Goal: Information Seeking & Learning: Learn about a topic

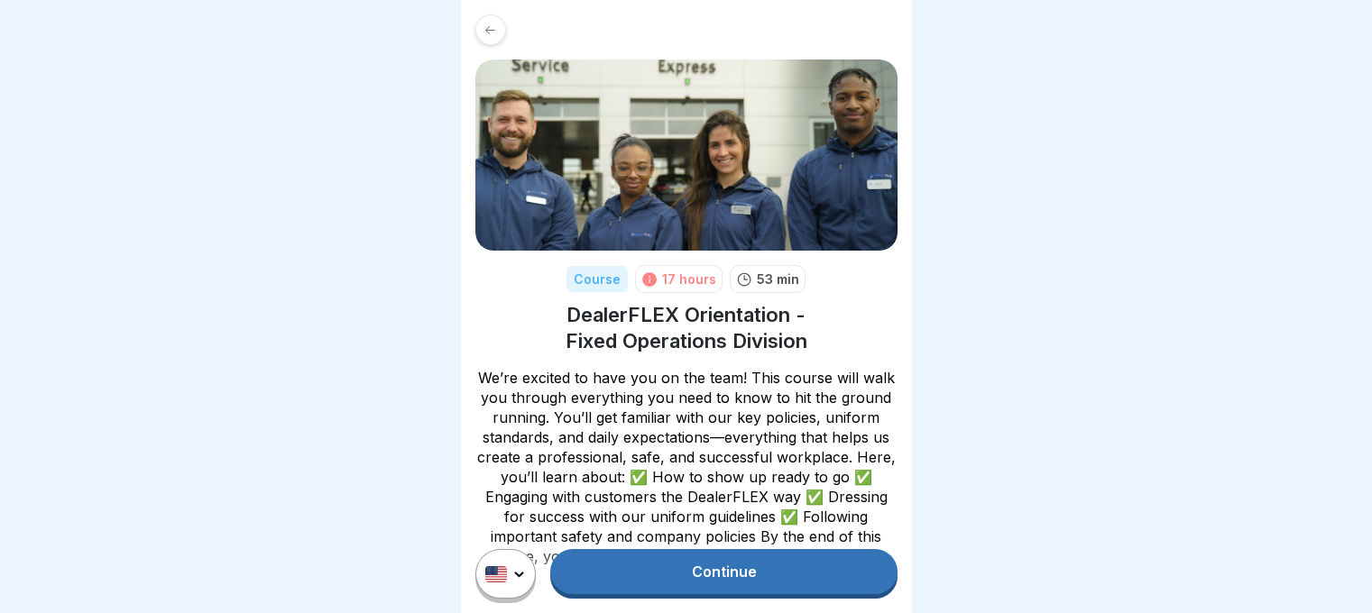
click at [732, 594] on link "Continue" at bounding box center [723, 571] width 346 height 45
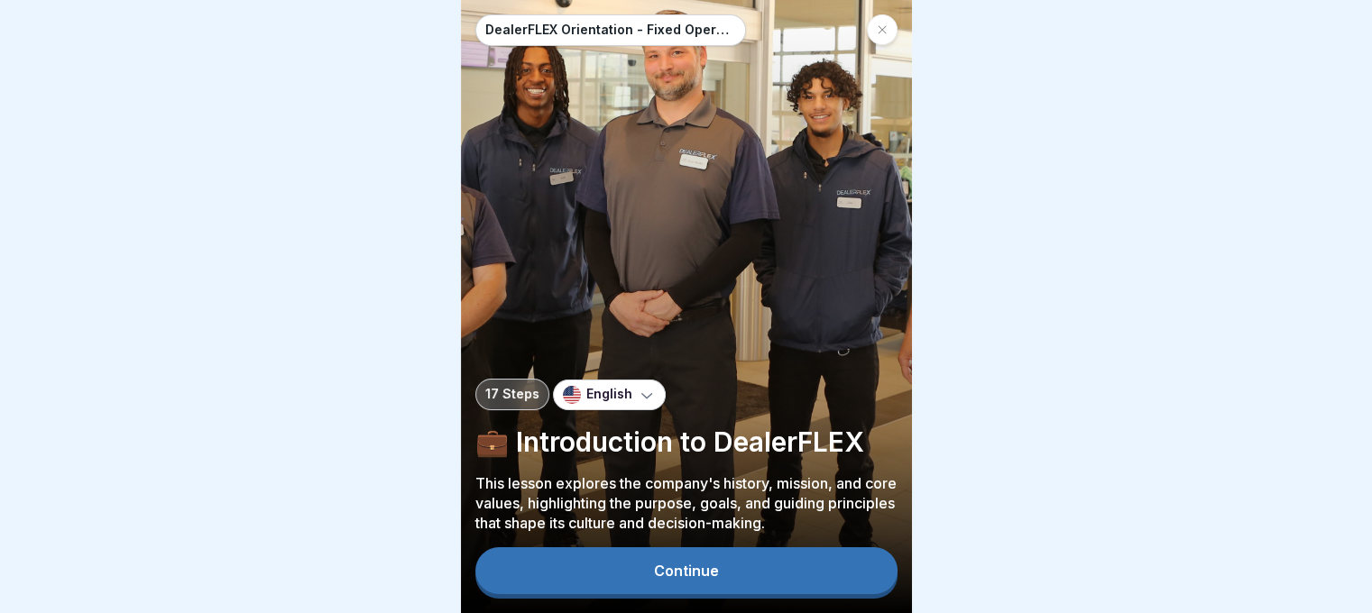
scroll to position [14, 0]
click at [704, 577] on div "Continue" at bounding box center [686, 571] width 65 height 16
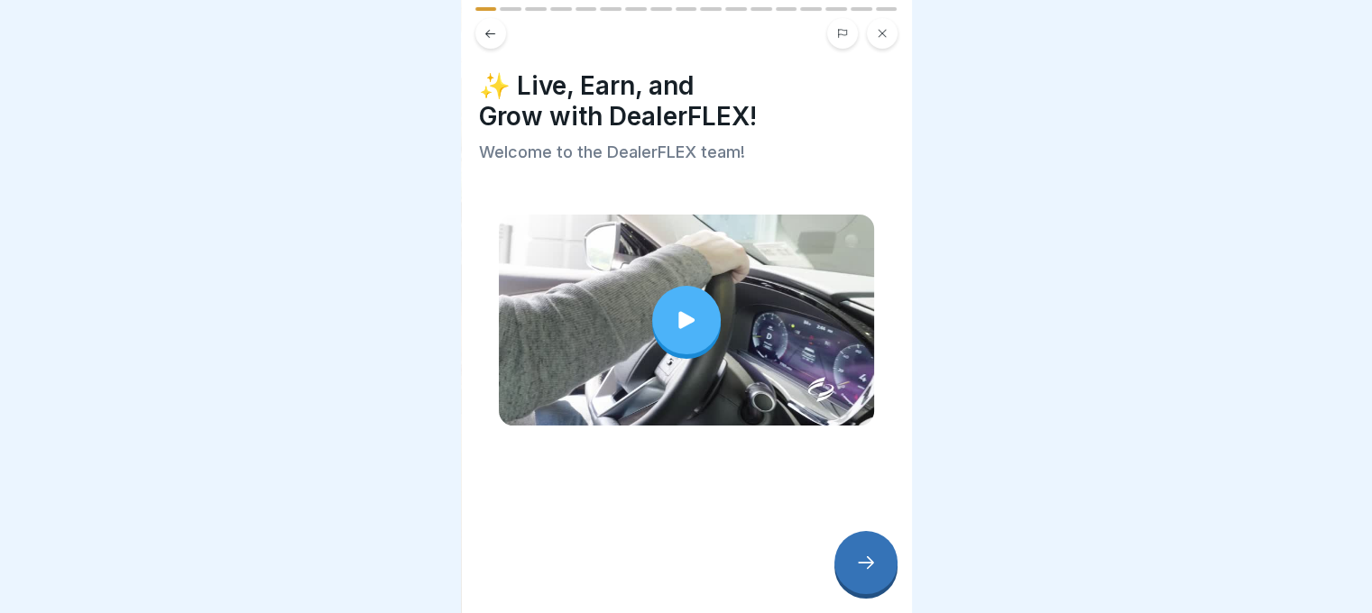
click at [698, 330] on div at bounding box center [686, 320] width 69 height 69
click at [875, 560] on icon at bounding box center [866, 563] width 22 height 22
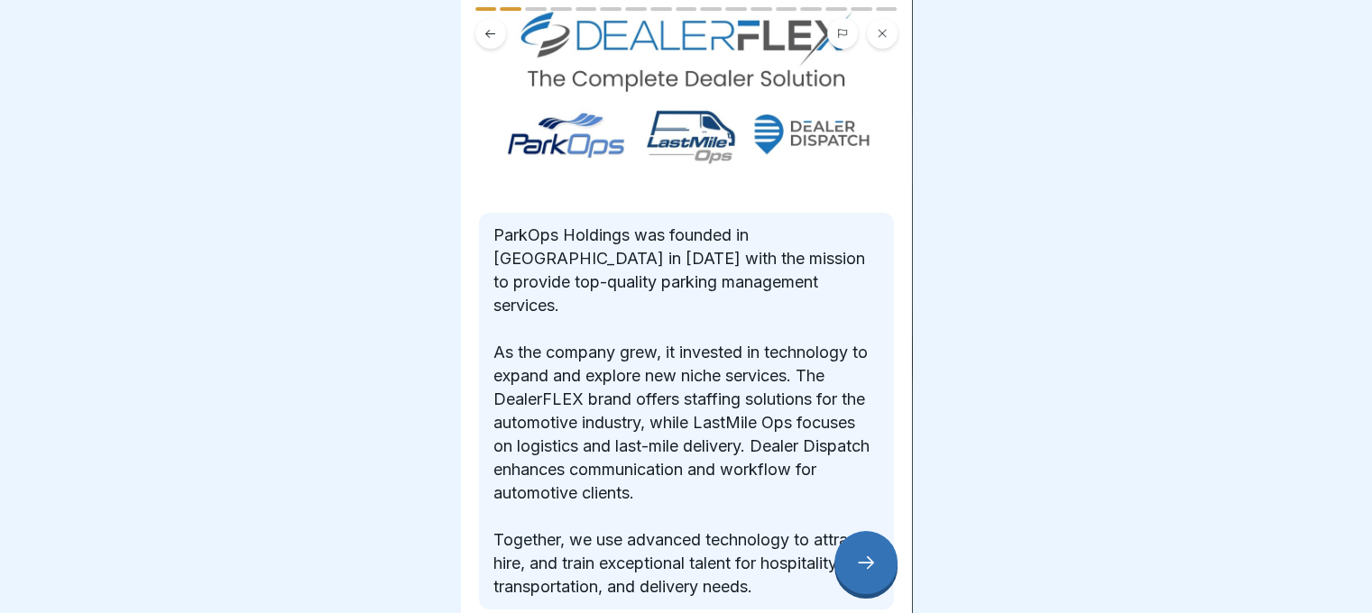
scroll to position [203, 0]
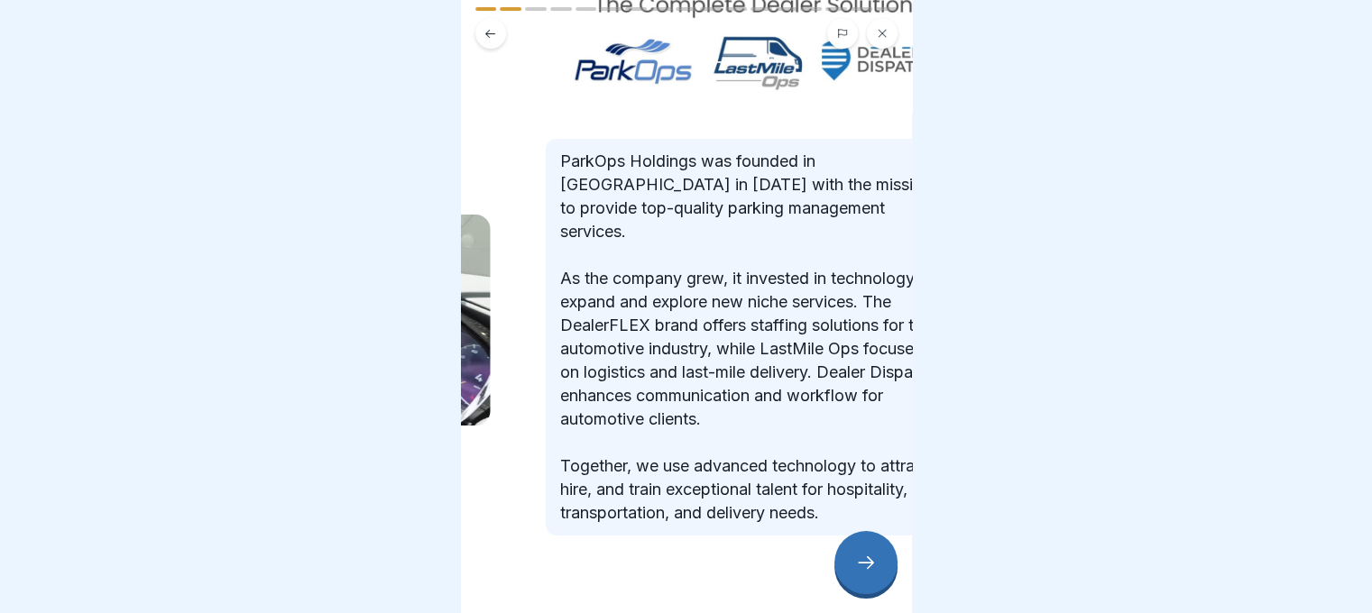
click at [605, 270] on p "ParkOps Holdings was founded in Philadelphia in 2012 with the mission to provid…" at bounding box center [753, 337] width 386 height 375
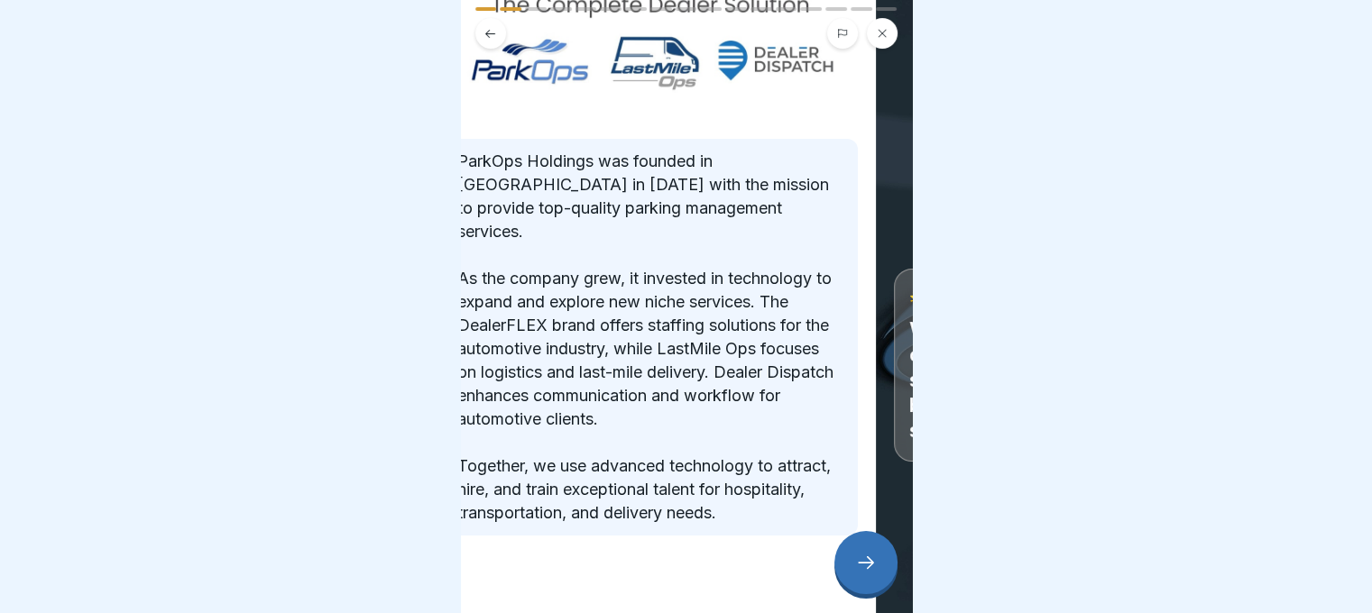
click at [689, 341] on p "ParkOps Holdings was founded in Philadelphia in 2012 with the mission to provid…" at bounding box center [650, 337] width 386 height 375
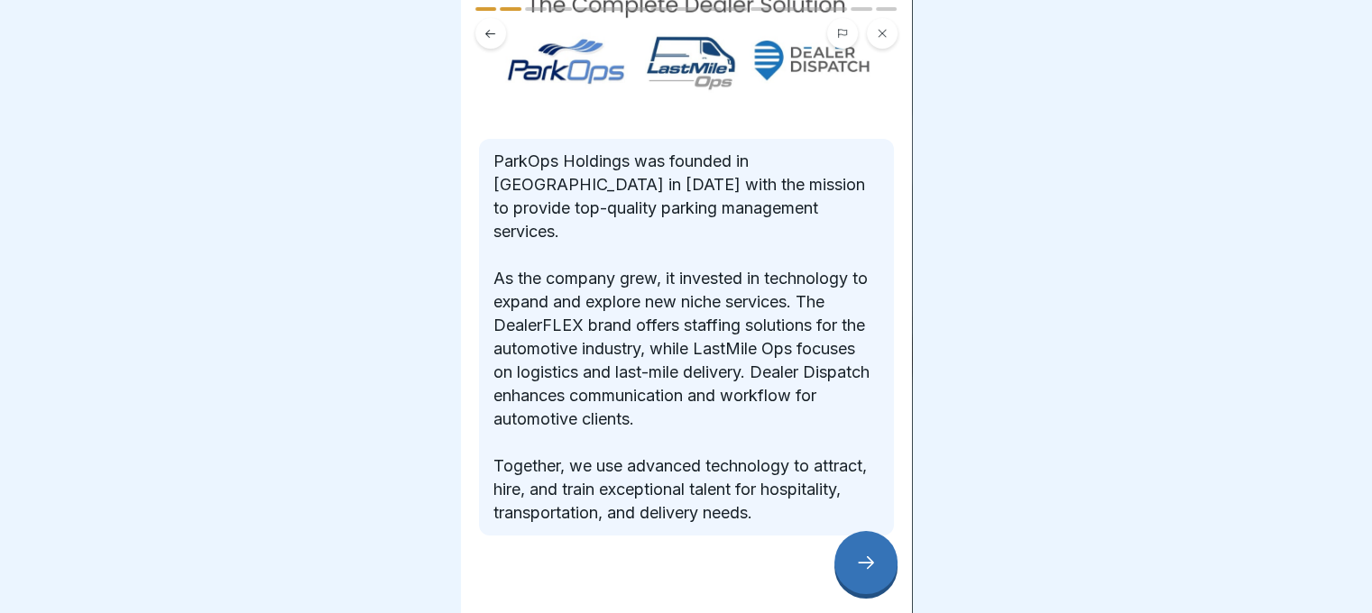
click at [857, 560] on icon at bounding box center [866, 563] width 22 height 22
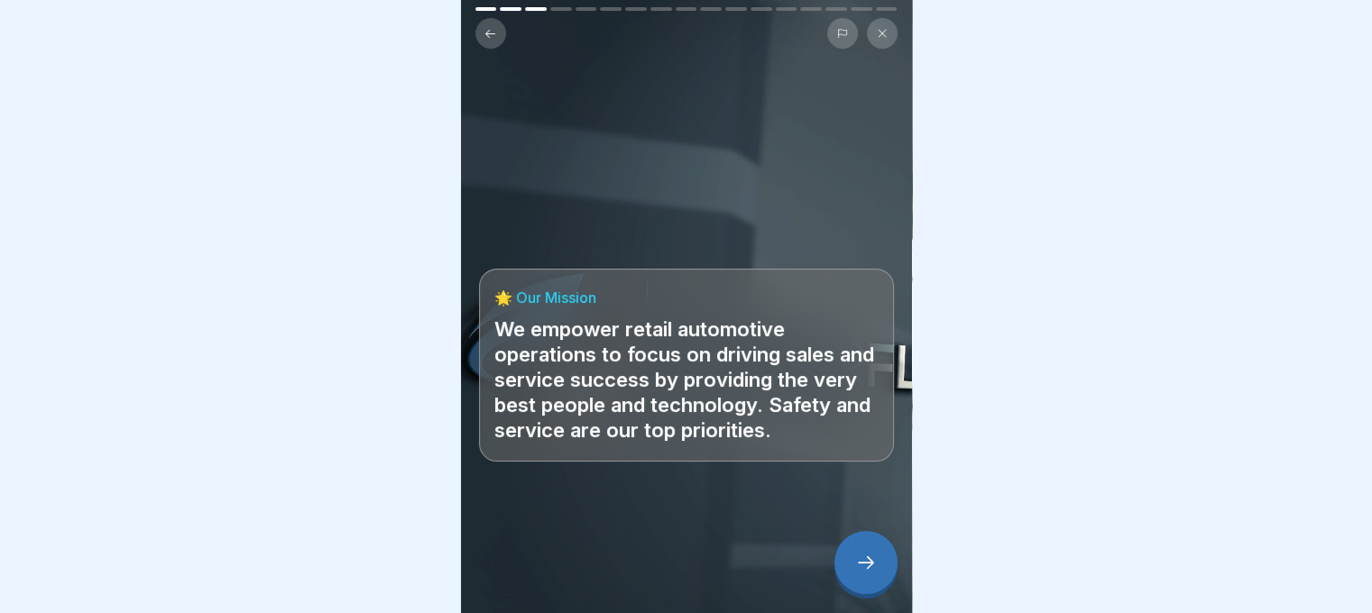
click at [857, 560] on icon at bounding box center [866, 563] width 22 height 22
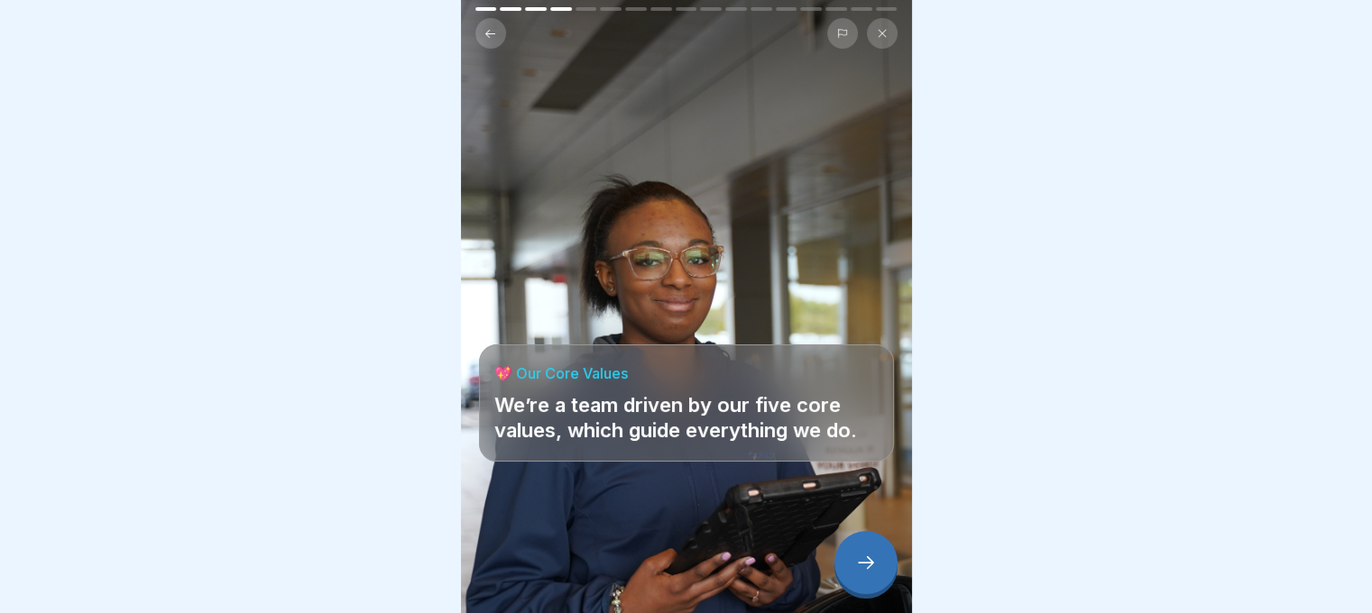
click at [864, 568] on icon at bounding box center [866, 563] width 22 height 22
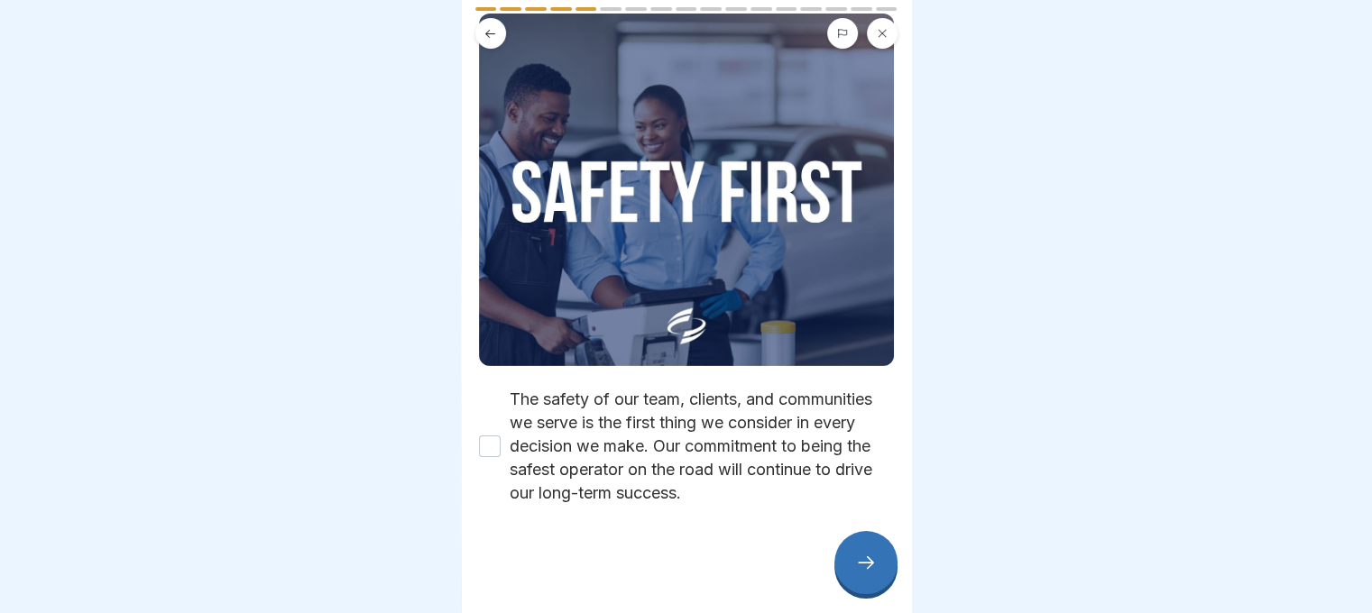
scroll to position [155, 0]
click at [501, 419] on div "The safety of our team, clients, and communities we serve is the first thing we…" at bounding box center [686, 446] width 415 height 117
click at [494, 436] on button "The safety of our team, clients, and communities we serve is the first thing we…" at bounding box center [490, 447] width 22 height 22
click at [851, 555] on div at bounding box center [865, 562] width 63 height 63
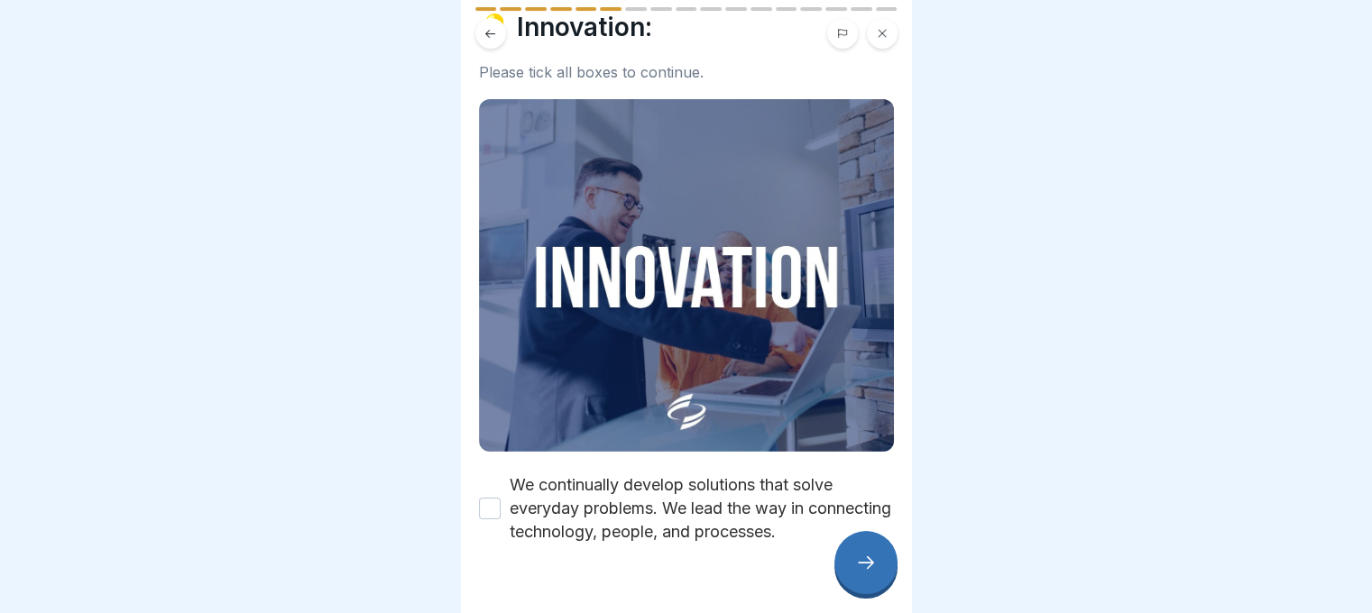
scroll to position [0, 0]
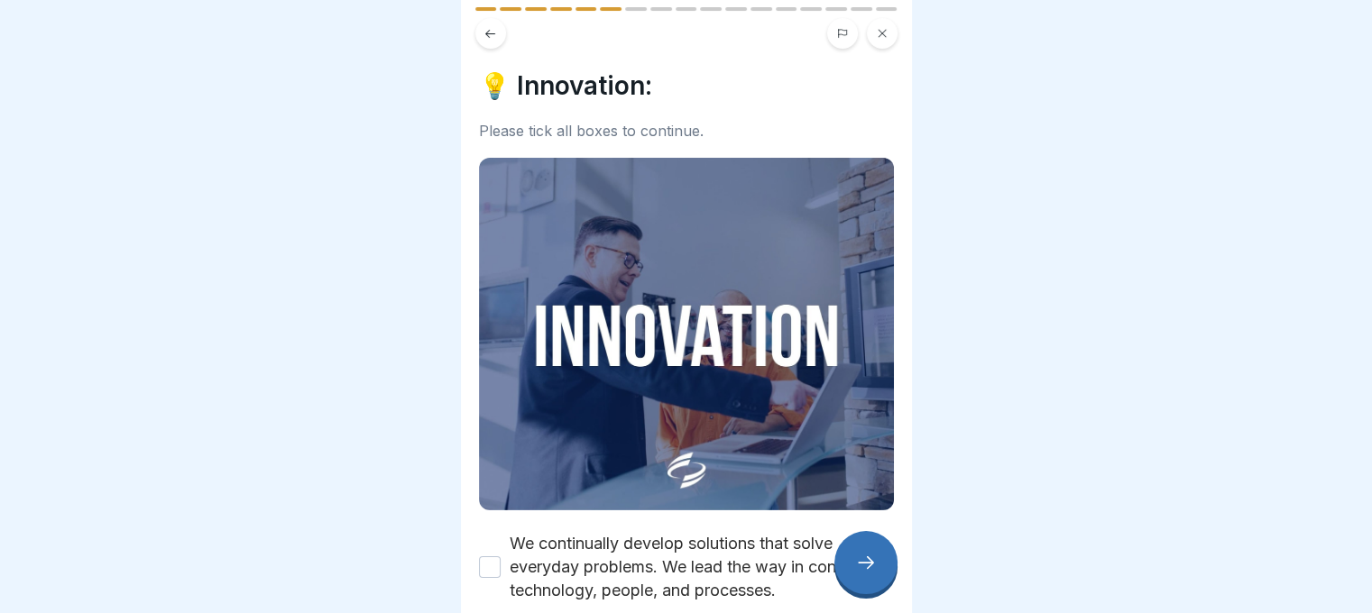
click at [488, 18] on button at bounding box center [490, 33] width 31 height 31
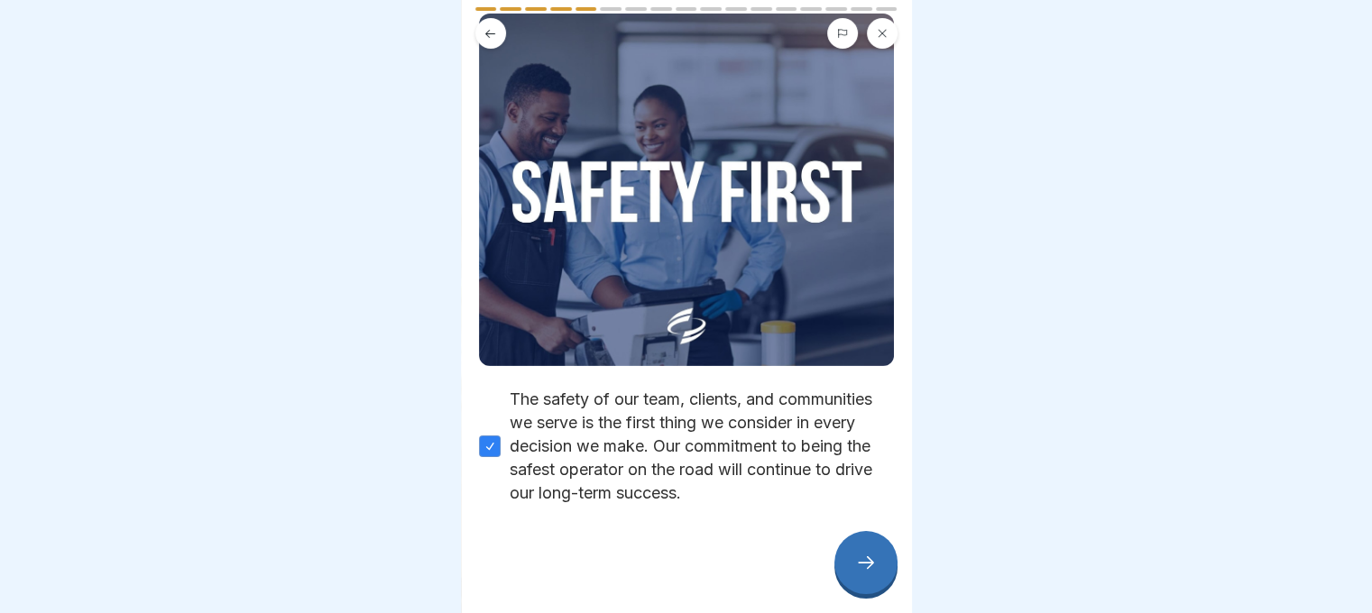
click at [860, 569] on icon at bounding box center [866, 563] width 22 height 22
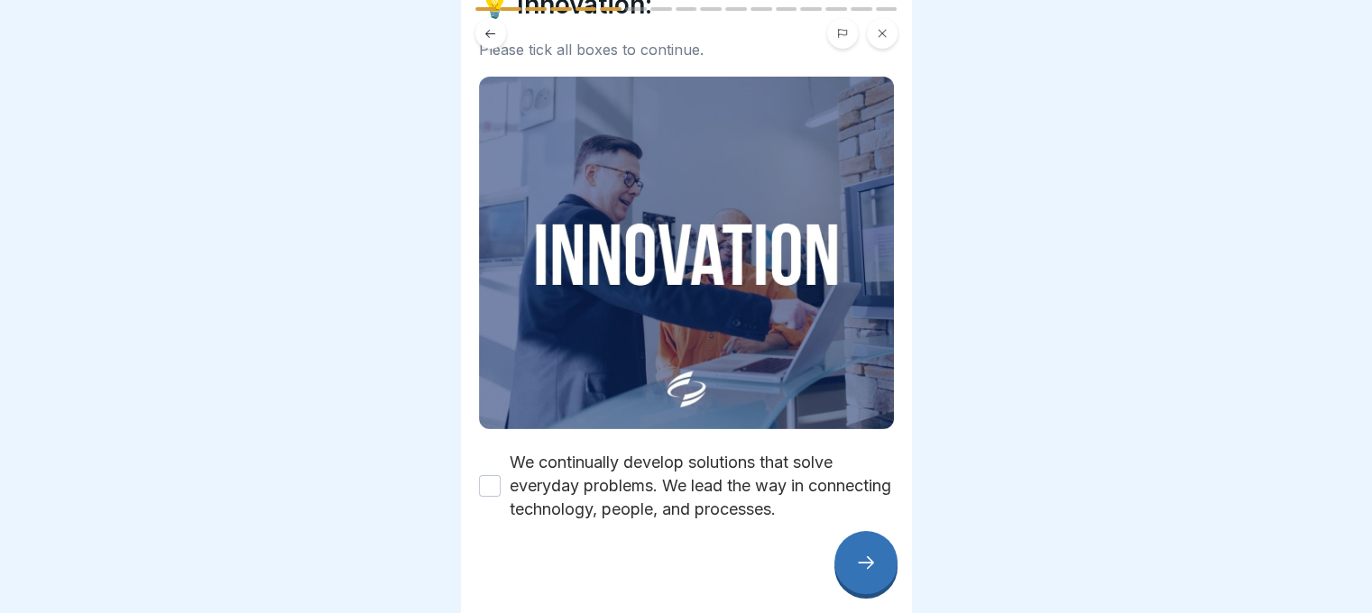
scroll to position [86, 0]
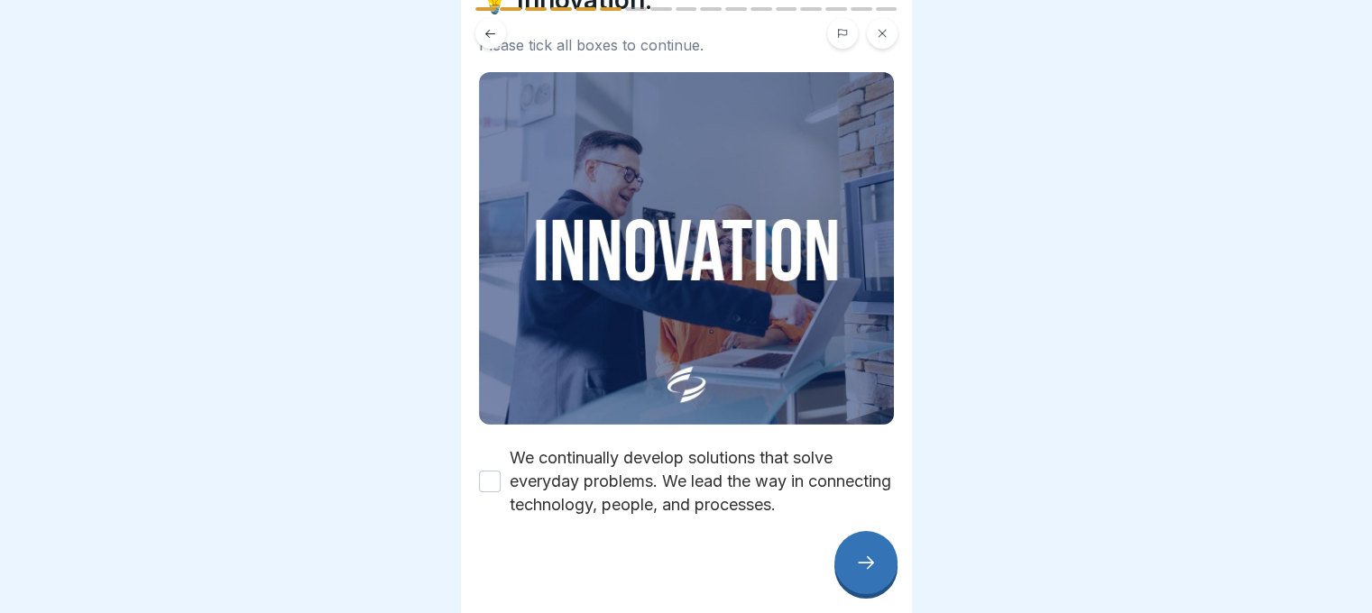
click at [638, 459] on label "We continually develop solutions that solve everyday problems. We lead the way …" at bounding box center [702, 481] width 384 height 70
click at [501, 471] on button "We continually develop solutions that solve everyday problems. We lead the way …" at bounding box center [490, 482] width 22 height 22
click at [862, 570] on icon at bounding box center [866, 563] width 22 height 22
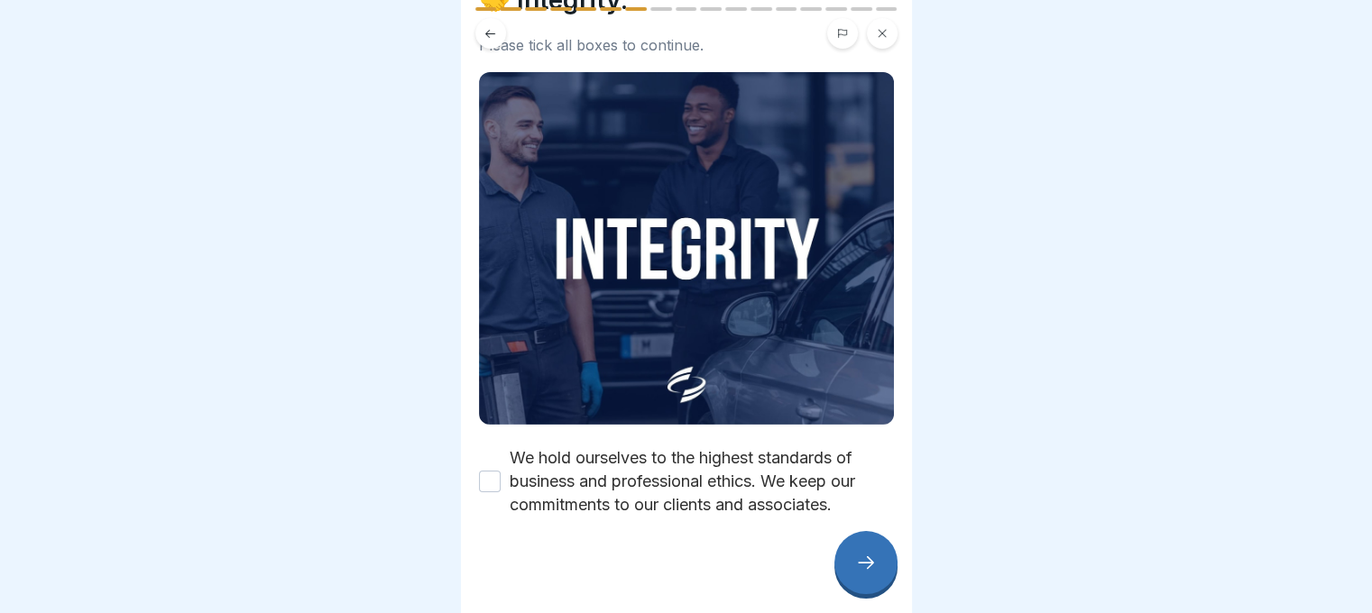
click at [727, 461] on label "We hold ourselves to the highest standards of business and professional ethics.…" at bounding box center [702, 481] width 384 height 70
click at [501, 471] on button "We hold ourselves to the highest standards of business and professional ethics.…" at bounding box center [490, 482] width 22 height 22
click at [855, 566] on icon at bounding box center [866, 563] width 22 height 22
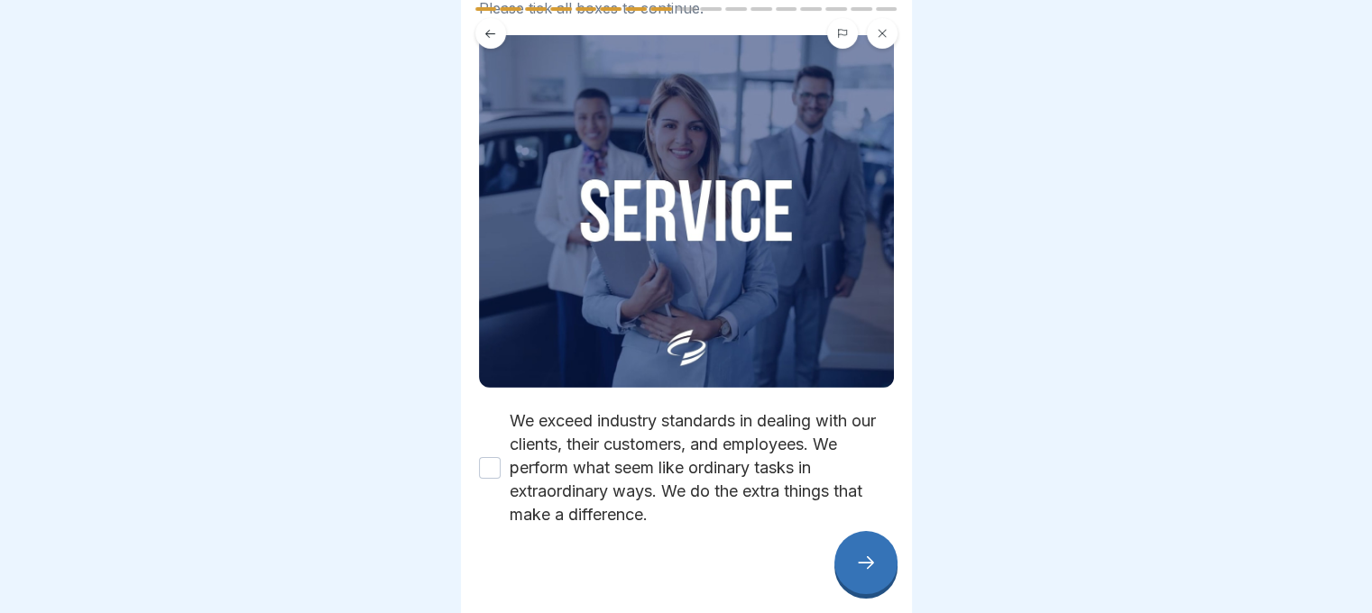
scroll to position [133, 0]
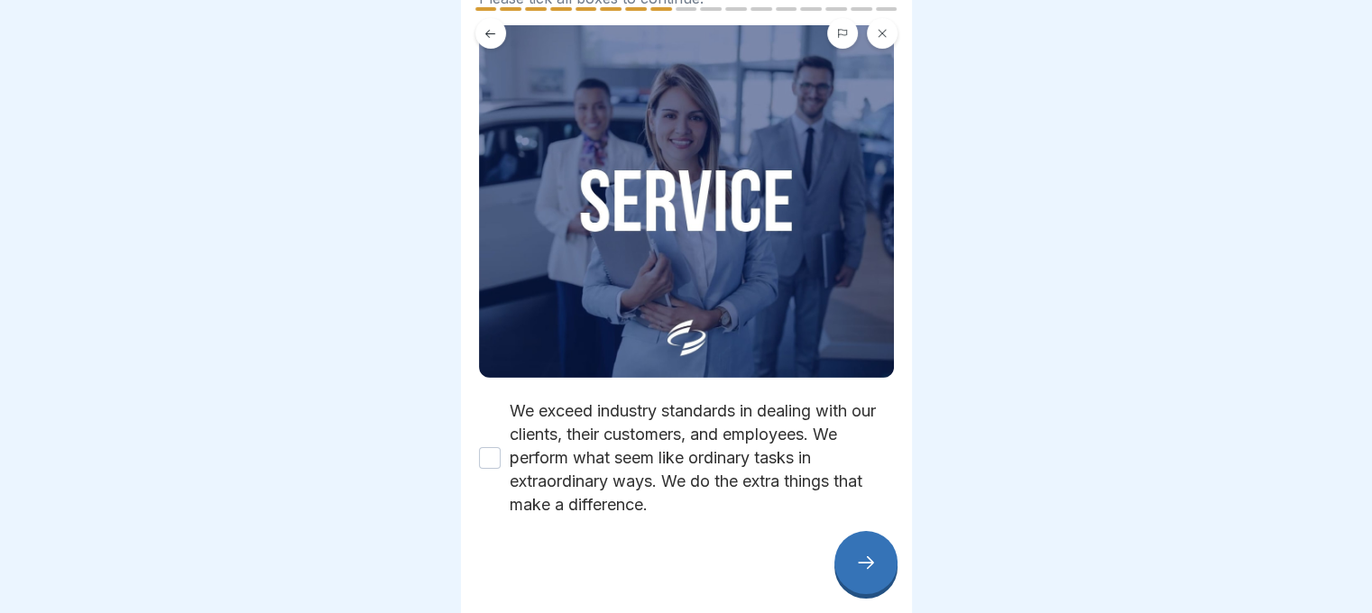
click at [711, 454] on label "We exceed industry standards in dealing with our clients, their customers, and …" at bounding box center [702, 458] width 384 height 117
click at [501, 454] on button "We exceed industry standards in dealing with our clients, their customers, and …" at bounding box center [490, 458] width 22 height 22
click at [860, 559] on icon at bounding box center [866, 563] width 22 height 22
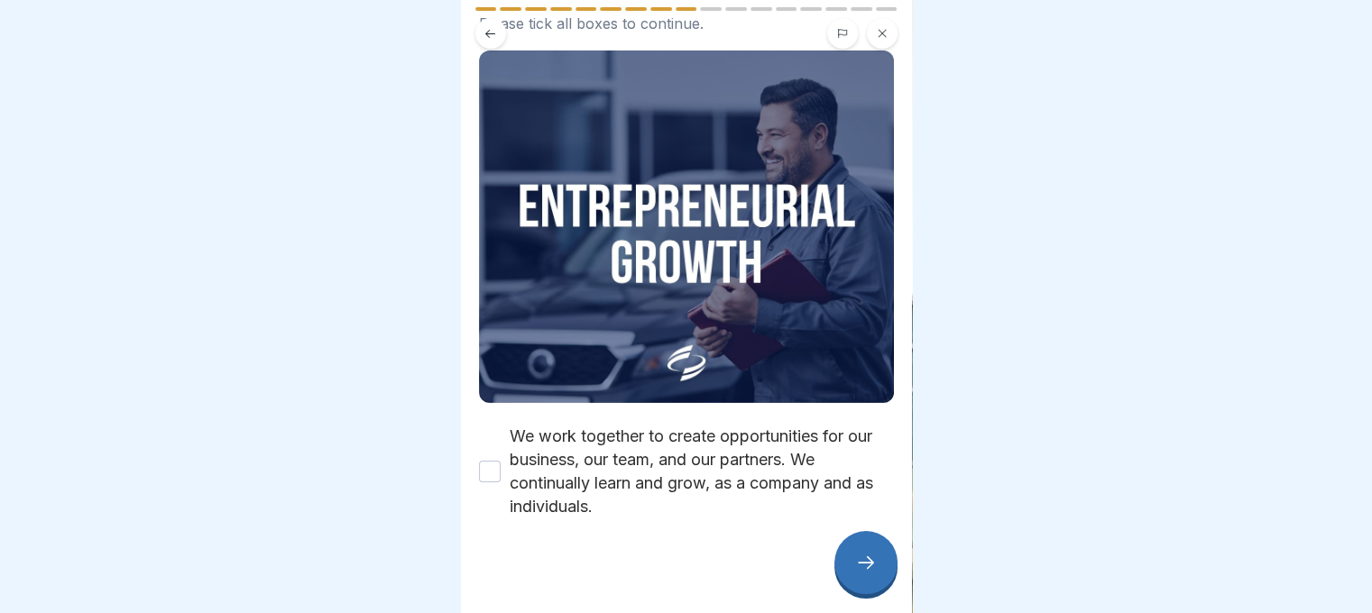
scroll to position [108, 0]
click at [724, 445] on label "We work together to create opportunities for our business, our team, and our pa…" at bounding box center [702, 471] width 384 height 94
click at [501, 460] on button "We work together to create opportunities for our business, our team, and our pa…" at bounding box center [490, 471] width 22 height 22
click at [858, 564] on icon at bounding box center [866, 563] width 22 height 22
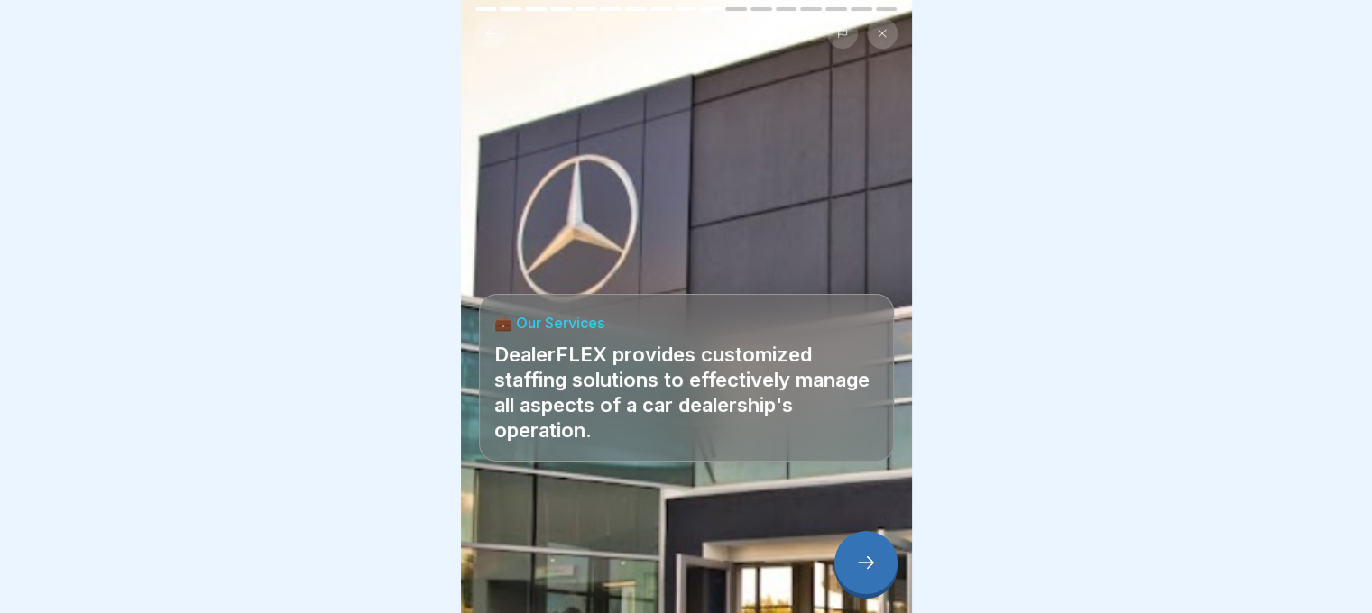
click at [866, 566] on icon at bounding box center [866, 563] width 22 height 22
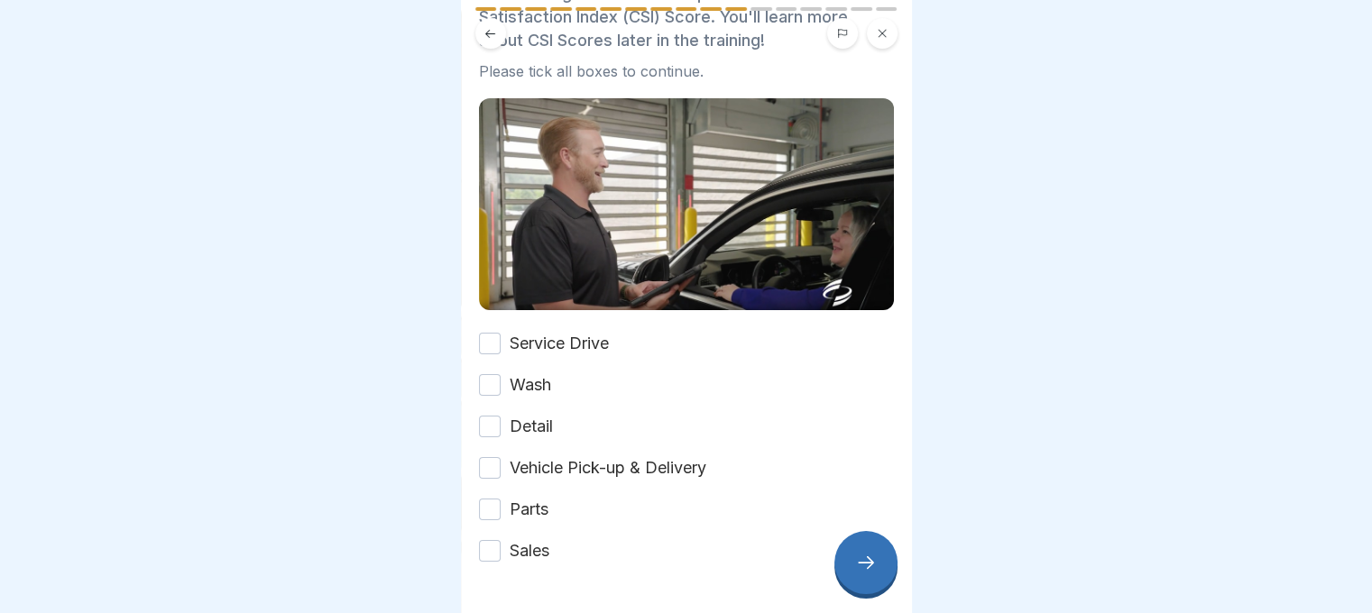
scroll to position [180, 0]
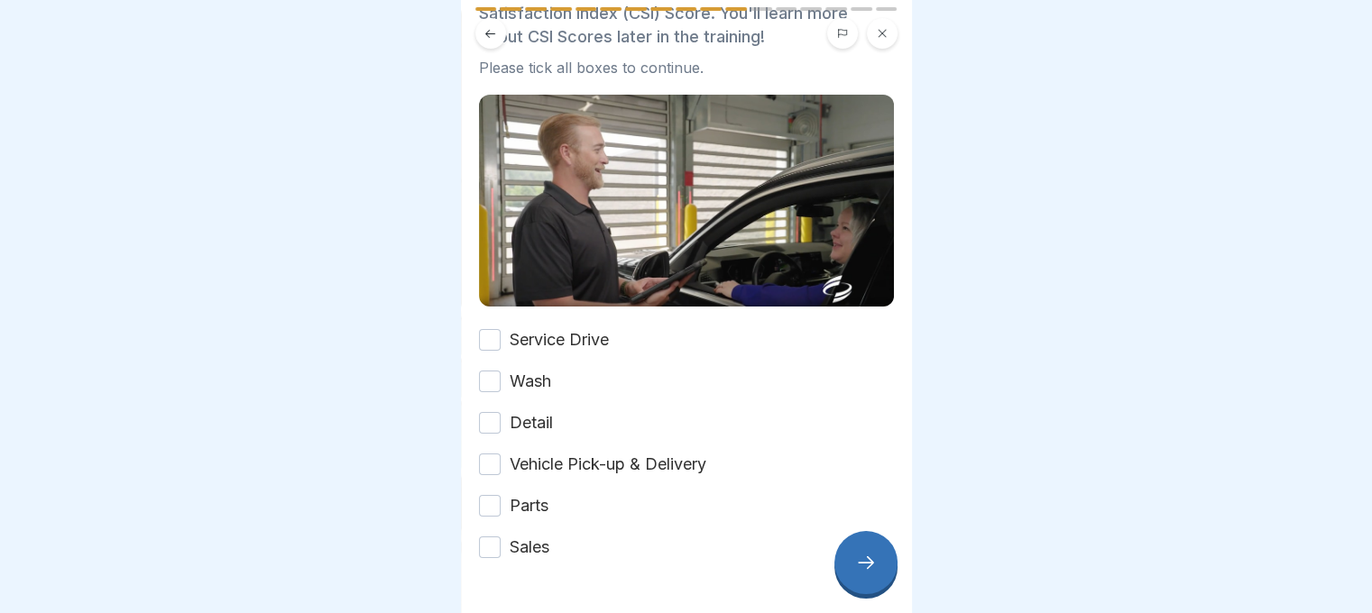
click at [584, 328] on label "Service Drive" at bounding box center [559, 339] width 99 height 23
click at [501, 329] on button "Service Drive" at bounding box center [490, 340] width 22 height 22
click at [534, 370] on label "Wash" at bounding box center [530, 381] width 41 height 23
click at [501, 371] on button "Wash" at bounding box center [490, 382] width 22 height 22
click at [538, 411] on label "Detail" at bounding box center [531, 422] width 43 height 23
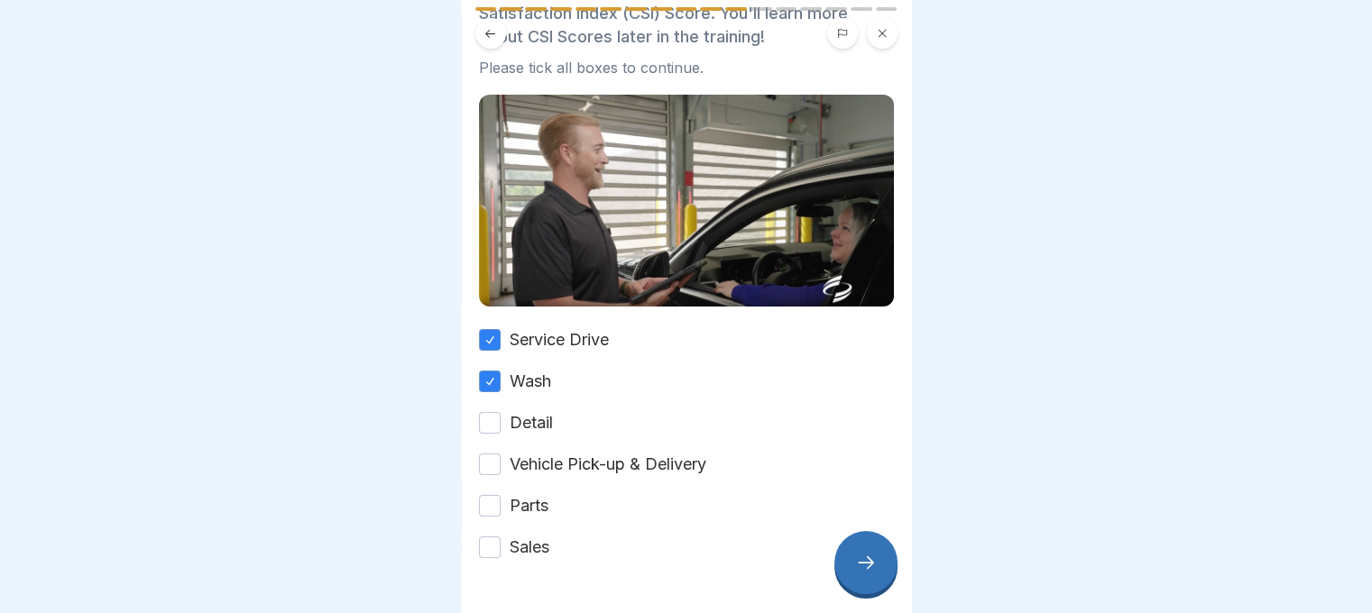
click at [501, 412] on button "Detail" at bounding box center [490, 423] width 22 height 22
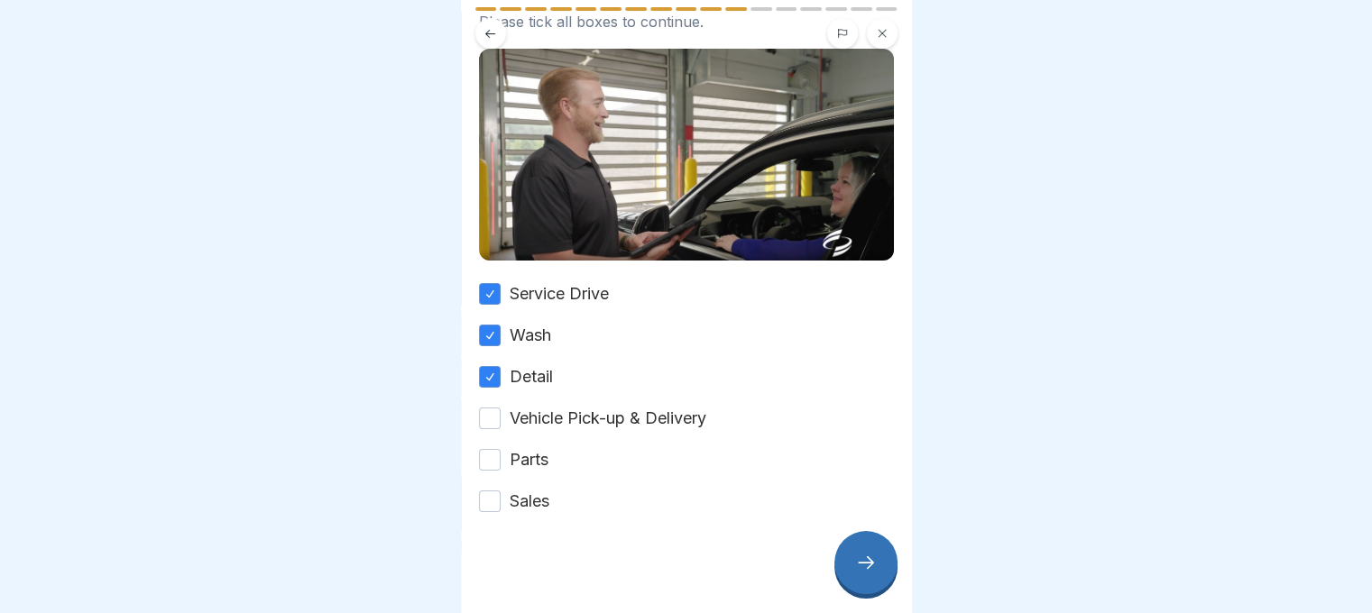
scroll to position [227, 0]
click at [541, 406] on label "Vehicle Pick-up & Delivery" at bounding box center [608, 417] width 197 height 23
click at [501, 407] on button "Vehicle Pick-up & Delivery" at bounding box center [490, 418] width 22 height 22
click at [533, 447] on label "Parts" at bounding box center [529, 458] width 39 height 23
click at [501, 448] on button "Parts" at bounding box center [490, 459] width 22 height 22
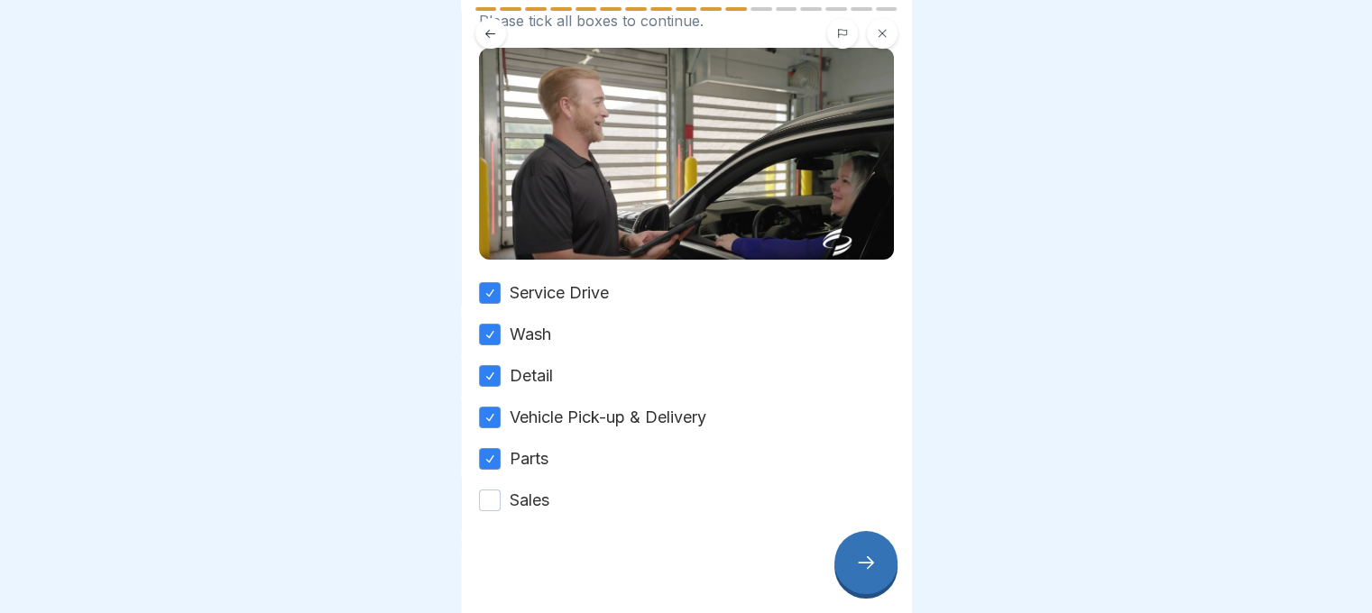
click at [534, 489] on label "Sales" at bounding box center [530, 500] width 40 height 23
click at [501, 490] on button "Sales" at bounding box center [490, 501] width 22 height 22
click at [875, 562] on div at bounding box center [865, 562] width 63 height 63
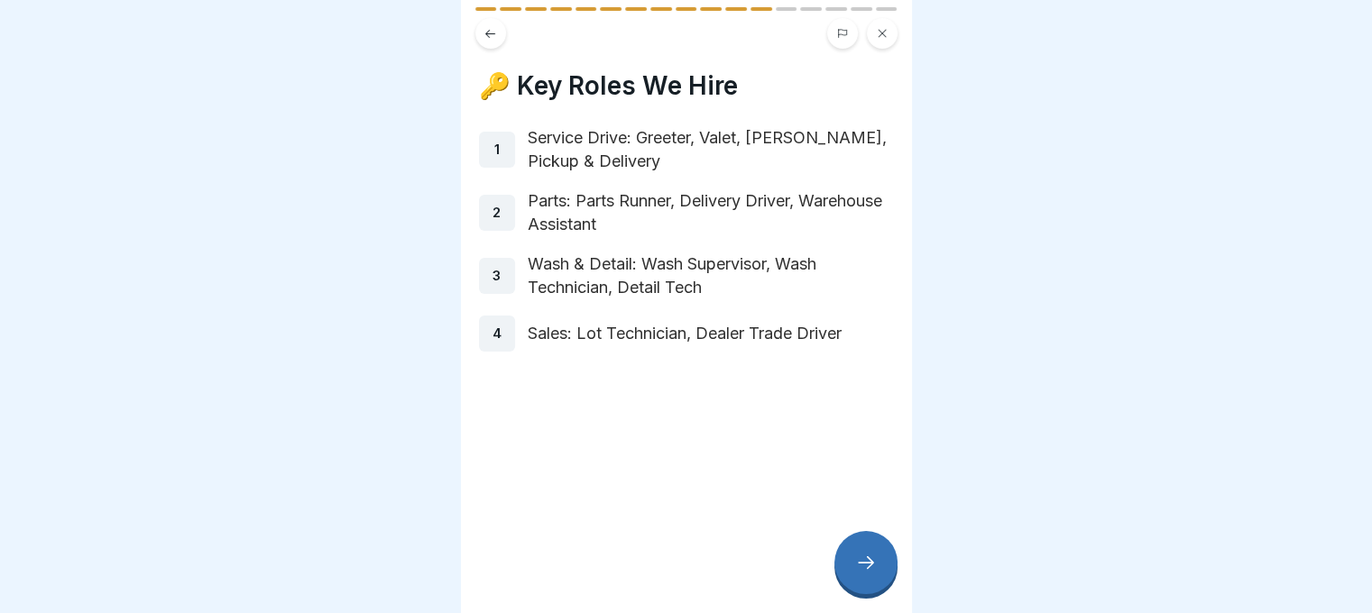
scroll to position [0, 0]
click at [866, 574] on icon at bounding box center [866, 563] width 22 height 22
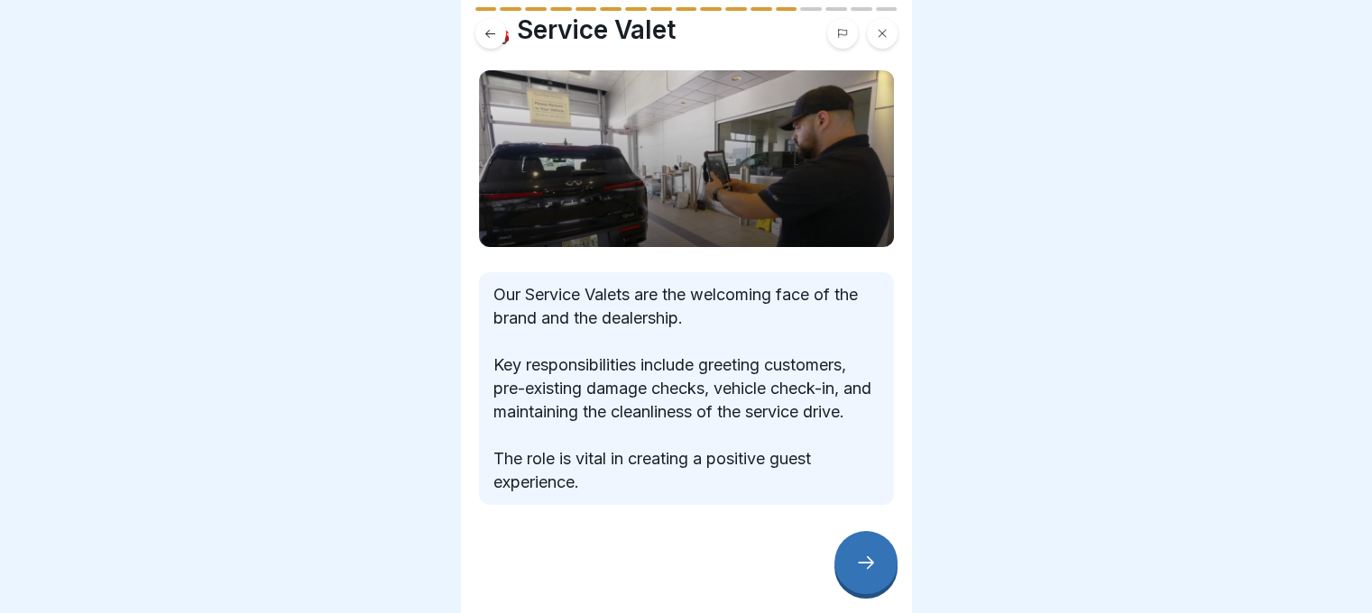
scroll to position [72, 0]
click at [861, 574] on icon at bounding box center [866, 563] width 22 height 22
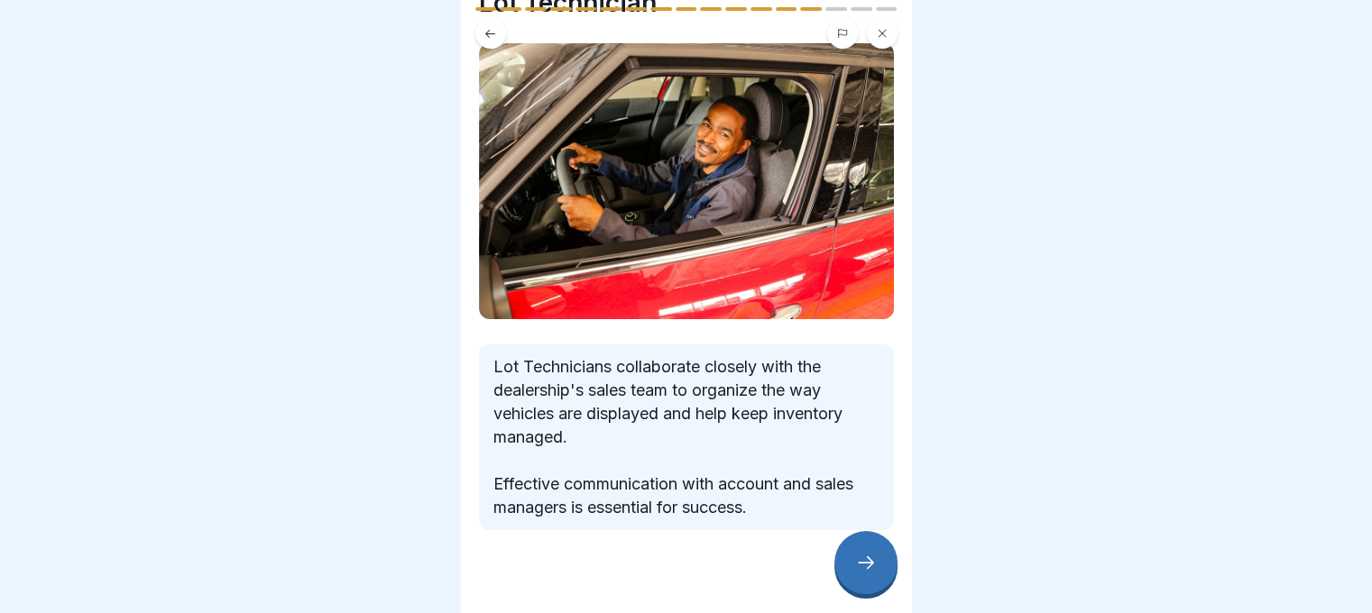
scroll to position [90, 0]
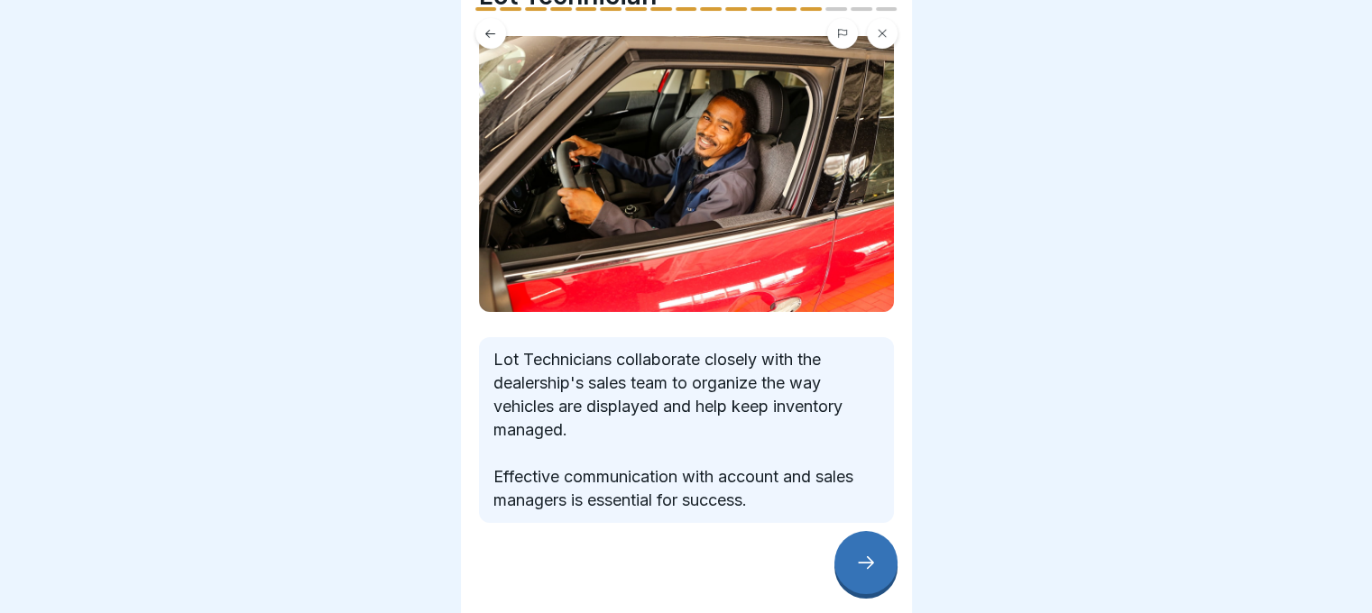
click at [871, 574] on icon at bounding box center [866, 563] width 22 height 22
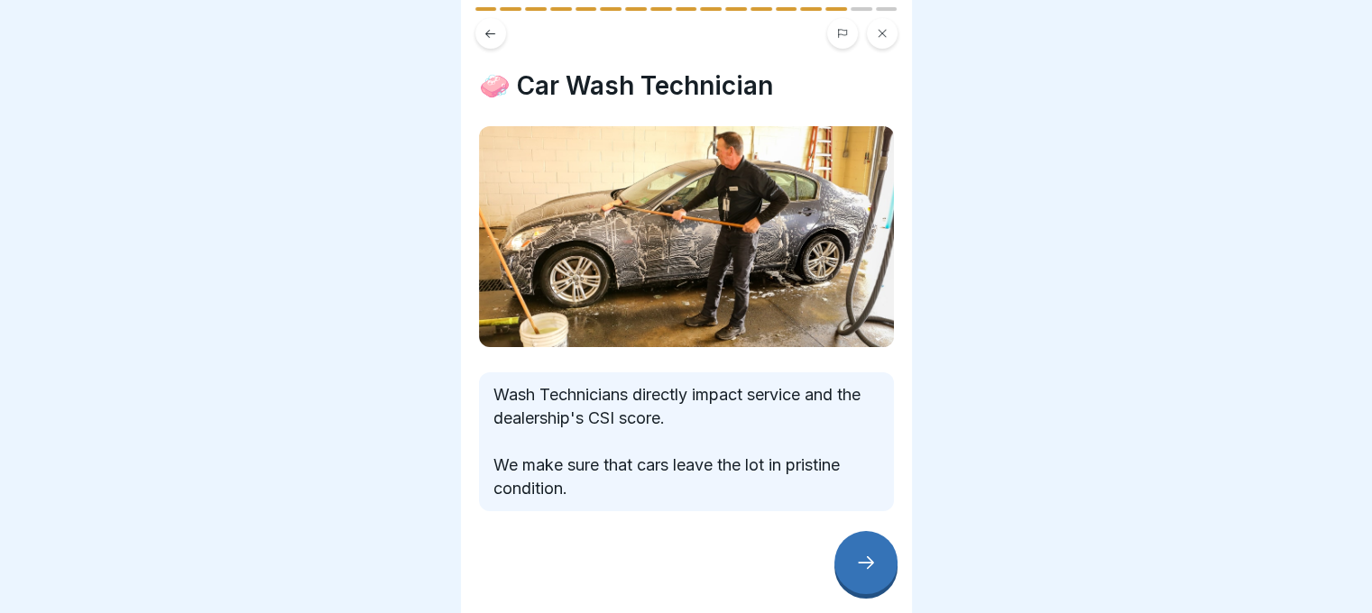
click at [862, 574] on icon at bounding box center [866, 563] width 22 height 22
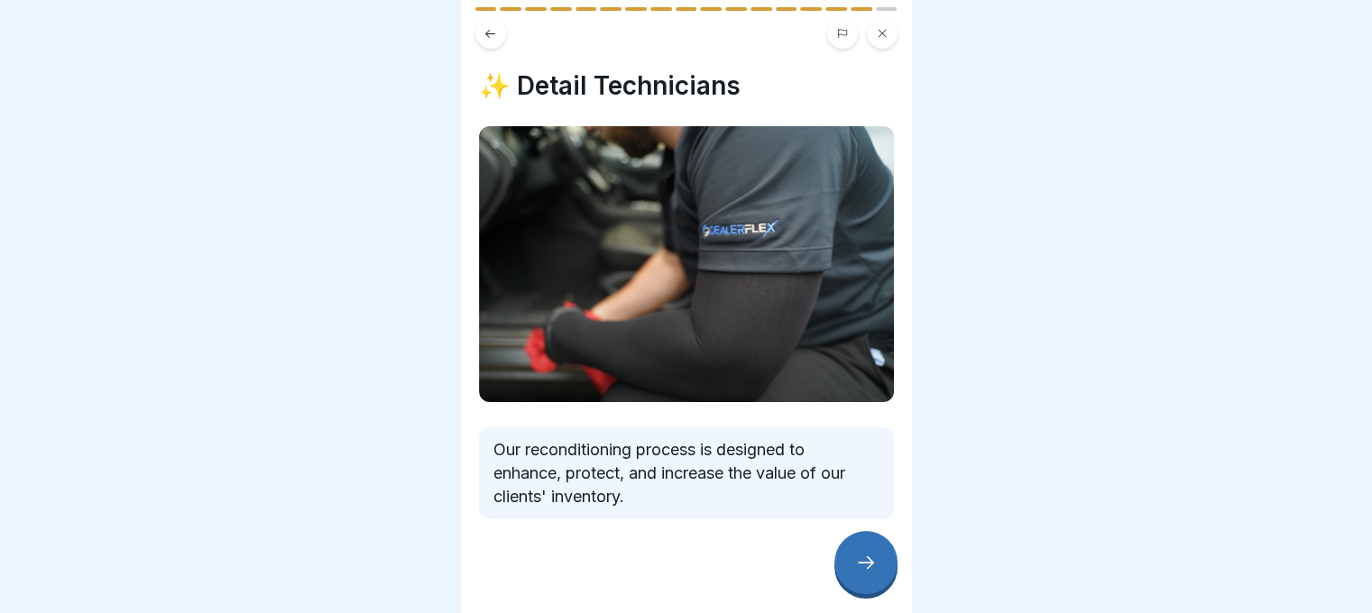
click at [859, 574] on icon at bounding box center [866, 563] width 22 height 22
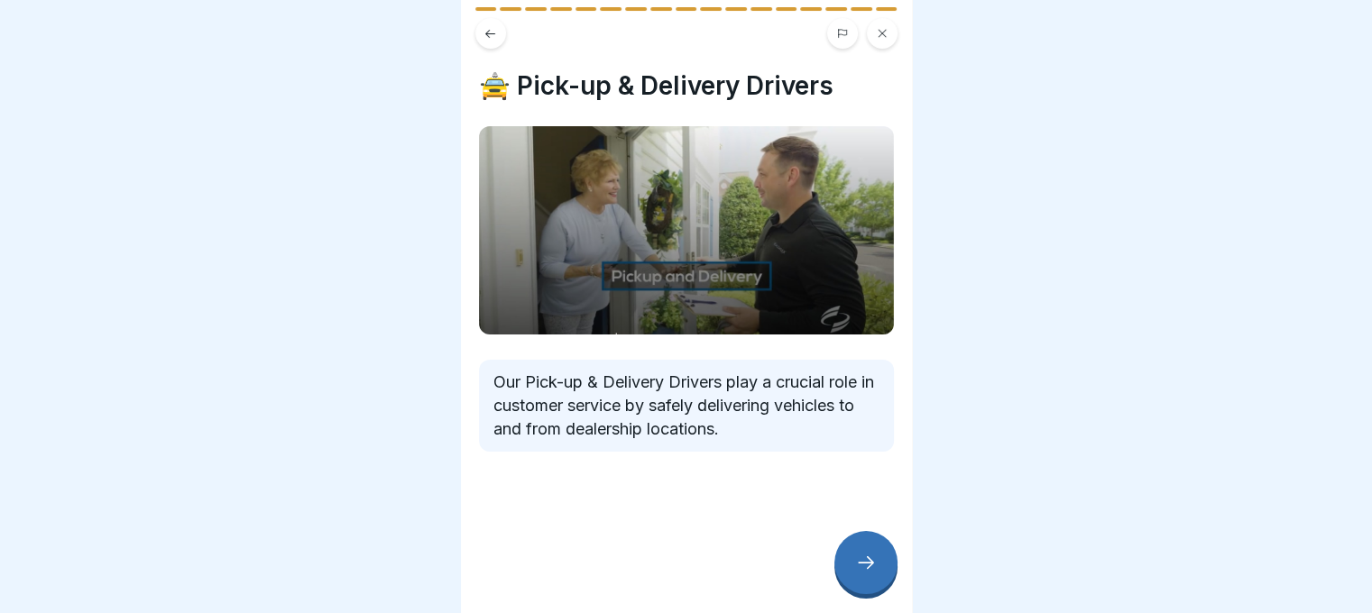
click at [478, 30] on button at bounding box center [490, 33] width 31 height 31
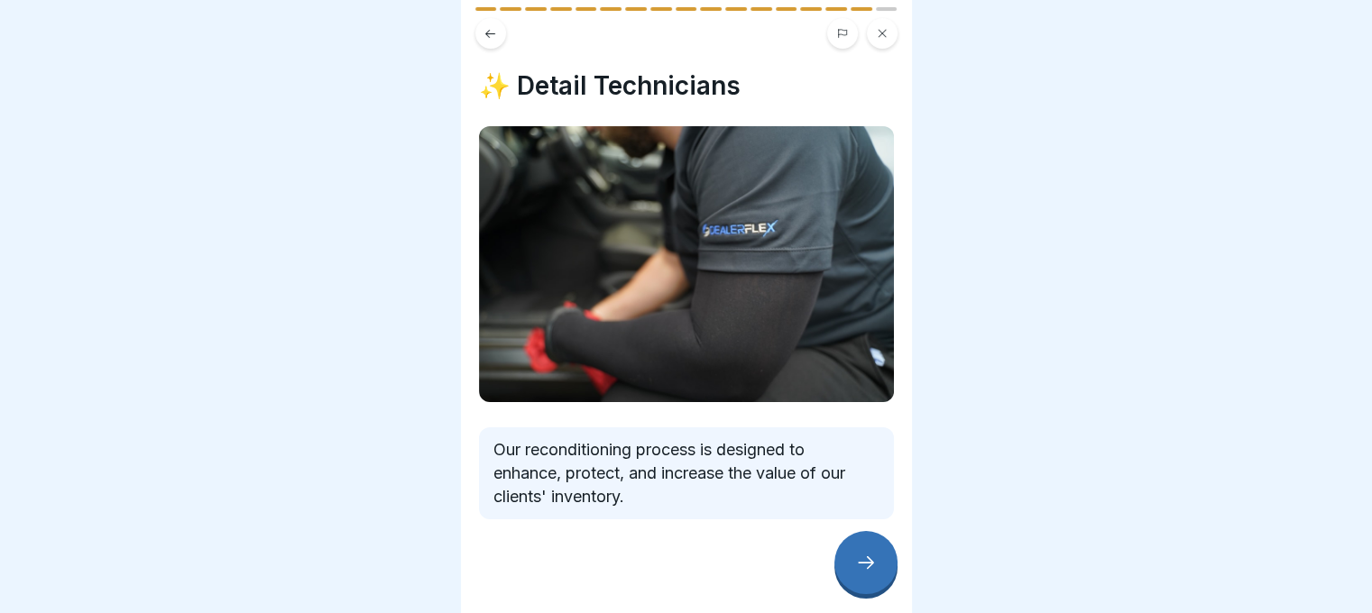
click at [493, 36] on icon at bounding box center [490, 34] width 14 height 14
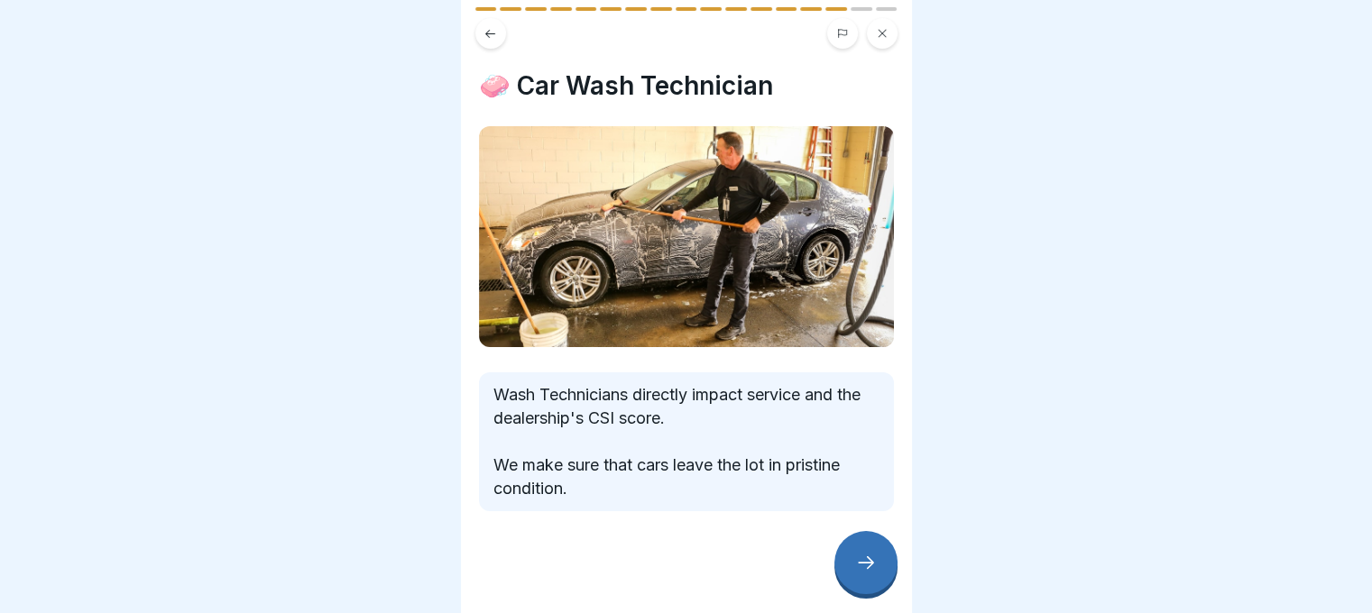
click at [493, 38] on icon at bounding box center [490, 34] width 14 height 14
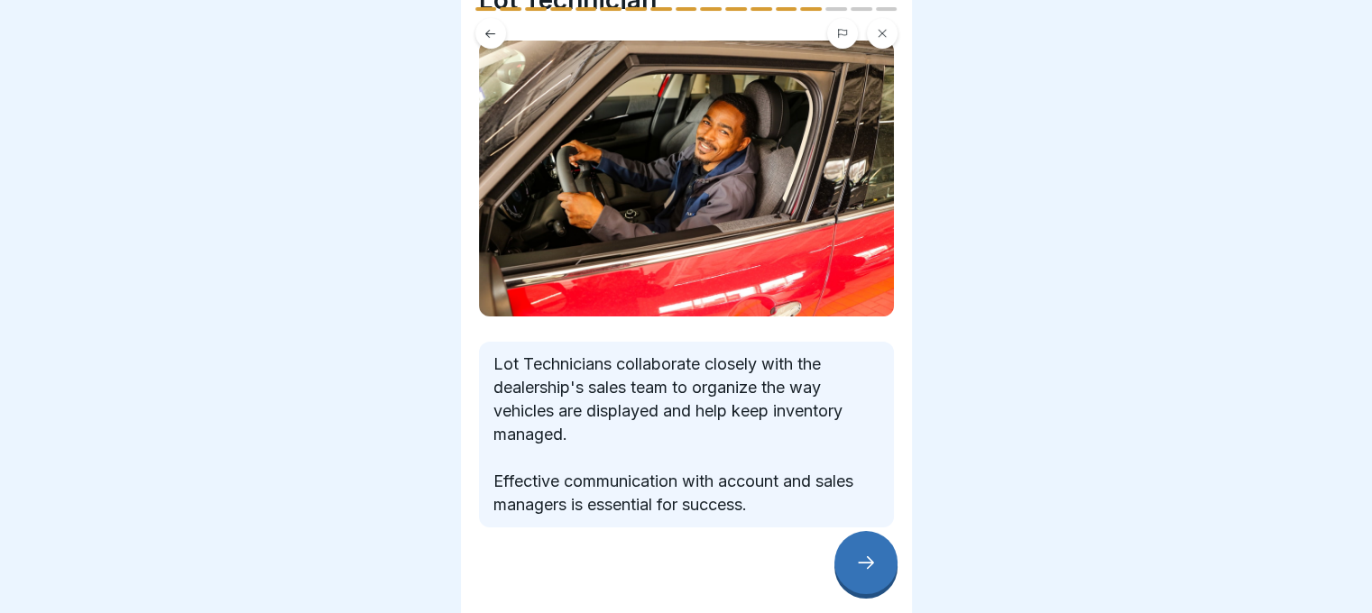
scroll to position [99, 0]
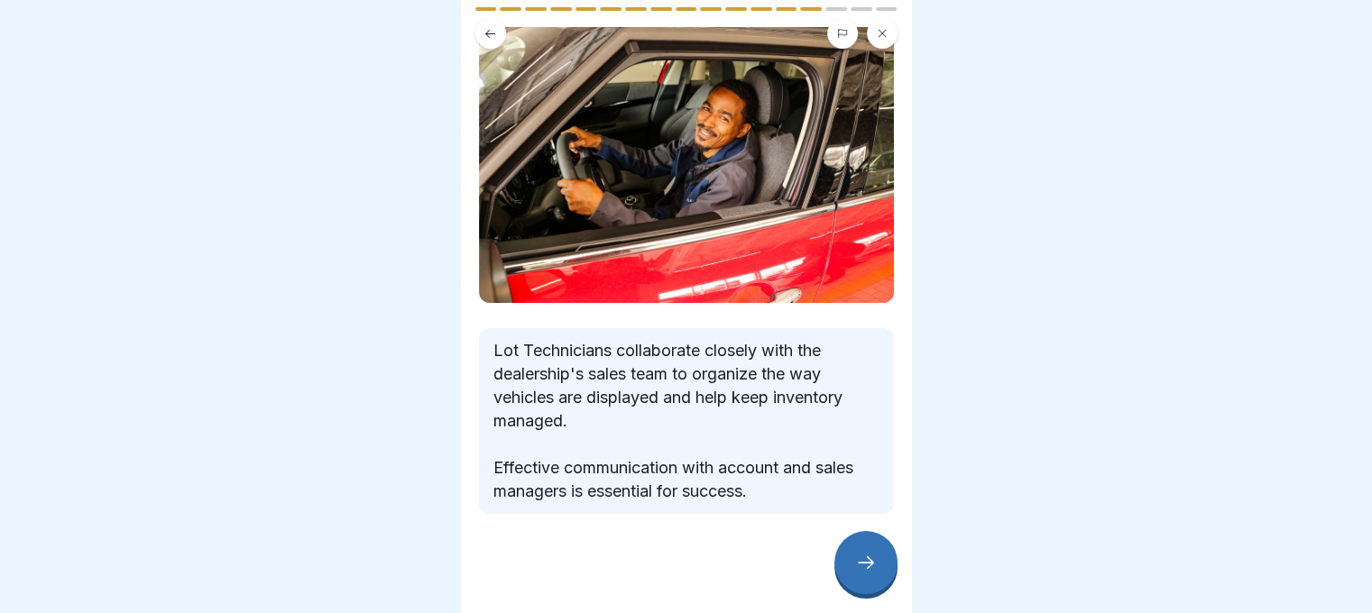
click at [868, 569] on icon at bounding box center [866, 563] width 22 height 22
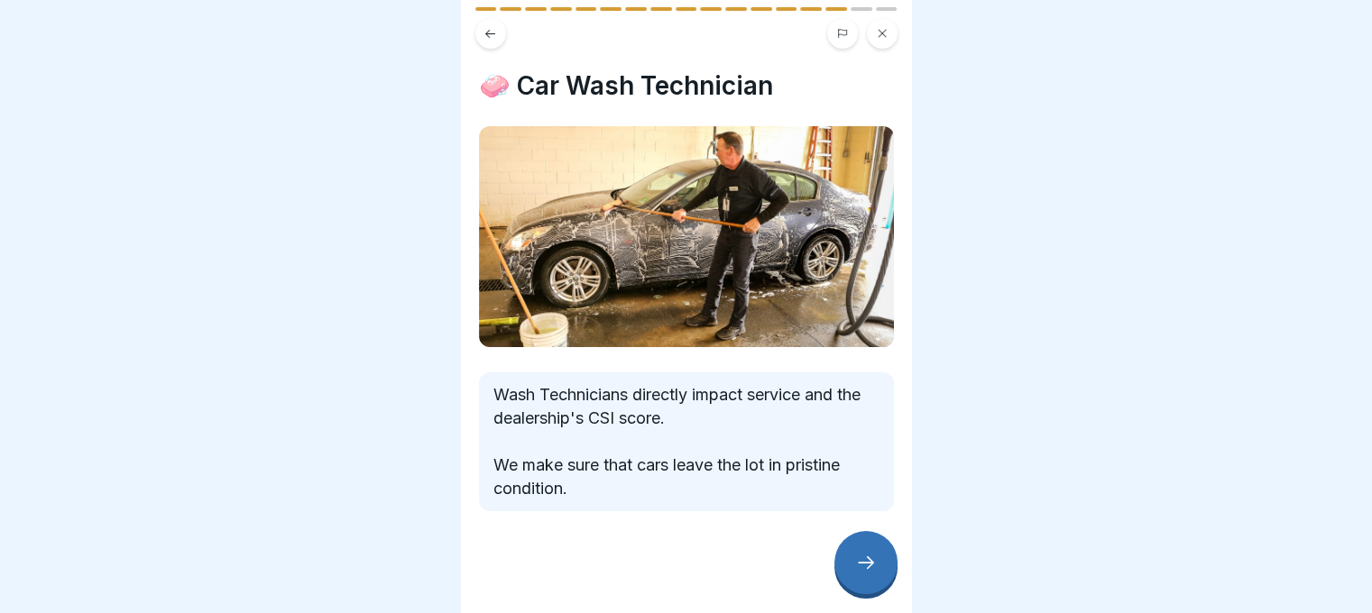
click at [868, 569] on icon at bounding box center [866, 563] width 22 height 22
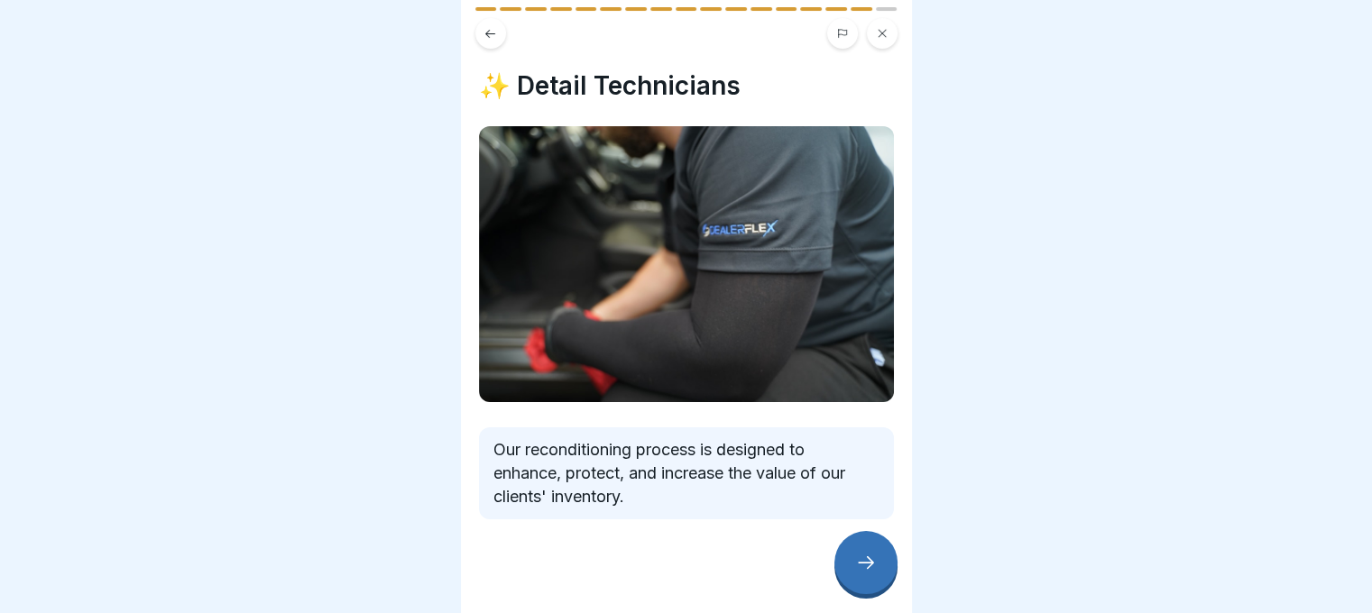
click at [868, 569] on icon at bounding box center [866, 563] width 22 height 22
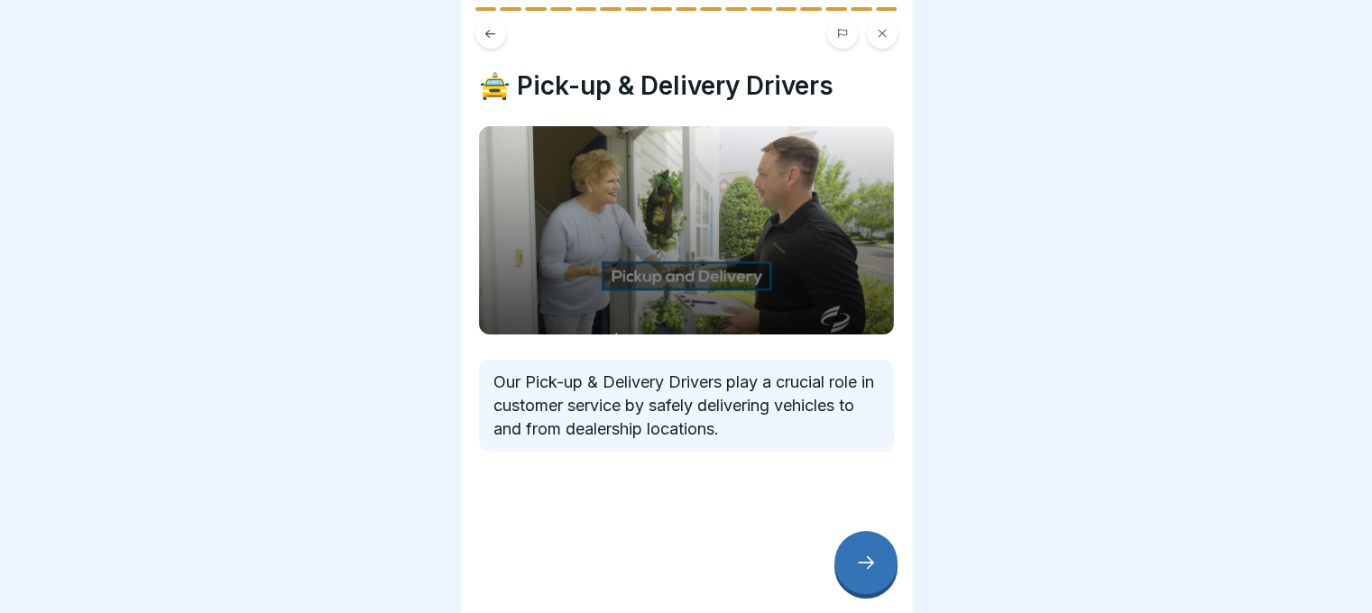
click at [870, 574] on icon at bounding box center [866, 563] width 22 height 22
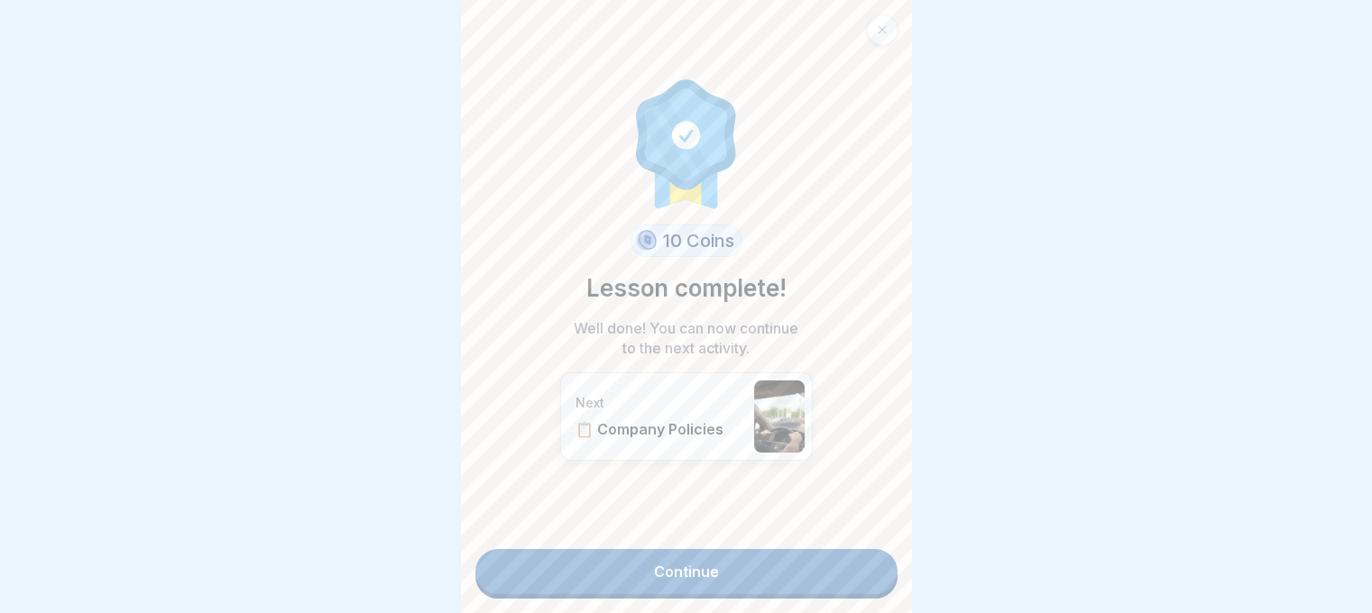
click at [811, 575] on link "Continue" at bounding box center [686, 571] width 422 height 45
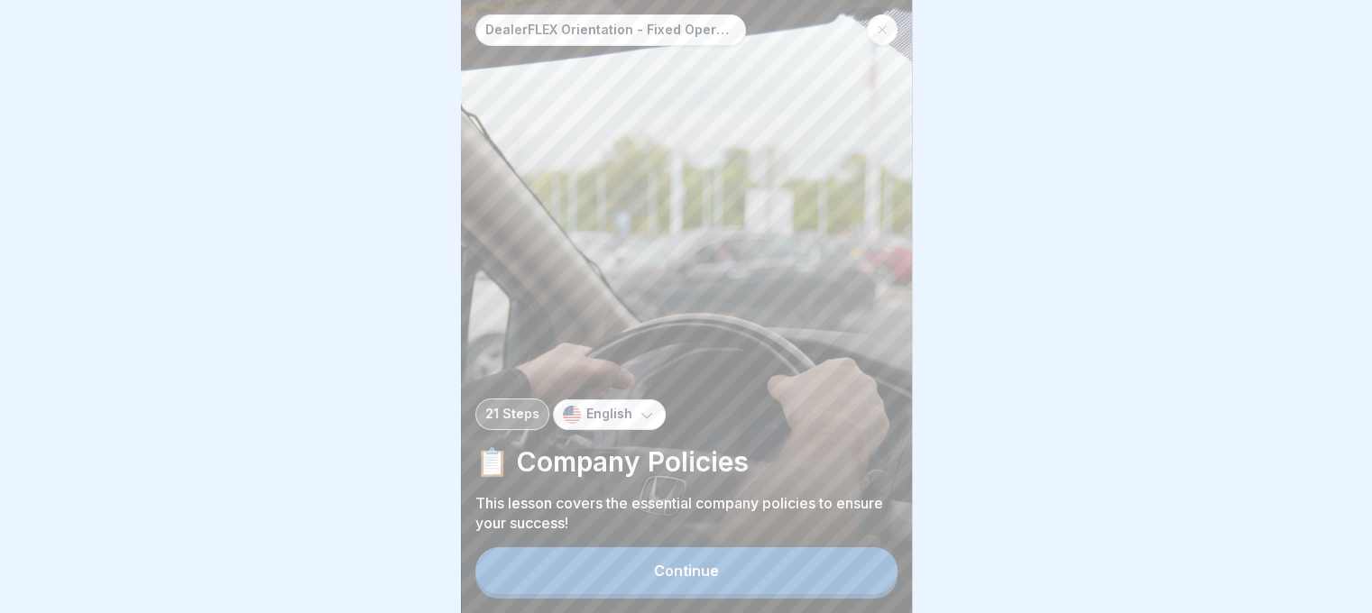
click at [808, 584] on button "Continue" at bounding box center [686, 570] width 422 height 47
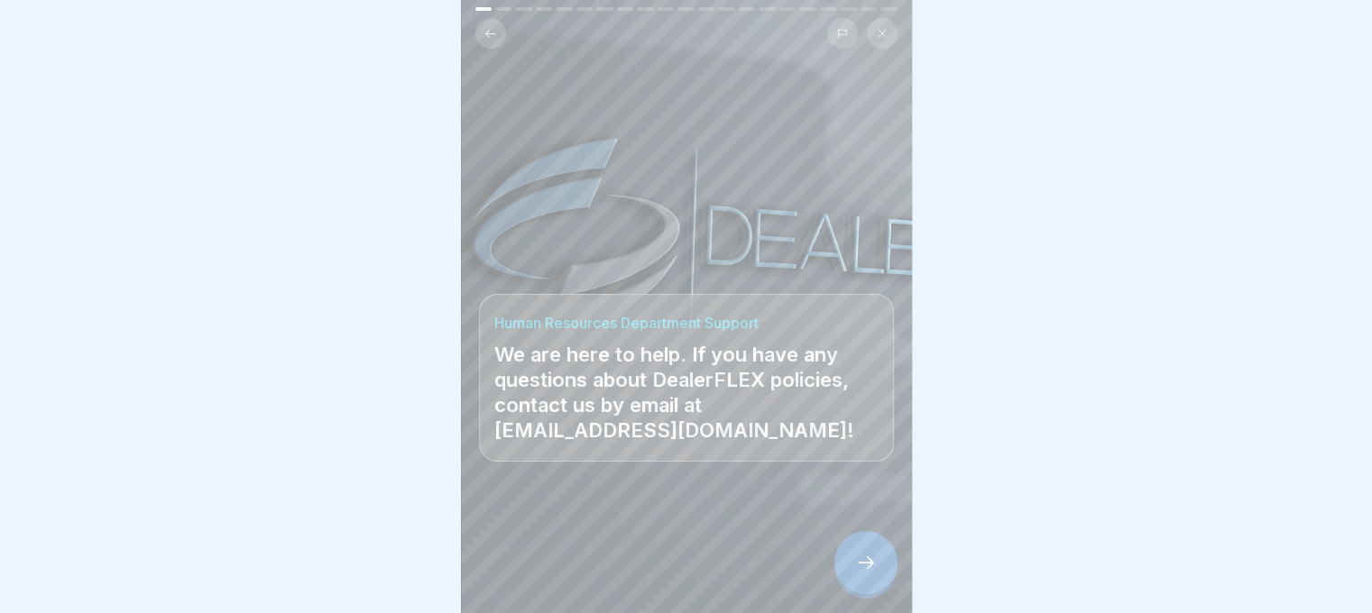
click at [856, 574] on icon at bounding box center [866, 563] width 22 height 22
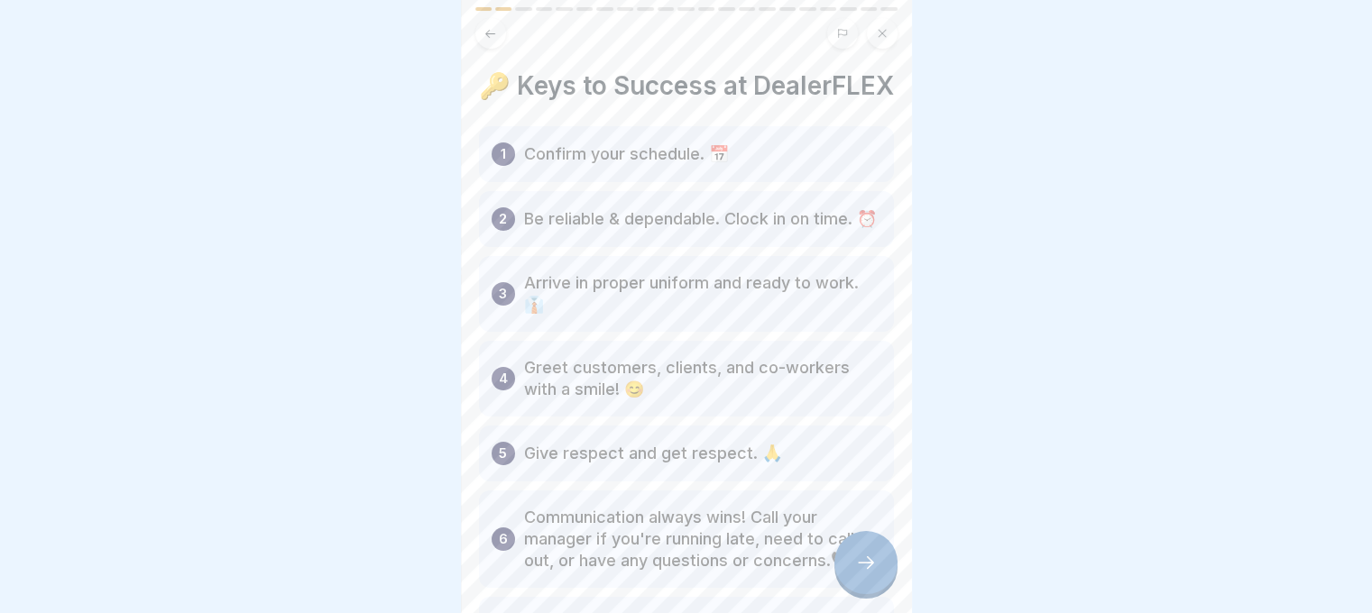
click at [542, 165] on p "Confirm your schedule. 📅" at bounding box center [626, 154] width 205 height 22
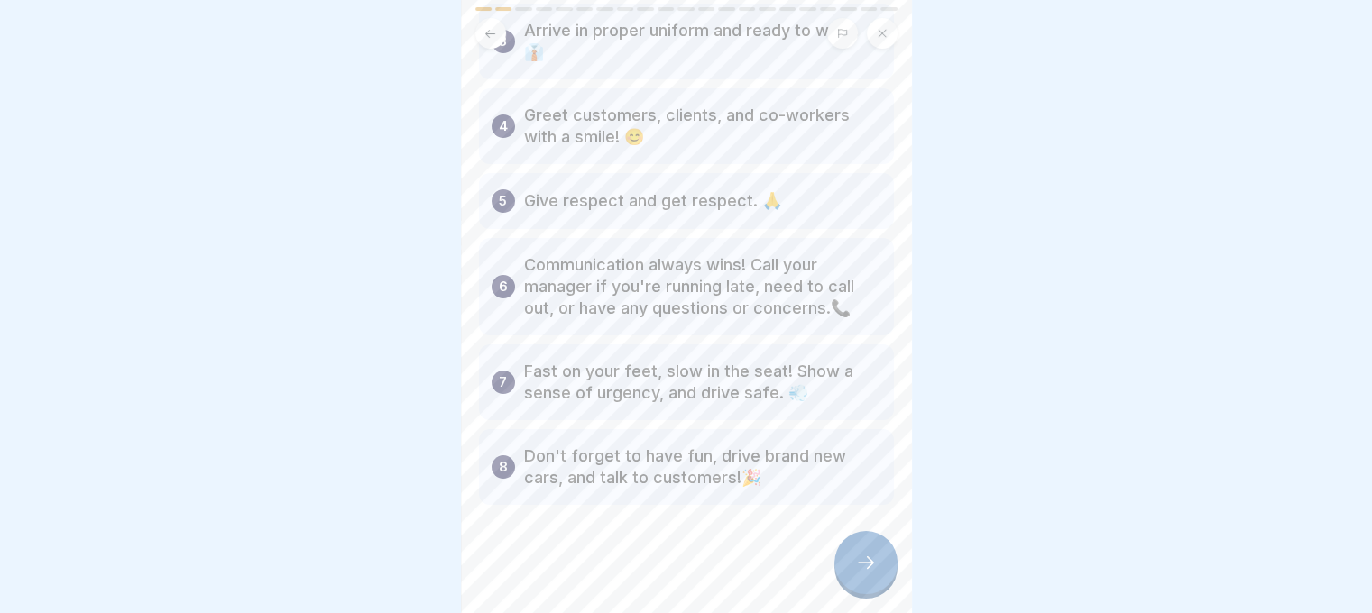
scroll to position [271, 0]
click at [860, 574] on icon at bounding box center [866, 563] width 22 height 22
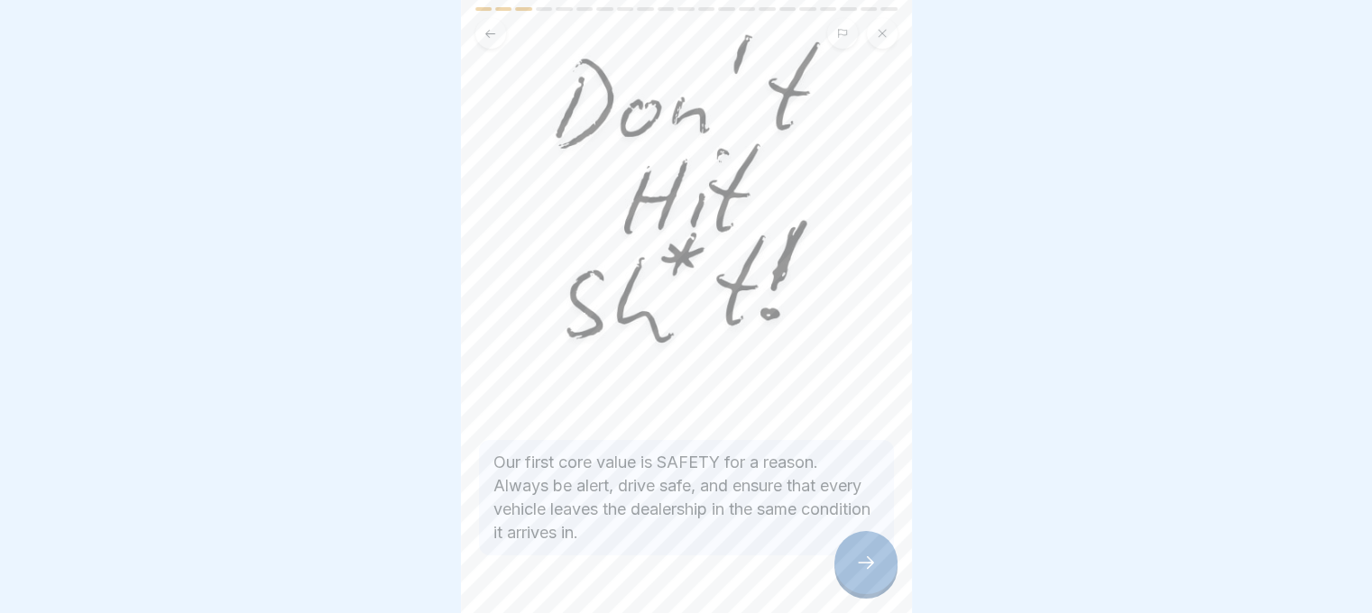
scroll to position [162, 0]
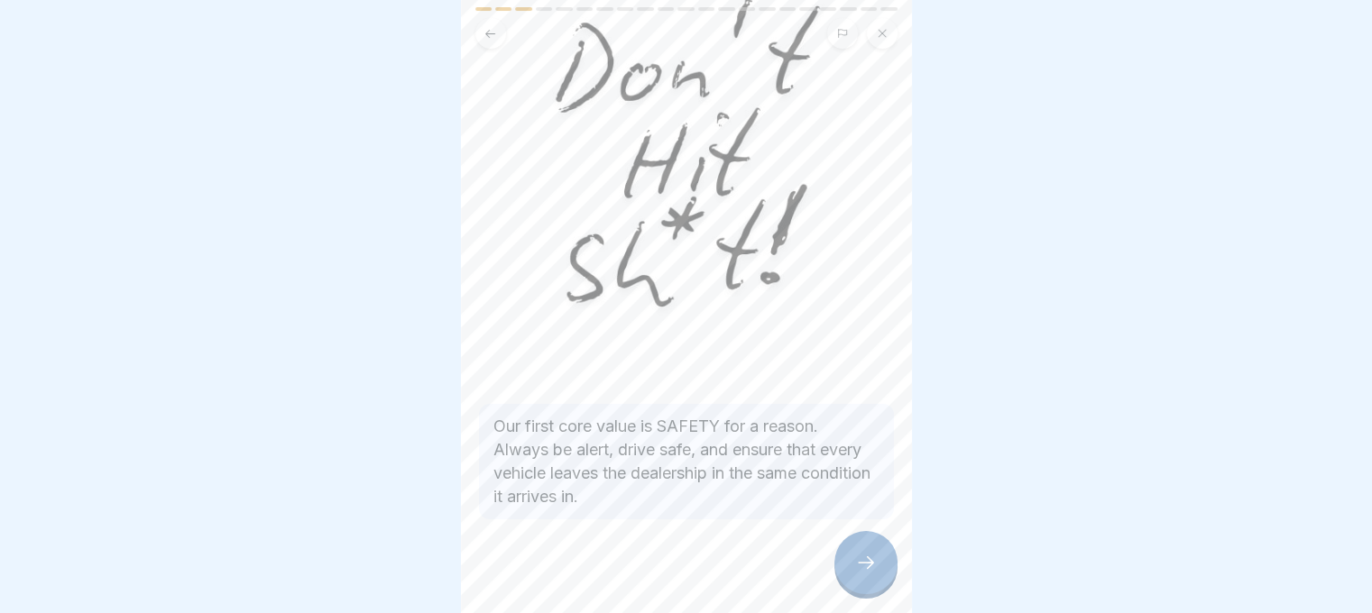
click at [857, 574] on icon at bounding box center [866, 563] width 22 height 22
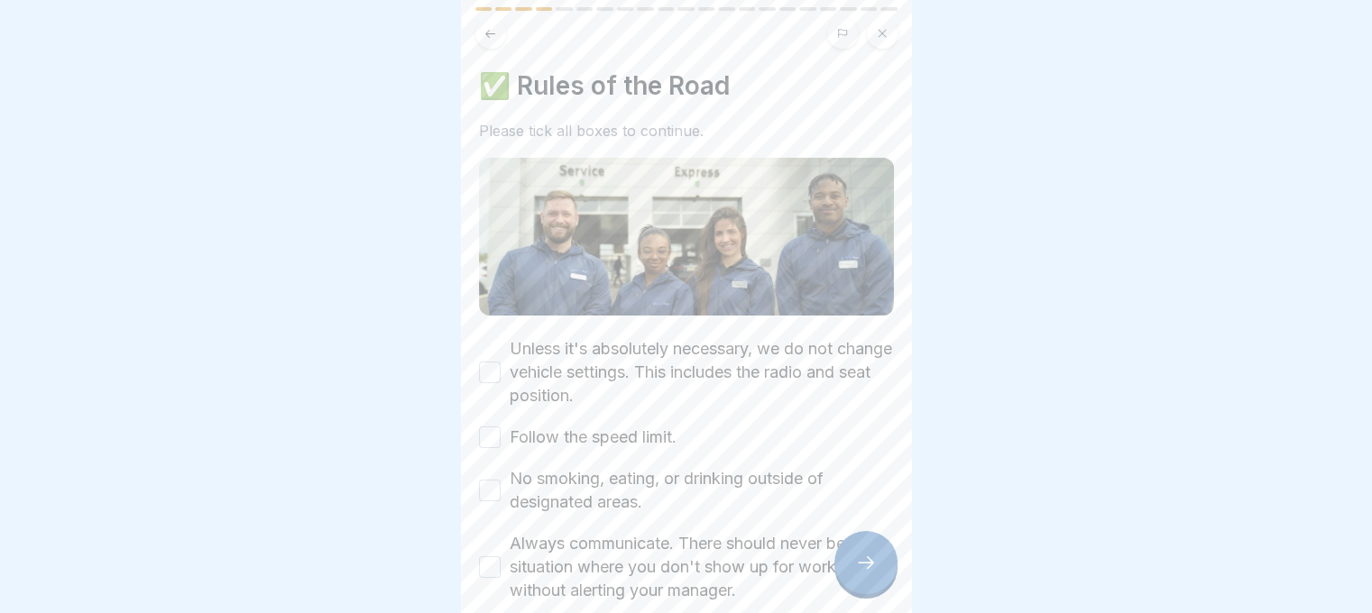
click at [600, 373] on label "Unless it's absolutely necessary, we do not change vehicle settings. This inclu…" at bounding box center [702, 372] width 384 height 70
click at [501, 373] on button "Unless it's absolutely necessary, we do not change vehicle settings. This inclu…" at bounding box center [490, 373] width 22 height 22
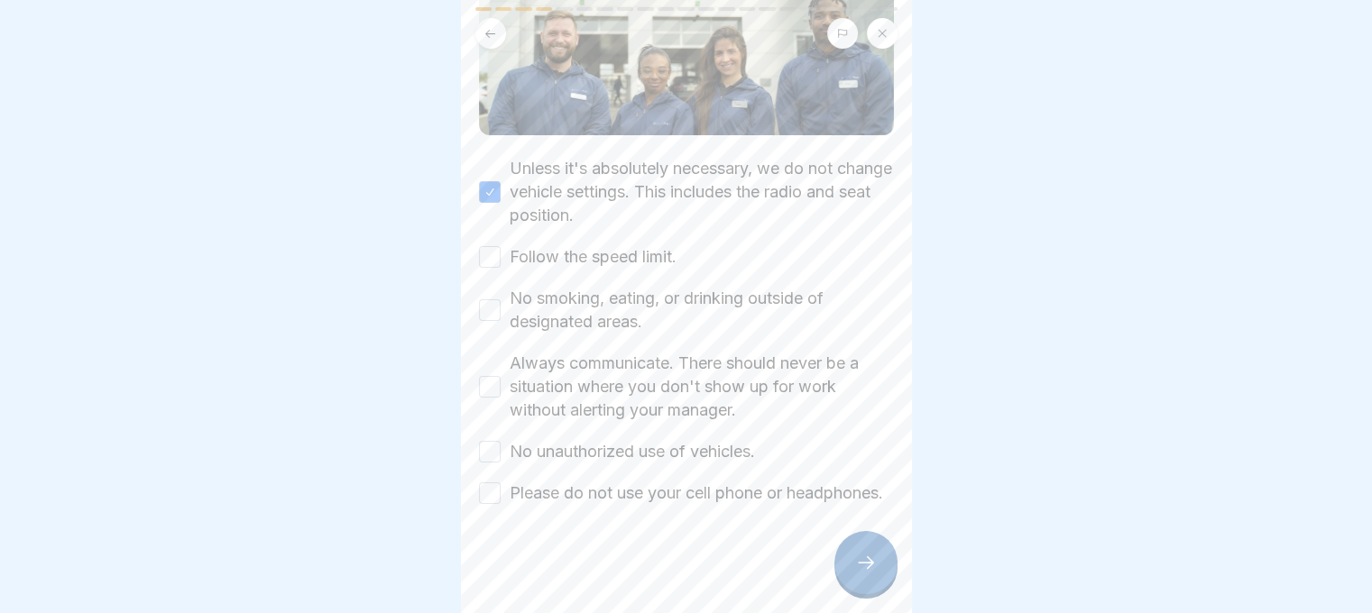
scroll to position [198, 0]
click at [628, 245] on label "Follow the speed limit." at bounding box center [593, 256] width 167 height 23
click at [501, 246] on button "Follow the speed limit." at bounding box center [490, 257] width 22 height 22
click at [621, 293] on label "No smoking, eating, or drinking outside of designated areas." at bounding box center [702, 310] width 384 height 47
click at [501, 299] on button "No smoking, eating, or drinking outside of designated areas." at bounding box center [490, 310] width 22 height 22
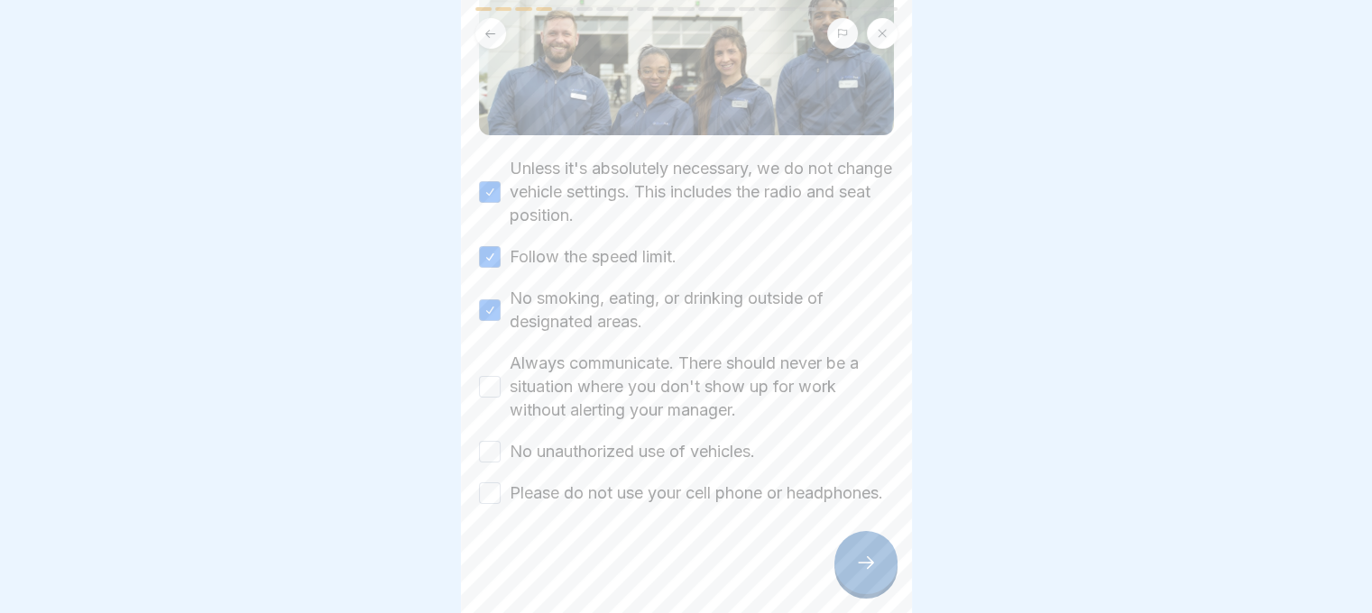
click at [631, 365] on label "Always communicate. There should never be a situation where you don't show up f…" at bounding box center [702, 387] width 384 height 70
click at [501, 376] on button "Always communicate. There should never be a situation where you don't show up f…" at bounding box center [490, 387] width 22 height 22
click at [654, 440] on label "No unauthorized use of vehicles." at bounding box center [632, 451] width 245 height 23
click at [501, 441] on button "No unauthorized use of vehicles." at bounding box center [490, 452] width 22 height 22
click at [671, 482] on label "Please do not use your cell phone or headphones." at bounding box center [696, 493] width 373 height 23
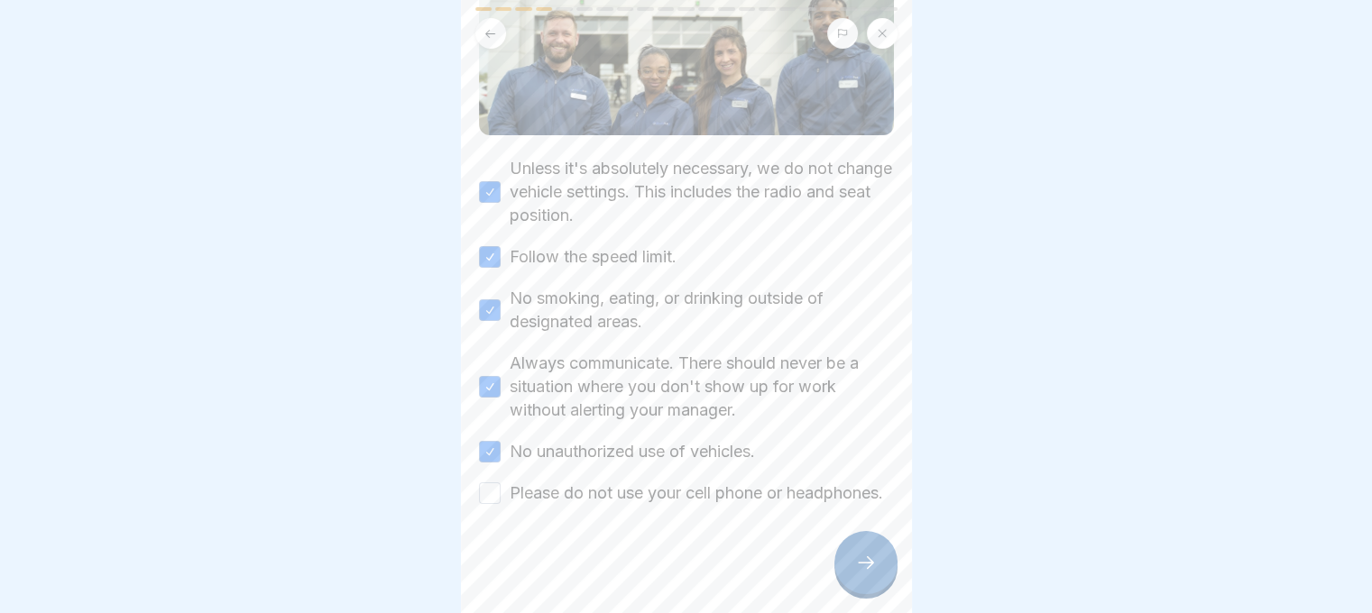
click at [501, 483] on button "Please do not use your cell phone or headphones." at bounding box center [490, 494] width 22 height 22
click at [870, 569] on icon at bounding box center [866, 563] width 16 height 13
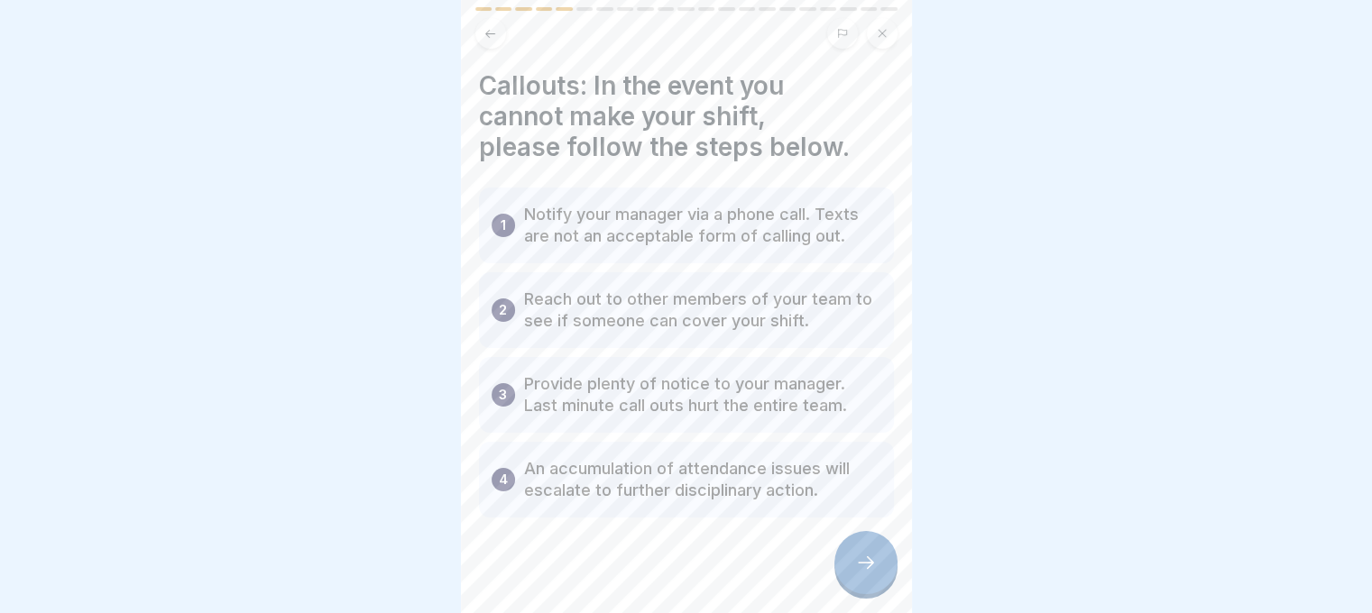
click at [862, 574] on icon at bounding box center [866, 563] width 22 height 22
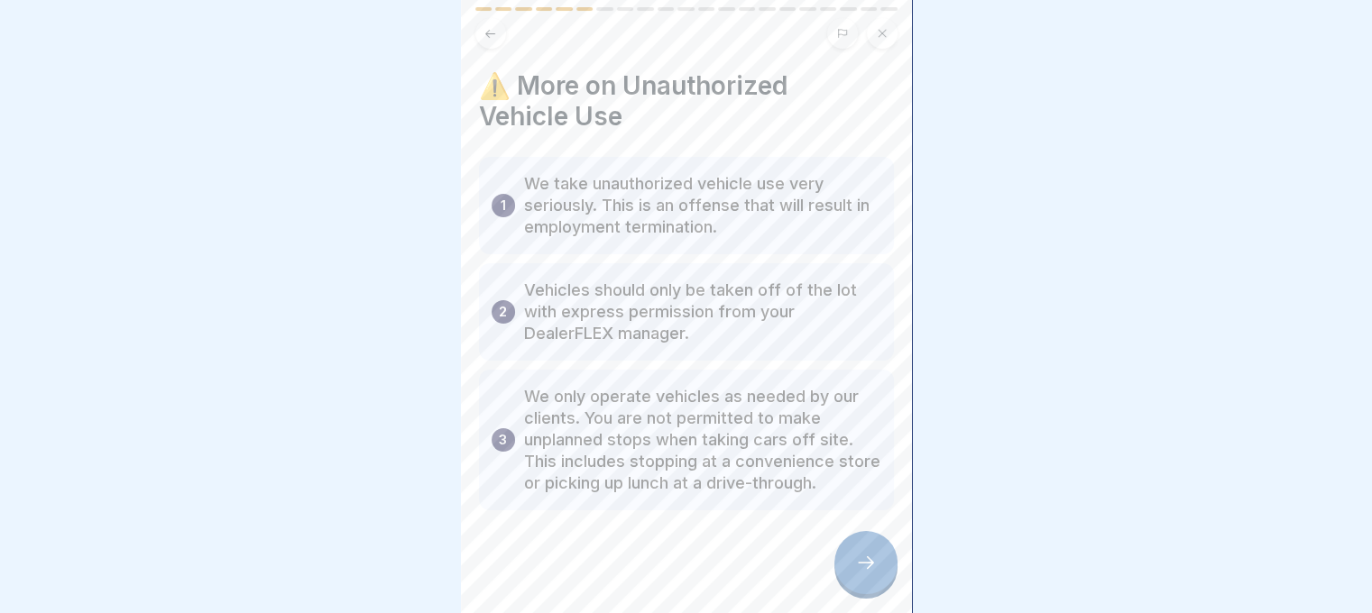
scroll to position [5, 0]
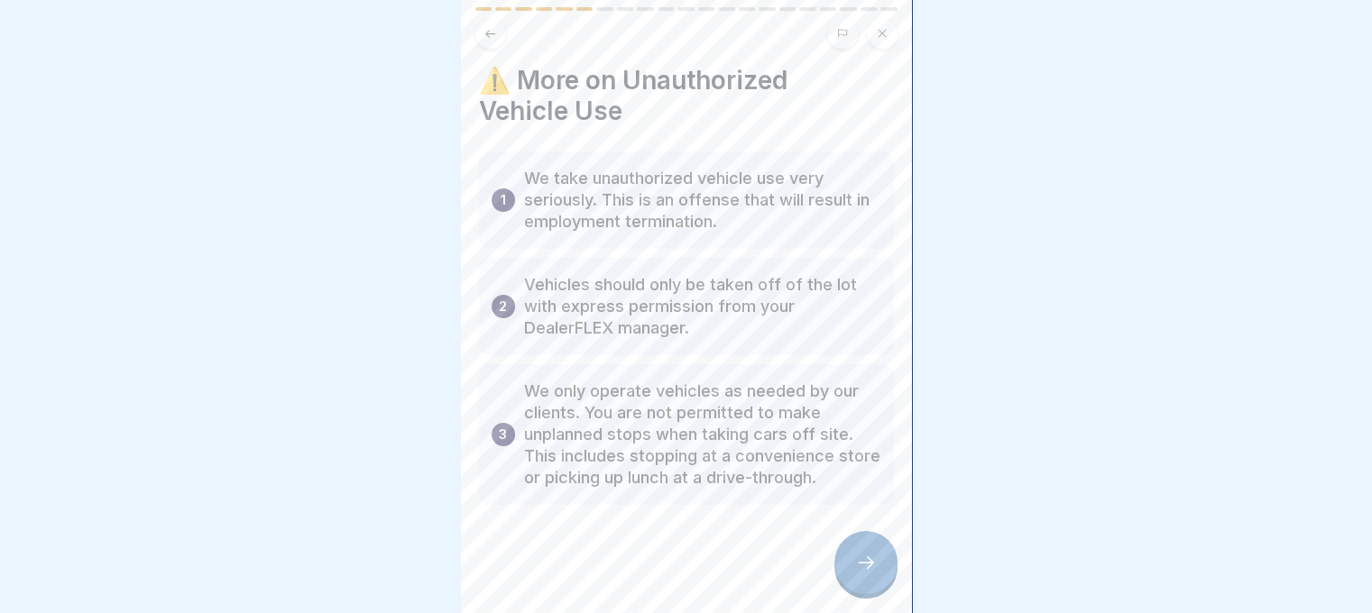
click at [853, 566] on div at bounding box center [865, 562] width 63 height 63
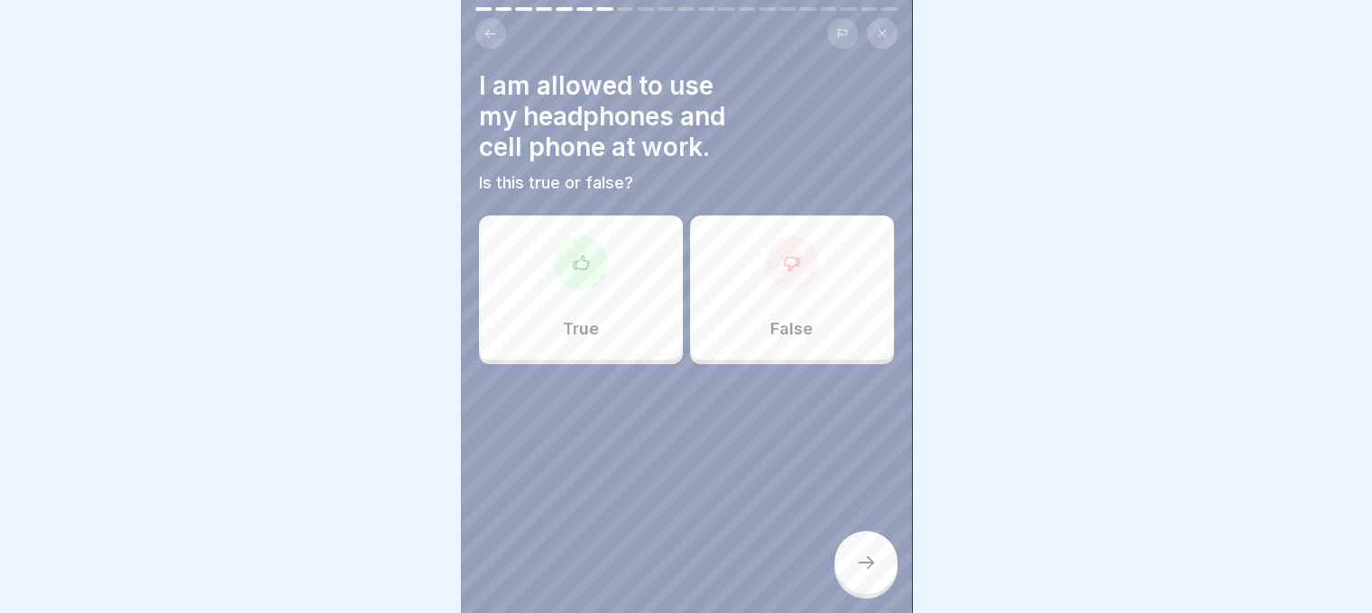
click at [838, 325] on div "False" at bounding box center [792, 288] width 204 height 144
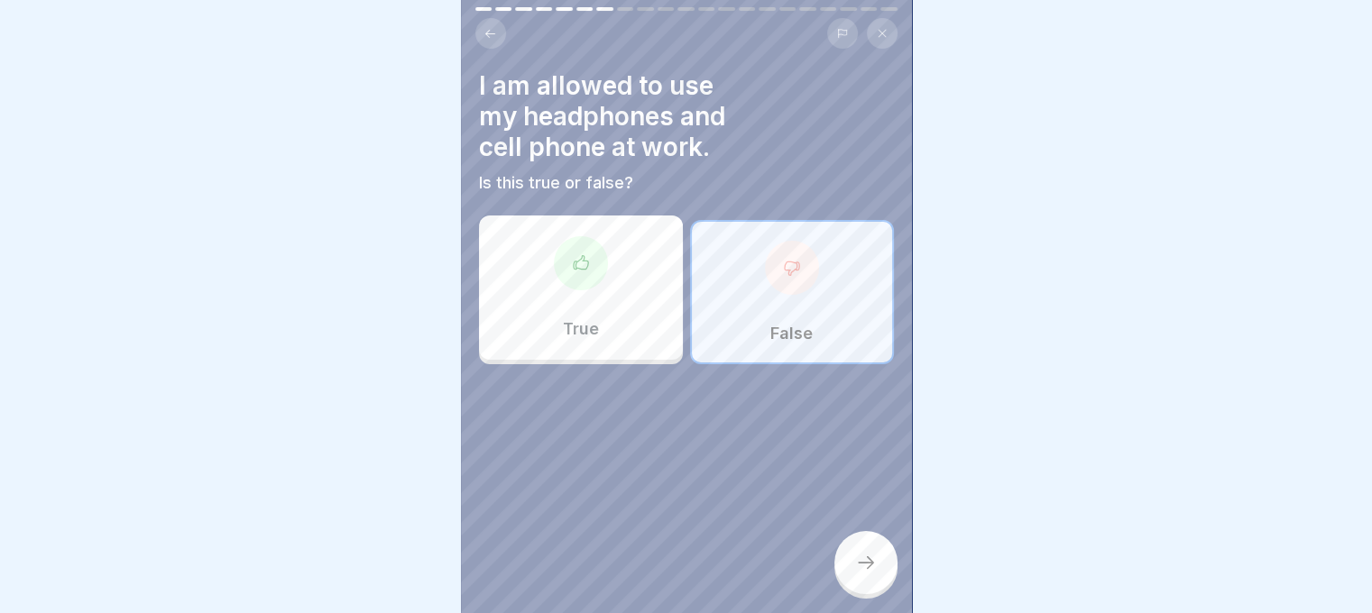
click at [859, 574] on icon at bounding box center [866, 563] width 22 height 22
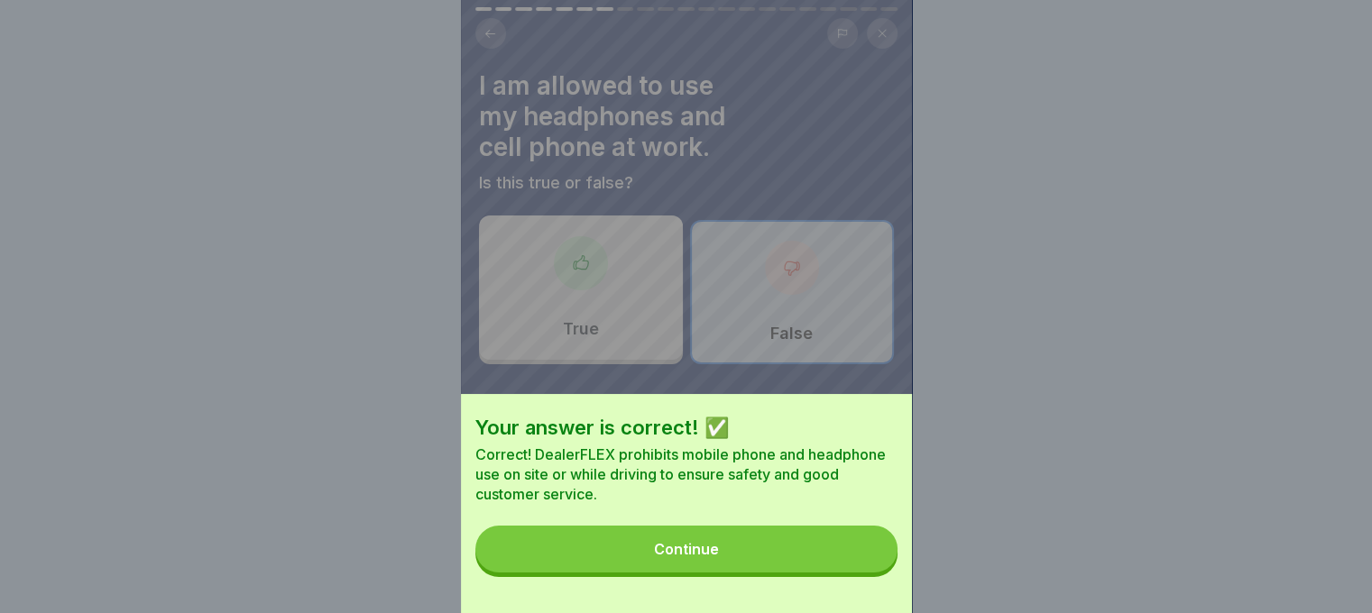
click at [764, 565] on button "Continue" at bounding box center [686, 549] width 422 height 47
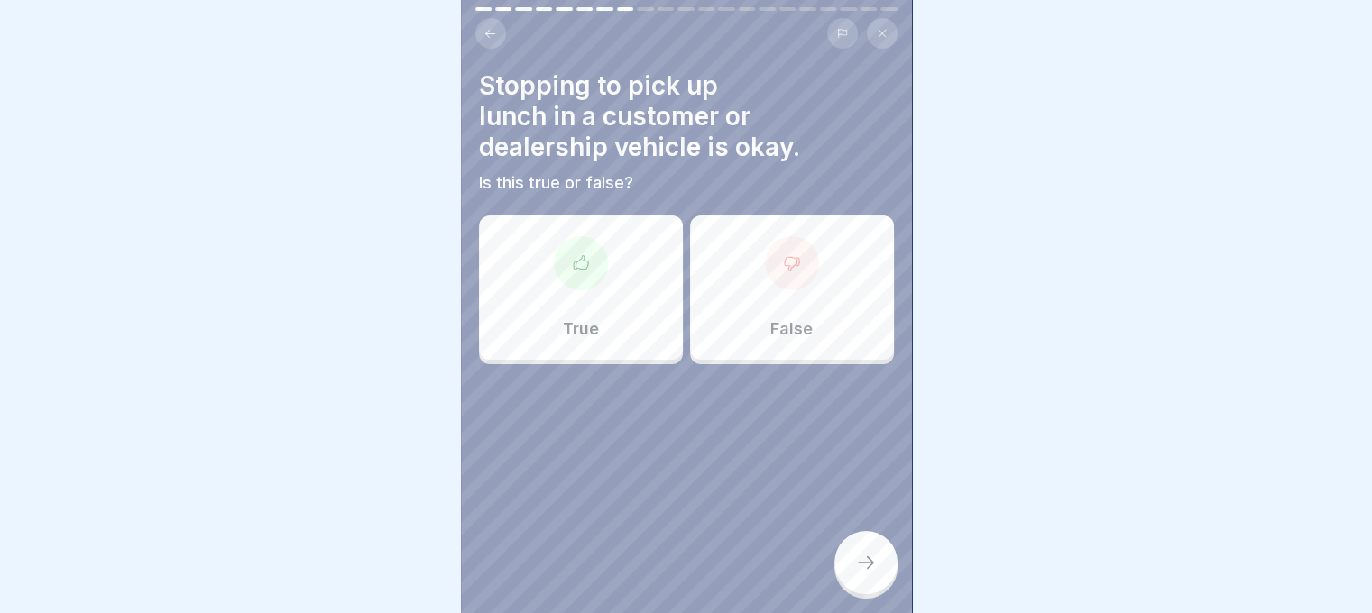
click at [783, 342] on div "False" at bounding box center [792, 288] width 204 height 144
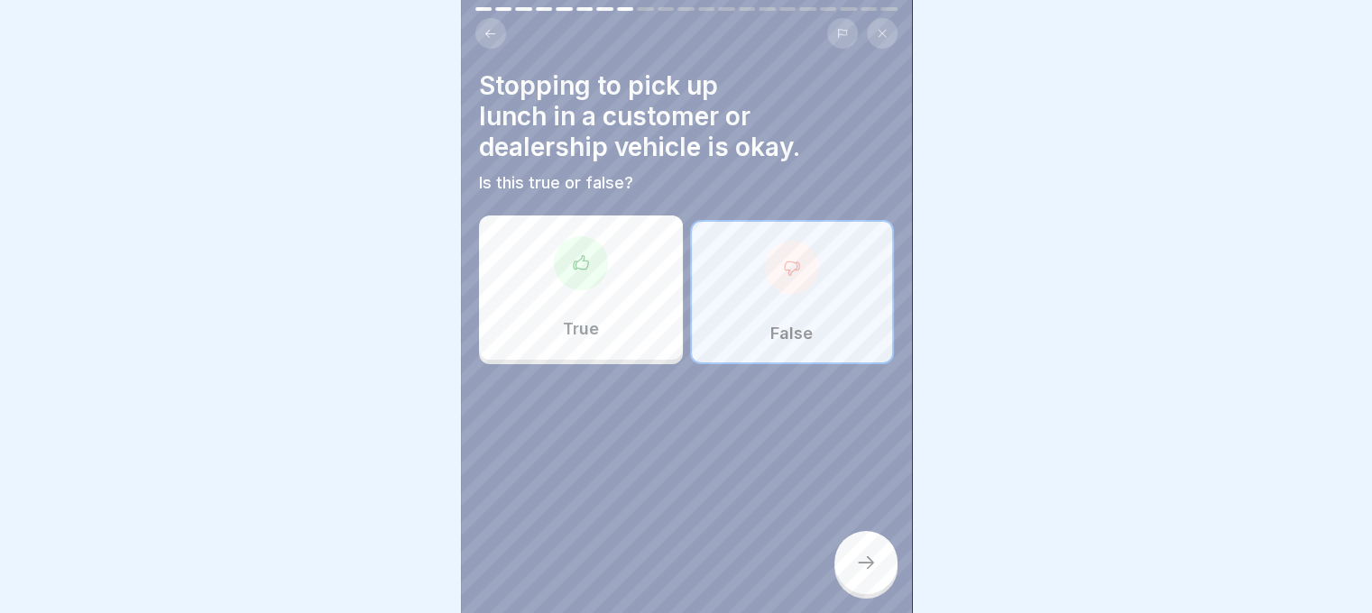
click at [890, 591] on div at bounding box center [865, 562] width 63 height 63
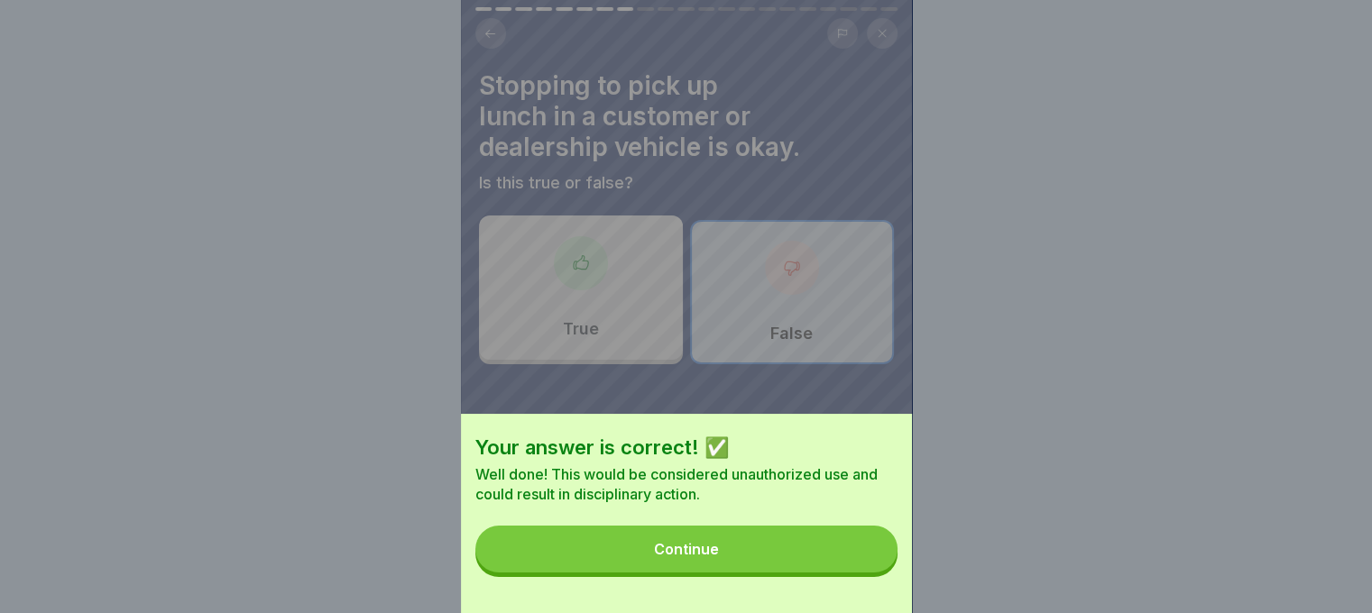
click at [807, 562] on button "Continue" at bounding box center [686, 549] width 422 height 47
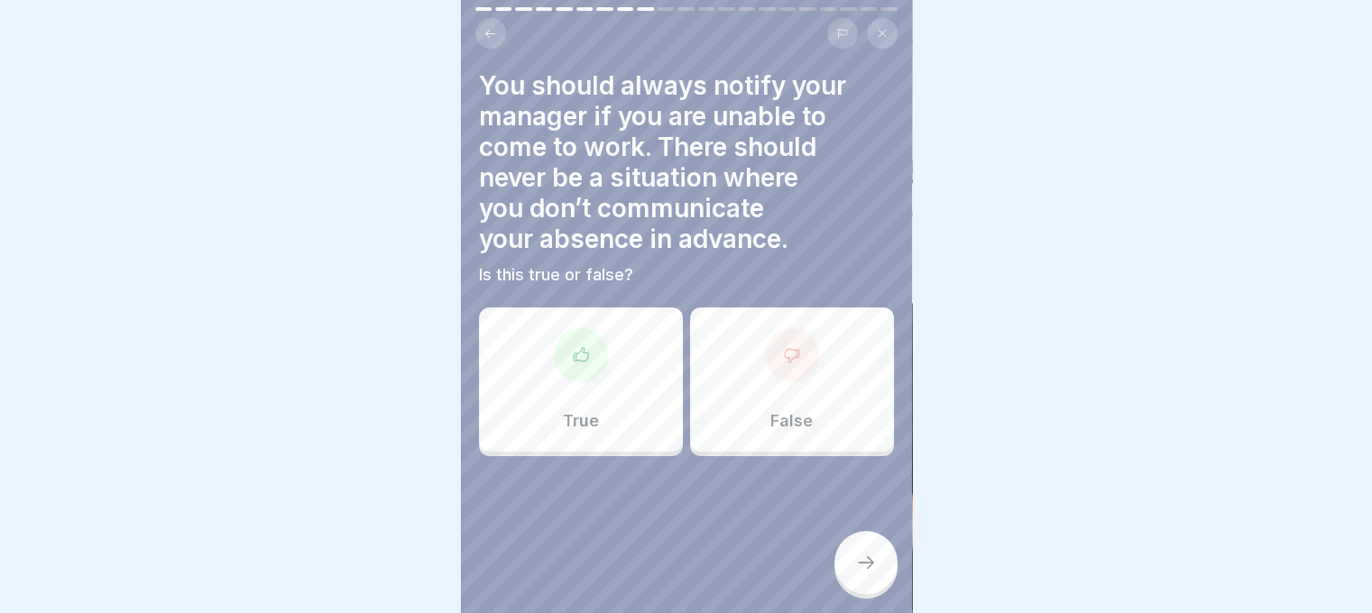
click at [646, 403] on div "True" at bounding box center [581, 380] width 204 height 144
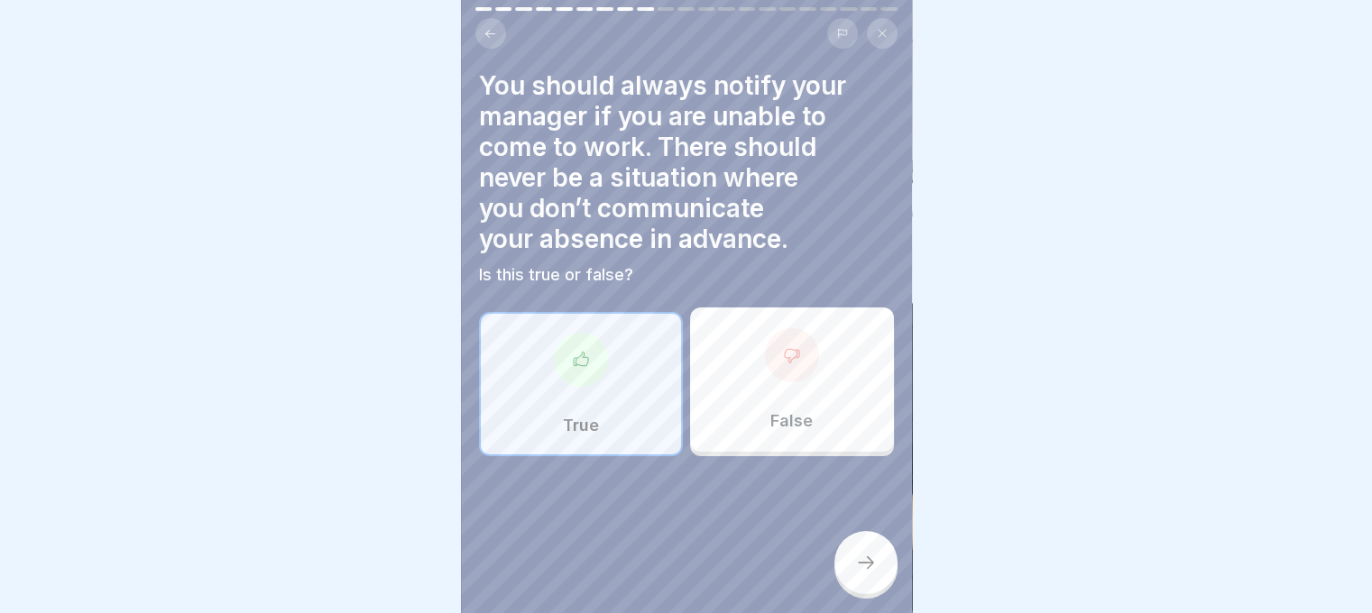
click at [849, 569] on div at bounding box center [865, 562] width 63 height 63
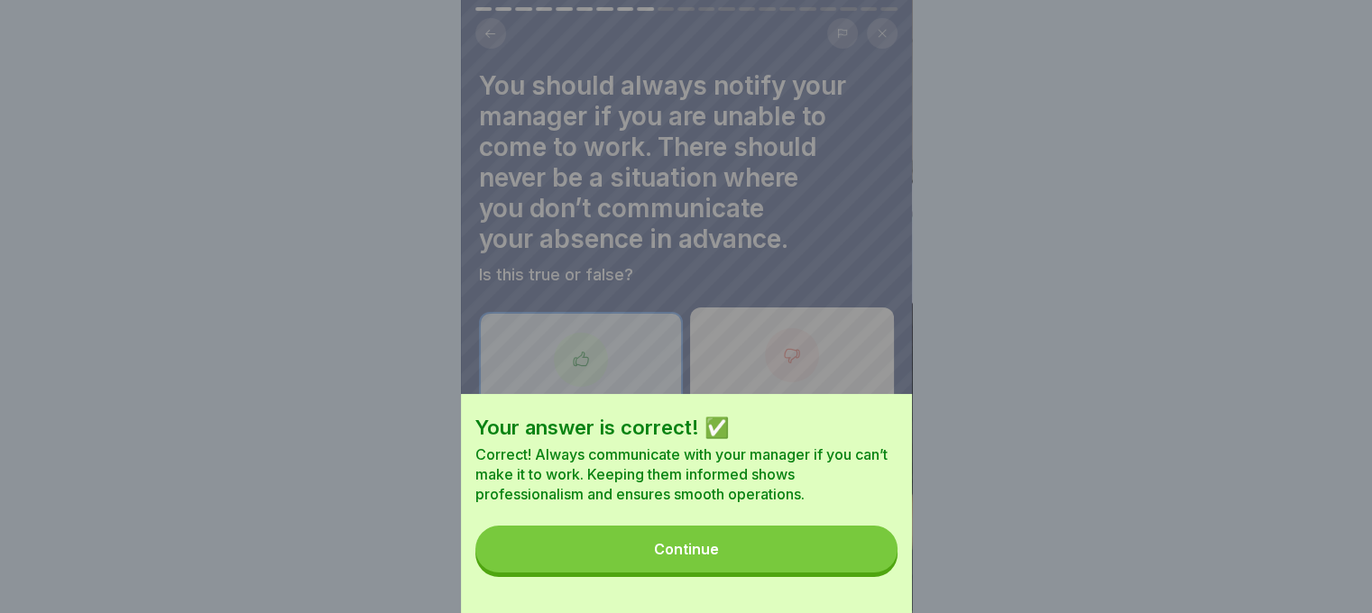
click at [770, 562] on button "Continue" at bounding box center [686, 549] width 422 height 47
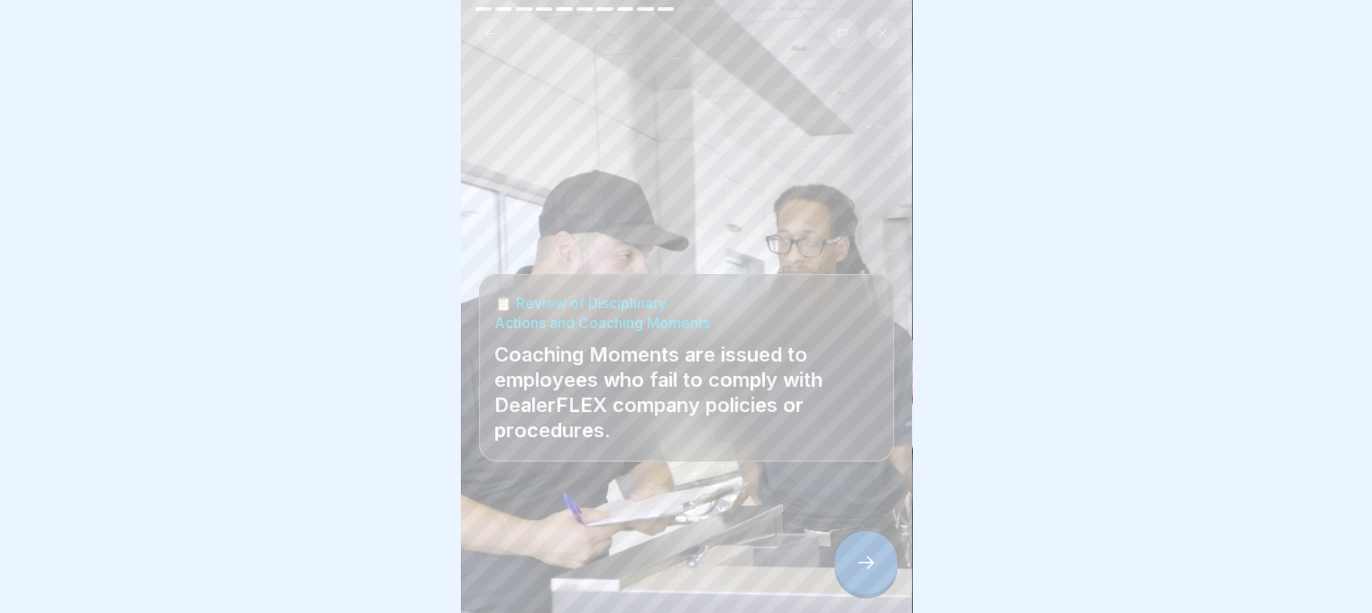
scroll to position [14, 0]
click at [865, 566] on icon at bounding box center [866, 563] width 22 height 22
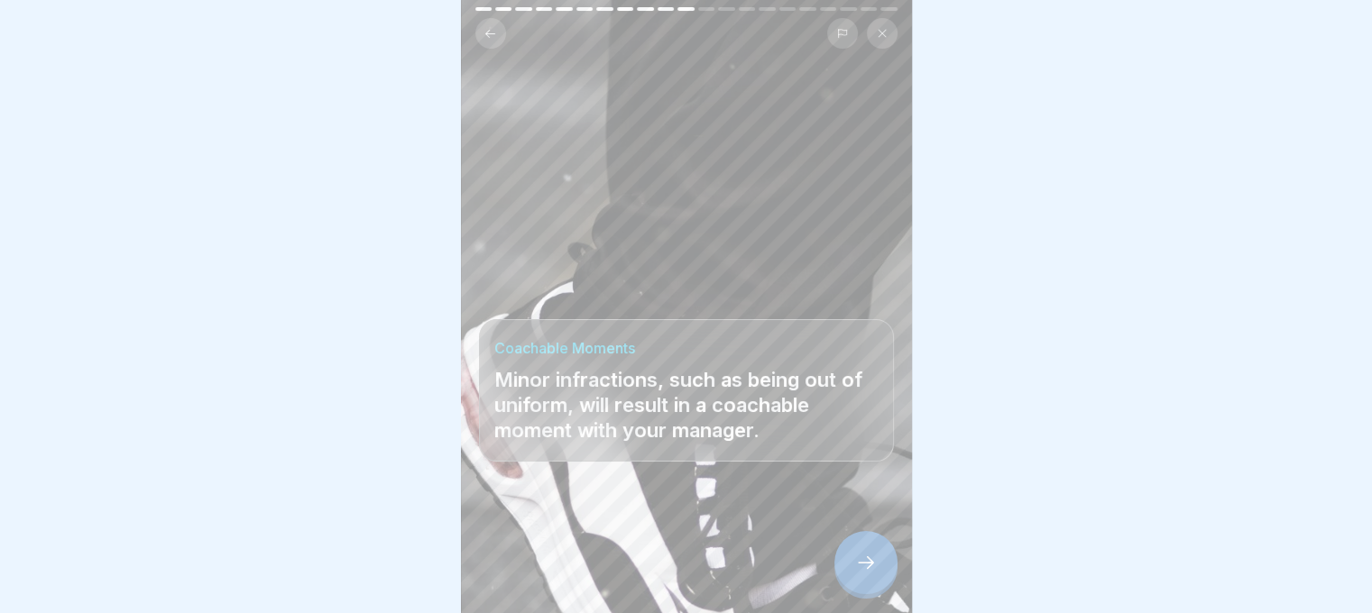
click at [855, 566] on icon at bounding box center [866, 563] width 22 height 22
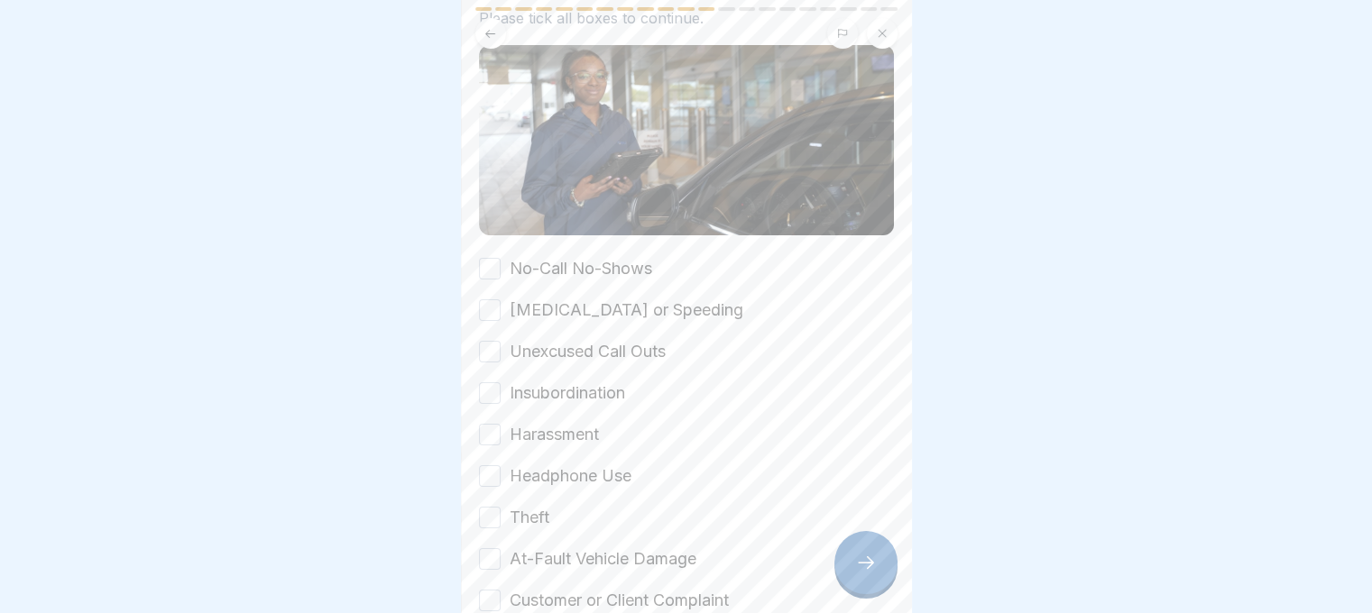
scroll to position [271, 0]
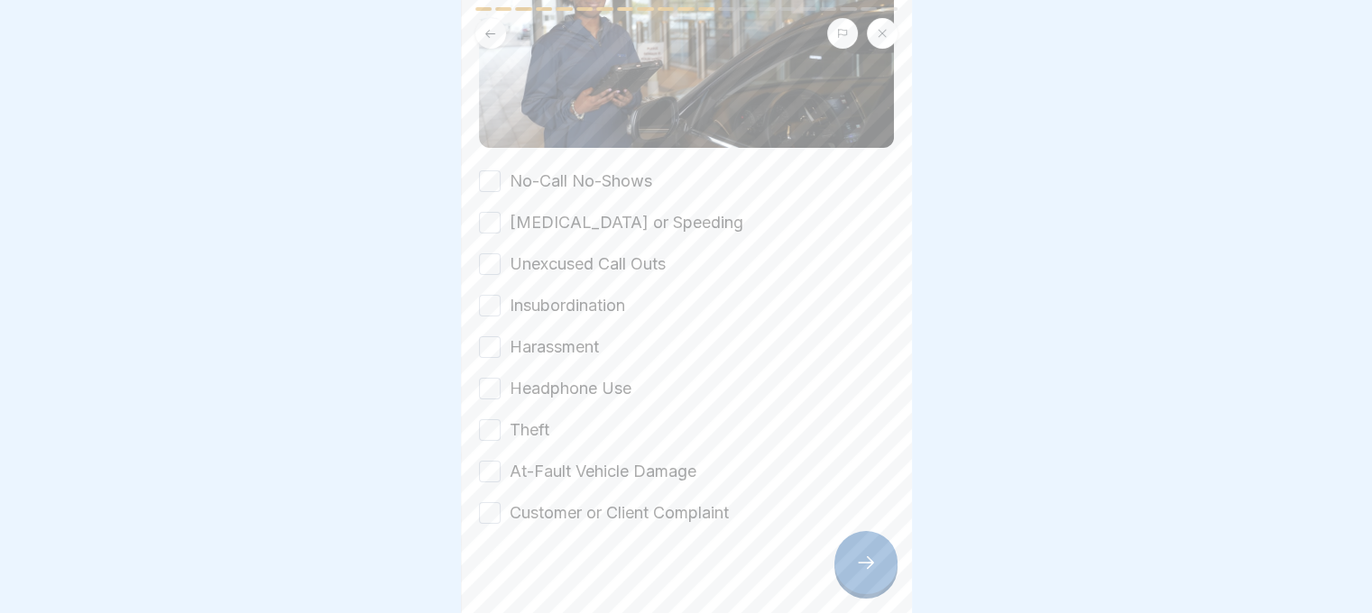
click at [604, 170] on label "No-Call No-Shows" at bounding box center [581, 181] width 143 height 23
click at [501, 170] on button "No-Call No-Shows" at bounding box center [490, 181] width 22 height 22
click at [604, 211] on label "Reckless Driving or Speeding" at bounding box center [627, 222] width 234 height 23
click at [501, 212] on button "Reckless Driving or Speeding" at bounding box center [490, 223] width 22 height 22
click at [606, 253] on label "Unexcused Call Outs" at bounding box center [588, 264] width 156 height 23
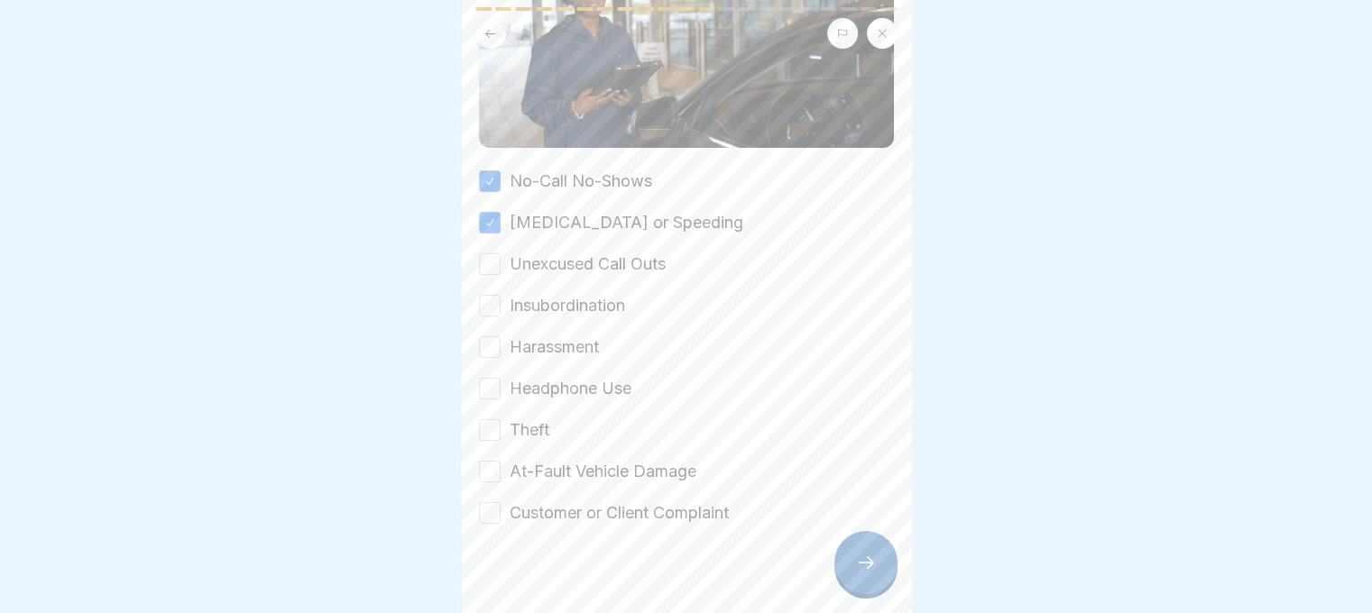
click at [501, 253] on button "Unexcused Call Outs" at bounding box center [490, 264] width 22 height 22
click at [603, 294] on label "Insubordination" at bounding box center [567, 305] width 115 height 23
click at [501, 295] on button "Insubordination" at bounding box center [490, 306] width 22 height 22
click at [587, 336] on label "Harassment" at bounding box center [554, 347] width 89 height 23
click at [501, 336] on button "Harassment" at bounding box center [490, 347] width 22 height 22
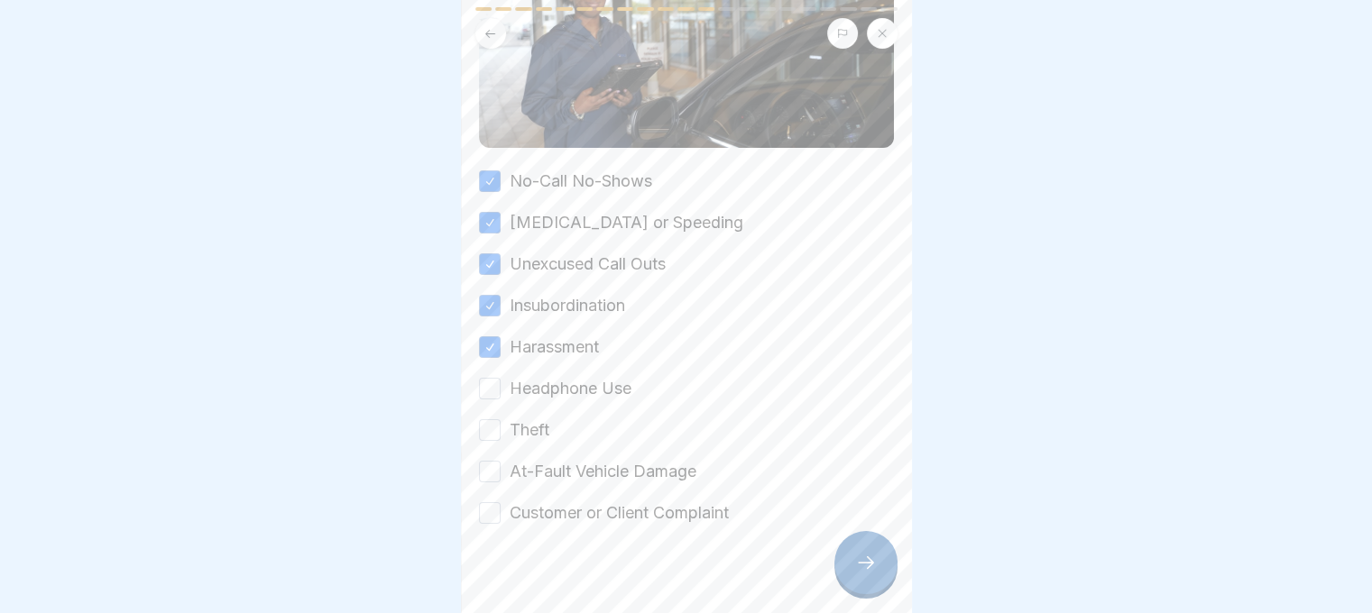
click at [581, 377] on label "Headphone Use" at bounding box center [571, 388] width 122 height 23
click at [501, 378] on button "Headphone Use" at bounding box center [490, 389] width 22 height 22
click at [553, 404] on div "No-Call No-Shows Reckless Driving or Speeding Unexcused Call Outs Insubordinati…" at bounding box center [686, 347] width 415 height 355
click at [550, 439] on div "No-Call No-Shows Reckless Driving or Speeding Unexcused Call Outs Insubordinati…" at bounding box center [686, 347] width 415 height 355
click at [534, 419] on label "Theft" at bounding box center [530, 430] width 40 height 23
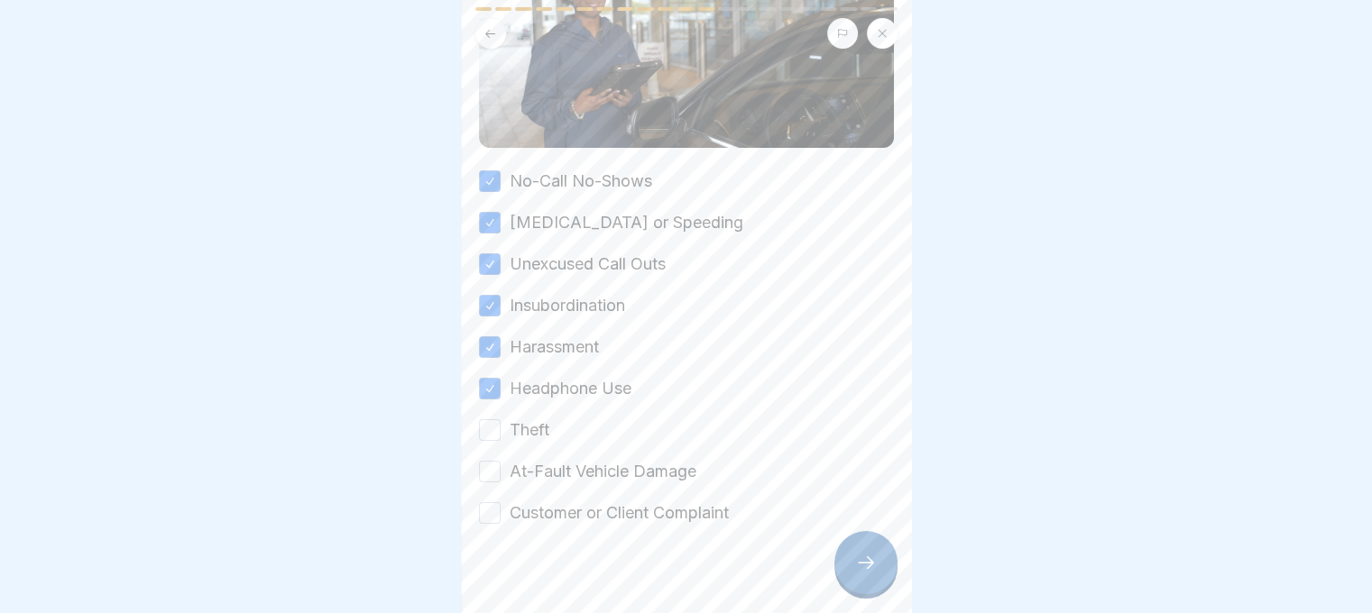
click at [501, 419] on button "Theft" at bounding box center [490, 430] width 22 height 22
click at [545, 460] on label "At-Fault Vehicle Damage" at bounding box center [603, 471] width 187 height 23
click at [501, 461] on button "At-Fault Vehicle Damage" at bounding box center [490, 472] width 22 height 22
click at [548, 501] on label "Customer or Client Complaint" at bounding box center [619, 512] width 219 height 23
click at [501, 502] on button "Customer or Client Complaint" at bounding box center [490, 513] width 22 height 22
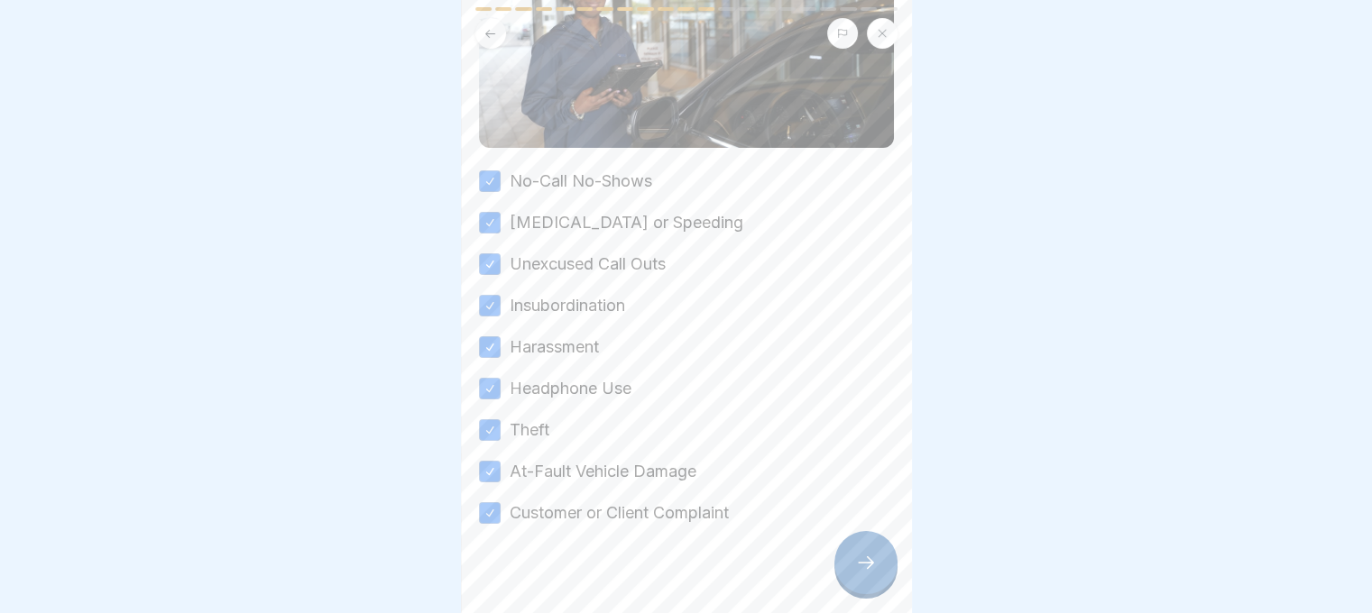
click at [855, 557] on div at bounding box center [865, 562] width 63 height 63
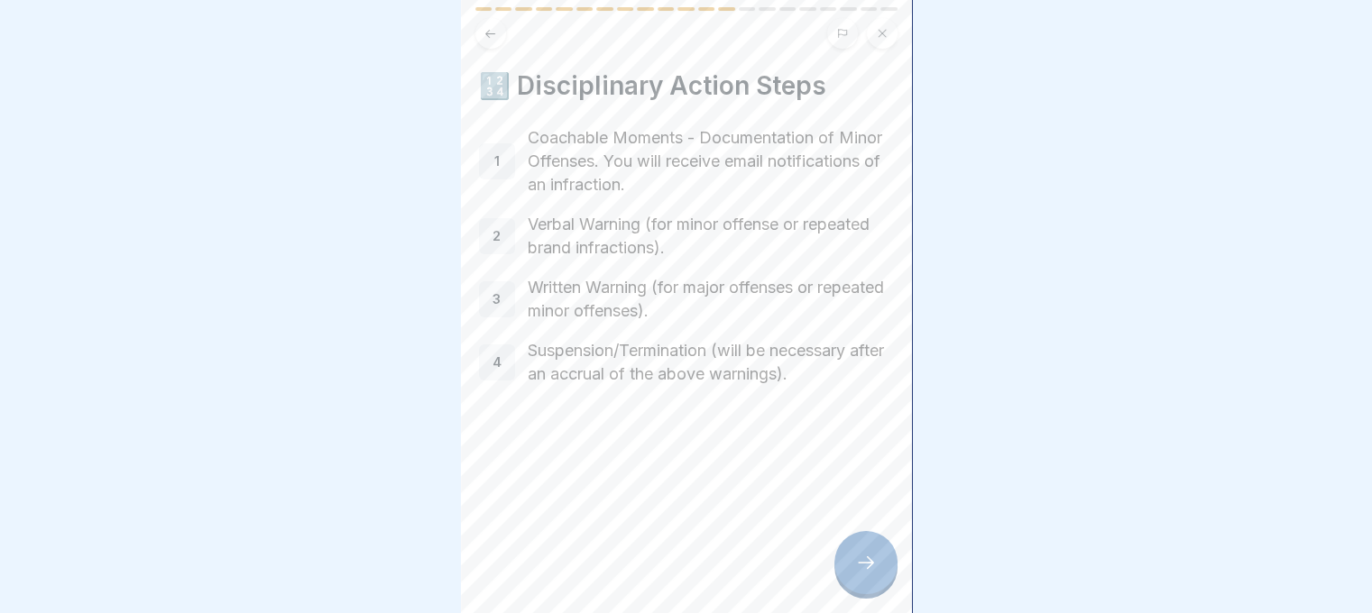
click at [869, 556] on icon at bounding box center [866, 563] width 22 height 22
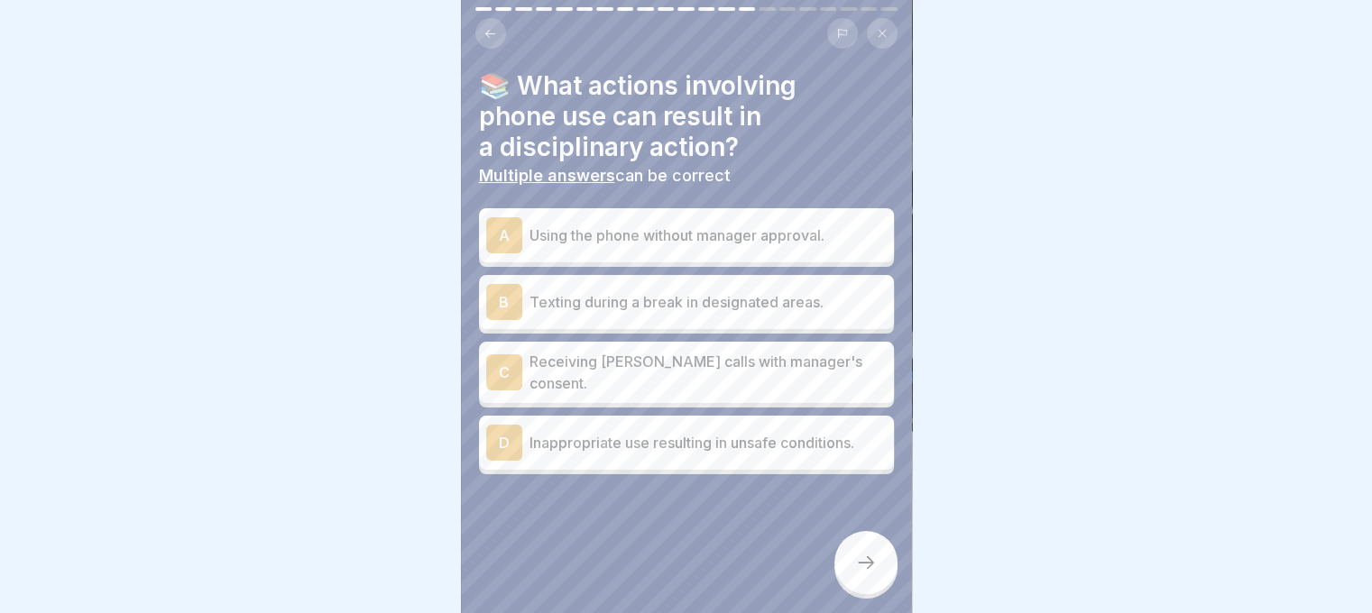
click at [612, 235] on div "A Using the phone without manager approval." at bounding box center [686, 235] width 400 height 36
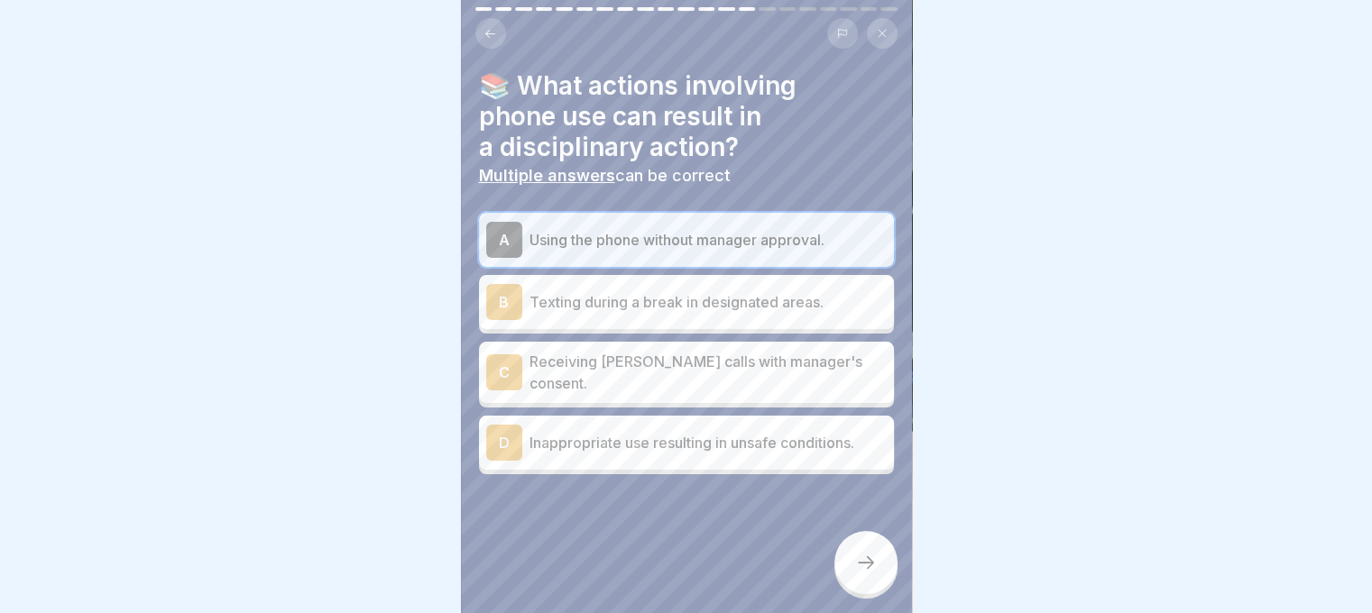
click at [667, 440] on div "D Inappropriate use resulting in unsafe conditions." at bounding box center [686, 443] width 415 height 54
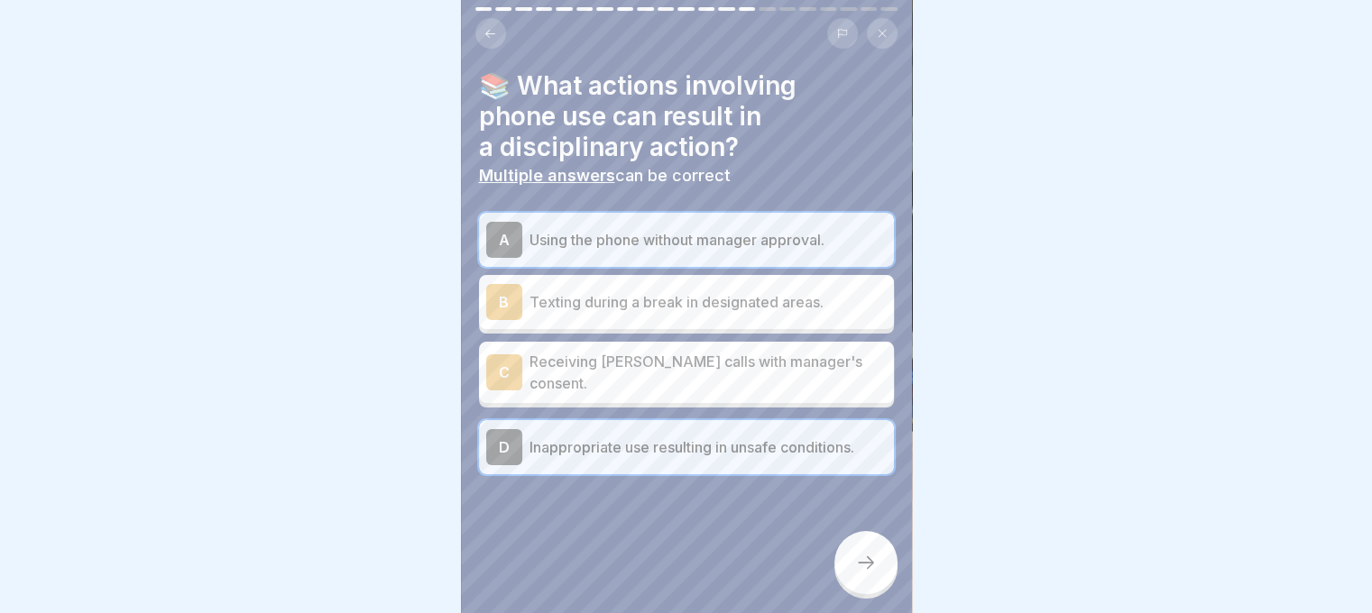
click at [871, 573] on icon at bounding box center [866, 563] width 22 height 22
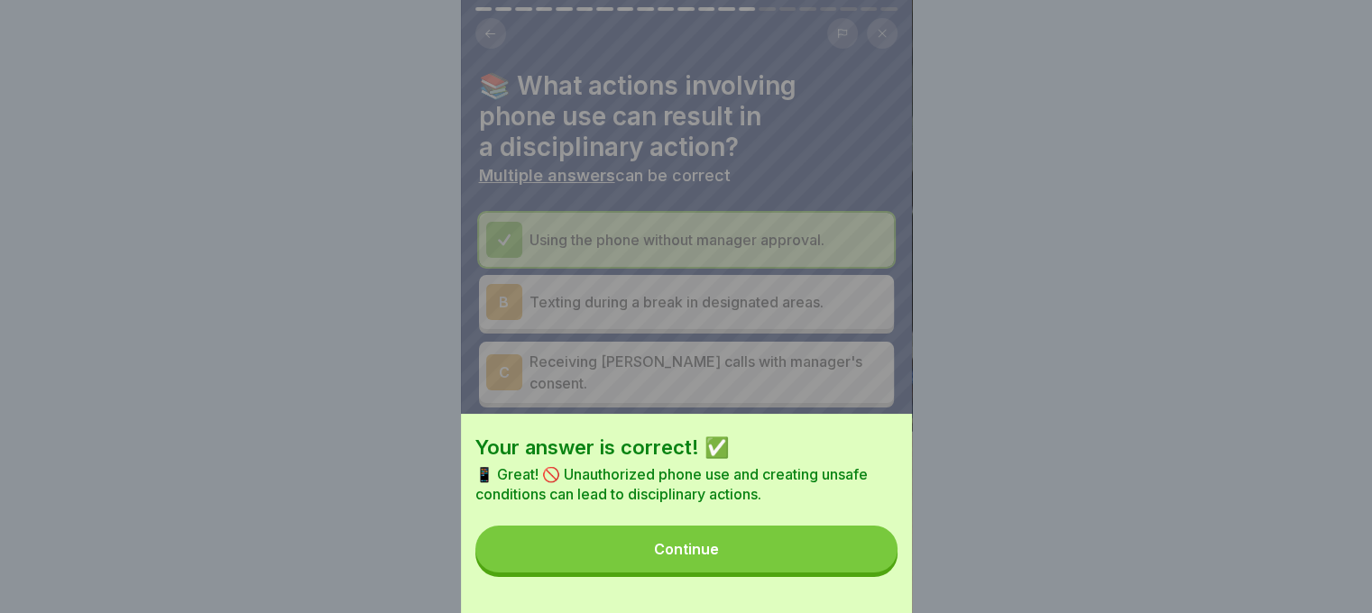
click at [787, 573] on button "Continue" at bounding box center [686, 549] width 422 height 47
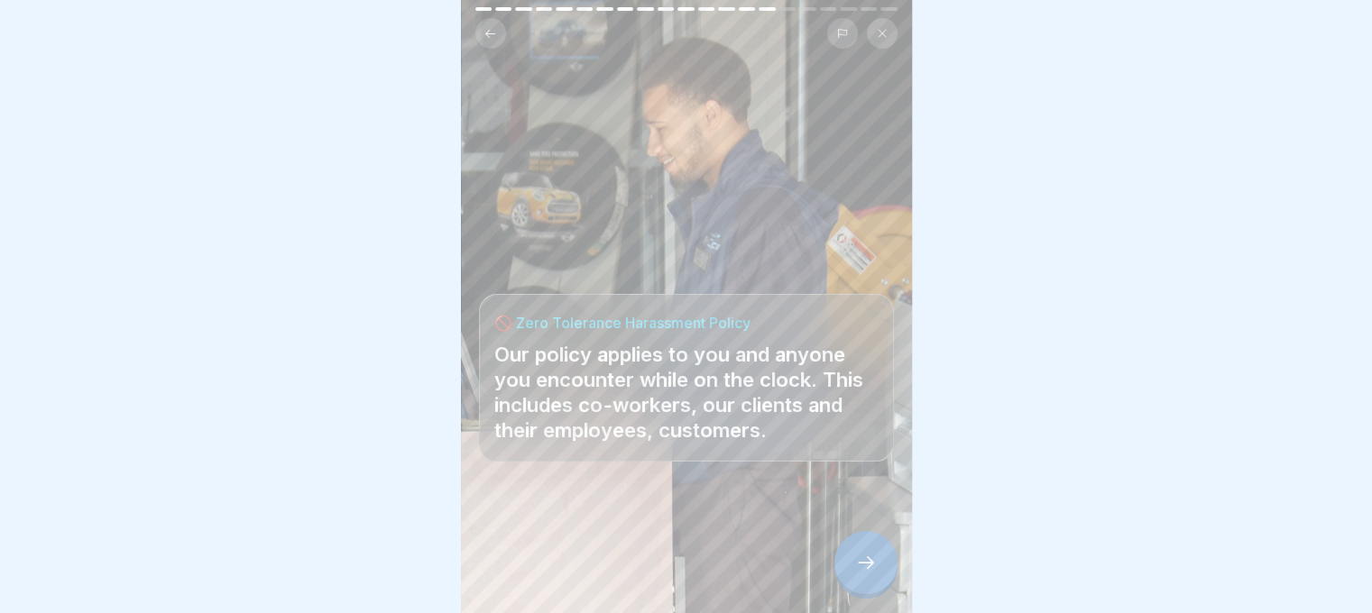
scroll to position [14, 0]
click at [862, 571] on icon at bounding box center [866, 563] width 22 height 22
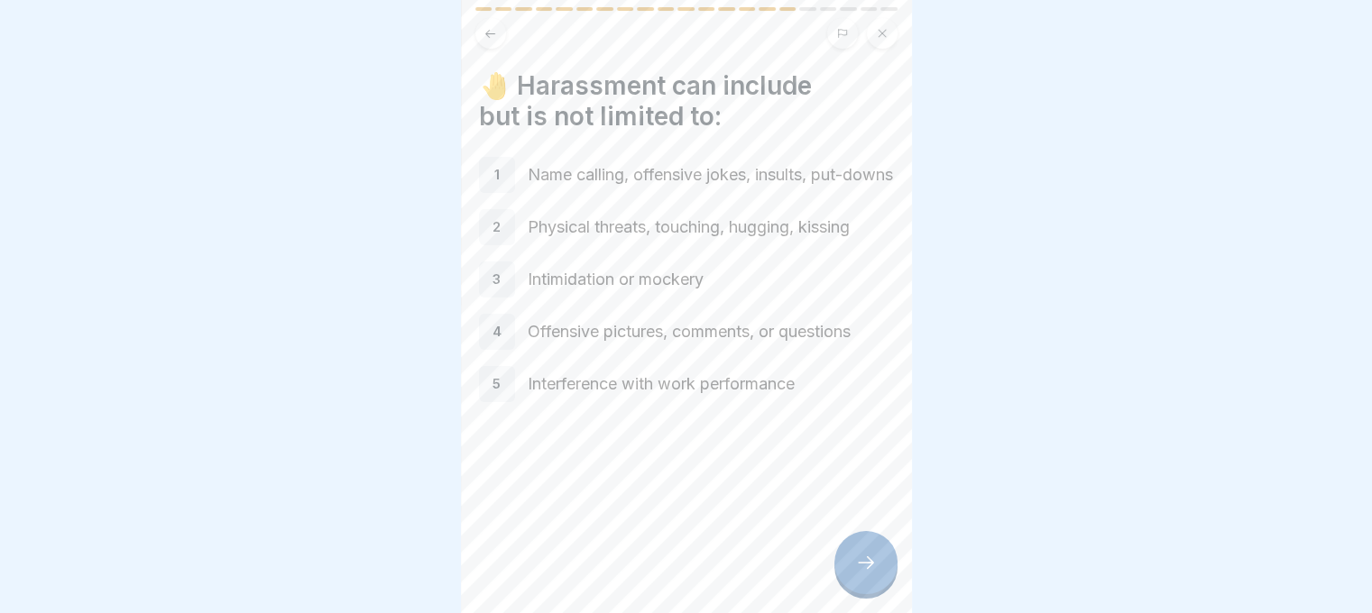
click at [494, 167] on p "1" at bounding box center [496, 175] width 5 height 16
click at [520, 226] on div "2 Physical threats, touching, hugging, kissing" at bounding box center [686, 227] width 415 height 36
click at [851, 566] on div at bounding box center [865, 562] width 63 height 63
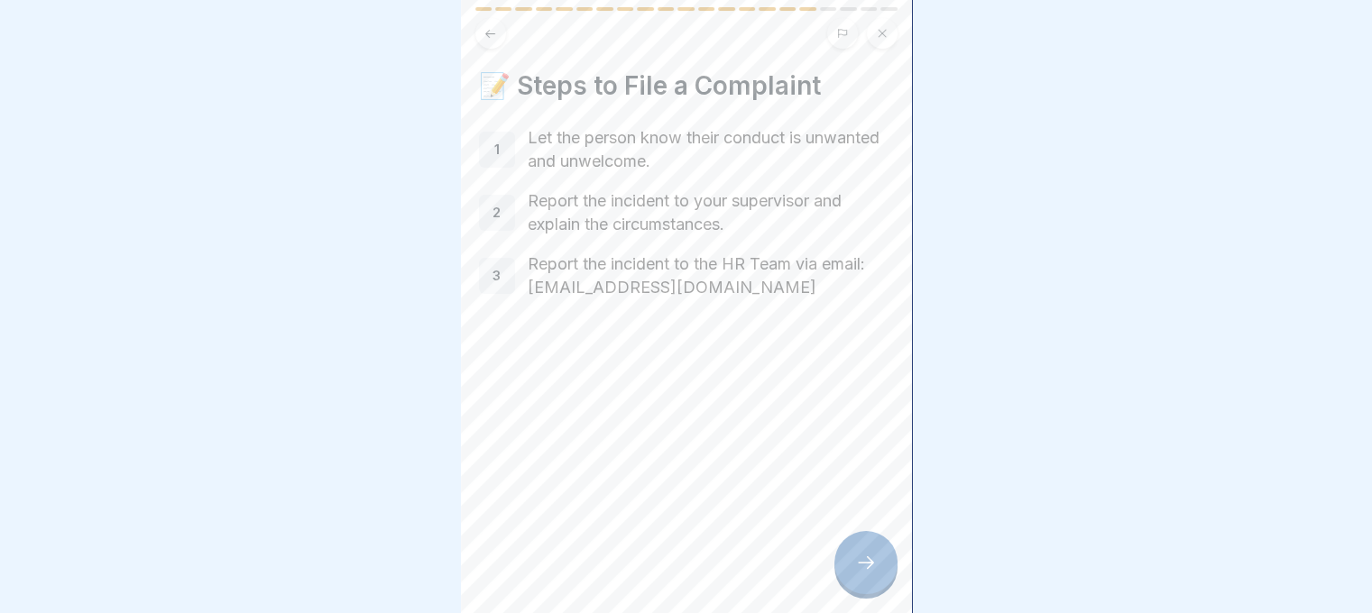
scroll to position [0, 0]
click at [877, 582] on div at bounding box center [865, 562] width 63 height 63
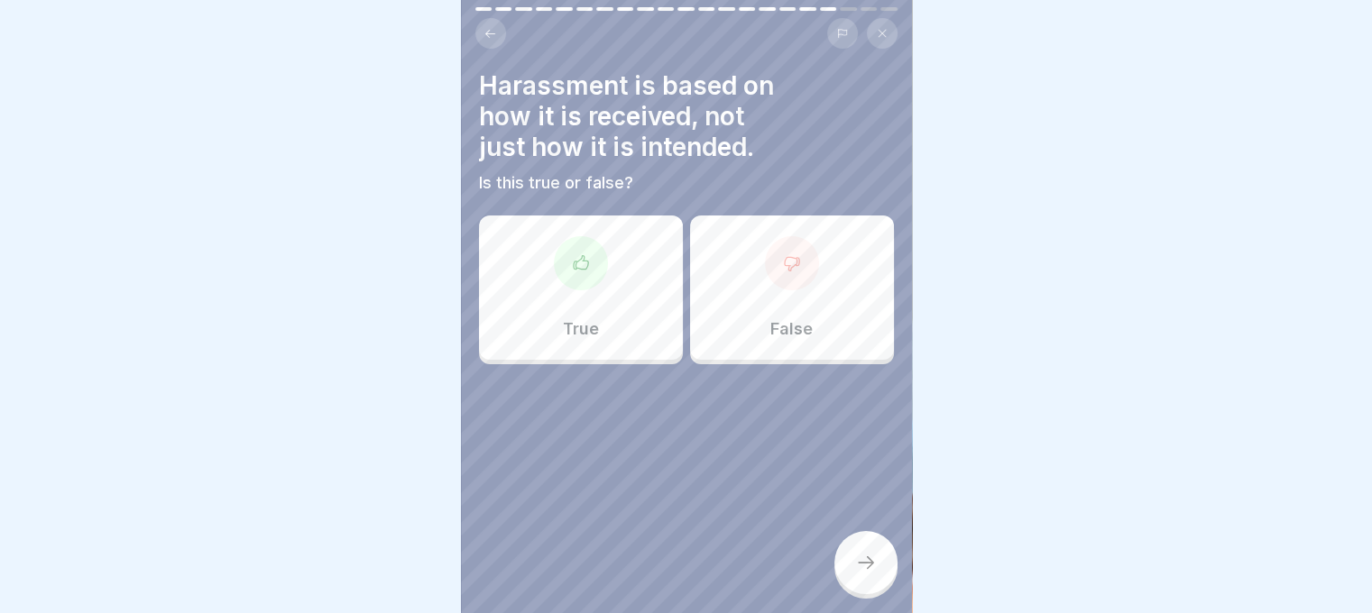
click at [744, 300] on div "False" at bounding box center [792, 288] width 204 height 144
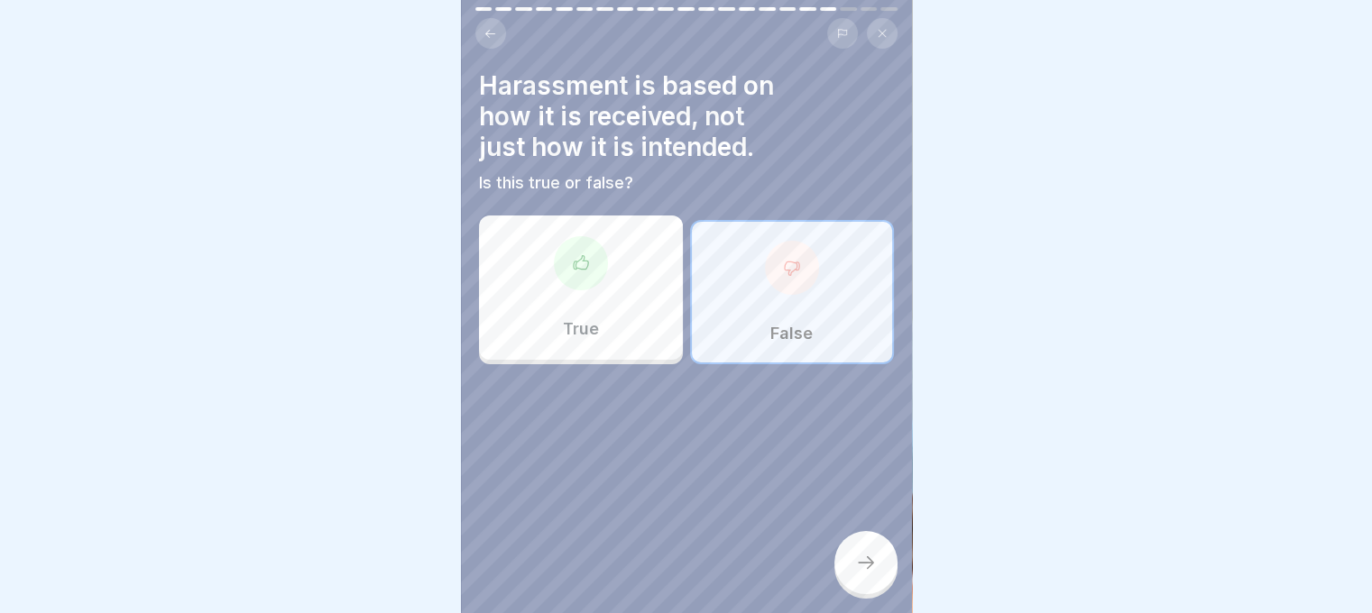
click at [866, 573] on icon at bounding box center [866, 563] width 22 height 22
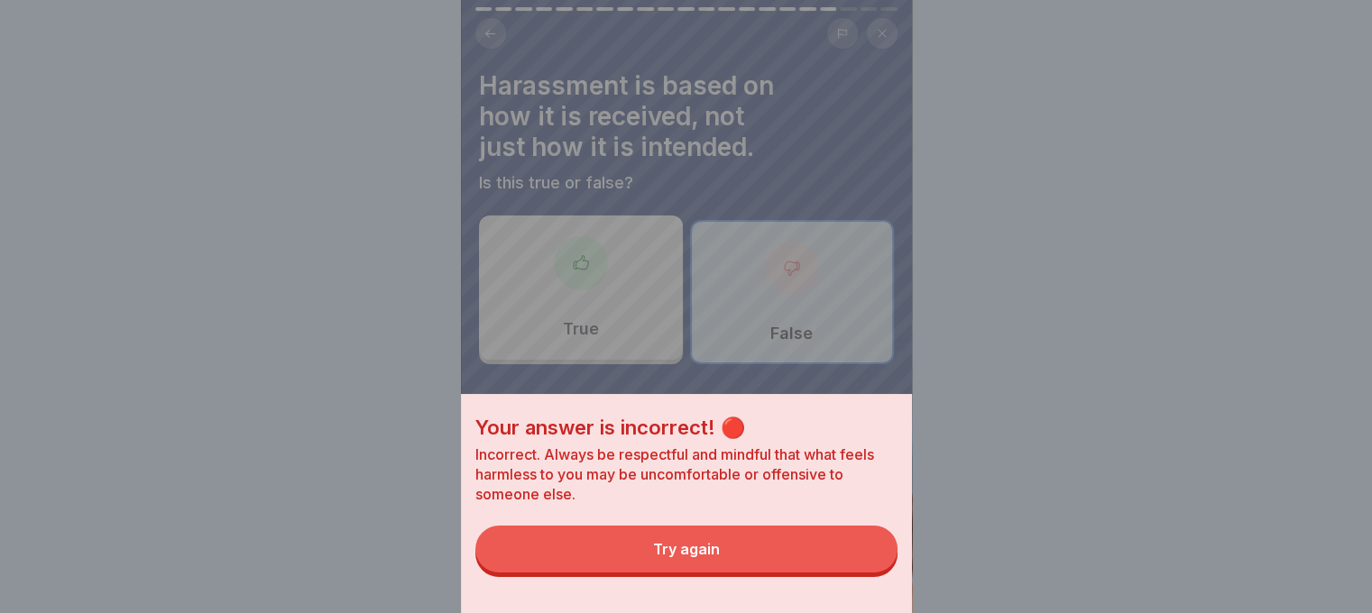
click at [780, 572] on button "Try again" at bounding box center [686, 549] width 422 height 47
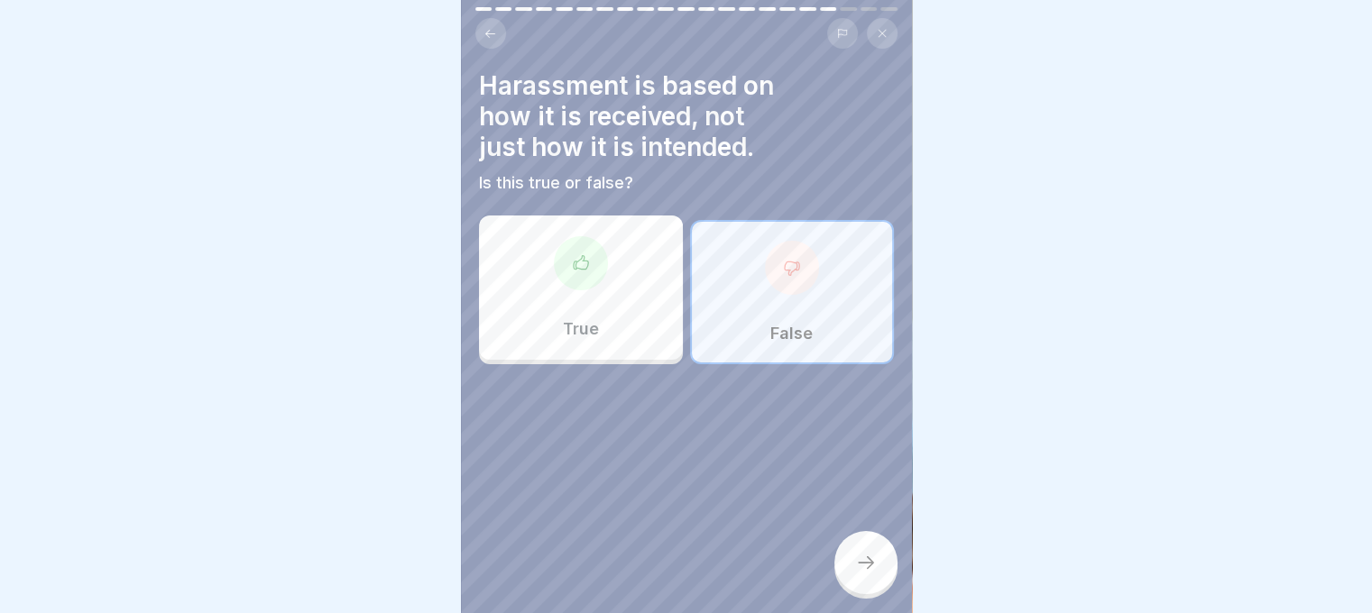
click at [635, 331] on div "True" at bounding box center [581, 288] width 204 height 144
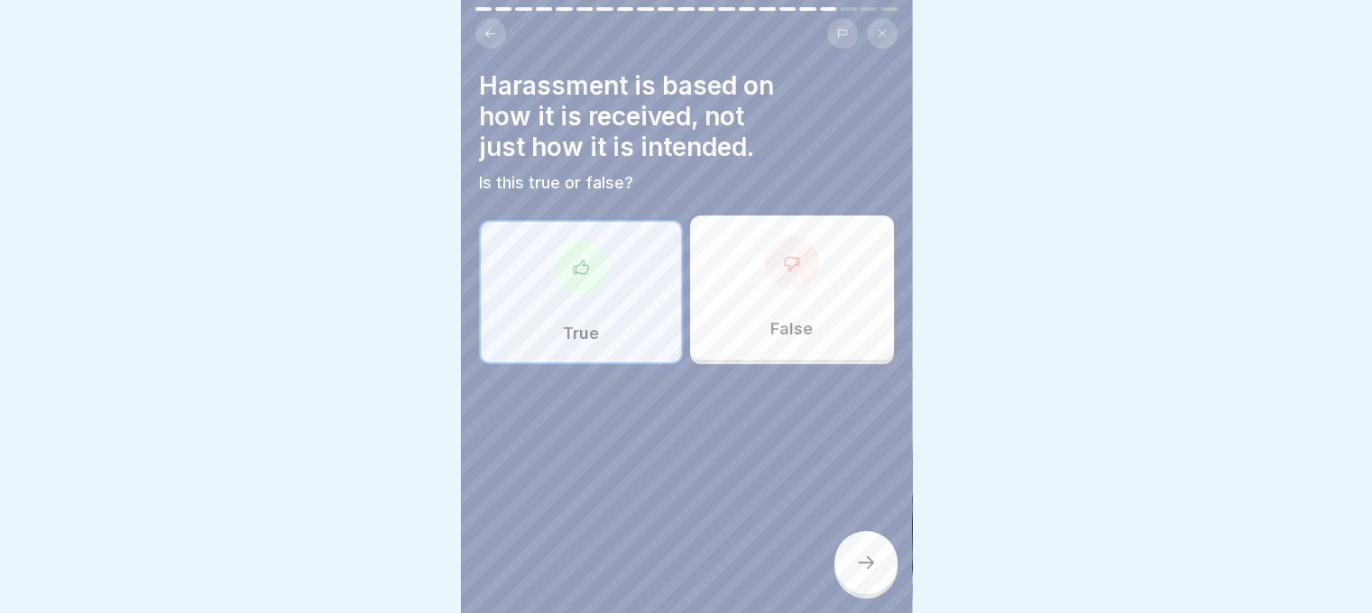
click at [837, 562] on div at bounding box center [865, 562] width 63 height 63
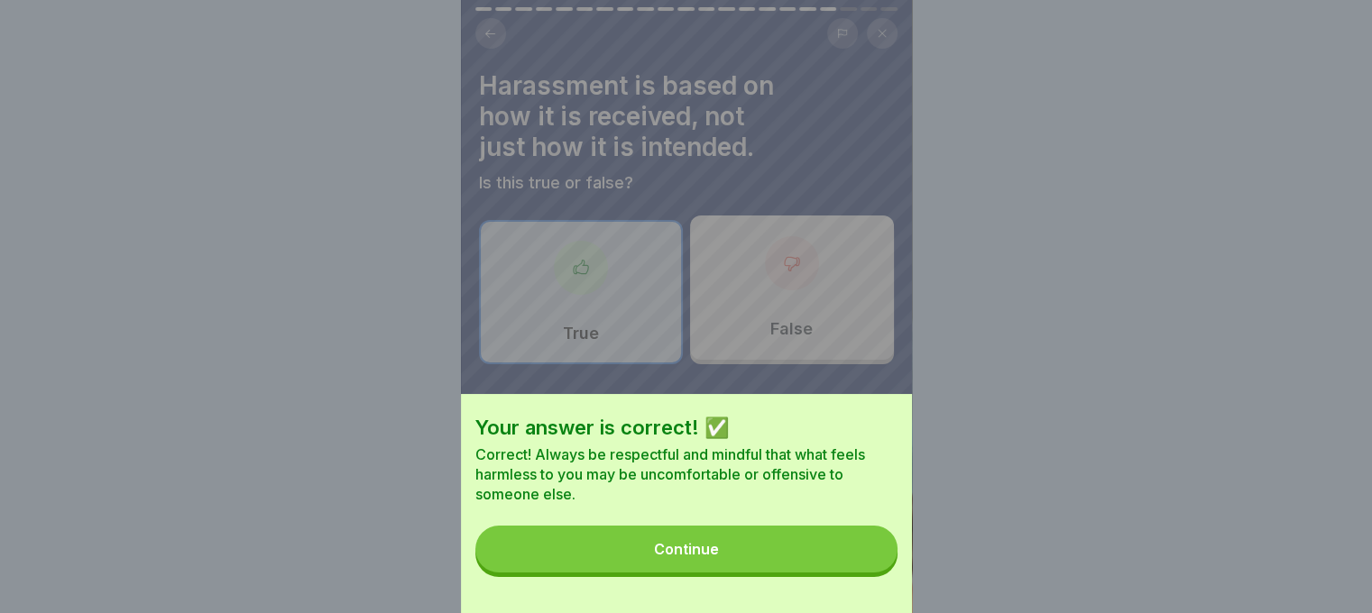
click at [784, 559] on button "Continue" at bounding box center [686, 549] width 422 height 47
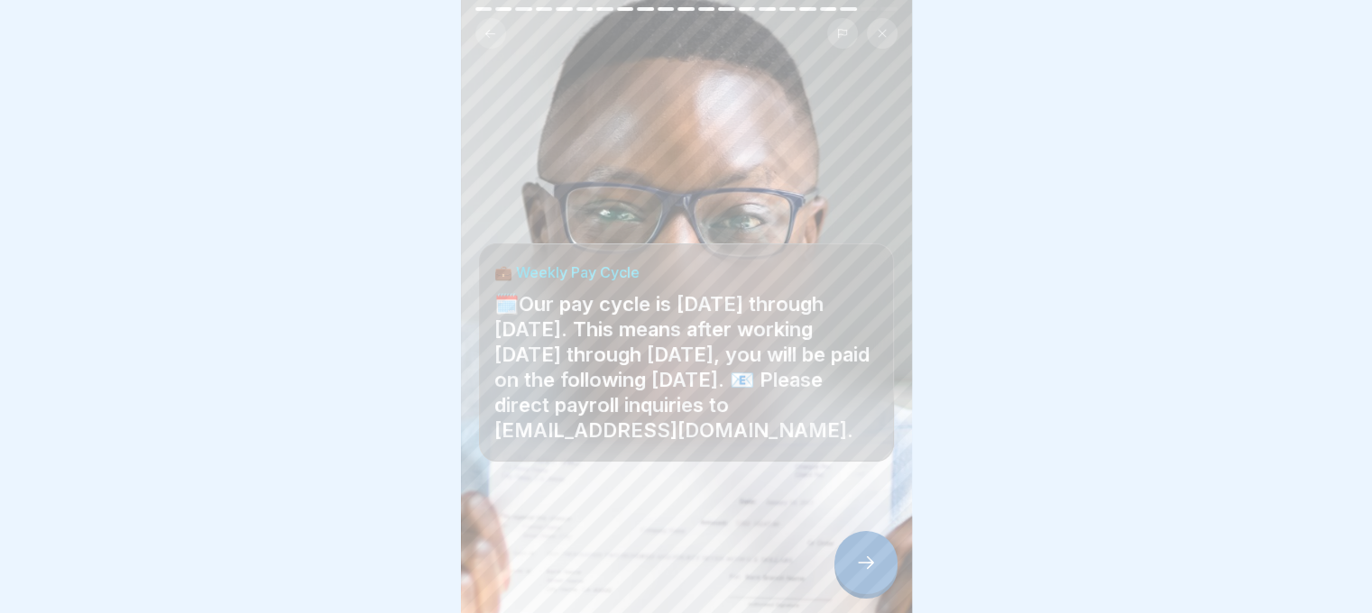
click at [862, 574] on icon at bounding box center [866, 563] width 22 height 22
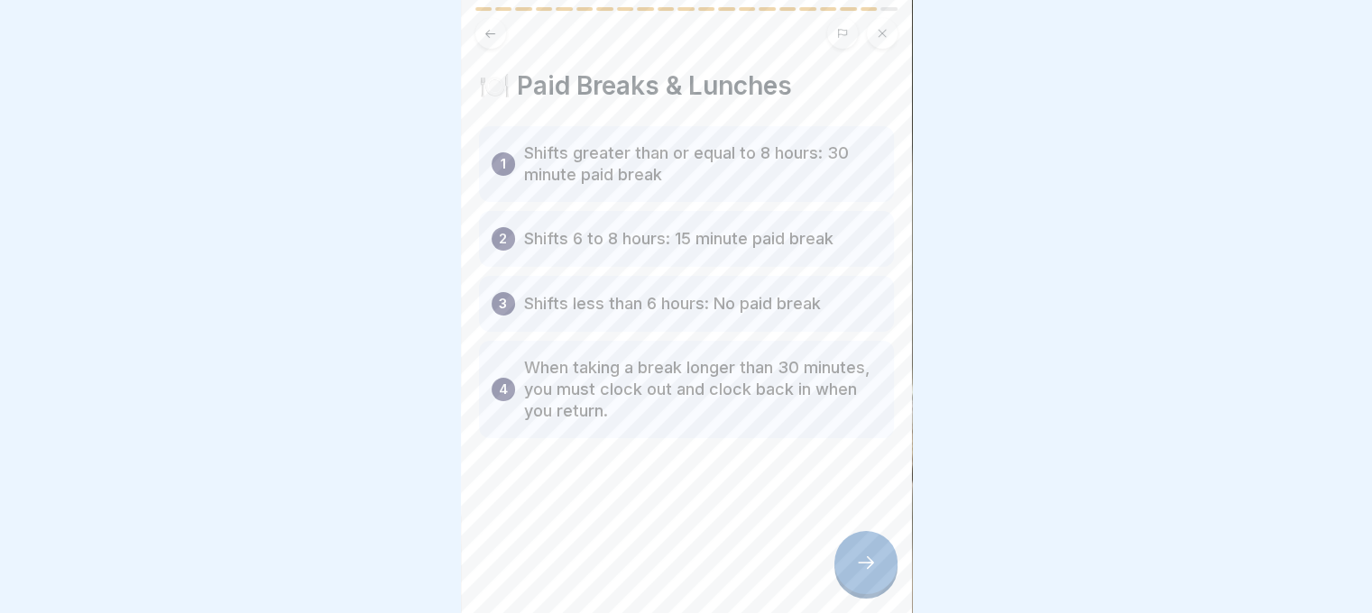
click at [860, 574] on icon at bounding box center [866, 563] width 22 height 22
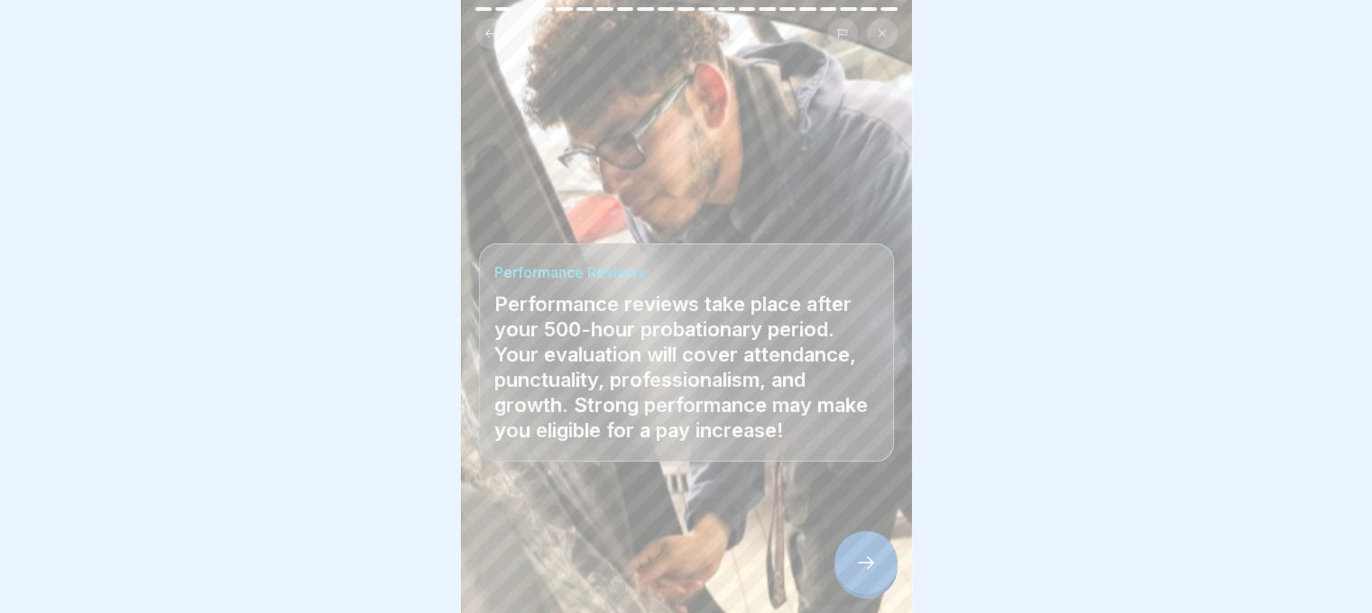
click at [852, 582] on div at bounding box center [865, 562] width 63 height 63
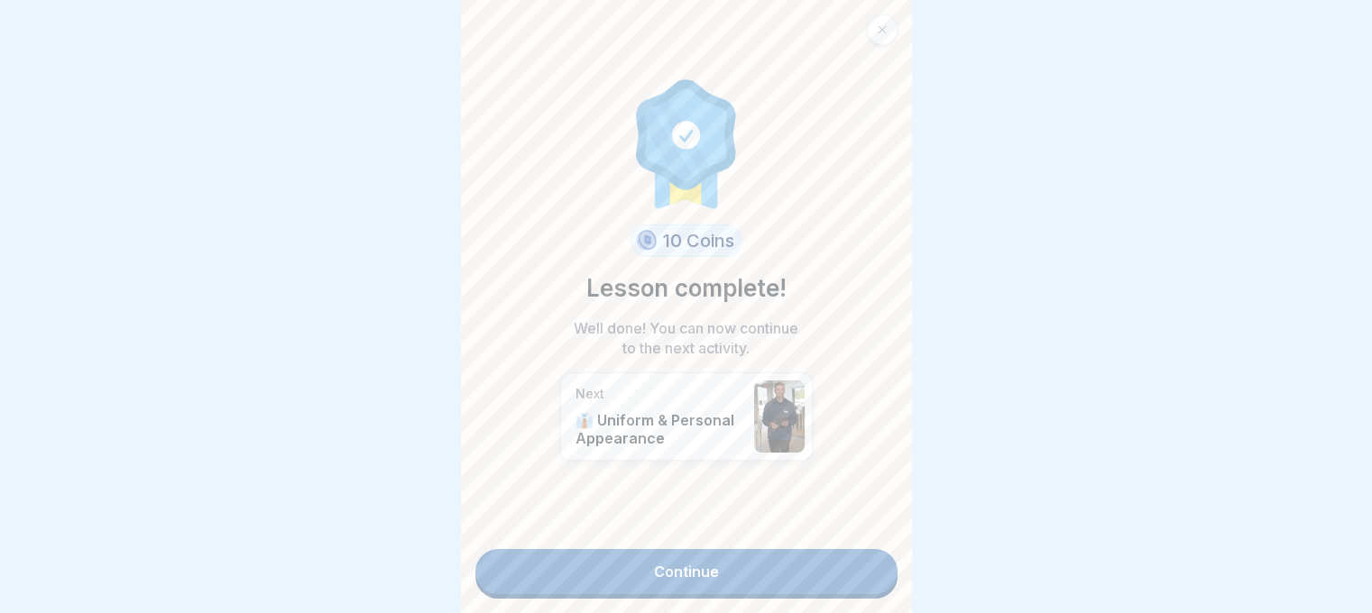
click at [852, 582] on link "Continue" at bounding box center [686, 571] width 422 height 45
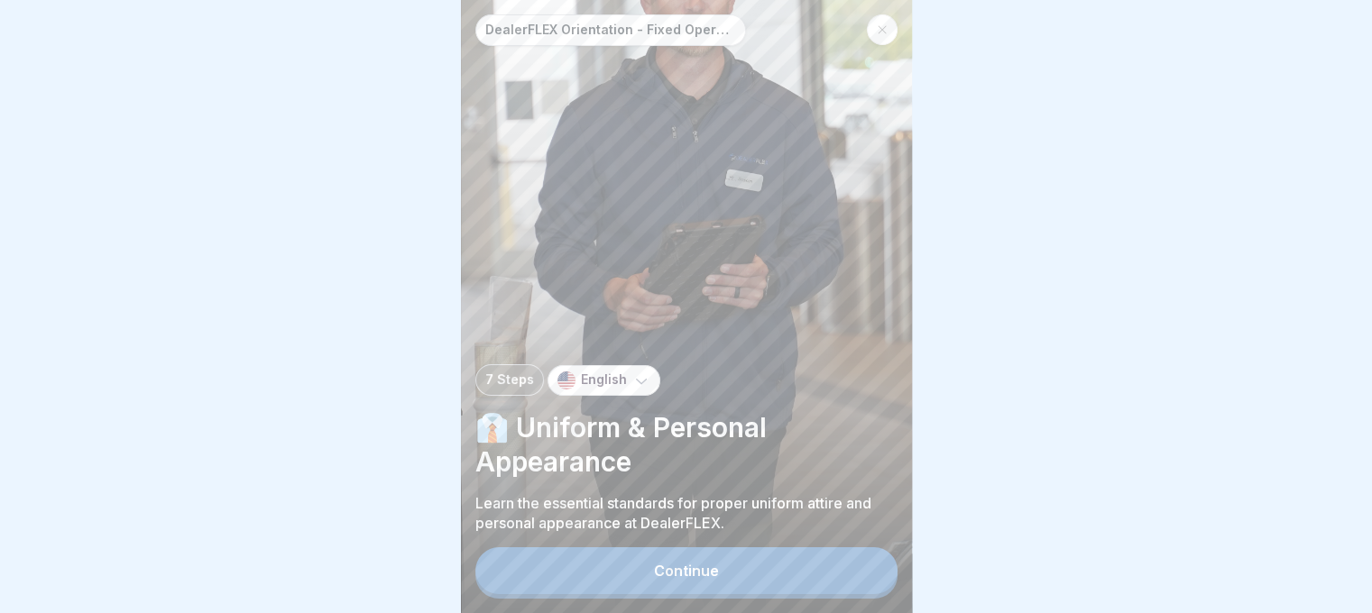
click at [750, 589] on button "Continue" at bounding box center [686, 570] width 422 height 47
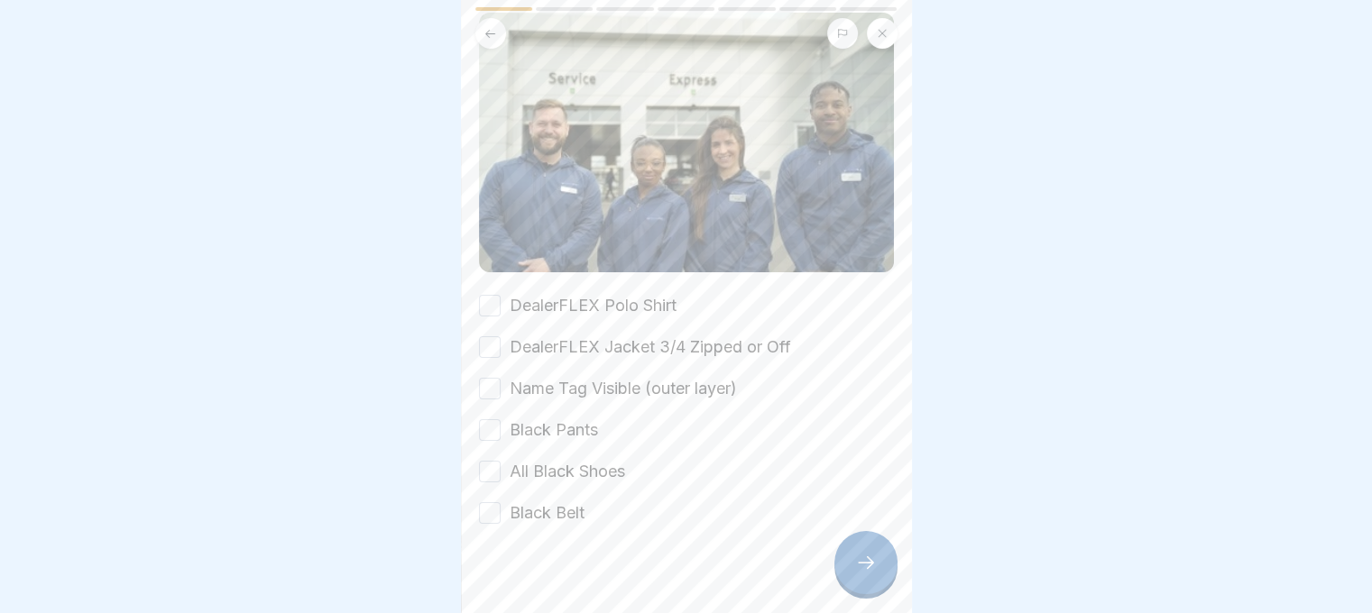
scroll to position [156, 0]
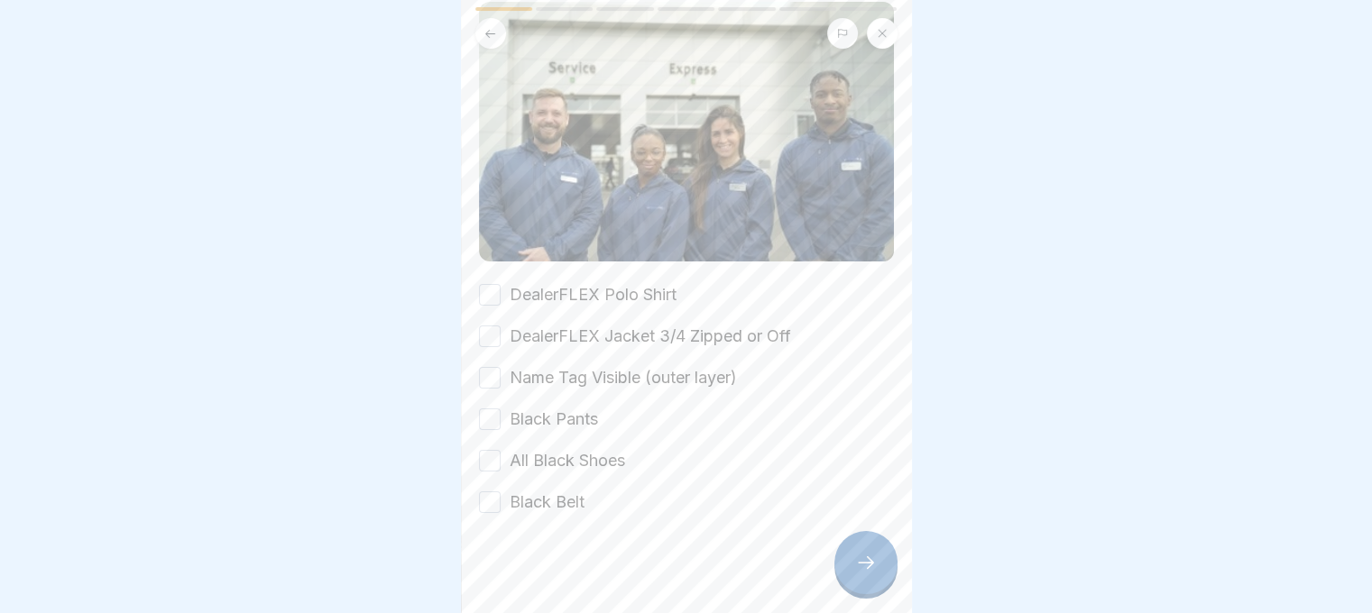
click at [627, 293] on label "DealerFLEX Polo Shirt" at bounding box center [593, 294] width 167 height 23
click at [501, 293] on button "DealerFLEX Polo Shirt" at bounding box center [490, 295] width 22 height 22
click at [639, 327] on label "DealerFLEX Jacket 3/4 Zipped or Off" at bounding box center [650, 336] width 281 height 23
click at [501, 327] on button "DealerFLEX Jacket 3/4 Zipped or Off" at bounding box center [490, 337] width 22 height 22
click at [647, 371] on label "Name Tag Visible (outer layer)" at bounding box center [623, 377] width 227 height 23
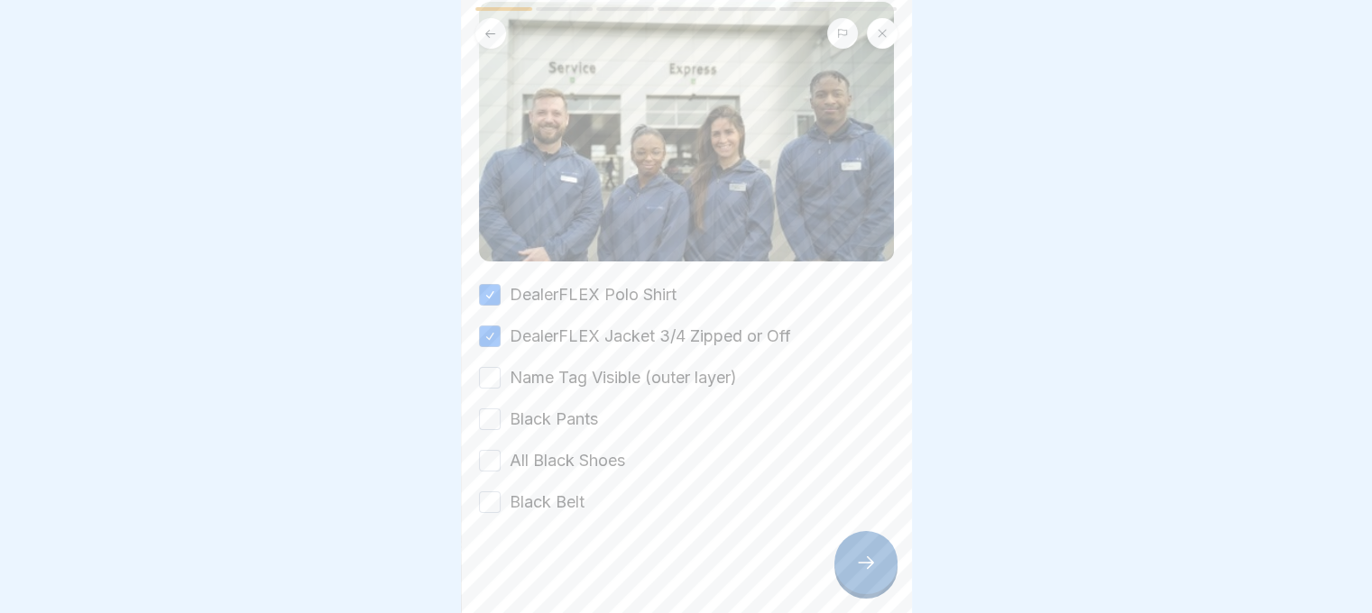
click at [501, 371] on button "Name Tag Visible (outer layer)" at bounding box center [490, 378] width 22 height 22
click at [582, 414] on label "Black Pants" at bounding box center [554, 419] width 88 height 23
click at [501, 414] on button "Black Pants" at bounding box center [490, 420] width 22 height 22
click at [592, 449] on label "All Black Shoes" at bounding box center [567, 460] width 115 height 23
click at [501, 450] on button "All Black Shoes" at bounding box center [490, 461] width 22 height 22
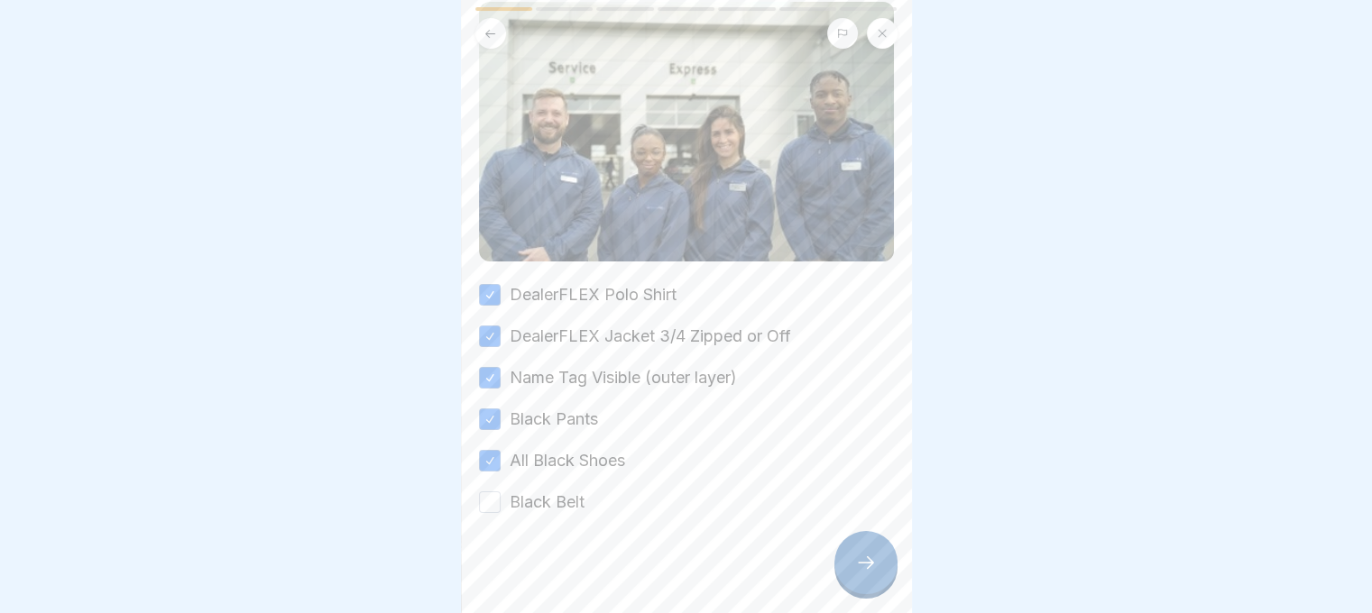
click at [563, 497] on label "Black Belt" at bounding box center [547, 502] width 75 height 23
click at [501, 497] on button "Black Belt" at bounding box center [490, 503] width 22 height 22
click at [875, 574] on icon at bounding box center [866, 563] width 22 height 22
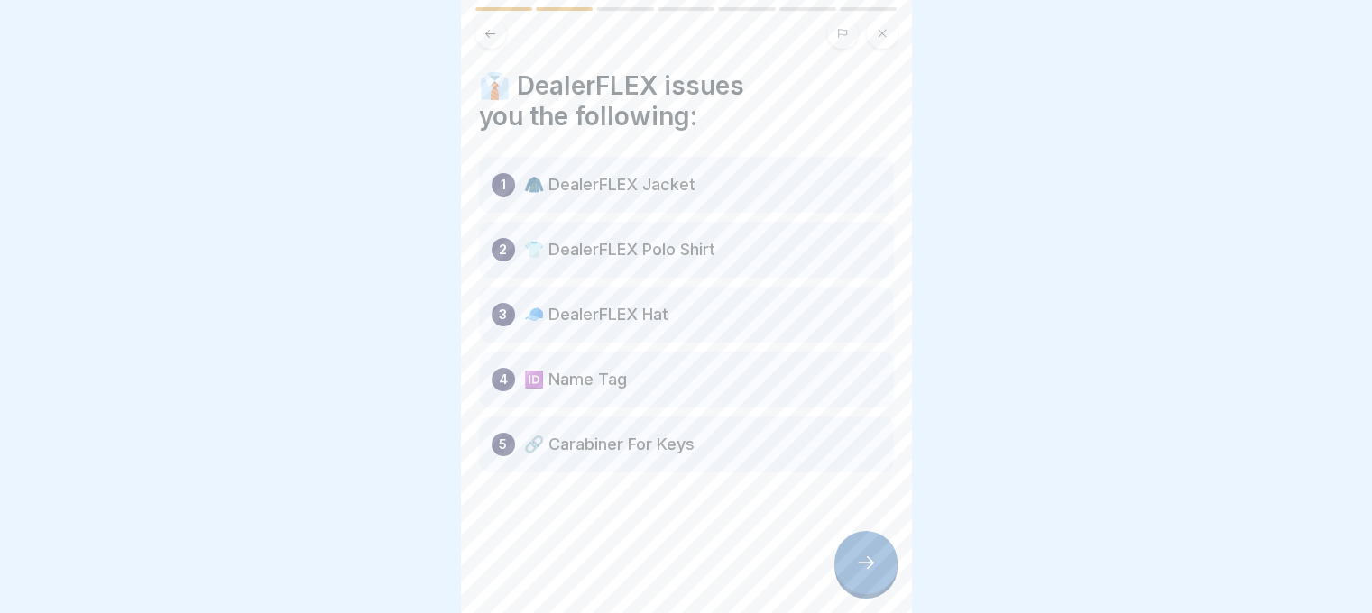
click at [664, 198] on div "1 🧥 DealerFLEX Jacket" at bounding box center [686, 185] width 415 height 56
click at [674, 262] on div "2 👕 DealerFLEX Polo Shirt" at bounding box center [686, 250] width 415 height 56
click at [717, 342] on div "3 🧢 DealerFLEX Hat" at bounding box center [686, 315] width 415 height 56
click at [861, 566] on div at bounding box center [865, 562] width 63 height 63
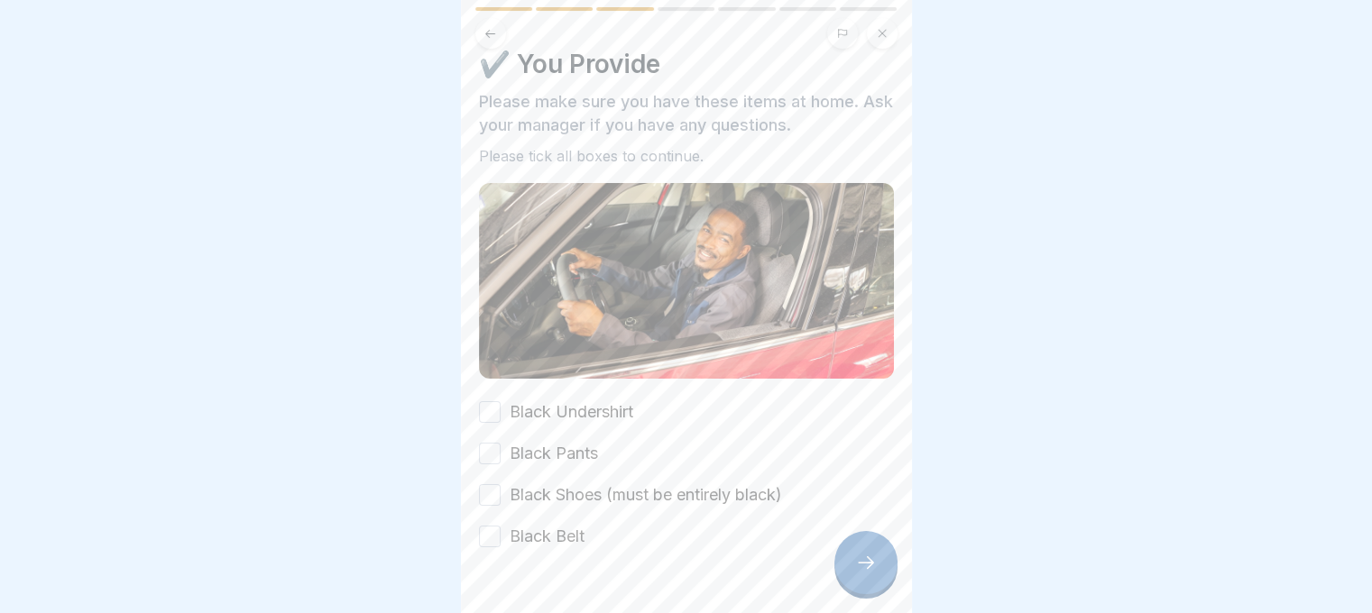
scroll to position [58, 0]
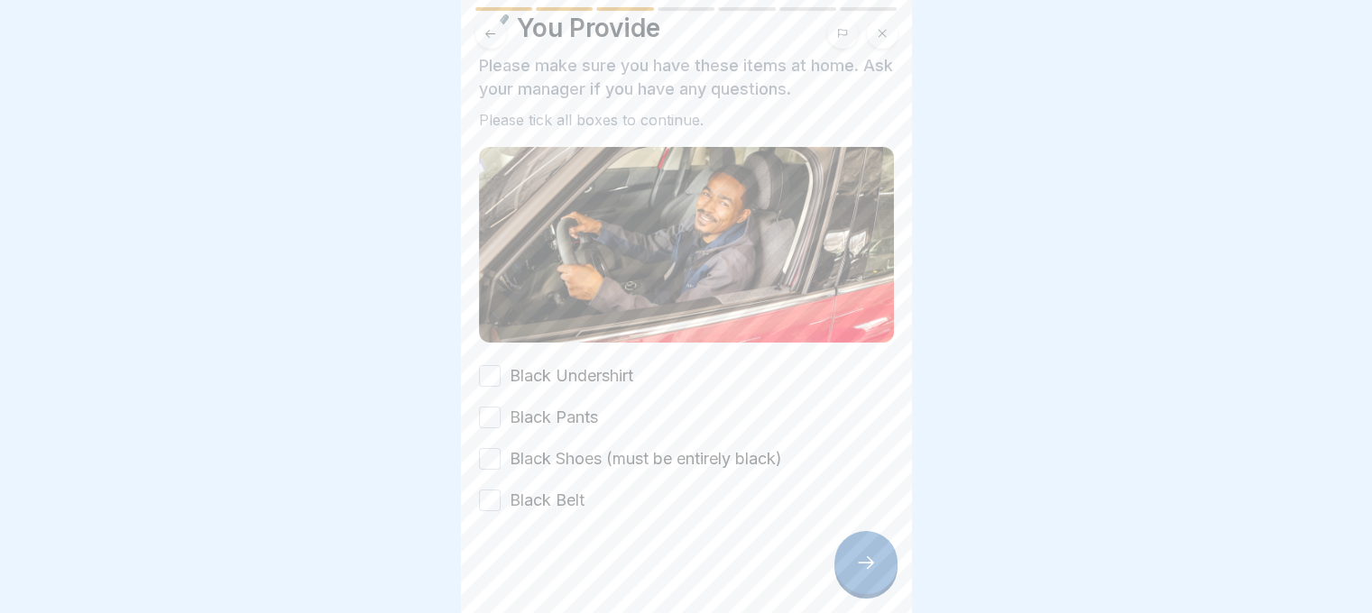
click at [606, 383] on div "Black Undershirt Black Pants Black Shoes (must be entirely black) Black Belt" at bounding box center [686, 438] width 415 height 148
click at [586, 413] on label "Black Pants" at bounding box center [554, 417] width 88 height 23
click at [501, 413] on button "Black Pants" at bounding box center [490, 418] width 22 height 22
click at [588, 376] on label "Black Undershirt" at bounding box center [572, 375] width 124 height 23
click at [501, 376] on button "Black Undershirt" at bounding box center [490, 376] width 22 height 22
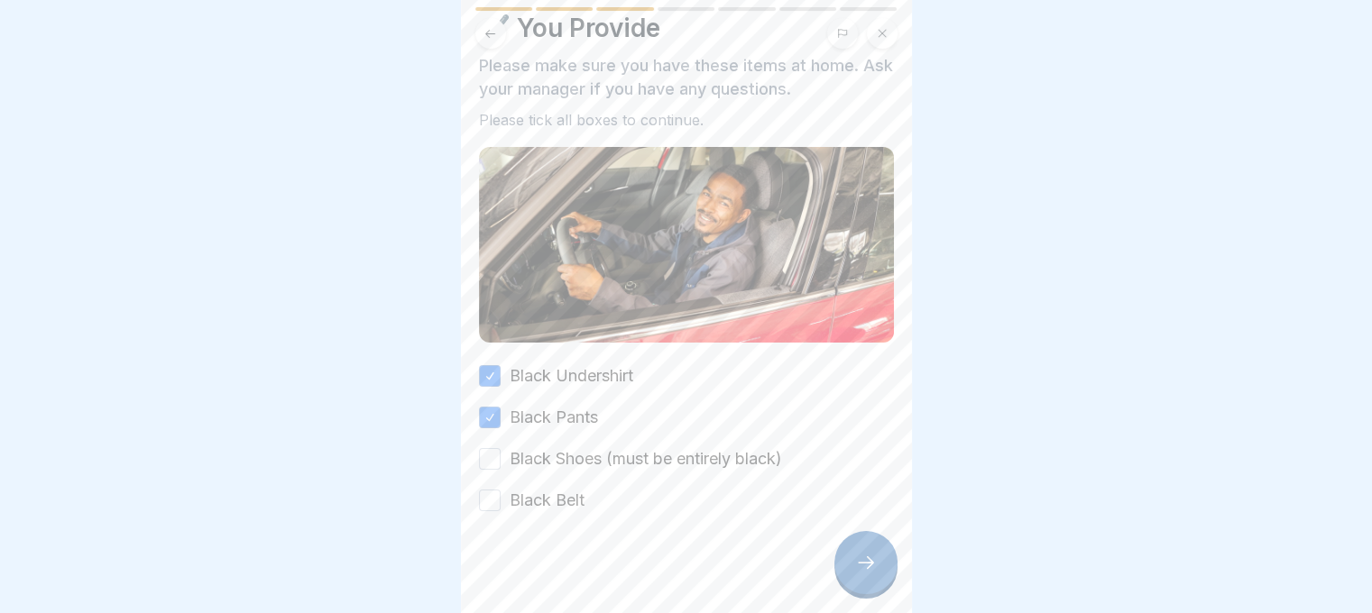
click at [597, 430] on div "Black Undershirt Black Pants Black Shoes (must be entirely black) Black Belt" at bounding box center [686, 438] width 415 height 148
click at [595, 450] on label "Black Shoes (must be entirely black)" at bounding box center [646, 458] width 272 height 23
click at [501, 450] on button "Black Shoes (must be entirely black)" at bounding box center [490, 459] width 22 height 22
click at [548, 512] on div at bounding box center [686, 566] width 415 height 108
click at [551, 501] on label "Black Belt" at bounding box center [547, 500] width 75 height 23
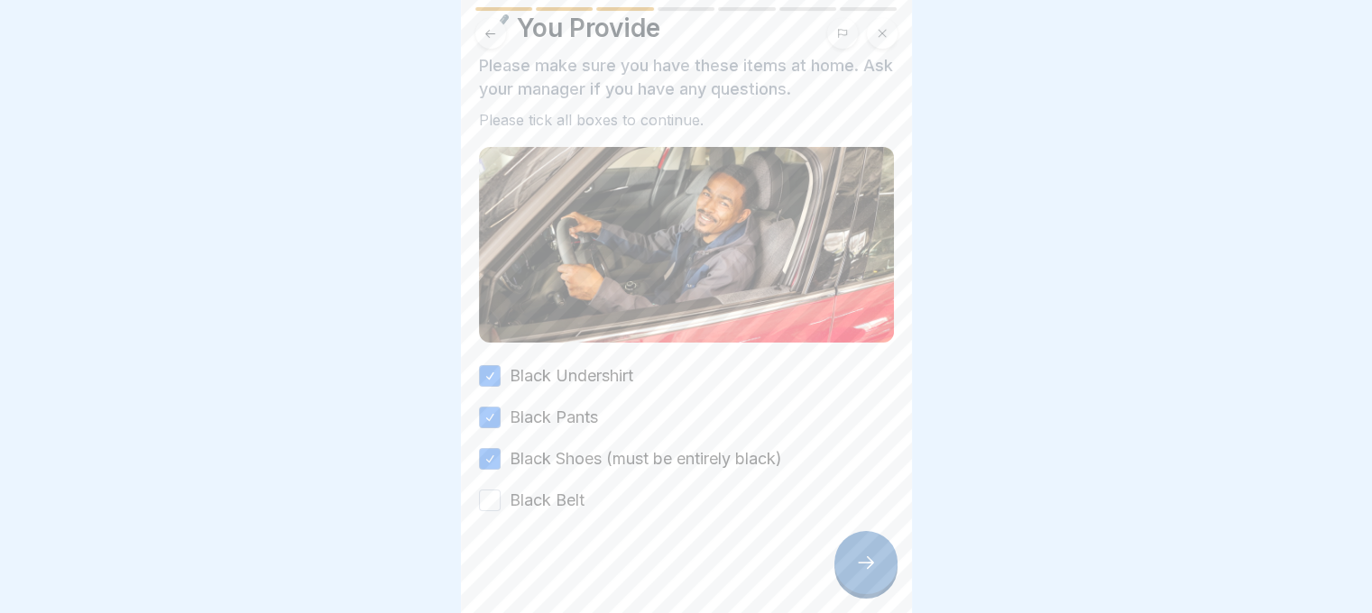
click at [501, 501] on button "Black Belt" at bounding box center [490, 501] width 22 height 22
click at [862, 574] on icon at bounding box center [866, 563] width 22 height 22
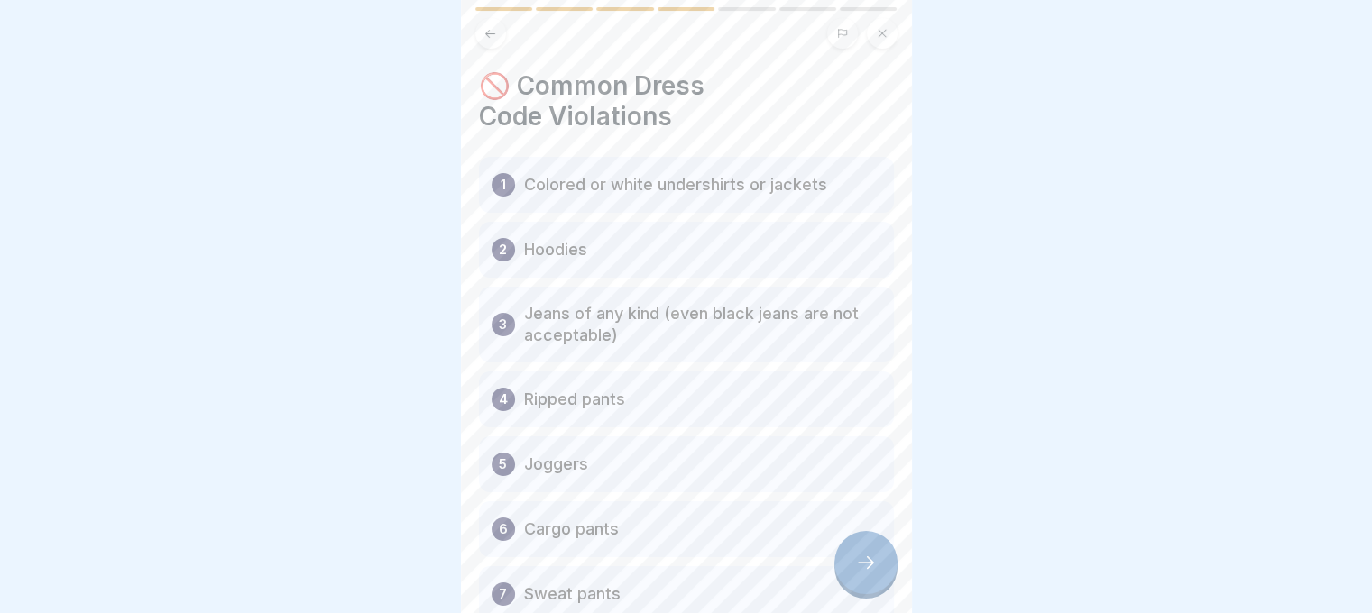
click at [761, 196] on div "1 Colored or white undershirts or jackets" at bounding box center [686, 185] width 415 height 56
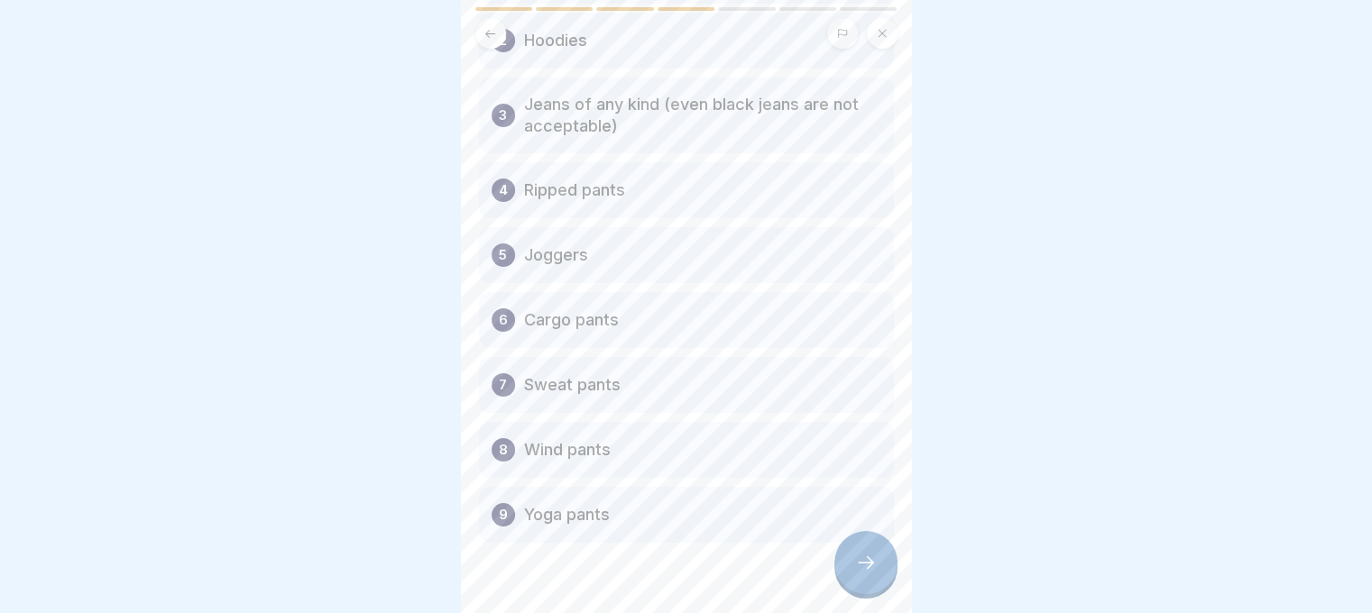
scroll to position [247, 0]
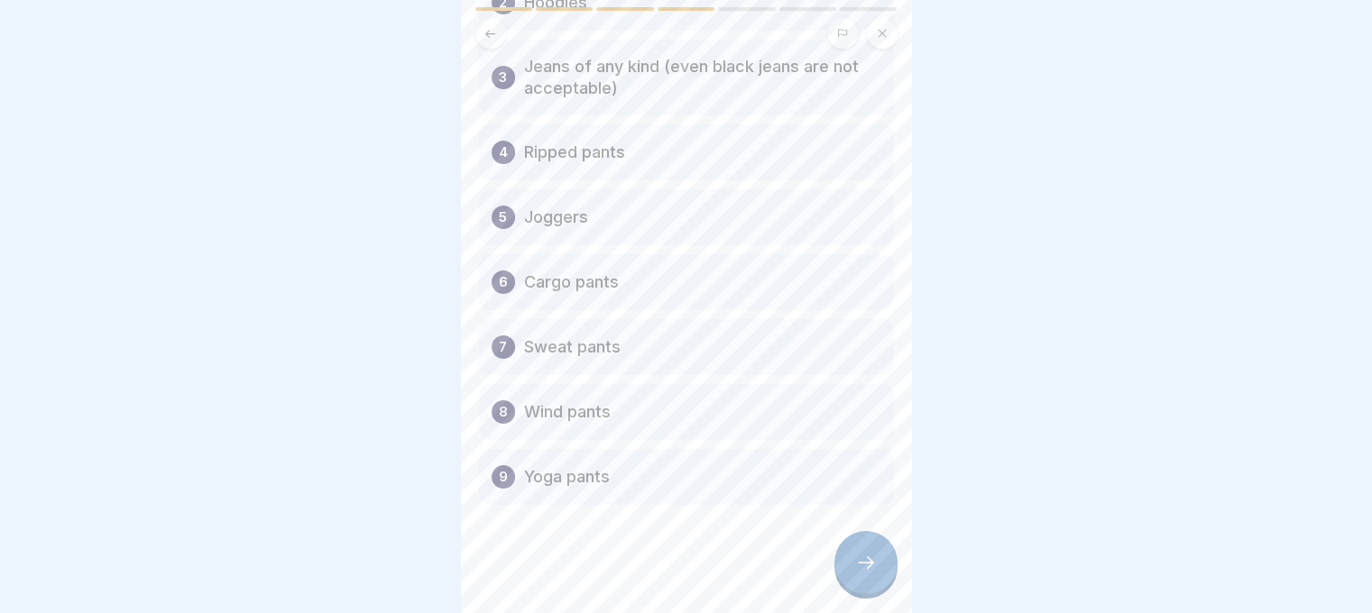
click at [862, 572] on icon at bounding box center [866, 563] width 22 height 22
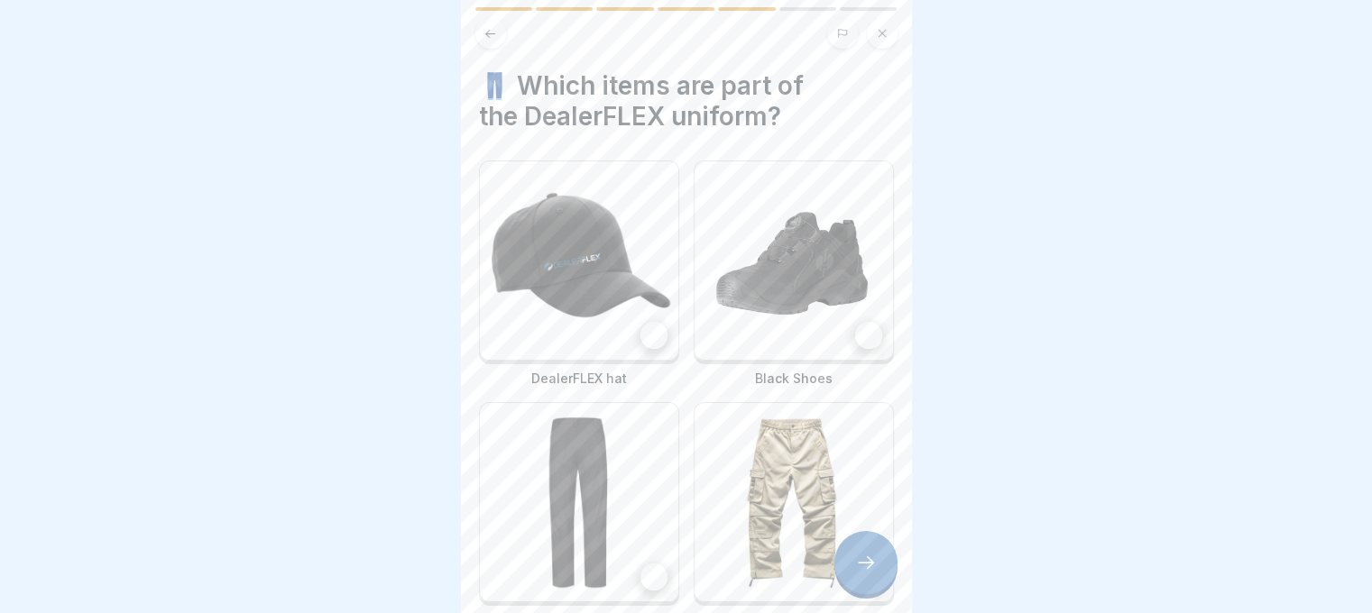
click at [605, 236] on img at bounding box center [579, 260] width 198 height 198
click at [766, 269] on img at bounding box center [794, 260] width 198 height 198
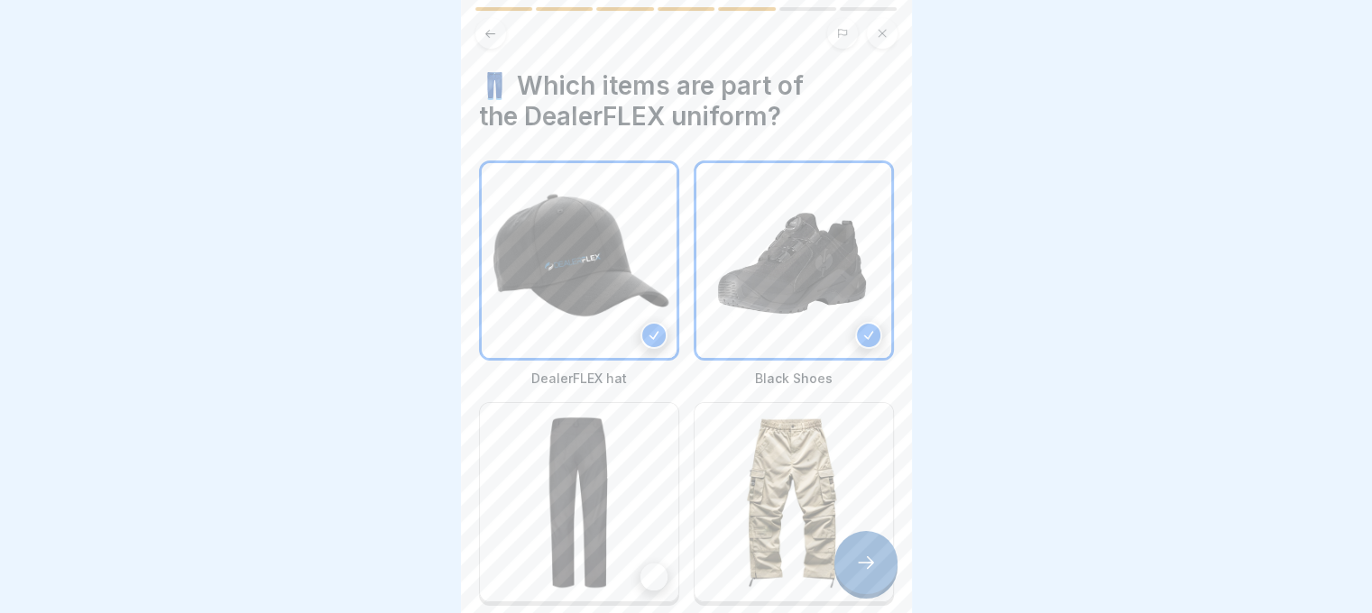
click at [659, 533] on img at bounding box center [579, 502] width 198 height 198
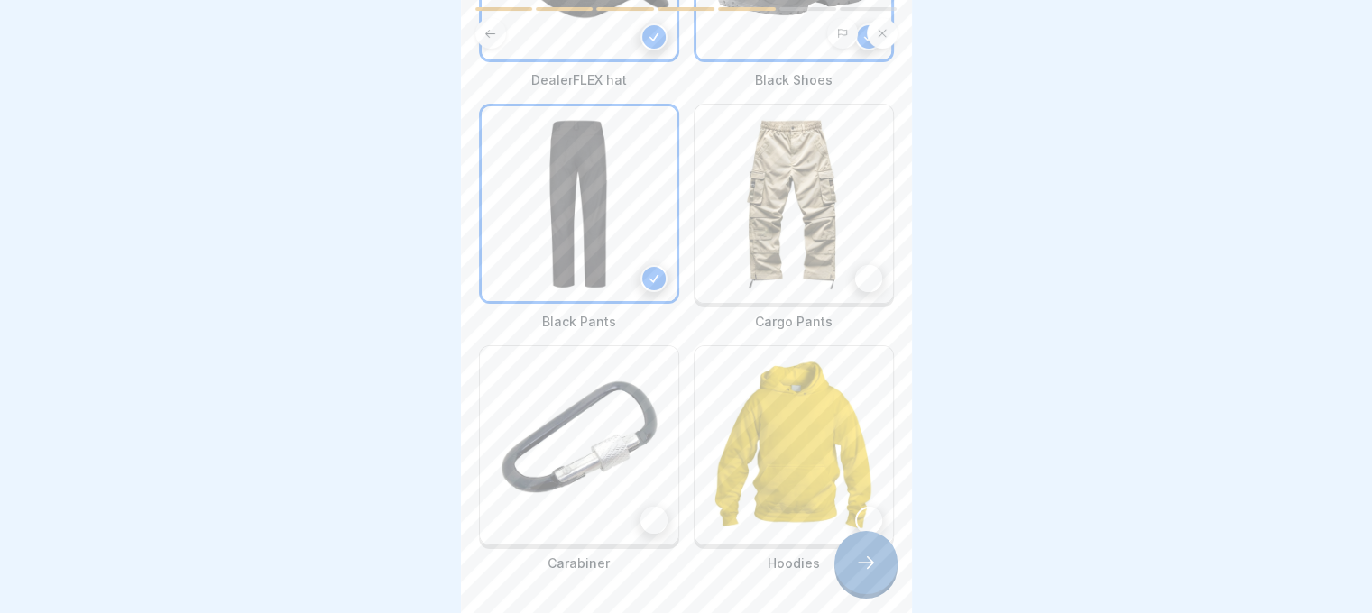
scroll to position [345, 0]
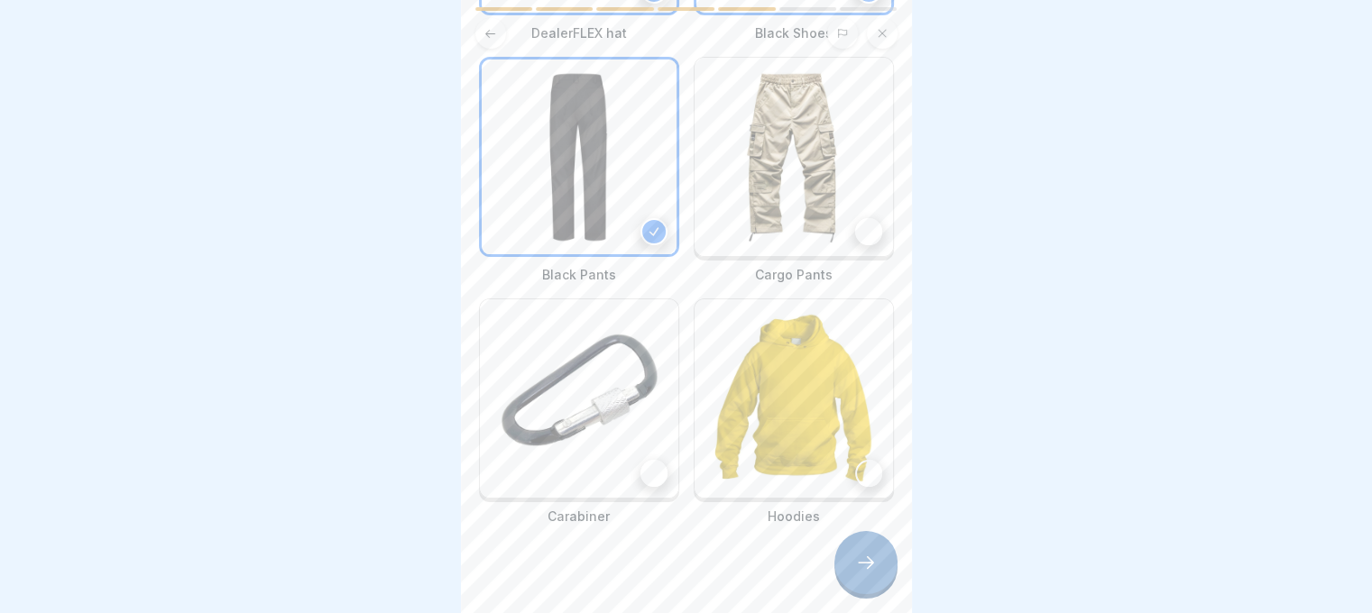
click at [575, 382] on img at bounding box center [579, 398] width 198 height 198
click at [859, 590] on div at bounding box center [865, 562] width 63 height 63
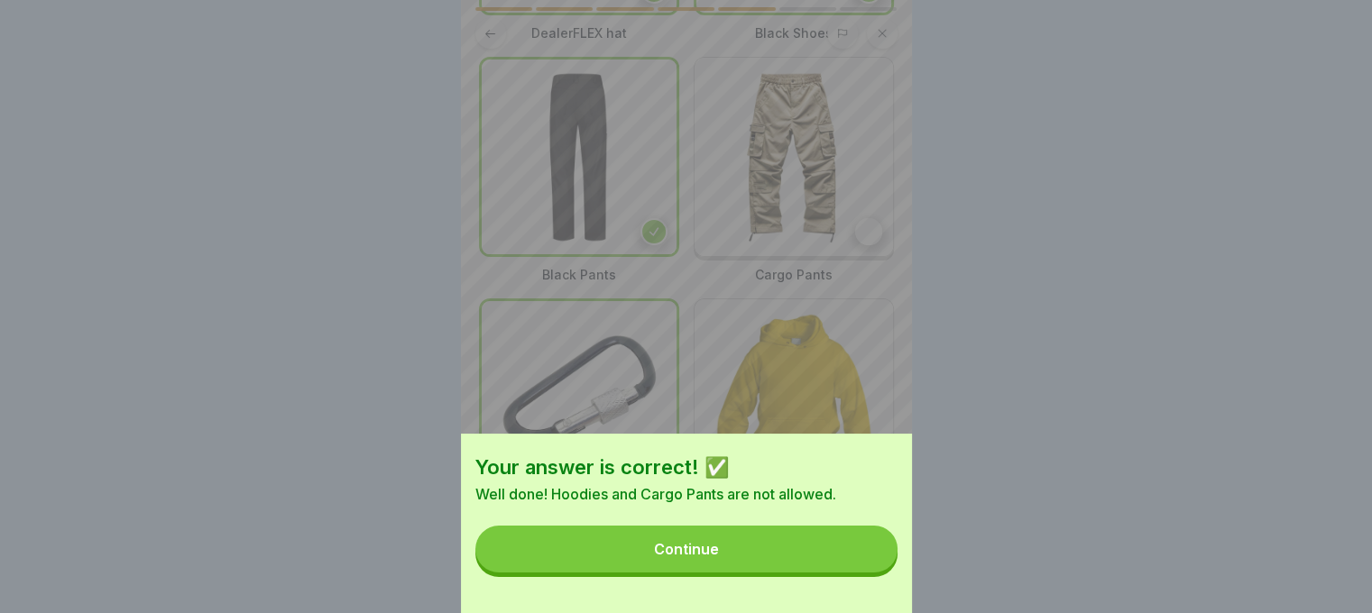
click at [836, 555] on button "Continue" at bounding box center [686, 549] width 422 height 47
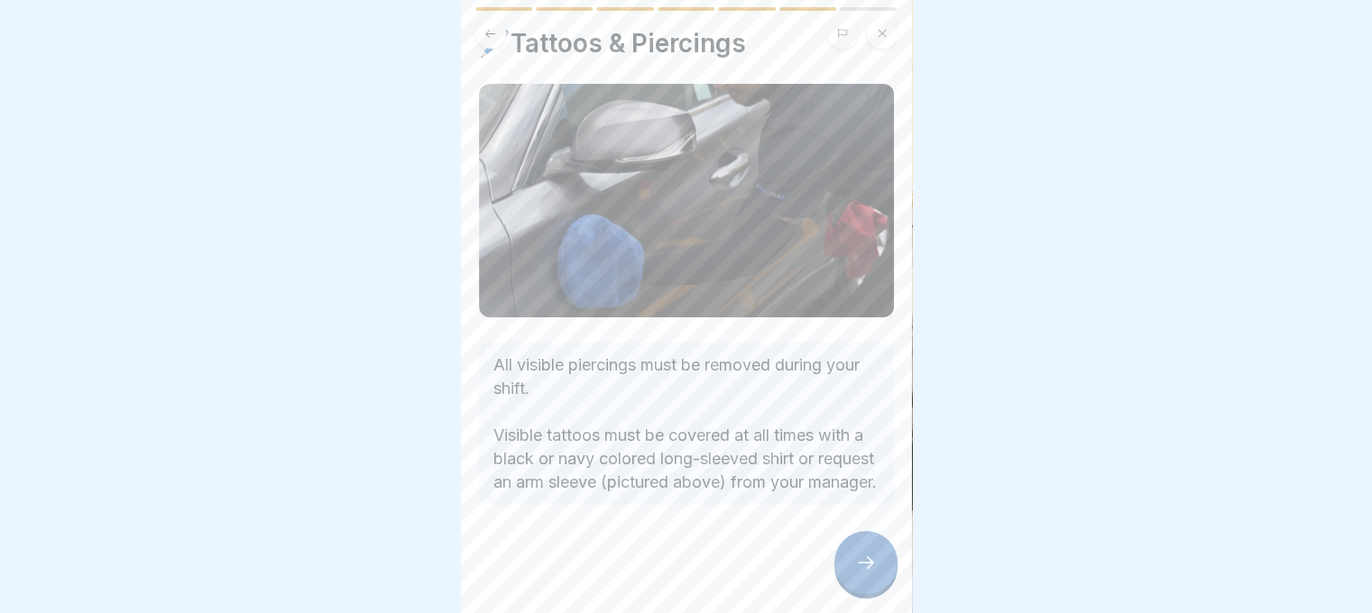
scroll to position [58, 0]
click at [862, 561] on div at bounding box center [865, 562] width 63 height 63
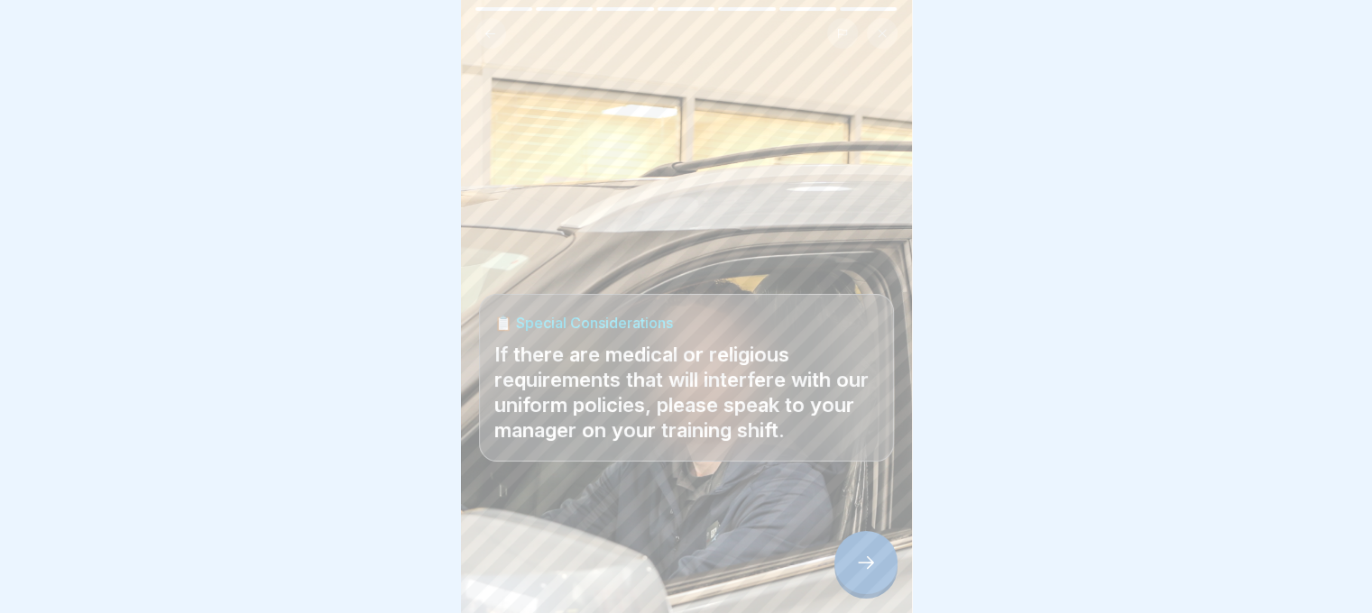
scroll to position [14, 0]
click at [872, 591] on div at bounding box center [865, 562] width 63 height 63
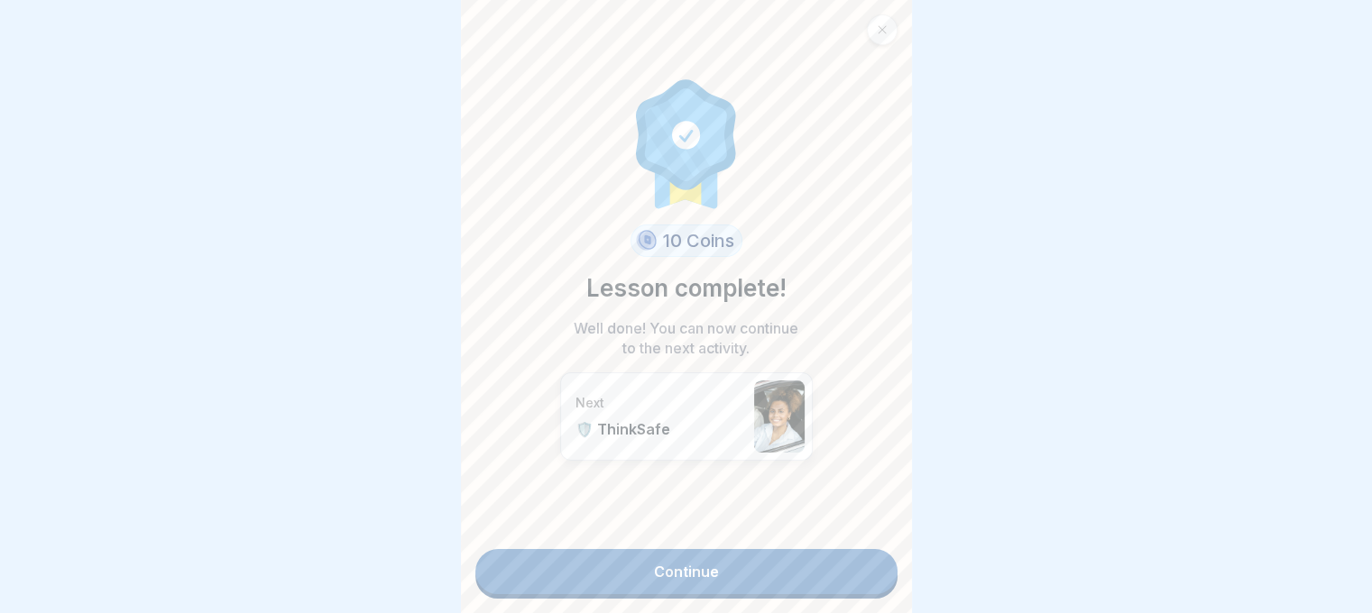
click at [814, 561] on link "Continue" at bounding box center [686, 571] width 422 height 45
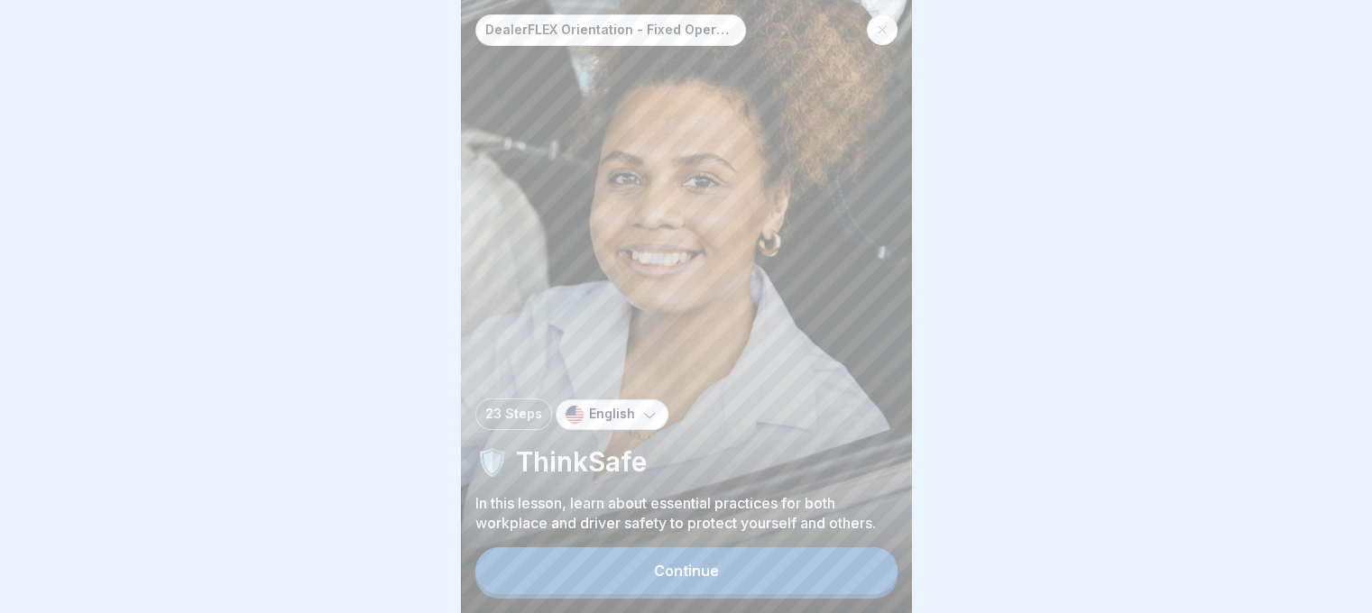
click at [754, 575] on button "Continue" at bounding box center [686, 570] width 422 height 47
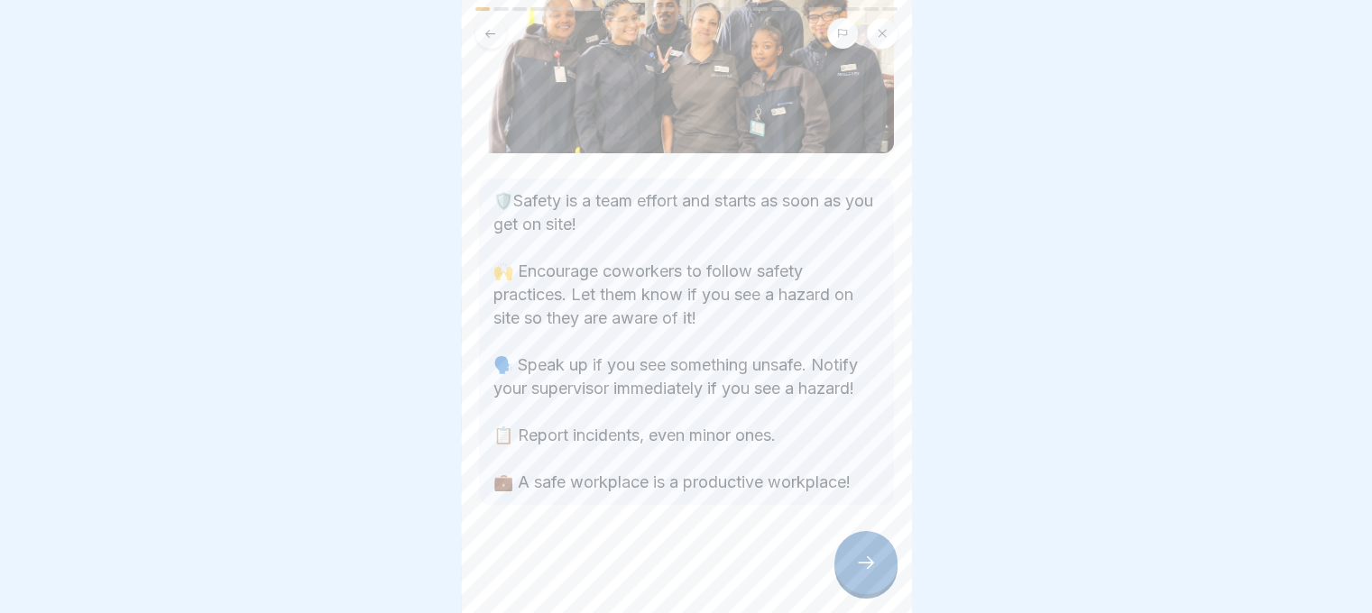
scroll to position [171, 0]
click at [859, 563] on div at bounding box center [865, 562] width 63 height 63
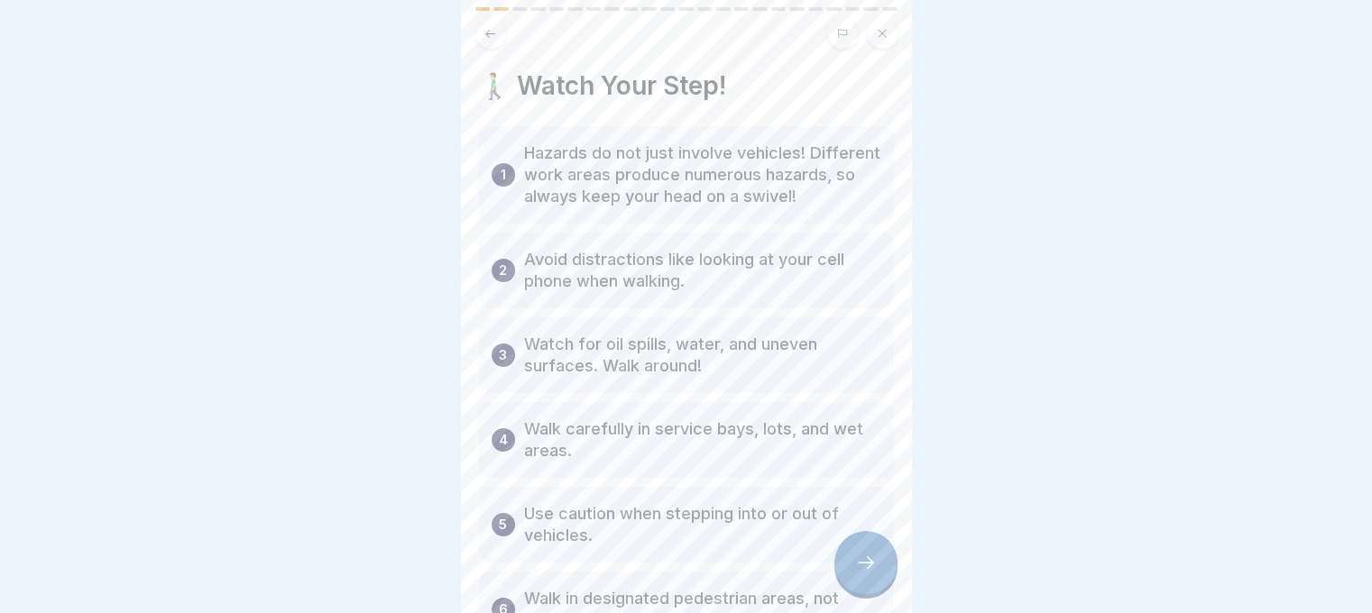
click at [859, 563] on div at bounding box center [865, 562] width 63 height 63
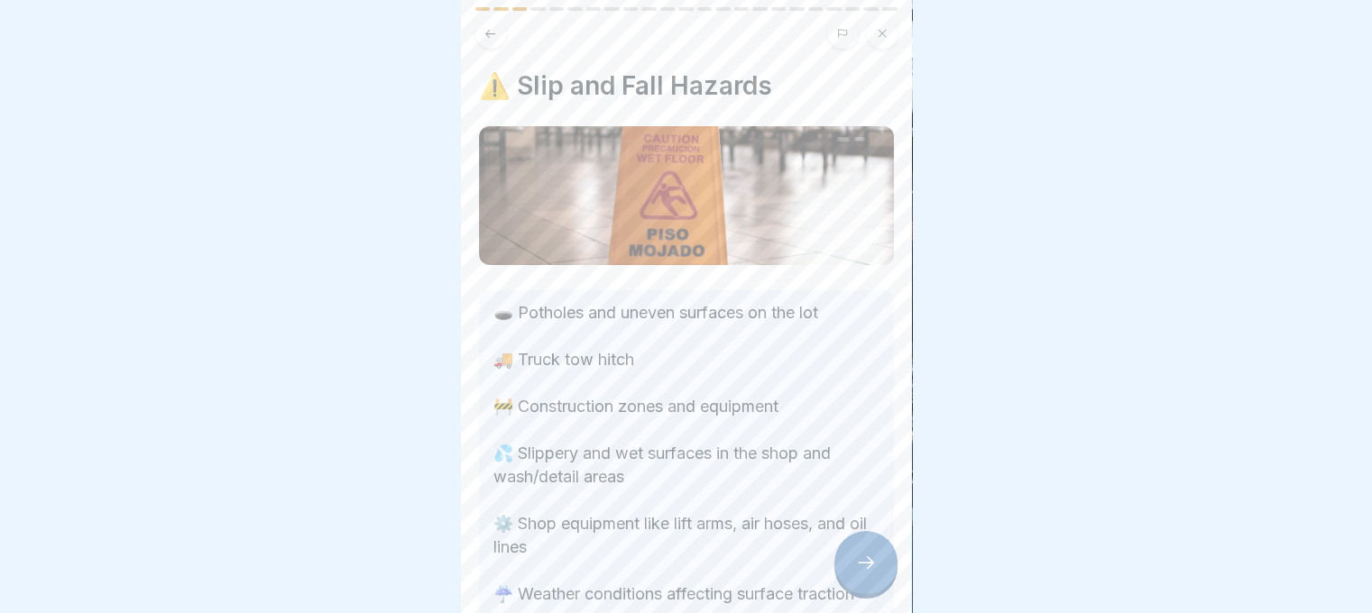
click at [859, 563] on div at bounding box center [865, 562] width 63 height 63
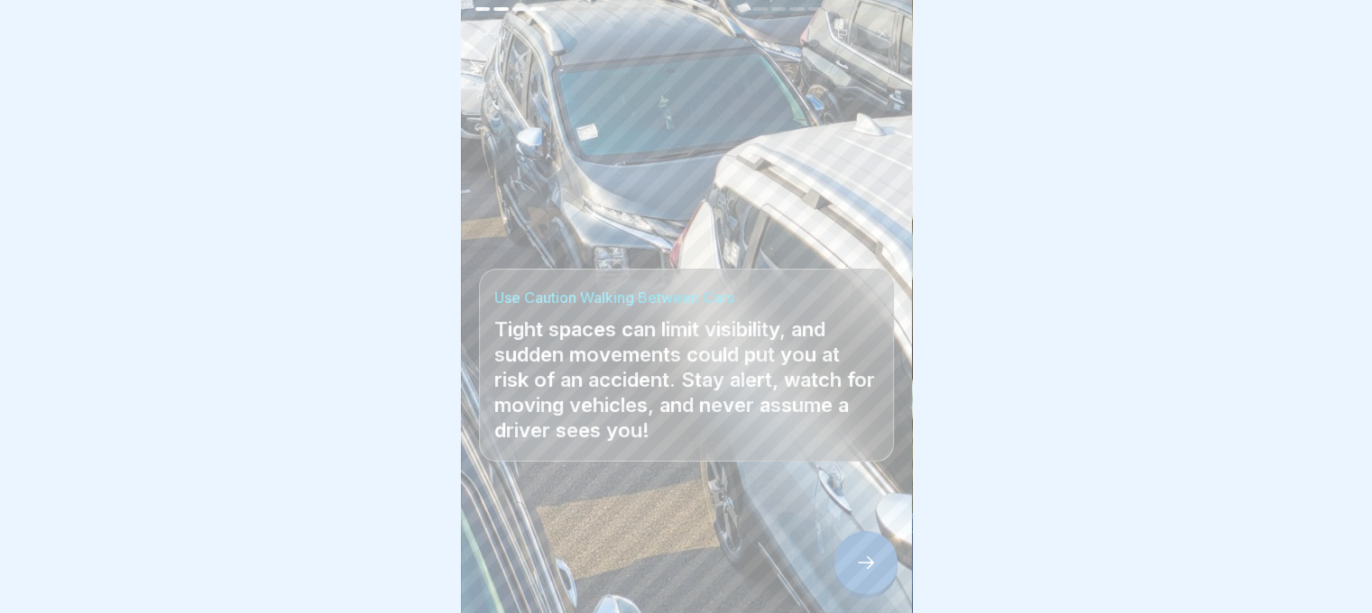
click at [862, 569] on icon at bounding box center [866, 563] width 22 height 22
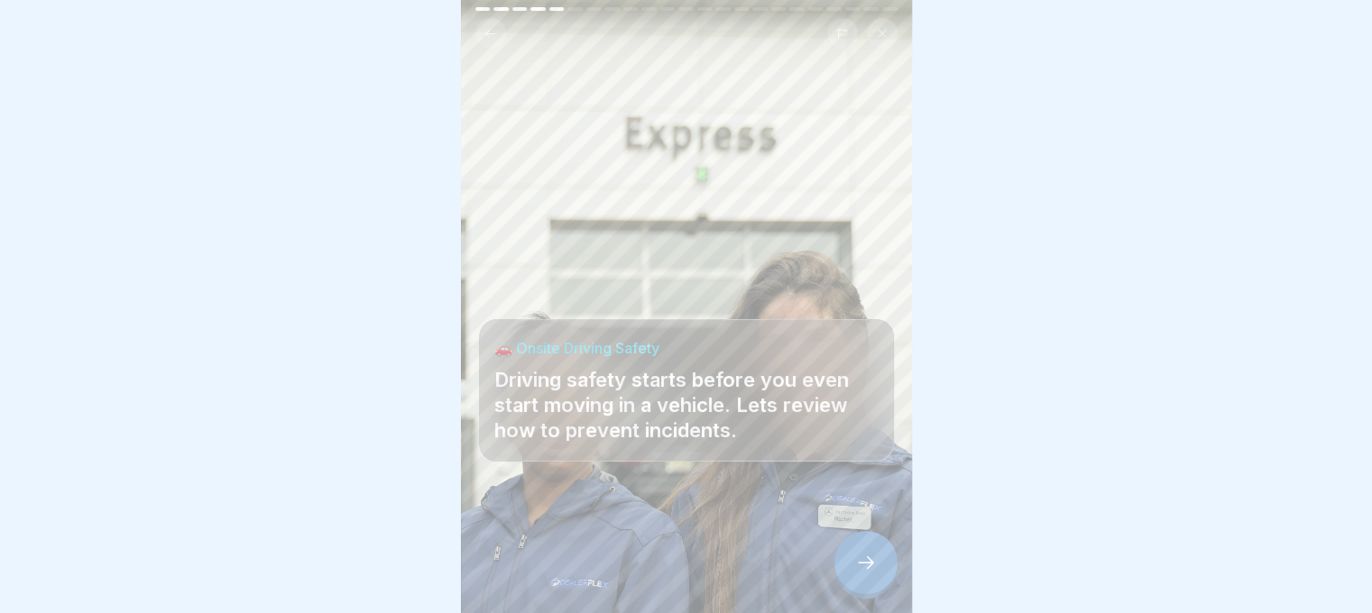
click at [862, 569] on icon at bounding box center [866, 563] width 22 height 22
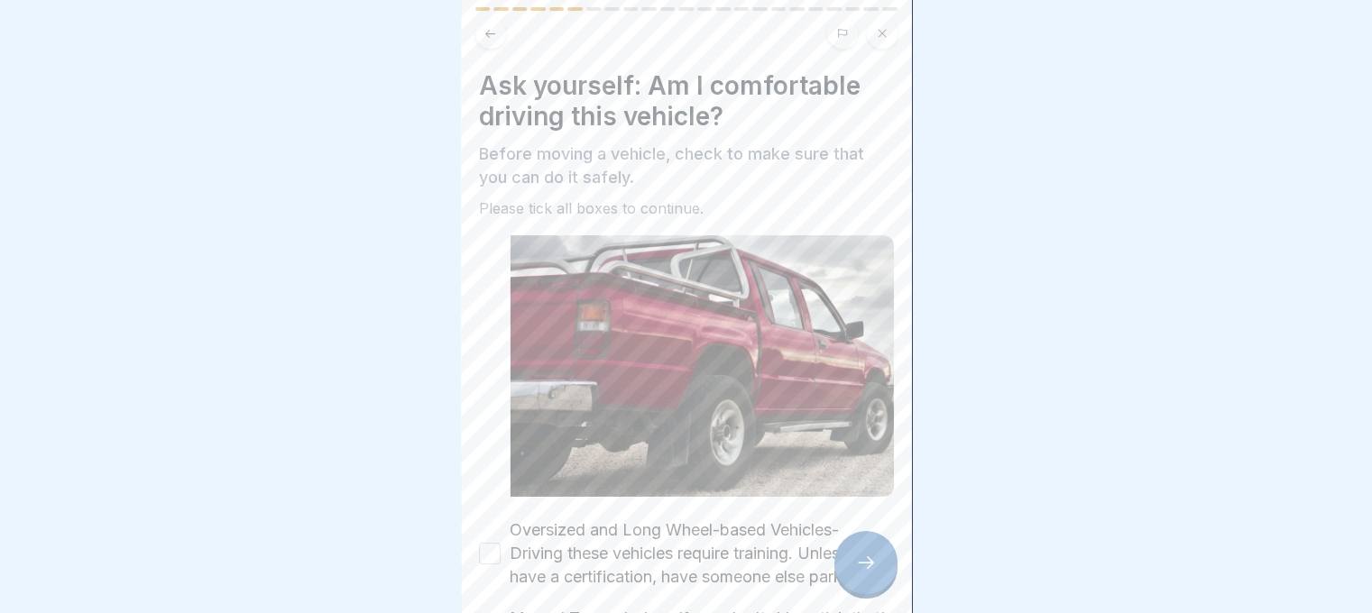
click at [862, 569] on icon at bounding box center [866, 563] width 22 height 22
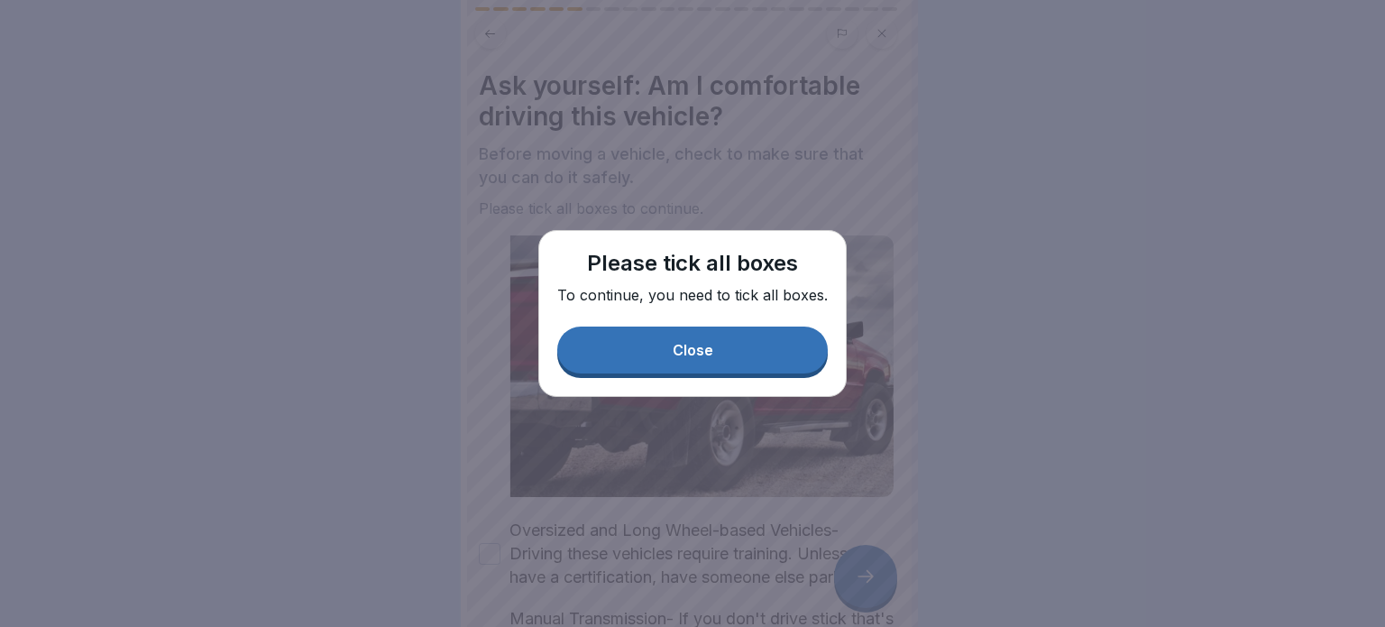
click at [736, 363] on button "Close" at bounding box center [692, 350] width 271 height 47
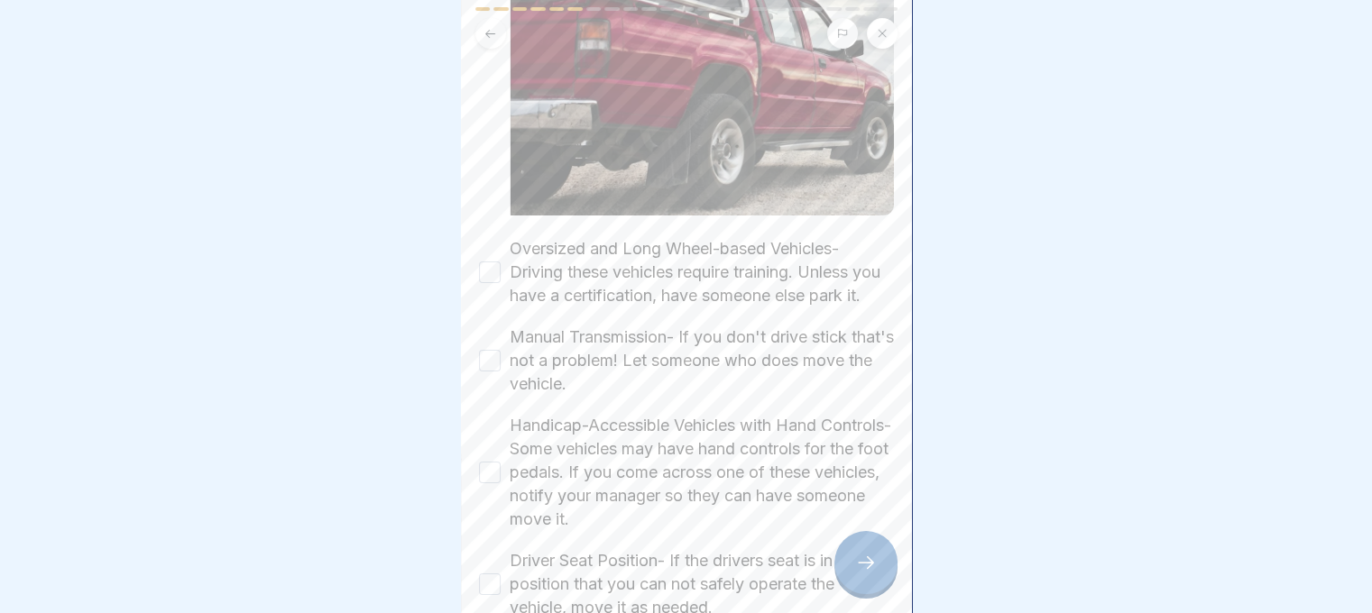
scroll to position [361, 0]
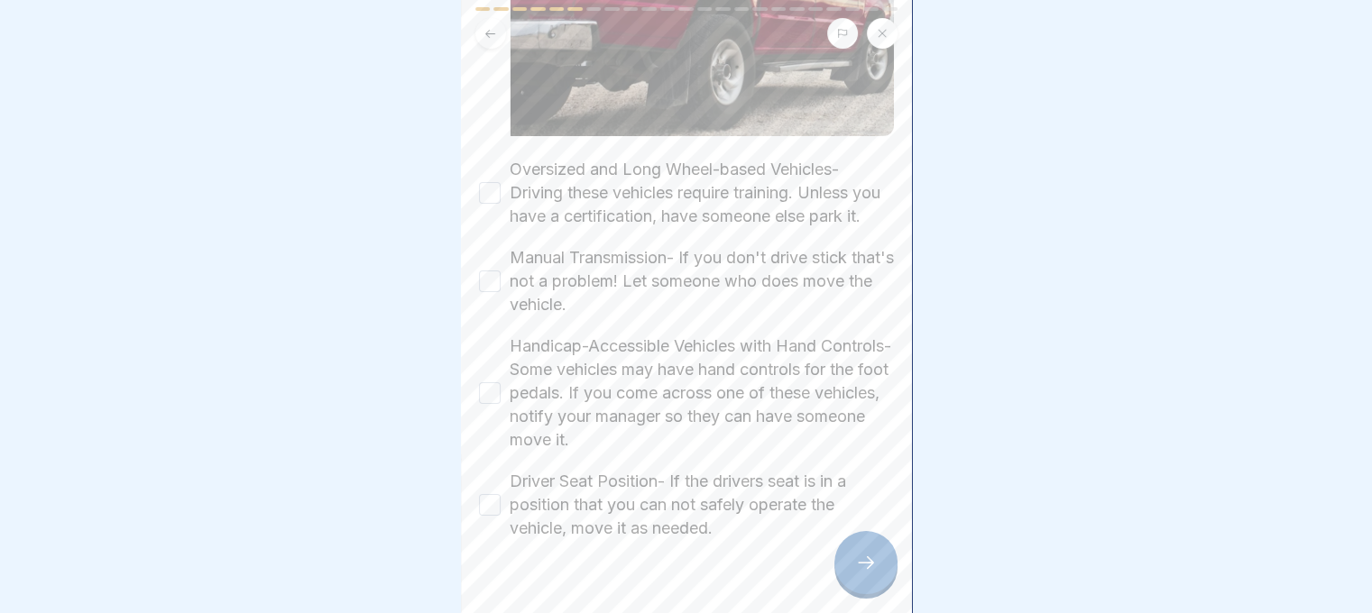
click at [692, 180] on label "Oversized and Long Wheel-based Vehicles- Driving these vehicles require trainin…" at bounding box center [702, 193] width 384 height 70
click at [501, 182] on button "Oversized and Long Wheel-based Vehicles- Driving these vehicles require trainin…" at bounding box center [490, 193] width 22 height 22
click at [691, 307] on label "Manual Transmission- If you don't drive stick that's not a problem! Let someone…" at bounding box center [702, 281] width 384 height 70
click at [501, 292] on button "Manual Transmission- If you don't drive stick that's not a problem! Let someone…" at bounding box center [490, 282] width 22 height 22
click at [664, 402] on label "Handicap-Accessible Vehicles with Hand Controls- Some vehicles may have hand co…" at bounding box center [702, 393] width 384 height 117
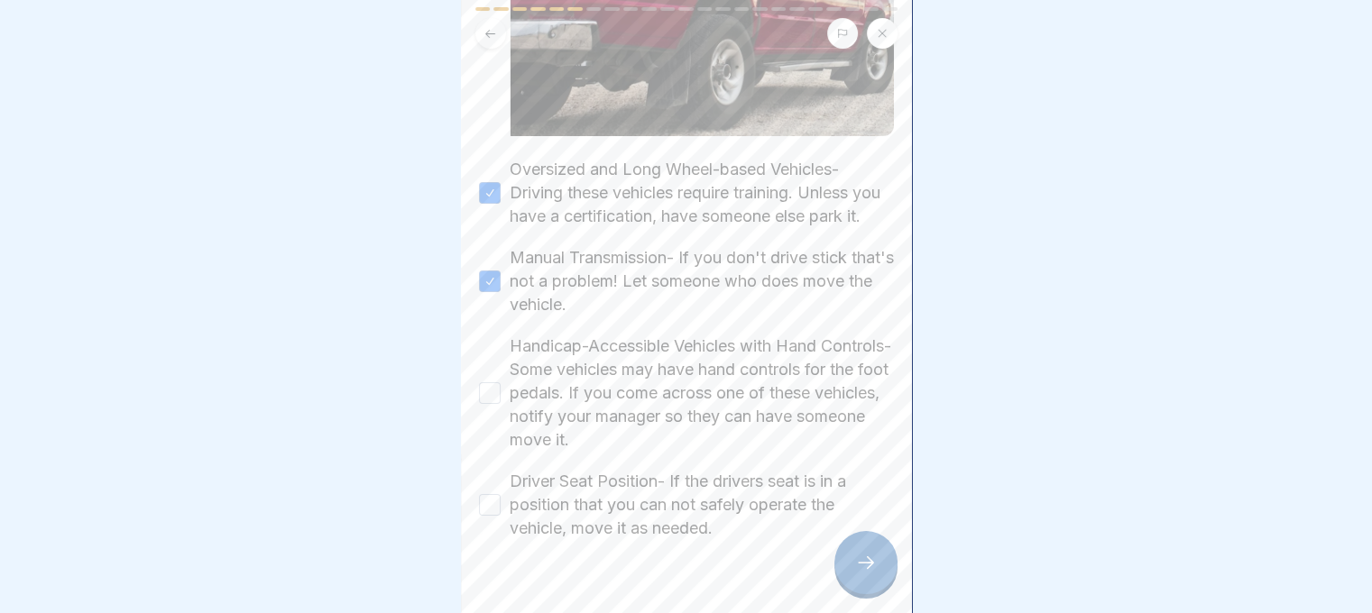
click at [501, 402] on button "Handicap-Accessible Vehicles with Hand Controls- Some vehicles may have hand co…" at bounding box center [490, 393] width 22 height 22
click at [665, 522] on label "Driver Seat Position- If the drivers seat is in a position that you can not saf…" at bounding box center [702, 505] width 384 height 70
click at [501, 516] on button "Driver Seat Position- If the drivers seat is in a position that you can not saf…" at bounding box center [490, 505] width 22 height 22
click at [863, 573] on icon at bounding box center [866, 563] width 22 height 22
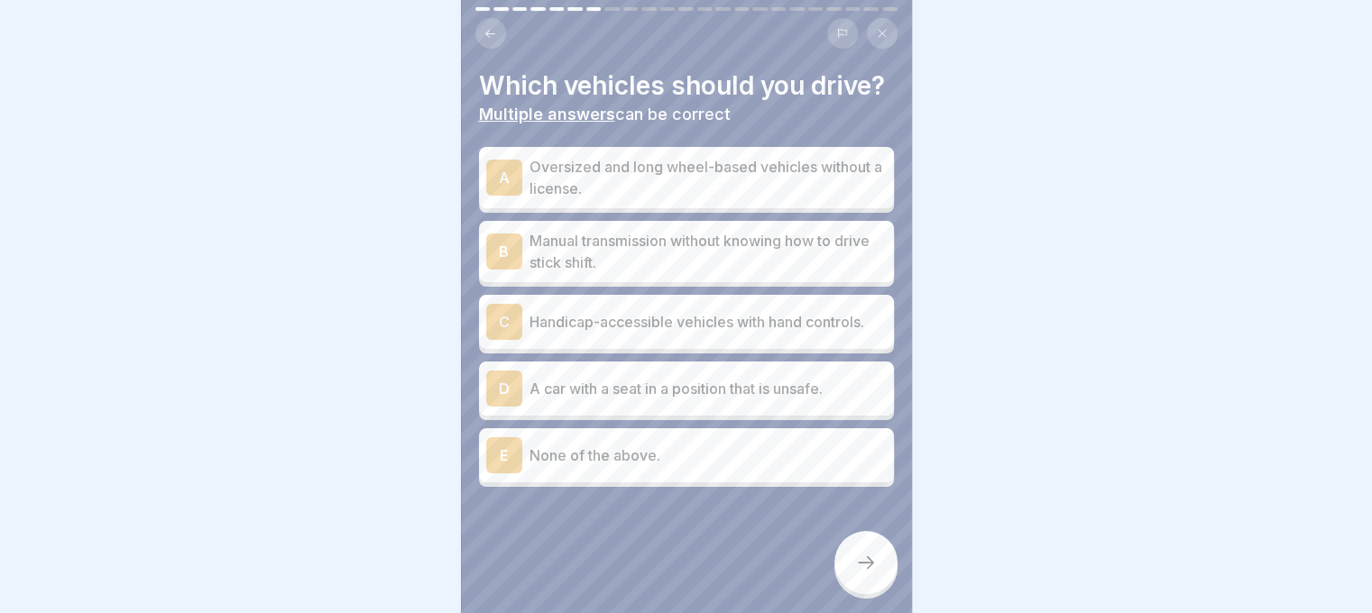
click at [884, 32] on icon at bounding box center [882, 33] width 11 height 11
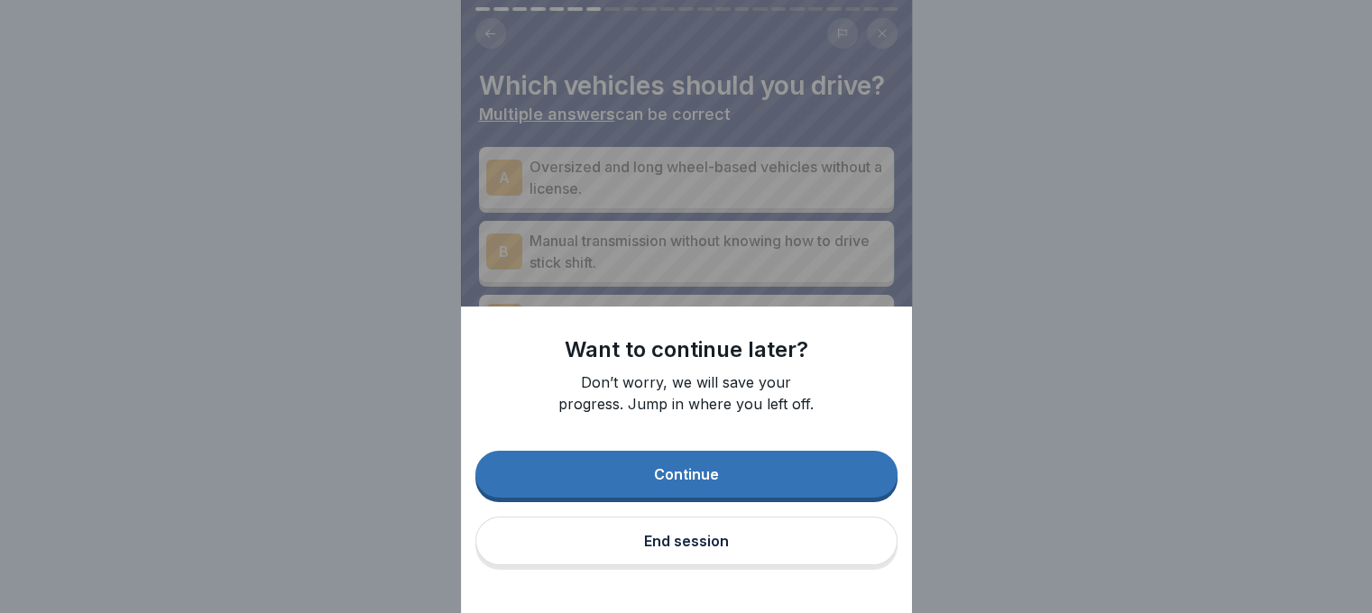
click at [736, 555] on button "End session" at bounding box center [686, 541] width 422 height 49
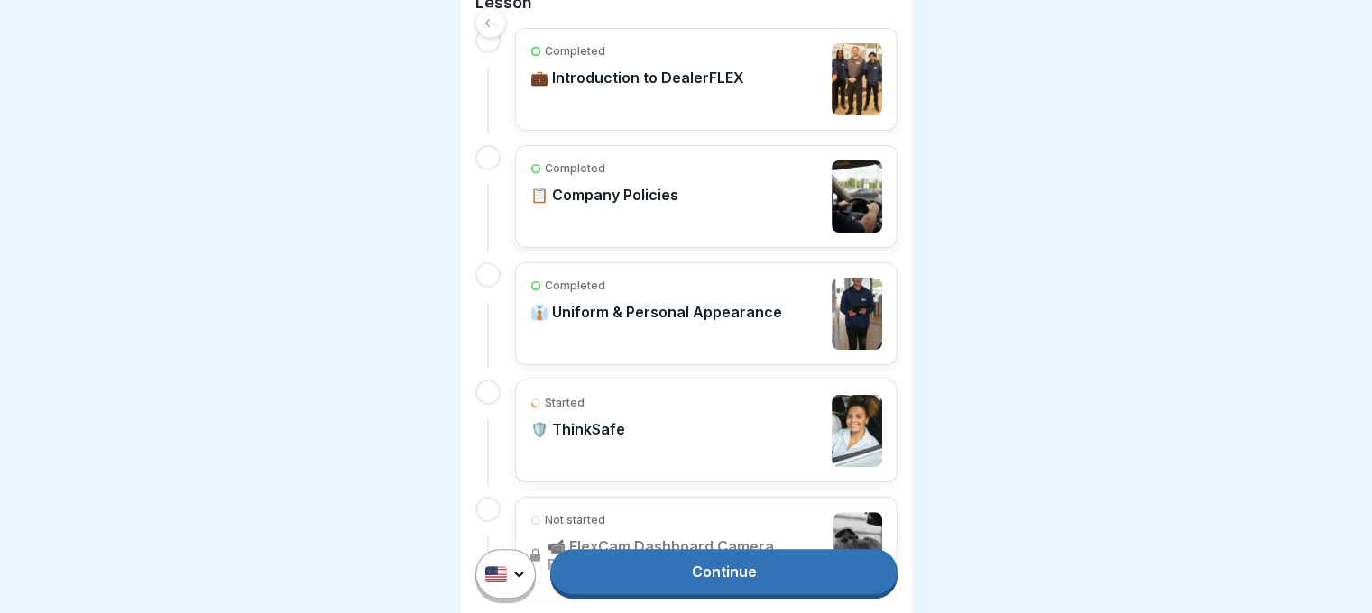
scroll to position [711, 0]
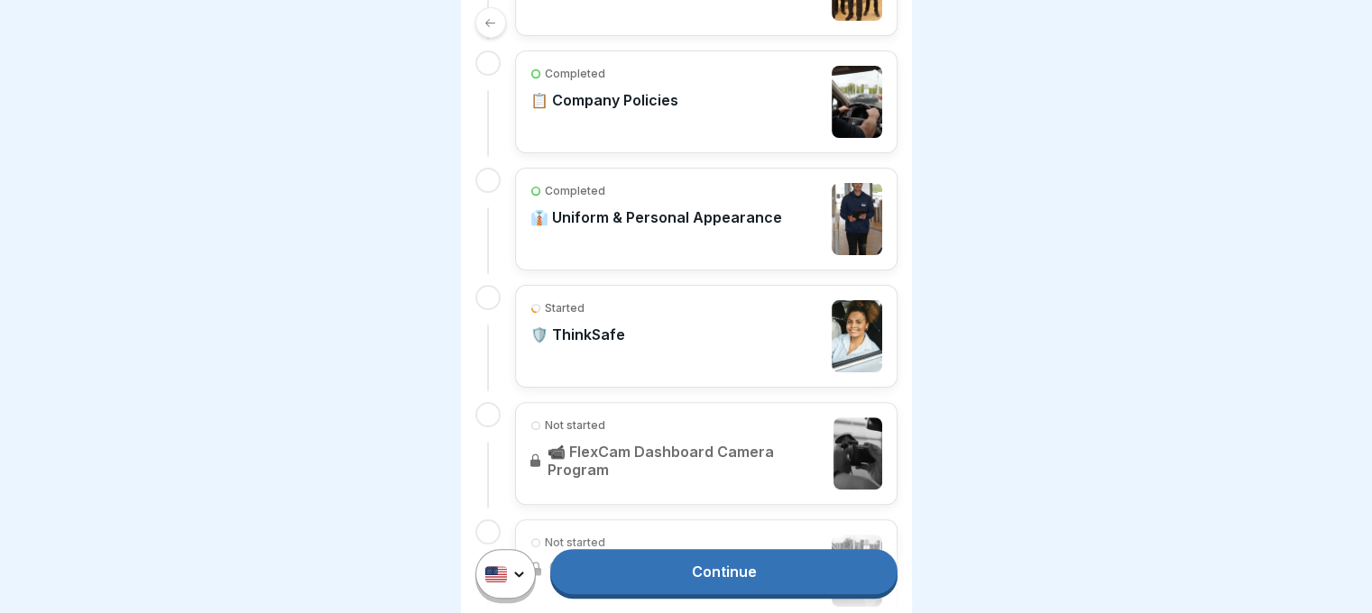
click at [658, 335] on div "Started 🛡️ ThinkSafe" at bounding box center [706, 336] width 352 height 72
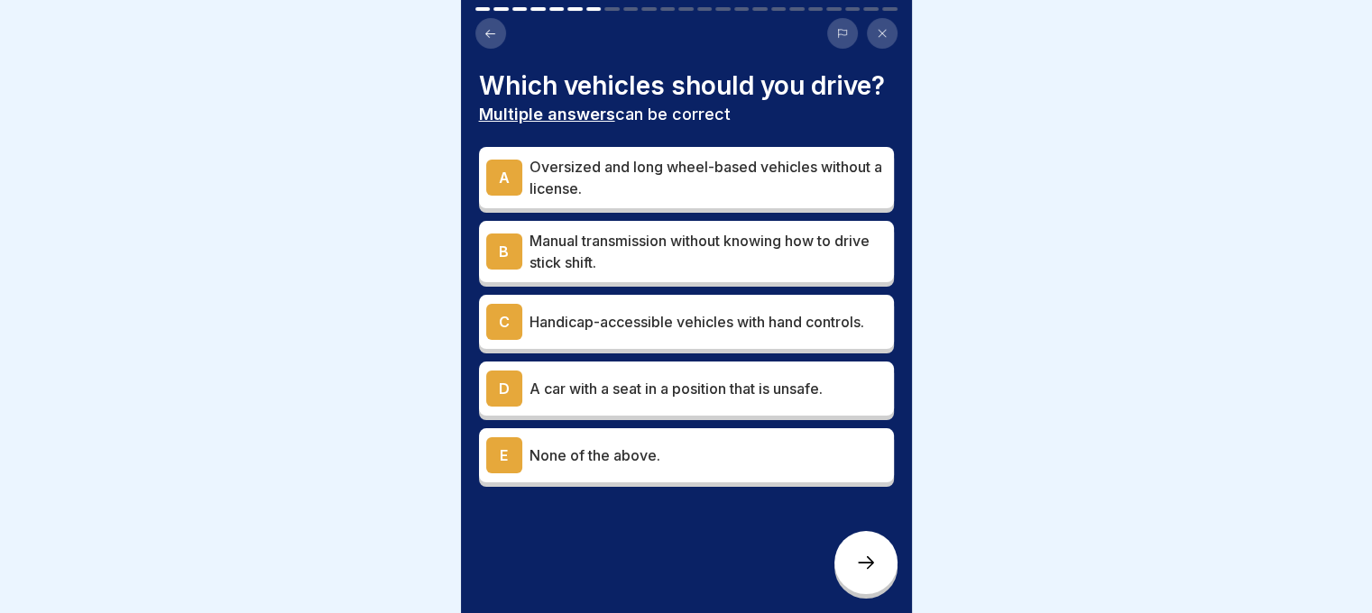
click at [642, 466] on p "None of the above." at bounding box center [707, 456] width 357 height 22
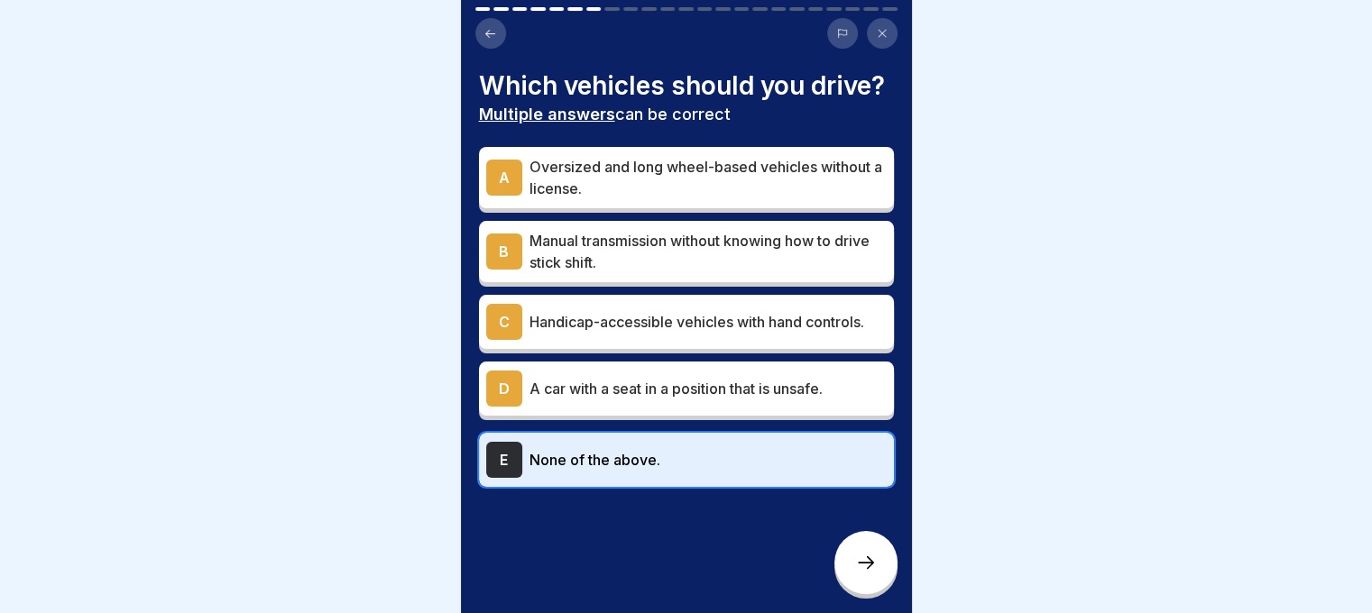
click at [846, 563] on div at bounding box center [865, 562] width 63 height 63
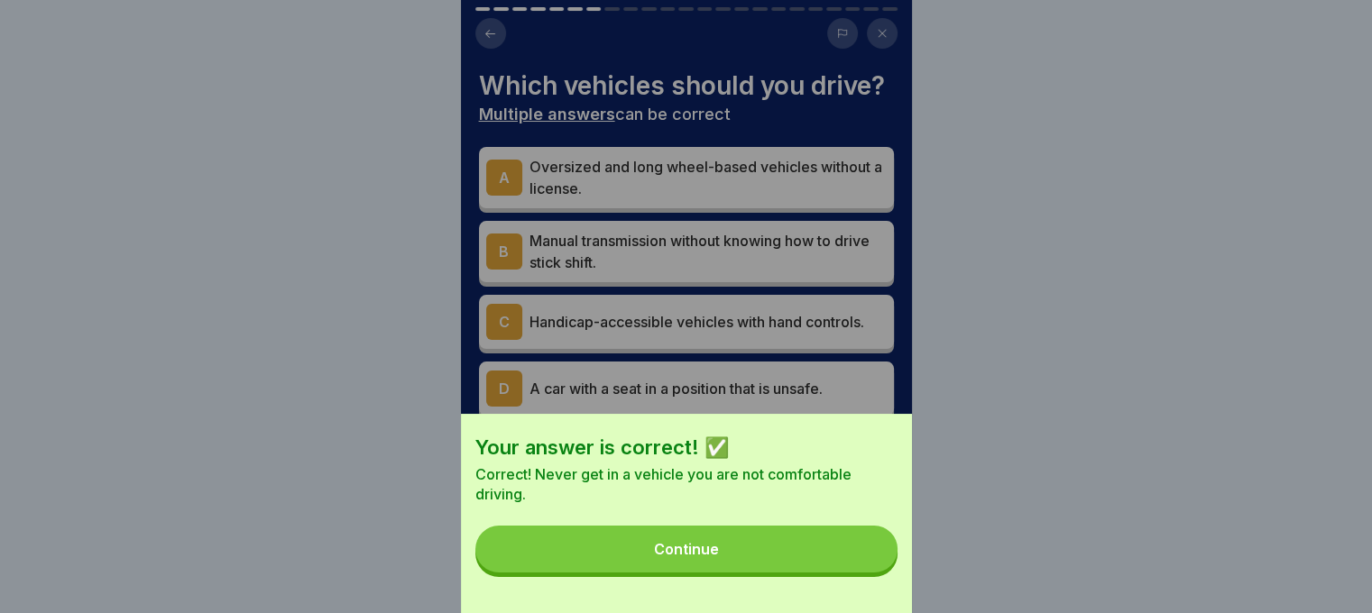
click at [842, 566] on button "Continue" at bounding box center [686, 549] width 422 height 47
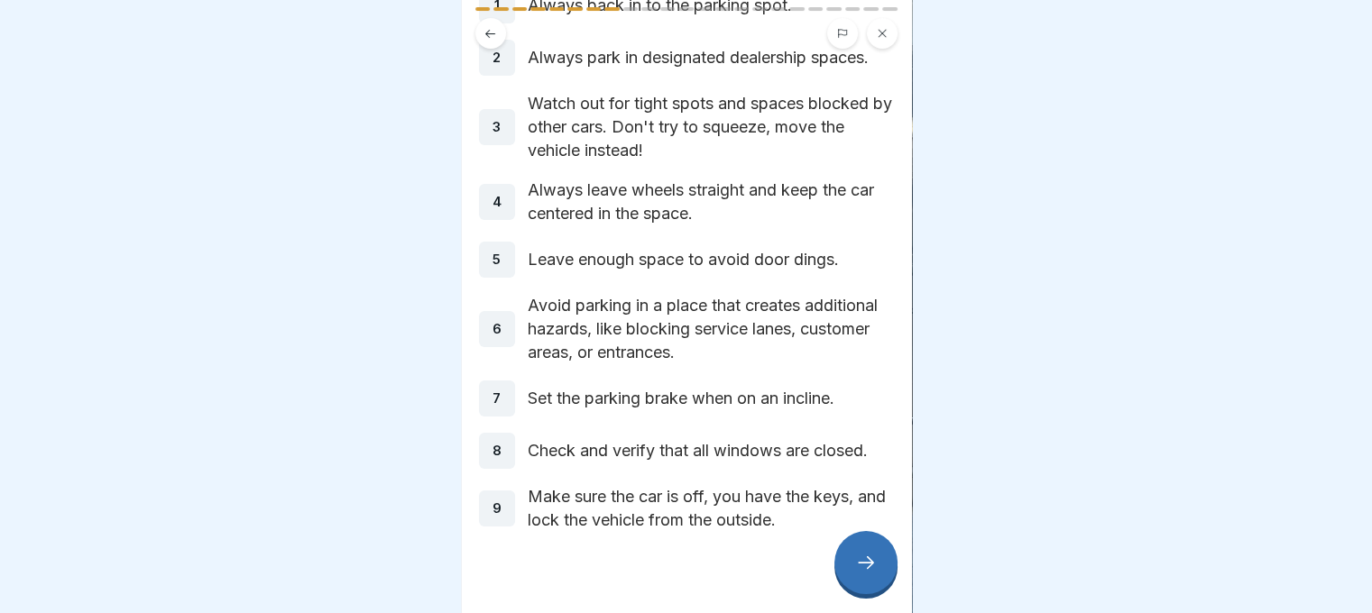
scroll to position [166, 0]
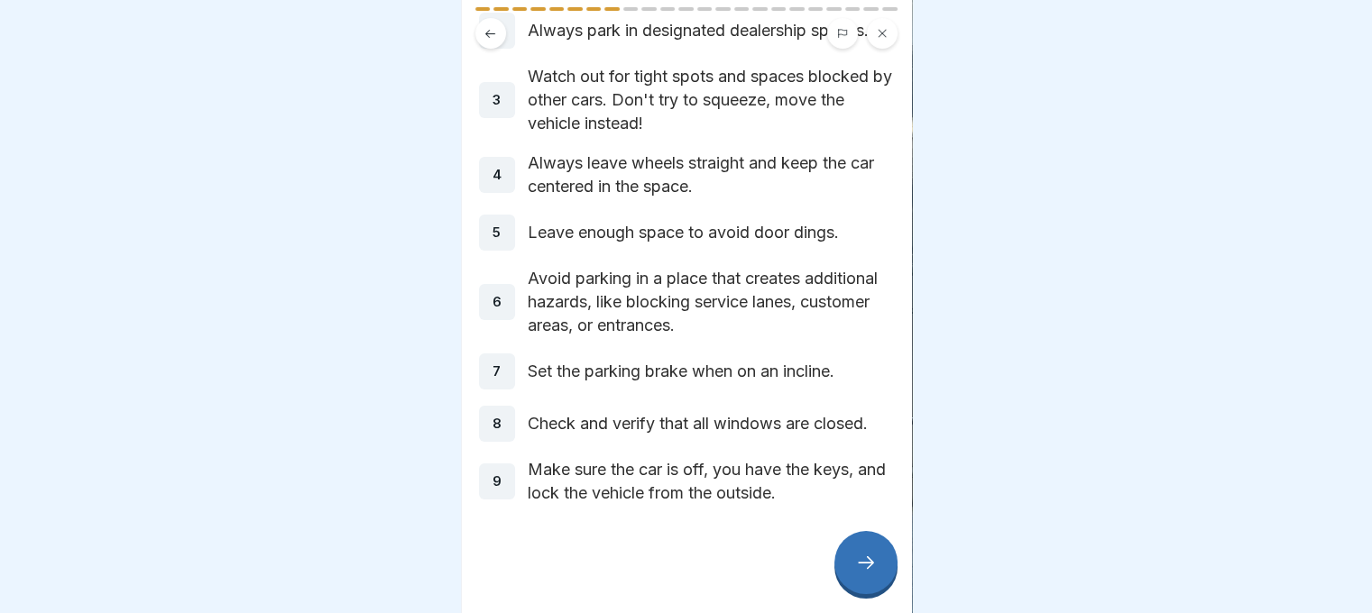
click at [864, 574] on icon at bounding box center [866, 563] width 22 height 22
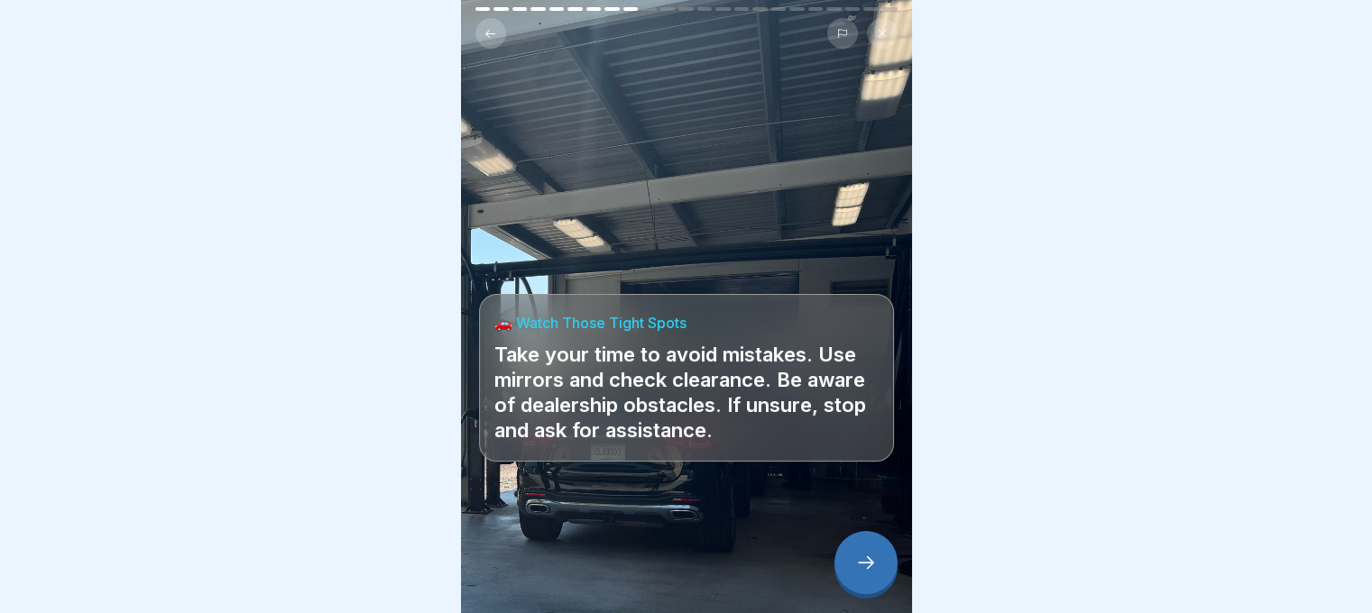
scroll to position [14, 0]
click at [862, 562] on icon at bounding box center [866, 563] width 22 height 22
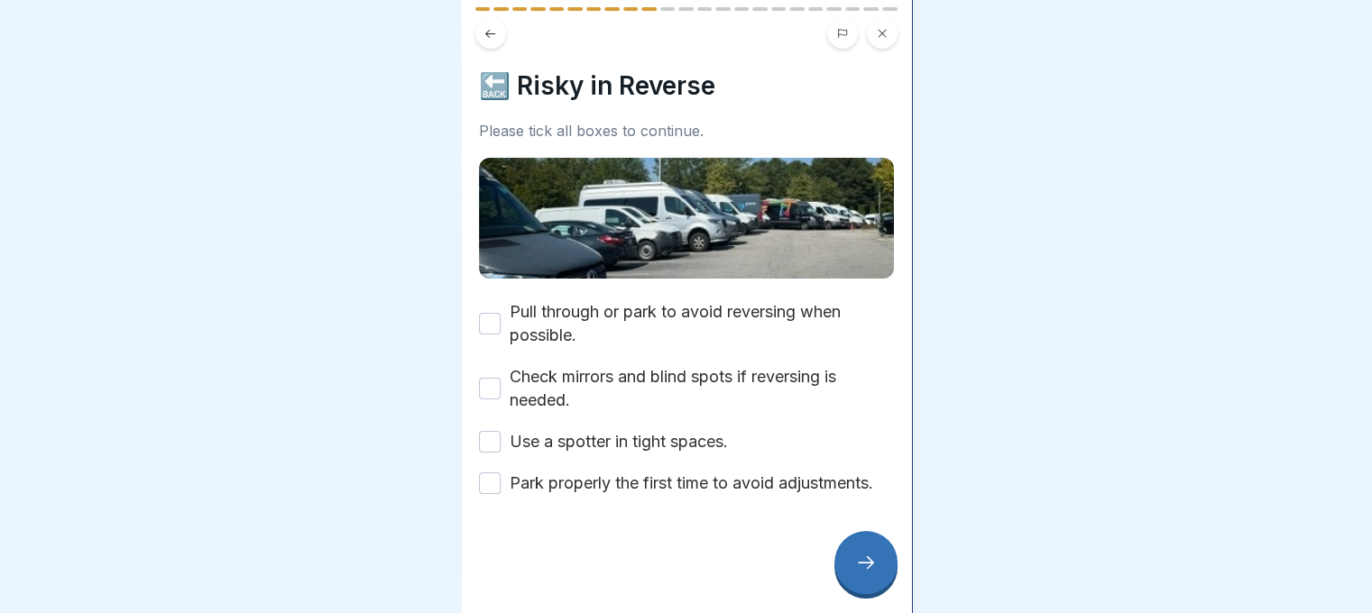
click at [653, 430] on label "Use a spotter in tight spaces." at bounding box center [619, 441] width 218 height 23
click at [501, 431] on button "Use a spotter in tight spaces." at bounding box center [490, 442] width 22 height 22
click at [848, 551] on div at bounding box center [865, 562] width 63 height 63
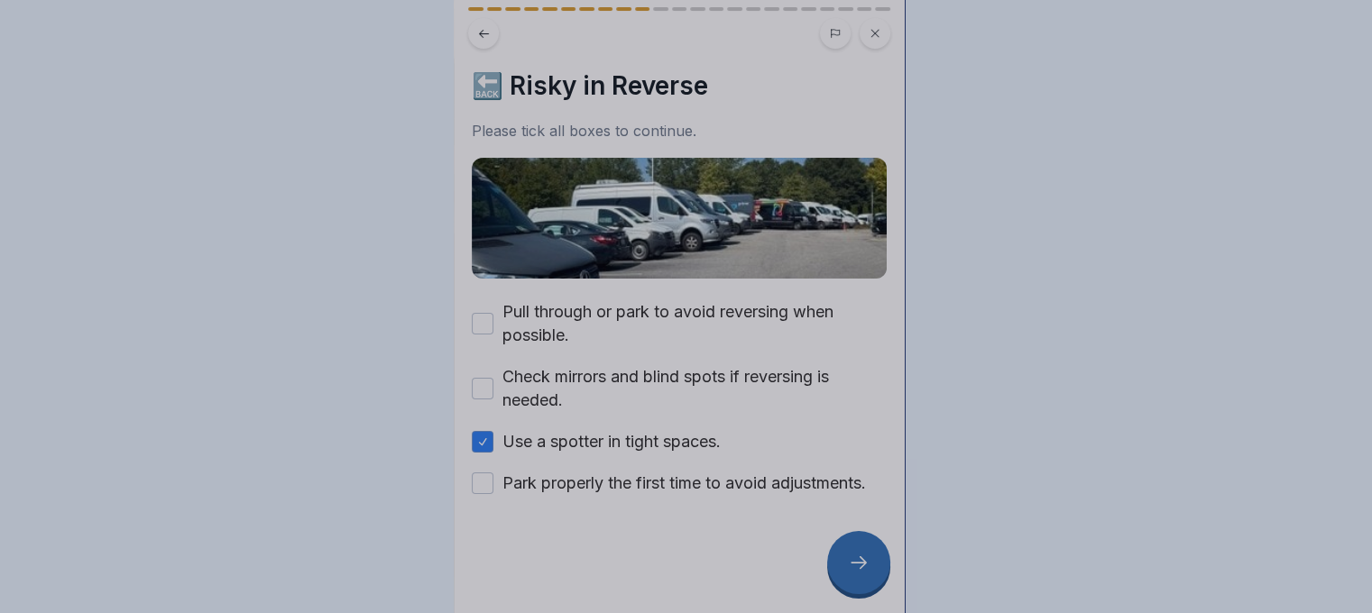
scroll to position [0, 0]
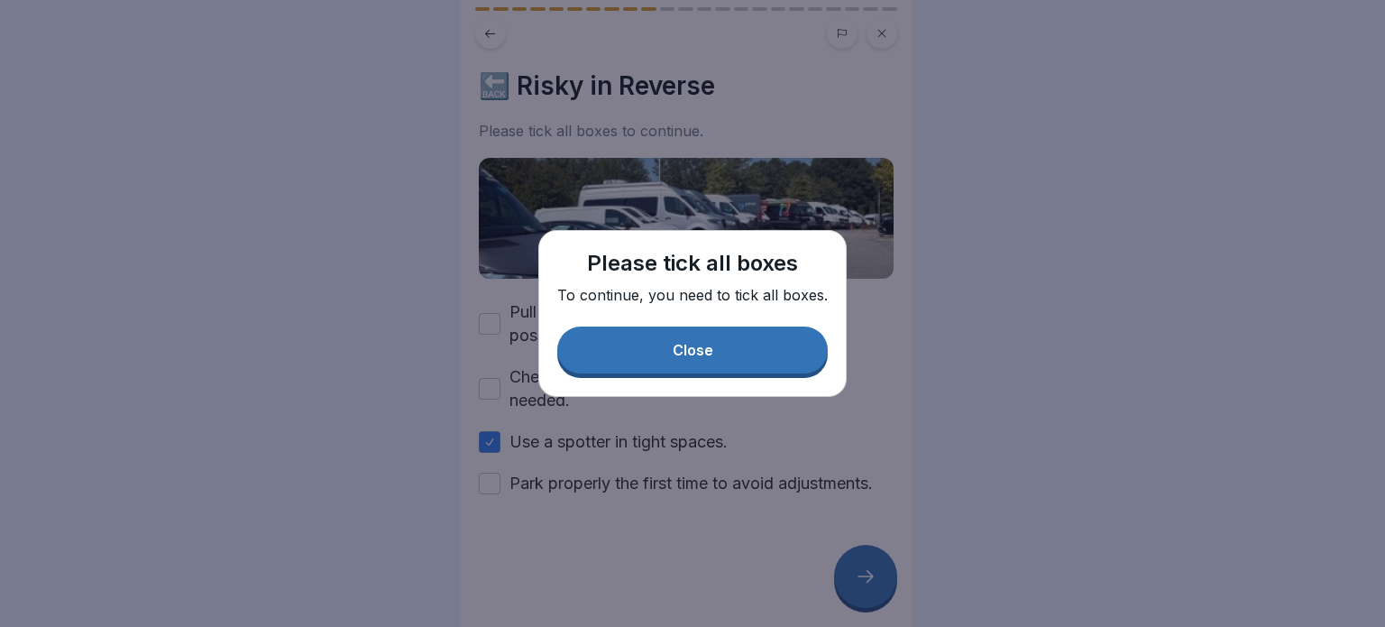
click at [691, 353] on div "Close" at bounding box center [693, 350] width 41 height 16
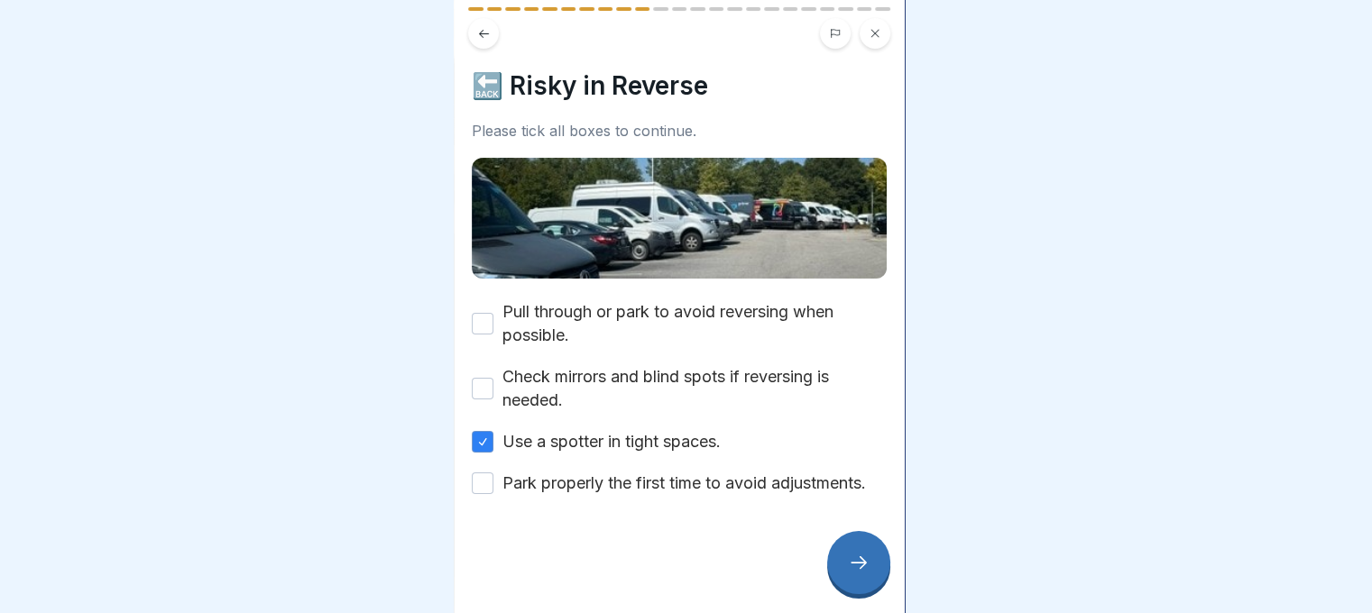
click at [678, 384] on label "Check mirrors and blind spots if reversing is needed." at bounding box center [694, 388] width 384 height 47
click at [493, 384] on button "Check mirrors and blind spots if reversing is needed." at bounding box center [483, 389] width 22 height 22
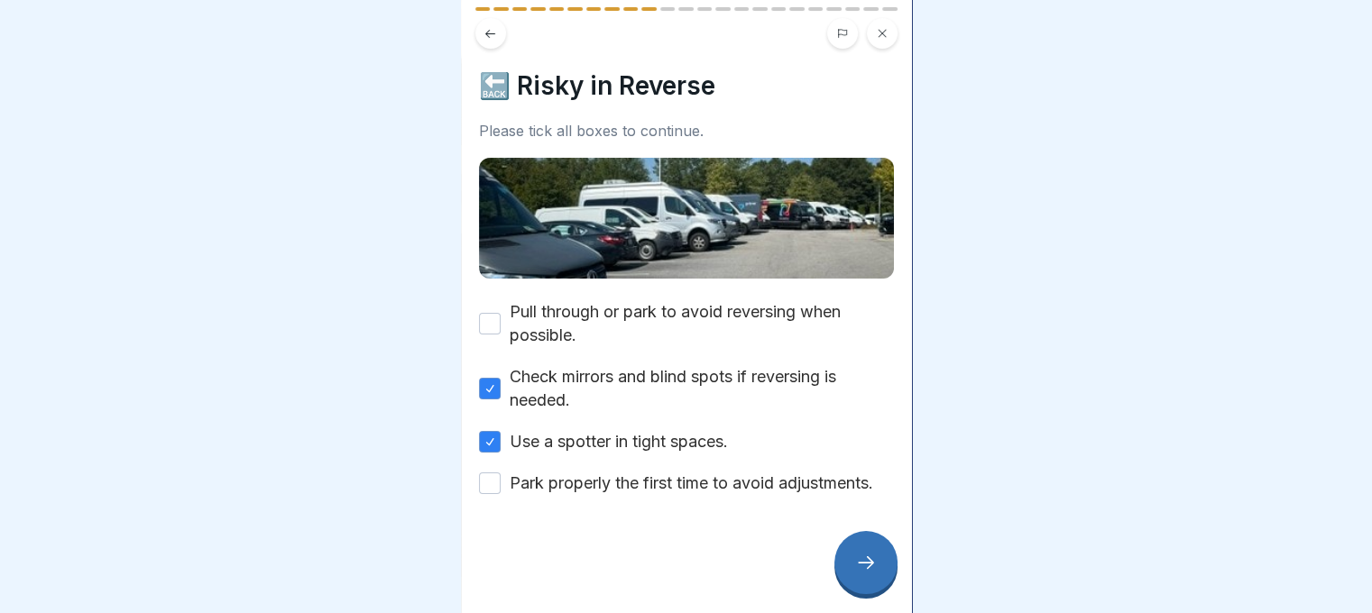
click at [675, 323] on label "Pull through or park to avoid reversing when possible." at bounding box center [702, 323] width 384 height 47
click at [501, 323] on button "Pull through or park to avoid reversing when possible." at bounding box center [490, 324] width 22 height 22
click at [667, 472] on label "Park properly the first time to avoid adjustments." at bounding box center [691, 483] width 363 height 23
click at [501, 473] on button "Park properly the first time to avoid adjustments." at bounding box center [490, 484] width 22 height 22
click at [833, 563] on div at bounding box center [686, 549] width 415 height 108
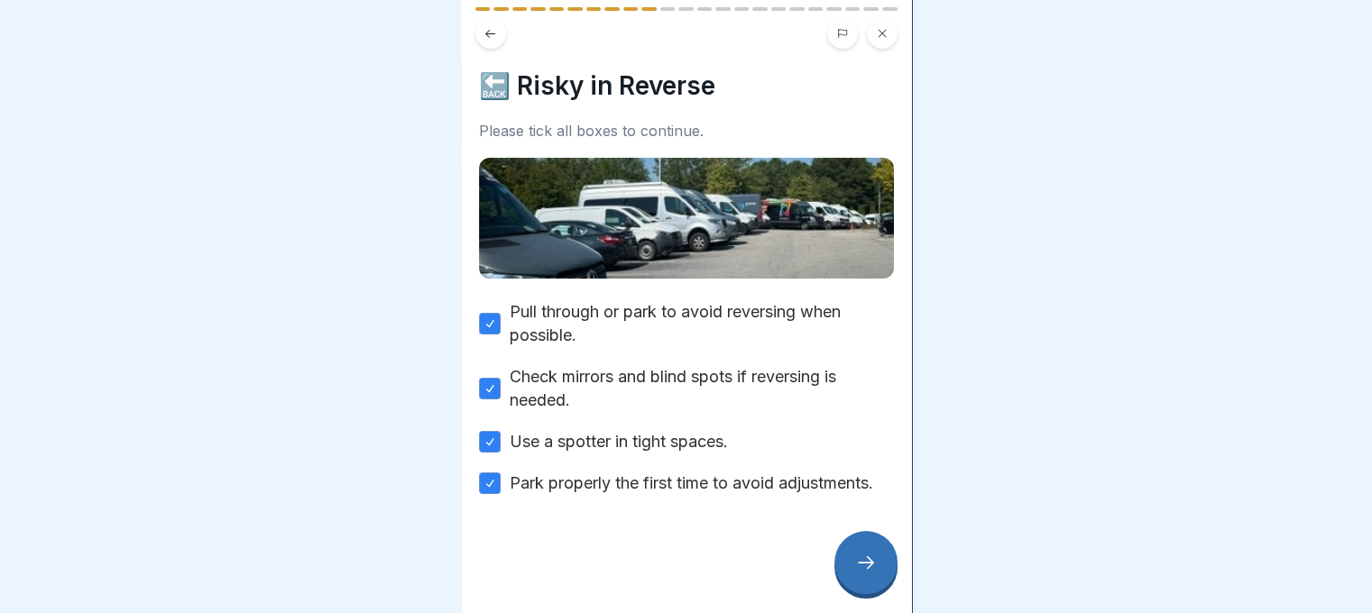
click at [844, 566] on div at bounding box center [865, 562] width 63 height 63
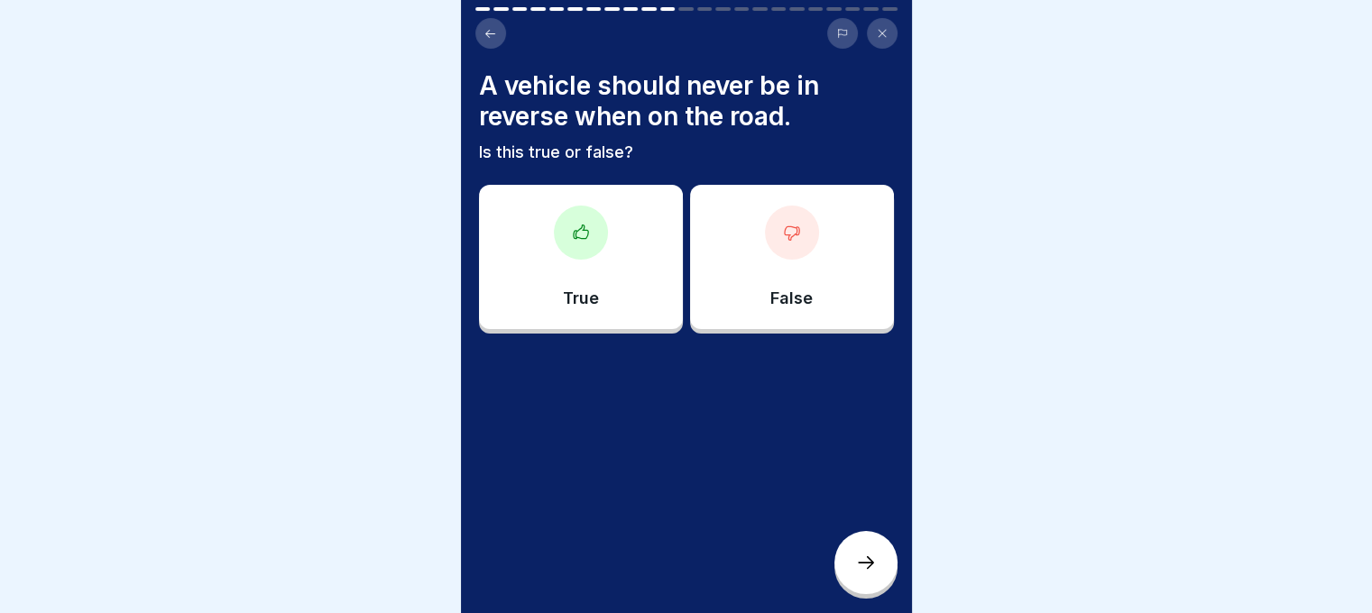
click at [712, 267] on div "False" at bounding box center [792, 257] width 204 height 144
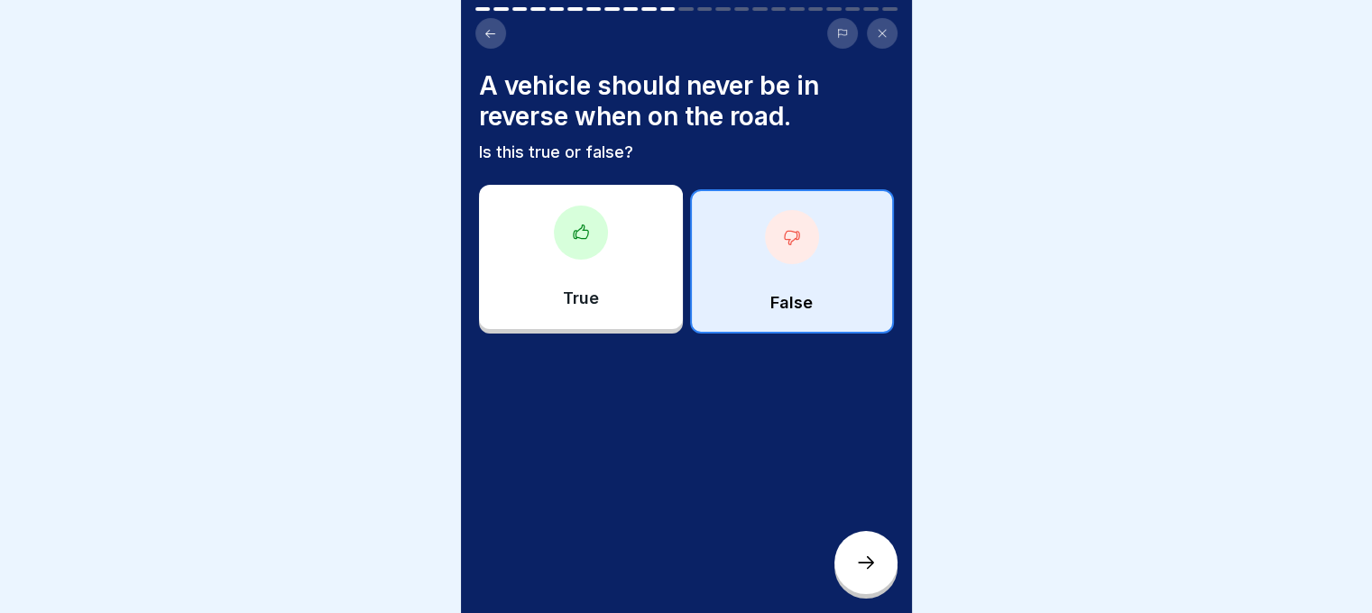
click at [856, 574] on icon at bounding box center [866, 563] width 22 height 22
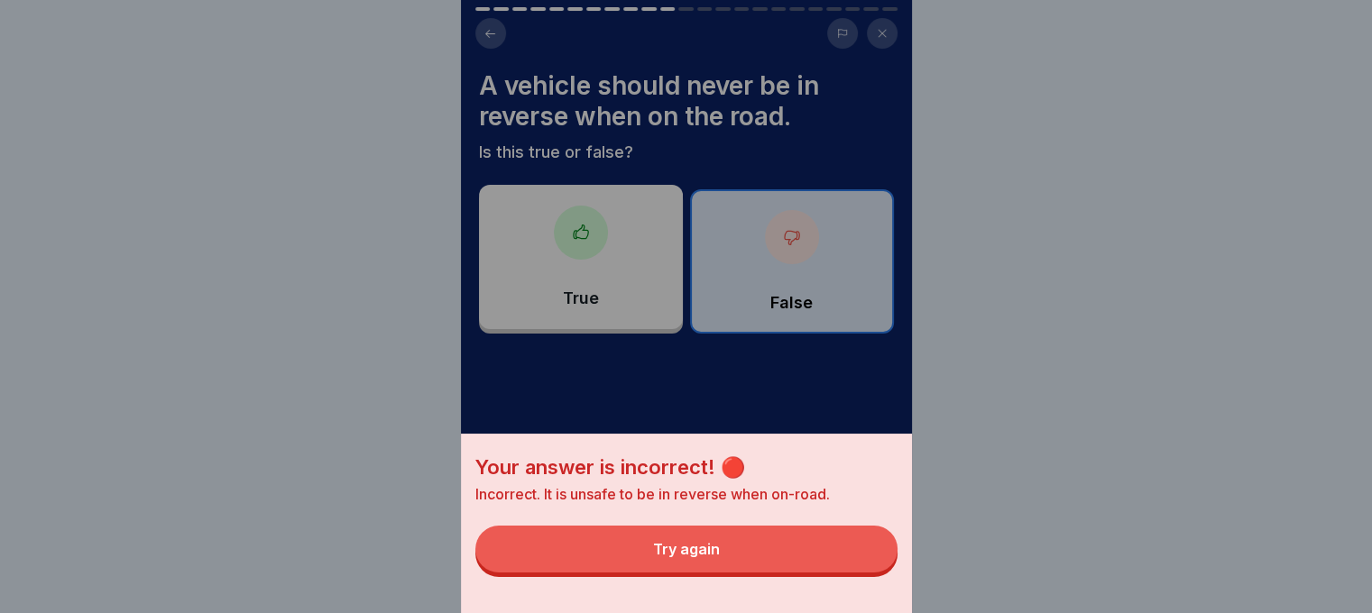
drag, startPoint x: 760, startPoint y: 552, endPoint x: 619, endPoint y: 298, distance: 291.1
click at [759, 552] on button "Try again" at bounding box center [686, 549] width 422 height 47
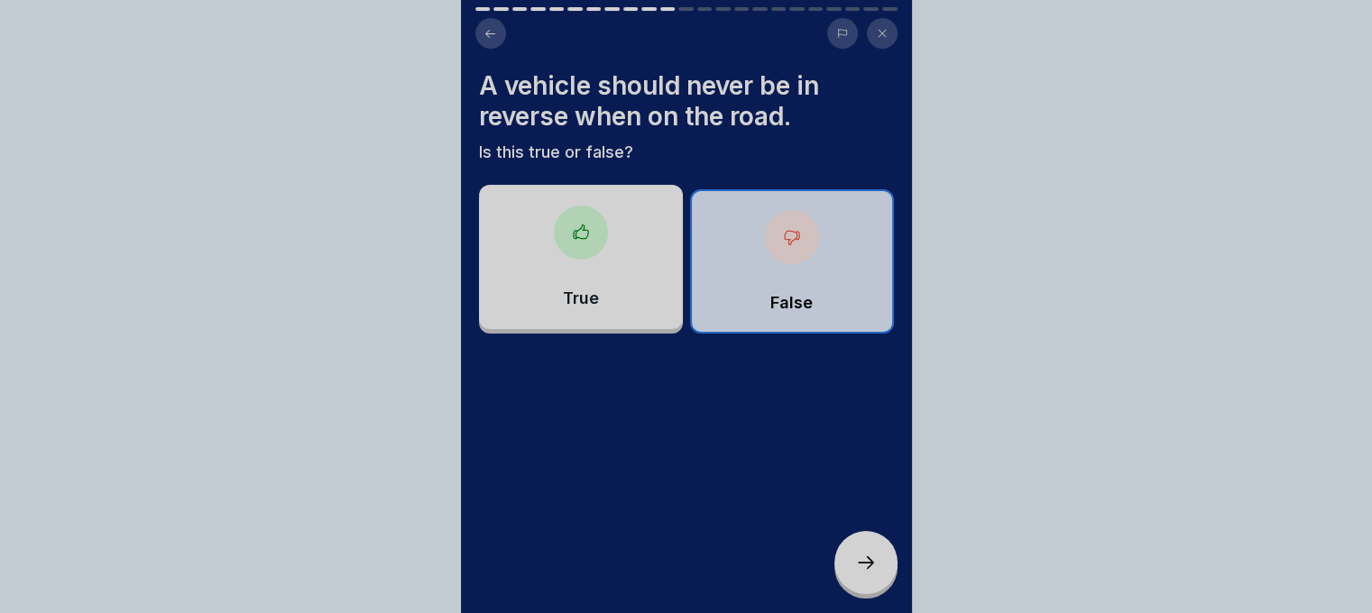
click at [552, 220] on div "Your answer is incorrect! 🔴 Incorrect. It is unsafe to be in reverse when on-ro…" at bounding box center [686, 306] width 1372 height 613
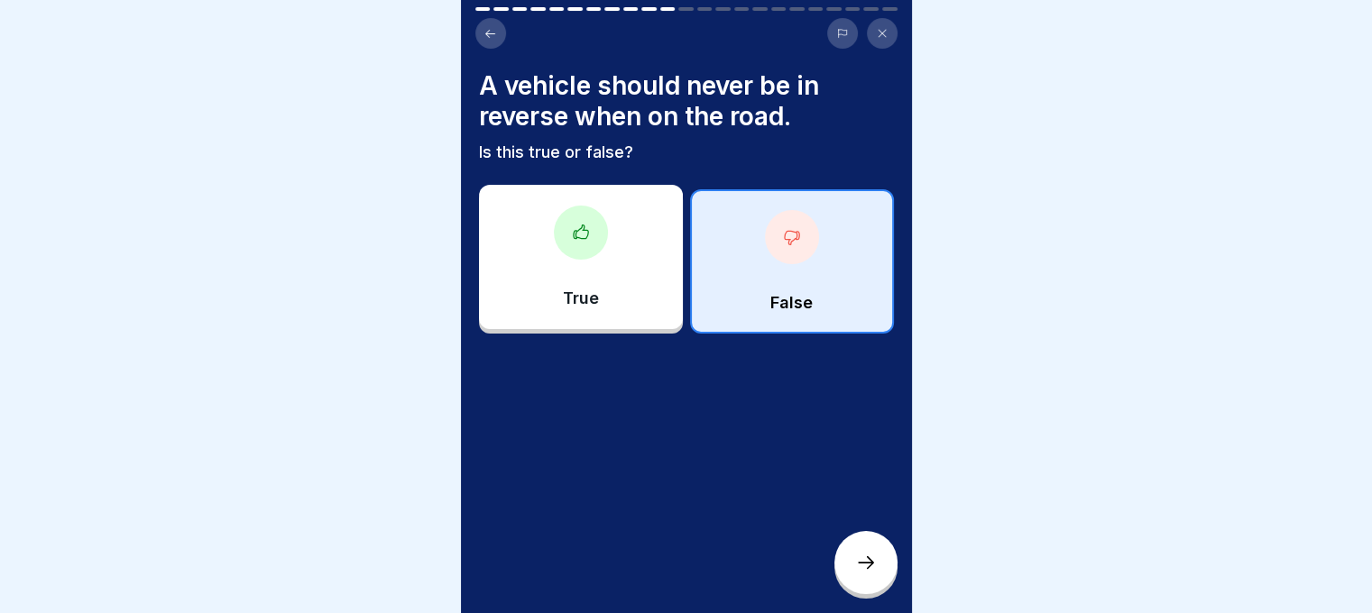
click at [607, 264] on div "True" at bounding box center [581, 257] width 204 height 144
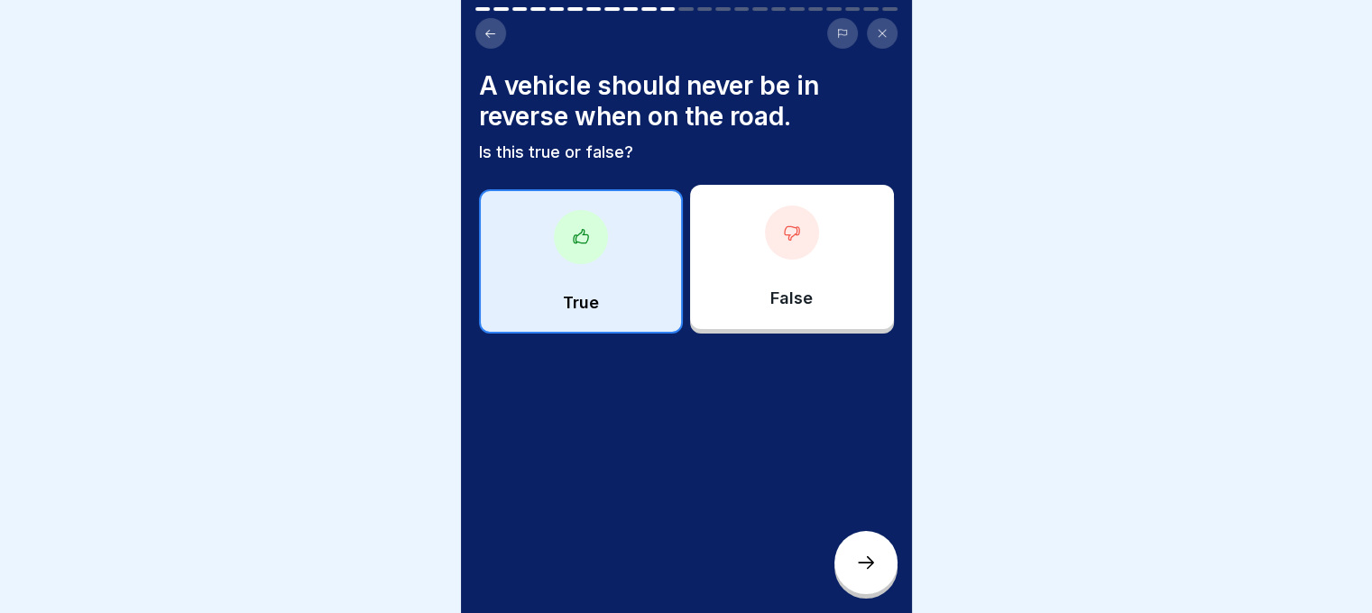
click at [770, 290] on p "False" at bounding box center [791, 299] width 42 height 20
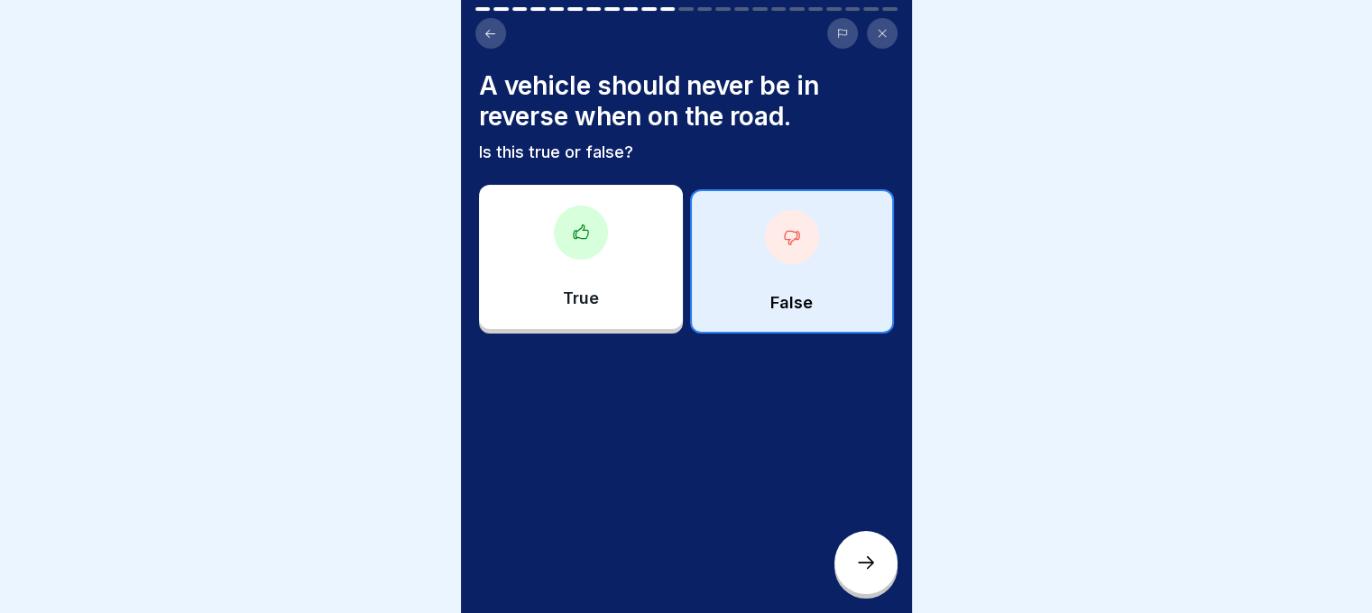
click at [587, 227] on div at bounding box center [581, 233] width 54 height 54
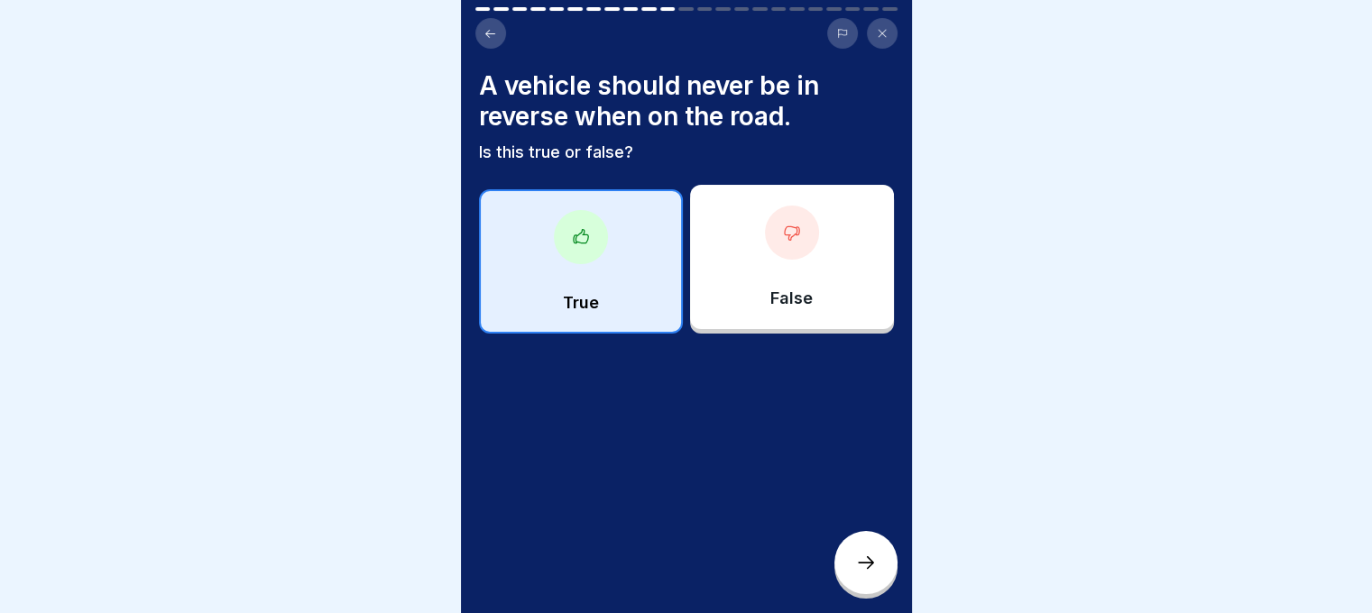
click at [867, 573] on icon at bounding box center [866, 563] width 22 height 22
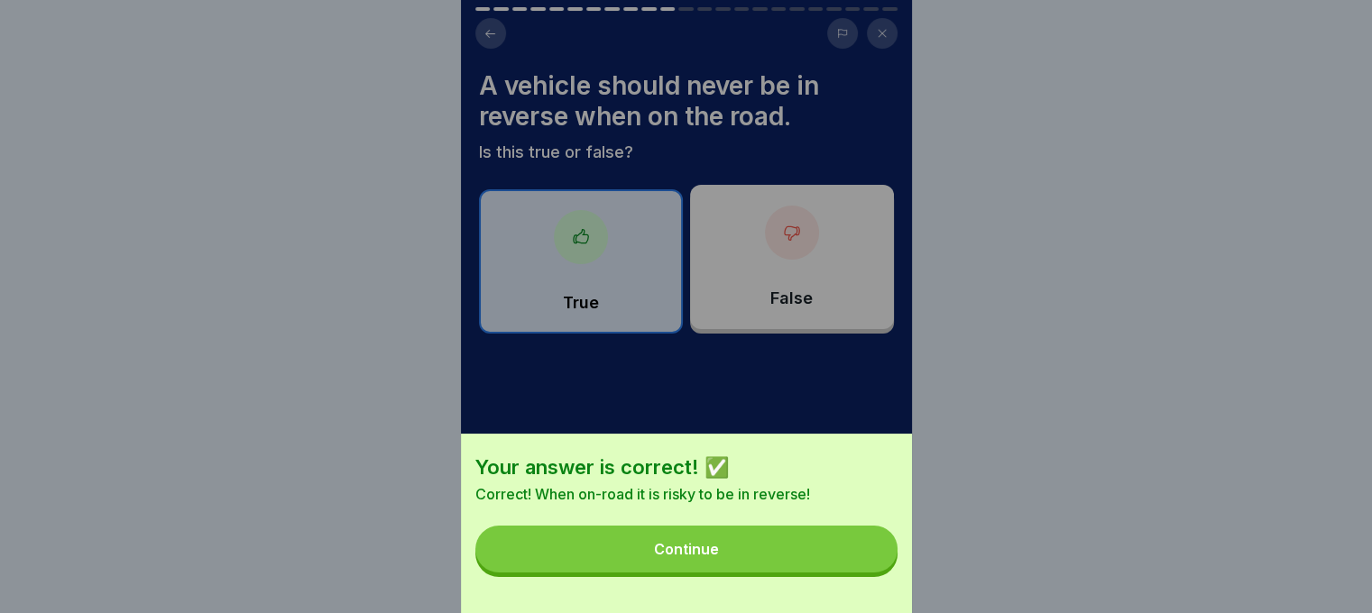
click at [701, 557] on div "Continue" at bounding box center [686, 549] width 65 height 16
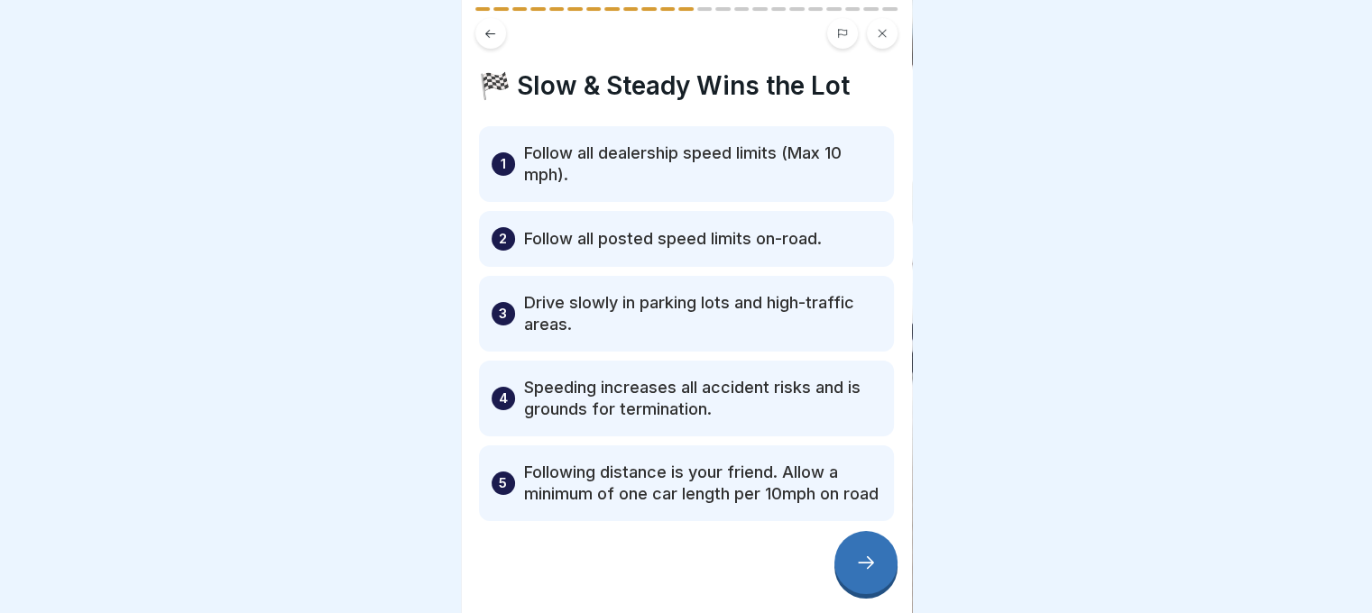
click at [625, 170] on p "Follow all dealership speed limits (Max 10 mph)." at bounding box center [702, 164] width 357 height 43
click at [863, 572] on icon at bounding box center [866, 563] width 22 height 22
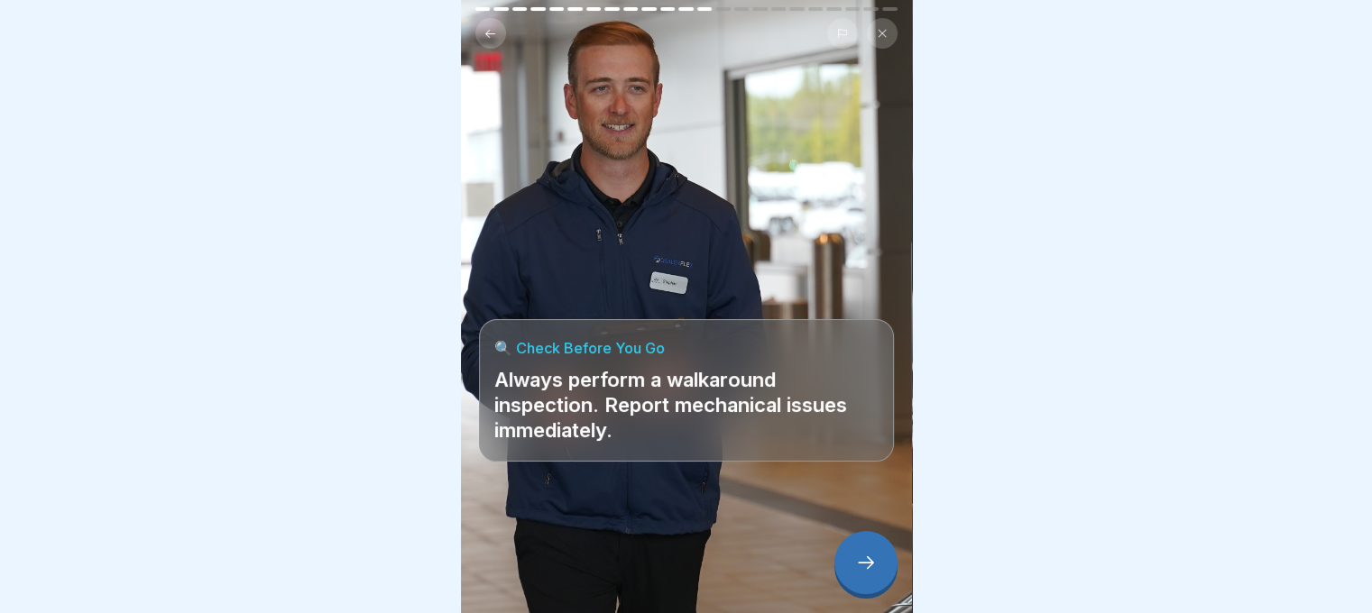
click at [873, 574] on icon at bounding box center [866, 563] width 22 height 22
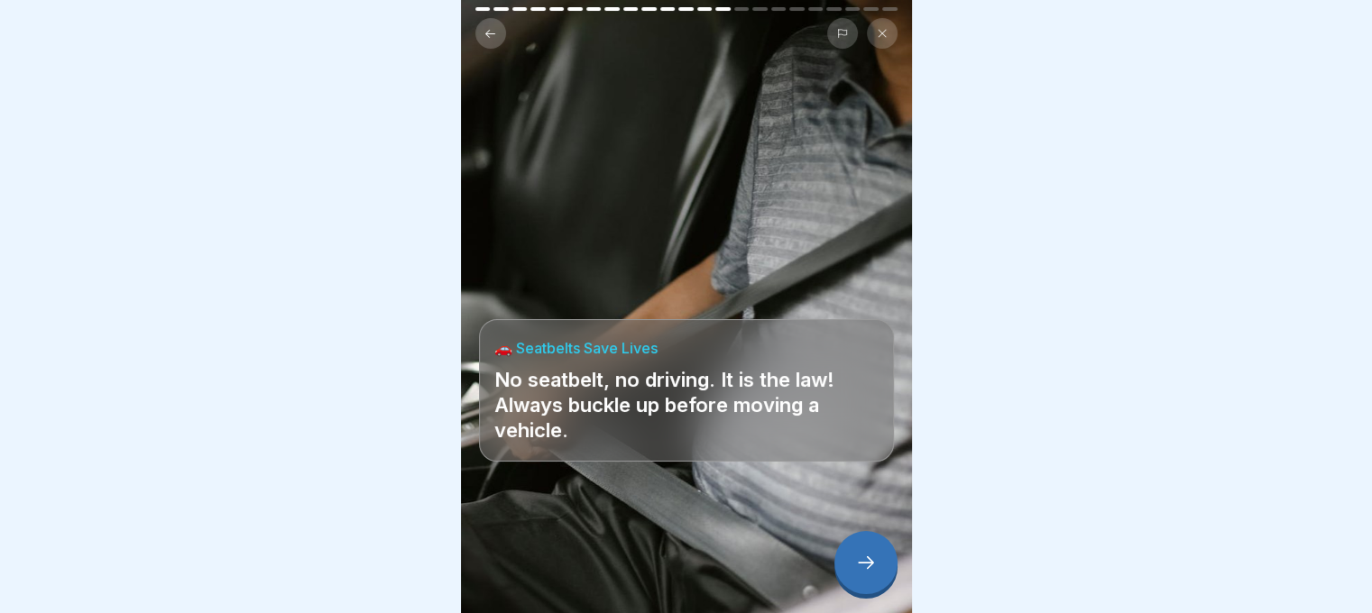
click at [873, 574] on icon at bounding box center [866, 563] width 22 height 22
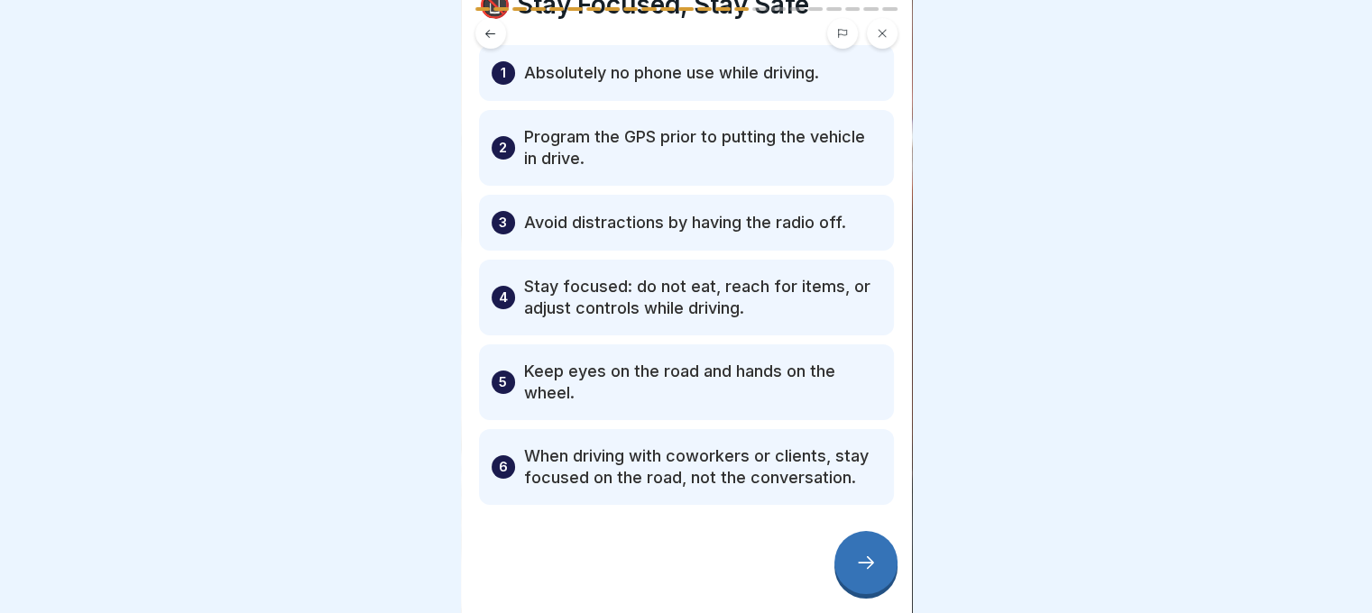
scroll to position [103, 0]
click at [822, 451] on p "When driving with coworkers or clients, stay focused on the road, not the conve…" at bounding box center [702, 467] width 357 height 43
click at [855, 574] on icon at bounding box center [866, 563] width 22 height 22
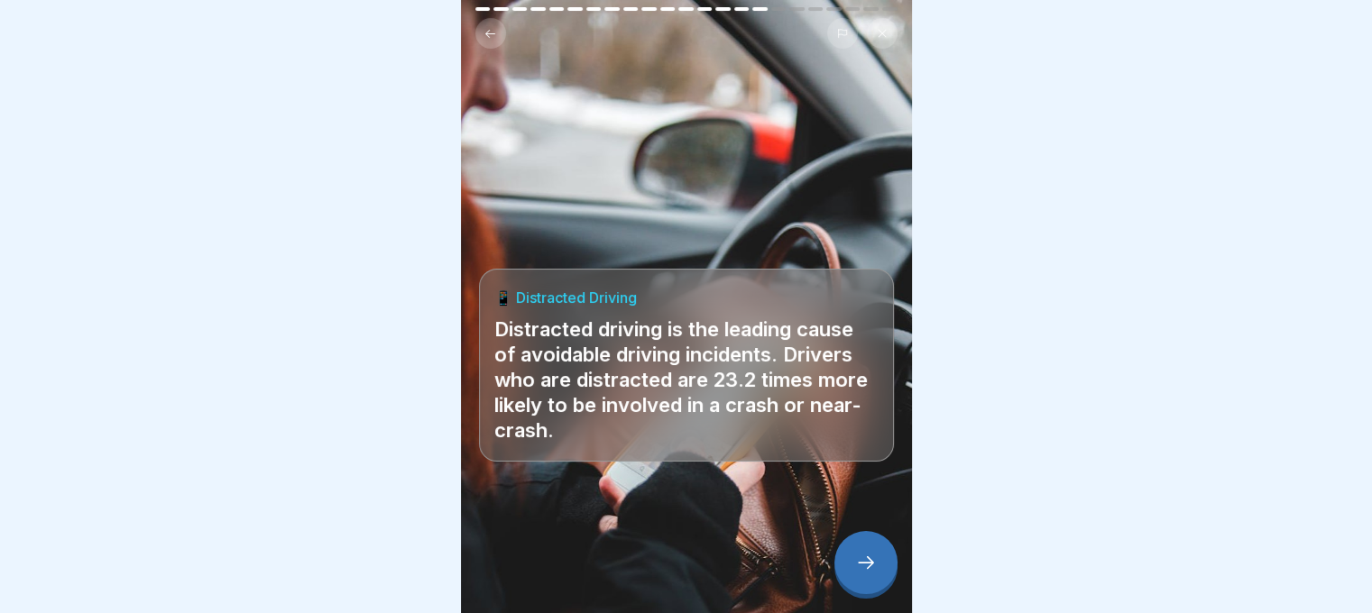
click at [860, 573] on icon at bounding box center [866, 563] width 22 height 22
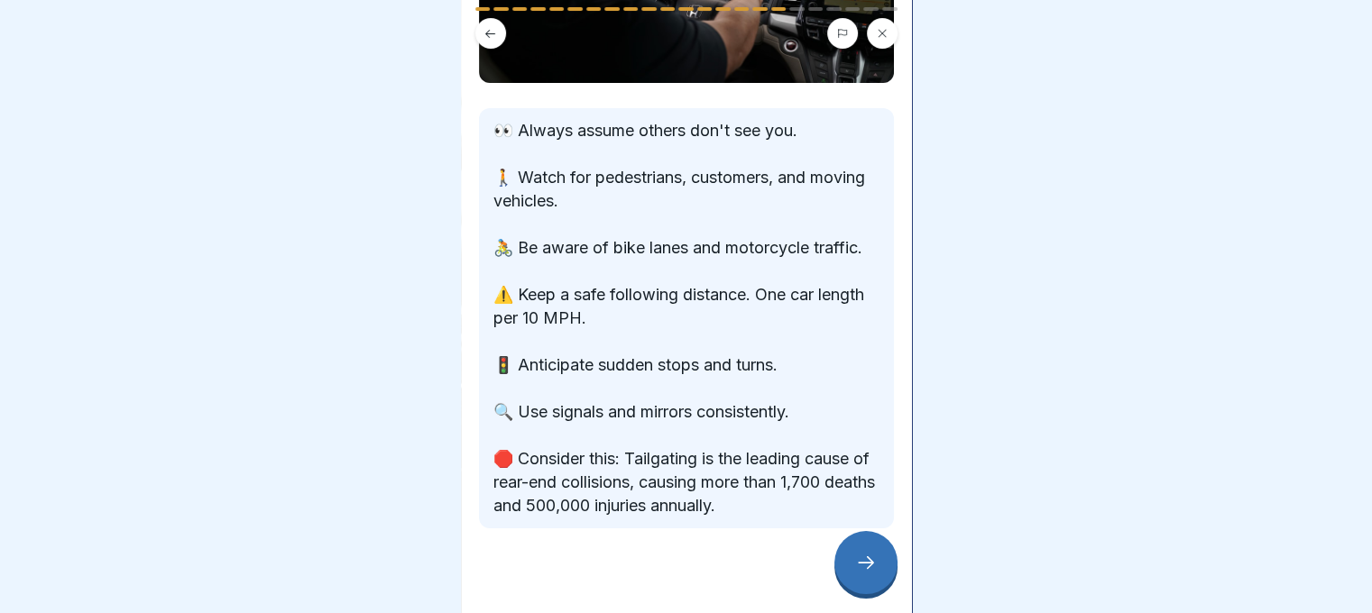
scroll to position [238, 0]
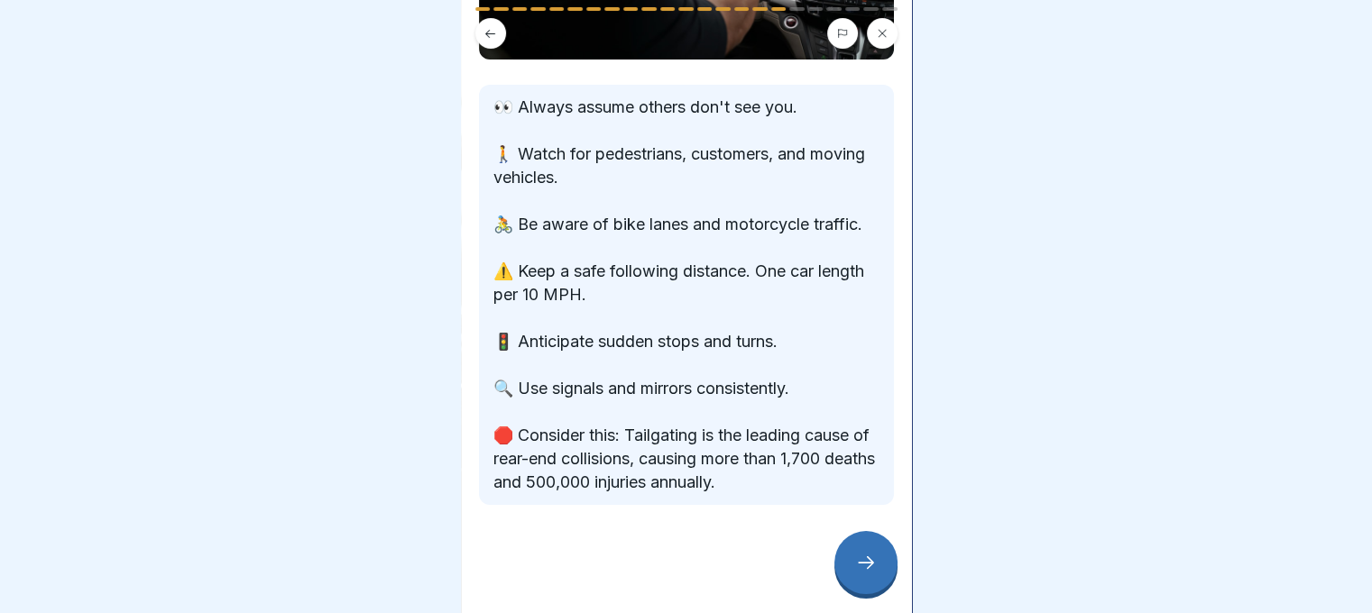
click at [761, 378] on p "👀 Always assume others don't see you. 🚶 Watch for pedestrians, customers, and m…" at bounding box center [686, 295] width 386 height 399
click at [852, 573] on div at bounding box center [865, 562] width 63 height 63
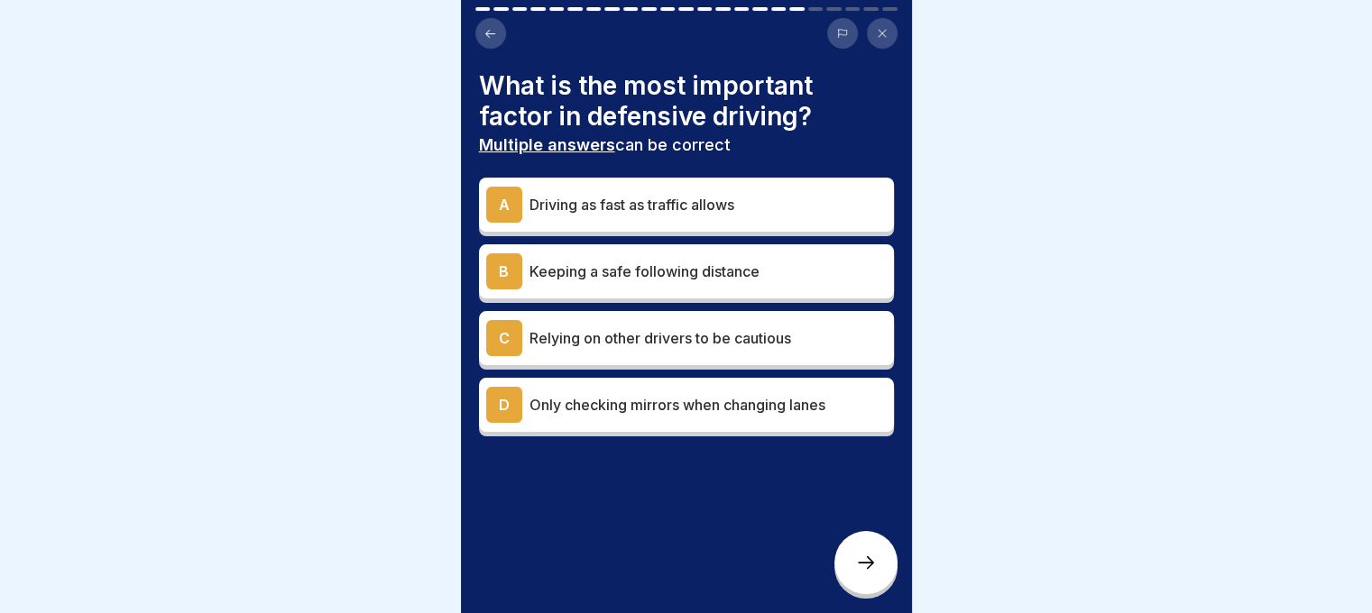
click at [664, 287] on div "B Keeping a safe following distance" at bounding box center [686, 271] width 400 height 36
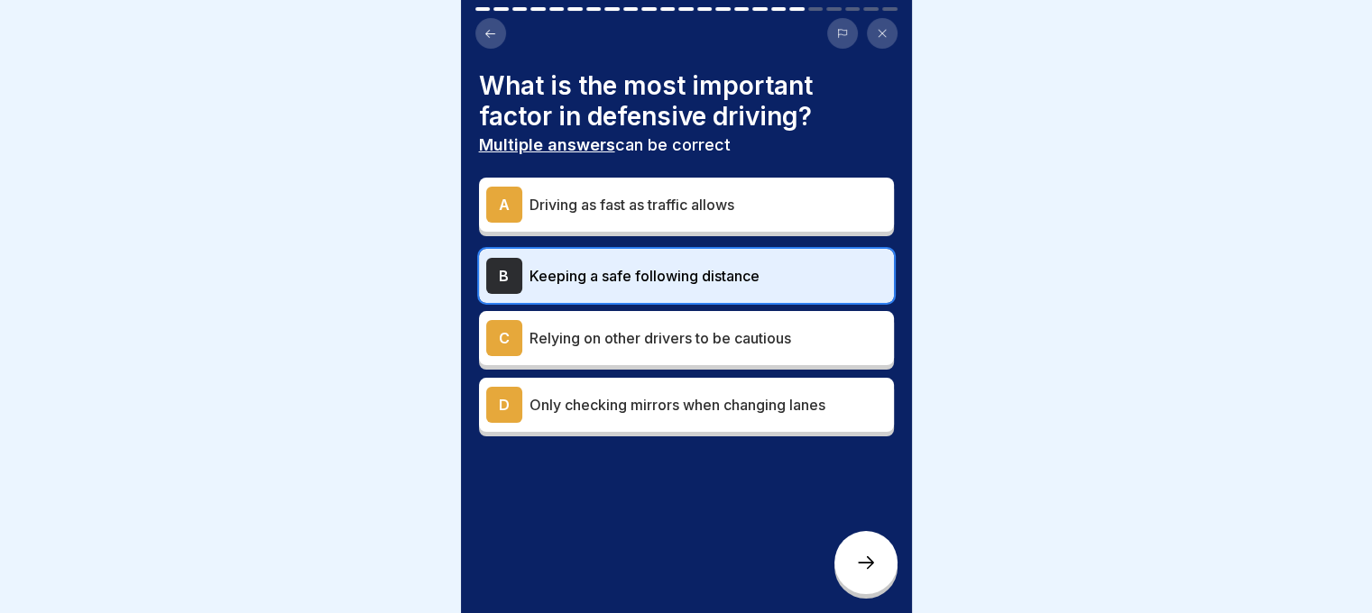
click at [856, 571] on icon at bounding box center [866, 563] width 22 height 22
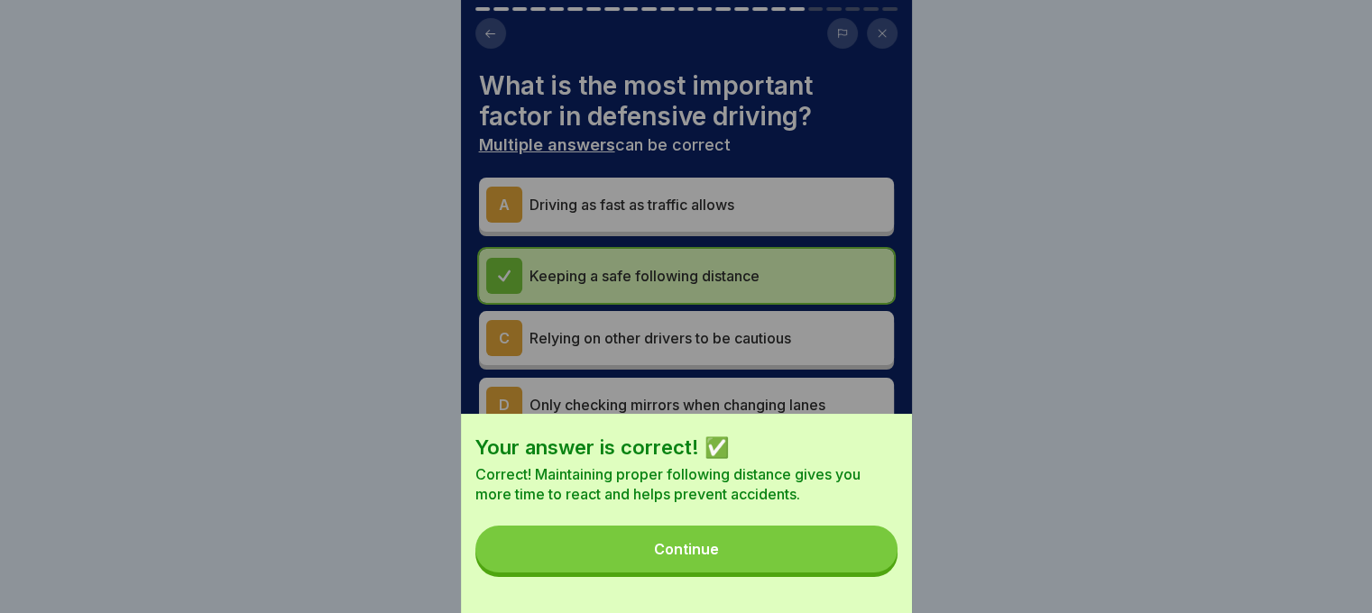
click at [841, 560] on button "Continue" at bounding box center [686, 549] width 422 height 47
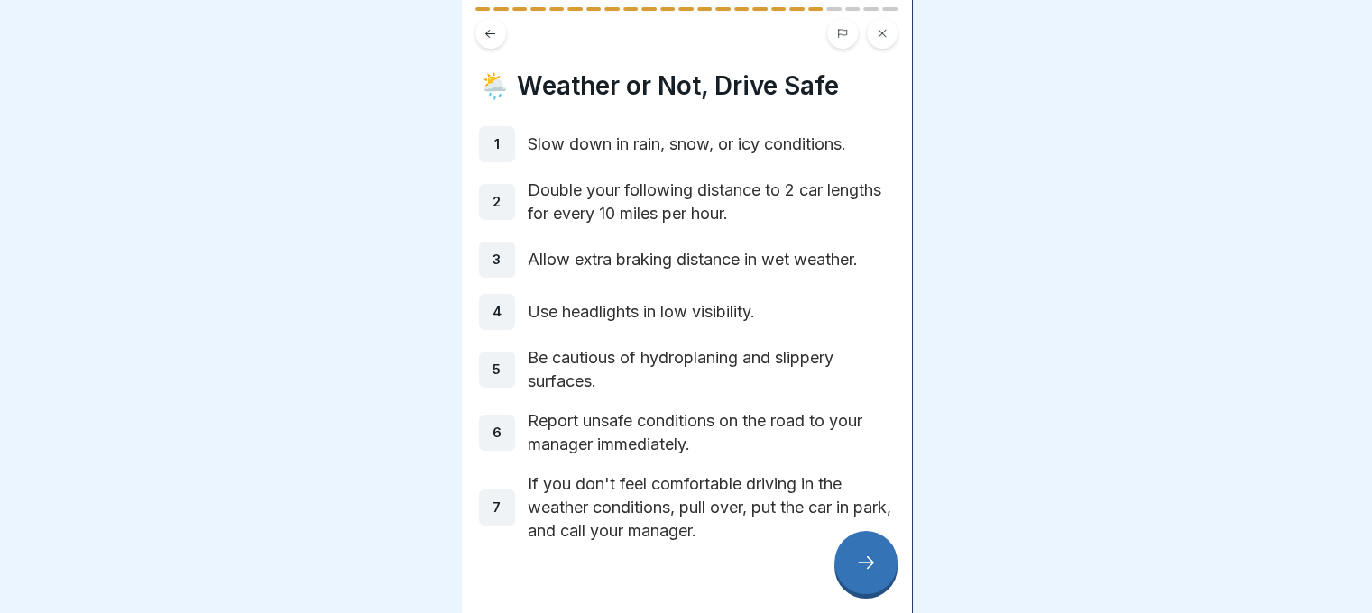
click at [760, 375] on div "1 Slow down in rain, snow, or icy conditions. 2 Double your following distance …" at bounding box center [686, 334] width 415 height 417
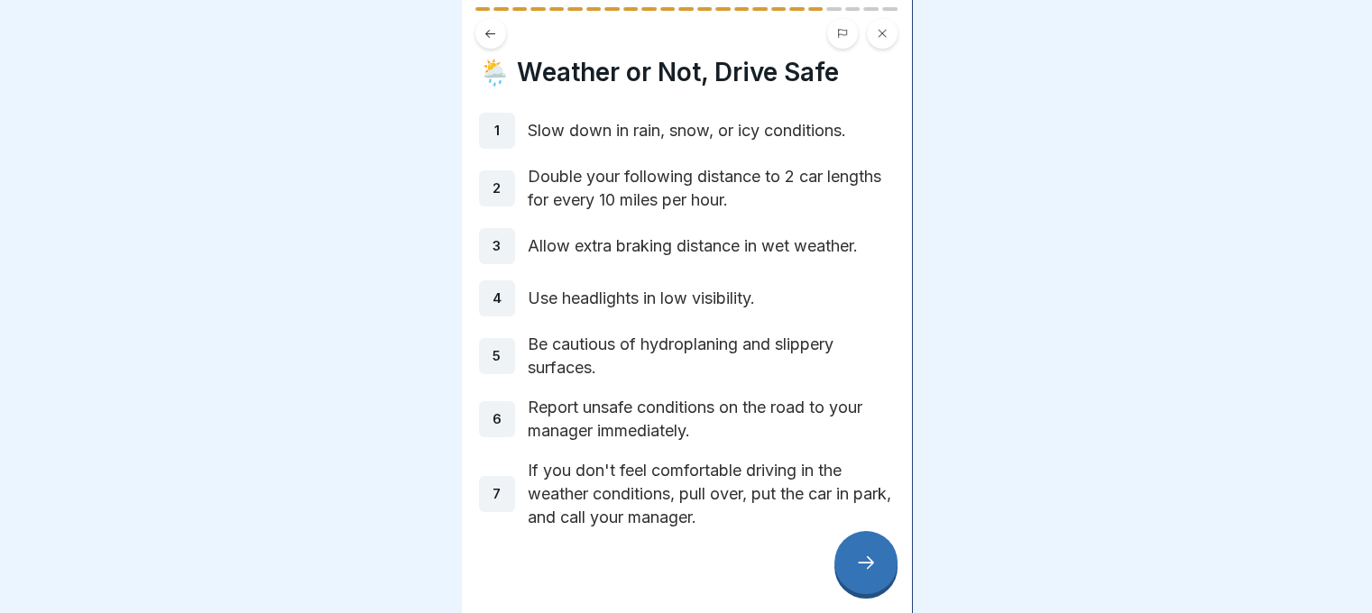
scroll to position [38, 0]
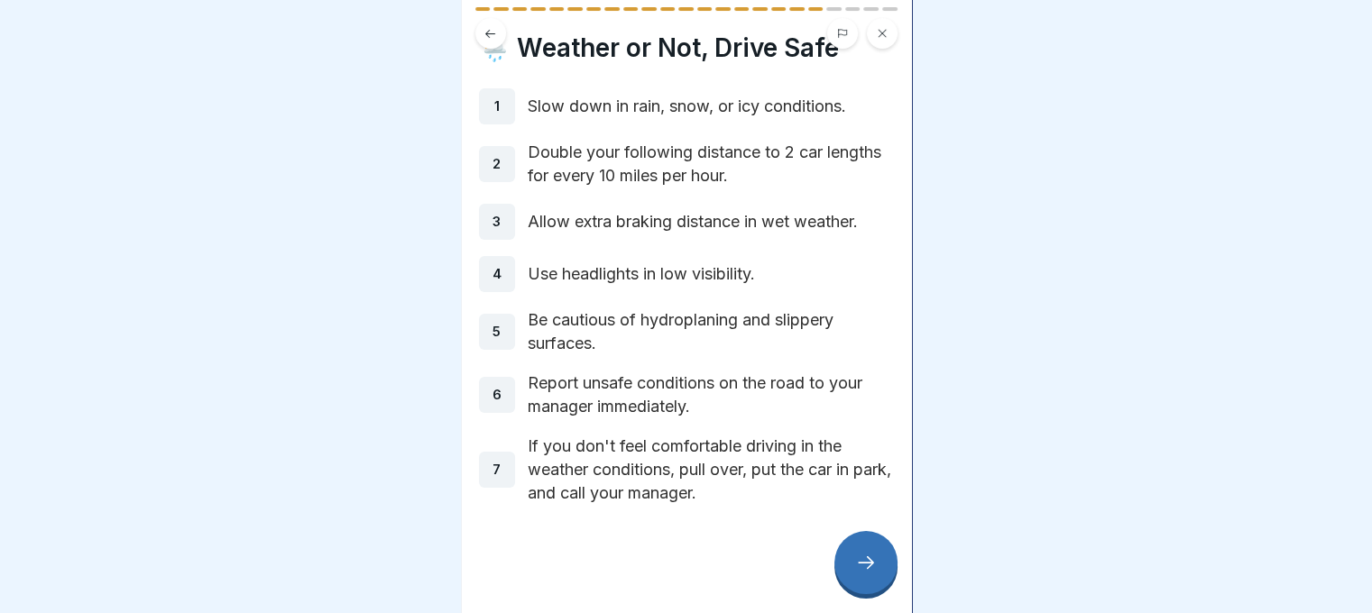
click at [862, 574] on icon at bounding box center [866, 563] width 22 height 22
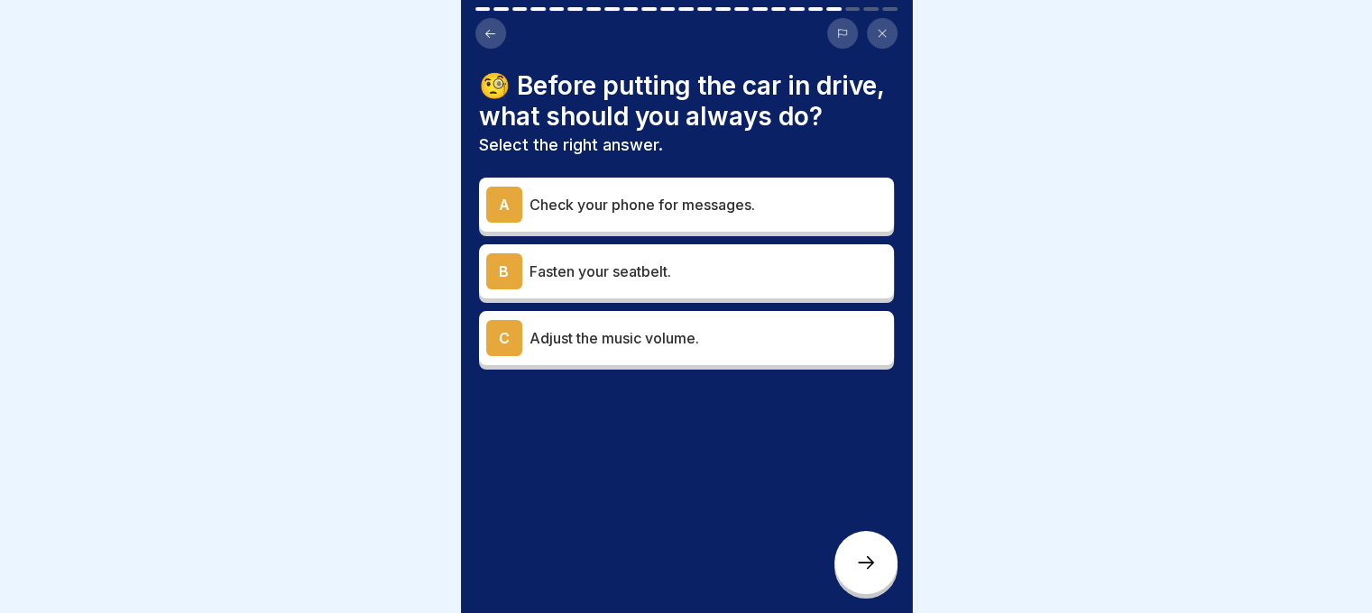
click at [719, 282] on p "Fasten your seatbelt." at bounding box center [707, 272] width 357 height 22
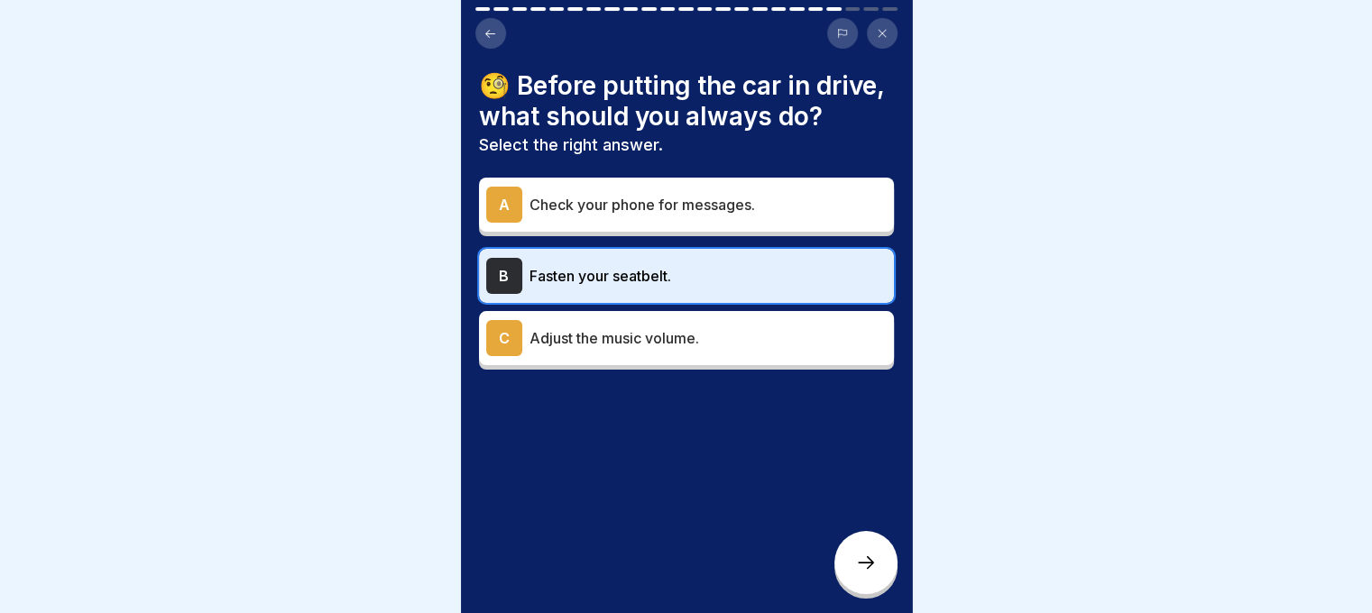
click at [859, 574] on icon at bounding box center [866, 563] width 22 height 22
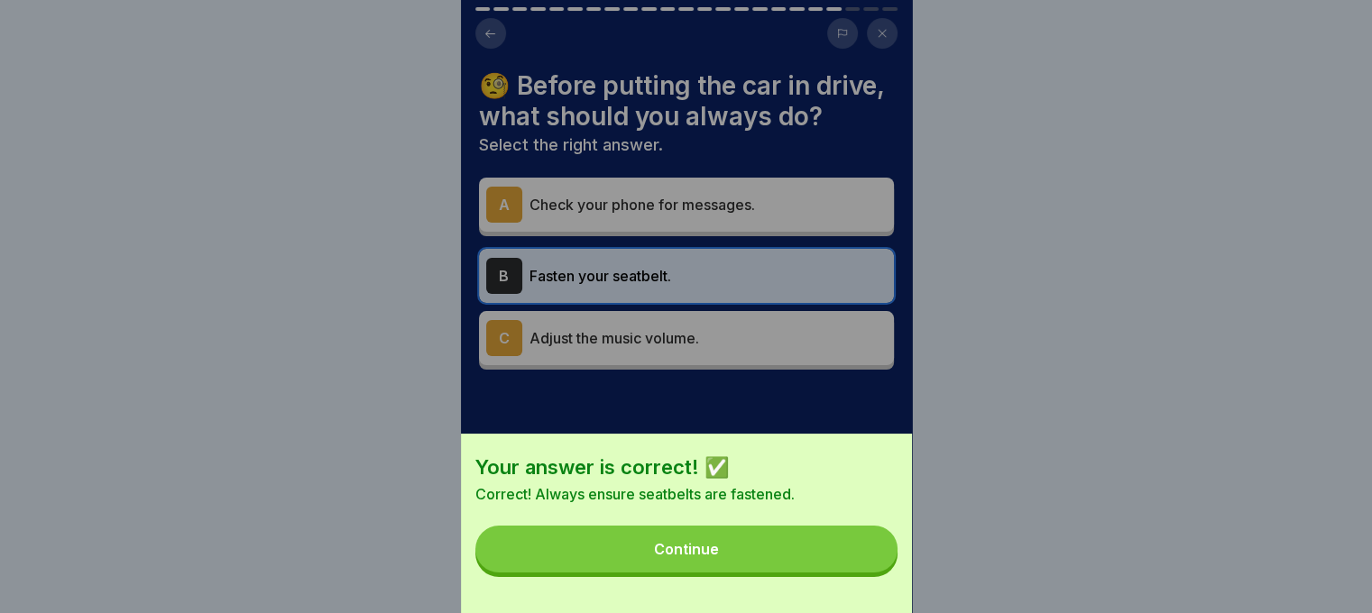
click at [848, 573] on button "Continue" at bounding box center [686, 549] width 422 height 47
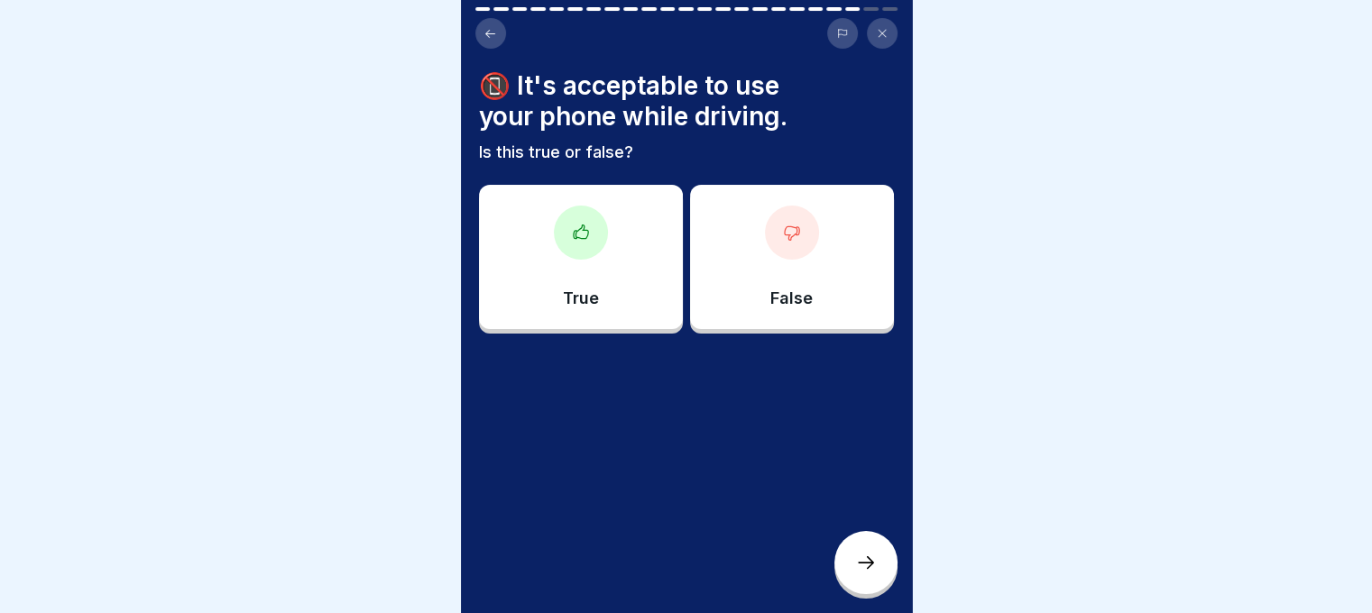
click at [755, 262] on div "False" at bounding box center [792, 257] width 204 height 144
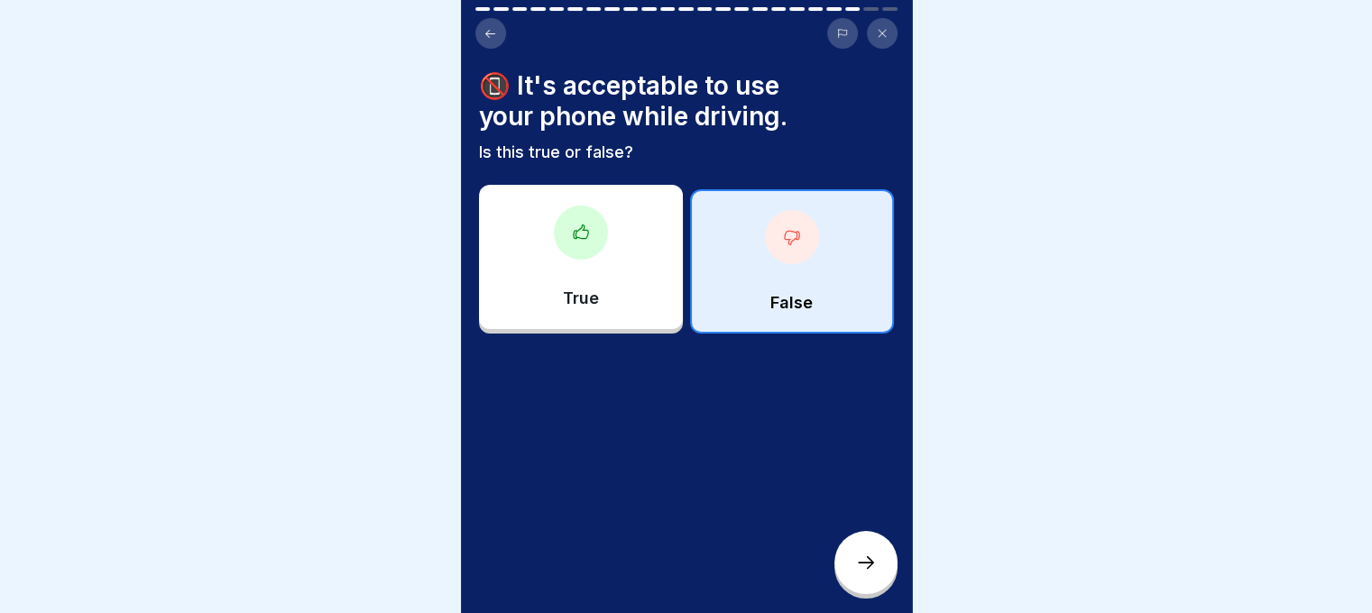
click at [862, 594] on div at bounding box center [865, 562] width 63 height 63
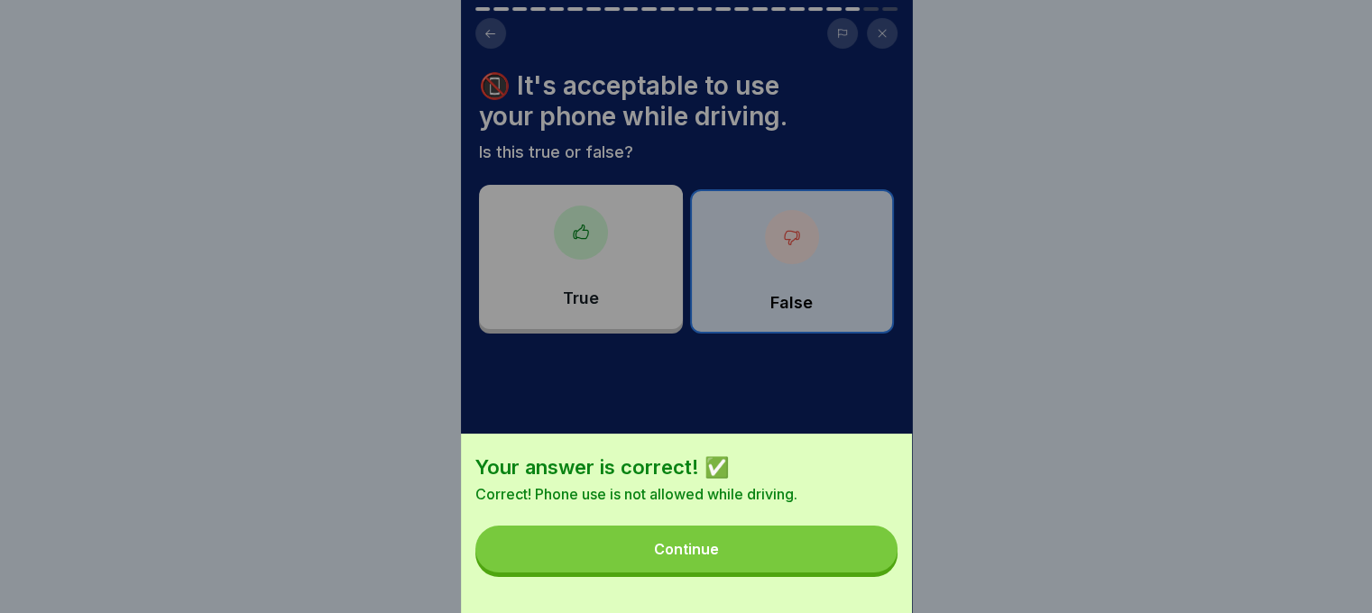
click at [817, 560] on button "Continue" at bounding box center [686, 549] width 422 height 47
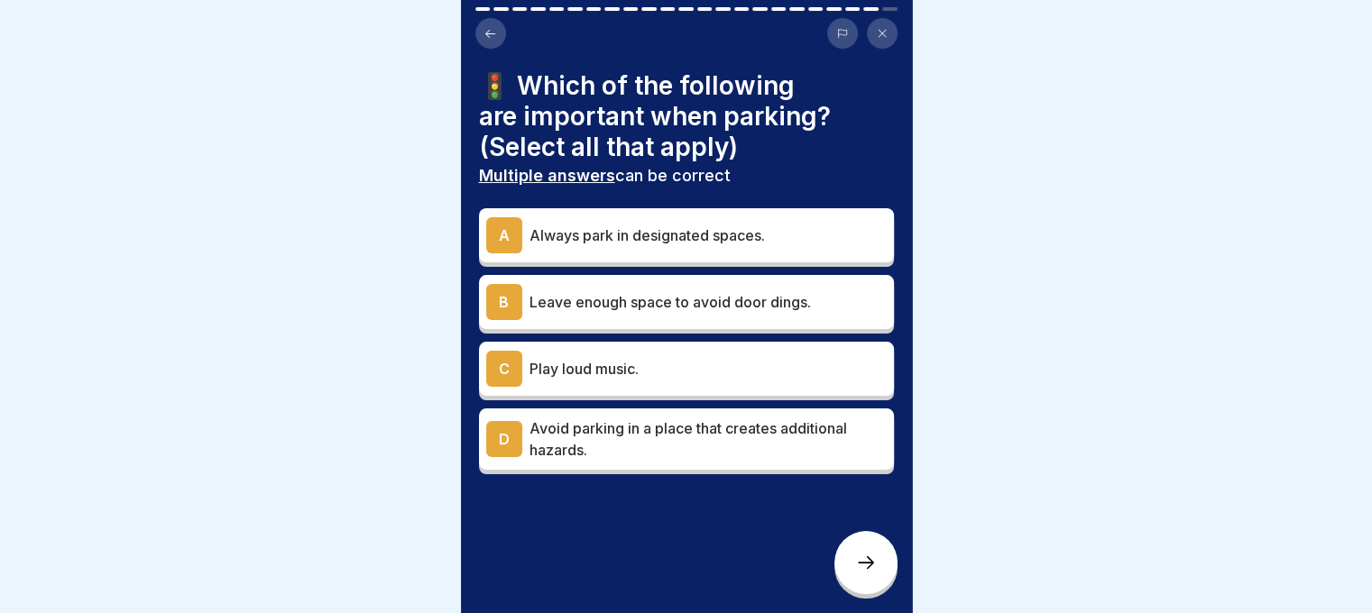
click at [683, 233] on p "Always park in designated spaces." at bounding box center [707, 236] width 357 height 22
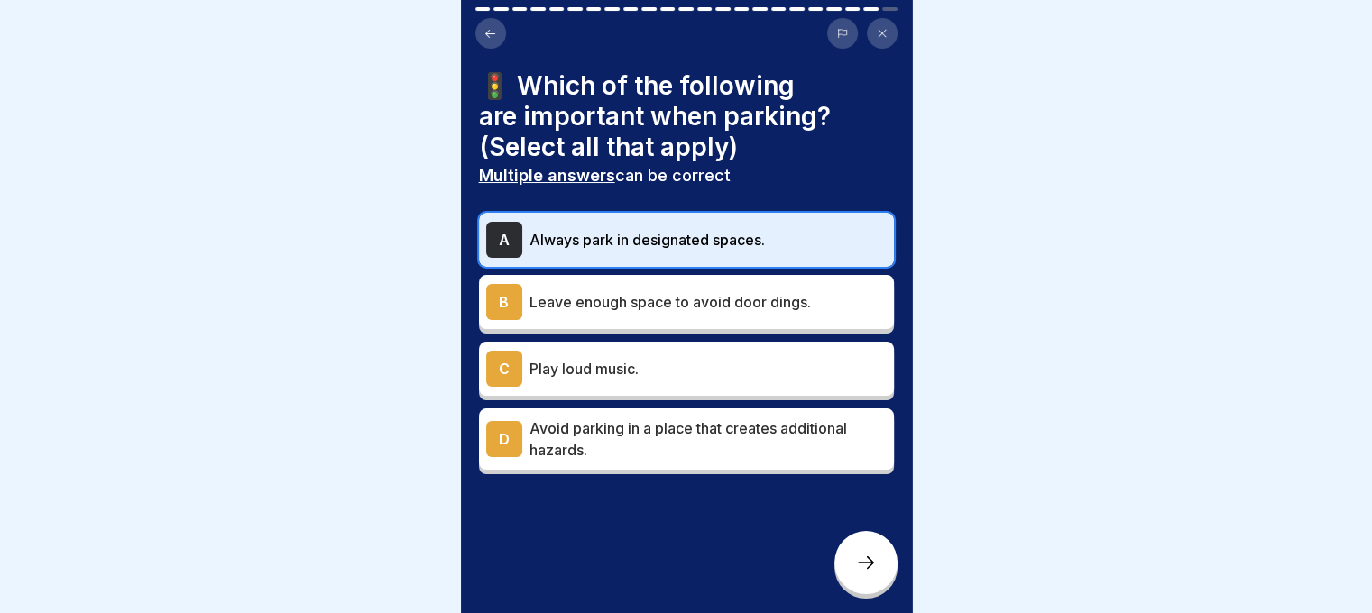
click at [737, 305] on p "Leave enough space to avoid door dings." at bounding box center [707, 302] width 357 height 22
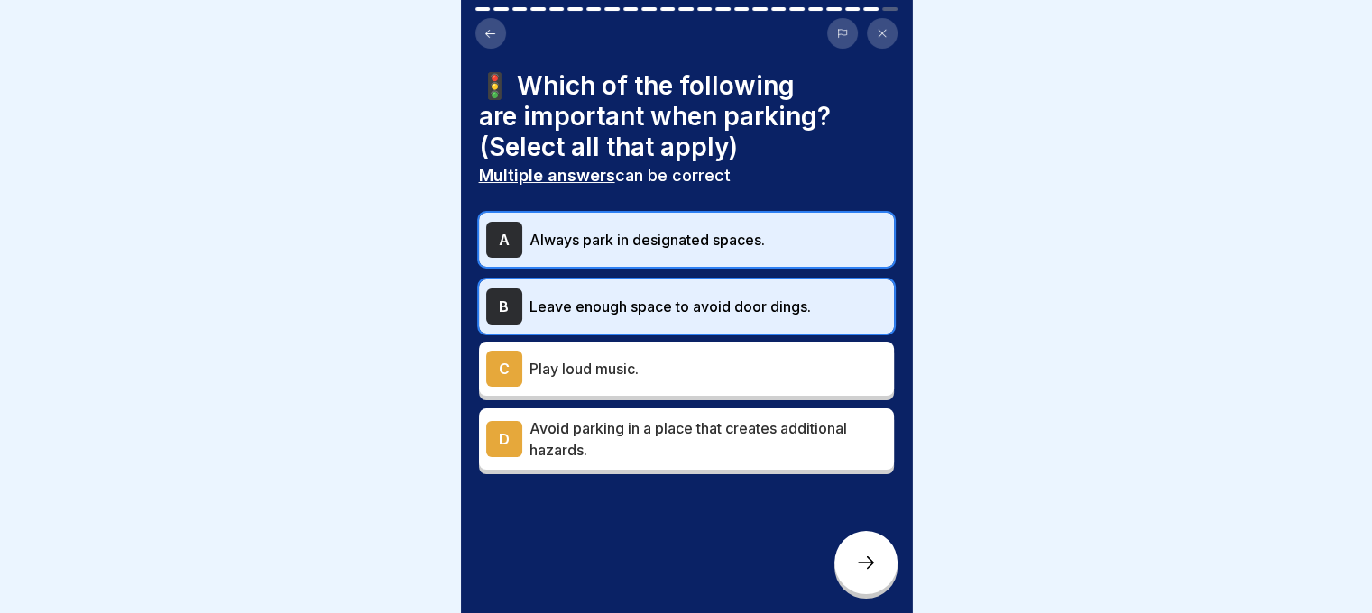
click at [764, 461] on div "D Avoid parking in a place that creates additional hazards." at bounding box center [686, 439] width 415 height 61
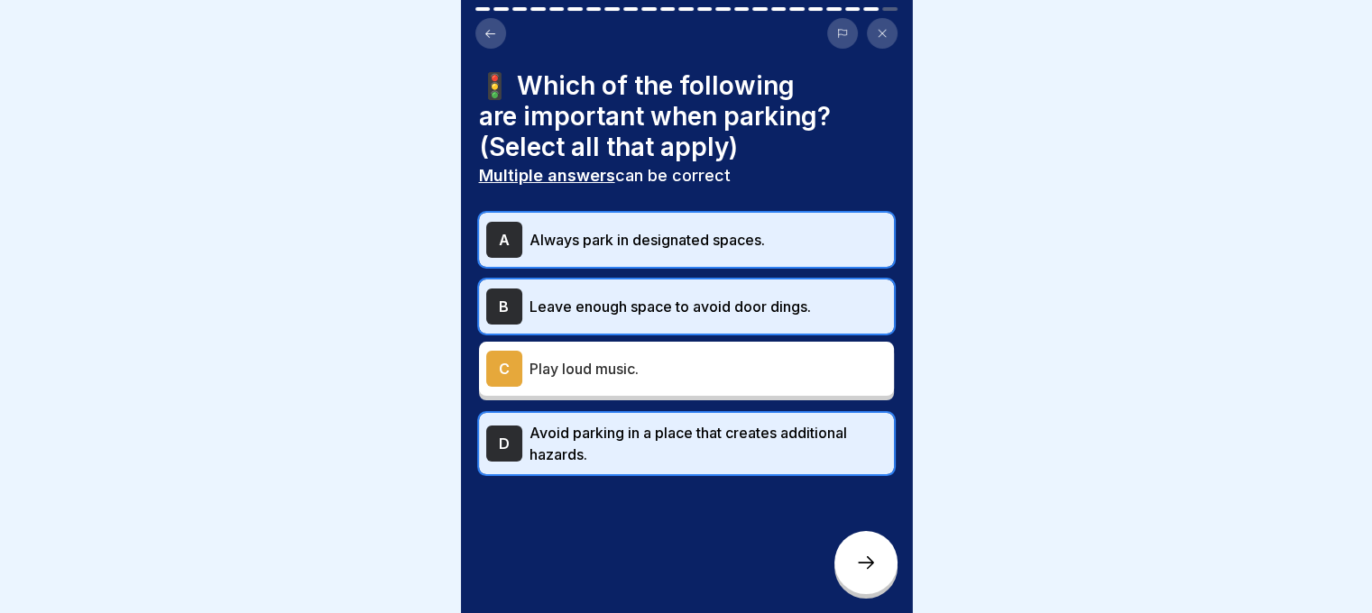
click at [877, 591] on div at bounding box center [865, 562] width 63 height 63
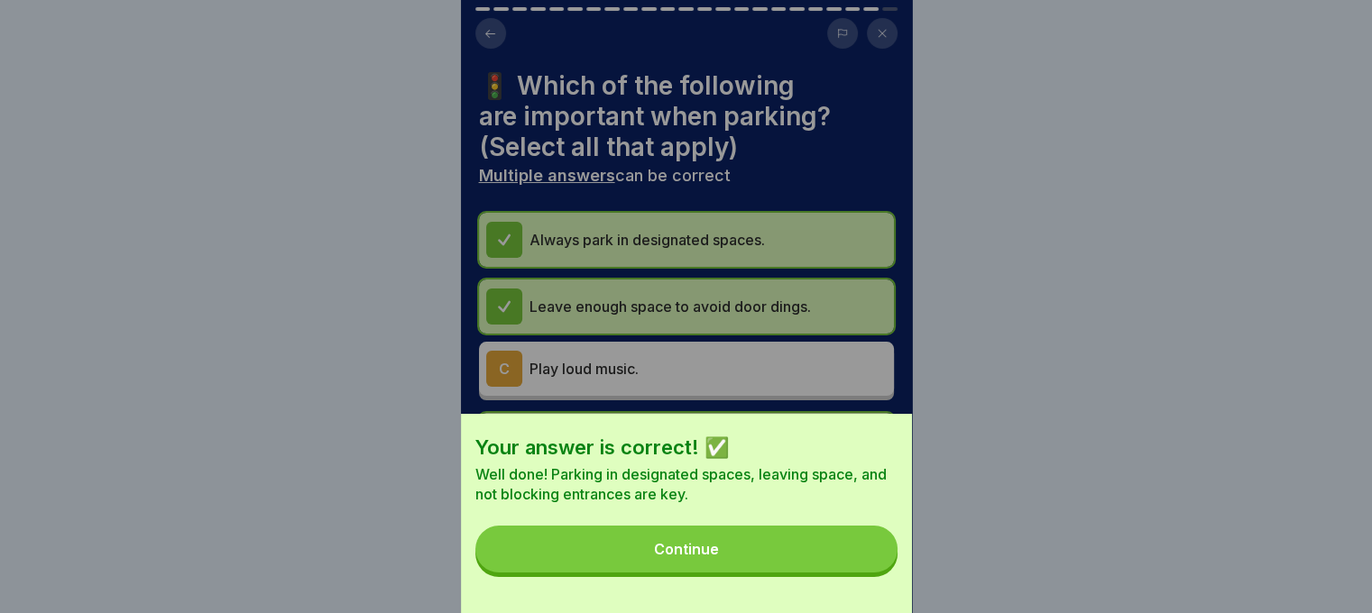
click at [854, 552] on button "Continue" at bounding box center [686, 549] width 422 height 47
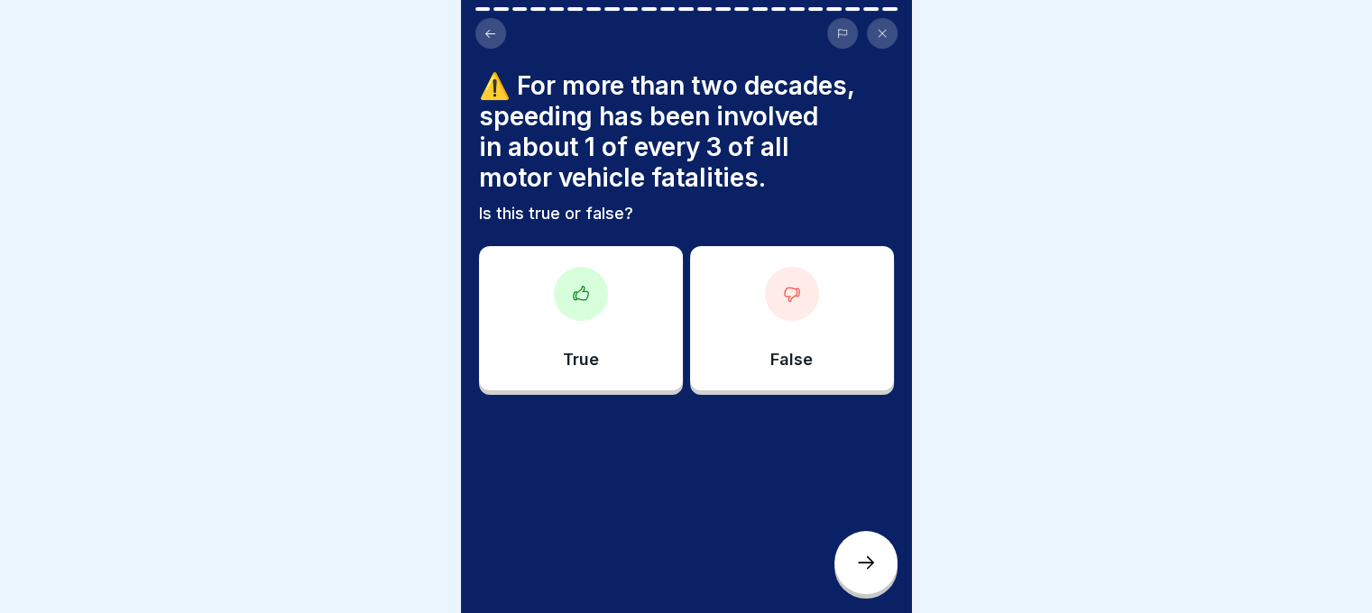
click at [624, 342] on div "True" at bounding box center [581, 318] width 204 height 144
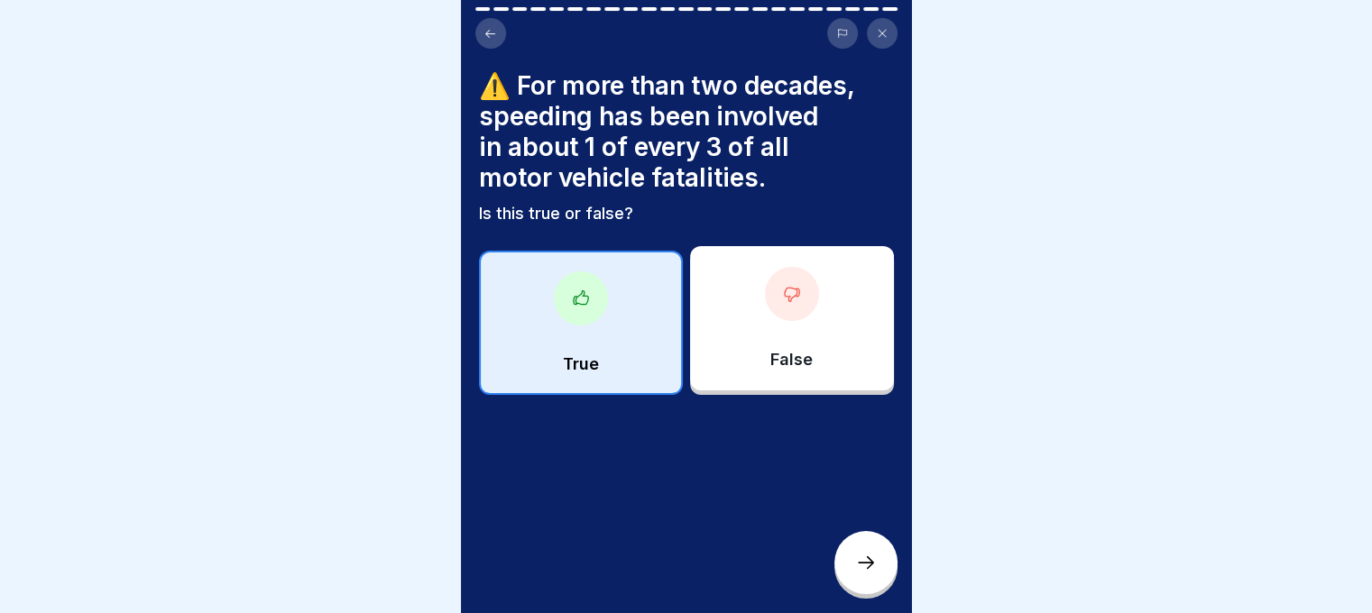
click at [862, 594] on div at bounding box center [865, 562] width 63 height 63
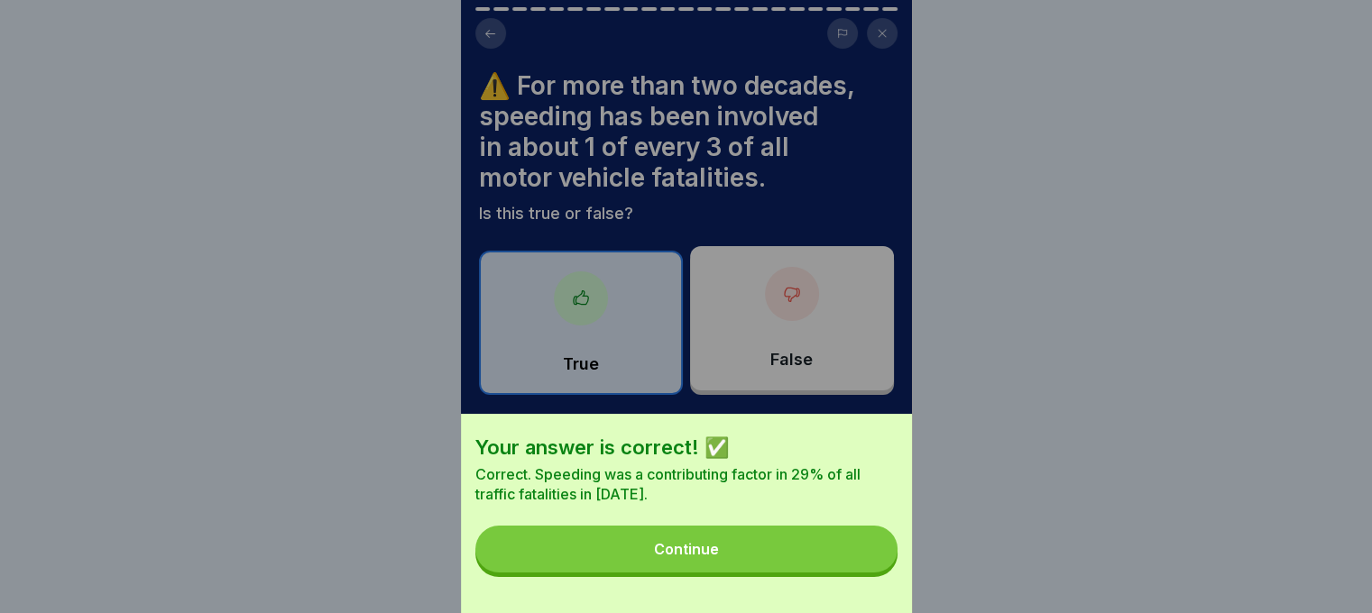
click at [844, 573] on button "Continue" at bounding box center [686, 549] width 422 height 47
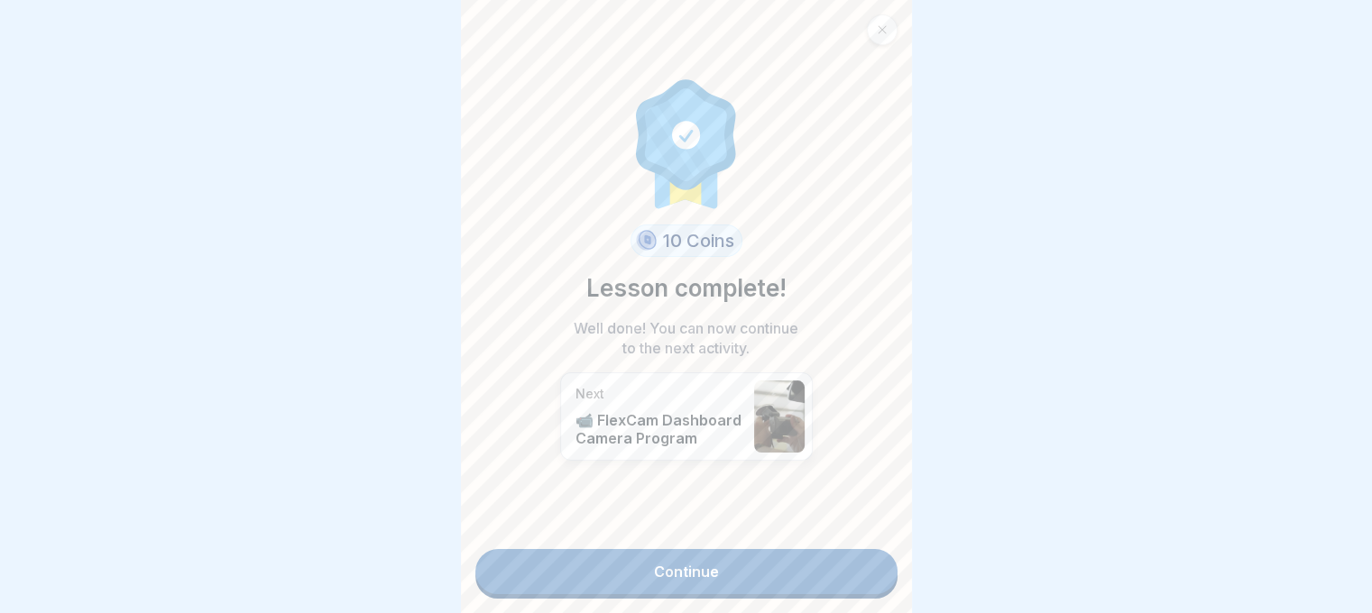
click at [836, 573] on link "Continue" at bounding box center [686, 571] width 422 height 45
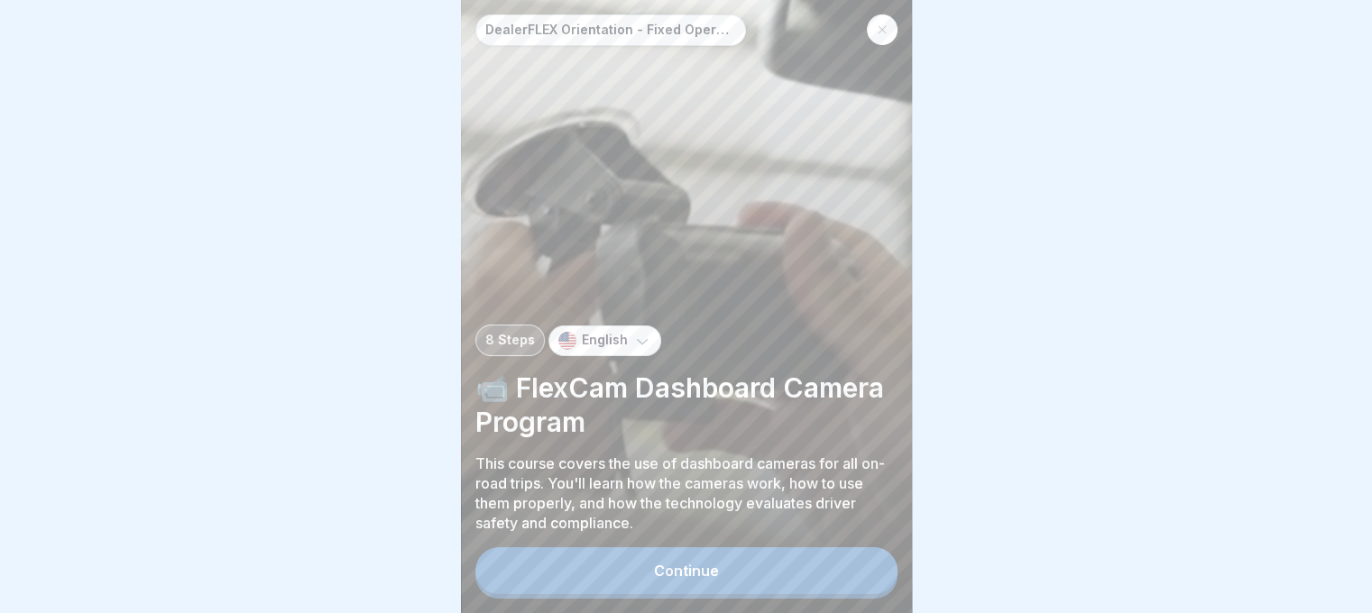
click at [823, 569] on button "Continue" at bounding box center [686, 570] width 422 height 47
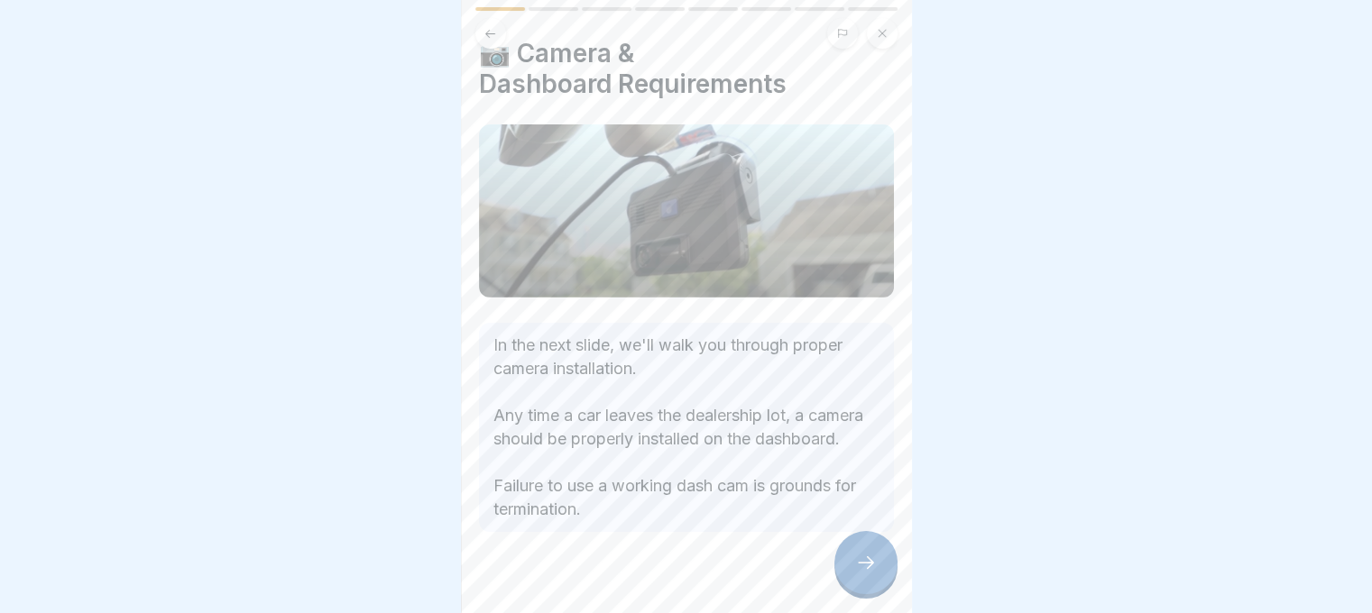
scroll to position [77, 0]
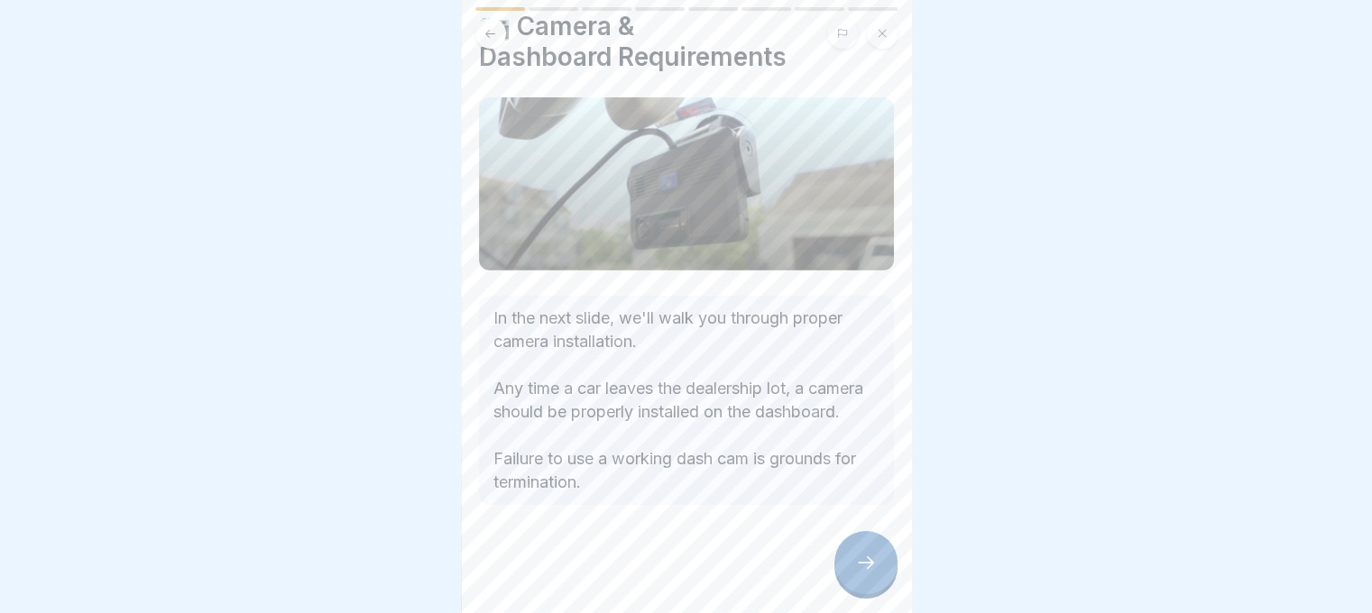
click at [865, 574] on icon at bounding box center [866, 563] width 22 height 22
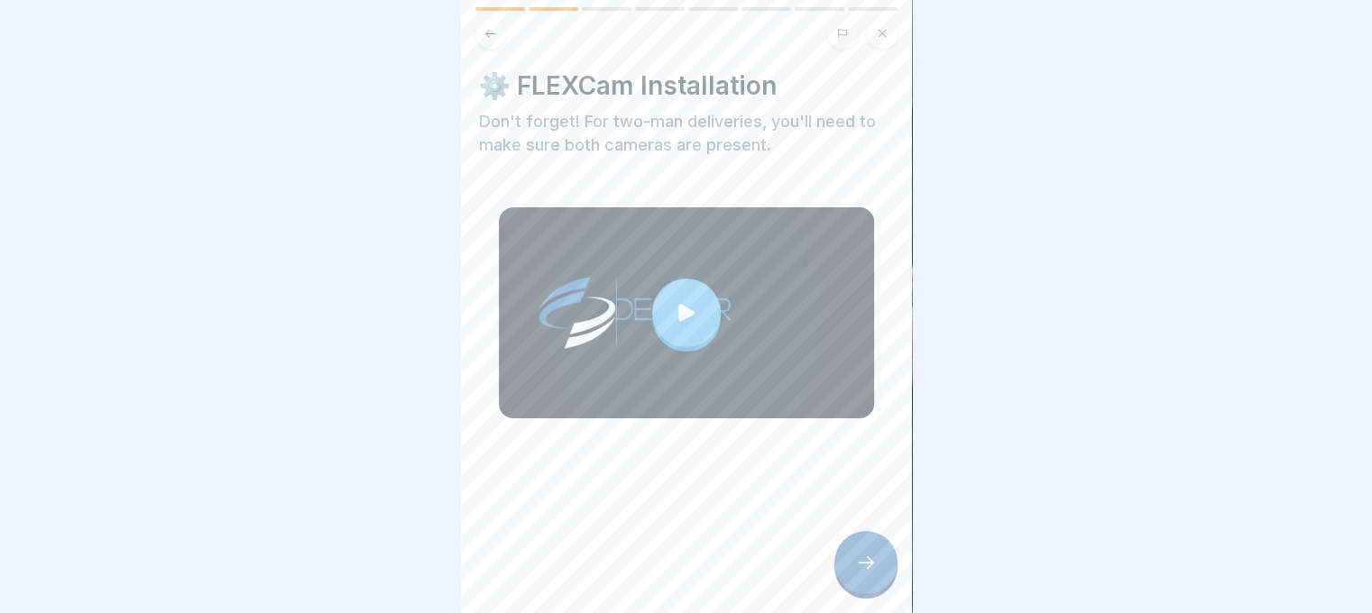
click at [685, 308] on icon at bounding box center [686, 312] width 25 height 25
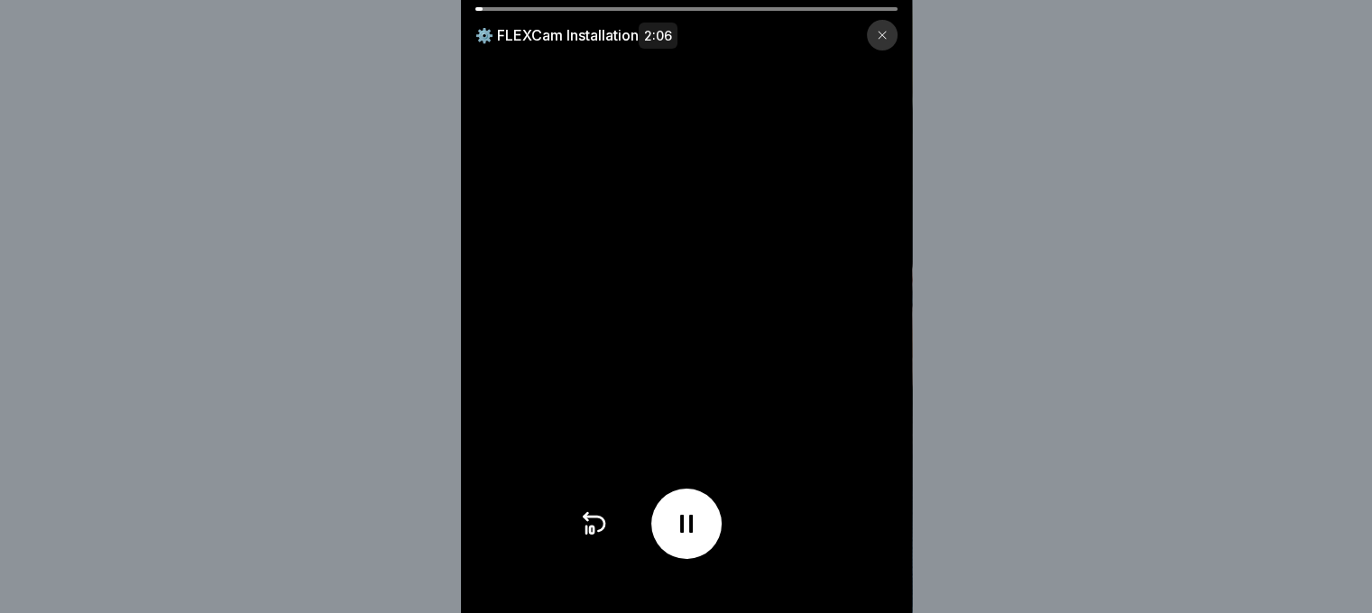
scroll to position [14, 0]
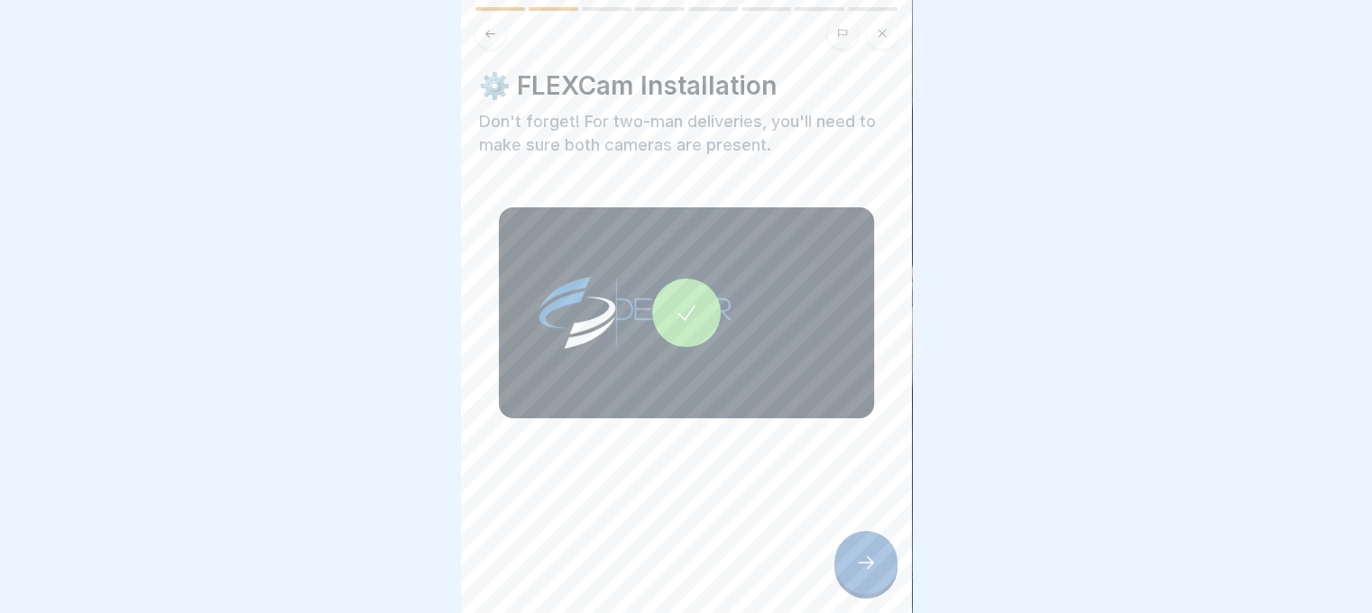
click at [872, 577] on div at bounding box center [865, 562] width 63 height 63
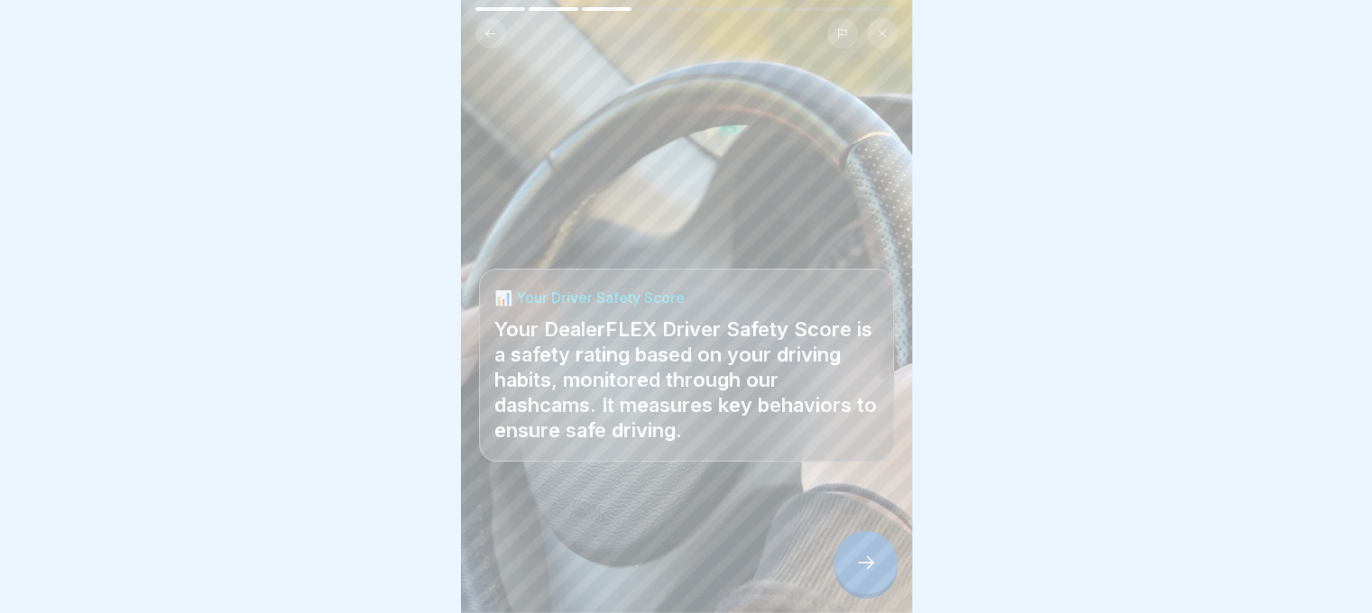
click at [865, 570] on icon at bounding box center [866, 563] width 22 height 22
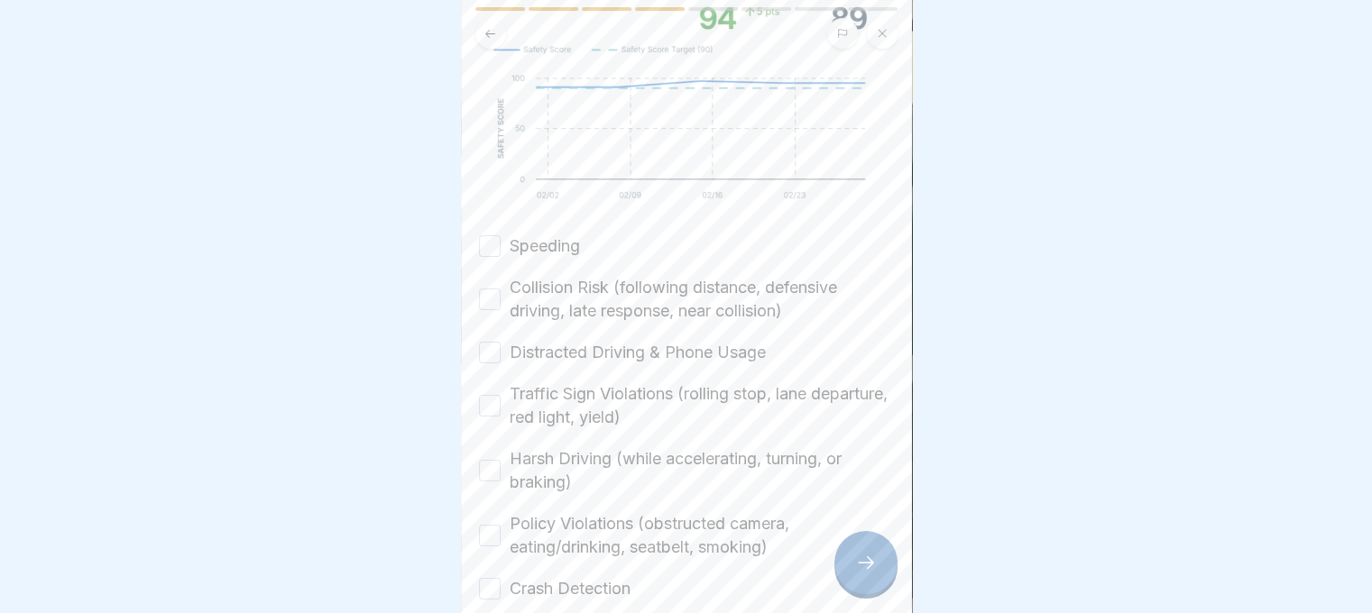
scroll to position [451, 0]
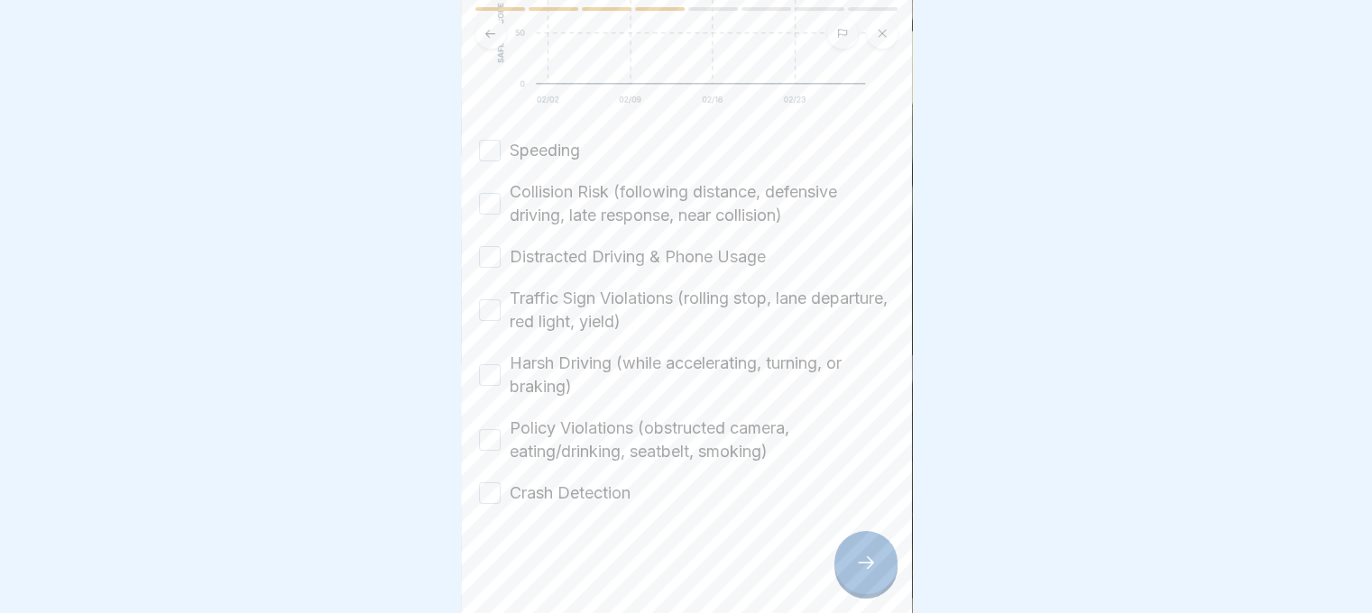
click at [519, 146] on label "Speeding" at bounding box center [545, 150] width 70 height 23
click at [501, 146] on button "Speeding" at bounding box center [490, 151] width 22 height 22
click at [552, 205] on label "Collision Risk (following distance, defensive driving, late response, near coll…" at bounding box center [702, 203] width 384 height 47
click at [501, 205] on button "Collision Risk (following distance, defensive driving, late response, near coll…" at bounding box center [490, 204] width 22 height 22
click at [565, 260] on div "Speeding Collision Risk (following distance, defensive driving, late response, …" at bounding box center [686, 322] width 415 height 366
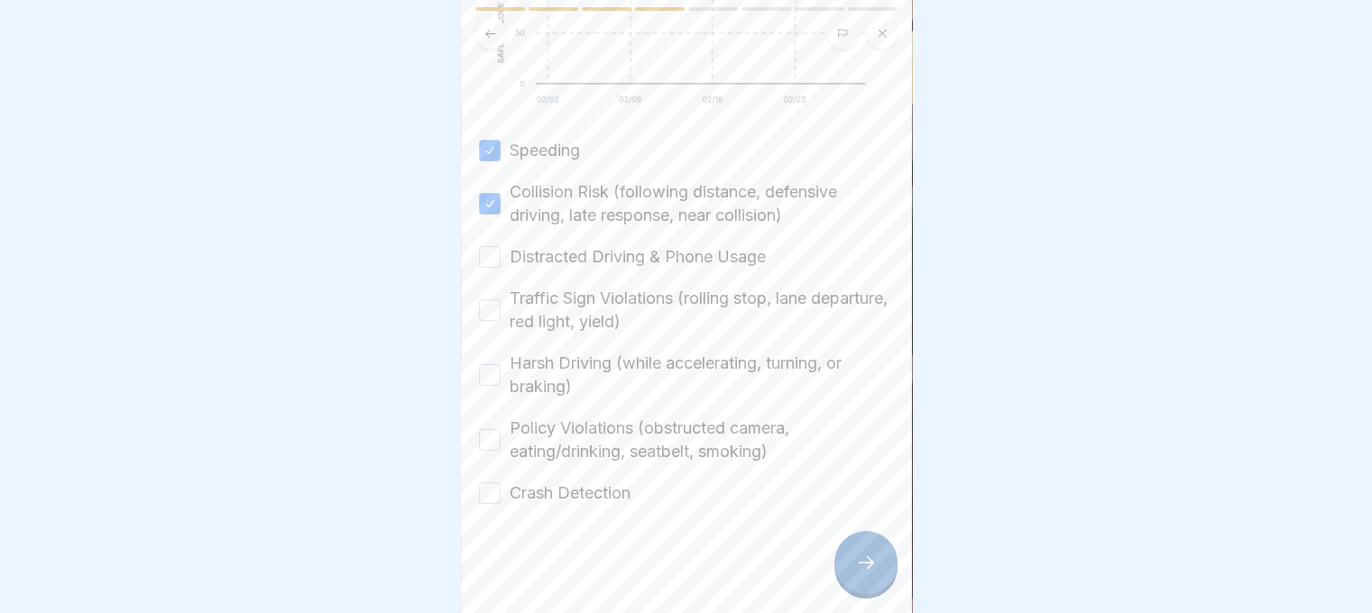
click at [577, 305] on label "Traffic Sign Violations (rolling stop, lane departure, red light, yield)" at bounding box center [702, 310] width 384 height 47
click at [501, 305] on button "Traffic Sign Violations (rolling stop, lane departure, red light, yield)" at bounding box center [490, 310] width 22 height 22
click at [572, 255] on label "Distracted Driving & Phone Usage" at bounding box center [638, 256] width 256 height 23
click at [501, 255] on button "Distracted Driving & Phone Usage" at bounding box center [490, 257] width 22 height 22
click at [561, 352] on label "Harsh Driving (while accelerating, turning, or braking)" at bounding box center [702, 375] width 384 height 47
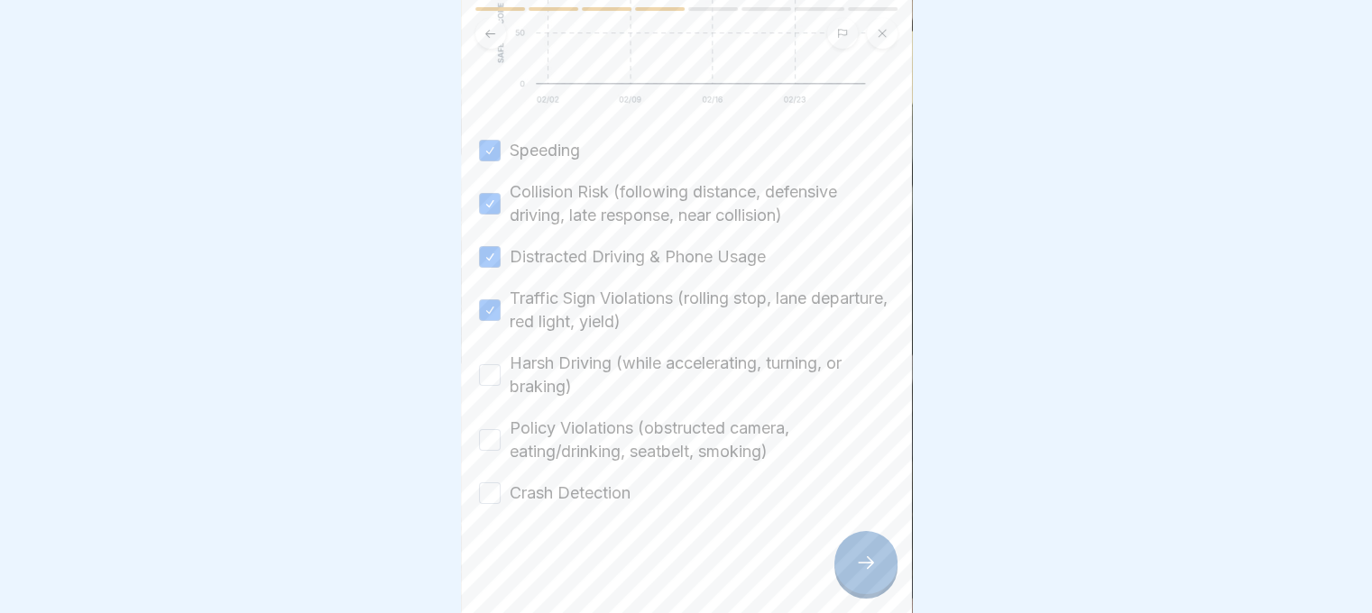
click at [501, 364] on button "Harsh Driving (while accelerating, turning, or braking)" at bounding box center [490, 375] width 22 height 22
click at [556, 439] on label "Policy Violations (obstructed camera, eating/drinking, seatbelt, smoking)" at bounding box center [702, 440] width 384 height 47
click at [501, 439] on button "Policy Violations (obstructed camera, eating/drinking, seatbelt, smoking)" at bounding box center [490, 440] width 22 height 22
click at [559, 482] on label "Crash Detection" at bounding box center [570, 493] width 121 height 23
click at [501, 483] on button "Crash Detection" at bounding box center [490, 494] width 22 height 22
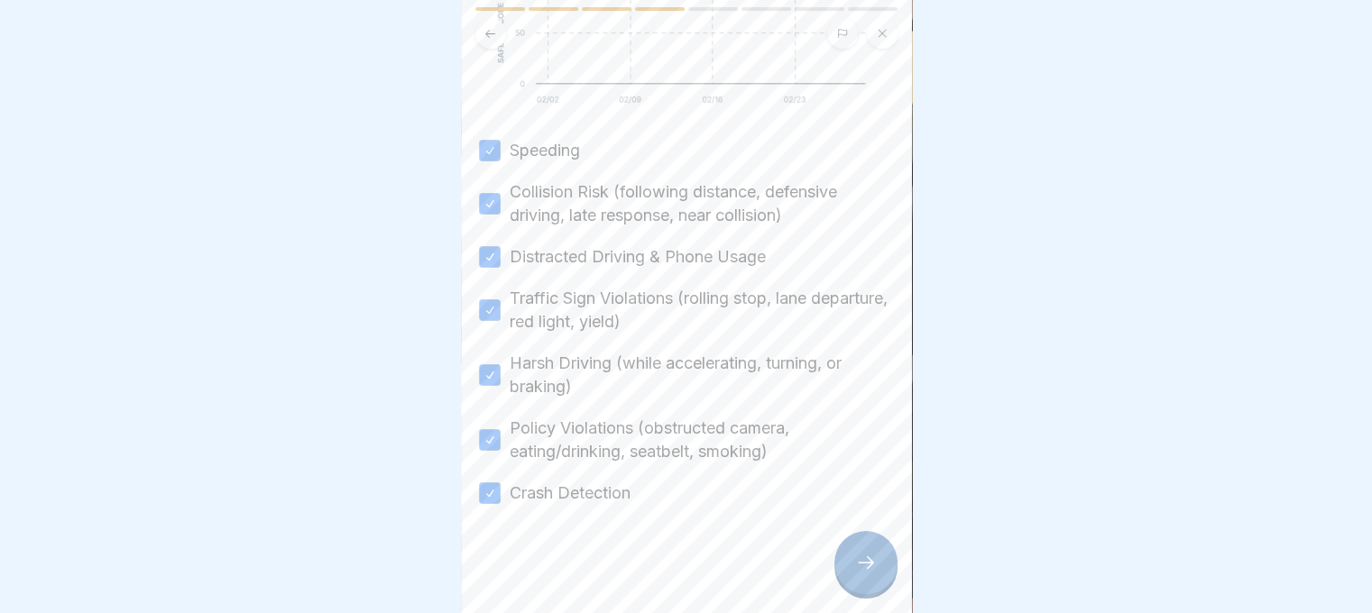
click at [859, 566] on icon at bounding box center [866, 563] width 22 height 22
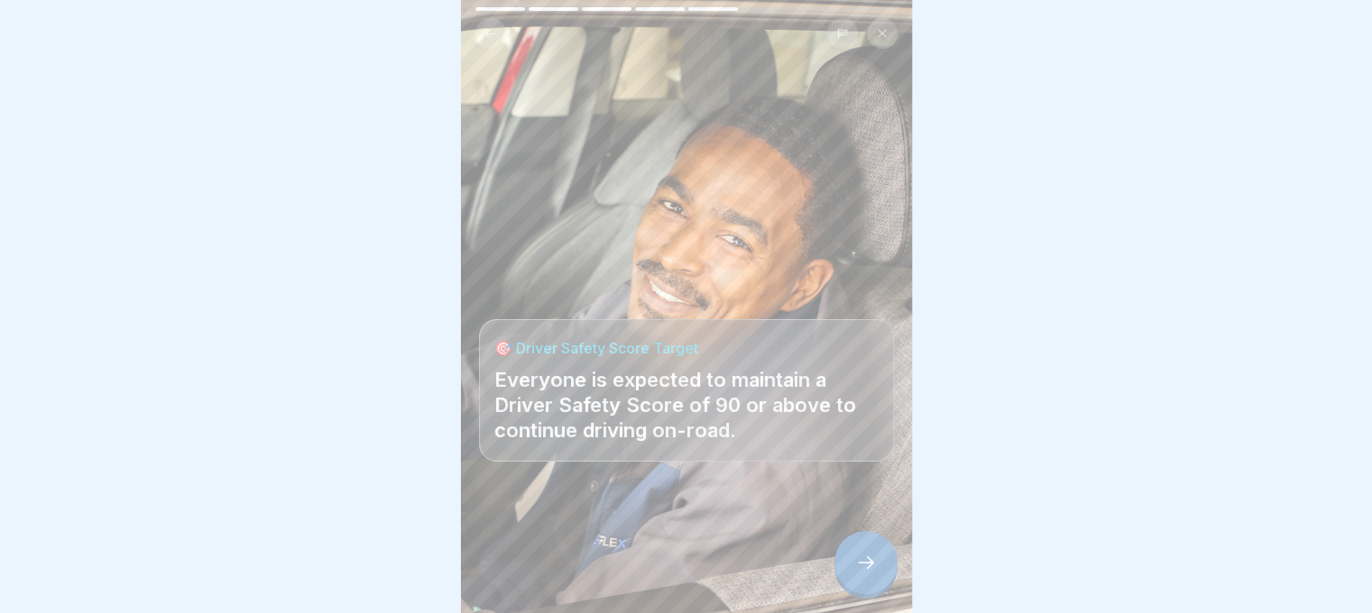
click at [866, 578] on div at bounding box center [865, 562] width 63 height 63
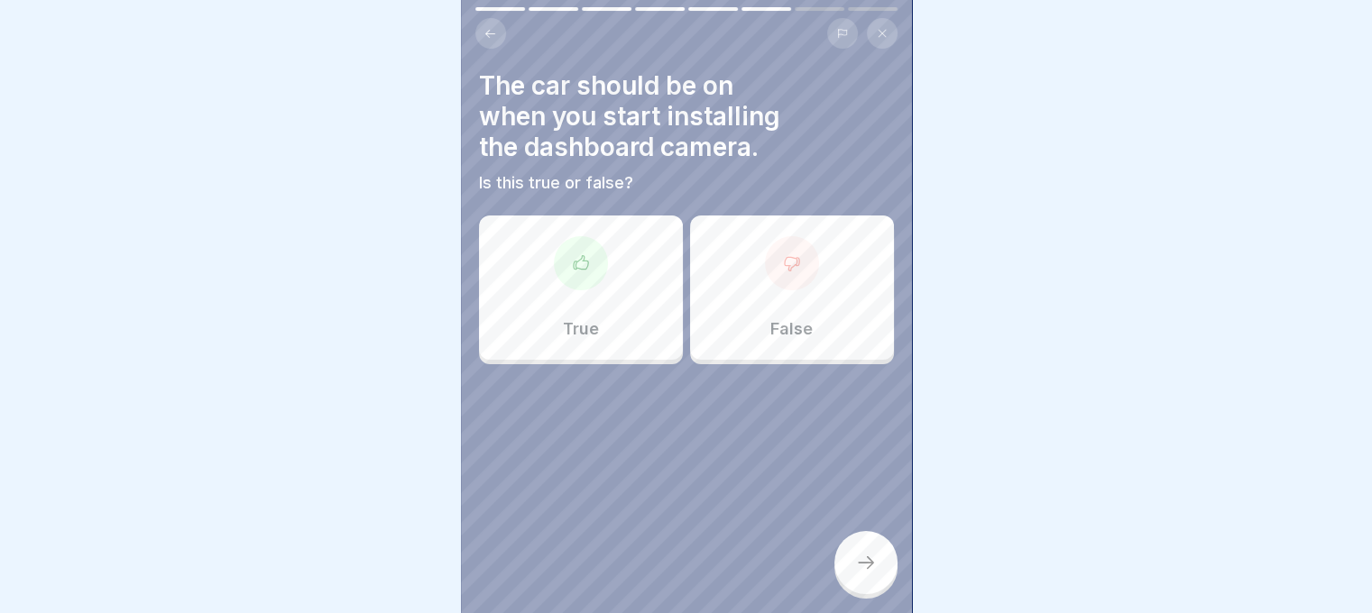
click at [781, 283] on div "False" at bounding box center [792, 288] width 204 height 144
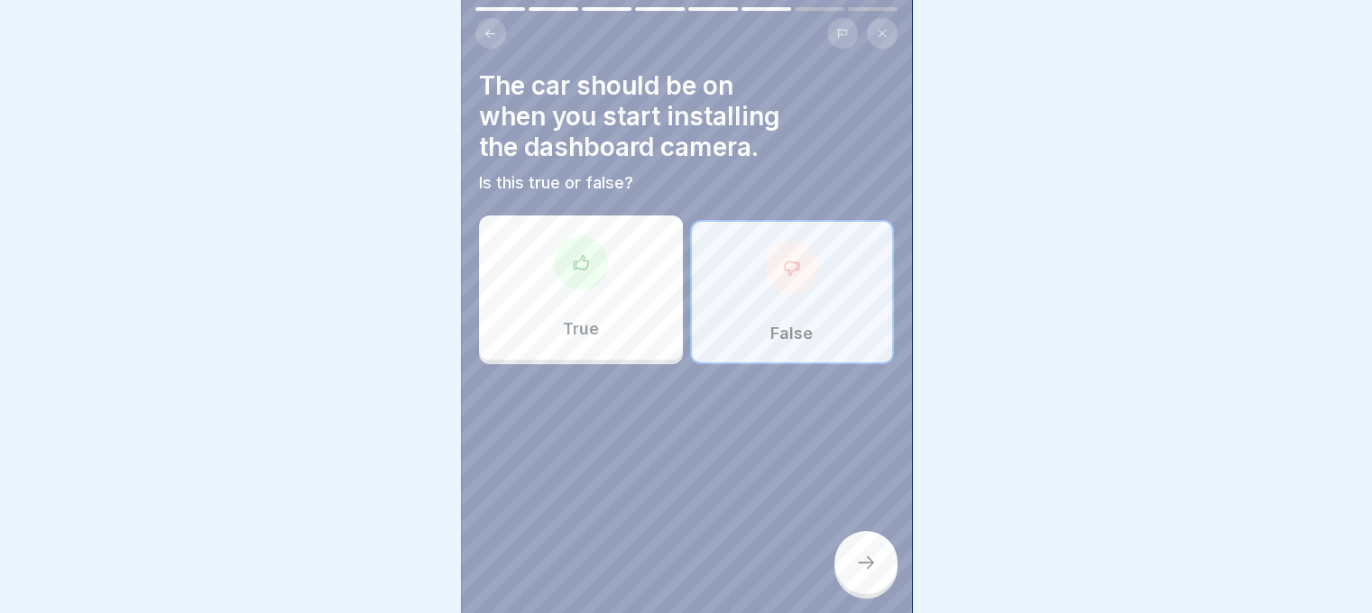
click at [869, 584] on div at bounding box center [865, 562] width 63 height 63
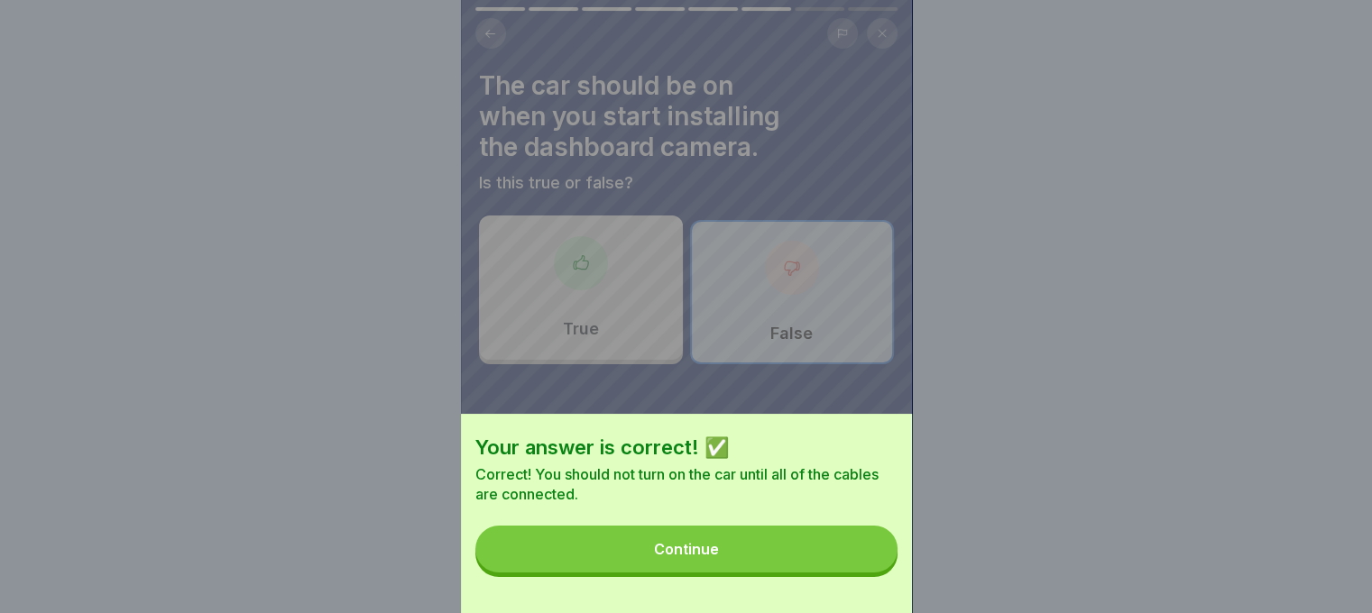
click at [799, 565] on button "Continue" at bounding box center [686, 549] width 422 height 47
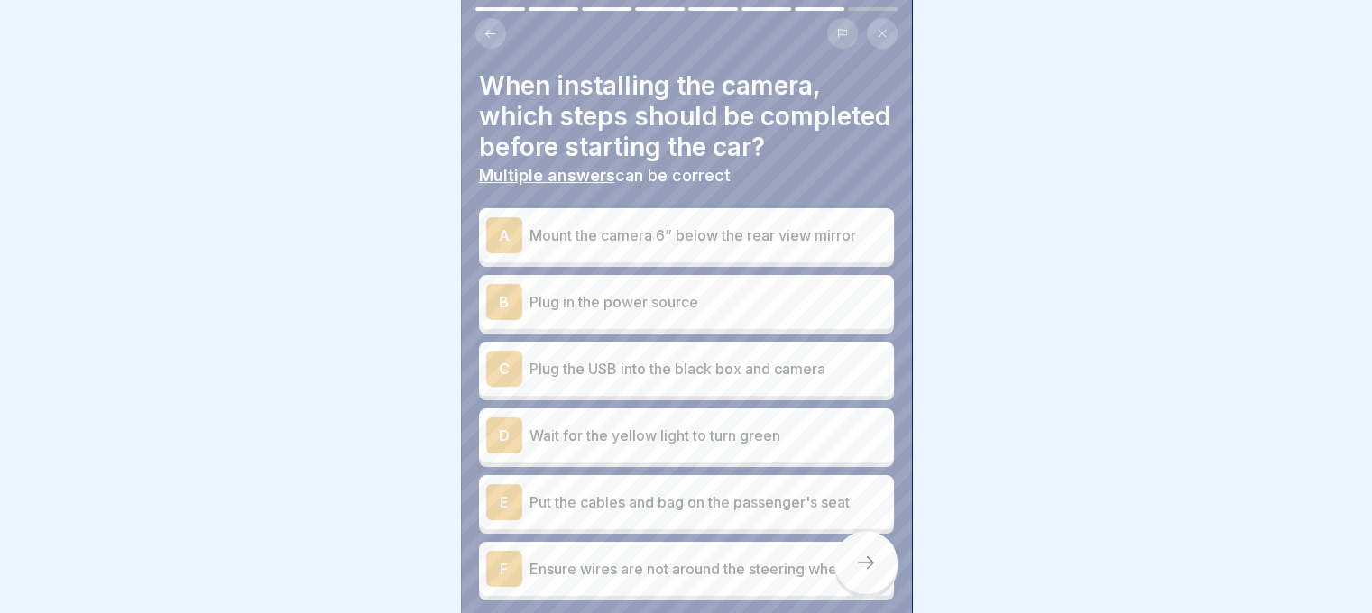
click at [673, 253] on div "A Mount the camera 6” below the rear view mirror" at bounding box center [686, 235] width 400 height 36
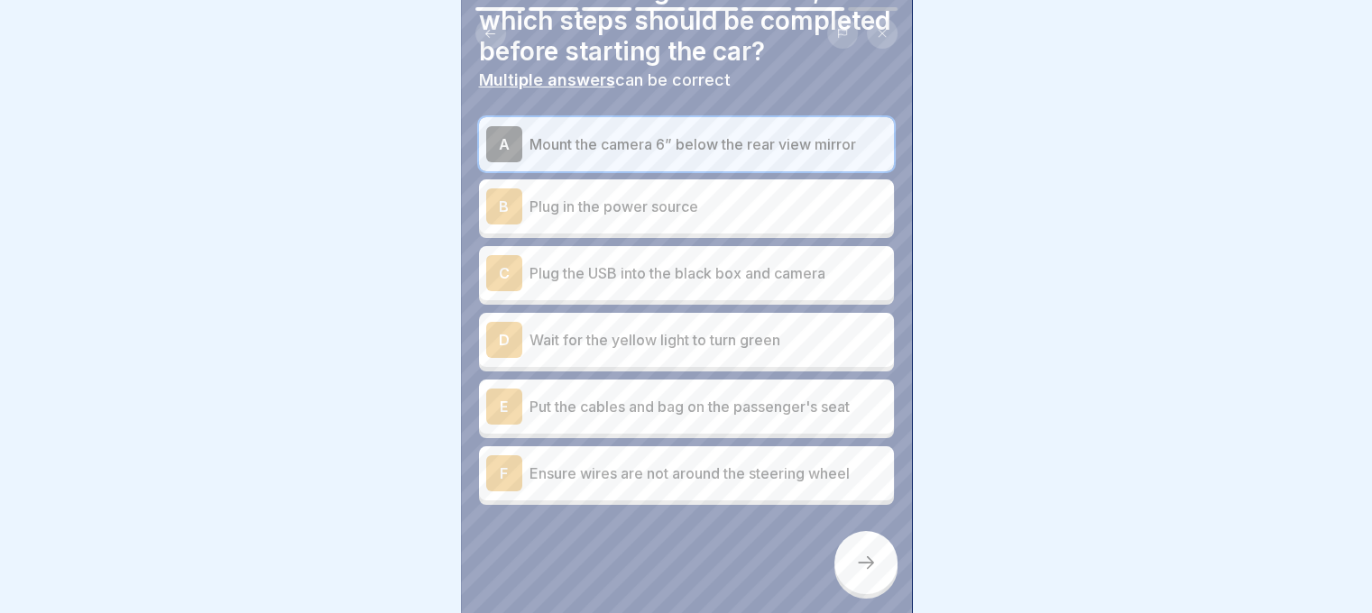
scroll to position [126, 0]
click at [680, 196] on p "Plug in the power source" at bounding box center [707, 207] width 357 height 22
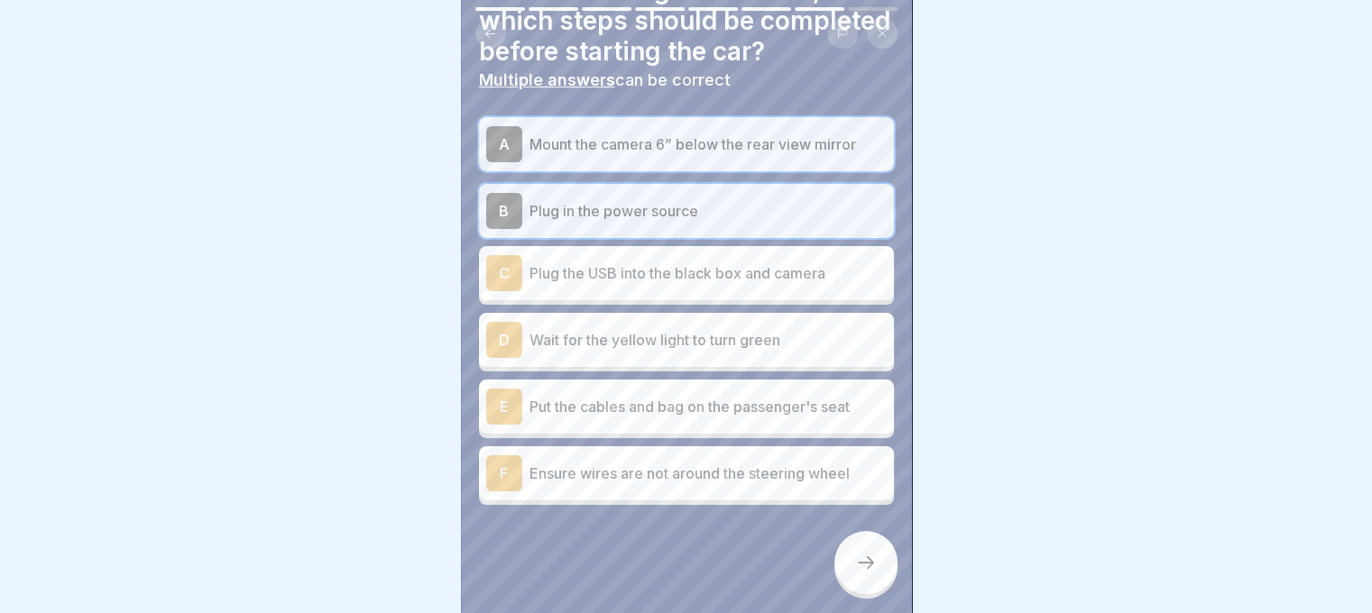
click at [701, 270] on p "Plug the USB into the black box and camera" at bounding box center [707, 273] width 357 height 22
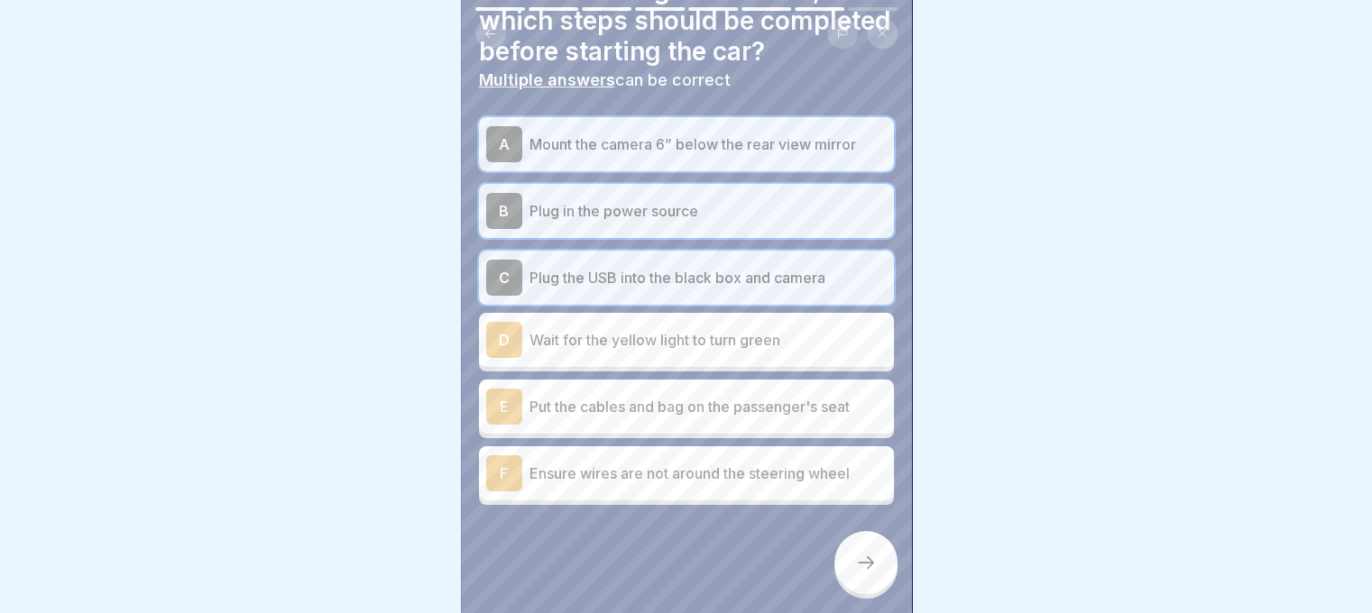
click at [702, 403] on div "E Put the cables and bag on the passenger's seat" at bounding box center [686, 407] width 400 height 36
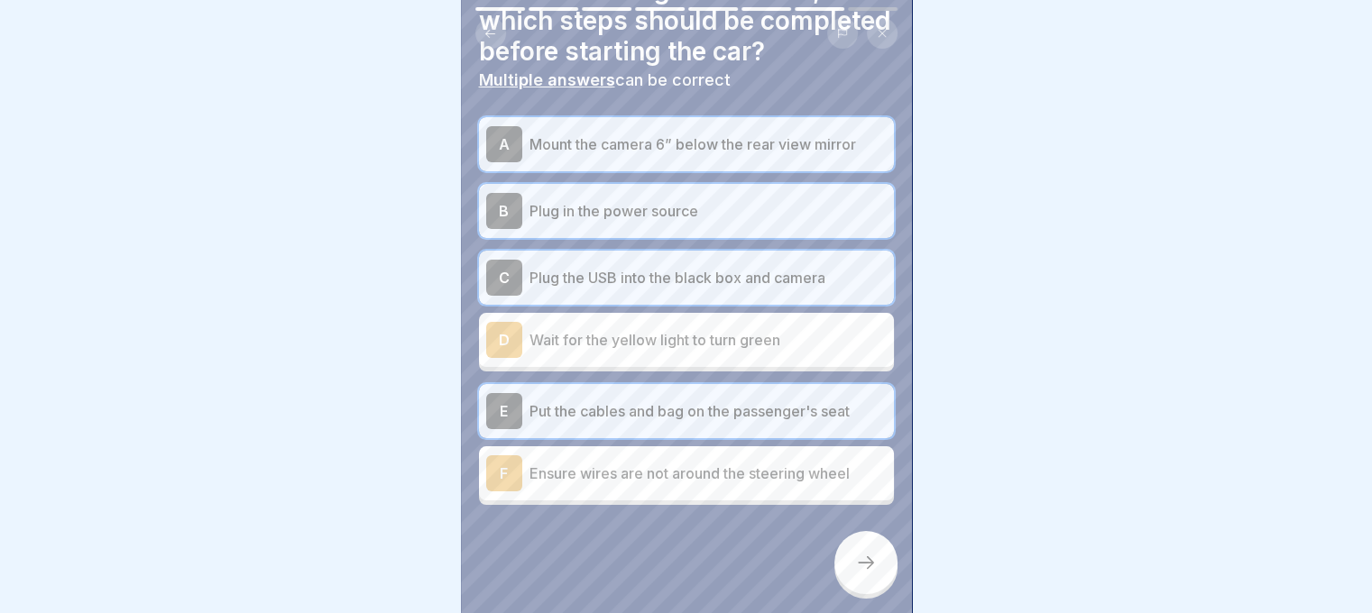
click at [729, 473] on div "F Ensure wires are not around the steering wheel" at bounding box center [686, 473] width 400 height 36
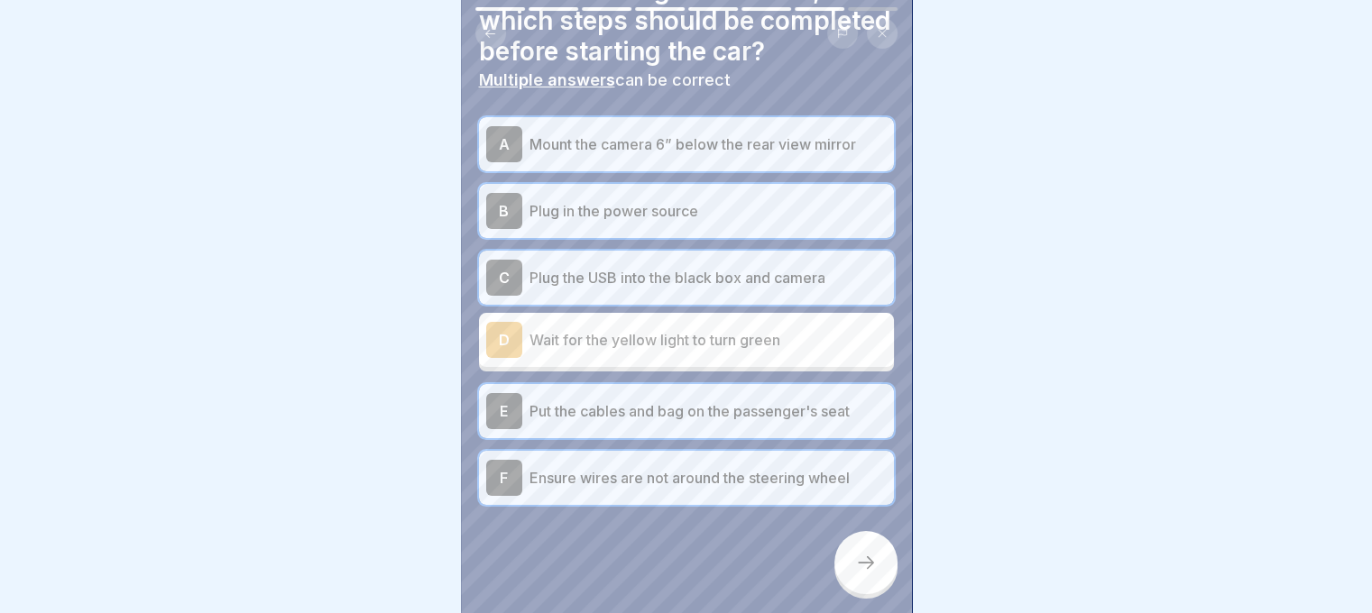
click at [838, 544] on div at bounding box center [686, 559] width 415 height 108
click at [852, 558] on div at bounding box center [865, 562] width 63 height 63
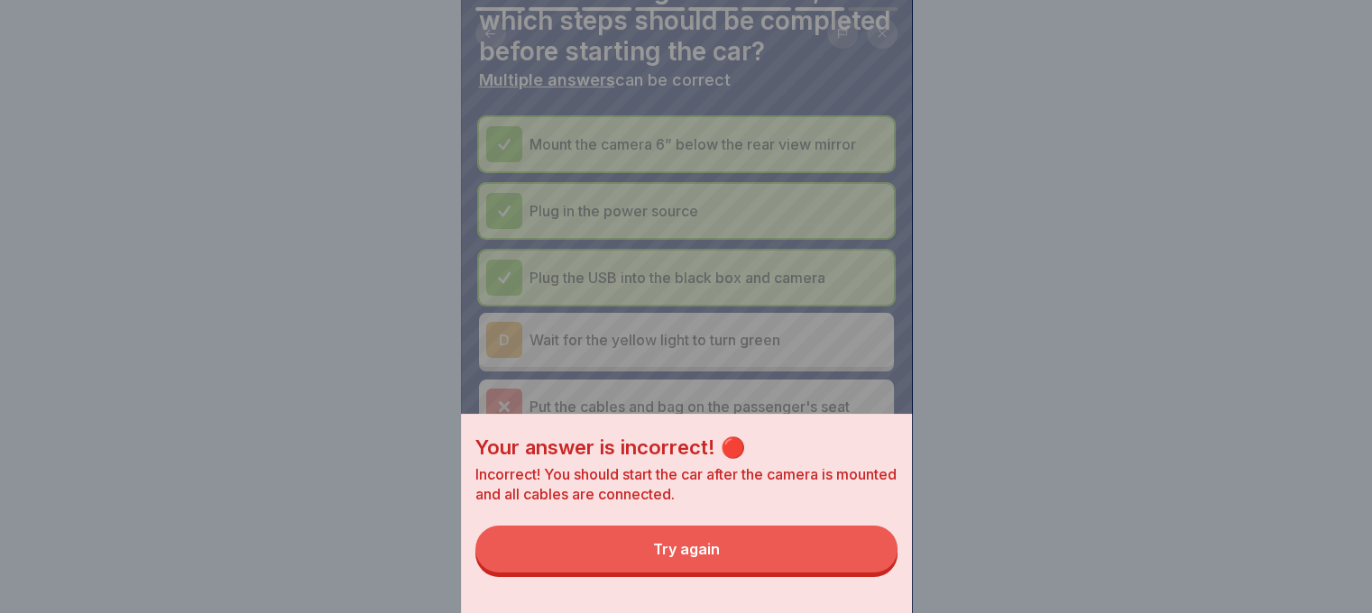
click at [815, 556] on button "Try again" at bounding box center [686, 549] width 422 height 47
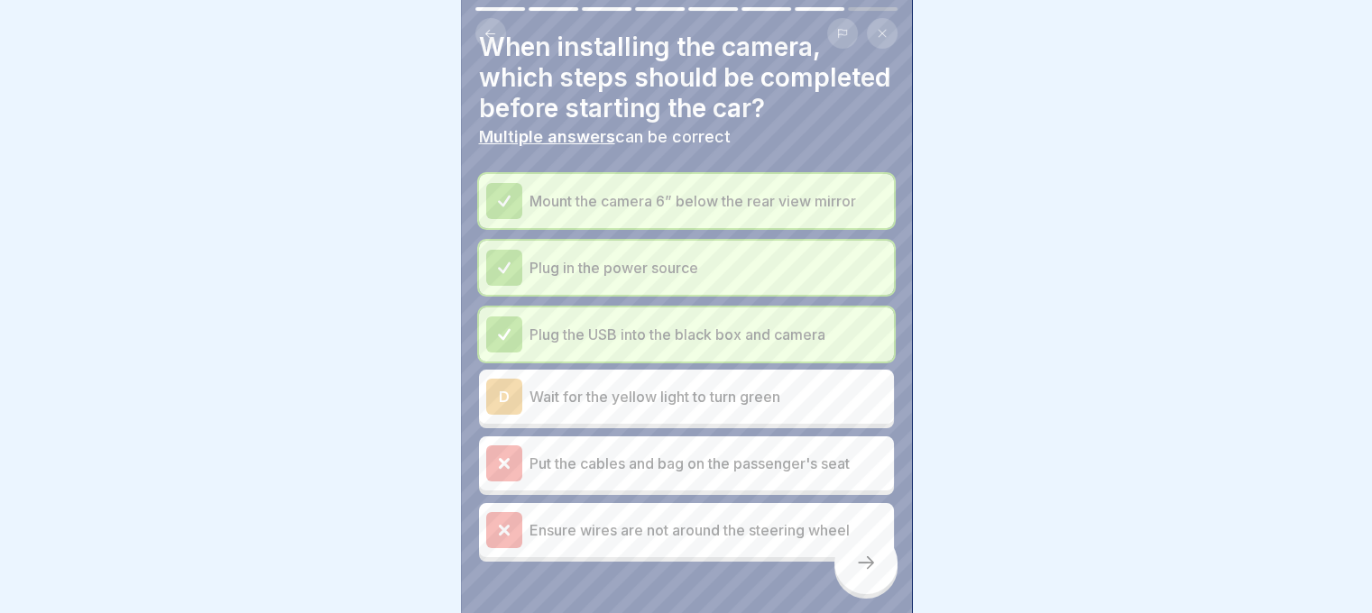
scroll to position [36, 0]
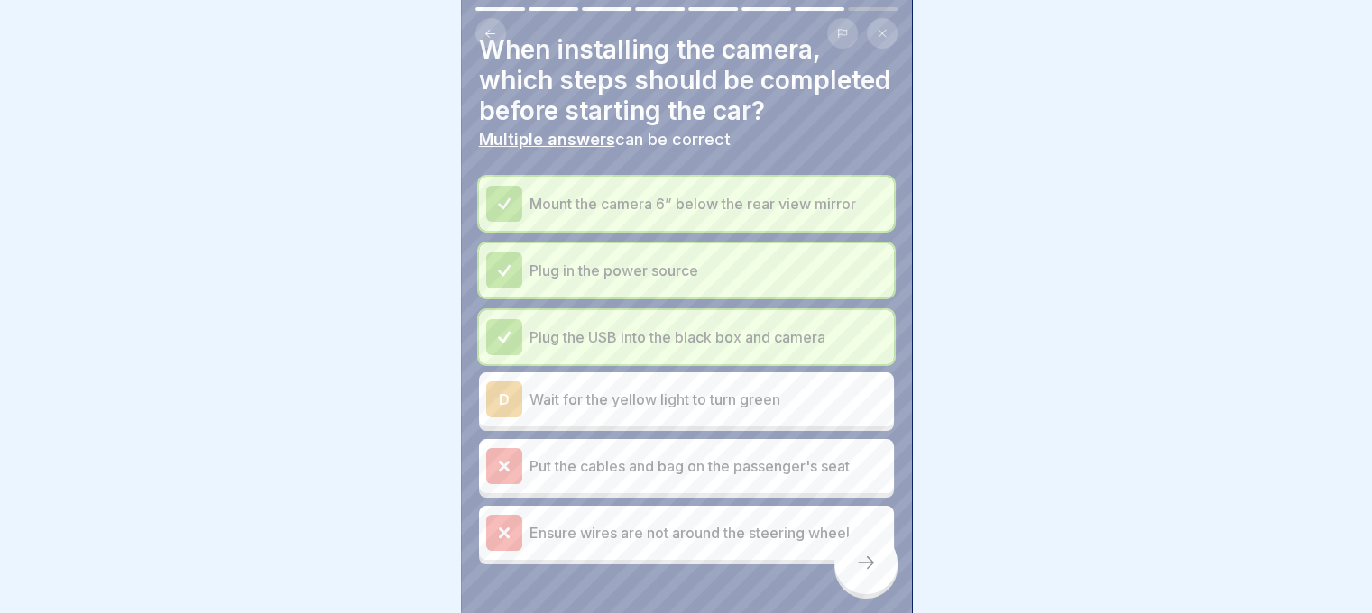
click at [734, 544] on p "Ensure wires are not around the steering wheel" at bounding box center [707, 533] width 357 height 22
click at [744, 484] on div "Put the cables and bag on the passenger's seat" at bounding box center [686, 466] width 400 height 36
click at [765, 551] on div "Ensure wires are not around the steering wheel" at bounding box center [686, 533] width 400 height 36
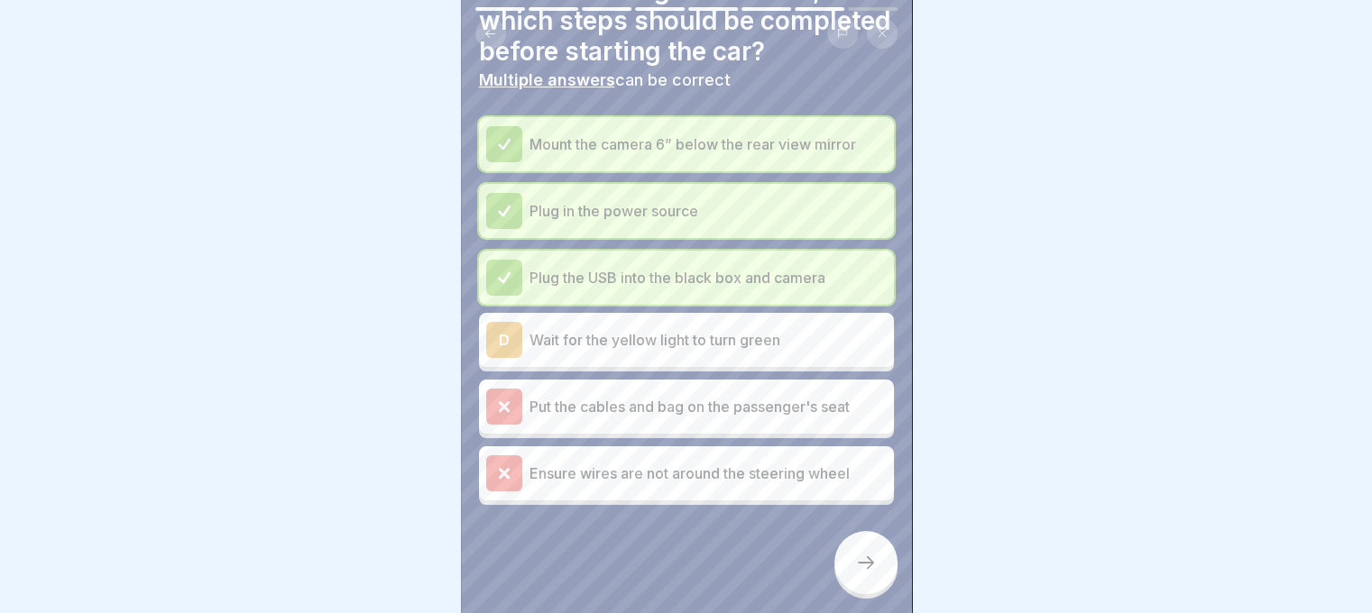
scroll to position [126, 0]
click at [770, 463] on p "Ensure wires are not around the steering wheel" at bounding box center [707, 474] width 357 height 22
click at [765, 400] on p "Put the cables and bag on the passenger's seat" at bounding box center [707, 407] width 357 height 22
click at [875, 569] on icon at bounding box center [866, 563] width 22 height 22
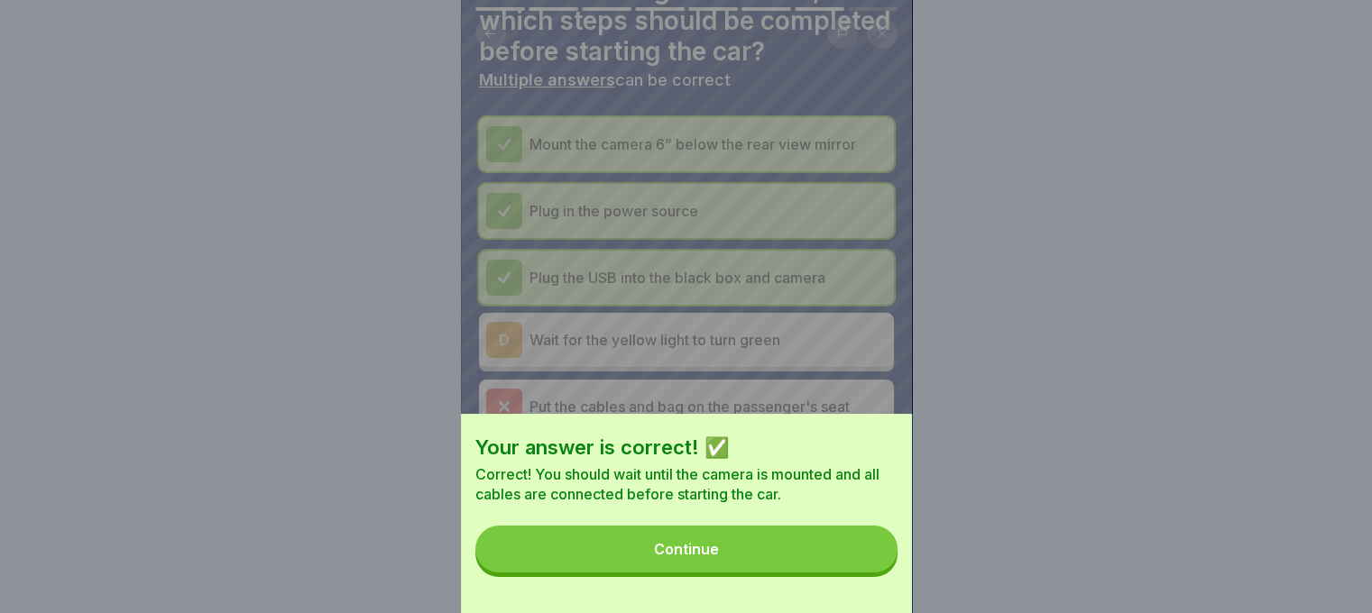
click at [844, 558] on button "Continue" at bounding box center [686, 549] width 422 height 47
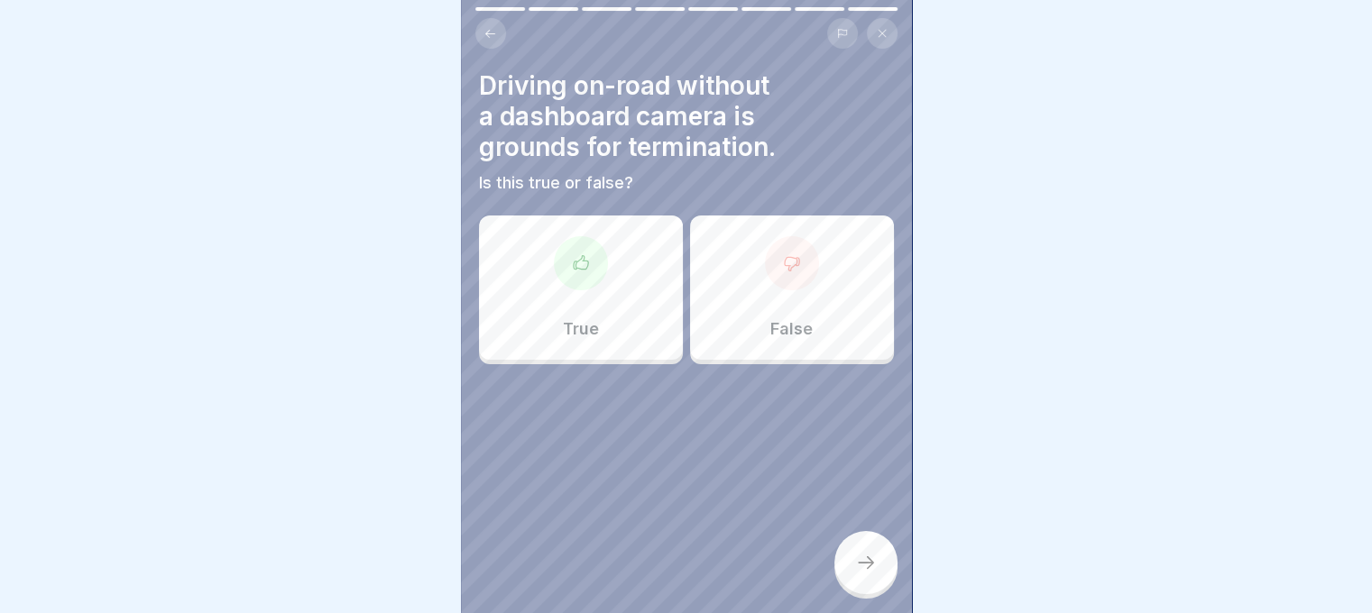
click at [784, 275] on div at bounding box center [792, 263] width 54 height 54
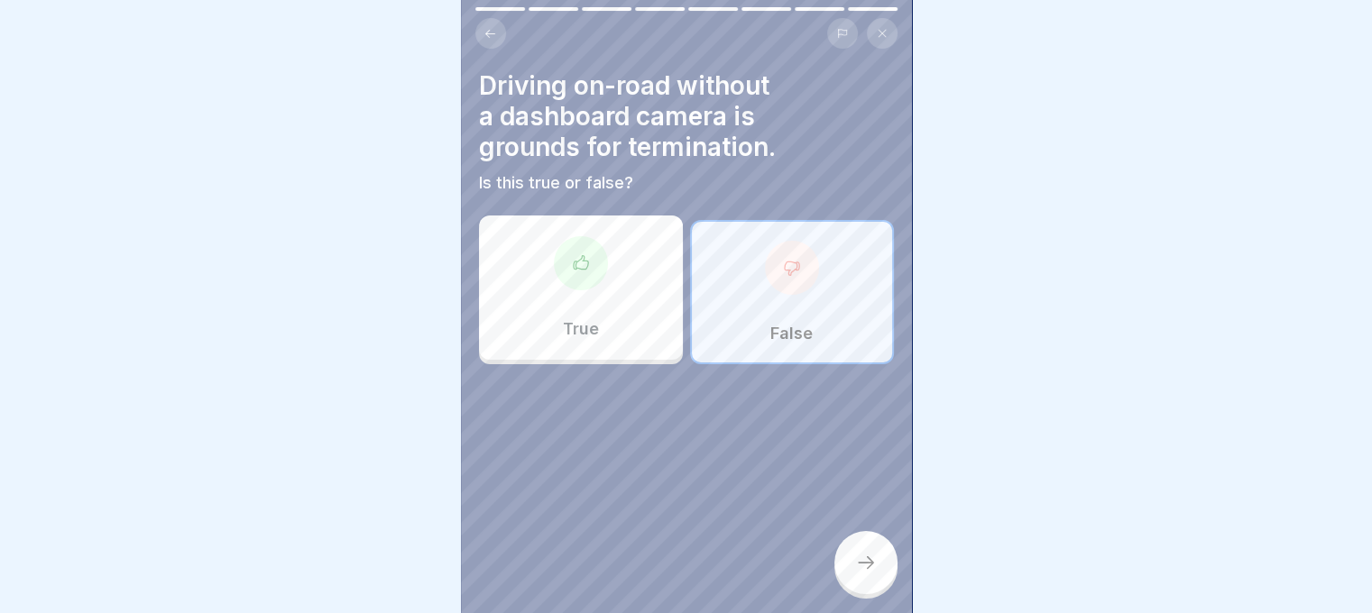
click at [539, 173] on p "Is this true or false?" at bounding box center [686, 183] width 415 height 20
click at [588, 254] on div at bounding box center [581, 263] width 54 height 54
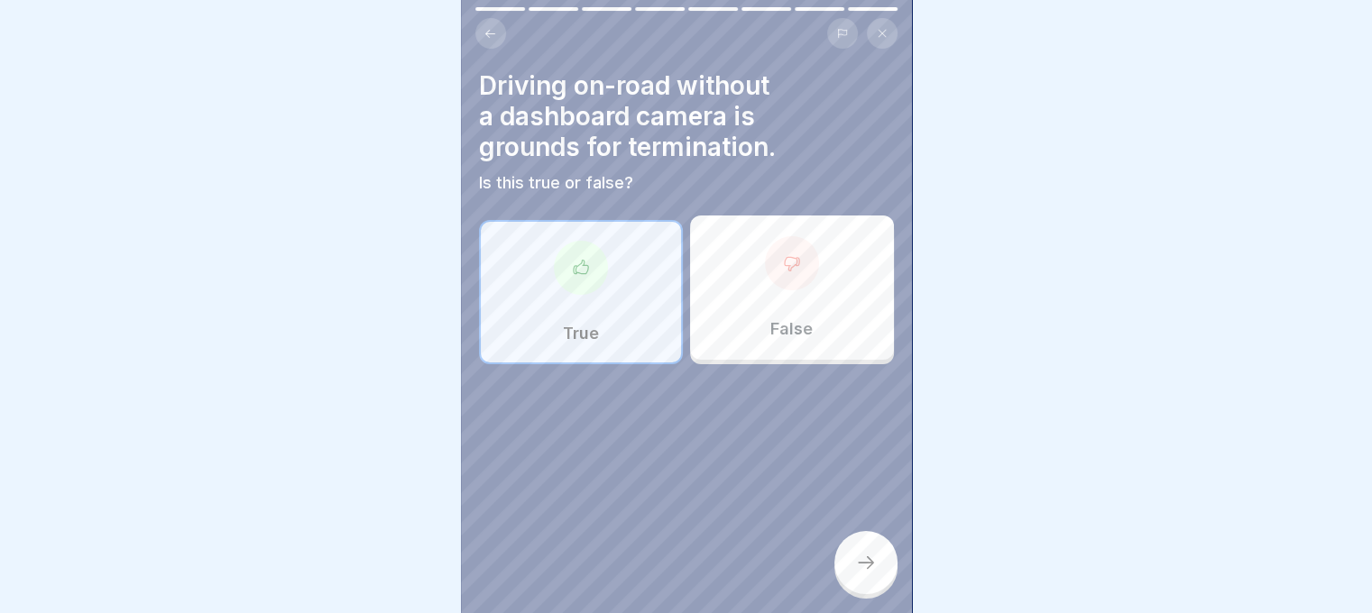
click at [839, 559] on div at bounding box center [865, 562] width 63 height 63
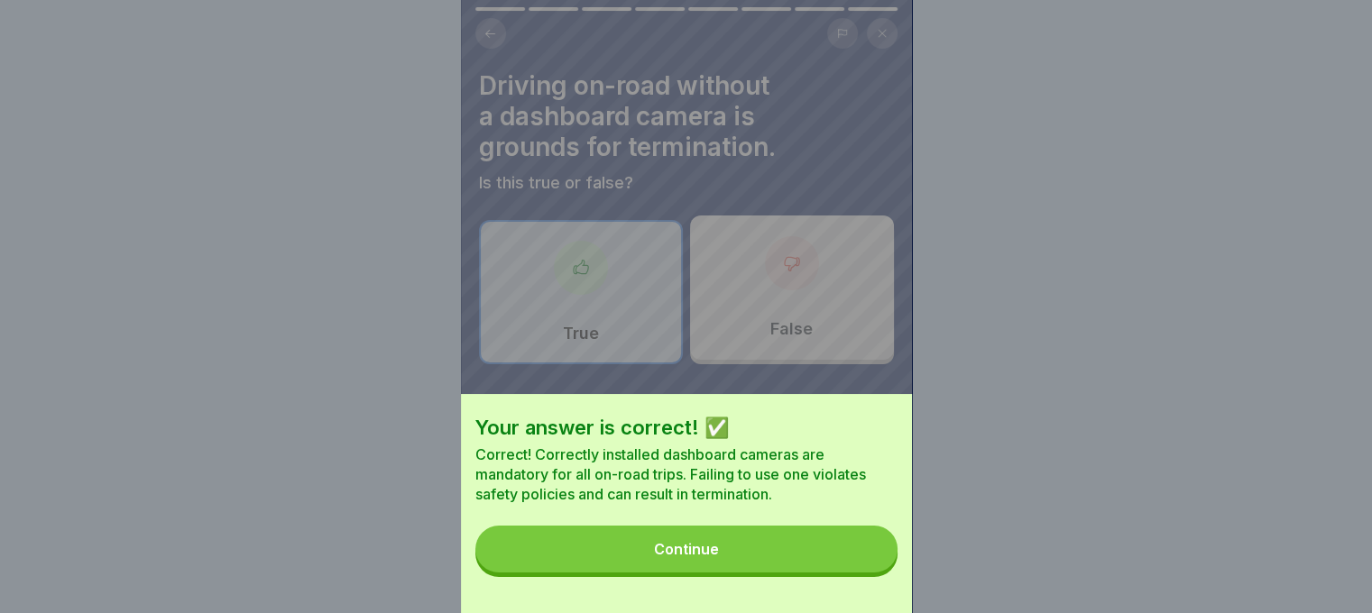
click at [786, 534] on div "Your answer is correct! ✅ Correct! Correctly installed dashboard cameras are ma…" at bounding box center [686, 503] width 451 height 219
click at [790, 551] on button "Continue" at bounding box center [686, 549] width 422 height 47
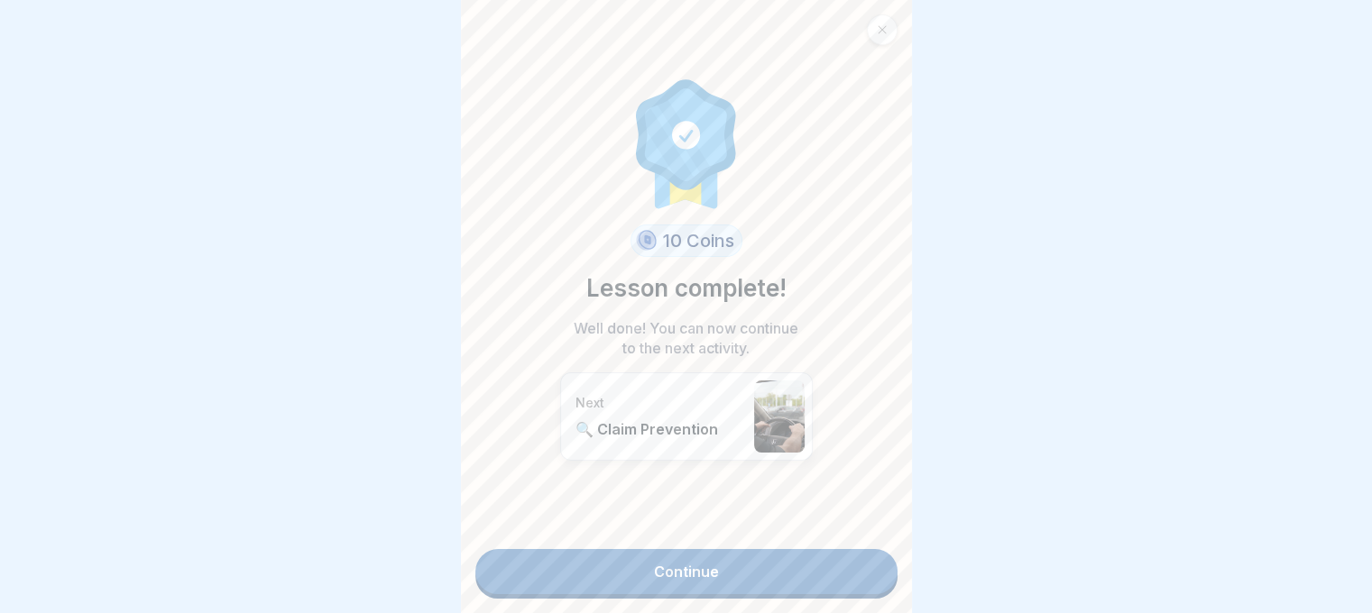
click at [769, 556] on link "Continue" at bounding box center [686, 571] width 422 height 45
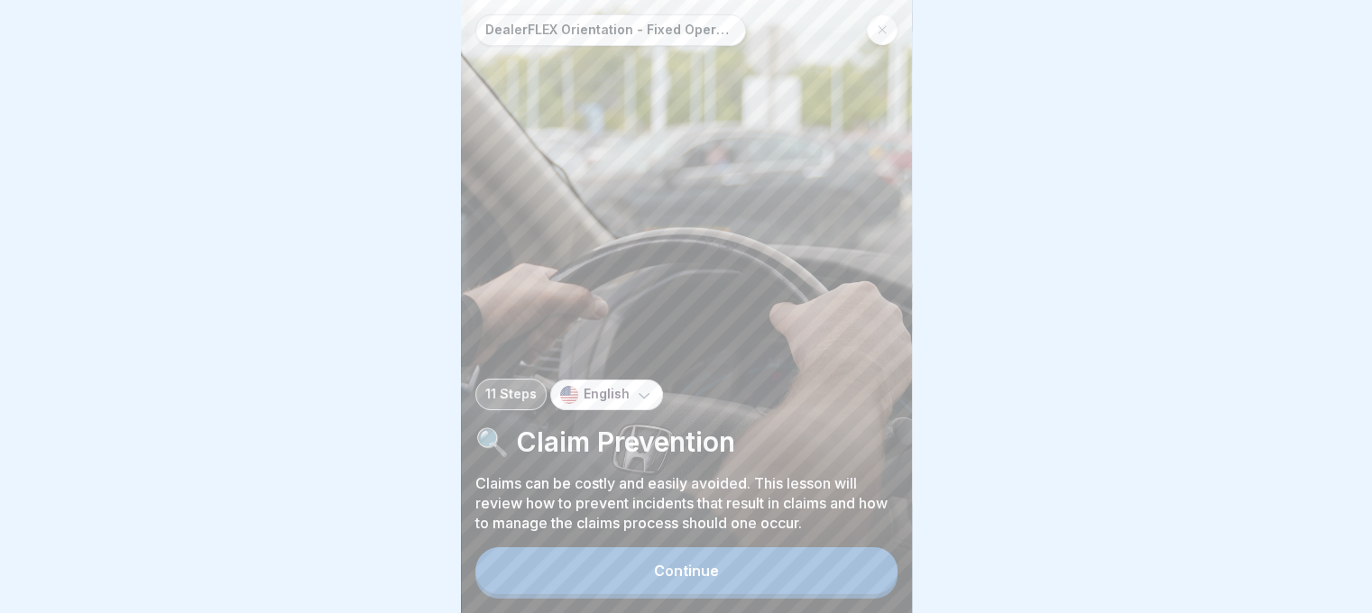
scroll to position [14, 0]
click at [717, 571] on div "Continue" at bounding box center [686, 571] width 65 height 16
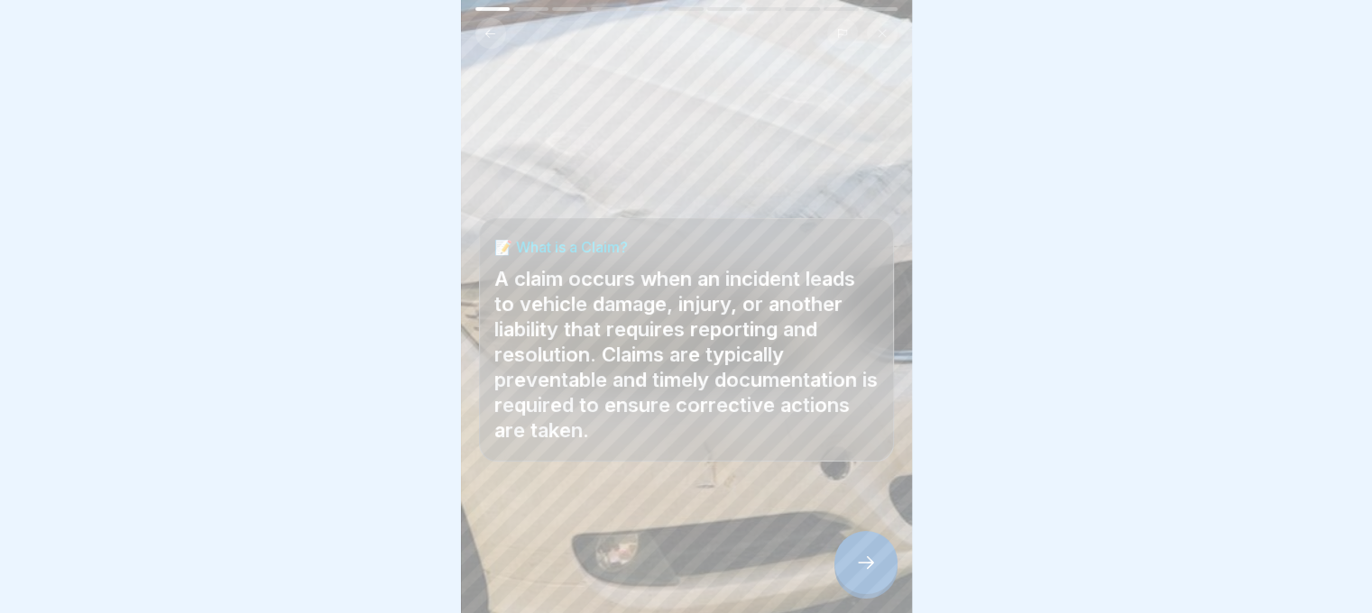
click at [882, 567] on div at bounding box center [865, 562] width 63 height 63
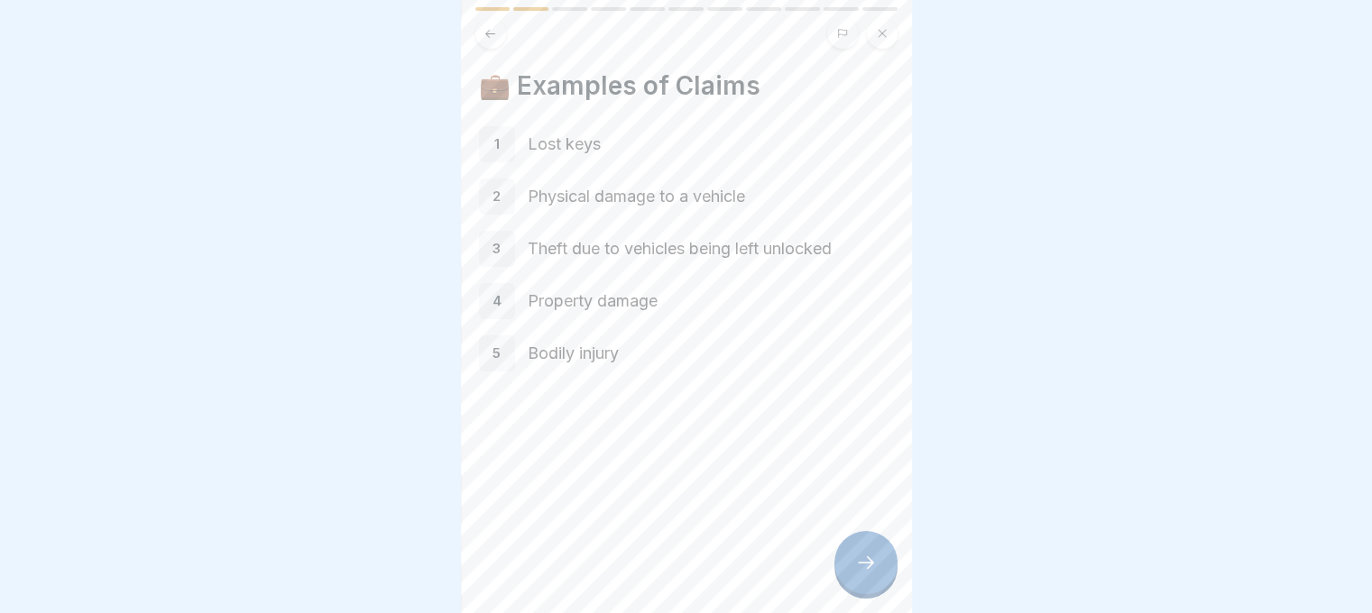
click at [555, 126] on div "1 Lost keys" at bounding box center [686, 144] width 415 height 36
click at [864, 572] on icon at bounding box center [866, 563] width 22 height 22
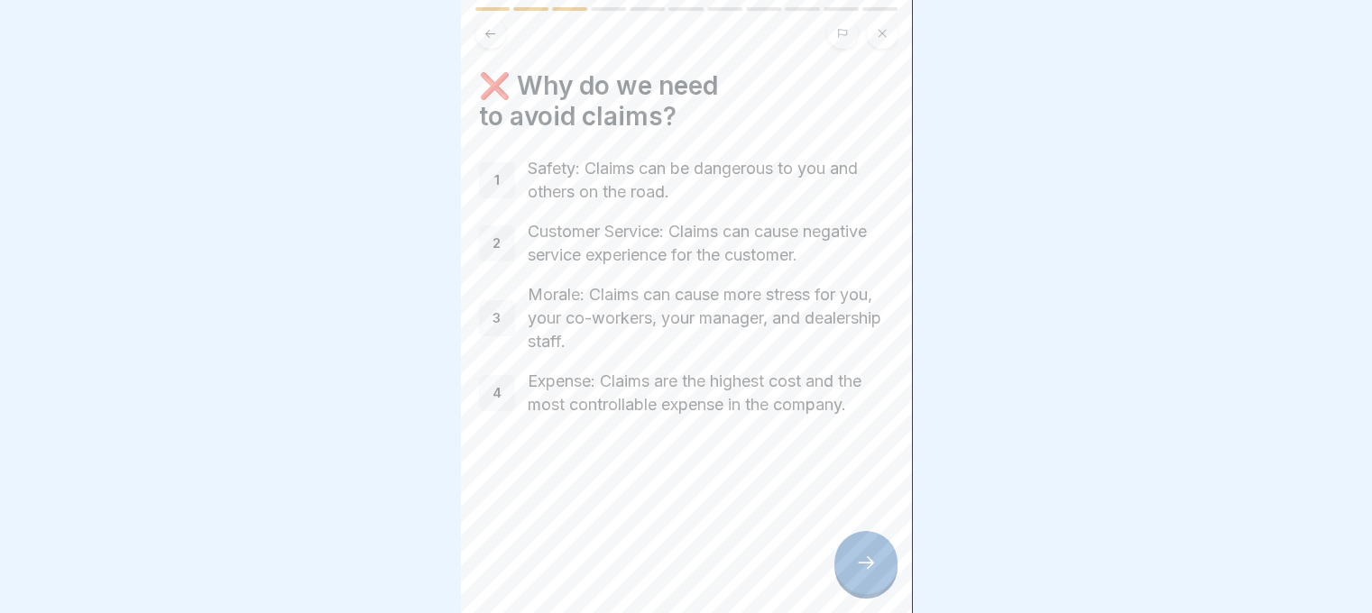
click at [467, 116] on div "❌ Why do we need to avoid claims? 1 Safety: Claims can be dangerous to you and …" at bounding box center [686, 306] width 451 height 613
click at [844, 564] on div at bounding box center [865, 562] width 63 height 63
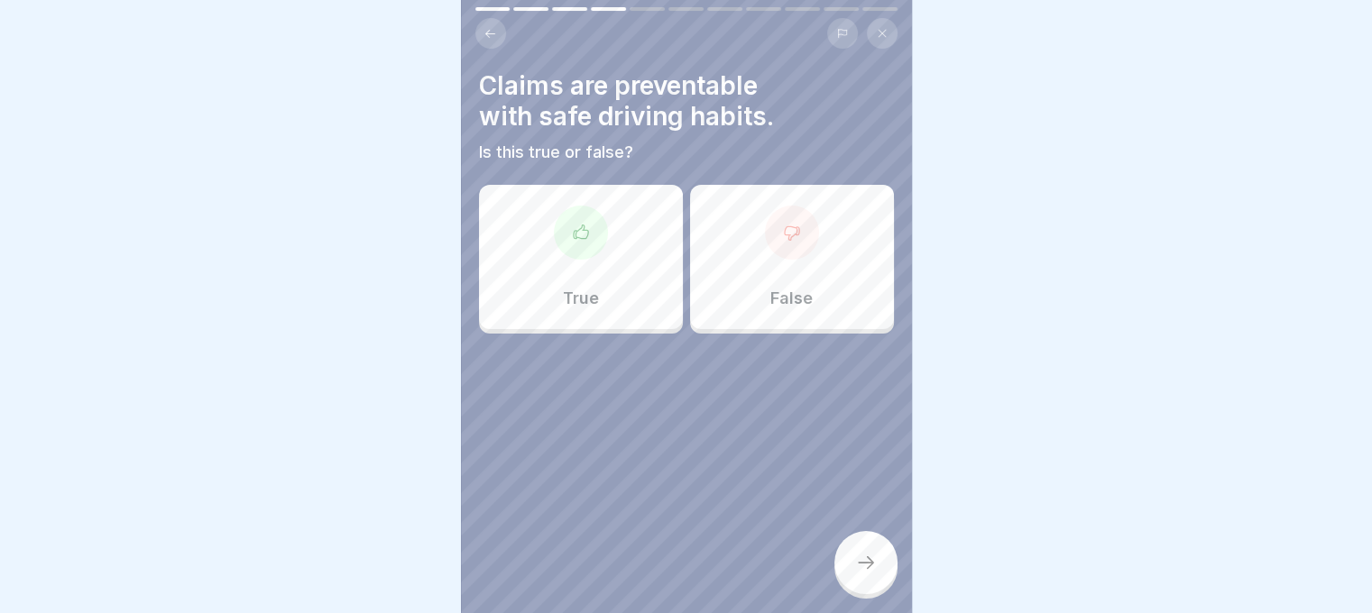
click at [593, 268] on div "True" at bounding box center [581, 257] width 204 height 144
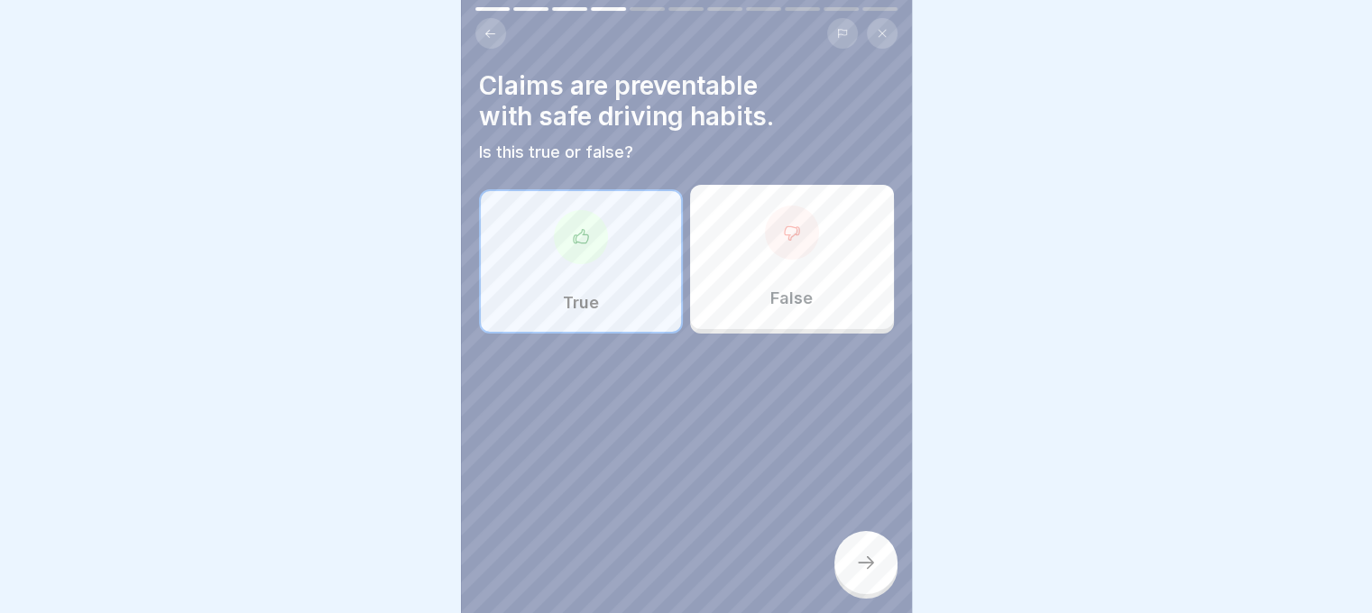
click at [859, 573] on icon at bounding box center [866, 563] width 22 height 22
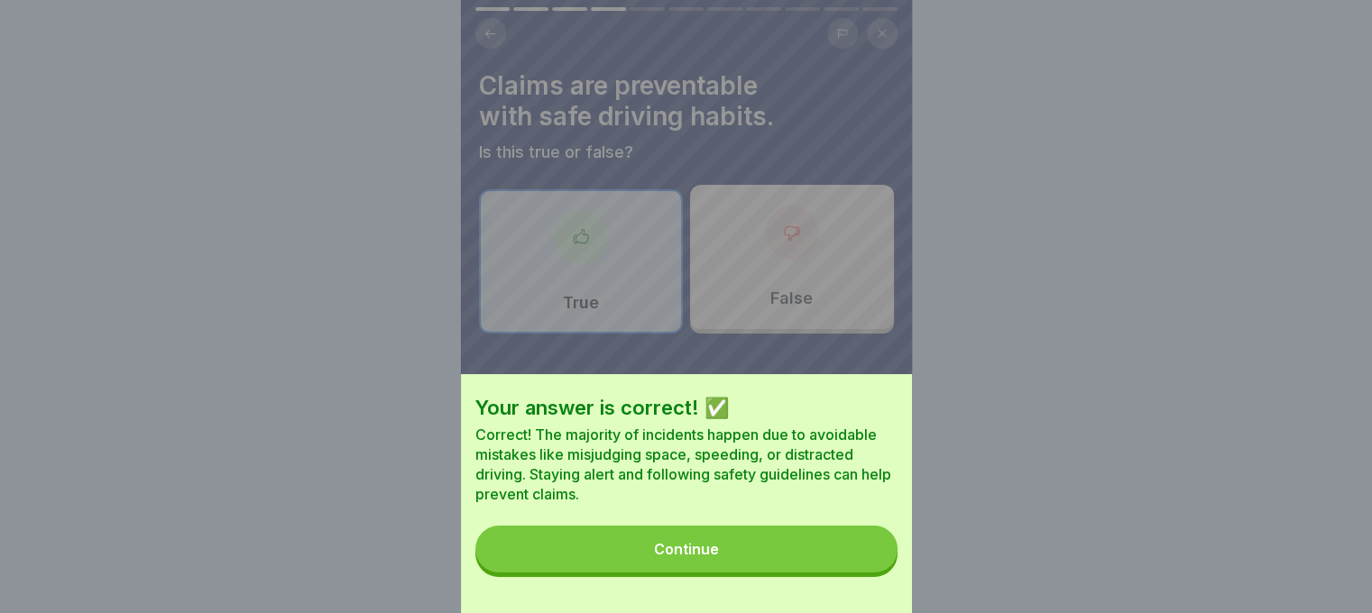
click at [859, 573] on button "Continue" at bounding box center [686, 549] width 422 height 47
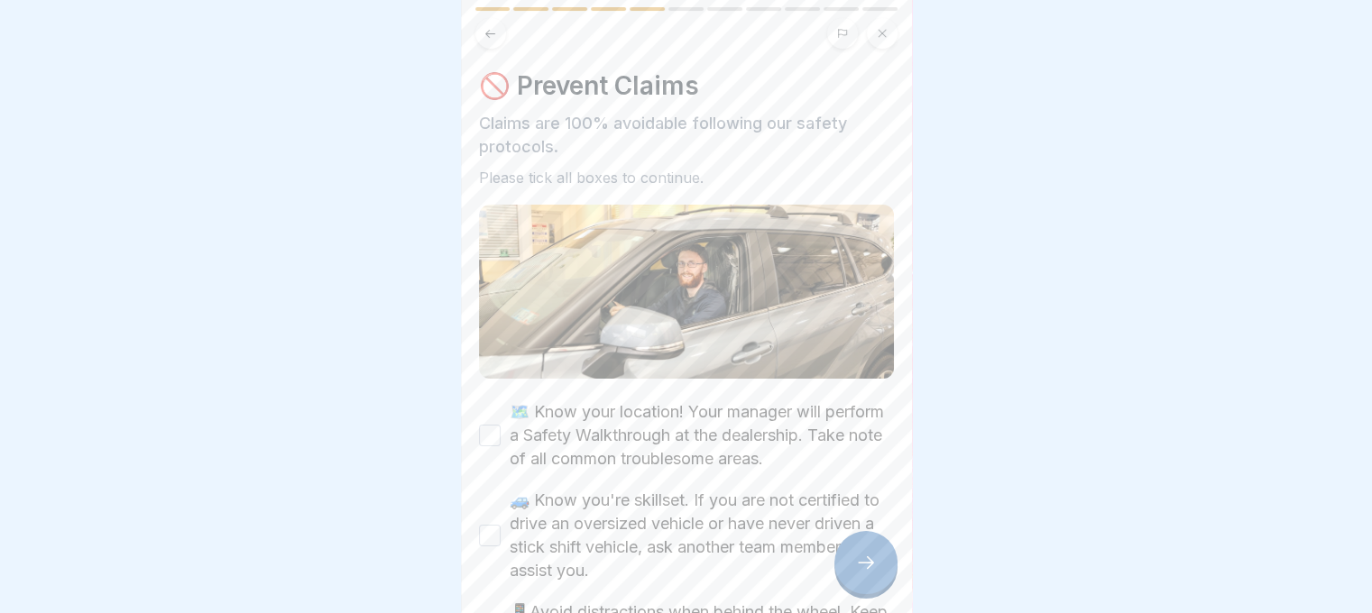
click at [729, 432] on label "🗺️ Know your location! Your manager will perform a Safety Walkthrough at the de…" at bounding box center [702, 435] width 384 height 70
click at [501, 432] on button "🗺️ Know your location! Your manager will perform a Safety Walkthrough at the de…" at bounding box center [490, 436] width 22 height 22
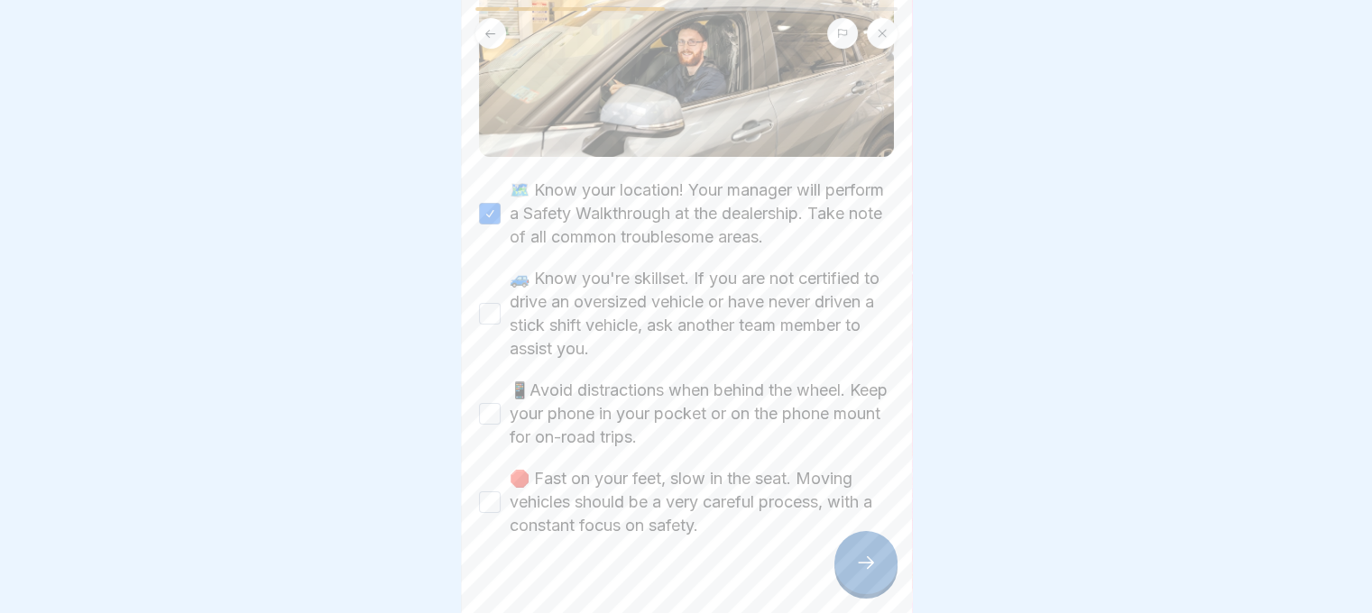
scroll to position [248, 0]
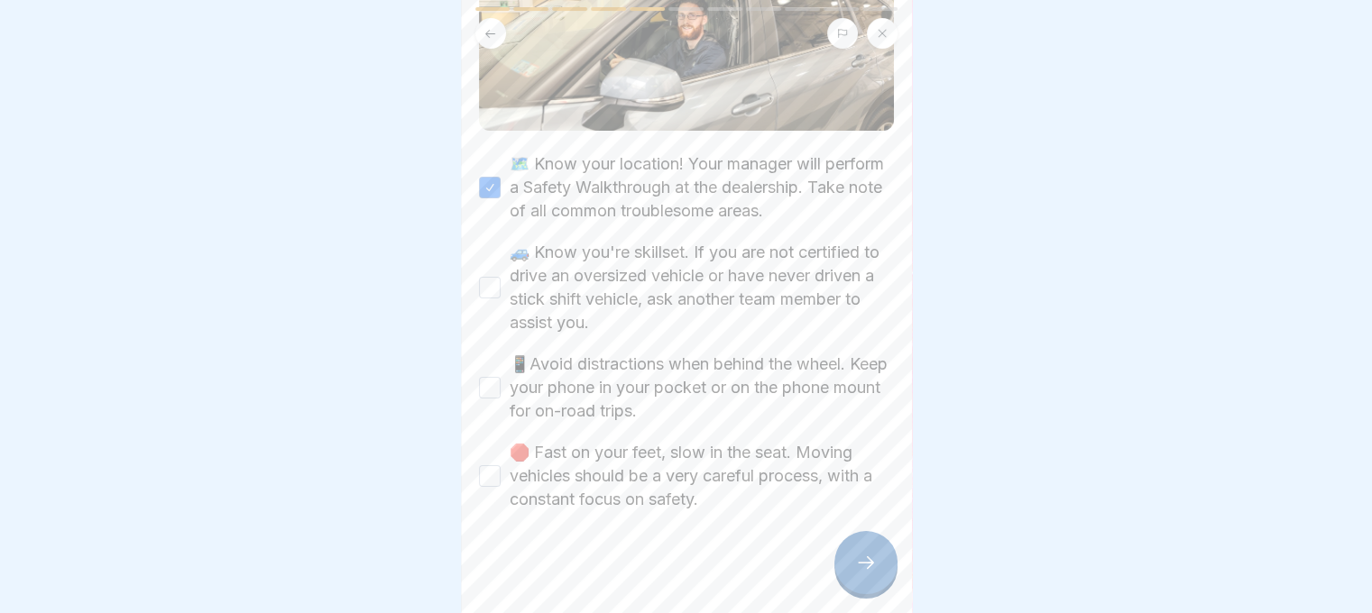
click at [621, 256] on label "🚙 Know you're skillset. If you are not certified to drive an oversized vehicle …" at bounding box center [702, 288] width 384 height 94
click at [501, 277] on button "🚙 Know you're skillset. If you are not certified to drive an oversized vehicle …" at bounding box center [490, 288] width 22 height 22
click at [637, 374] on label "📱Avoid distractions when behind the wheel. Keep your phone in your pocket or on…" at bounding box center [702, 388] width 384 height 70
click at [501, 377] on button "📱Avoid distractions when behind the wheel. Keep your phone in your pocket or on…" at bounding box center [490, 388] width 22 height 22
click at [623, 467] on label "🛑 Fast on your feet, slow in the seat. Moving vehicles should be a very careful…" at bounding box center [702, 476] width 384 height 70
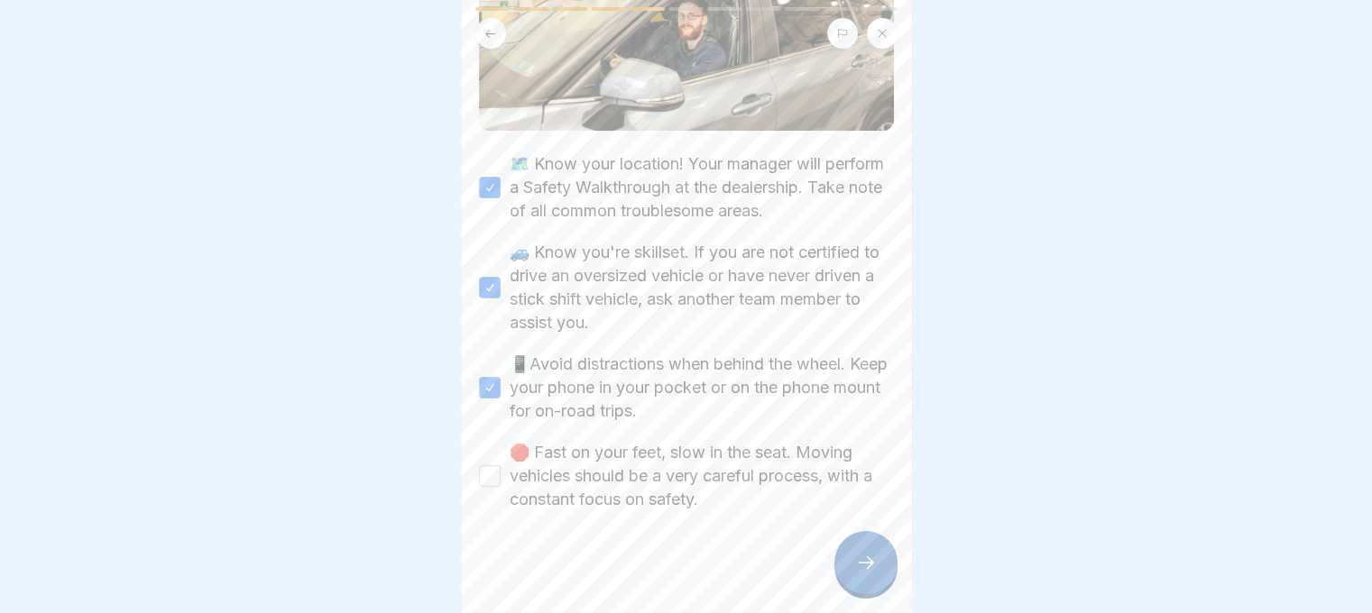
click at [501, 467] on button "🛑 Fast on your feet, slow in the seat. Moving vehicles should be a very careful…" at bounding box center [490, 476] width 22 height 22
click at [840, 565] on div at bounding box center [865, 562] width 63 height 63
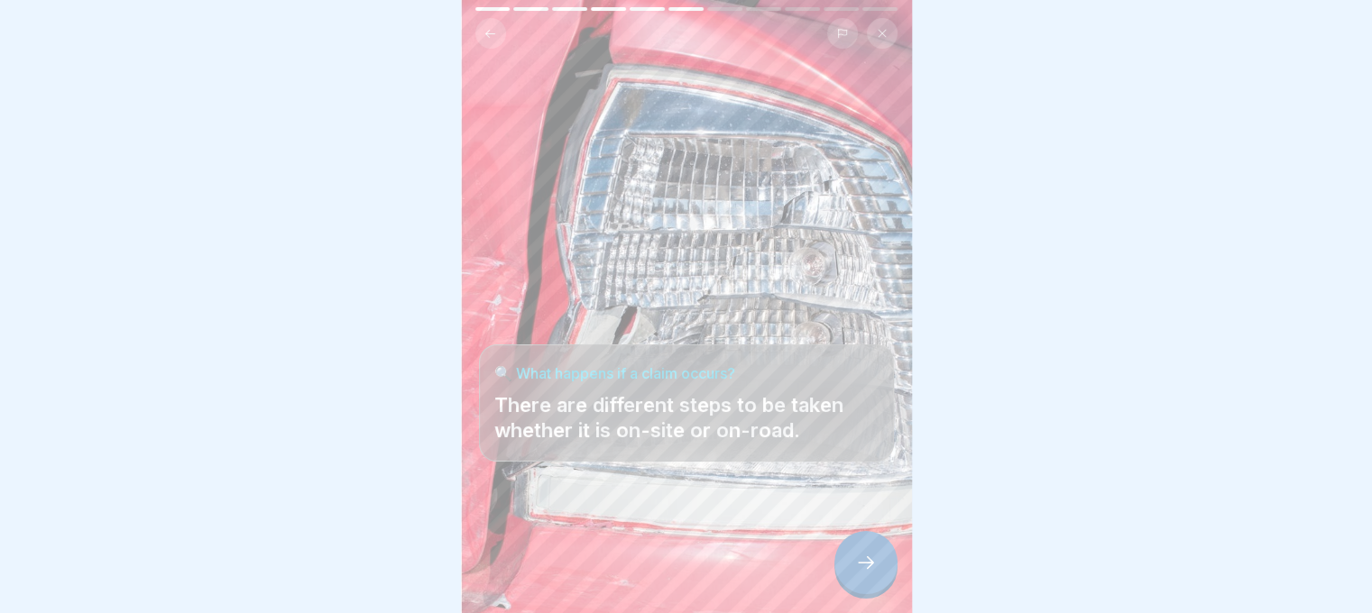
click at [840, 563] on div at bounding box center [865, 562] width 63 height 63
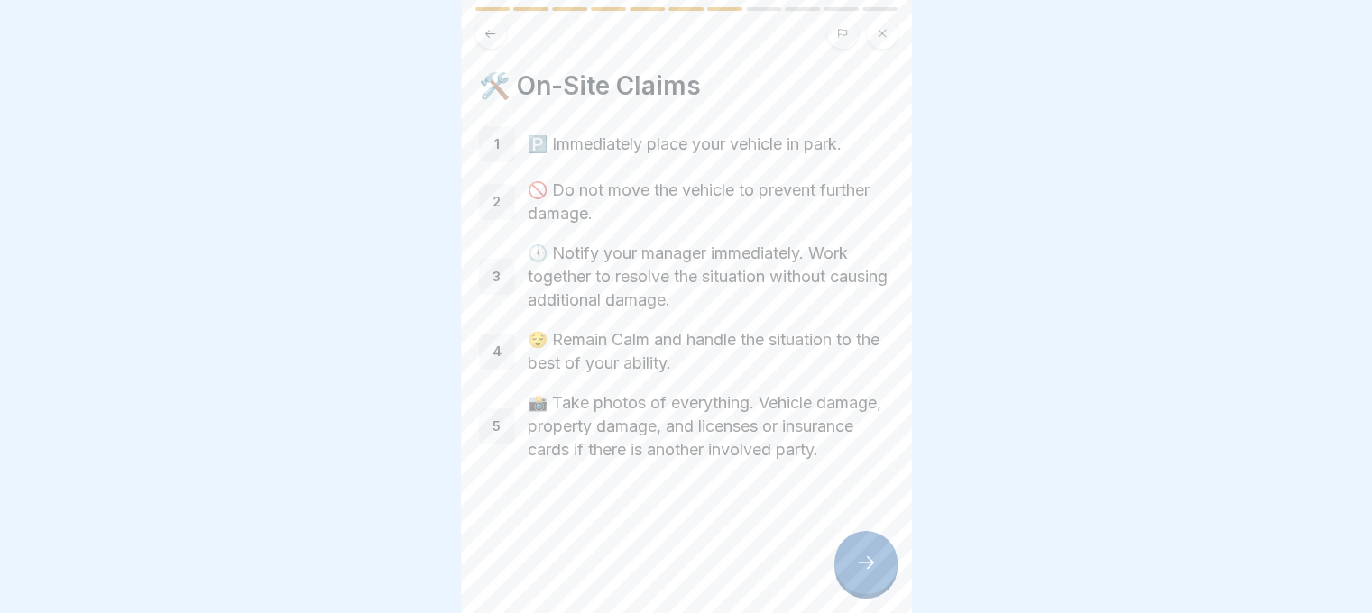
click at [856, 551] on div at bounding box center [865, 562] width 63 height 63
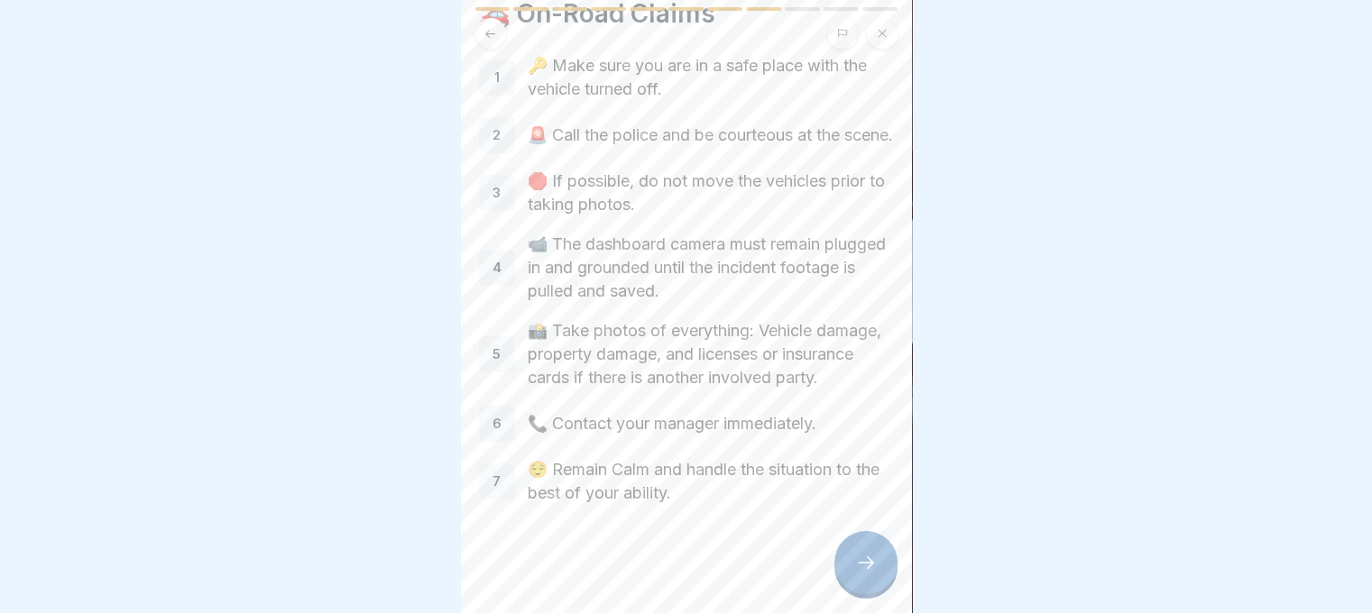
scroll to position [106, 0]
click at [850, 562] on div at bounding box center [865, 562] width 63 height 63
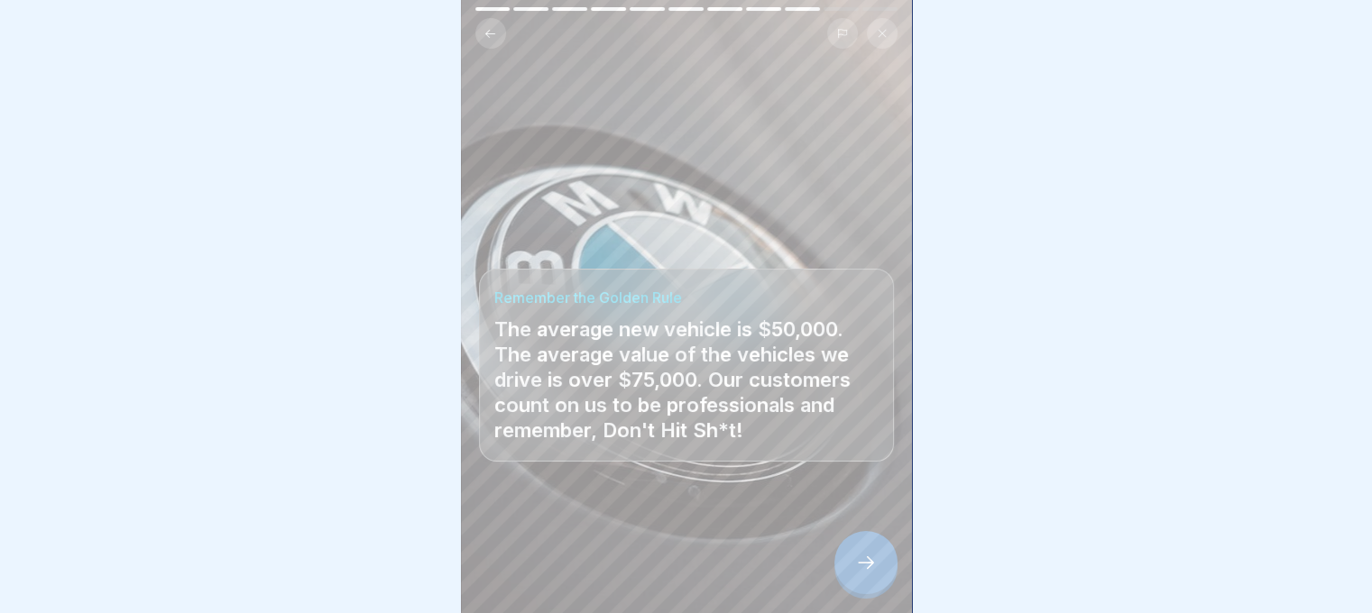
click at [850, 562] on div at bounding box center [865, 562] width 63 height 63
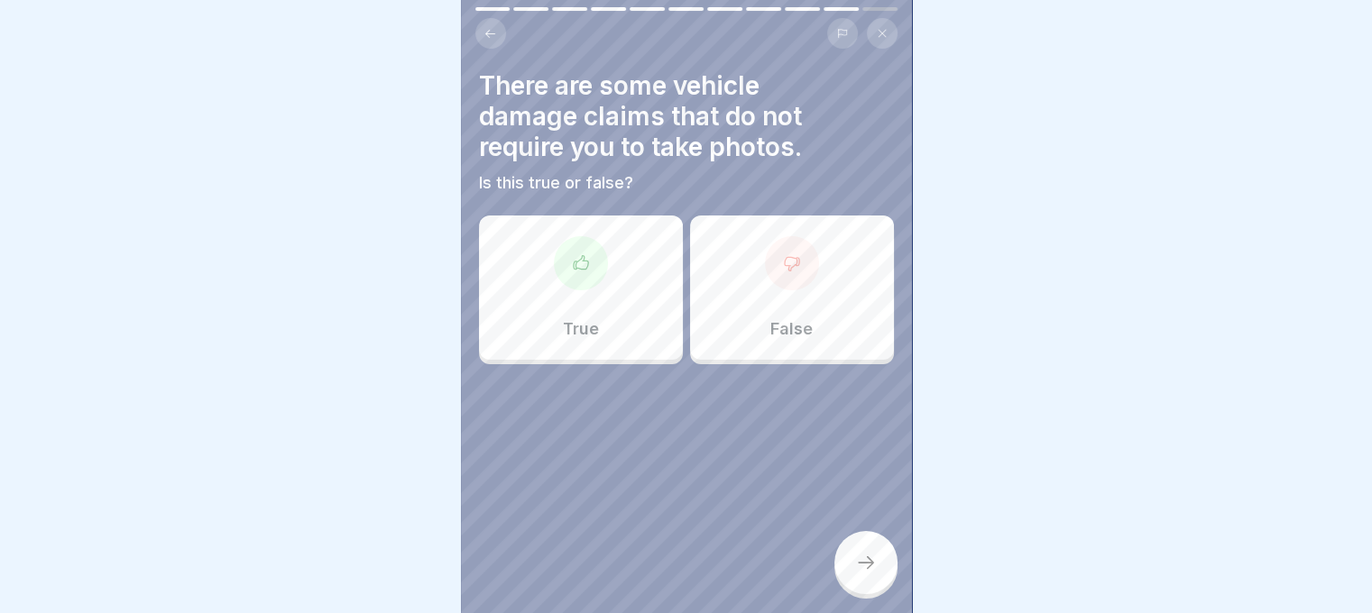
click at [763, 278] on div "False" at bounding box center [792, 288] width 204 height 144
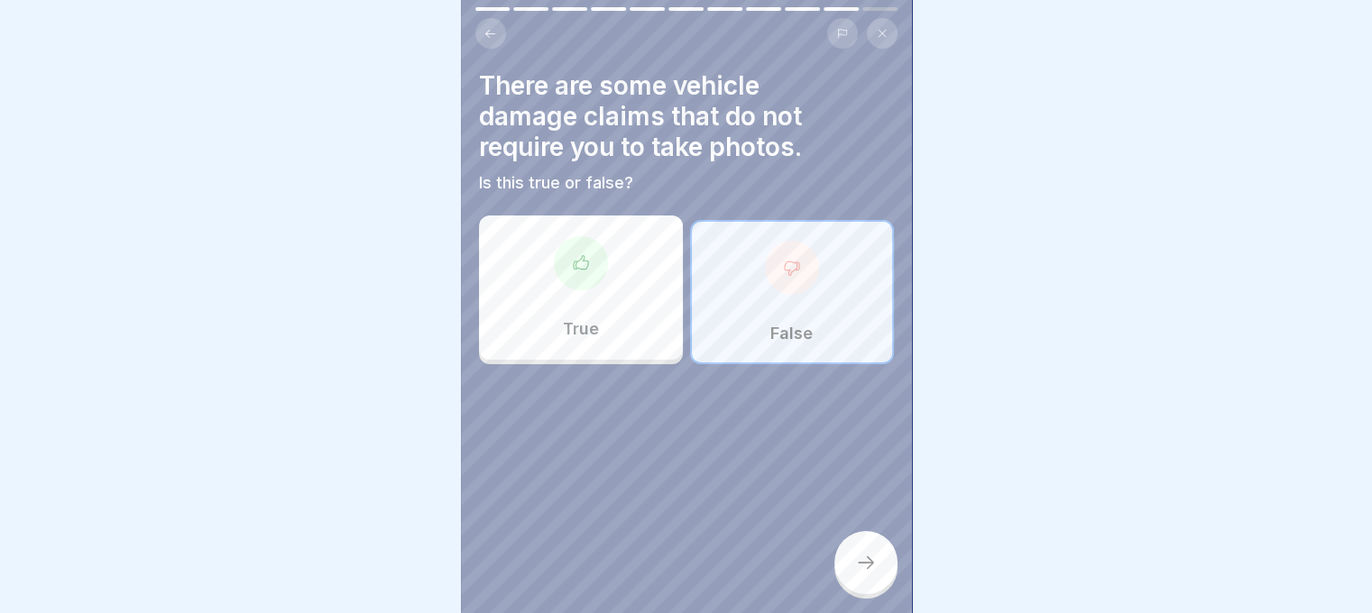
click at [873, 582] on div at bounding box center [865, 562] width 63 height 63
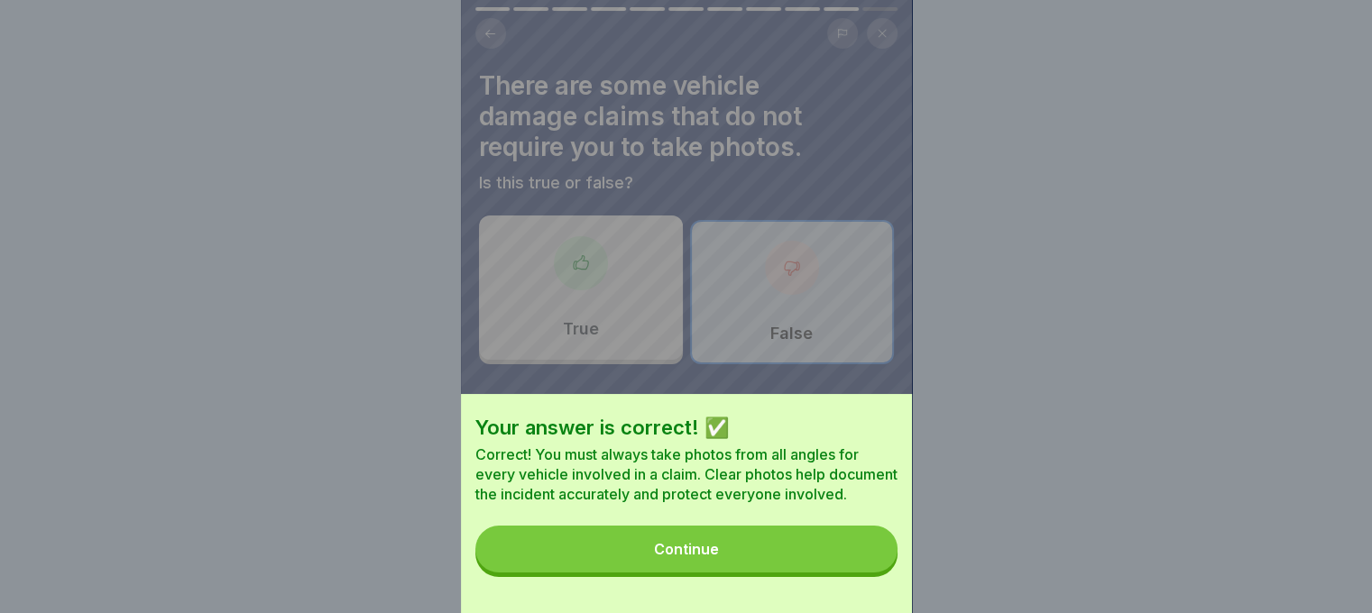
click at [807, 563] on button "Continue" at bounding box center [686, 549] width 422 height 47
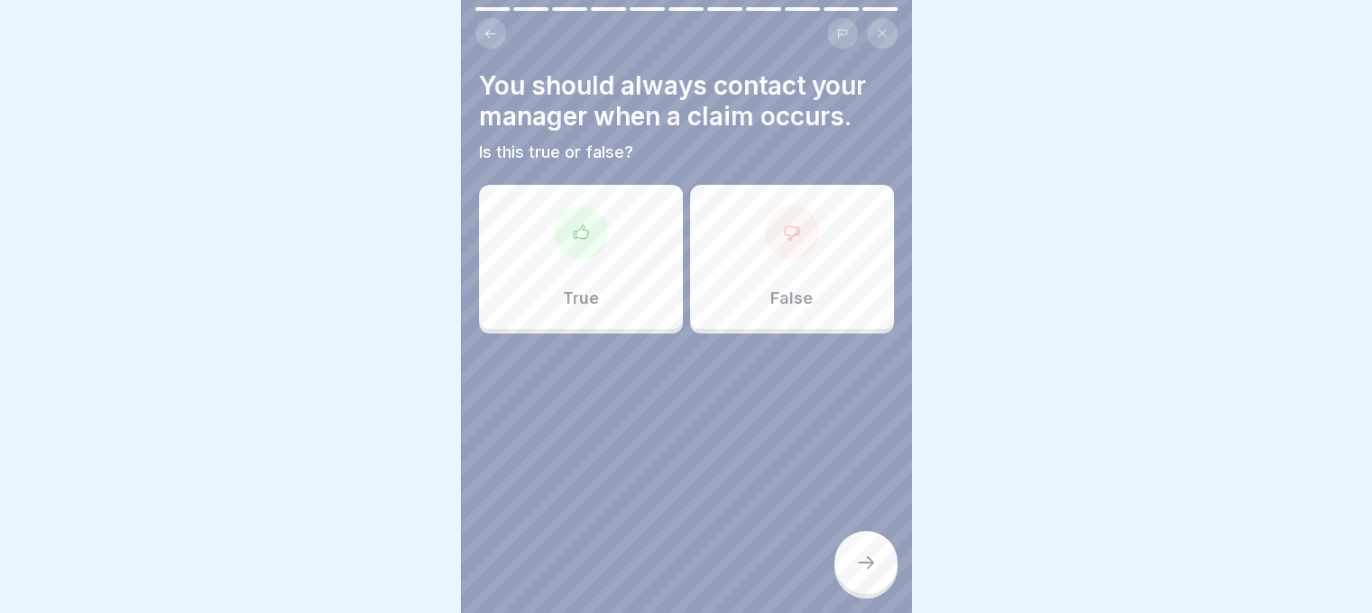
click at [635, 245] on div "True" at bounding box center [581, 257] width 204 height 144
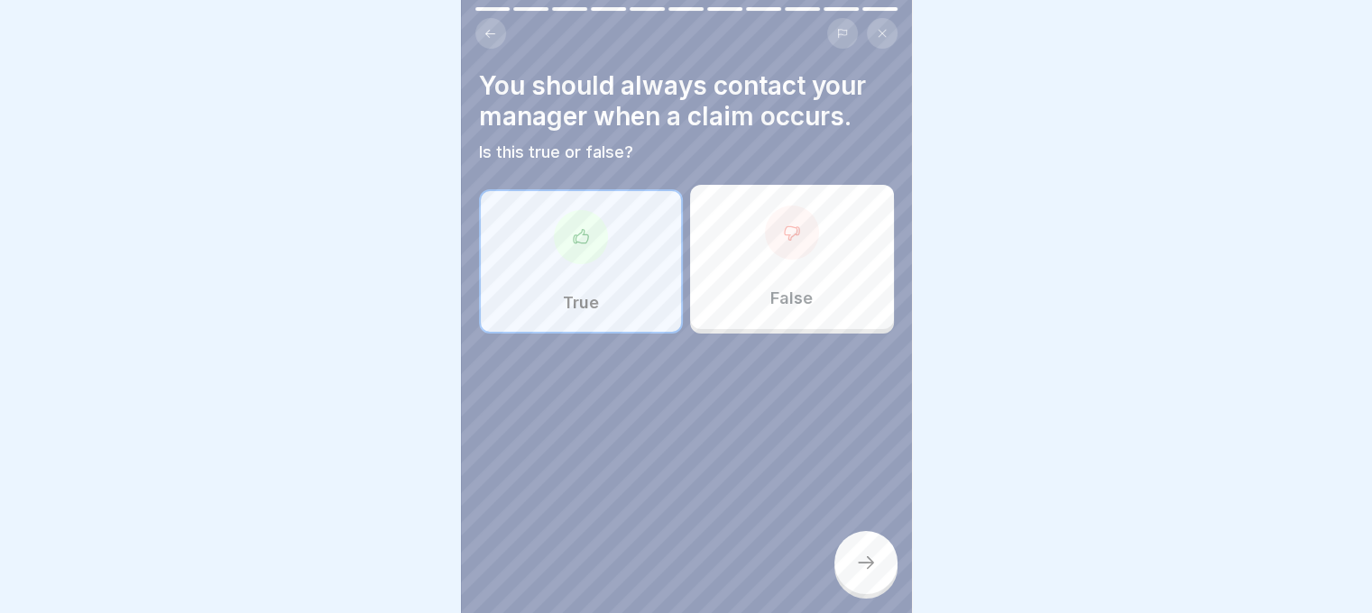
click at [857, 544] on div at bounding box center [865, 562] width 63 height 63
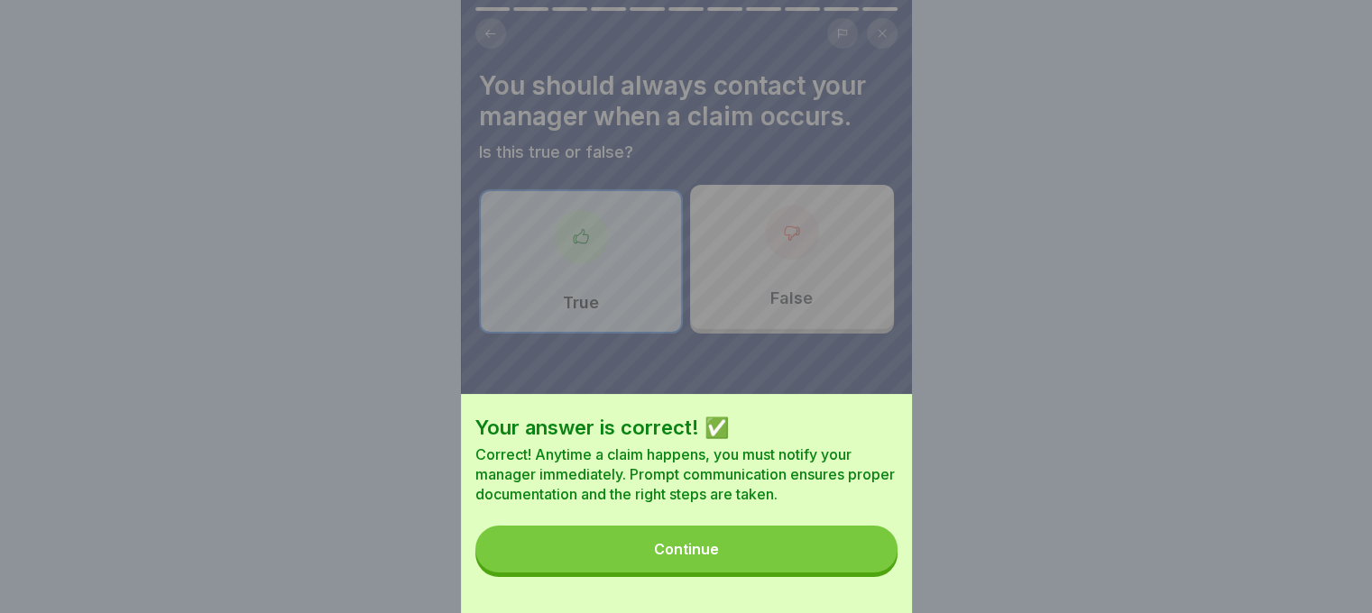
click at [790, 557] on button "Continue" at bounding box center [686, 549] width 422 height 47
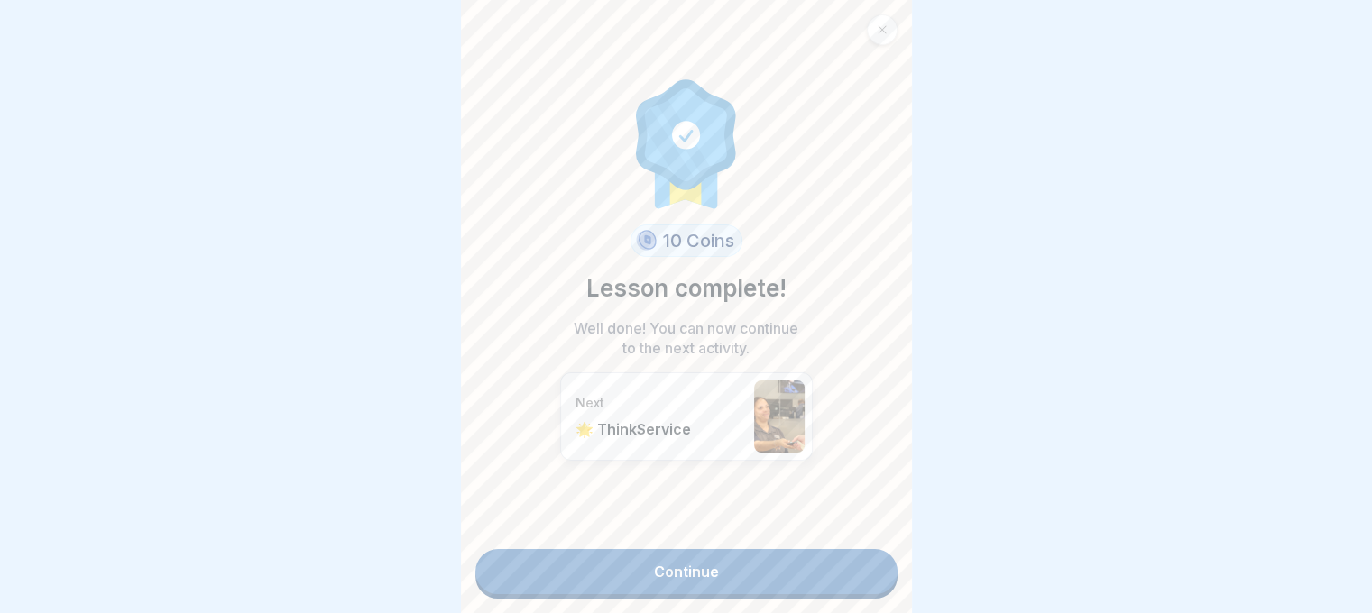
click at [782, 570] on link "Continue" at bounding box center [686, 571] width 422 height 45
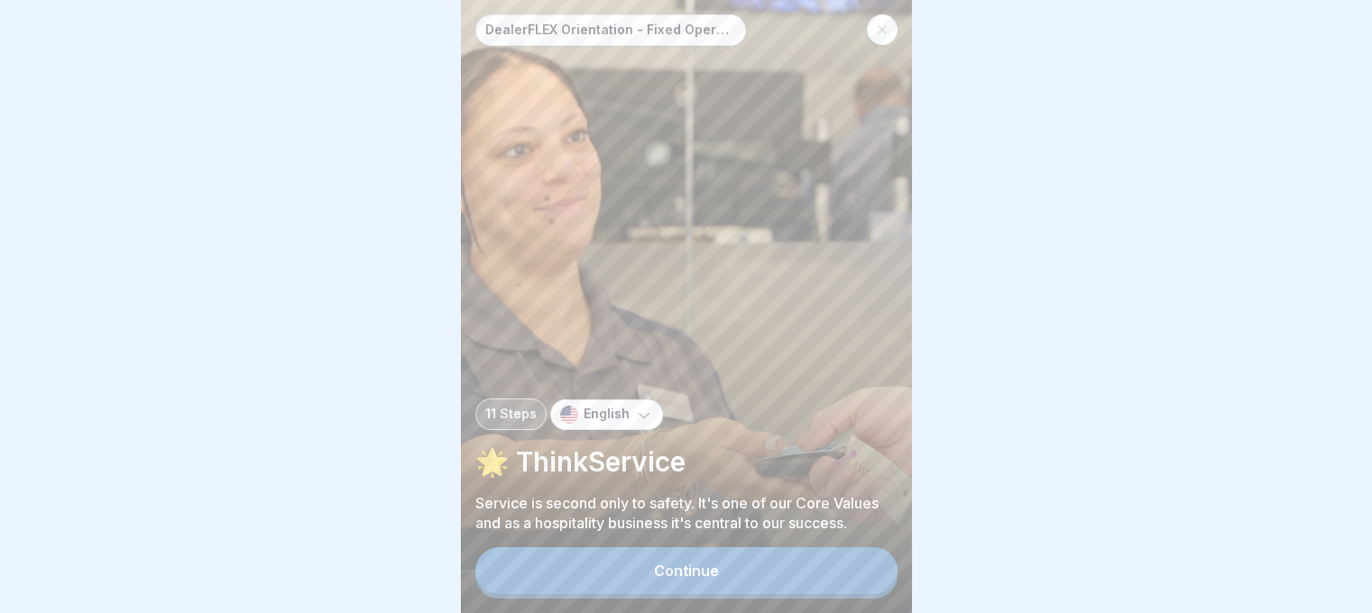
click at [721, 580] on button "Continue" at bounding box center [686, 570] width 422 height 47
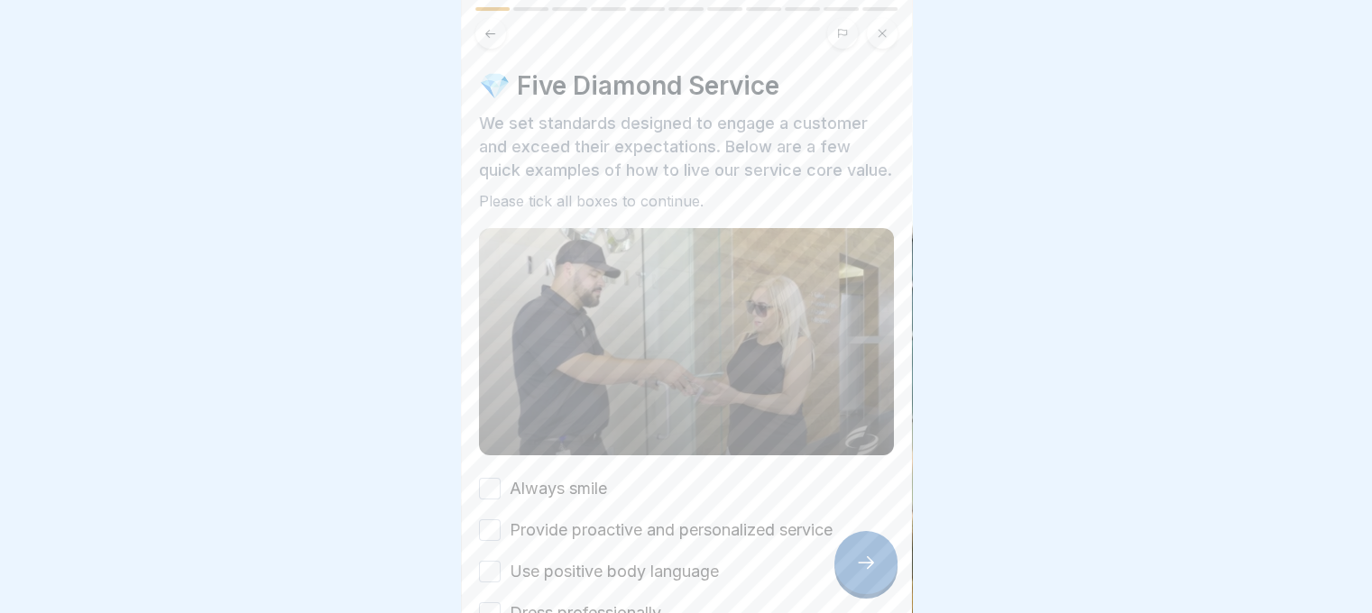
click at [580, 501] on label "Always smile" at bounding box center [558, 488] width 97 height 23
click at [501, 500] on button "Always smile" at bounding box center [490, 489] width 22 height 22
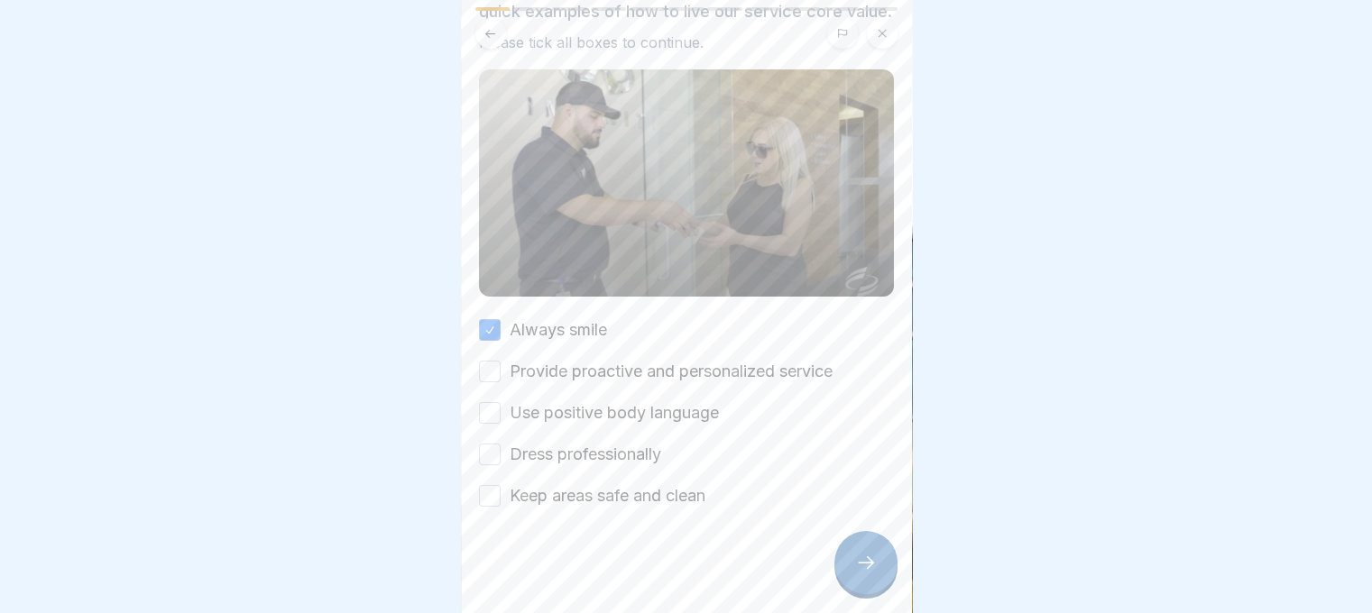
scroll to position [177, 0]
click at [625, 375] on label "Provide proactive and personalized service" at bounding box center [671, 368] width 323 height 23
click at [501, 375] on button "Provide proactive and personalized service" at bounding box center [490, 369] width 22 height 22
drag, startPoint x: 628, startPoint y: 408, endPoint x: 628, endPoint y: 428, distance: 20.7
click at [628, 409] on label "Use positive body language" at bounding box center [614, 410] width 209 height 23
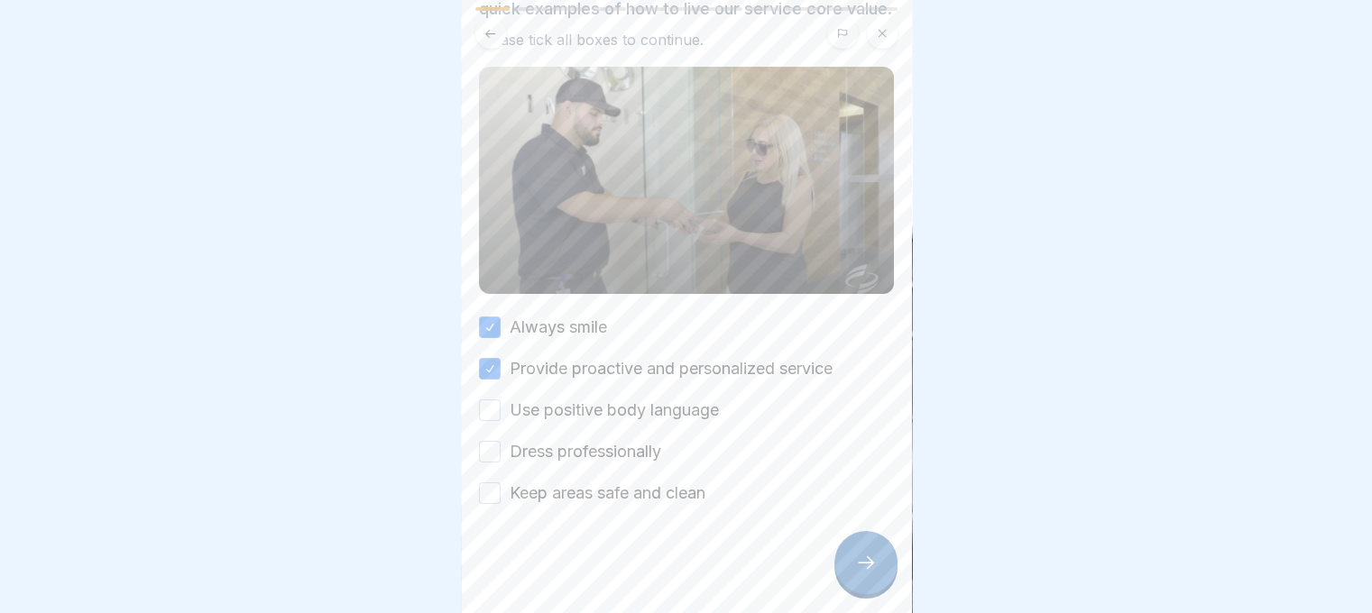
click at [501, 409] on button "Use positive body language" at bounding box center [490, 411] width 22 height 22
drag, startPoint x: 628, startPoint y: 451, endPoint x: 625, endPoint y: 467, distance: 16.5
click at [628, 453] on label "Dress professionally" at bounding box center [586, 451] width 152 height 23
click at [501, 453] on button "Dress professionally" at bounding box center [490, 452] width 22 height 22
click at [624, 494] on label "Keep areas safe and clean" at bounding box center [608, 493] width 196 height 23
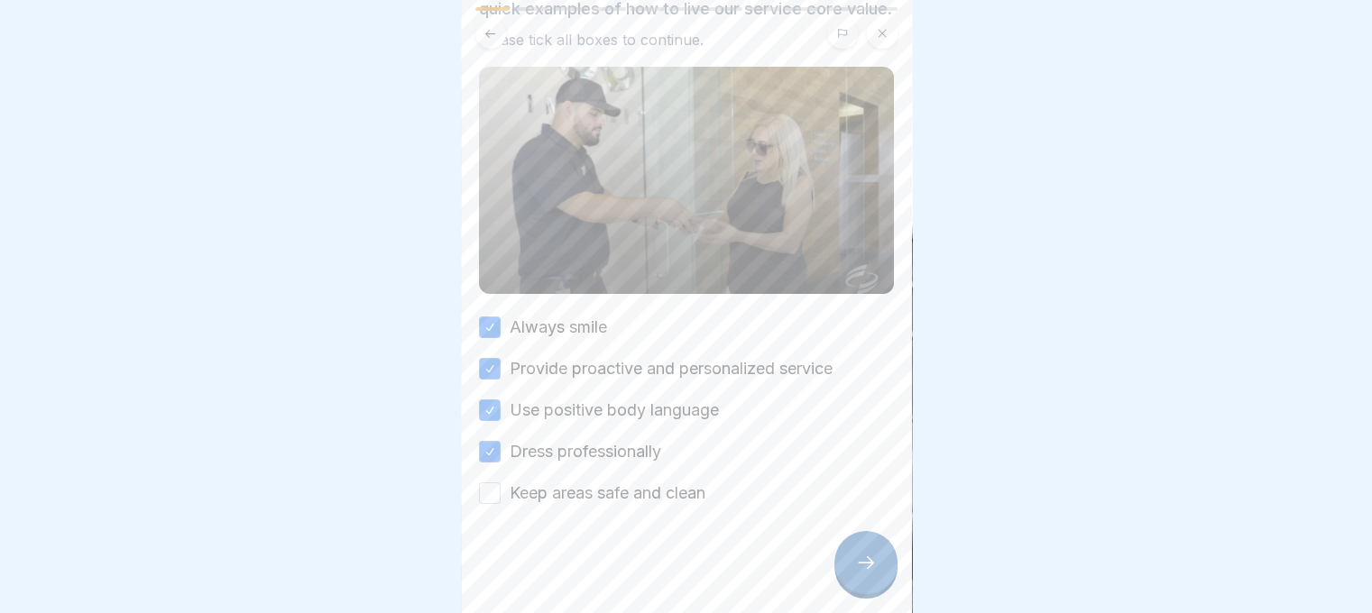
click at [501, 494] on button "Keep areas safe and clean" at bounding box center [490, 494] width 22 height 22
click at [876, 574] on icon at bounding box center [866, 563] width 22 height 22
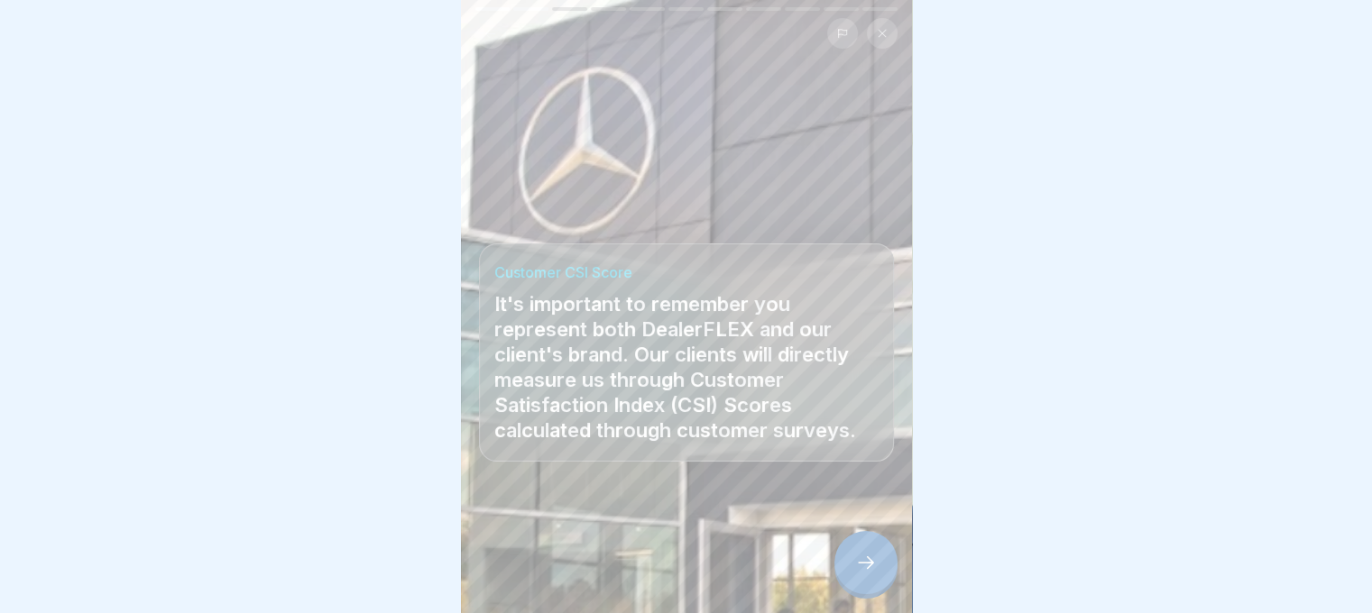
click at [871, 568] on icon at bounding box center [866, 563] width 22 height 22
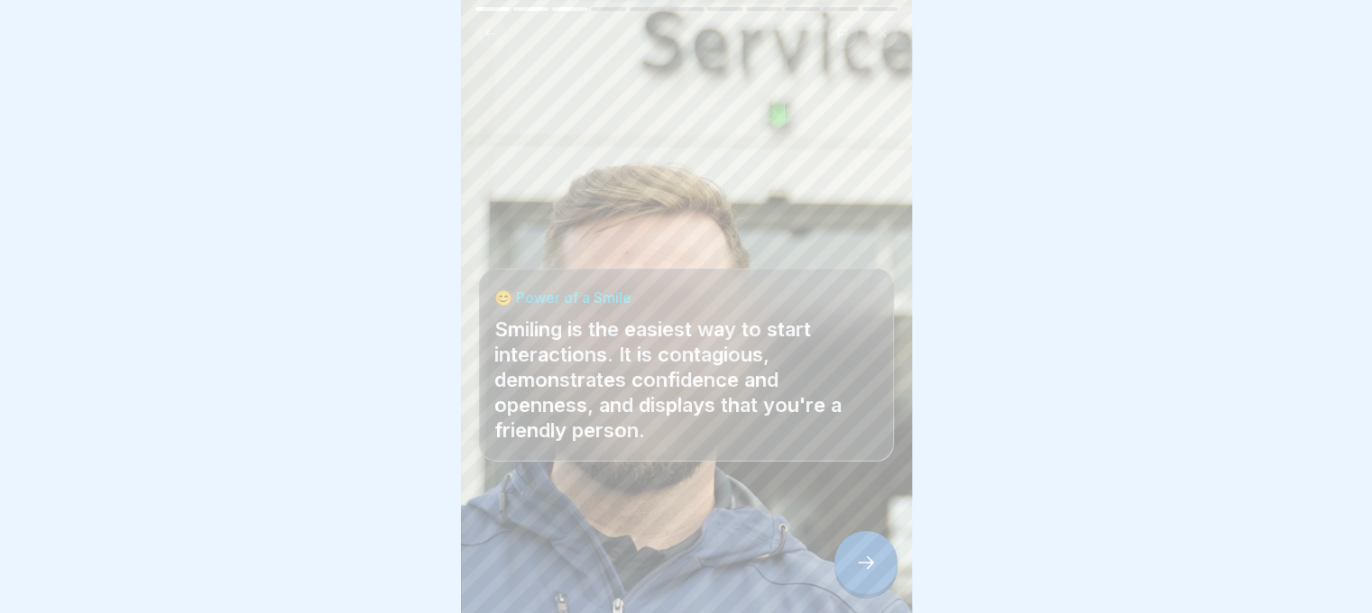
scroll to position [14, 0]
click at [873, 570] on icon at bounding box center [866, 563] width 22 height 22
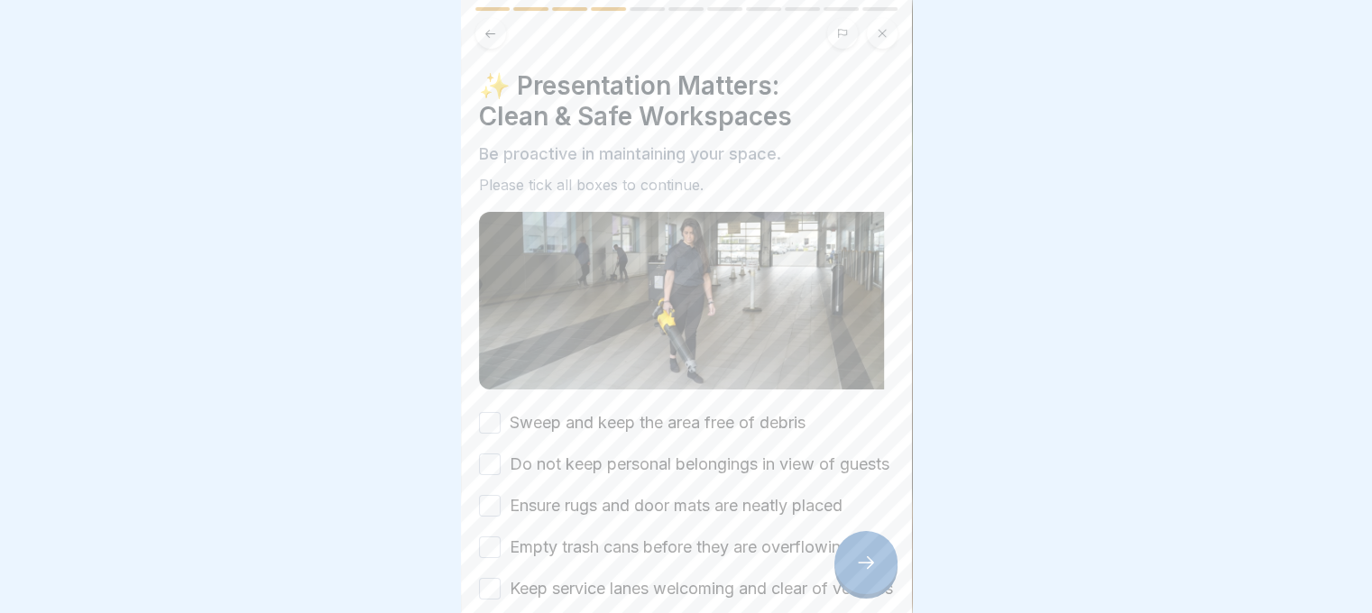
click at [675, 411] on label "Sweep and keep the area free of debris" at bounding box center [658, 422] width 296 height 23
click at [501, 412] on button "Sweep and keep the area free of debris" at bounding box center [490, 423] width 22 height 22
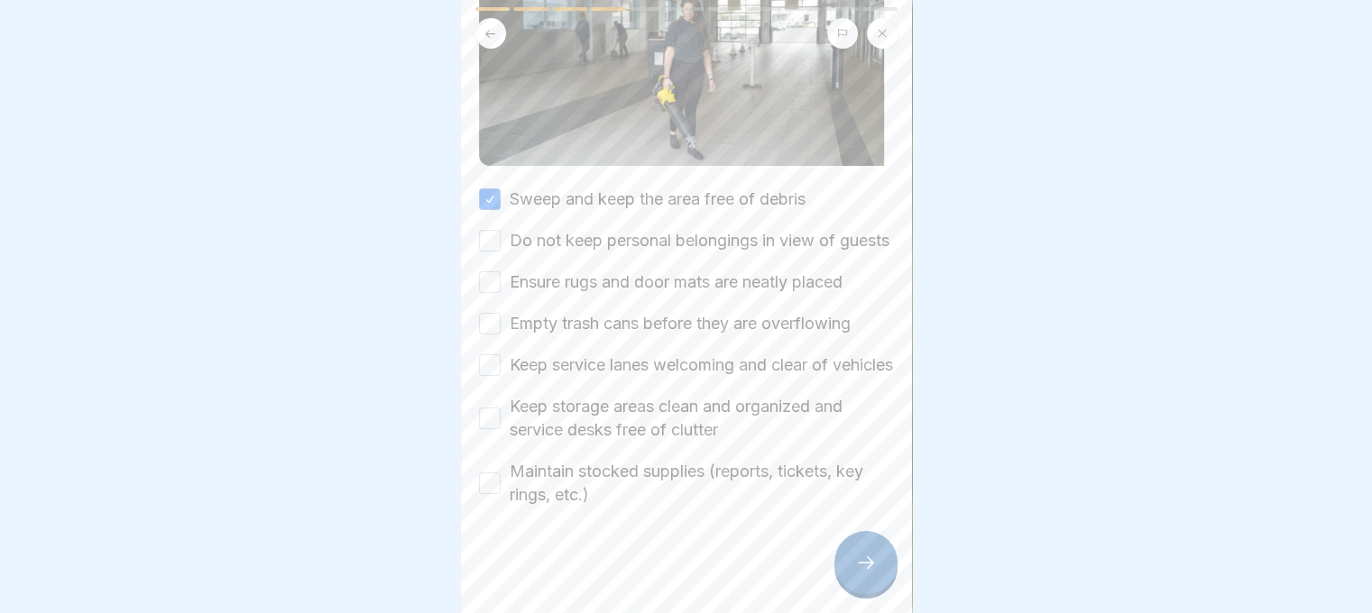
scroll to position [266, 0]
click at [624, 227] on label "Do not keep personal belongings in view of guests" at bounding box center [700, 238] width 380 height 23
click at [501, 228] on button "Do not keep personal belongings in view of guests" at bounding box center [490, 239] width 22 height 22
click at [624, 269] on label "Ensure rugs and door mats are neatly placed" at bounding box center [676, 280] width 333 height 23
click at [501, 270] on button "Ensure rugs and door mats are neatly placed" at bounding box center [490, 281] width 22 height 22
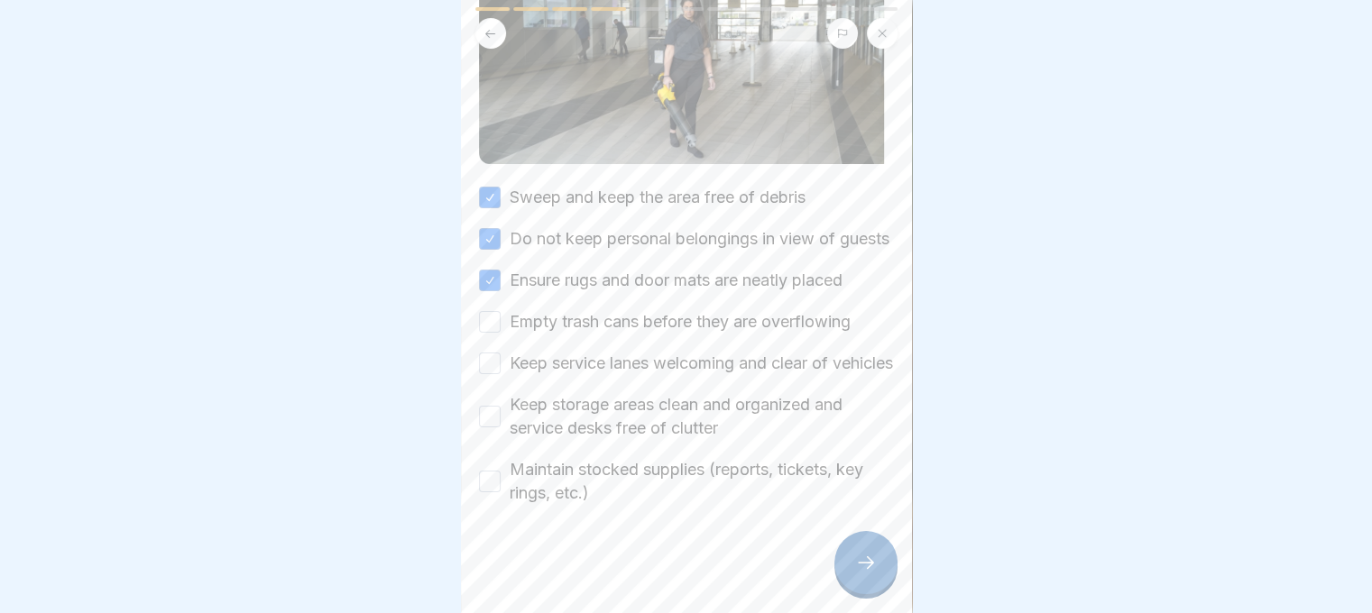
click at [635, 310] on label "Empty trash cans before they are overflowing" at bounding box center [680, 321] width 341 height 23
click at [501, 311] on button "Empty trash cans before they are overflowing" at bounding box center [490, 322] width 22 height 22
click at [566, 352] on label "Keep service lanes welcoming and clear of vehicles" at bounding box center [701, 363] width 383 height 23
click at [501, 353] on button "Keep service lanes welcoming and clear of vehicles" at bounding box center [490, 364] width 22 height 22
click at [578, 407] on label "Keep storage areas clean and organized and service desks free of clutter" at bounding box center [702, 416] width 384 height 47
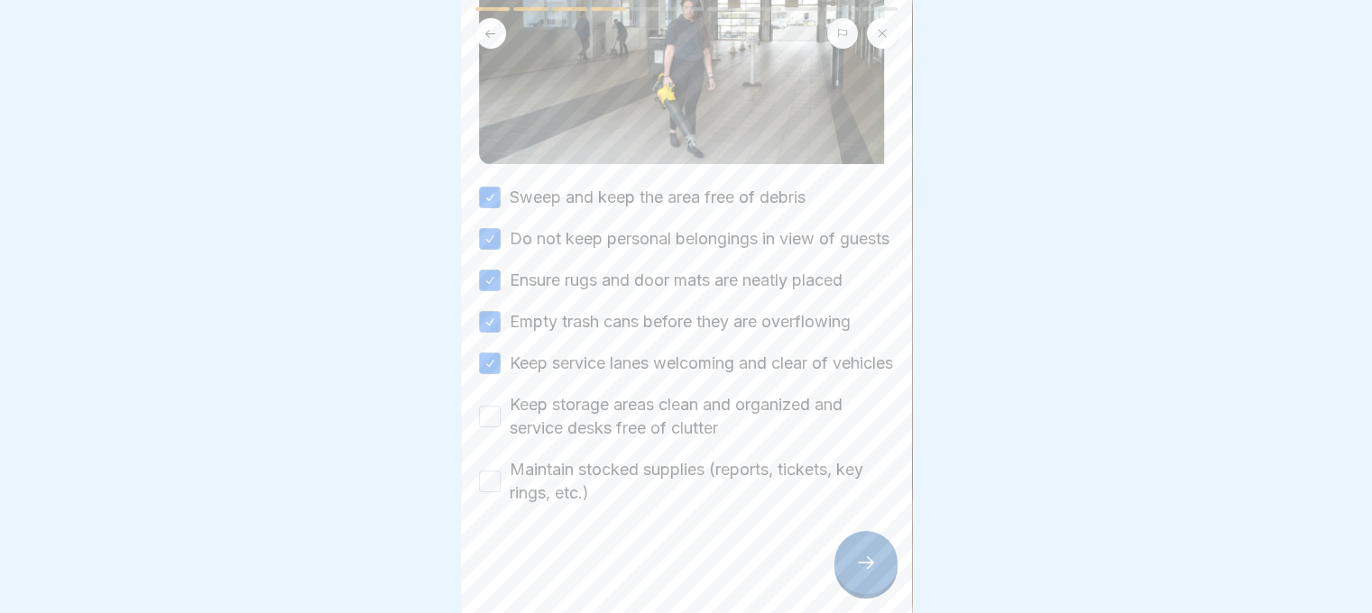
click at [501, 407] on button "Keep storage areas clean and organized and service desks free of clutter" at bounding box center [490, 417] width 22 height 22
click at [552, 490] on label "Maintain stocked supplies (reports, tickets, key rings, etc.)" at bounding box center [702, 481] width 384 height 47
click at [501, 490] on button "Maintain stocked supplies (reports, tickets, key rings, etc.)" at bounding box center [490, 482] width 22 height 22
click at [855, 566] on icon at bounding box center [866, 563] width 22 height 22
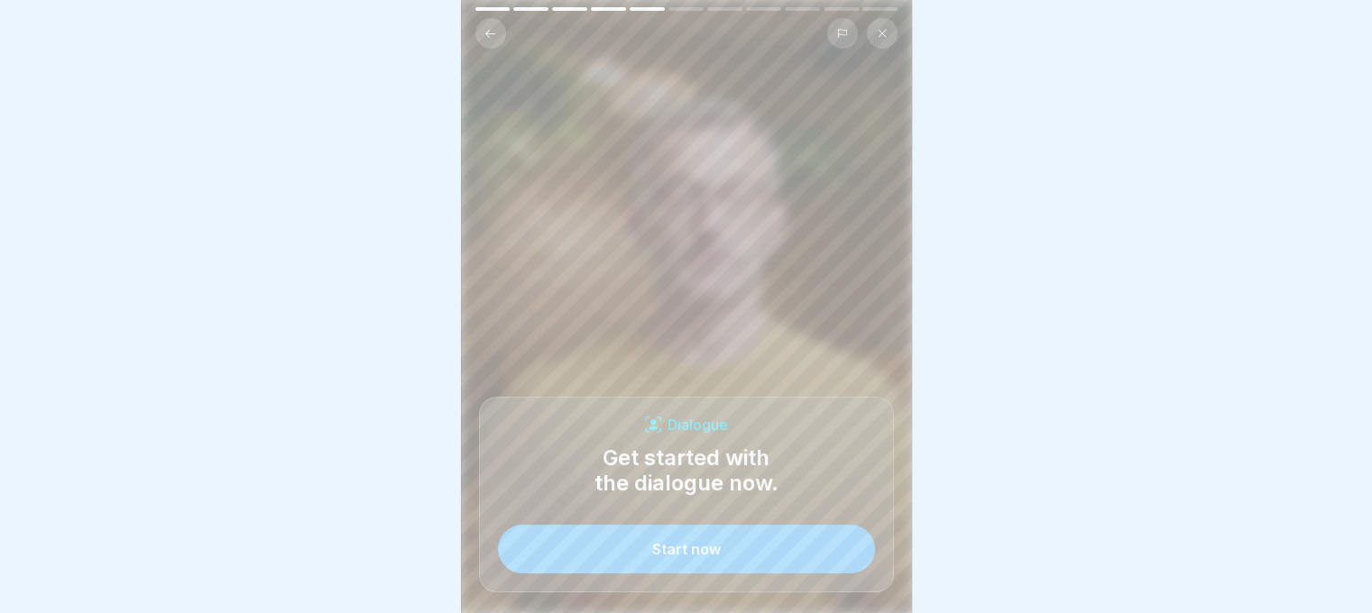
click at [820, 551] on button "Start now" at bounding box center [686, 549] width 377 height 49
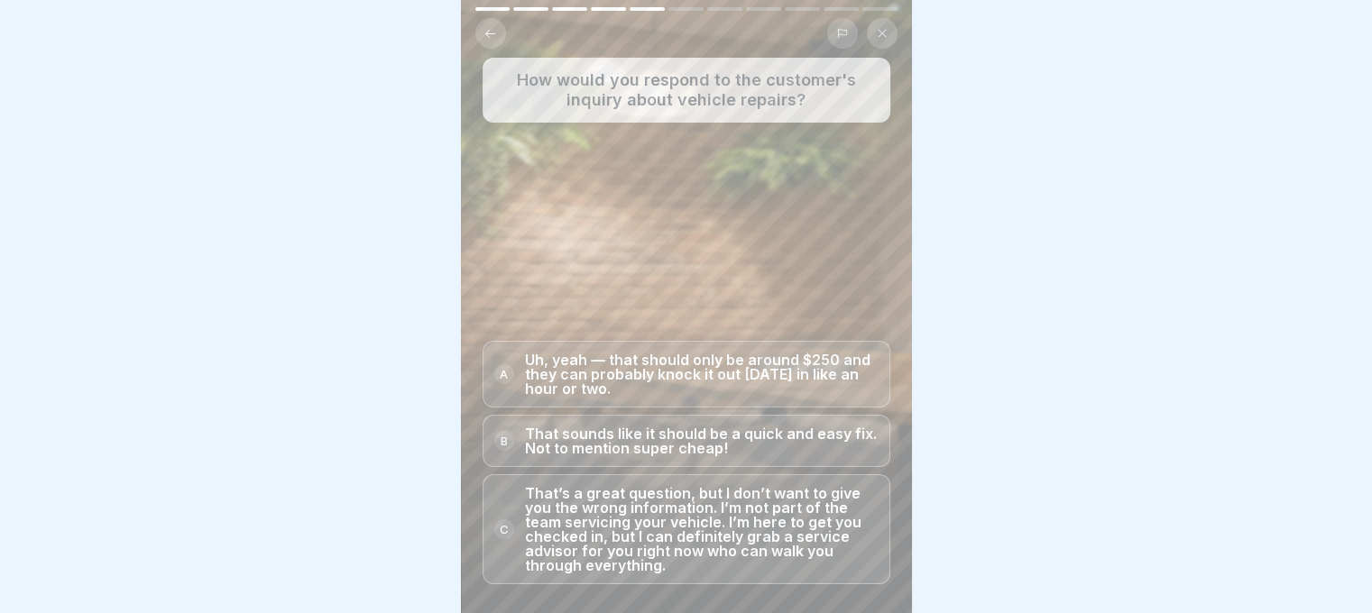
scroll to position [14, 0]
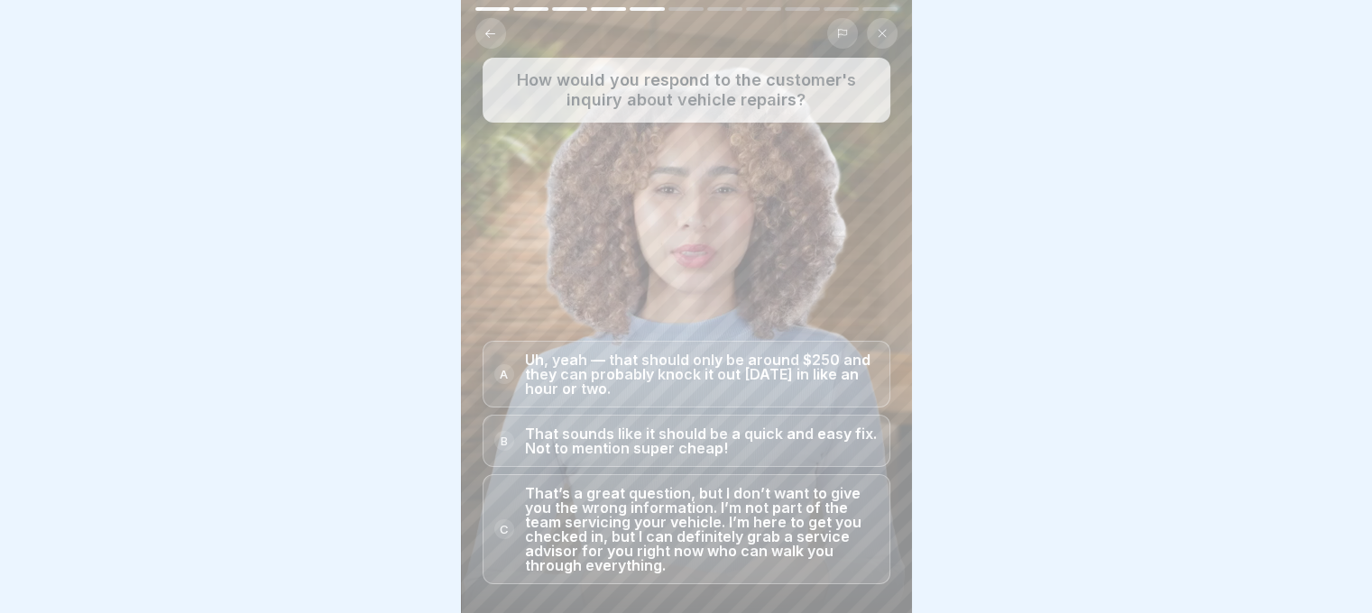
click at [740, 529] on p "That’s a great question, but I don’t want to give you the wrong information. I’…" at bounding box center [702, 529] width 354 height 87
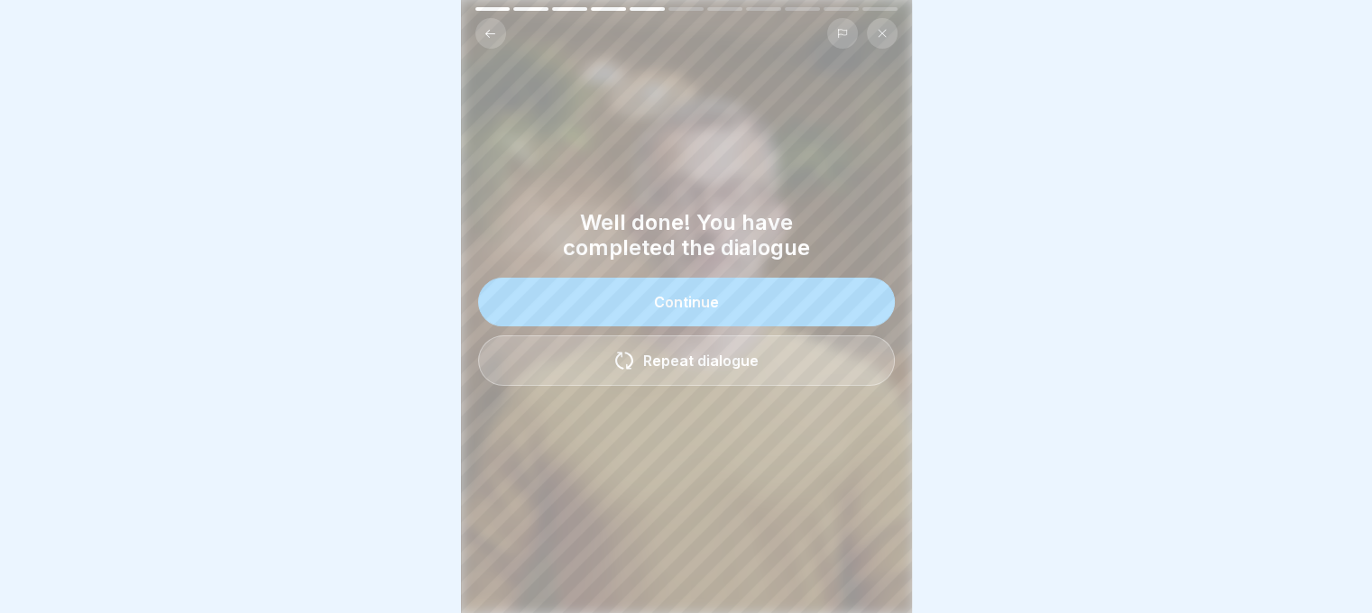
click at [804, 300] on button "Continue" at bounding box center [686, 302] width 417 height 49
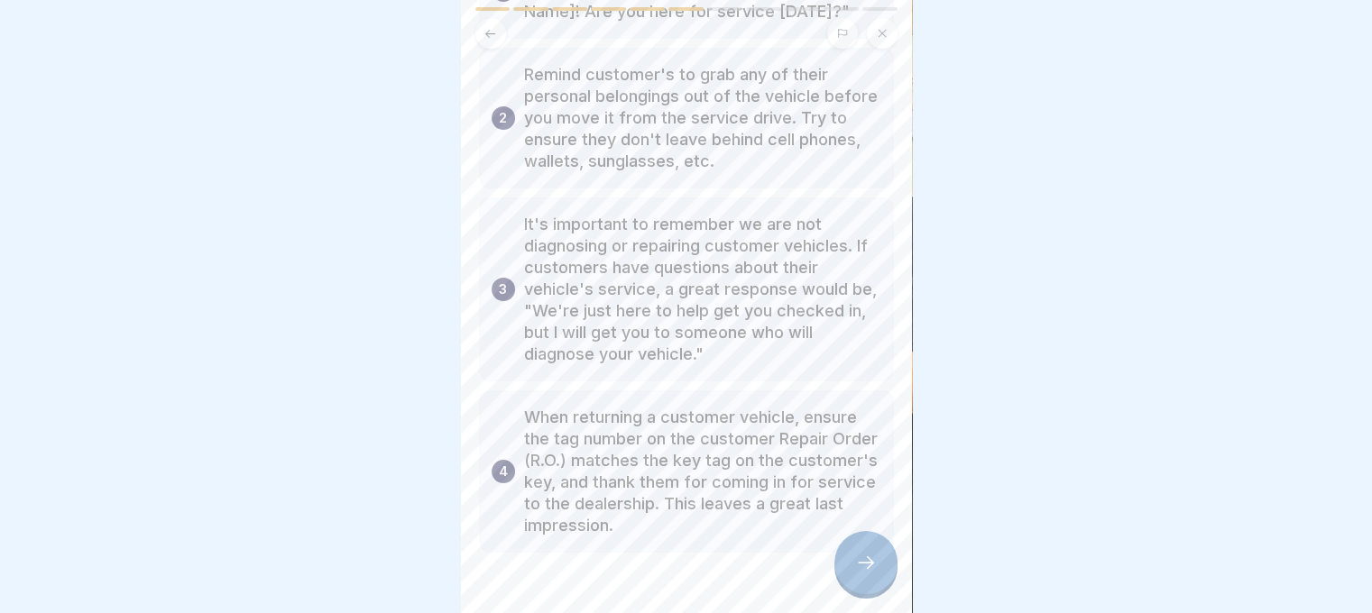
scroll to position [263, 0]
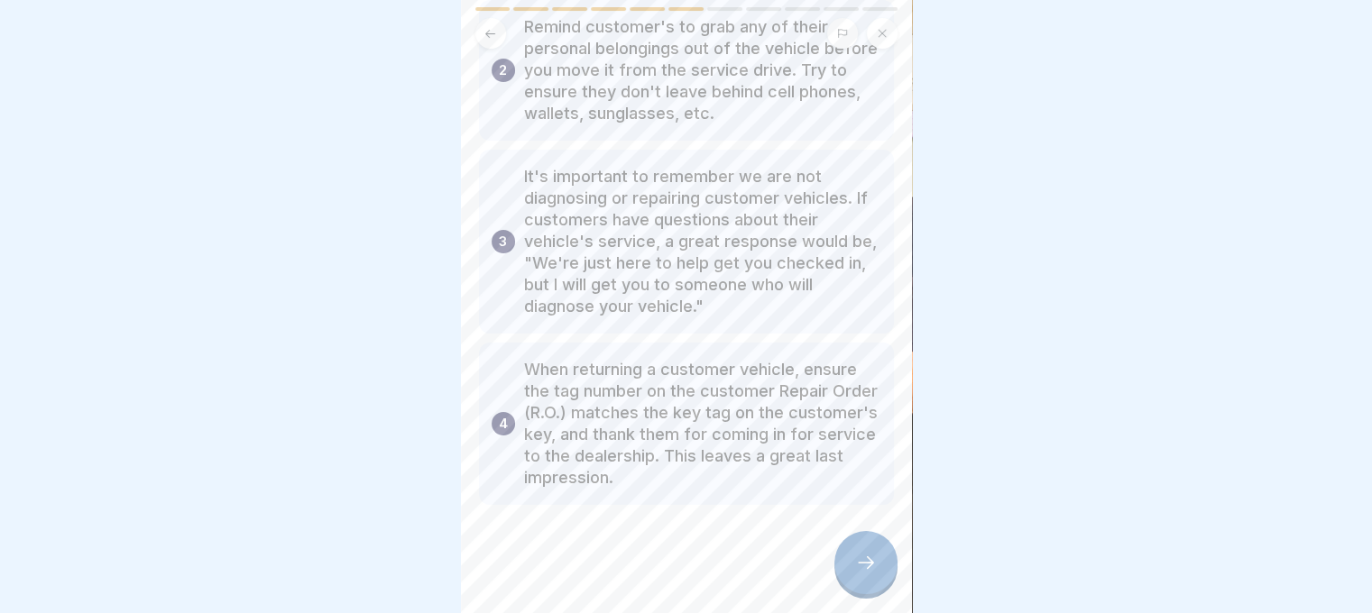
click at [855, 567] on icon at bounding box center [866, 563] width 22 height 22
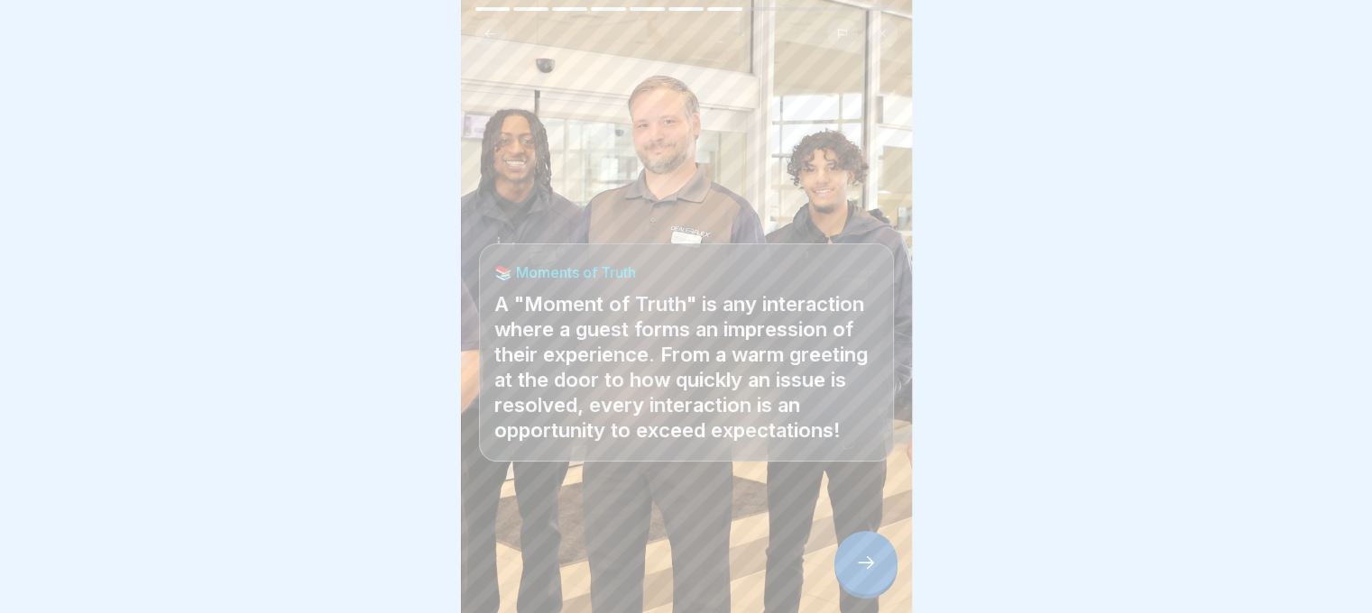
click at [855, 566] on icon at bounding box center [866, 563] width 22 height 22
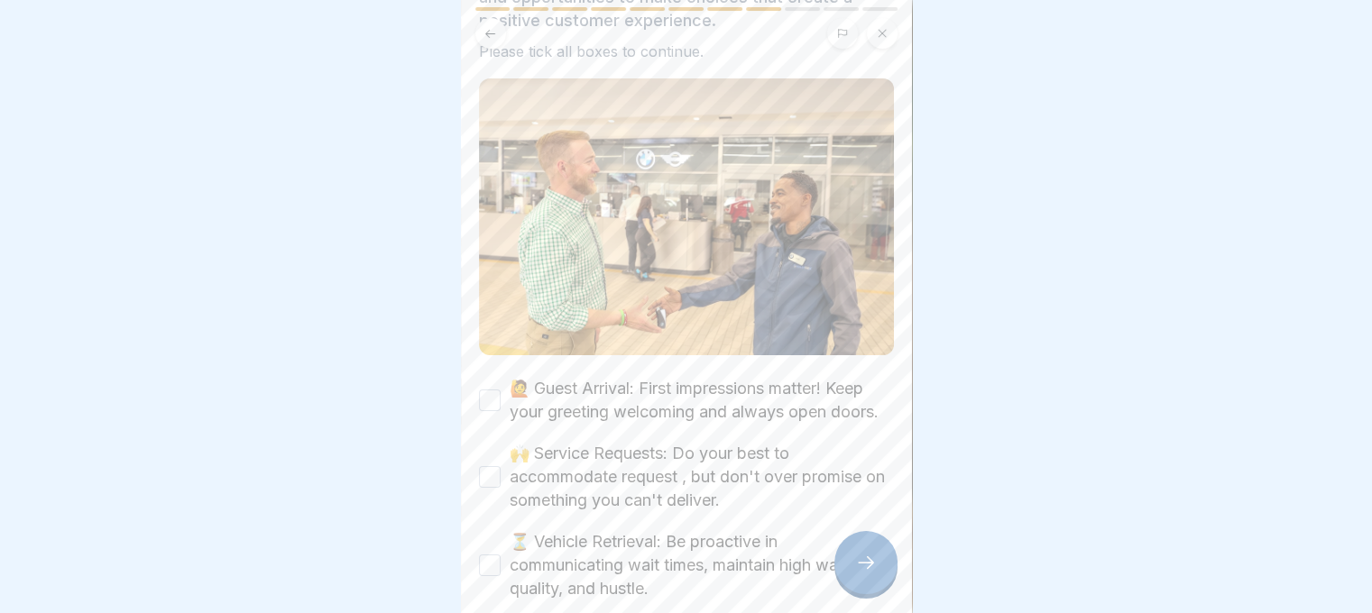
click at [596, 377] on label "🙋 Guest Arrival: First impressions matter! Keep your greeting welcoming and alw…" at bounding box center [702, 400] width 384 height 47
click at [501, 390] on button "🙋 Guest Arrival: First impressions matter! Keep your greeting welcoming and alw…" at bounding box center [490, 401] width 22 height 22
click at [603, 482] on label "🙌 Service Requests: Do your best to accommodate request , but don't over promis…" at bounding box center [702, 477] width 384 height 70
click at [501, 482] on button "🙌 Service Requests: Do your best to accommodate request , but don't over promis…" at bounding box center [490, 477] width 22 height 22
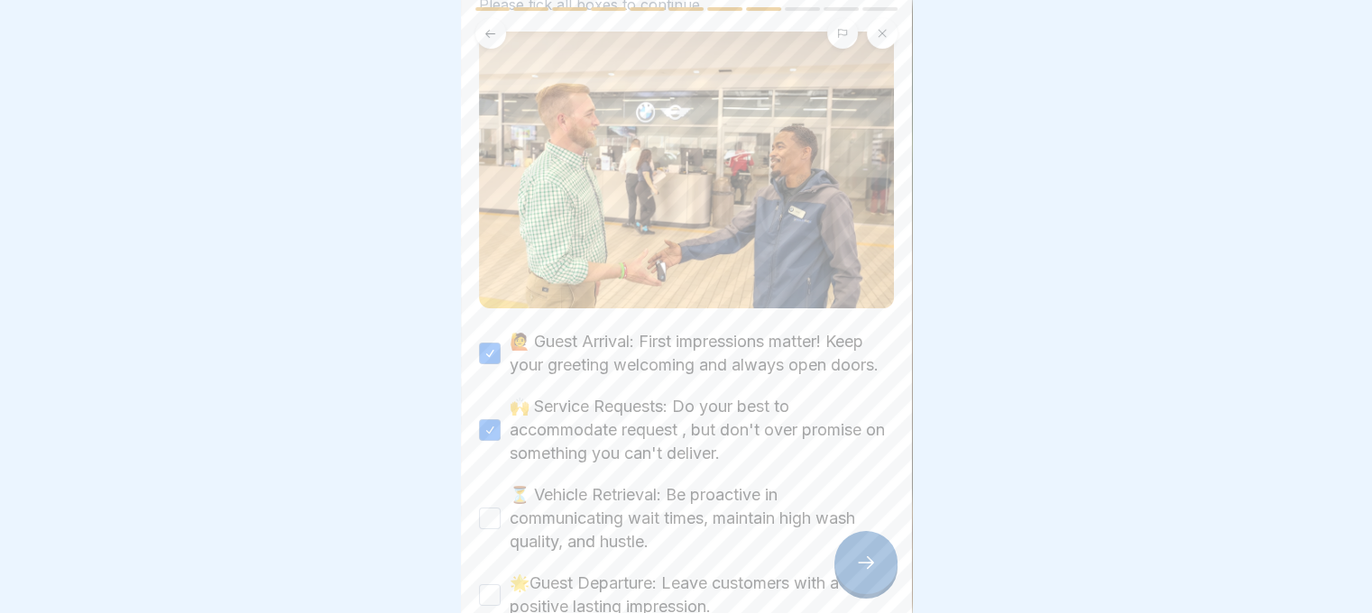
scroll to position [354, 0]
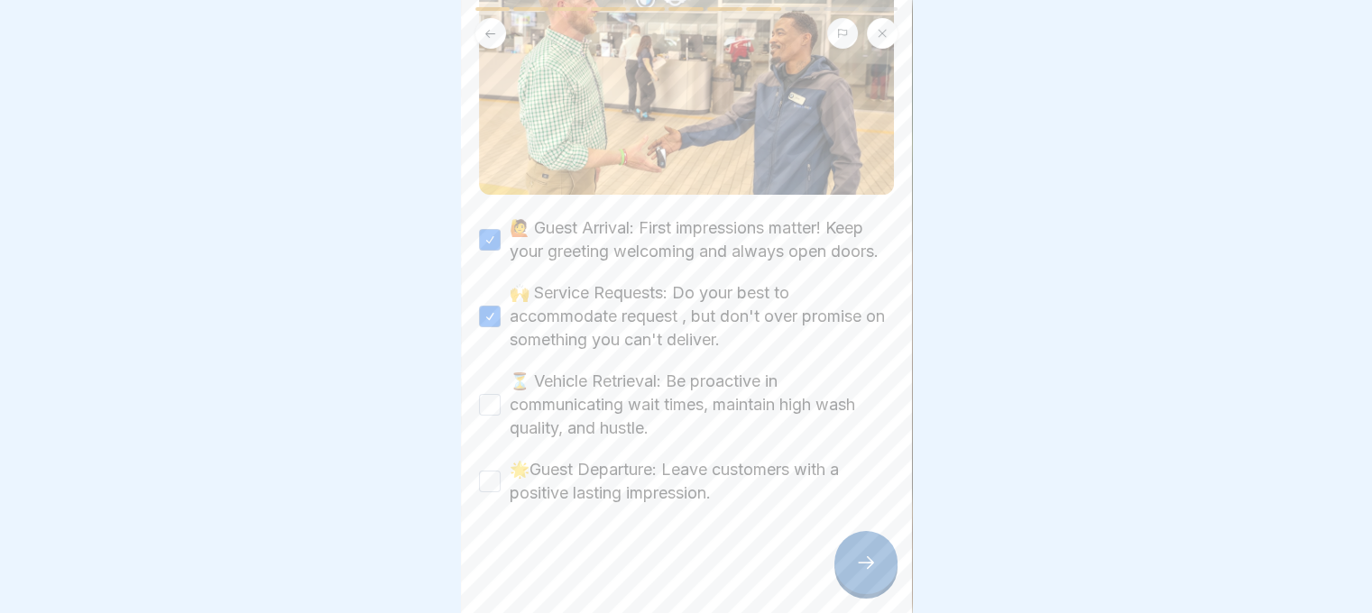
drag, startPoint x: 594, startPoint y: 386, endPoint x: 595, endPoint y: 408, distance: 21.7
click at [593, 386] on label "⏳ Vehicle Retrieval: Be proactive in communicating wait times, maintain high wa…" at bounding box center [702, 405] width 384 height 70
click at [501, 394] on button "⏳ Vehicle Retrieval: Be proactive in communicating wait times, maintain high wa…" at bounding box center [490, 405] width 22 height 22
click at [603, 474] on label "🌟Guest Departure: Leave customers with a positive lasting impression." at bounding box center [702, 481] width 384 height 47
click at [501, 474] on button "🌟Guest Departure: Leave customers with a positive lasting impression." at bounding box center [490, 482] width 22 height 22
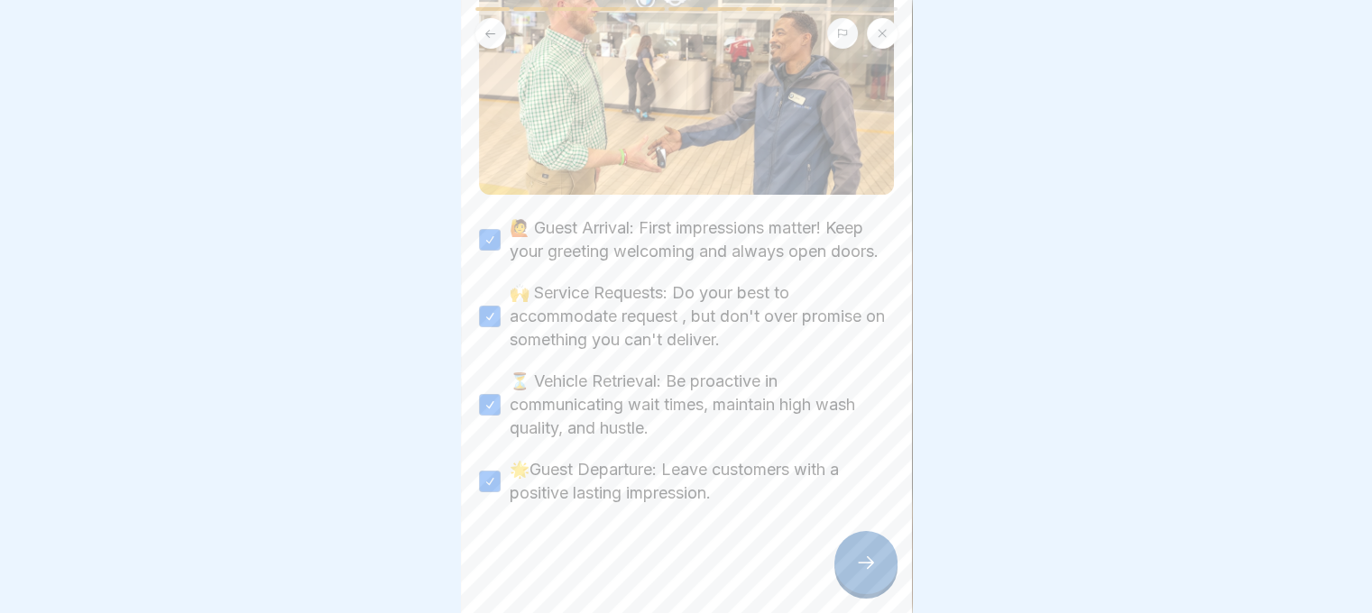
click at [869, 577] on div at bounding box center [865, 562] width 63 height 63
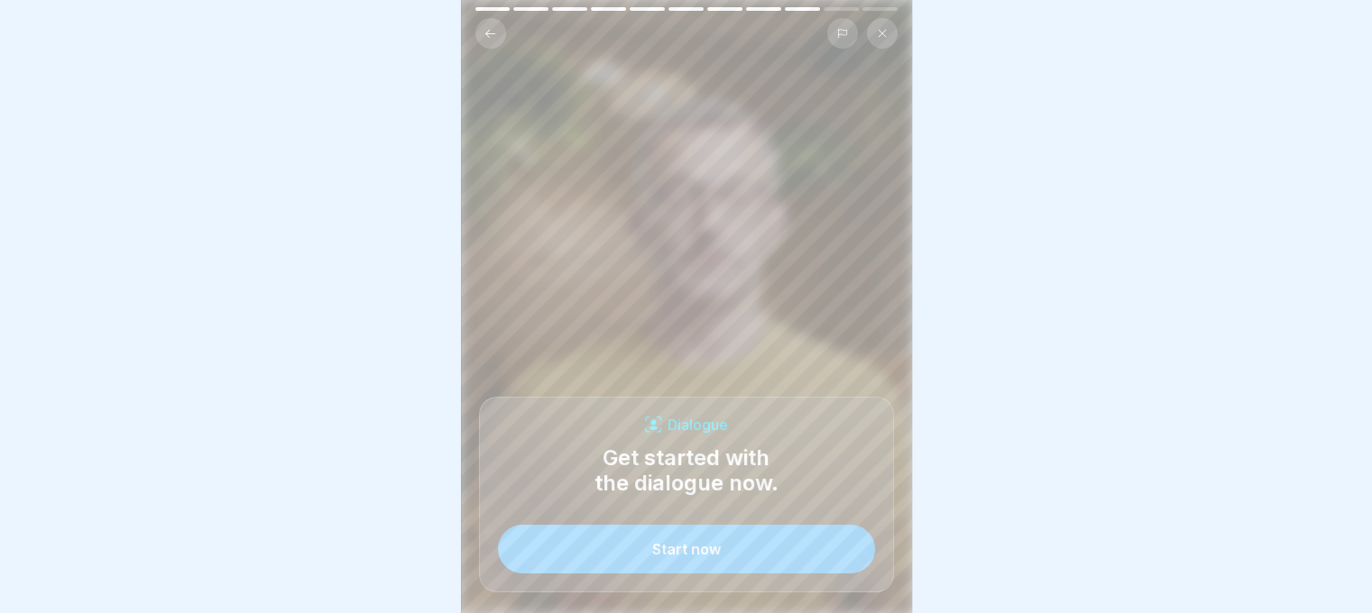
click at [833, 551] on button "Start now" at bounding box center [686, 549] width 377 height 49
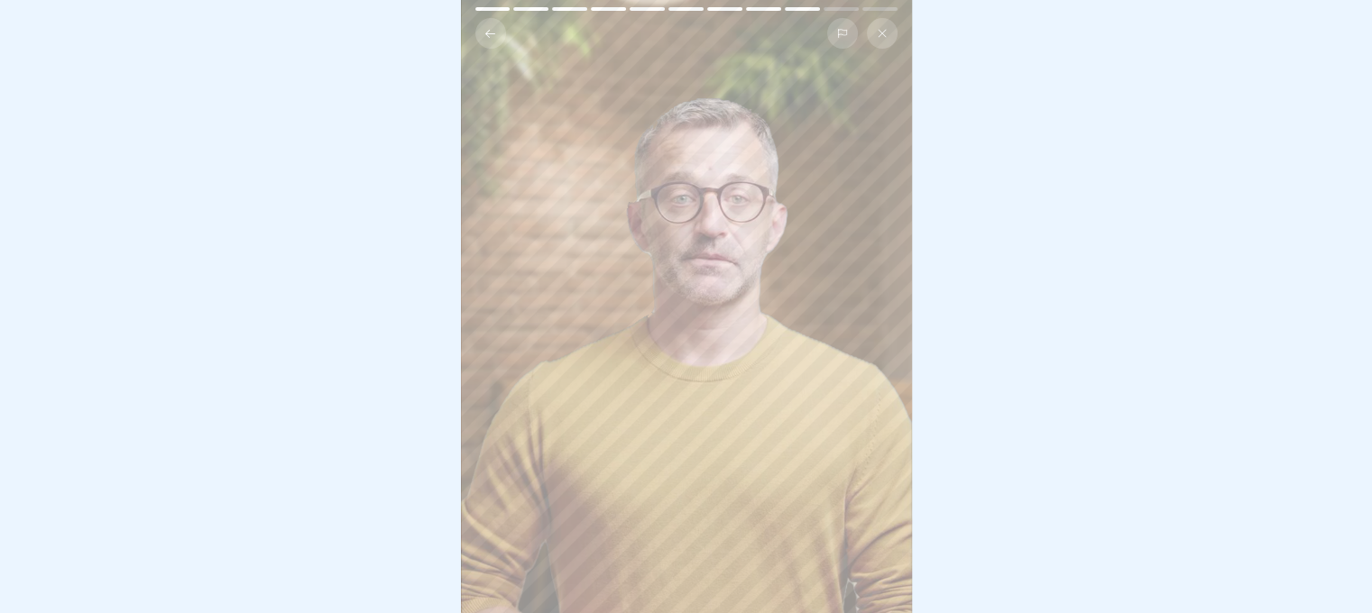
scroll to position [14, 0]
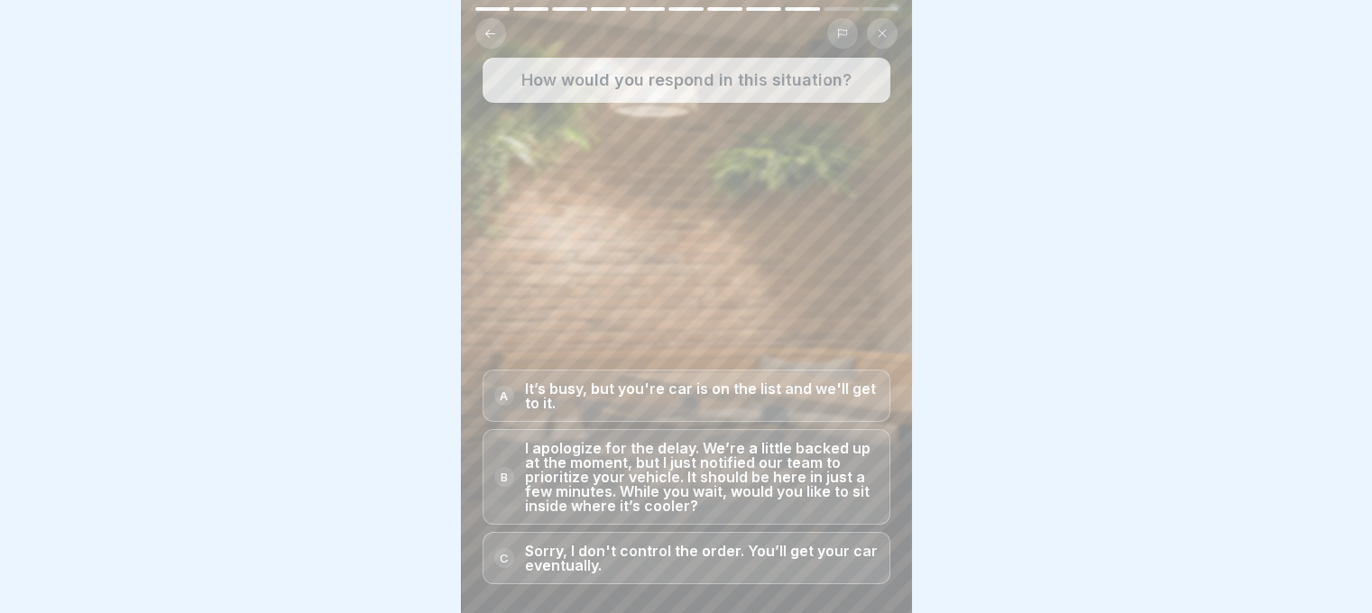
click at [805, 477] on p "I apologize for the delay. We’re a little backed up at the moment, but I just n…" at bounding box center [702, 477] width 354 height 72
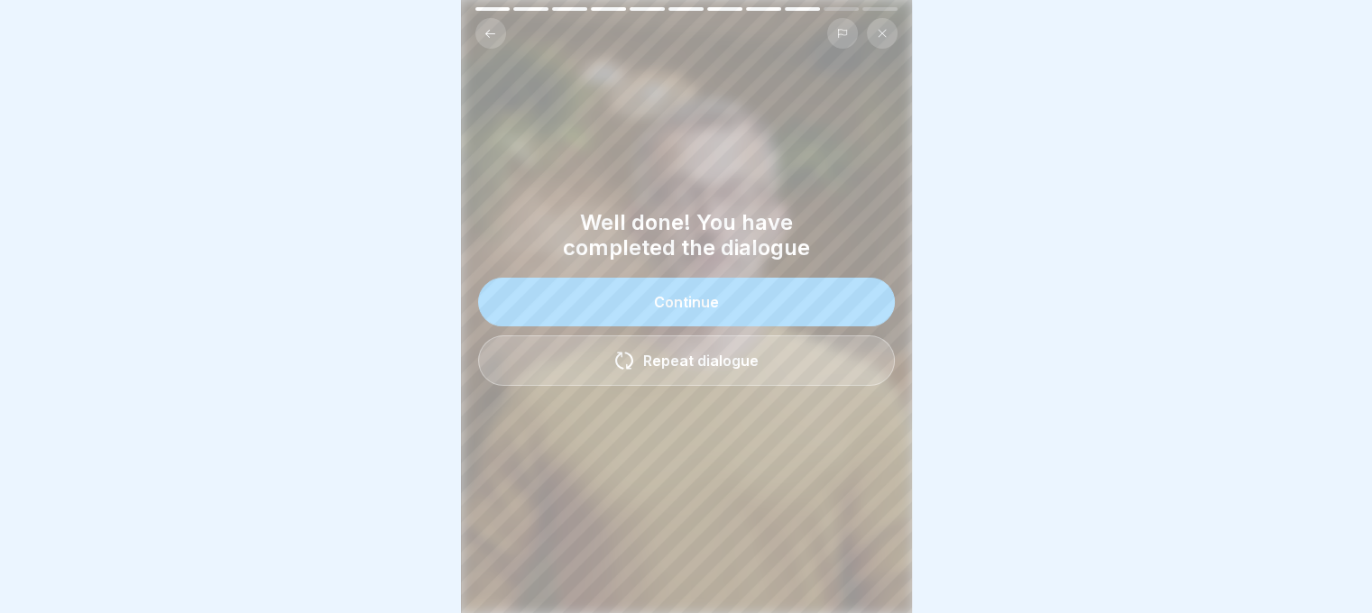
click at [722, 302] on button "Continue" at bounding box center [686, 302] width 417 height 49
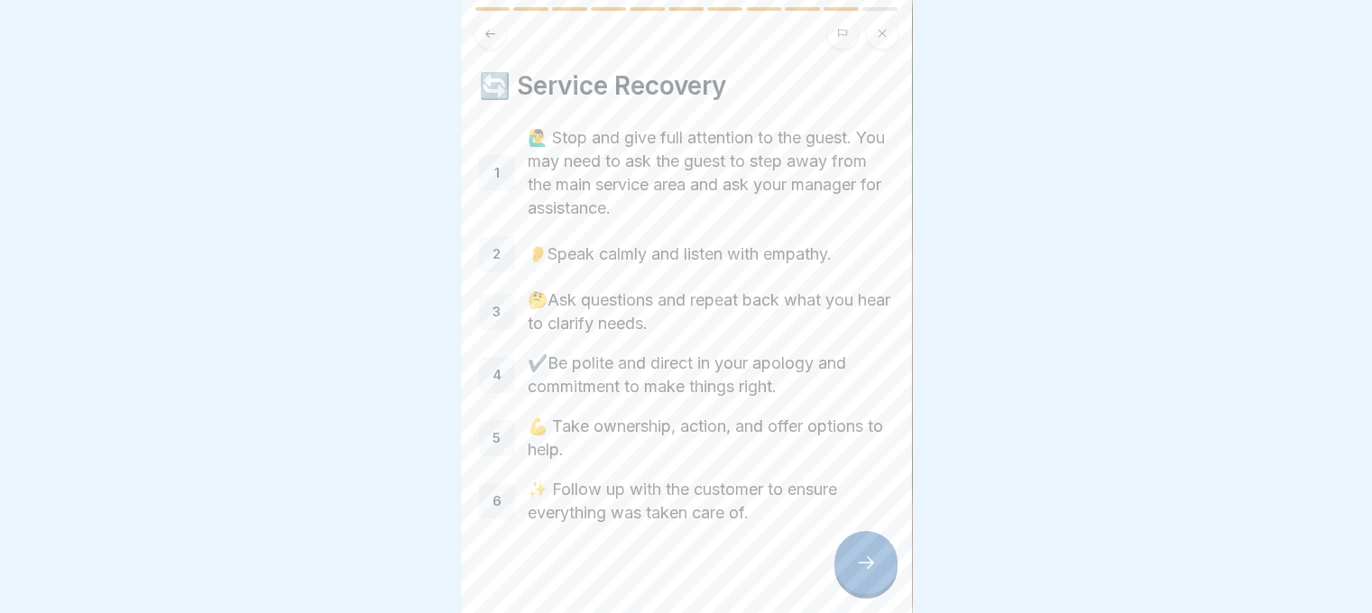
click at [697, 289] on p "🤔Ask questions and repeat back what you hear to clarify needs." at bounding box center [711, 312] width 366 height 47
click at [664, 243] on p "👂Speak calmly and listen with empathy." at bounding box center [711, 254] width 366 height 23
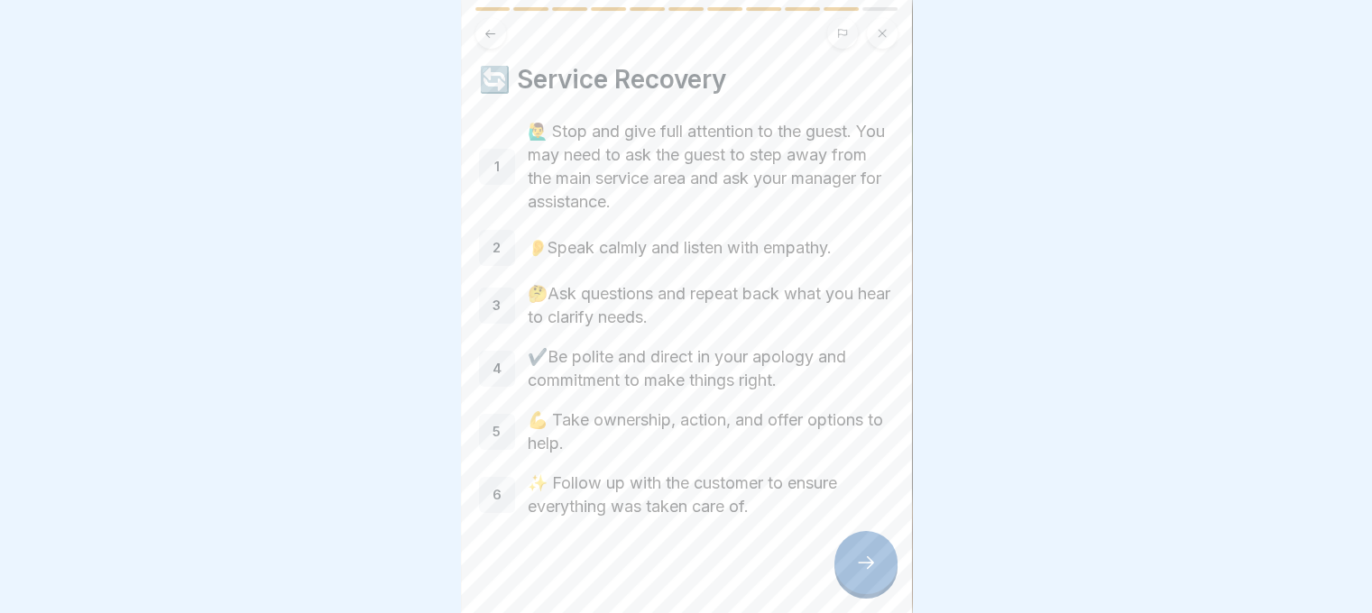
scroll to position [20, 0]
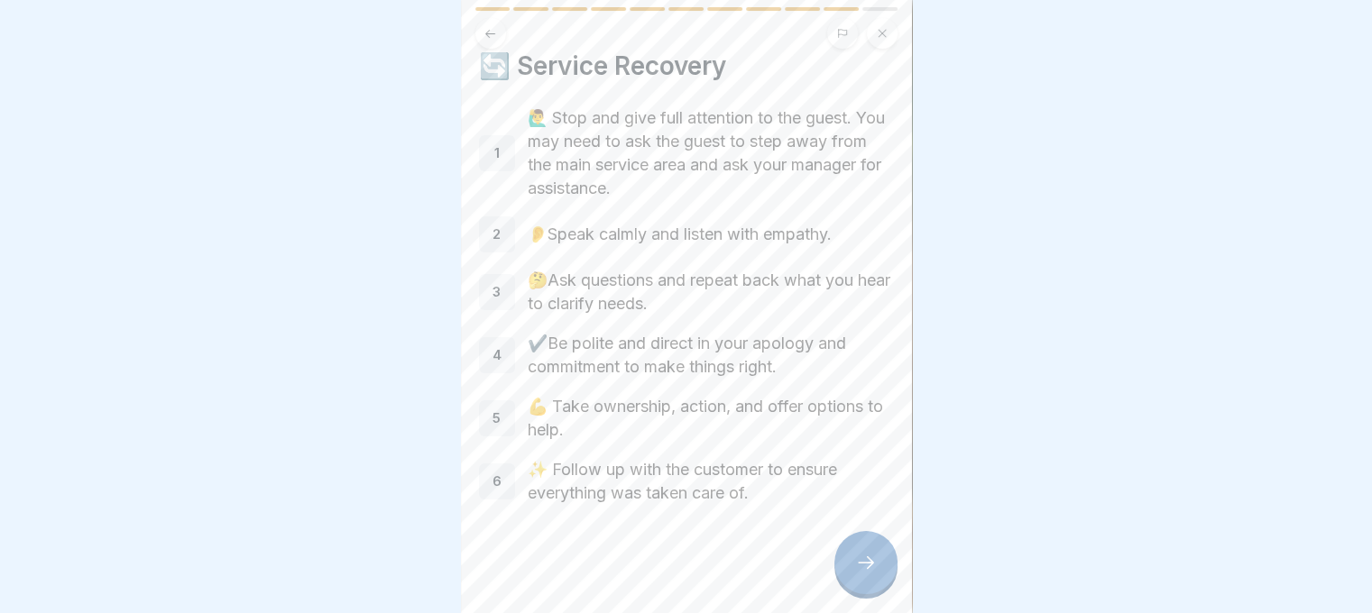
click at [848, 561] on div at bounding box center [865, 562] width 63 height 63
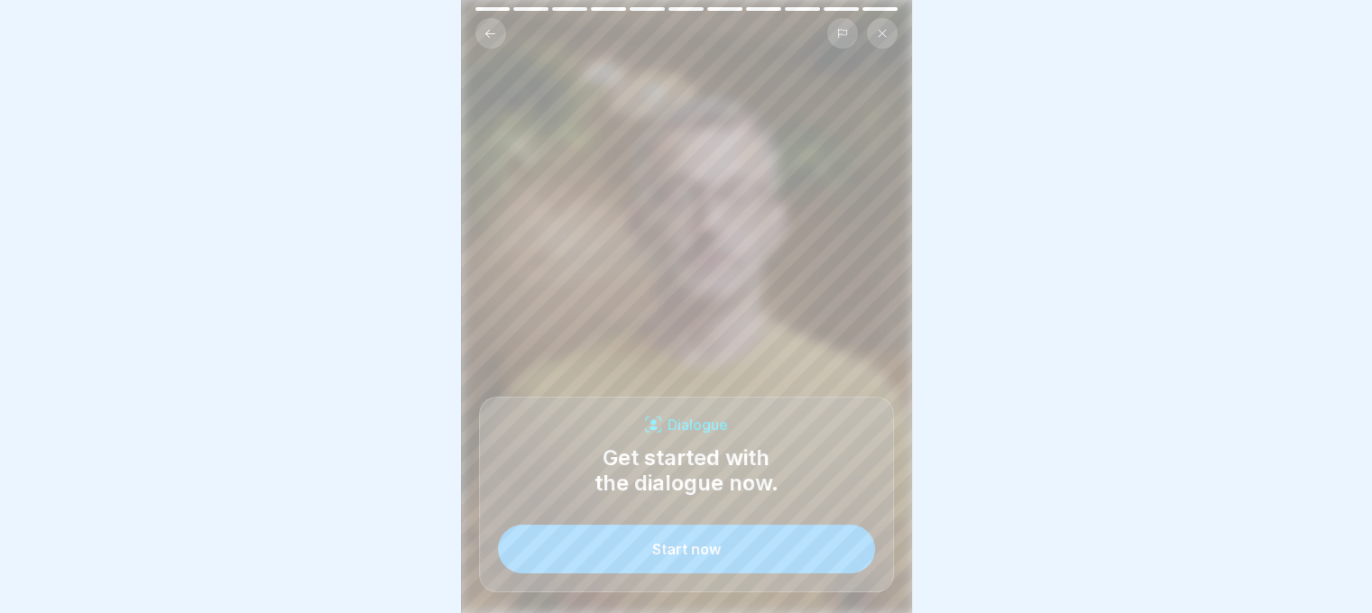
click at [830, 554] on button "Start now" at bounding box center [686, 549] width 377 height 49
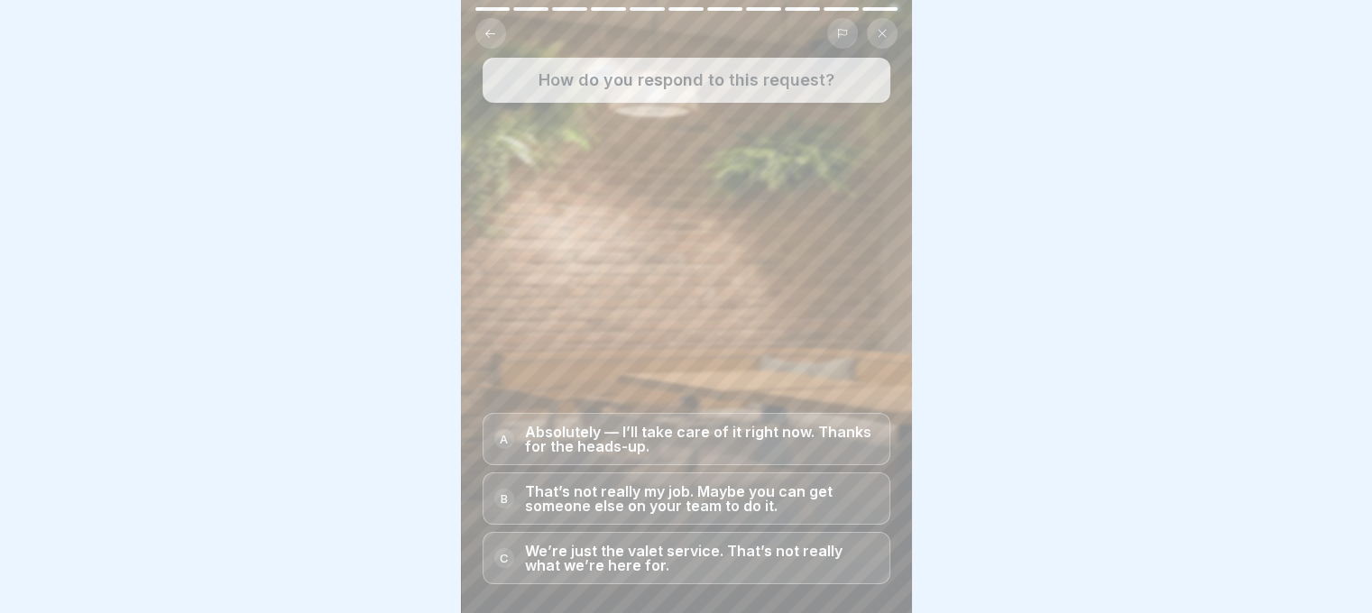
click at [761, 443] on p "Absolutely — I’ll take care of it right now. Thanks for the heads-up." at bounding box center [702, 439] width 354 height 29
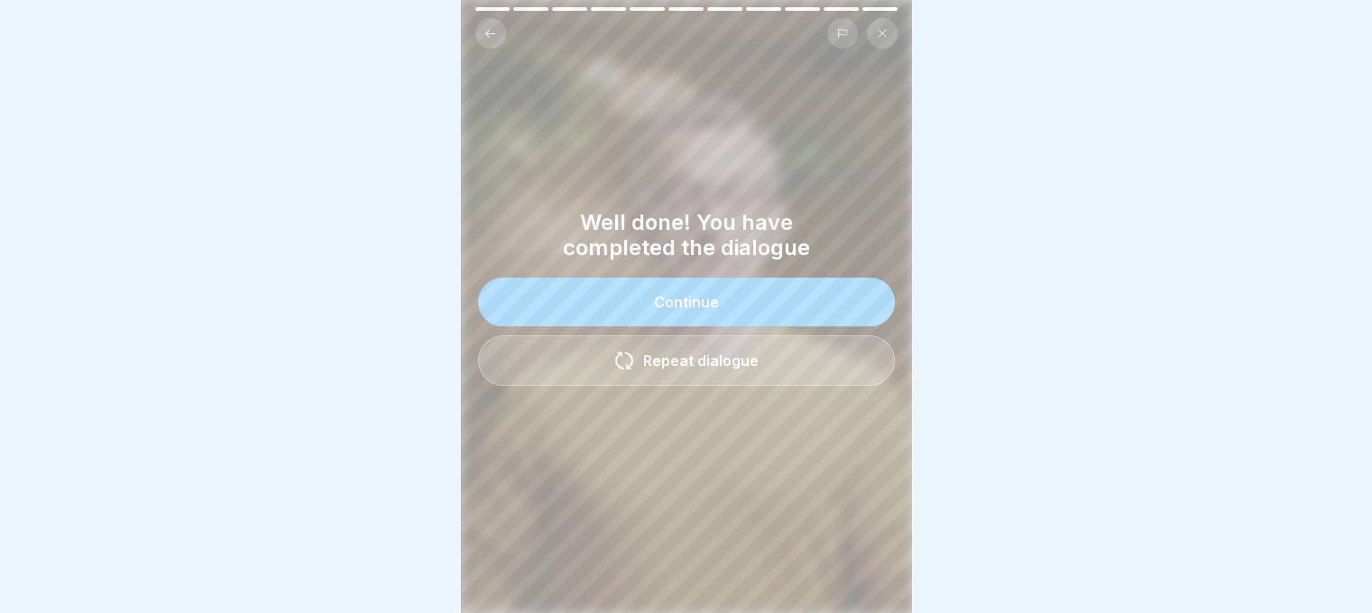
click at [787, 281] on button "Continue" at bounding box center [686, 302] width 417 height 49
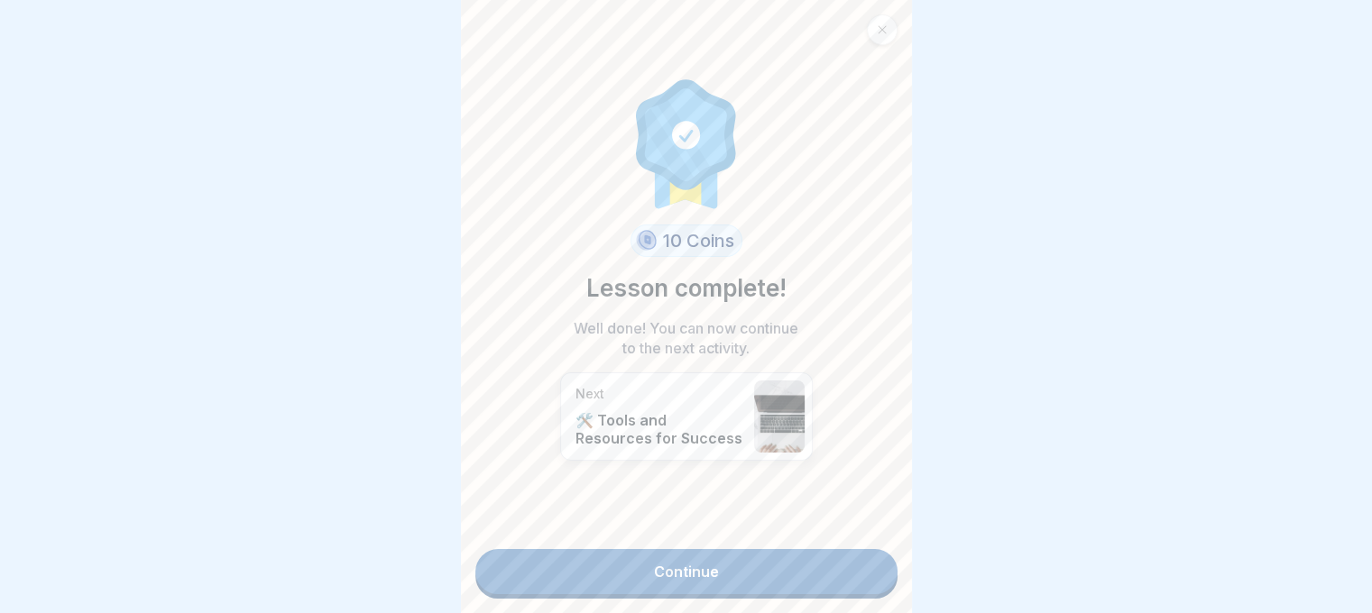
click at [697, 574] on link "Continue" at bounding box center [686, 571] width 422 height 45
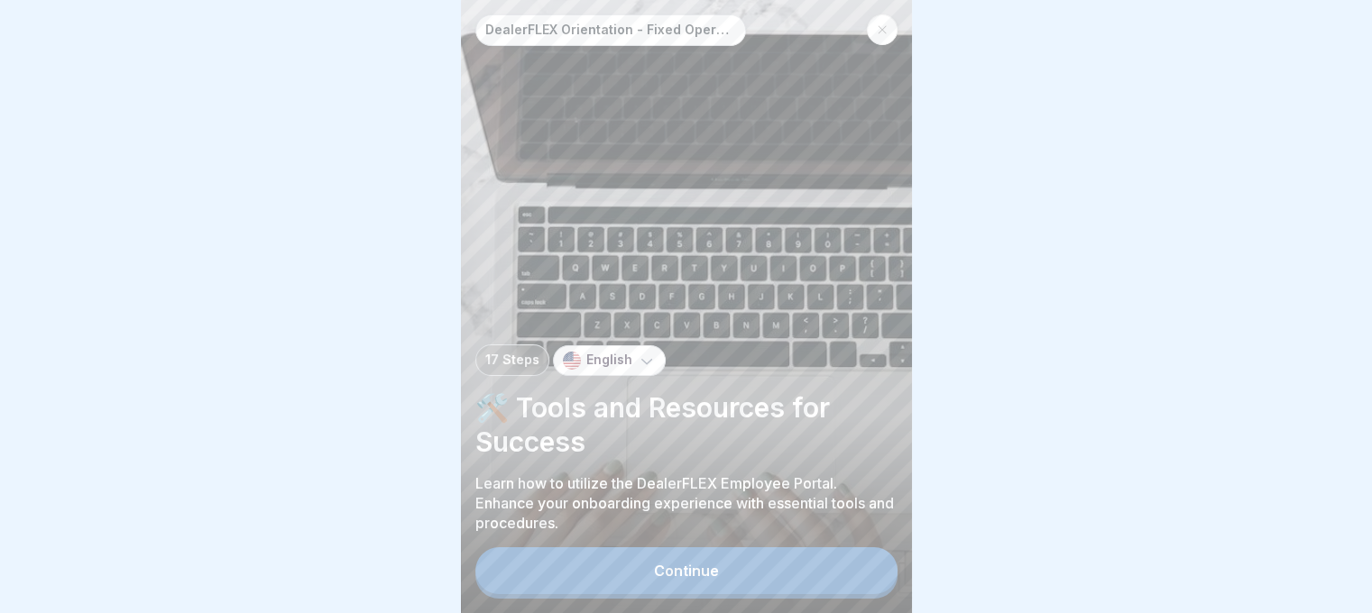
click at [877, 30] on icon at bounding box center [882, 29] width 11 height 11
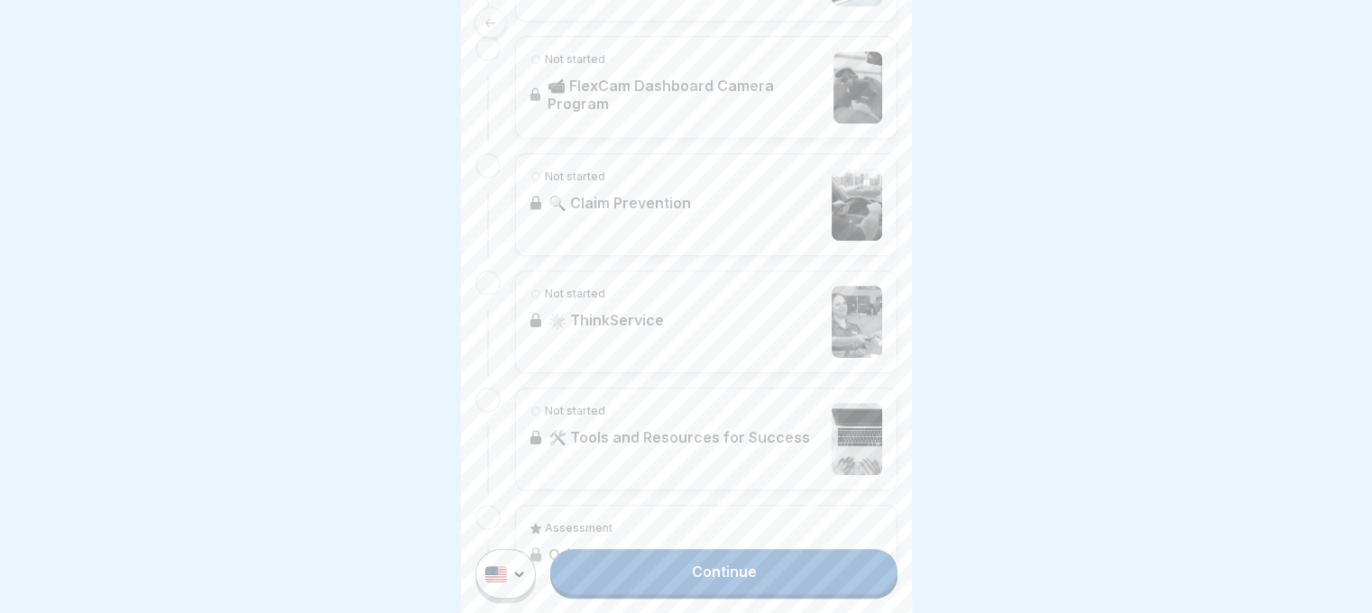
scroll to position [1072, 0]
click at [714, 580] on link "Continue" at bounding box center [723, 571] width 346 height 45
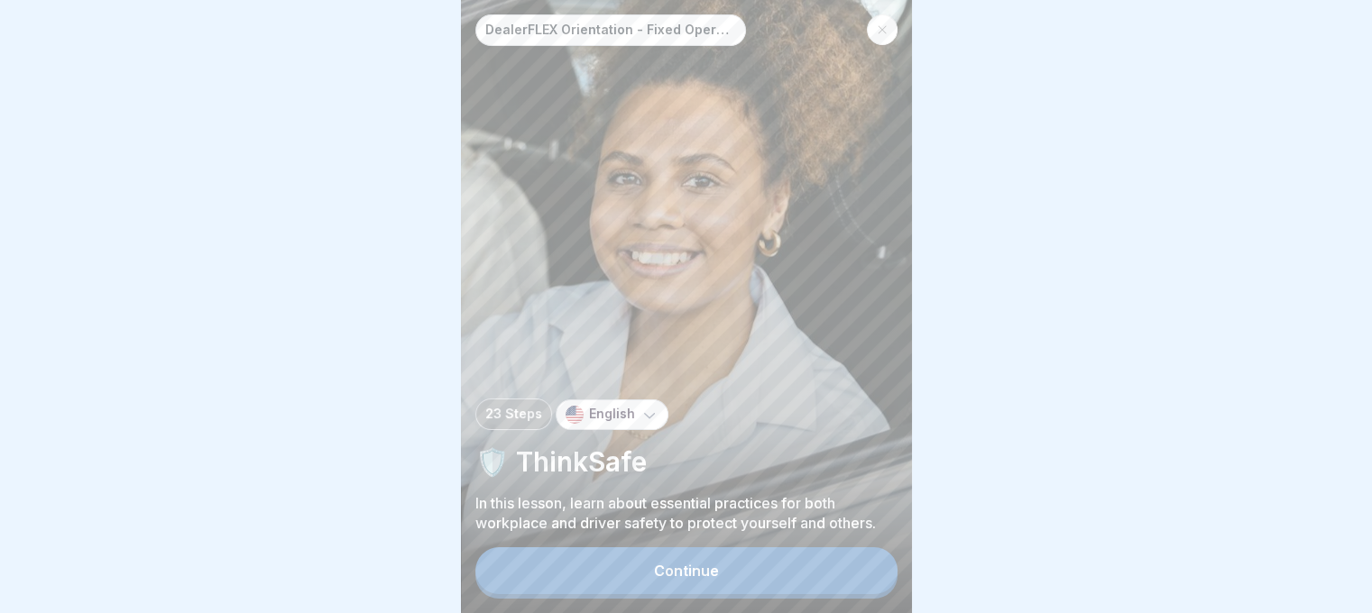
click at [744, 581] on button "Continue" at bounding box center [686, 570] width 422 height 47
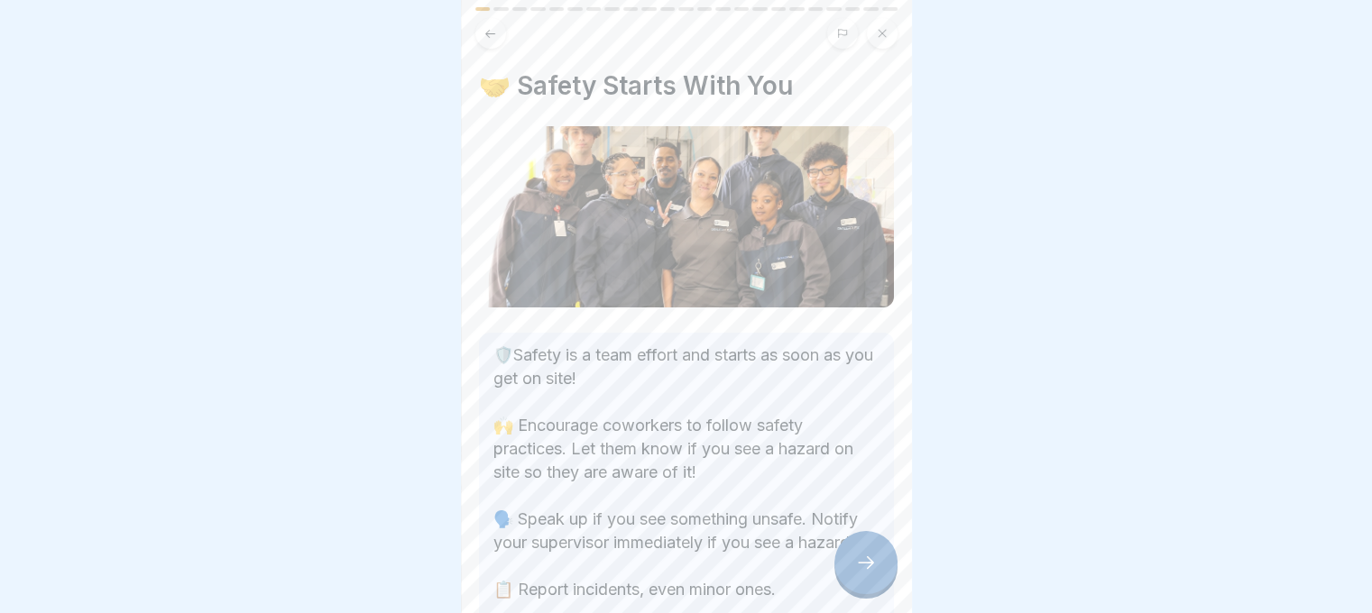
click at [864, 574] on icon at bounding box center [866, 563] width 22 height 22
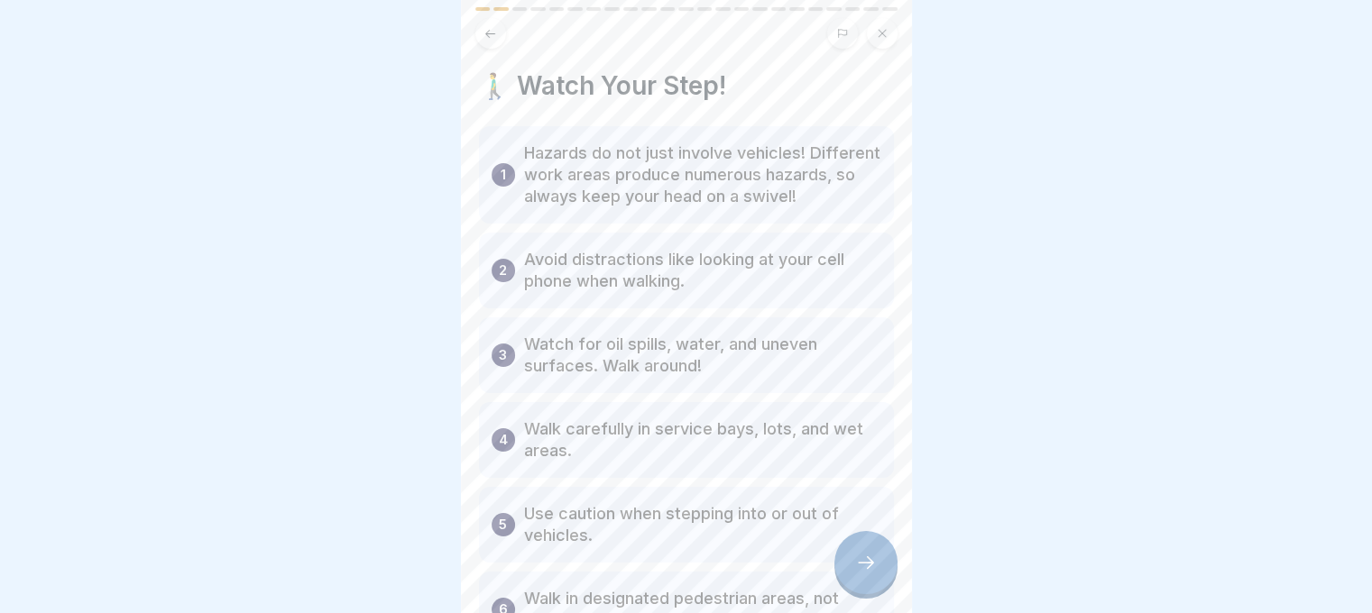
click at [864, 574] on icon at bounding box center [866, 563] width 22 height 22
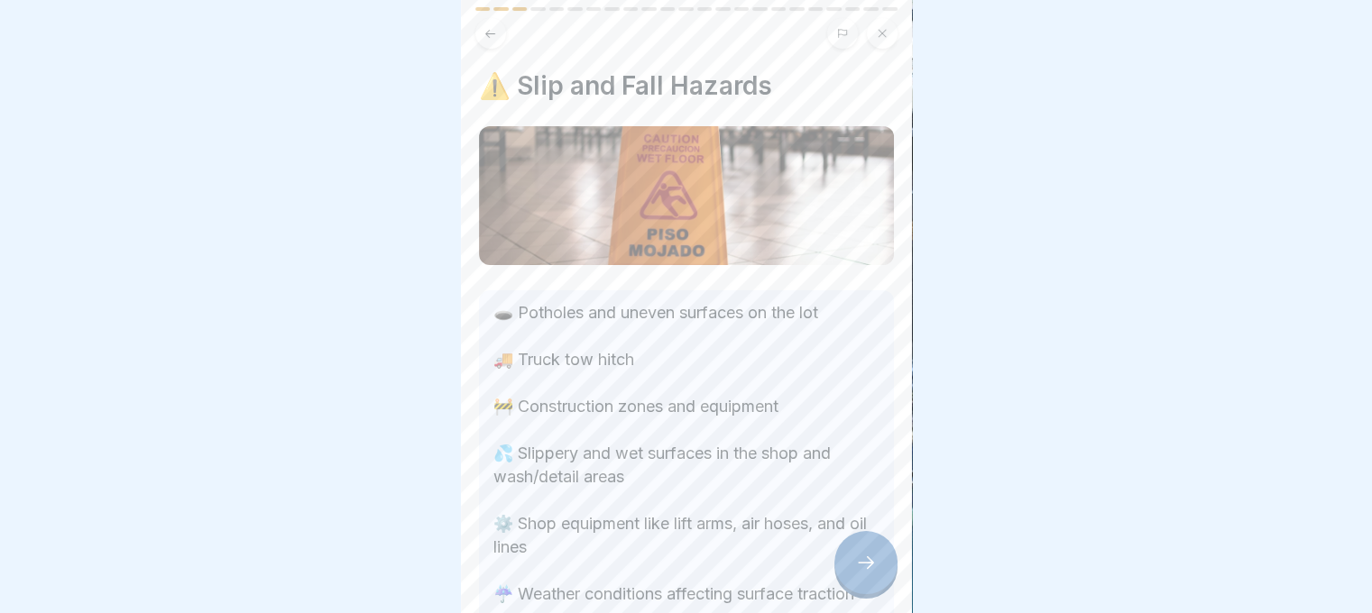
click at [864, 574] on icon at bounding box center [866, 563] width 22 height 22
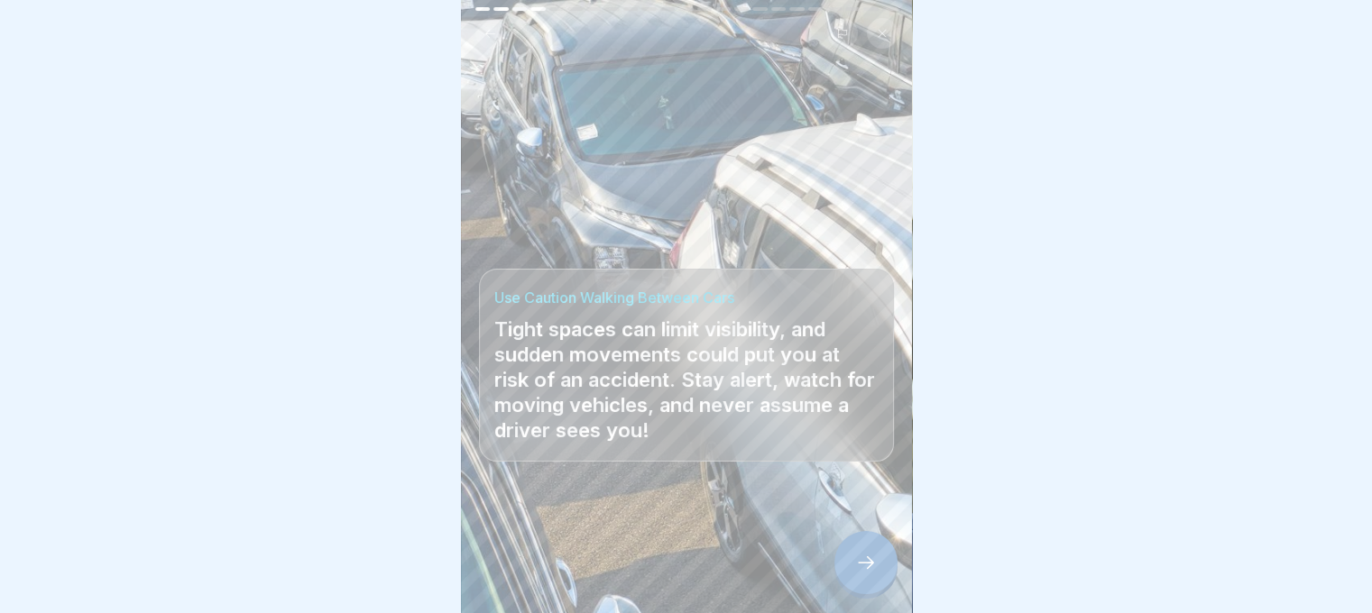
click at [864, 574] on icon at bounding box center [866, 563] width 22 height 22
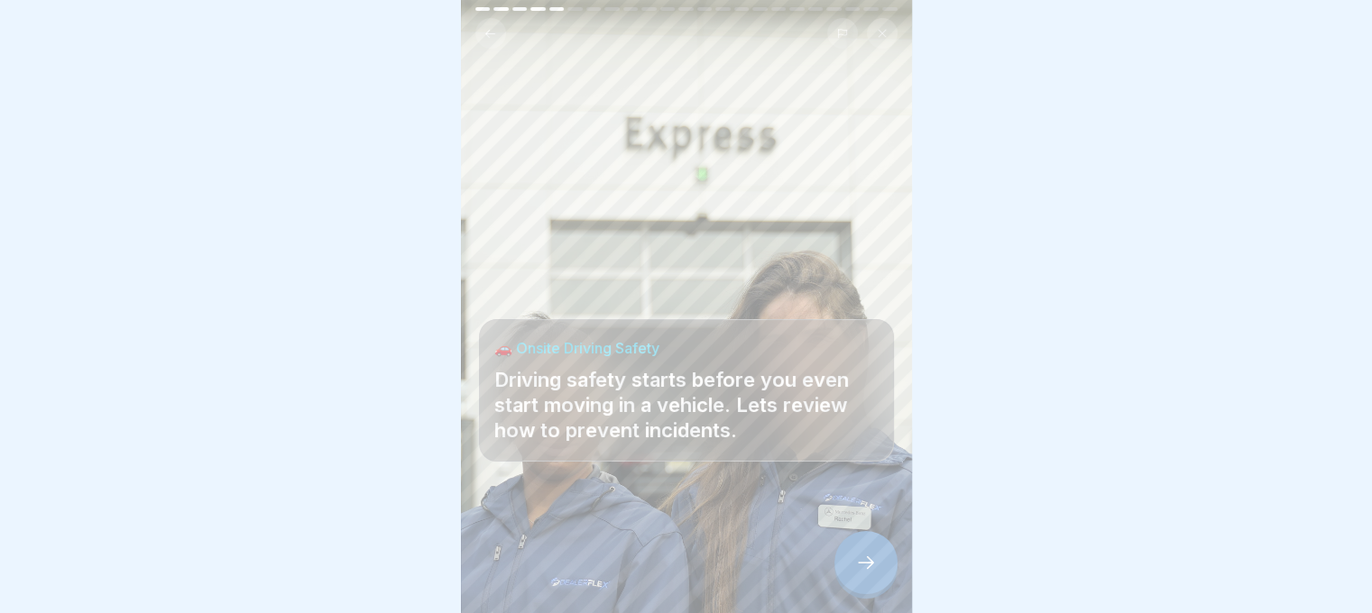
click at [864, 574] on icon at bounding box center [866, 563] width 22 height 22
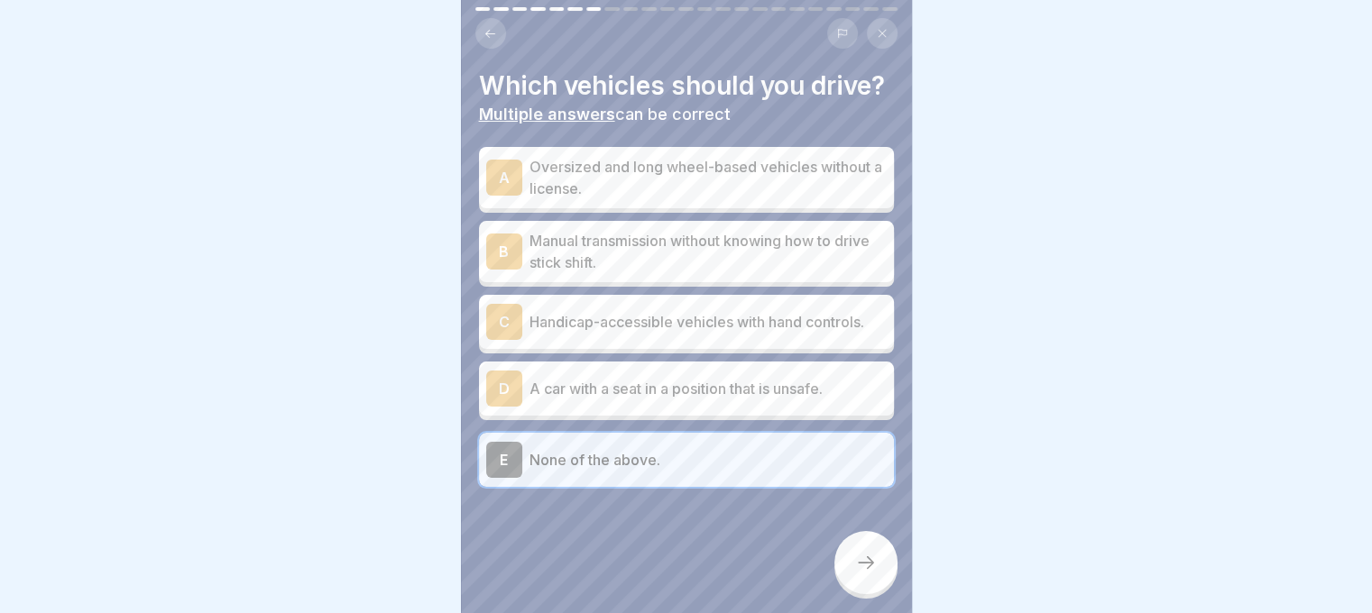
click at [864, 574] on icon at bounding box center [866, 563] width 22 height 22
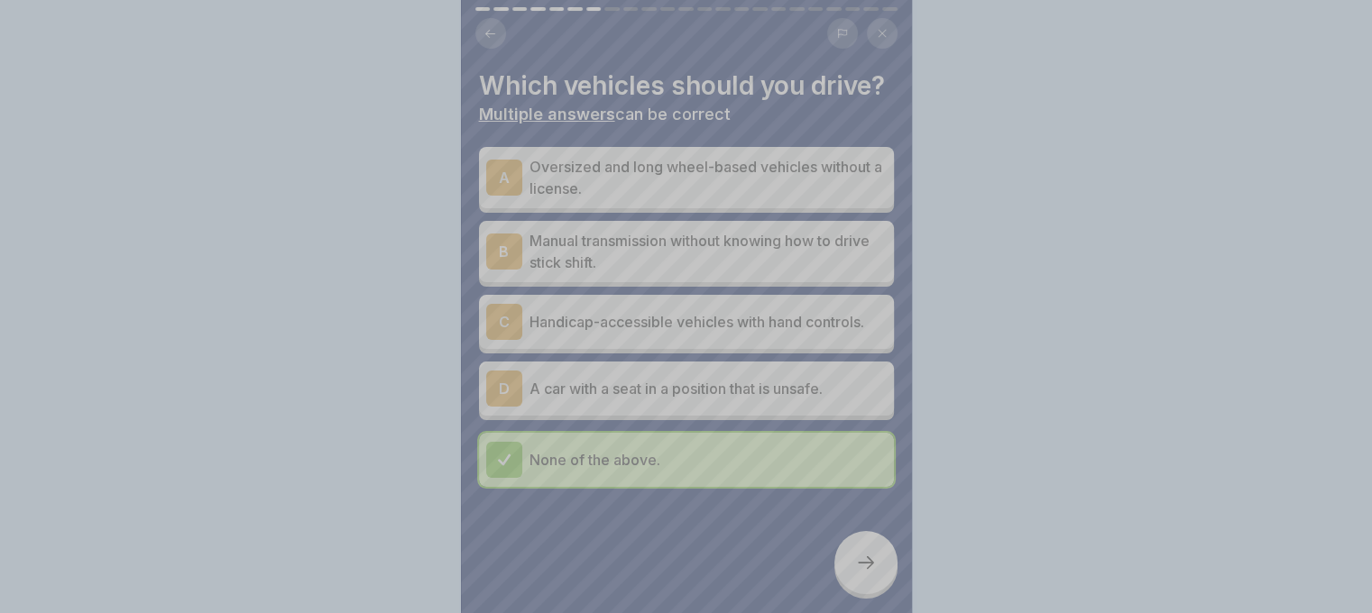
click at [864, 574] on div "Your answer is correct! ✅ Correct! Never get in a vehicle you are not comfortab…" at bounding box center [686, 573] width 451 height 613
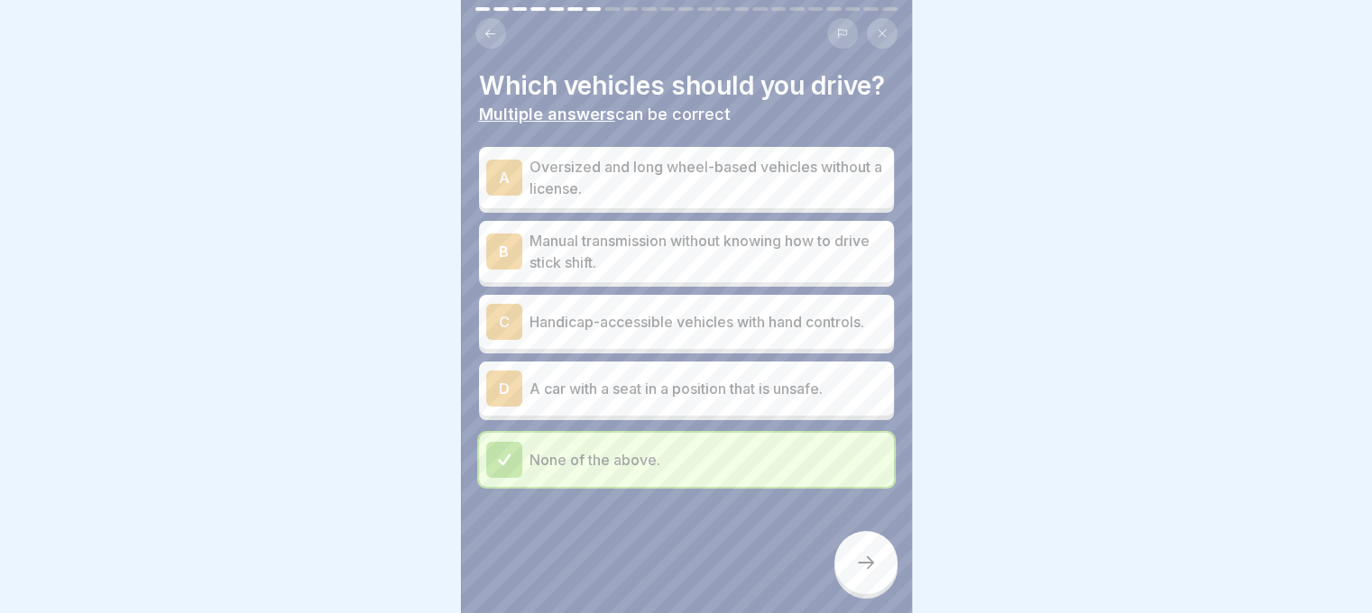
click at [878, 32] on icon at bounding box center [882, 33] width 11 height 11
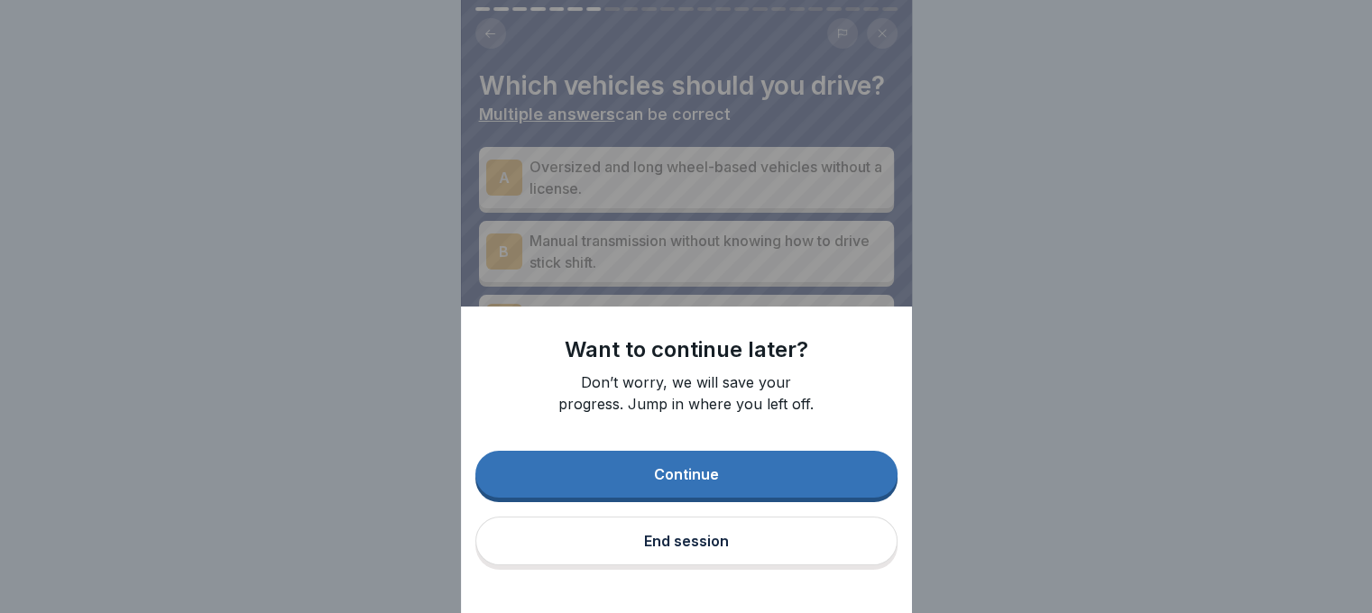
click at [719, 483] on div "Continue" at bounding box center [686, 474] width 65 height 16
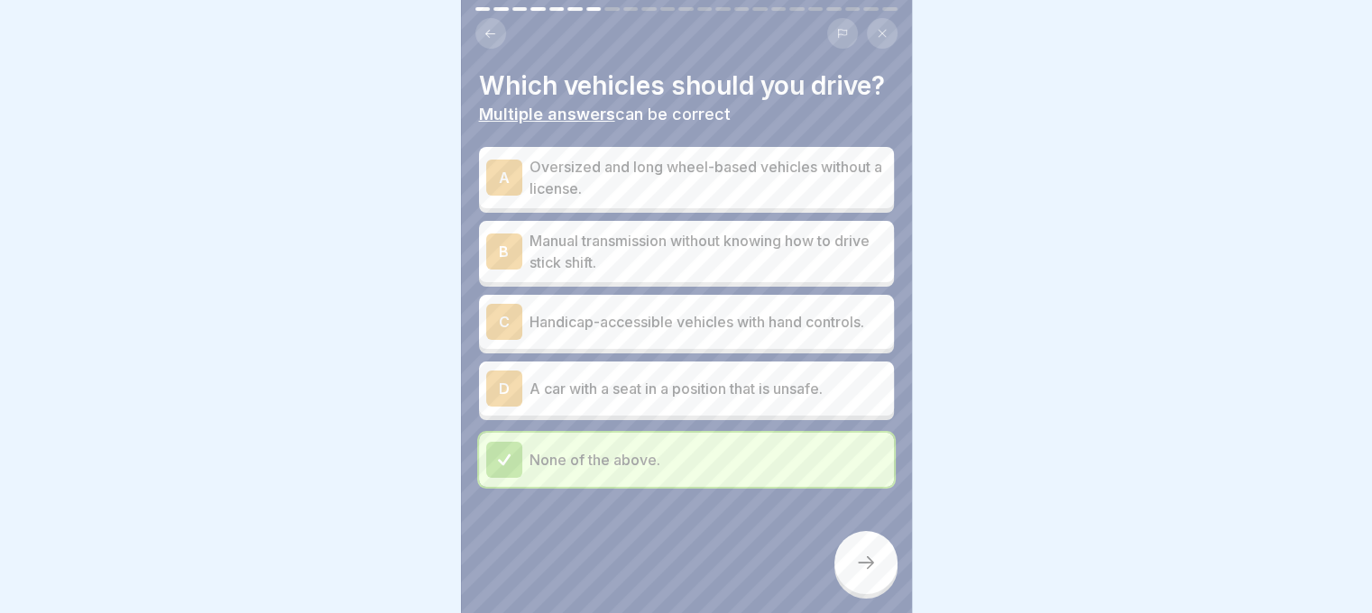
click at [870, 46] on div at bounding box center [862, 33] width 70 height 31
click at [871, 43] on button at bounding box center [882, 33] width 31 height 31
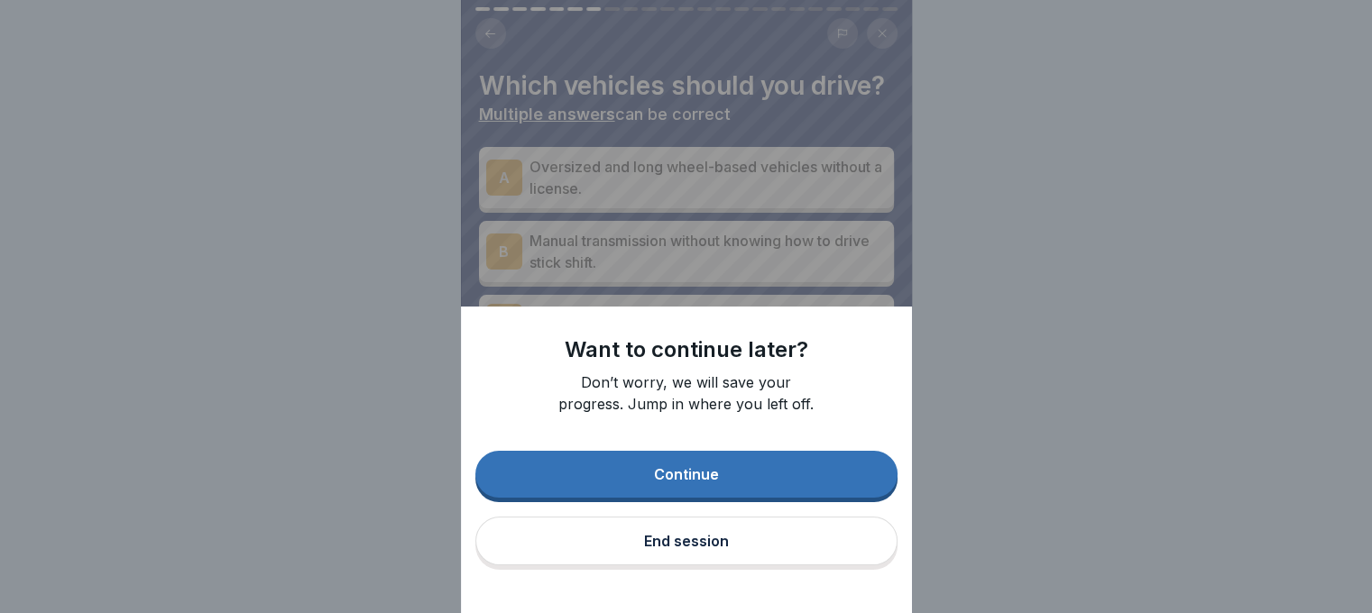
click at [698, 570] on div "Continue End session" at bounding box center [686, 510] width 422 height 119
click at [703, 566] on button "End session" at bounding box center [686, 541] width 422 height 49
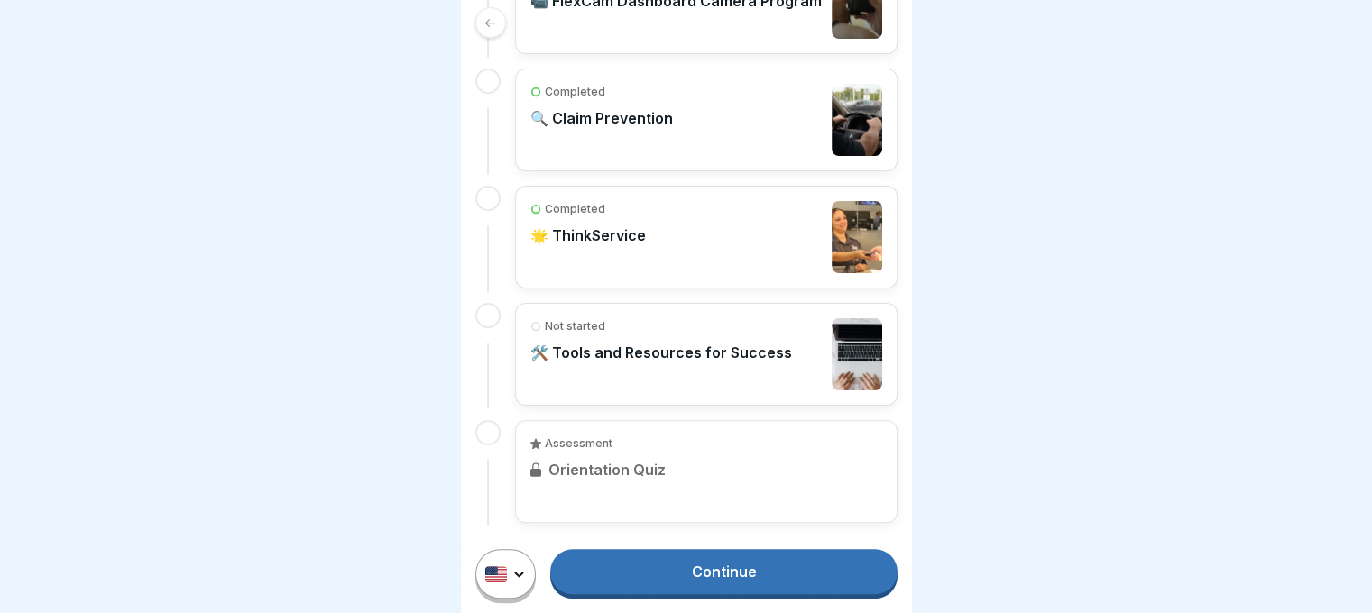
scroll to position [14, 0]
click at [660, 365] on div "Not started 🛠️ Tools and Resources for Success" at bounding box center [661, 354] width 262 height 72
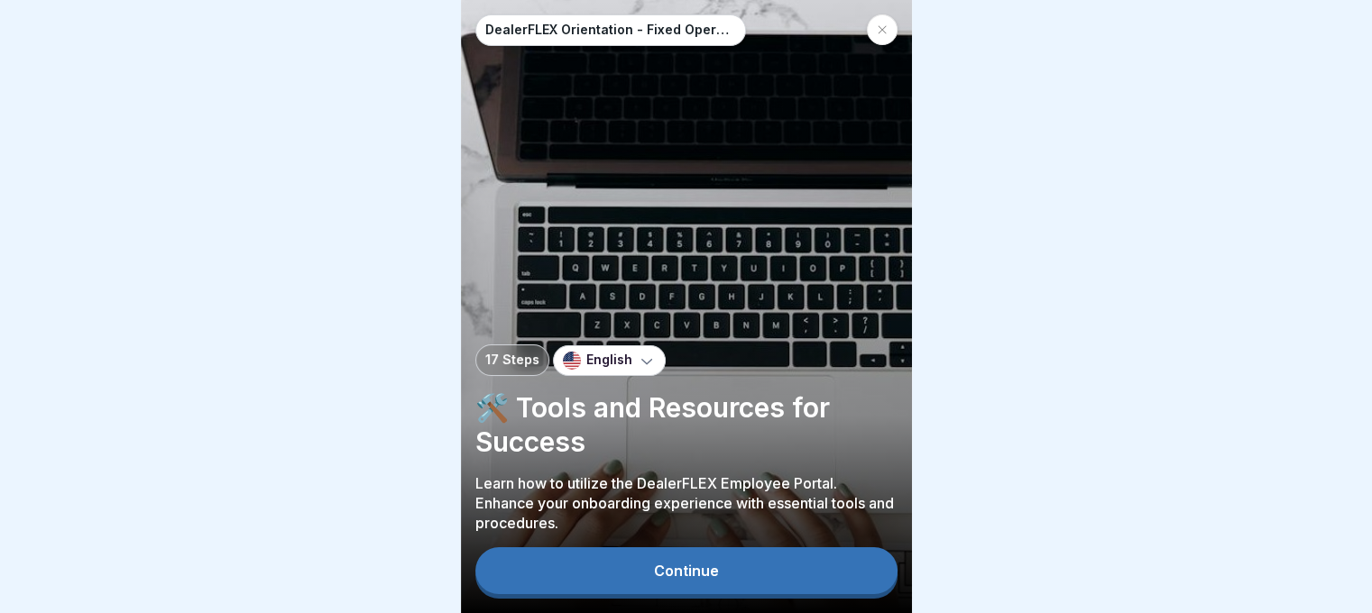
click at [765, 575] on button "Continue" at bounding box center [686, 570] width 422 height 47
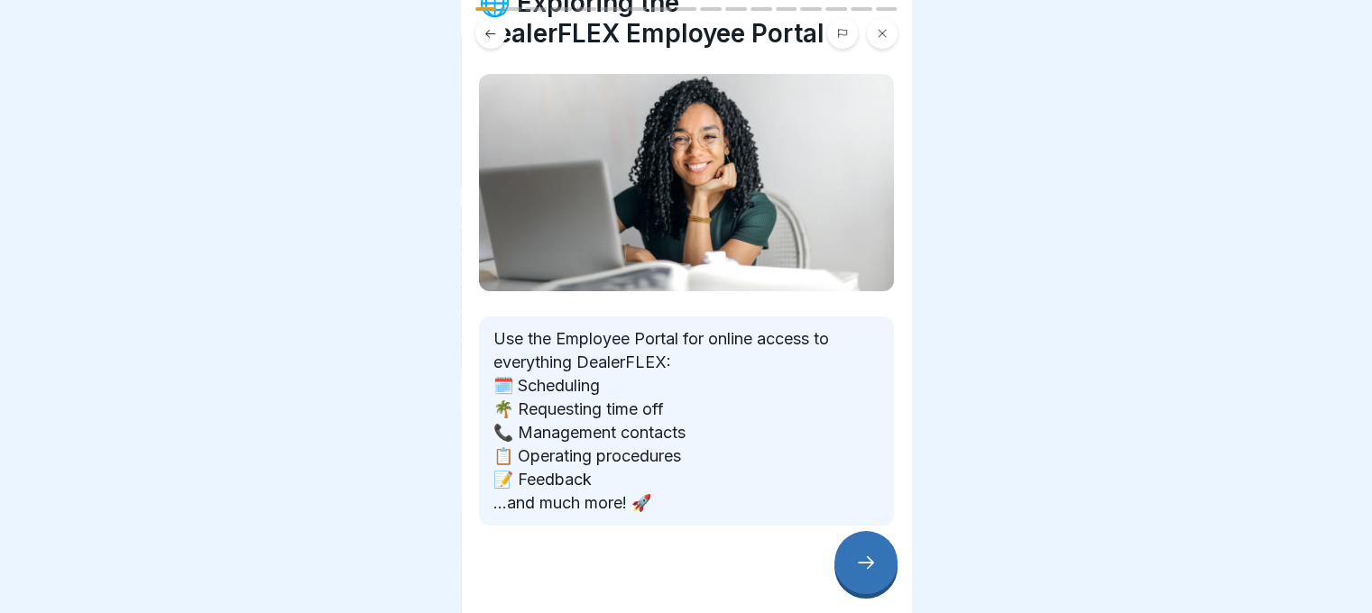
scroll to position [97, 0]
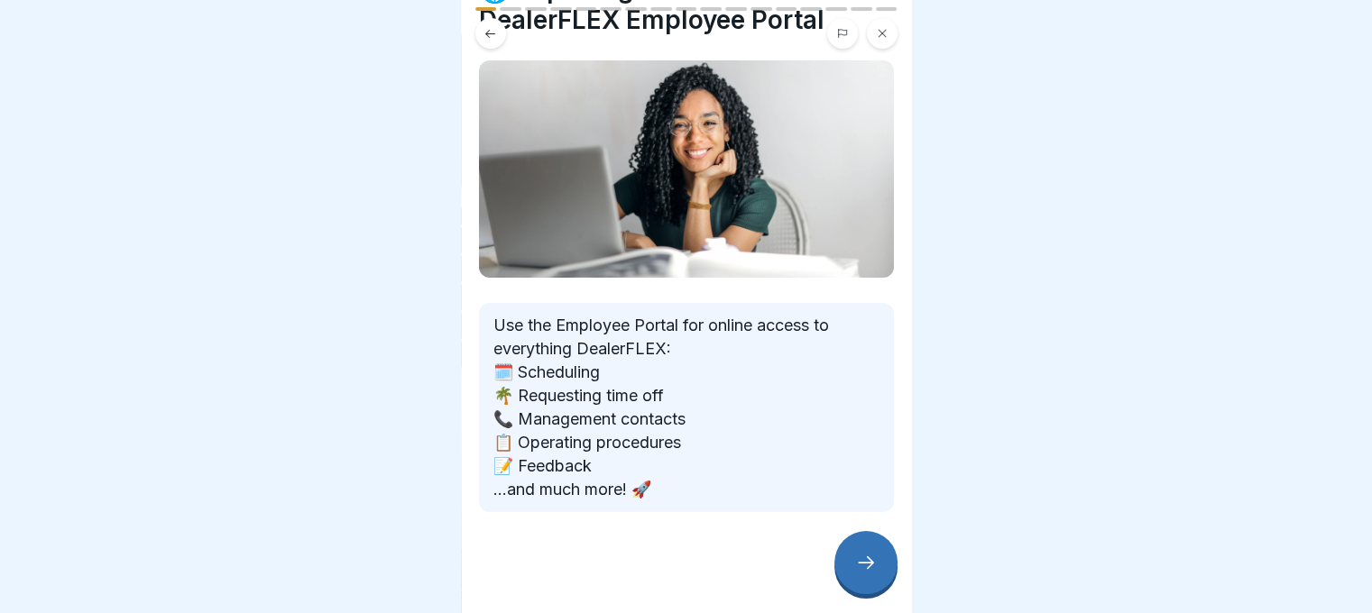
click at [869, 573] on icon at bounding box center [866, 563] width 22 height 22
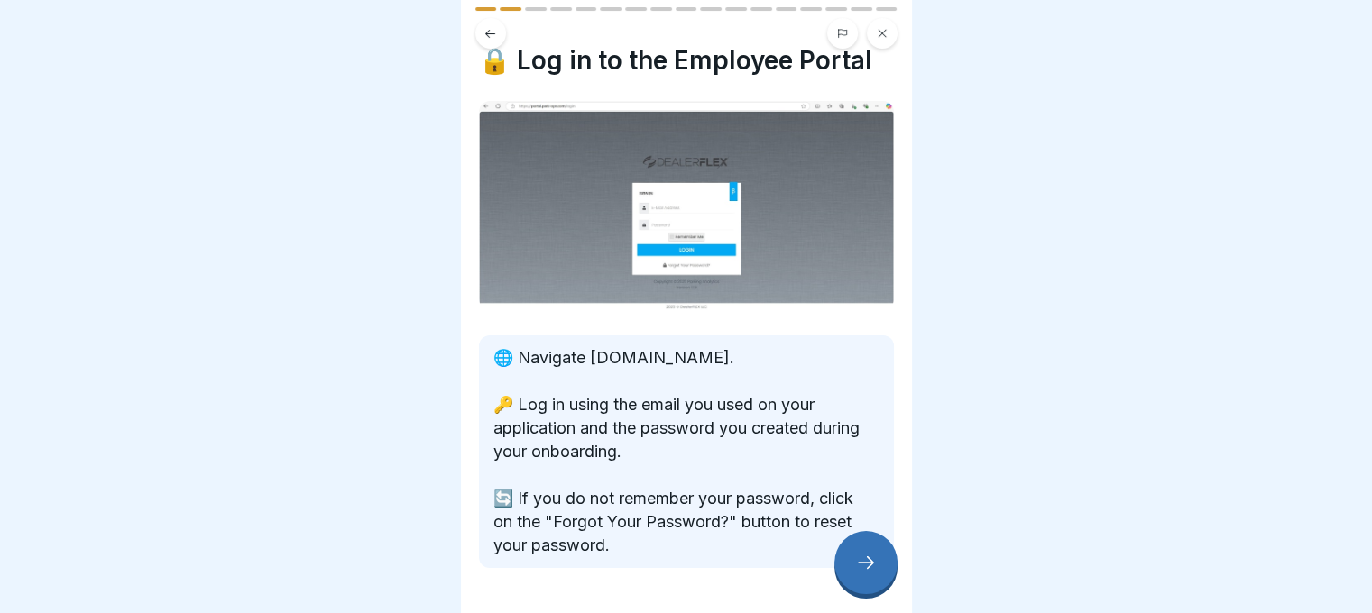
scroll to position [81, 0]
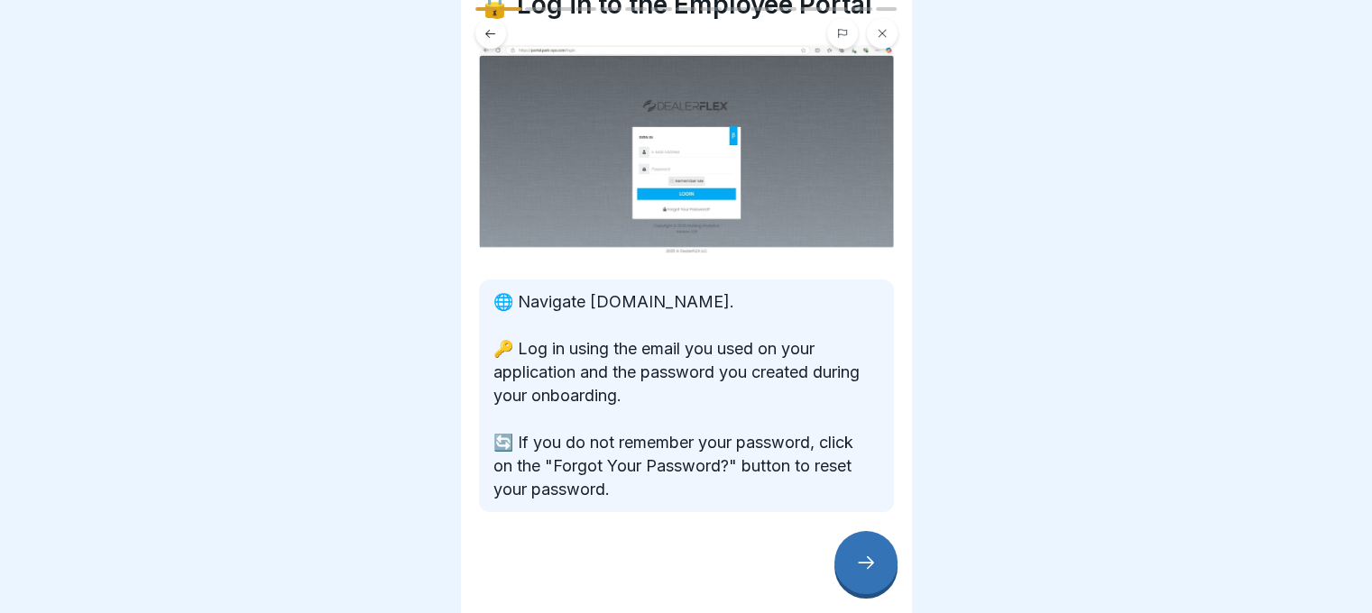
click at [864, 572] on icon at bounding box center [866, 563] width 22 height 22
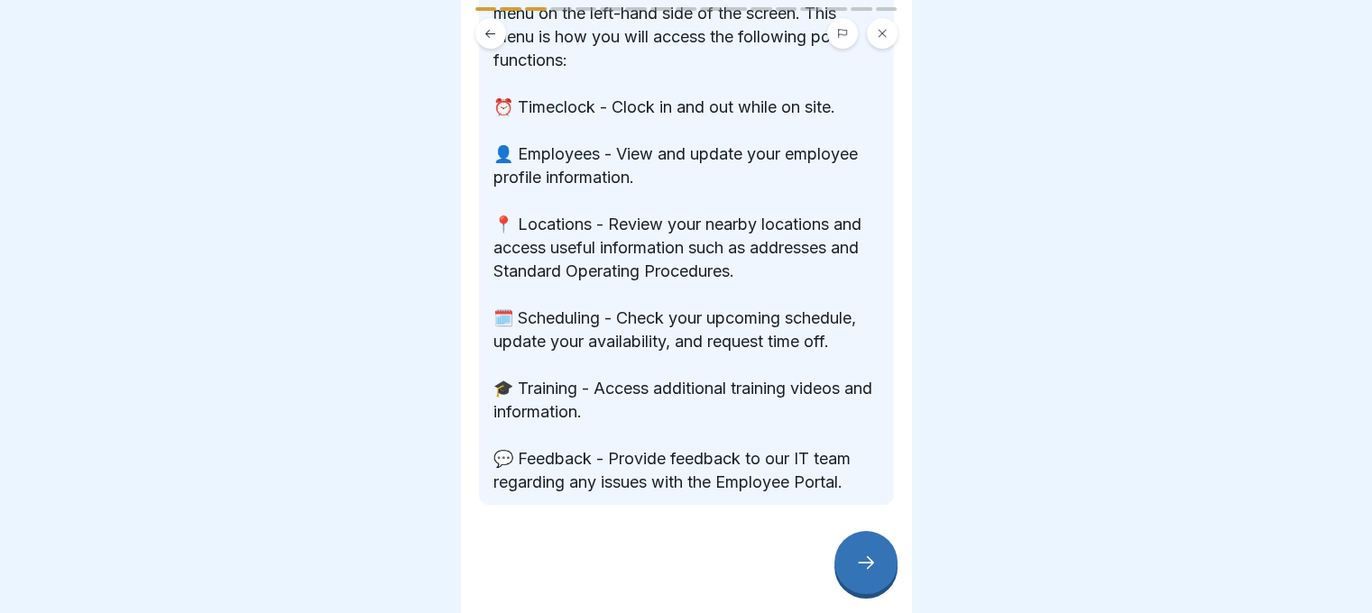
scroll to position [537, 0]
click at [888, 584] on div at bounding box center [865, 562] width 63 height 63
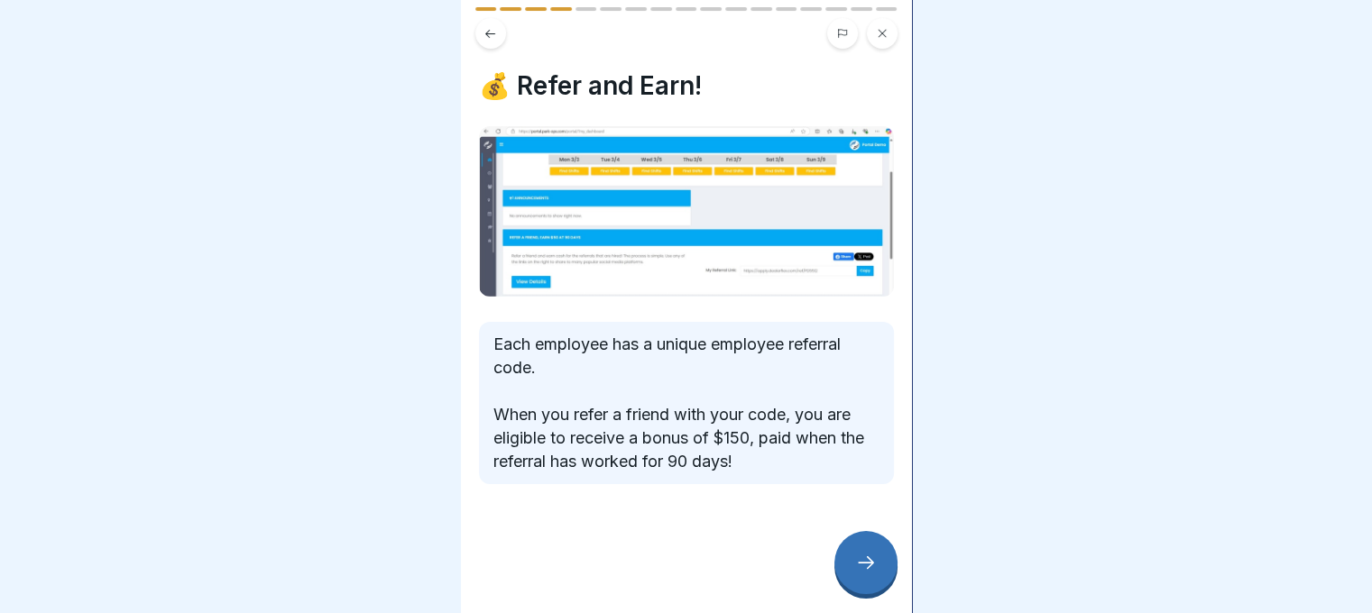
click at [881, 580] on div at bounding box center [865, 562] width 63 height 63
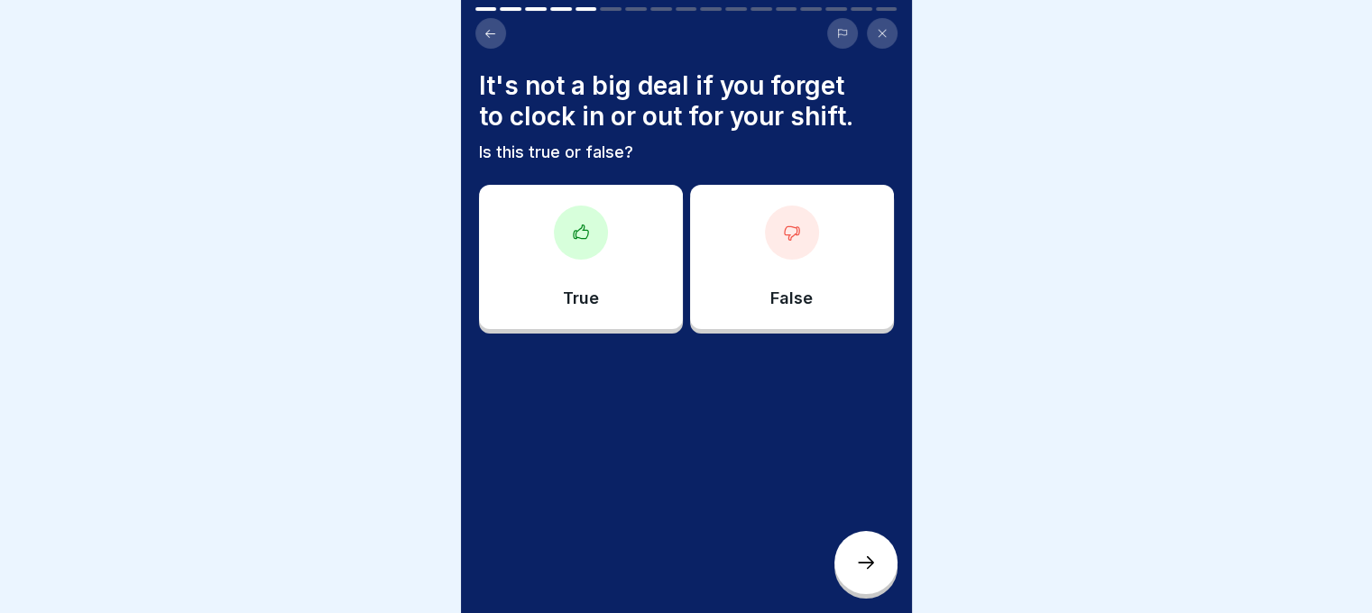
click at [512, 39] on div at bounding box center [686, 33] width 422 height 31
click at [499, 36] on button at bounding box center [490, 33] width 31 height 31
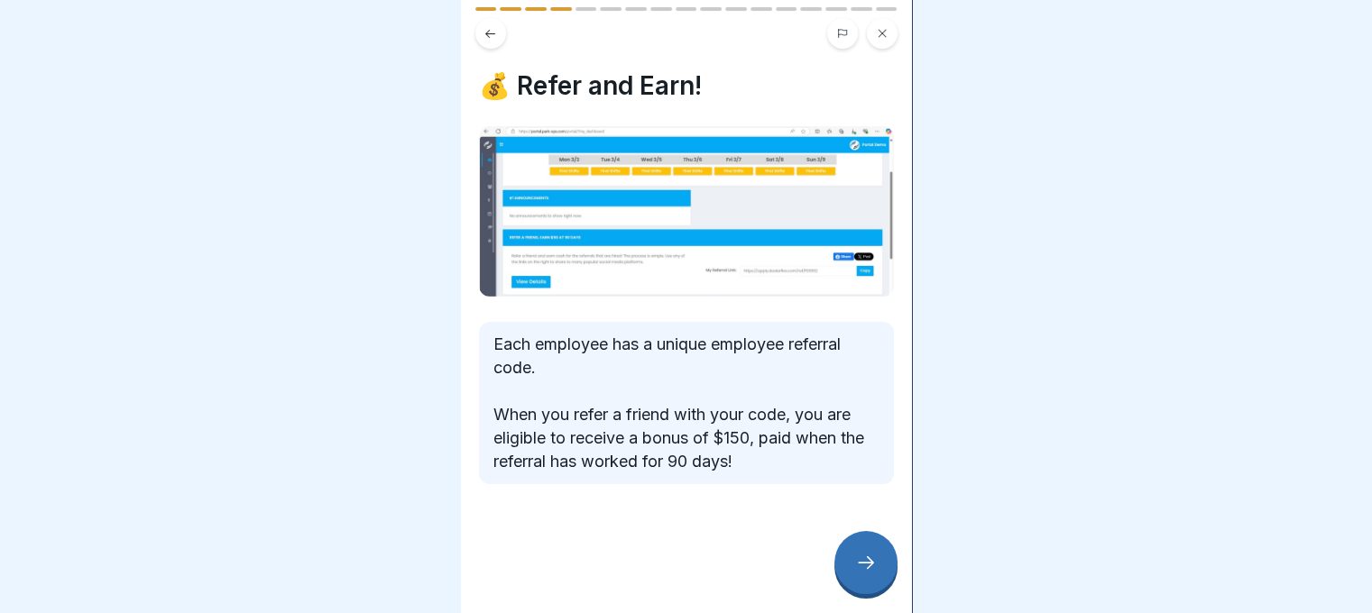
click at [862, 574] on icon at bounding box center [866, 563] width 22 height 22
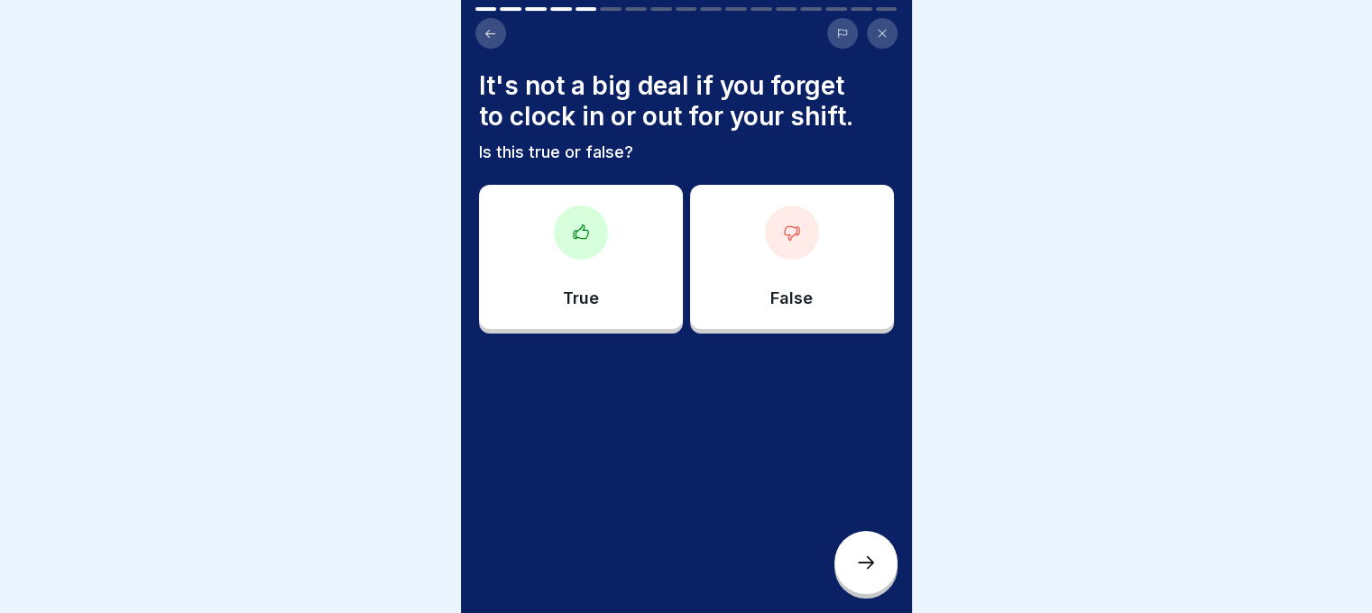
click at [757, 256] on div "False" at bounding box center [792, 257] width 204 height 144
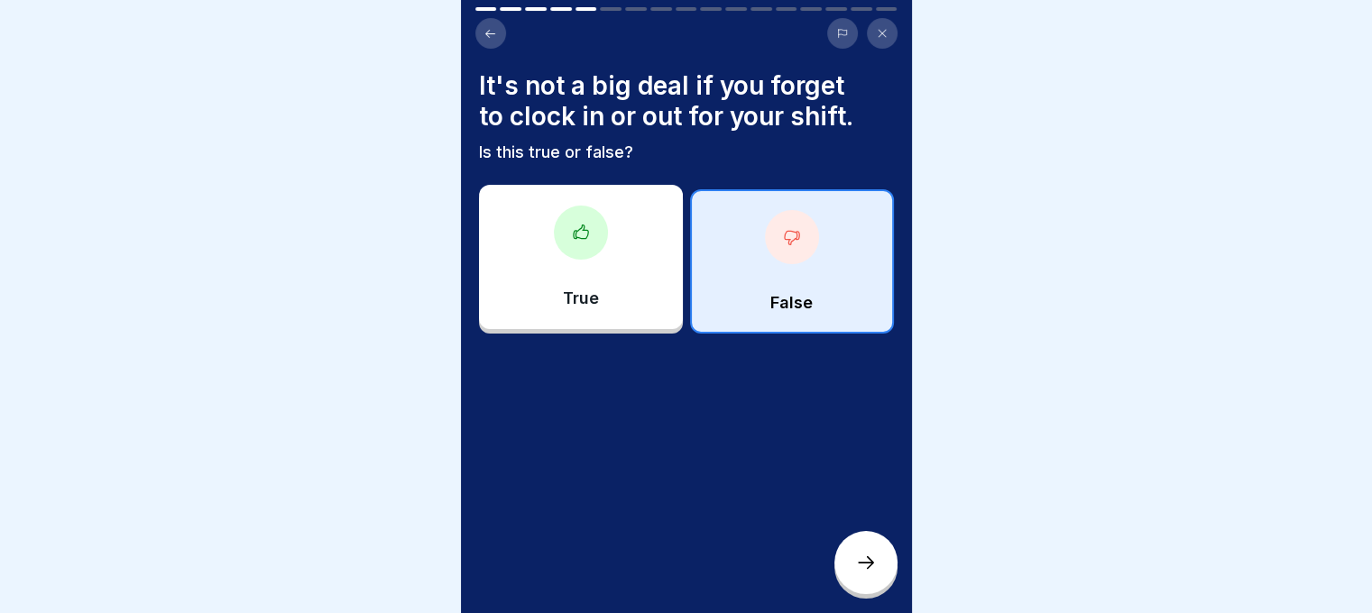
click at [851, 576] on div at bounding box center [865, 562] width 63 height 63
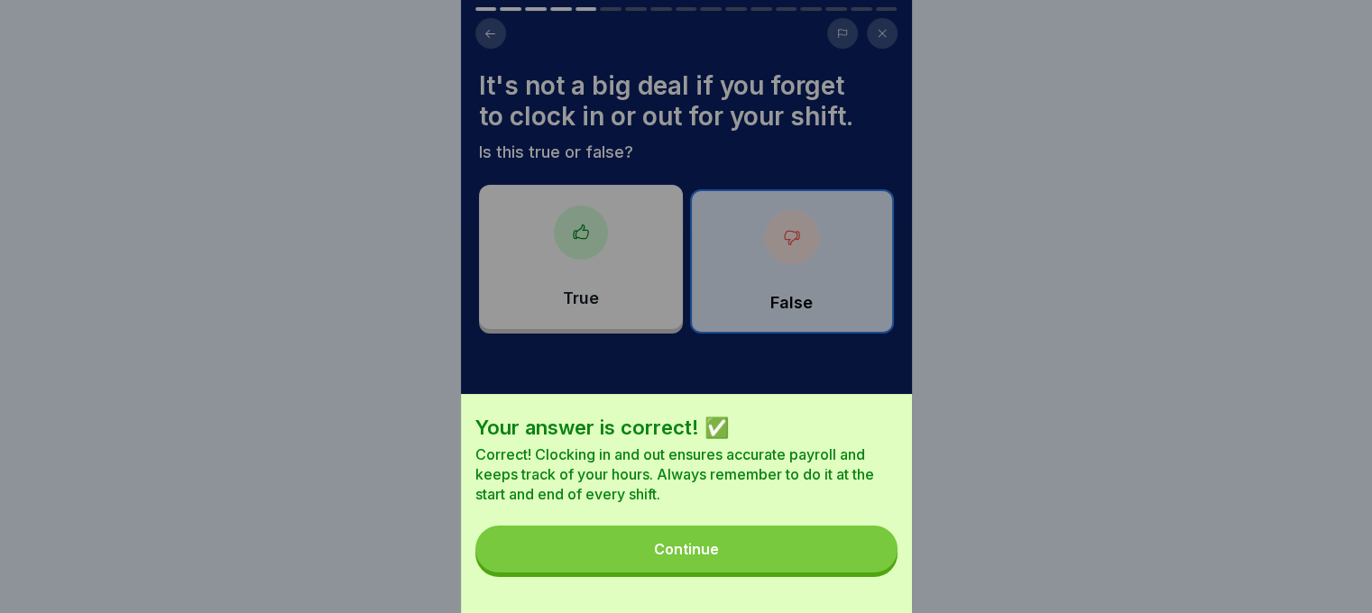
click at [844, 573] on button "Continue" at bounding box center [686, 549] width 422 height 47
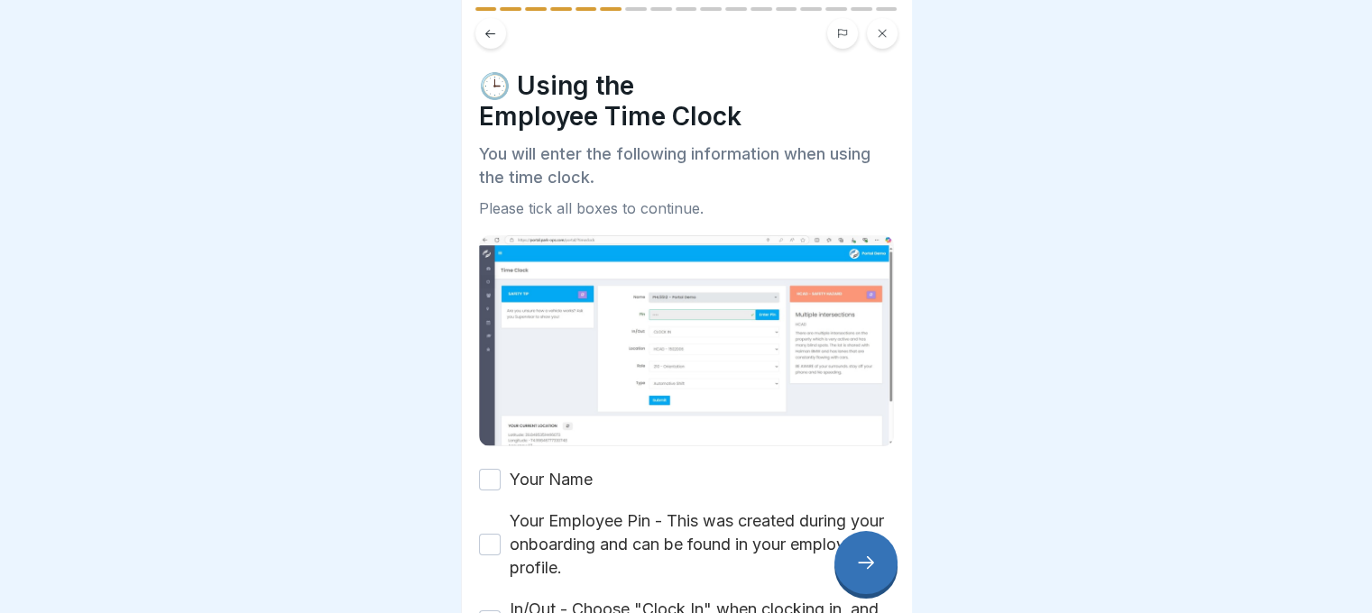
click at [581, 473] on label "Your Name" at bounding box center [551, 479] width 83 height 23
click at [501, 473] on button "Your Name" at bounding box center [490, 480] width 22 height 22
click at [605, 542] on label "Your Employee Pin - This was created during your onboarding and can be found in…" at bounding box center [702, 545] width 384 height 70
click at [501, 542] on button "Your Employee Pin - This was created during your onboarding and can be found in…" at bounding box center [490, 545] width 22 height 22
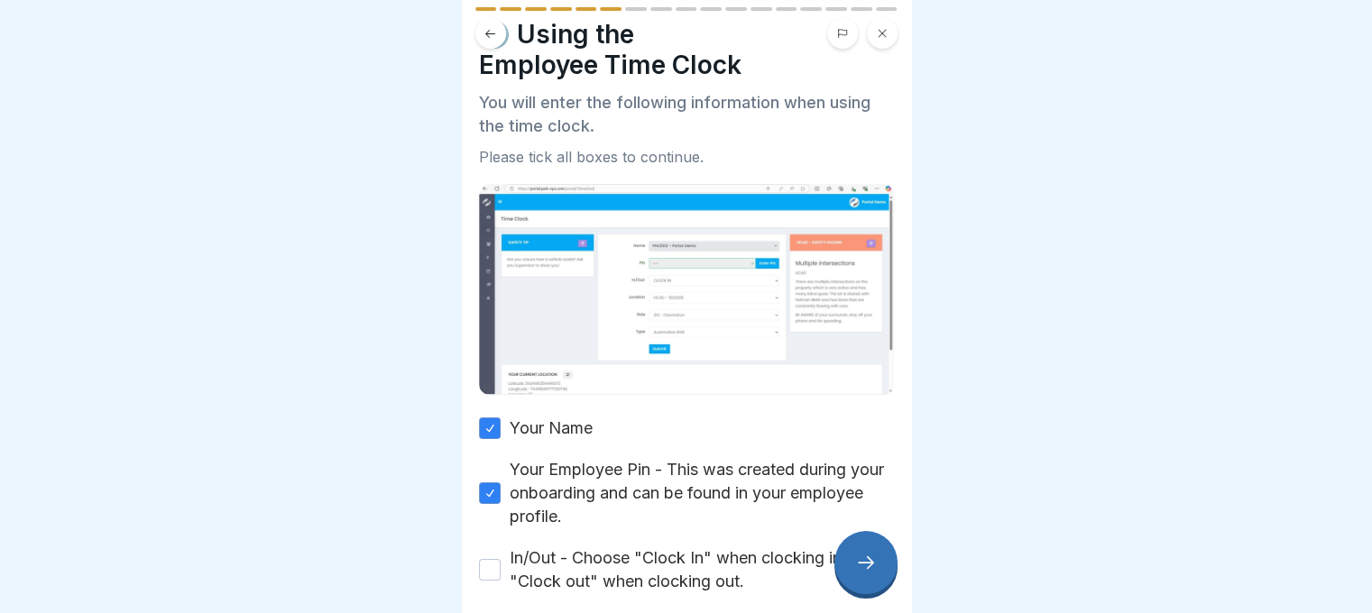
scroll to position [361, 0]
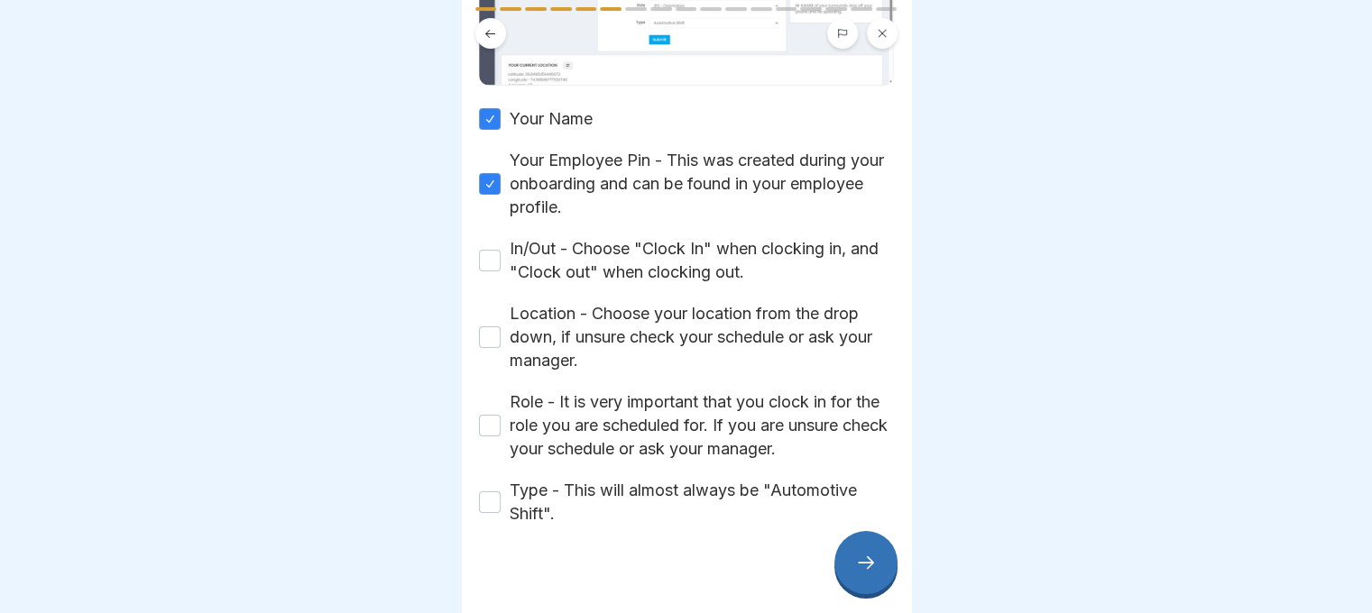
click at [595, 253] on label "In/Out - Choose "Clock In" when clocking in, and "Clock out" when clocking out." at bounding box center [702, 260] width 384 height 47
click at [501, 253] on button "In/Out - Choose "Clock In" when clocking in, and "Clock out" when clocking out." at bounding box center [490, 261] width 22 height 22
click at [603, 317] on label "Location - Choose your location from the drop down, if unsure check your schedu…" at bounding box center [702, 337] width 384 height 70
click at [501, 327] on button "Location - Choose your location from the drop down, if unsure check your schedu…" at bounding box center [490, 338] width 22 height 22
click at [582, 418] on label "Role - It is very important that you clock in for the role you are scheduled fo…" at bounding box center [702, 426] width 384 height 70
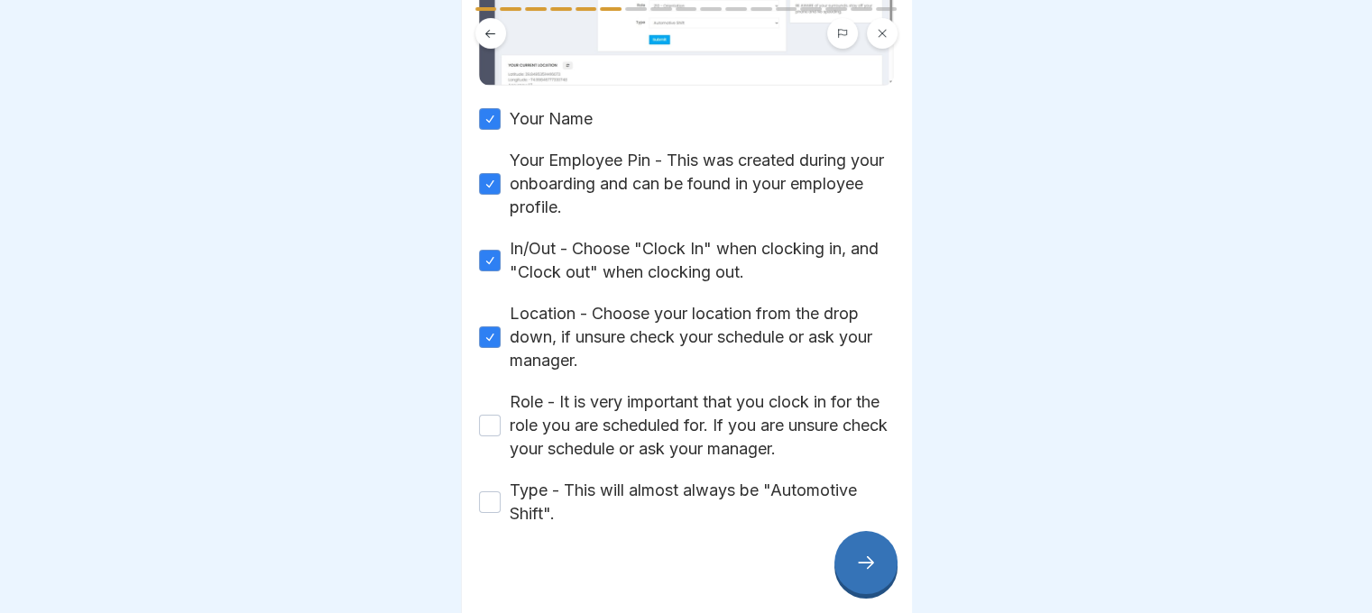
click at [501, 418] on button "Role - It is very important that you clock in for the role you are scheduled fo…" at bounding box center [490, 426] width 22 height 22
click at [593, 493] on label "Type - This will almost always be "Automotive Shift"." at bounding box center [702, 502] width 384 height 47
click at [501, 493] on button "Type - This will almost always be "Automotive Shift"." at bounding box center [490, 503] width 22 height 22
click at [847, 573] on div at bounding box center [865, 562] width 63 height 63
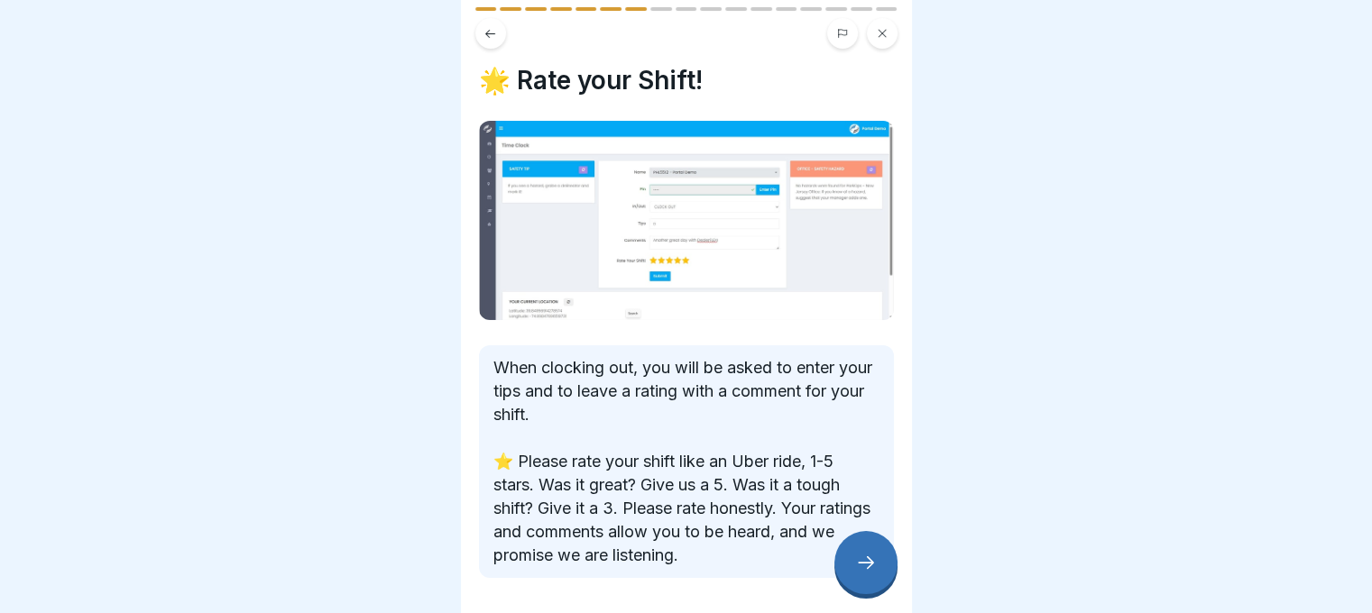
scroll to position [0, 0]
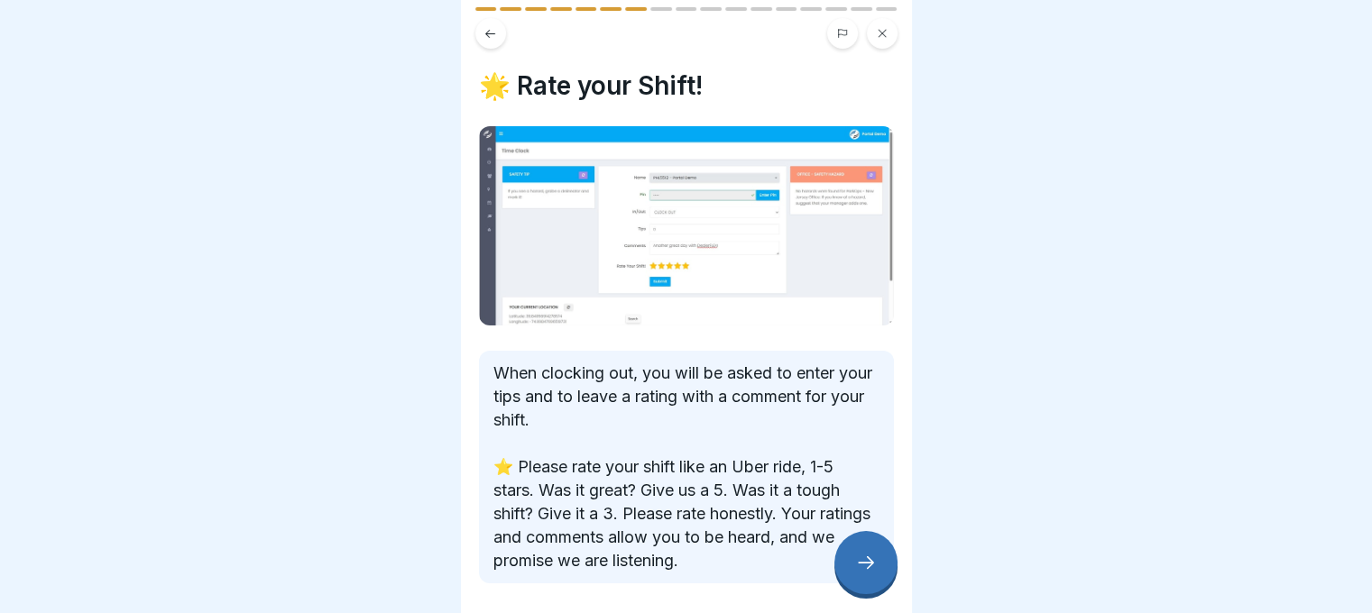
click at [501, 37] on button at bounding box center [490, 33] width 31 height 31
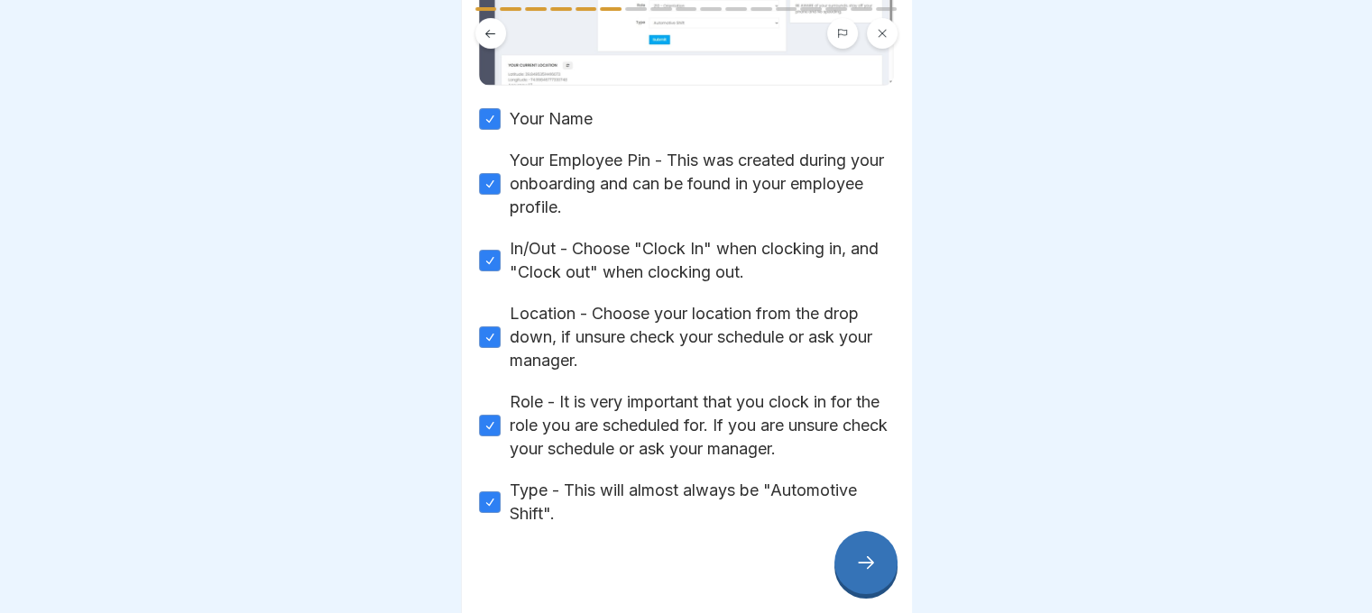
click at [840, 566] on div at bounding box center [865, 562] width 63 height 63
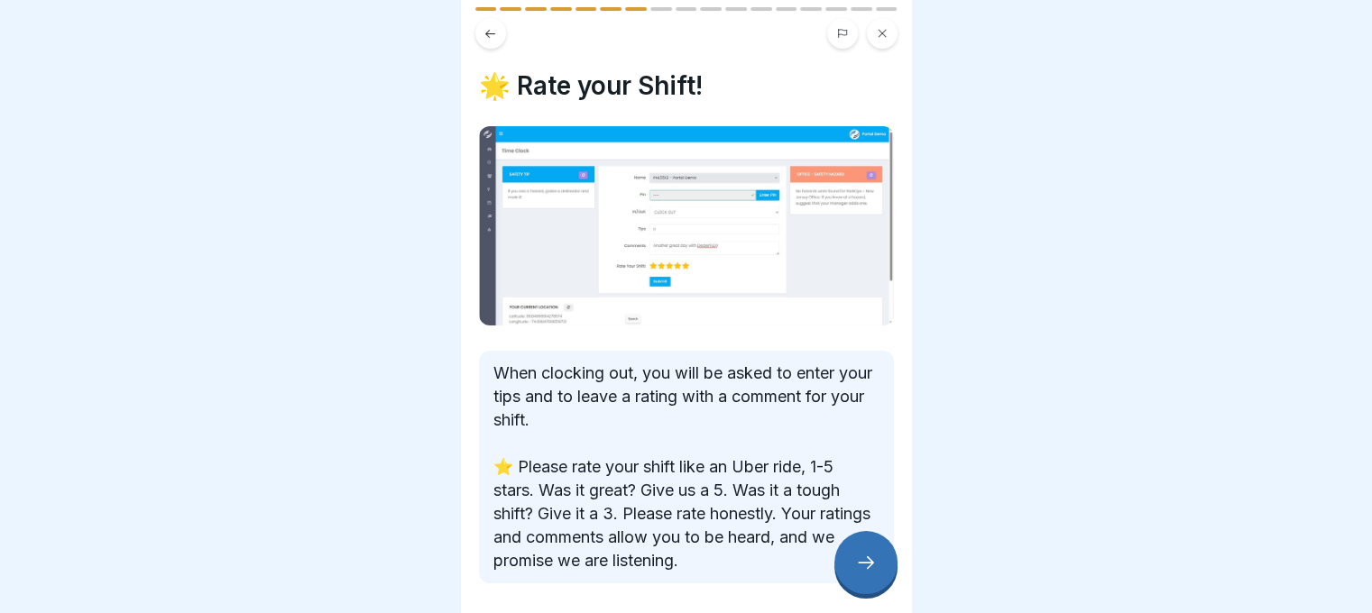
click at [841, 566] on div at bounding box center [865, 562] width 63 height 63
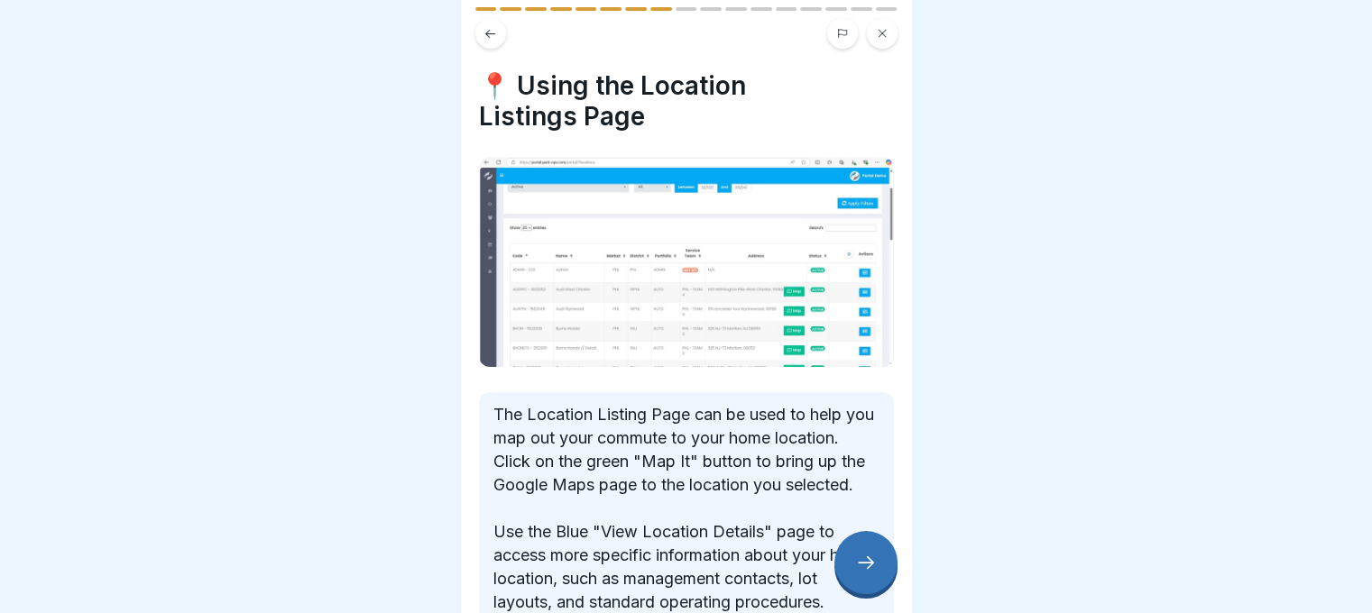
click at [494, 33] on icon at bounding box center [490, 34] width 14 height 14
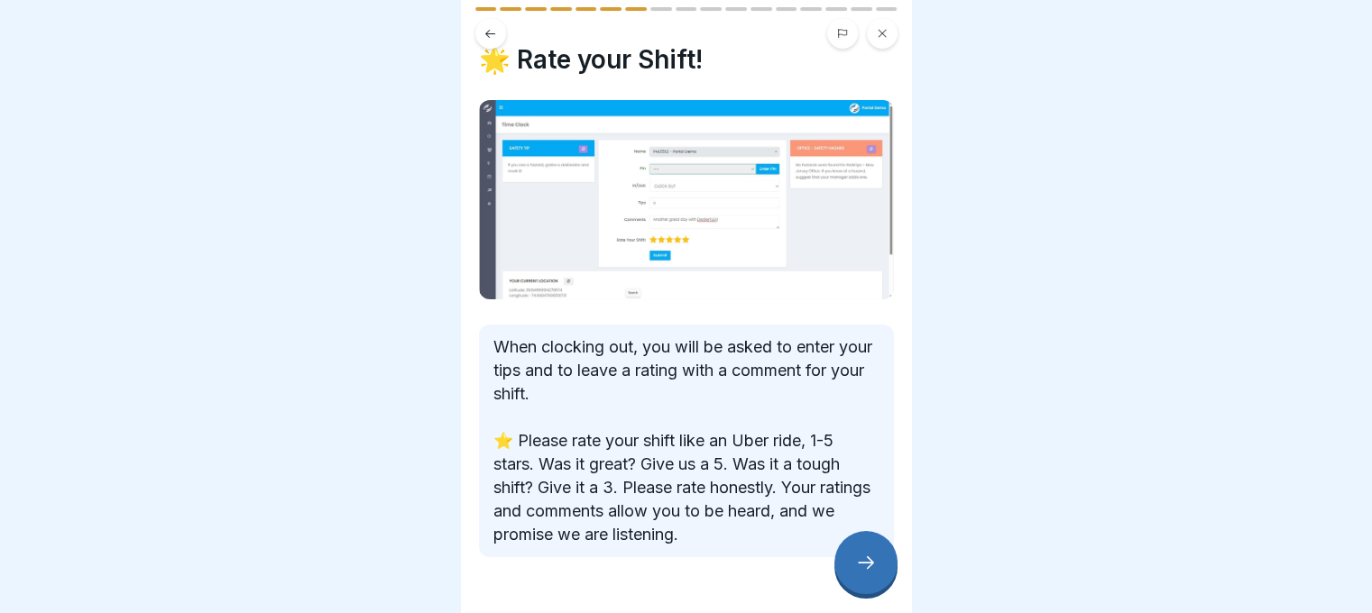
scroll to position [72, 0]
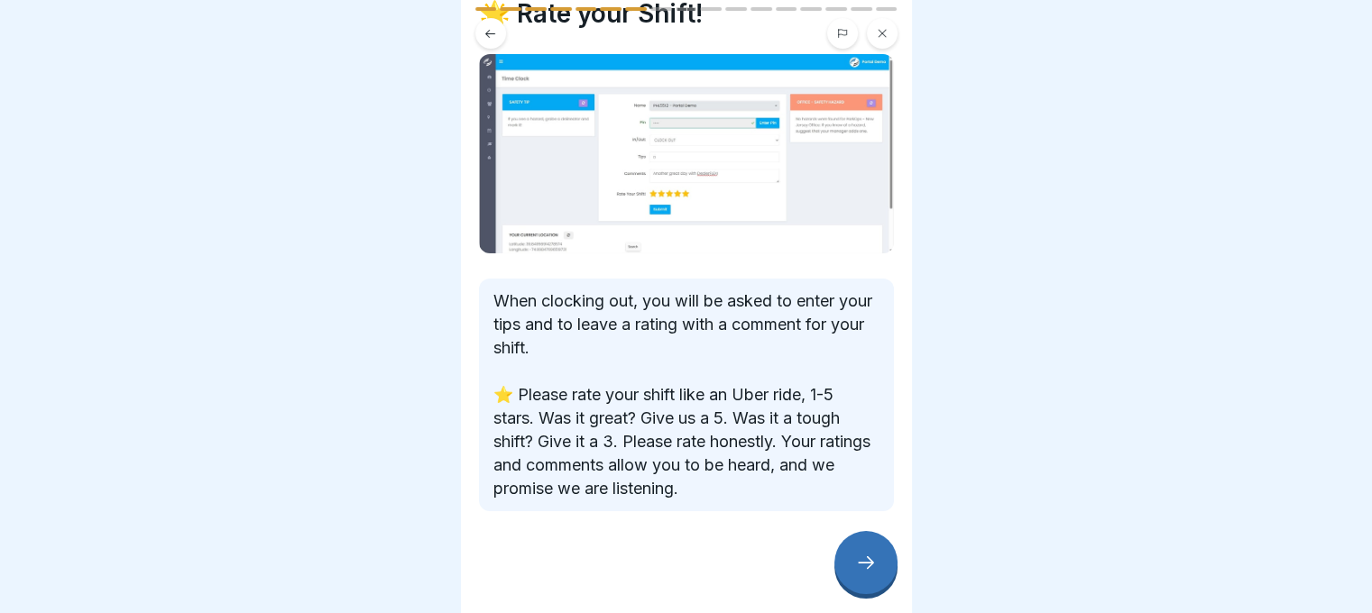
click at [874, 568] on icon at bounding box center [866, 563] width 22 height 22
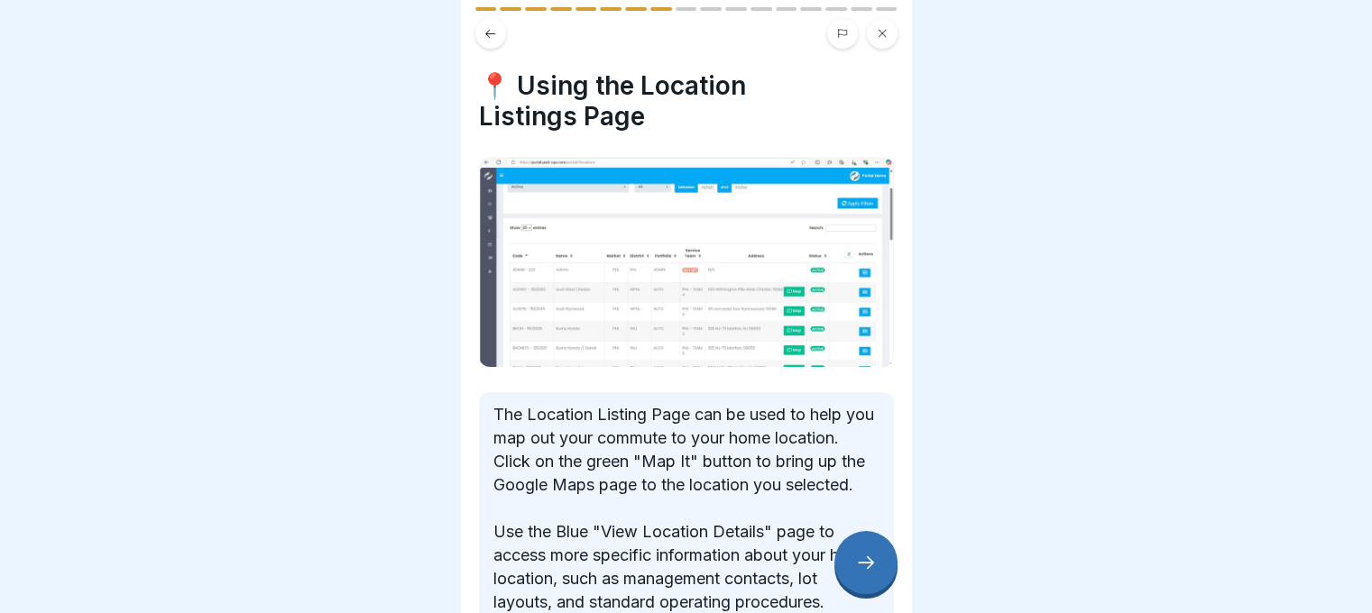
click at [497, 41] on button at bounding box center [490, 33] width 31 height 31
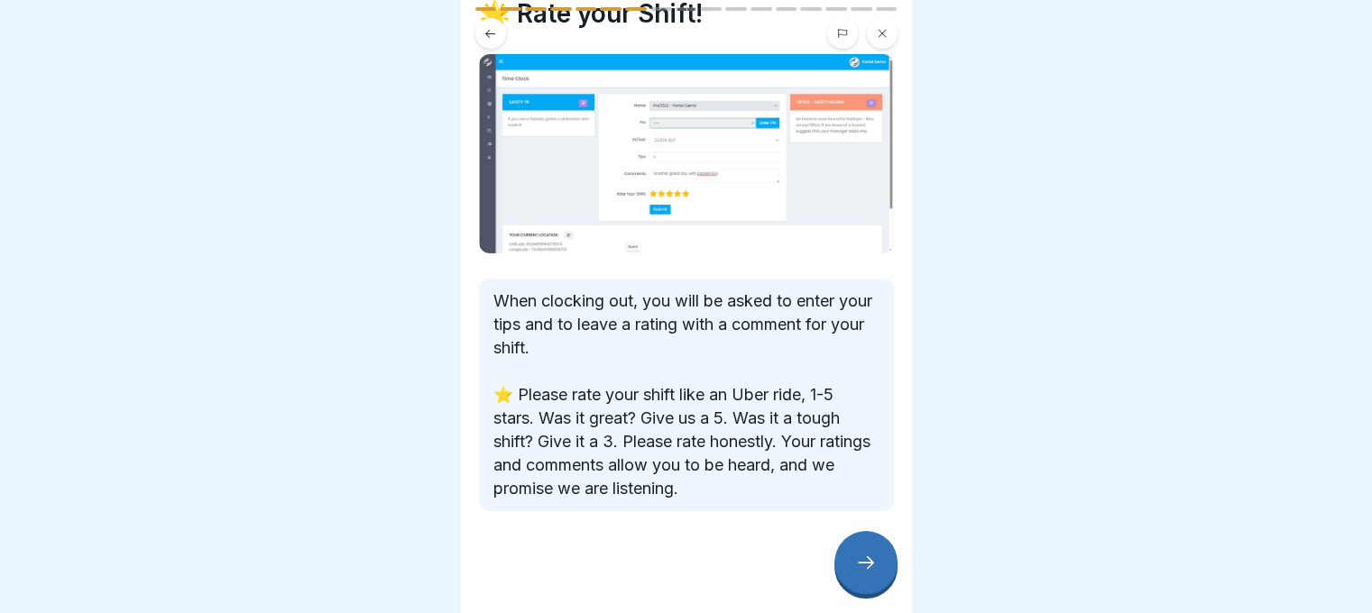
click at [855, 574] on icon at bounding box center [866, 563] width 22 height 22
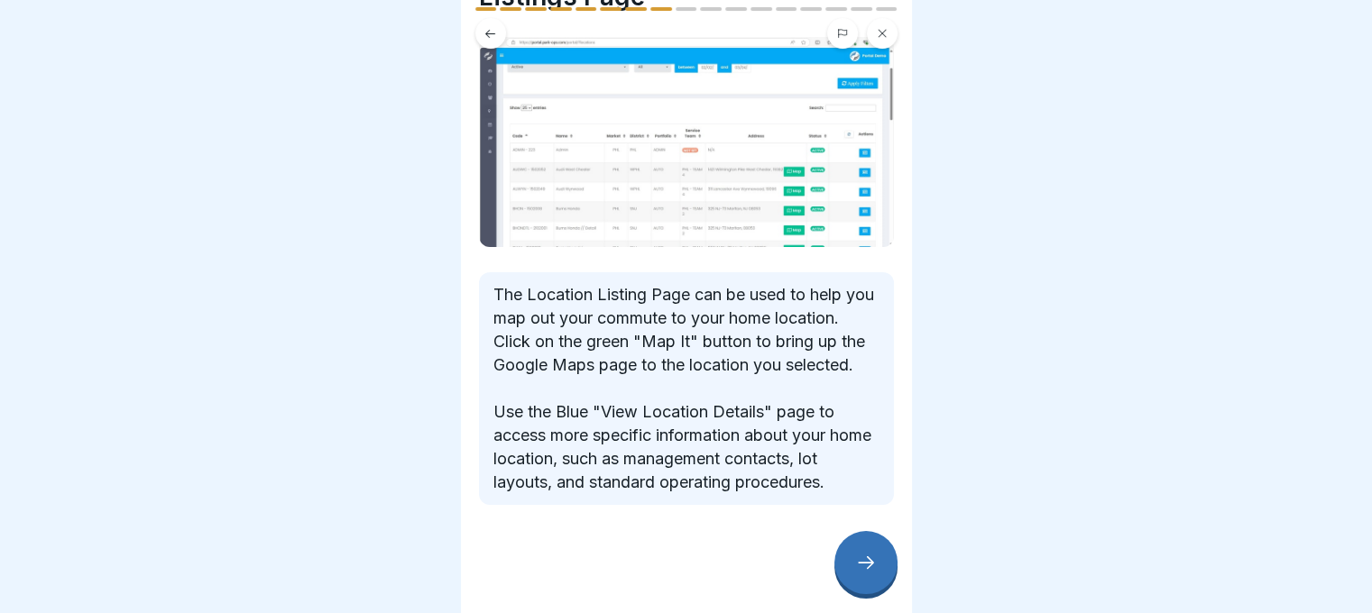
scroll to position [136, 0]
click at [862, 571] on icon at bounding box center [866, 563] width 22 height 22
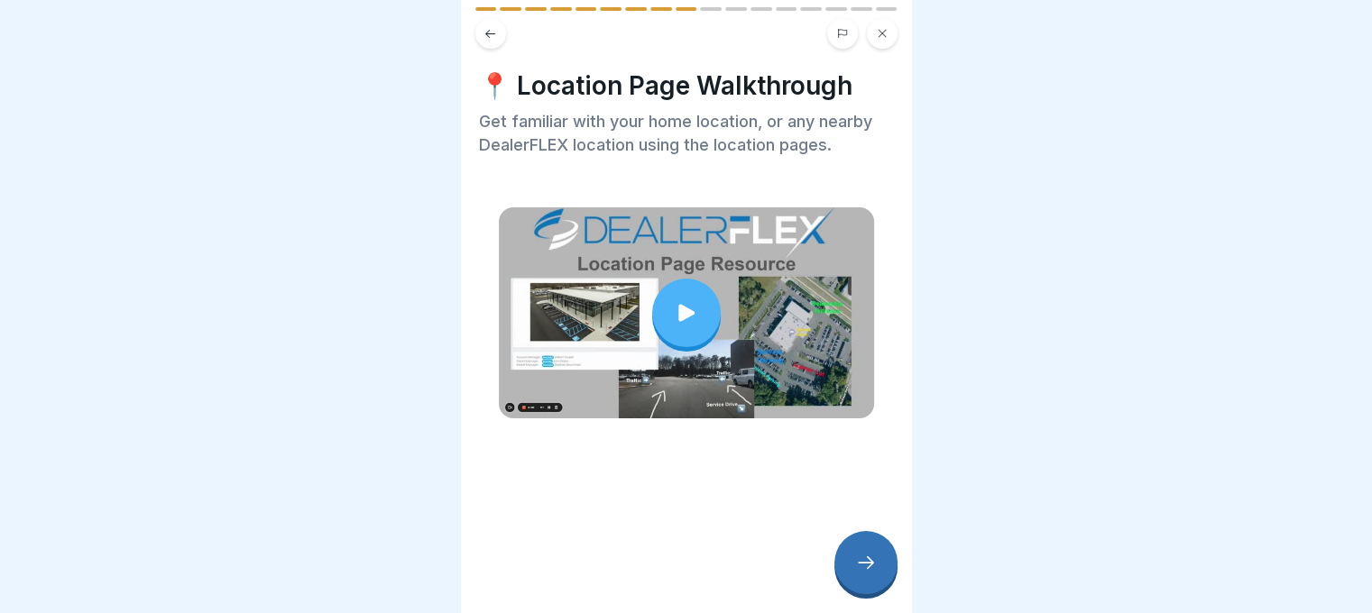
click at [678, 305] on icon at bounding box center [686, 312] width 16 height 17
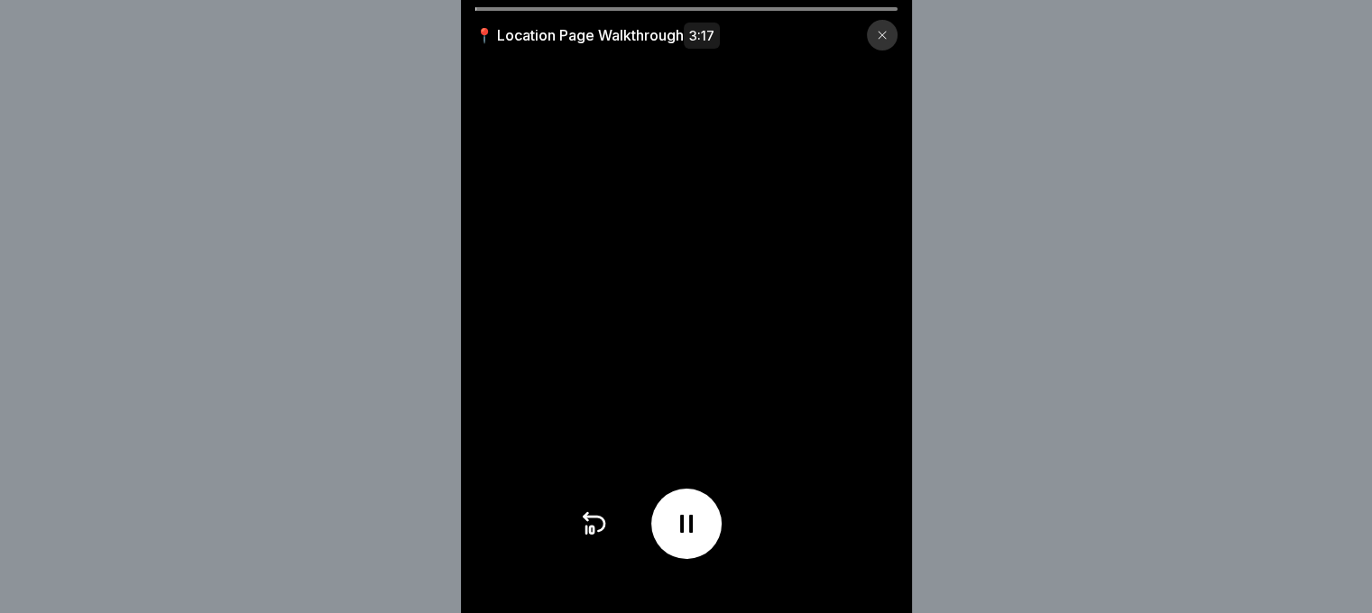
click at [762, 10] on div at bounding box center [686, 9] width 422 height 4
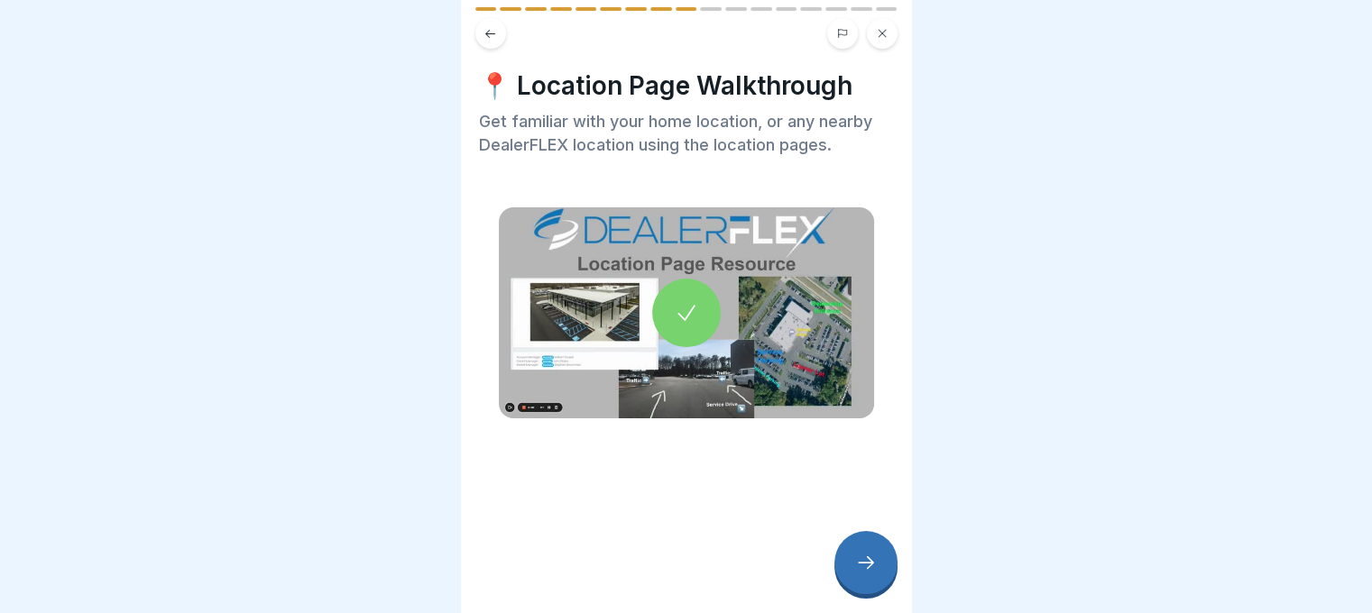
click at [869, 574] on icon at bounding box center [866, 563] width 22 height 22
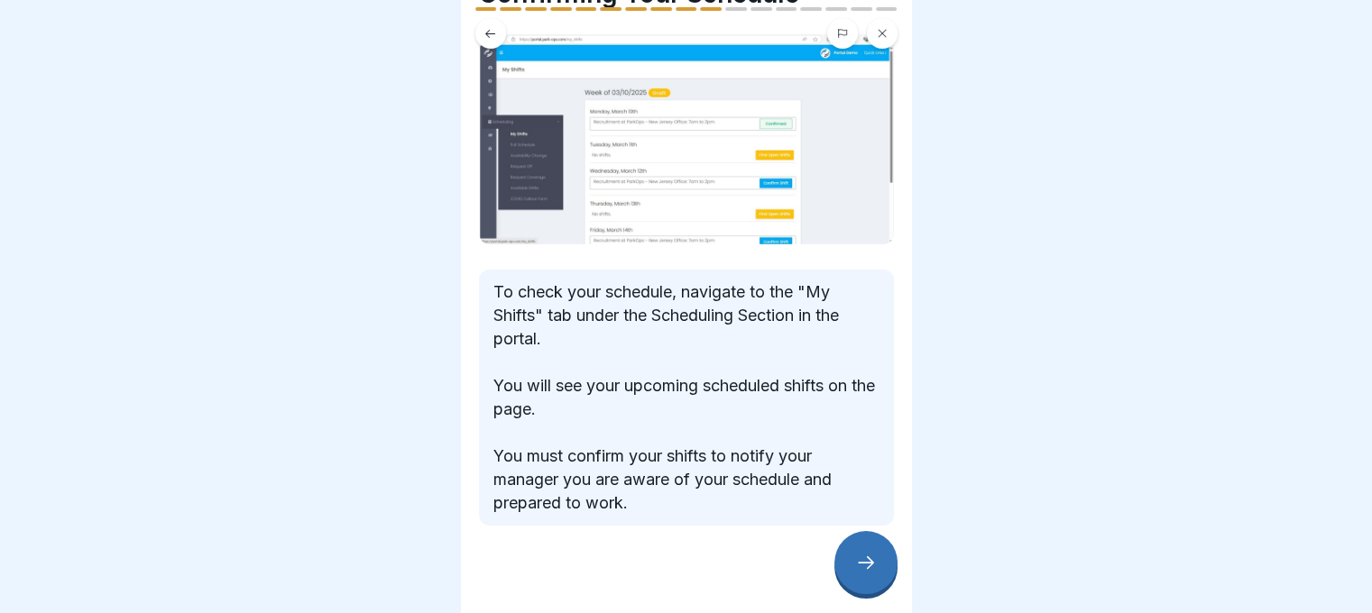
scroll to position [136, 0]
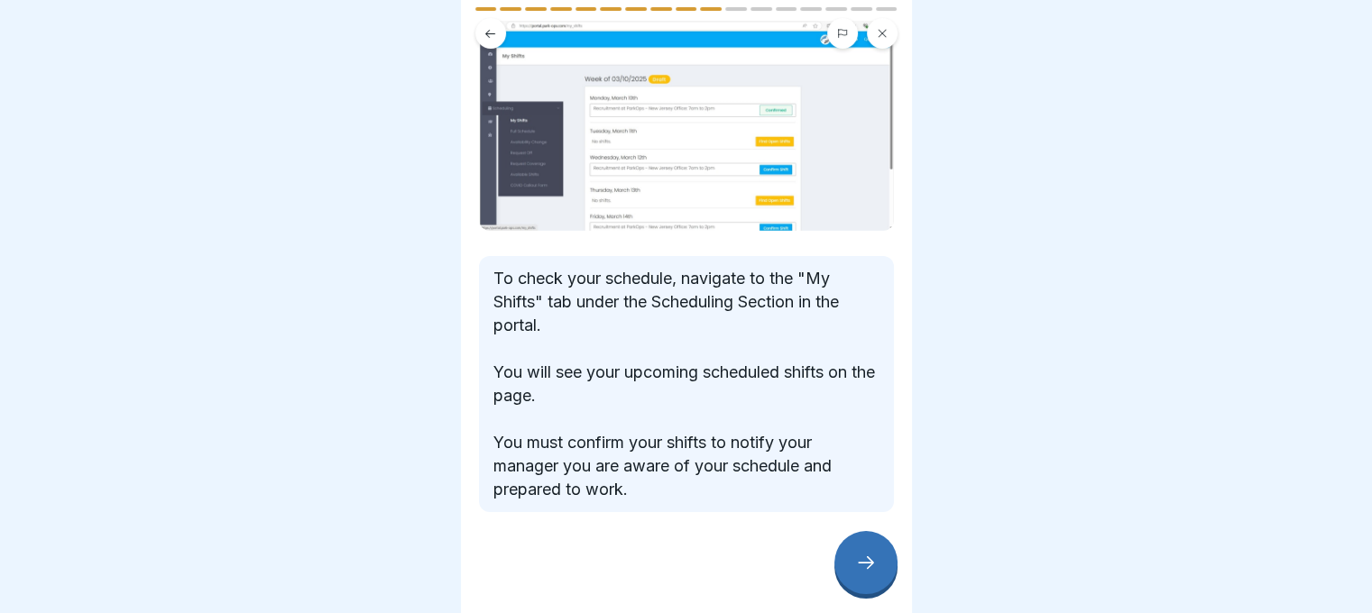
click at [870, 574] on icon at bounding box center [866, 563] width 22 height 22
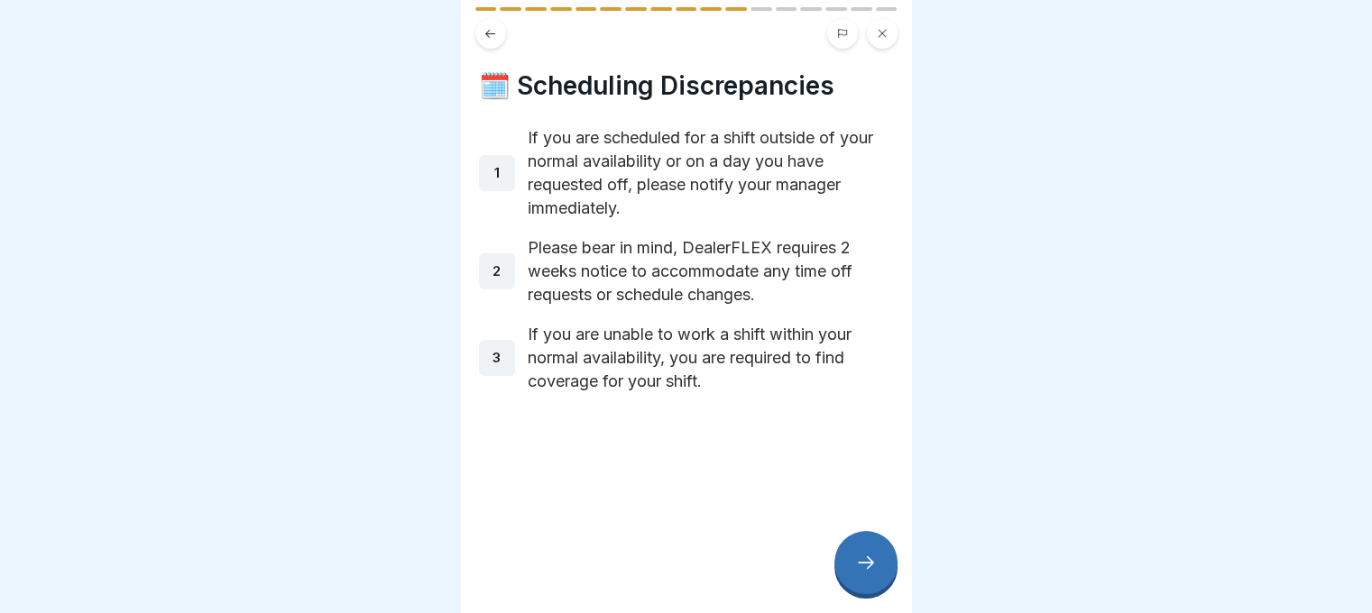
click at [869, 574] on icon at bounding box center [866, 563] width 22 height 22
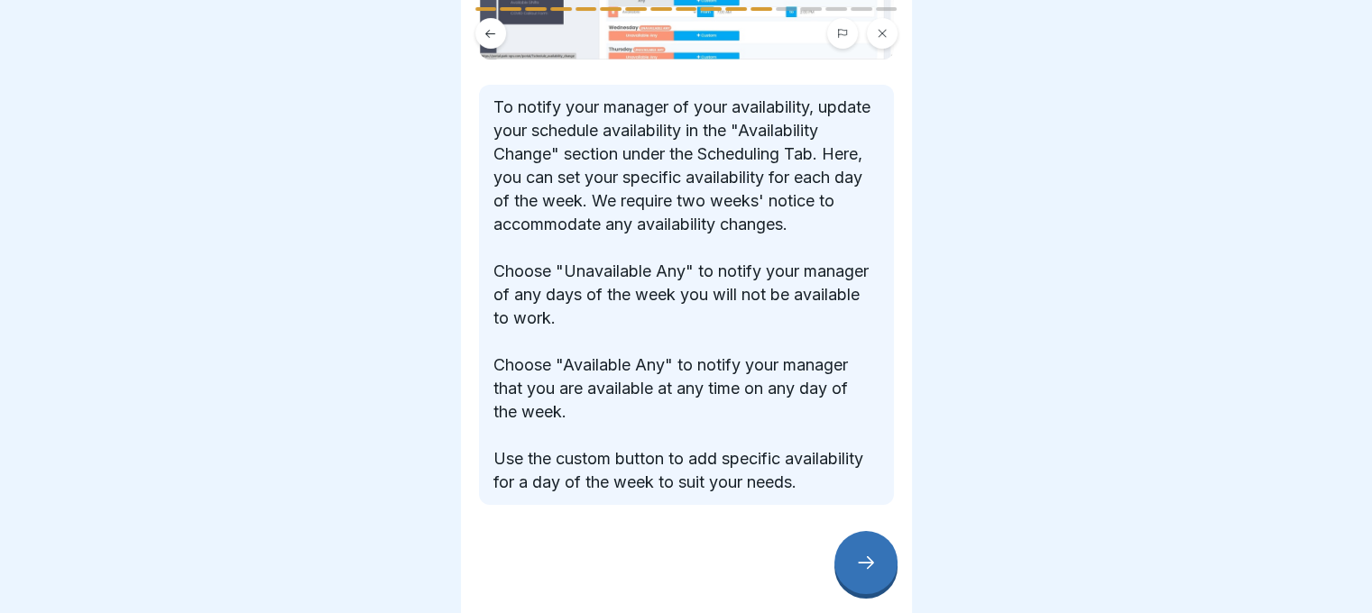
scroll to position [317, 0]
click at [855, 574] on icon at bounding box center [866, 563] width 22 height 22
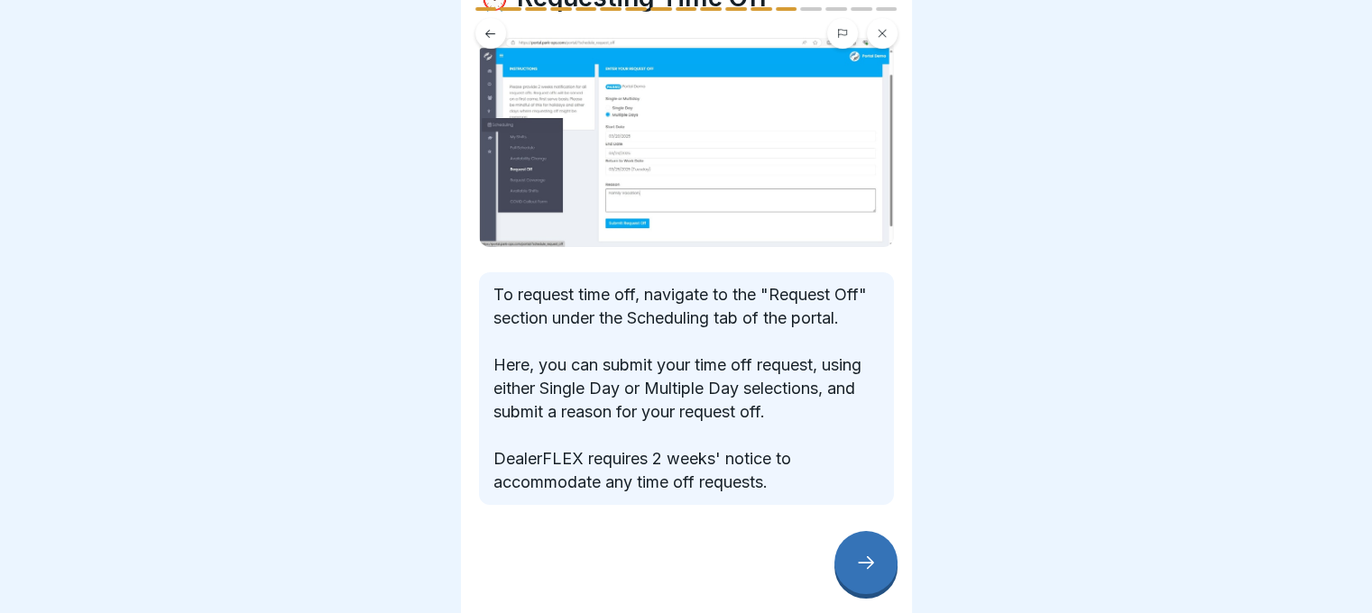
scroll to position [128, 0]
click at [866, 568] on icon at bounding box center [866, 563] width 22 height 22
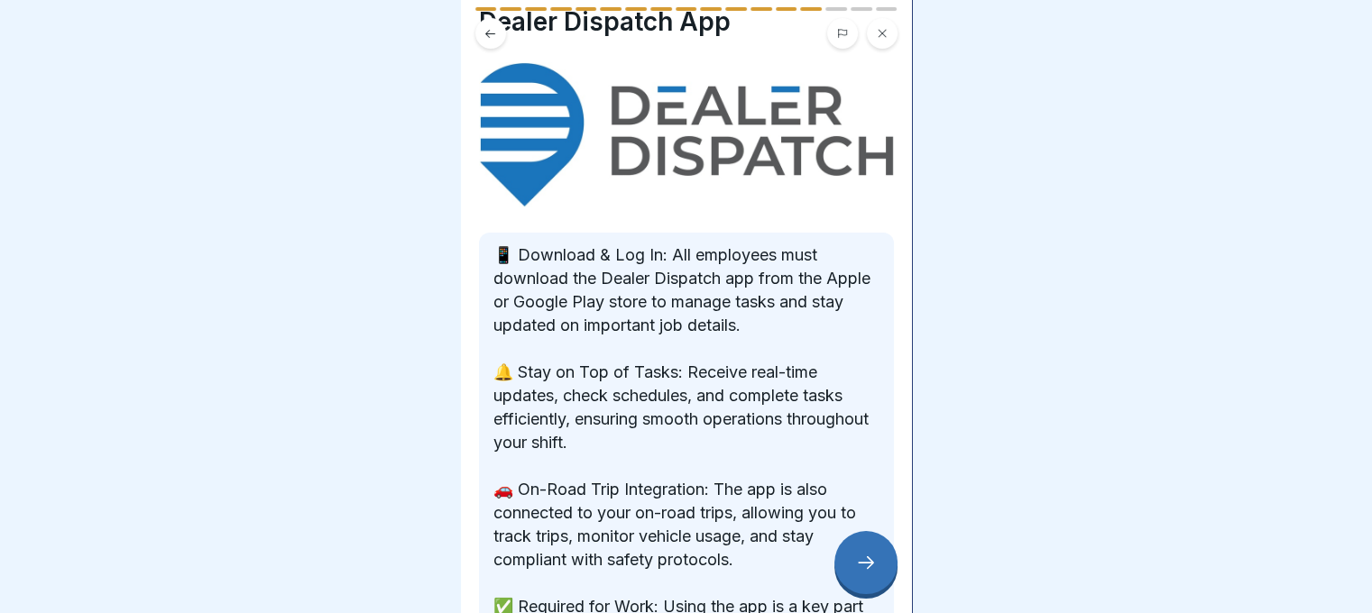
scroll to position [33, 0]
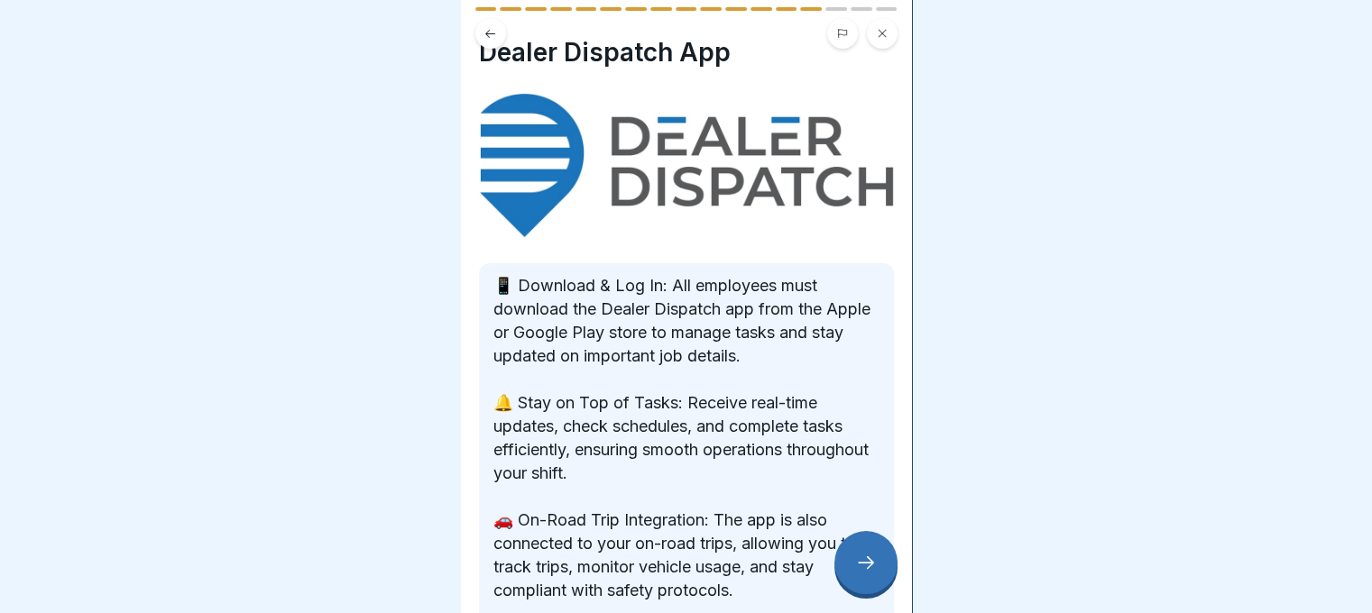
drag, startPoint x: 856, startPoint y: 585, endPoint x: 786, endPoint y: 436, distance: 165.4
click at [791, 443] on div "DealerFLEX Orientation - Fixed Operations Division 17 Steps English 🛠️ Tools an…" at bounding box center [686, 306] width 451 height 613
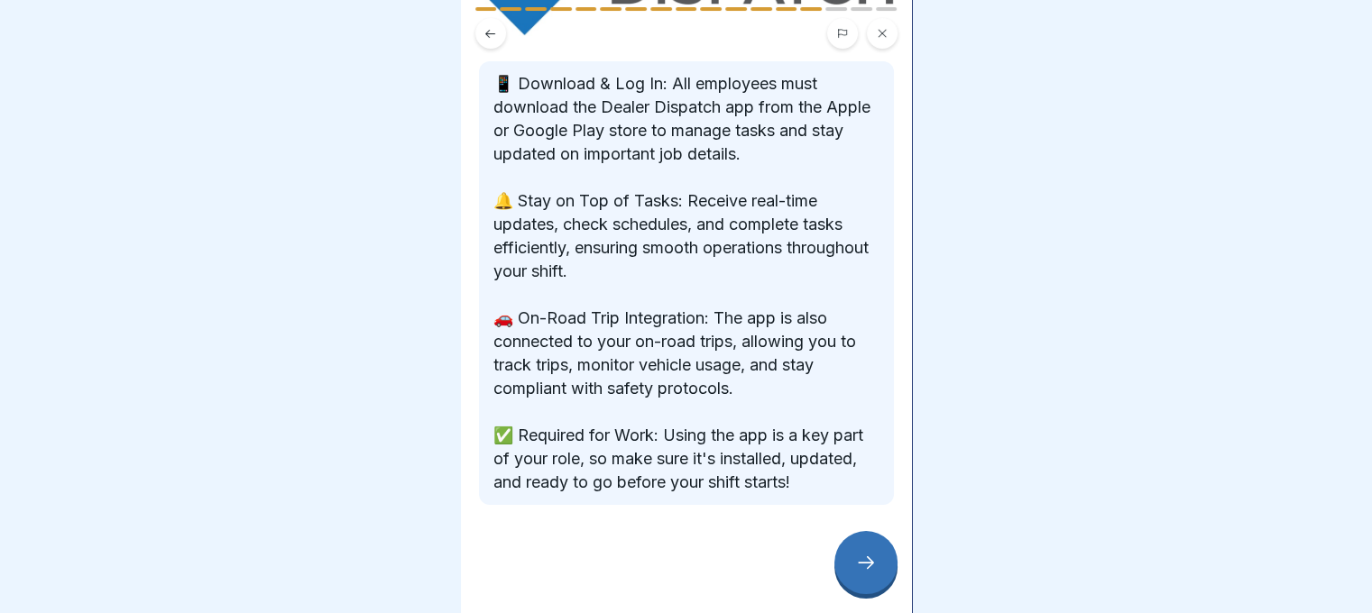
scroll to position [214, 0]
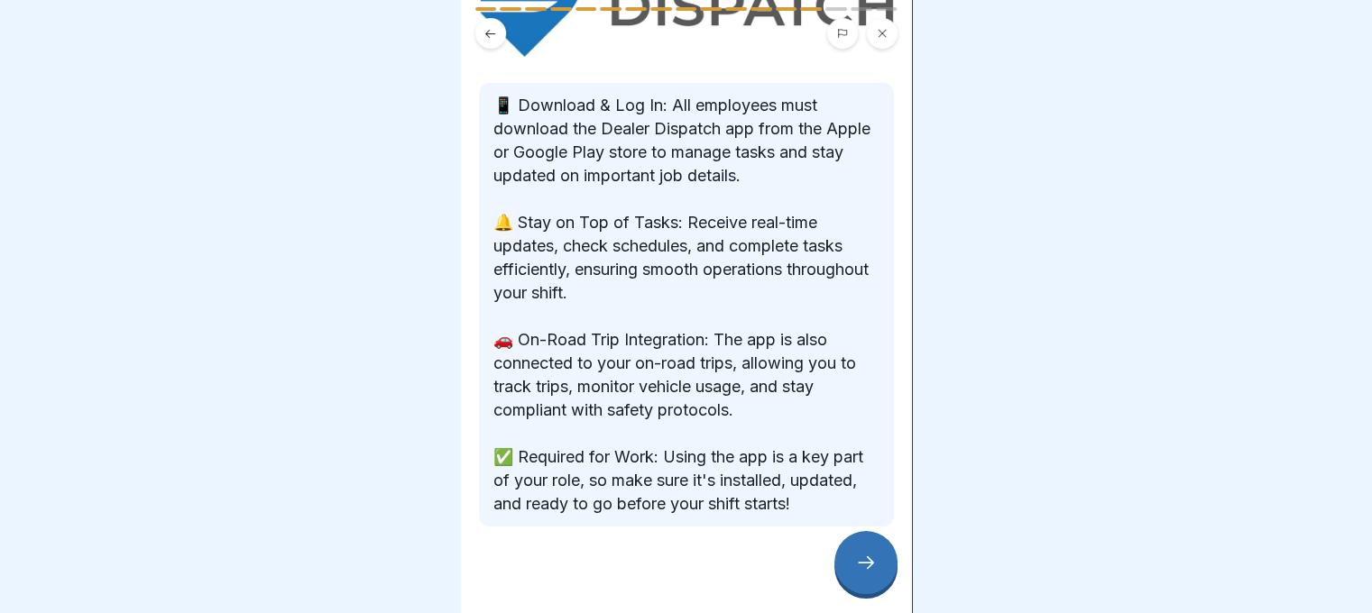
click at [848, 570] on div at bounding box center [865, 562] width 63 height 63
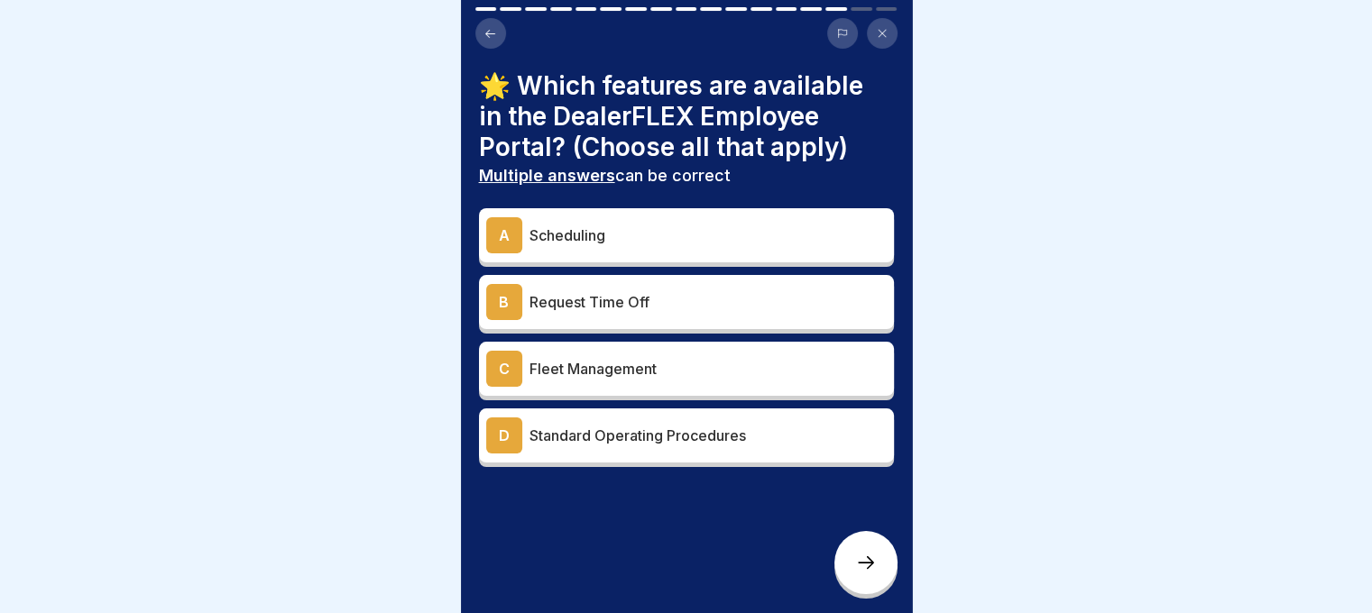
click at [671, 230] on p "Scheduling" at bounding box center [707, 236] width 357 height 22
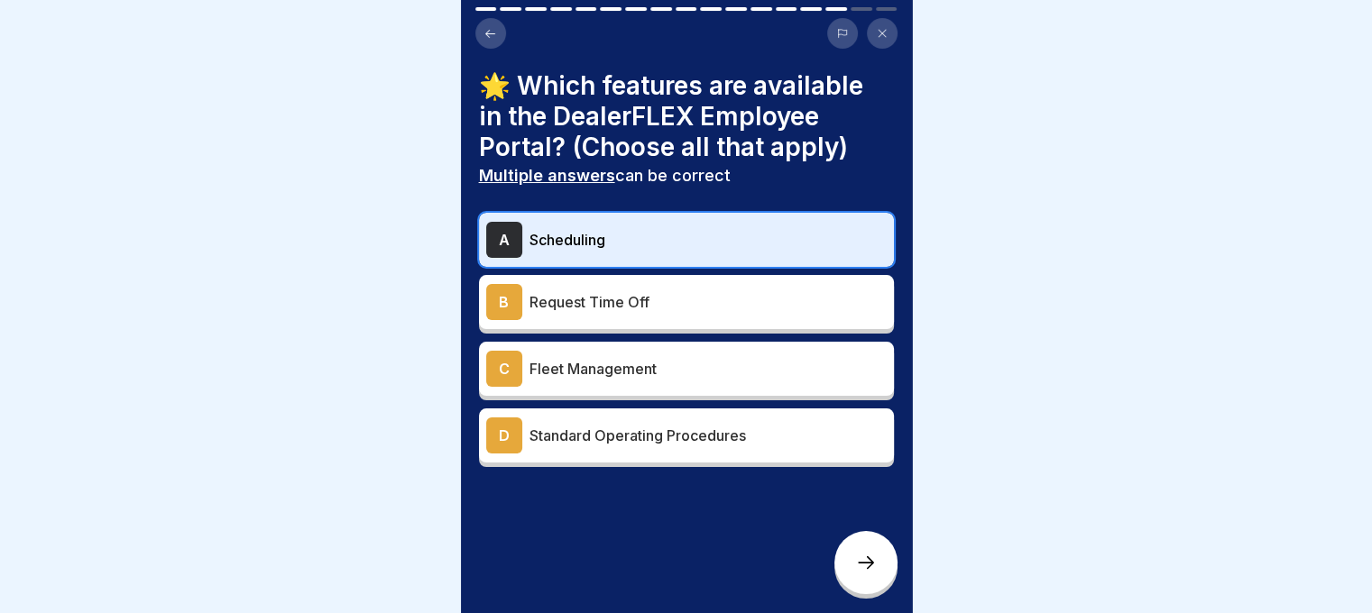
click at [685, 301] on p "Request Time Off" at bounding box center [707, 302] width 357 height 22
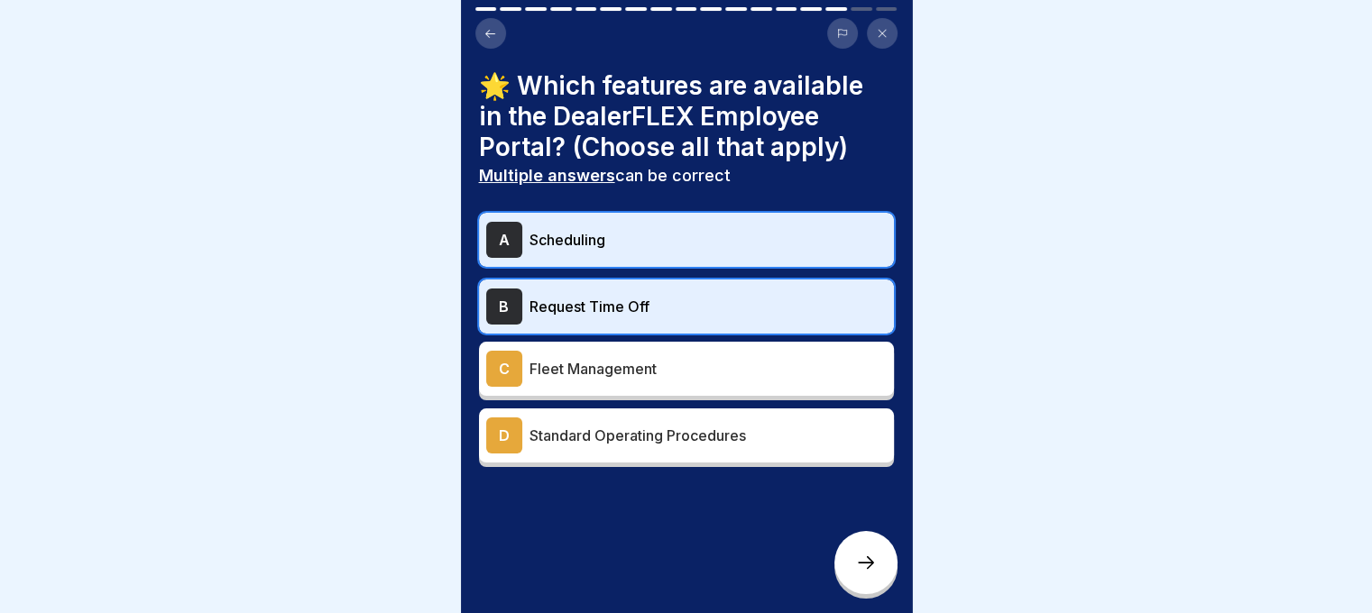
click at [691, 421] on div "D Standard Operating Procedures" at bounding box center [686, 436] width 400 height 36
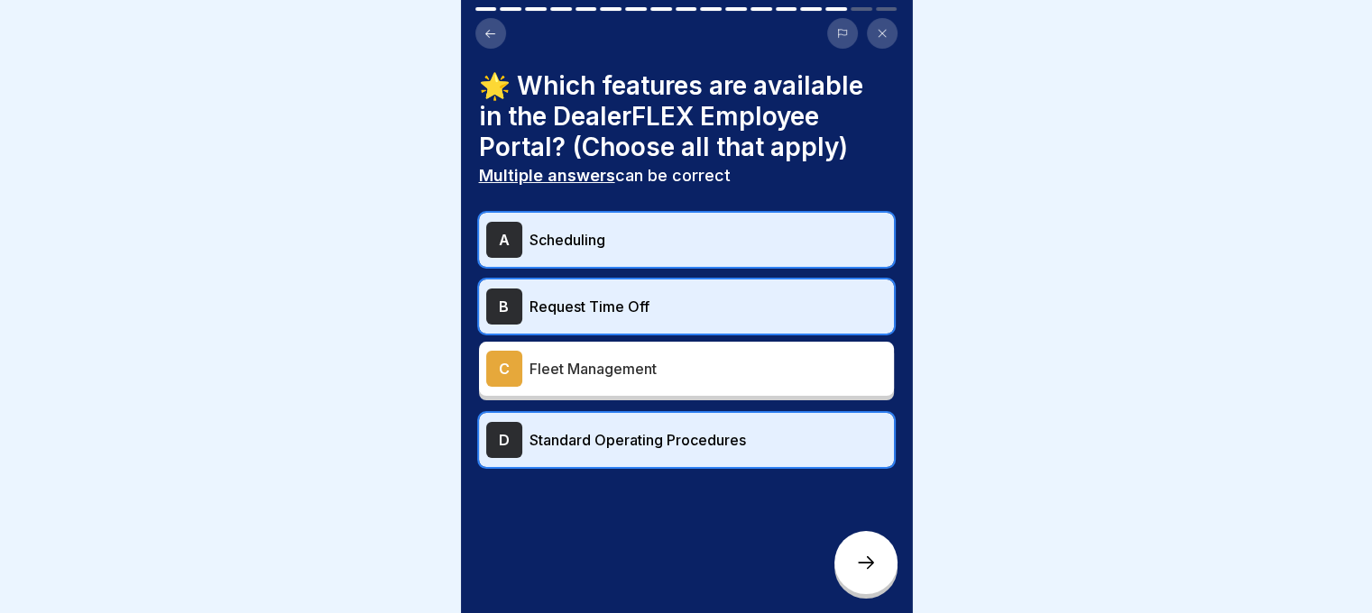
click at [802, 444] on p "Standard Operating Procedures" at bounding box center [707, 440] width 357 height 22
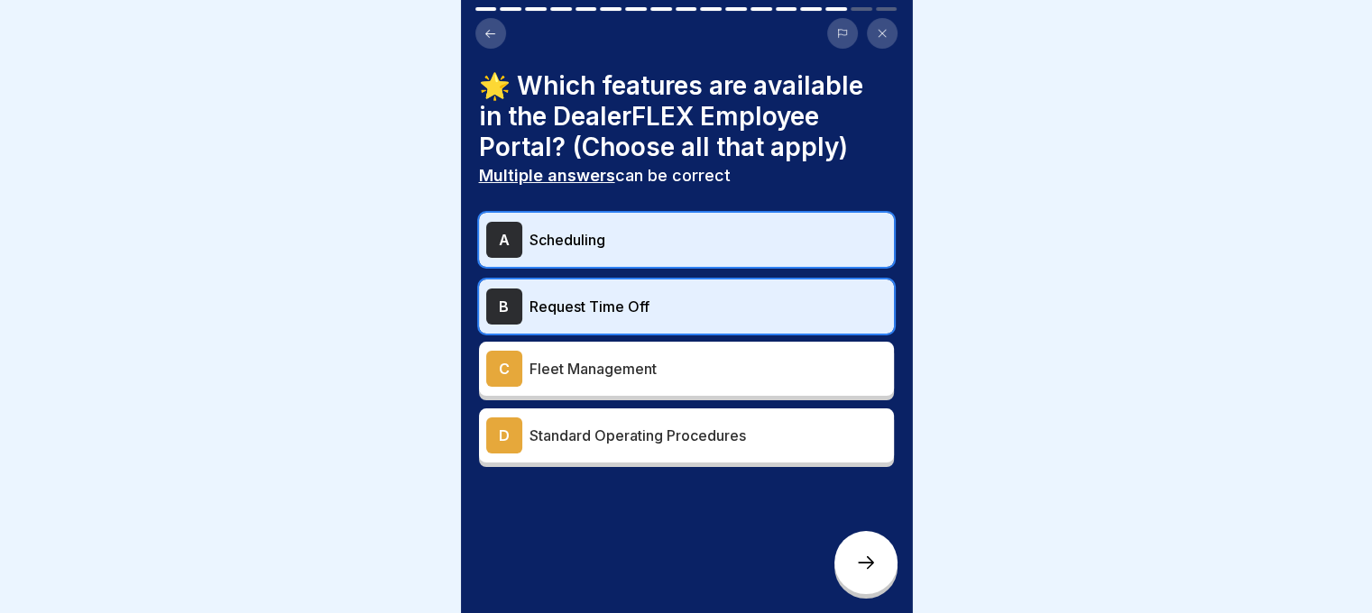
click at [871, 566] on div at bounding box center [865, 562] width 63 height 63
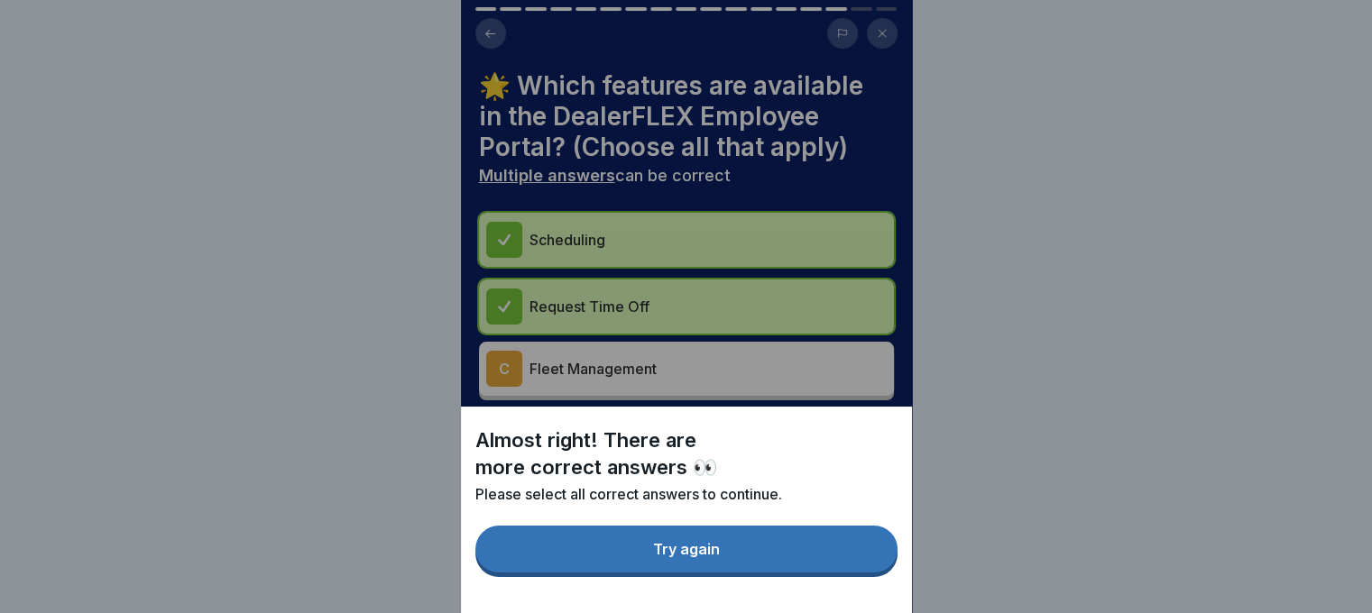
click at [851, 566] on button "Try again" at bounding box center [686, 549] width 422 height 47
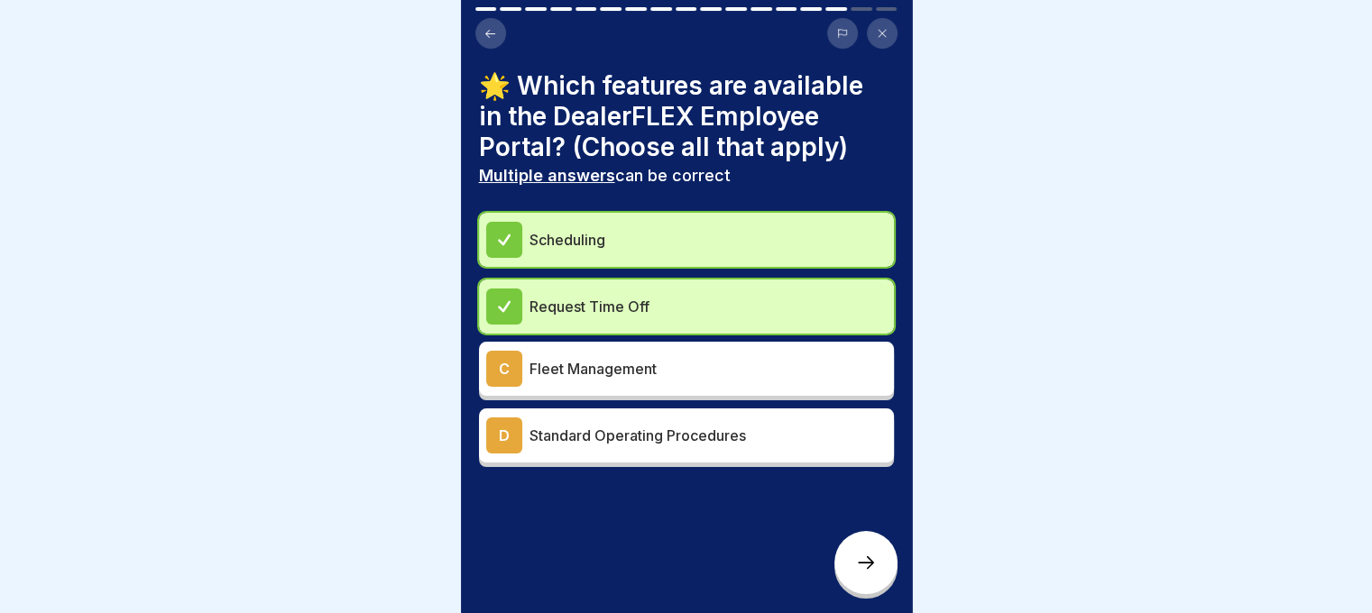
click at [871, 567] on icon at bounding box center [866, 563] width 22 height 22
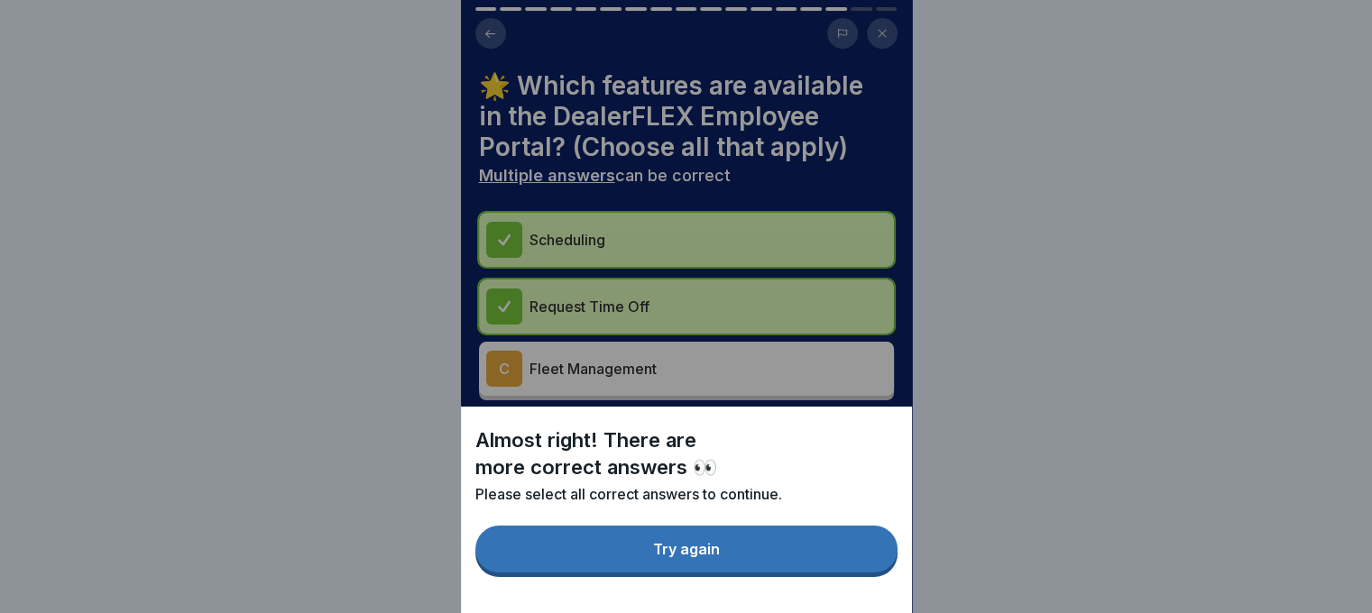
click at [855, 570] on button "Try again" at bounding box center [686, 549] width 422 height 47
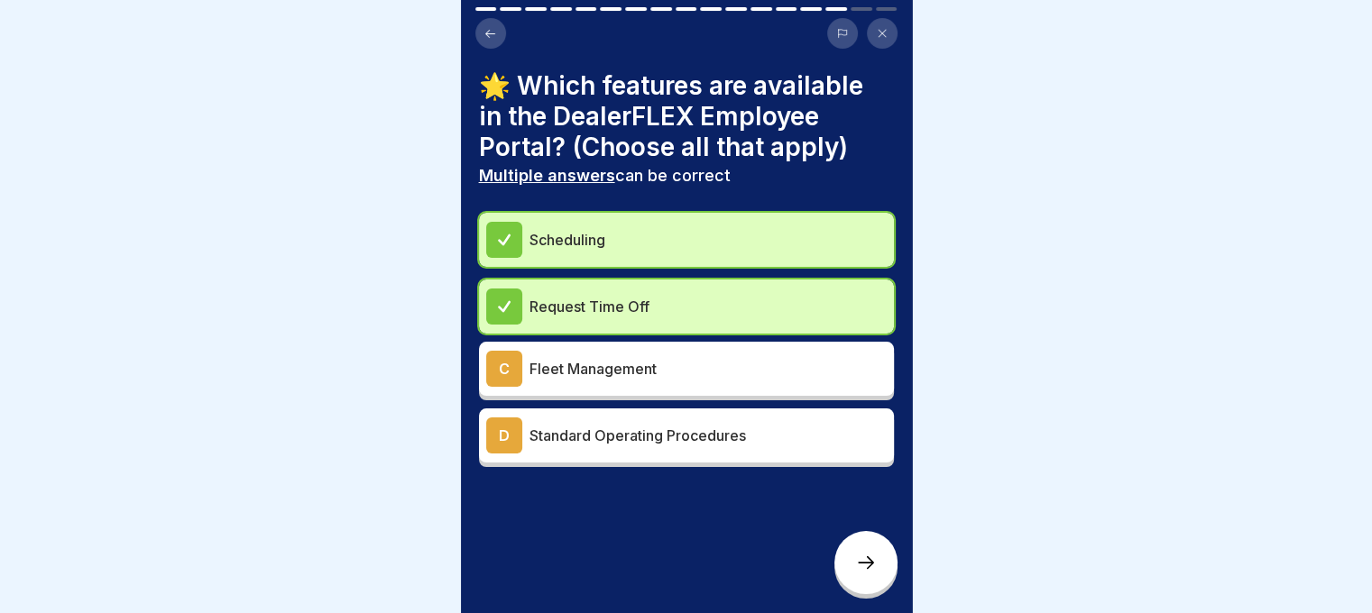
click at [807, 432] on p "Standard Operating Procedures" at bounding box center [707, 436] width 357 height 22
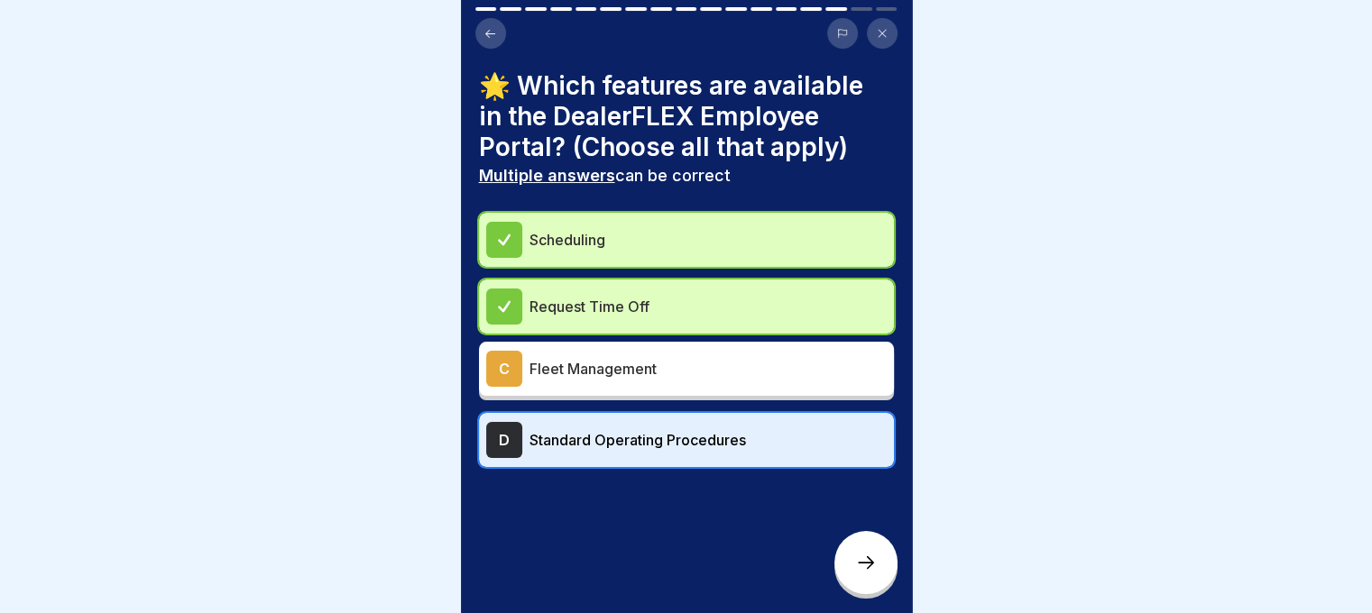
click at [856, 563] on div at bounding box center [865, 562] width 63 height 63
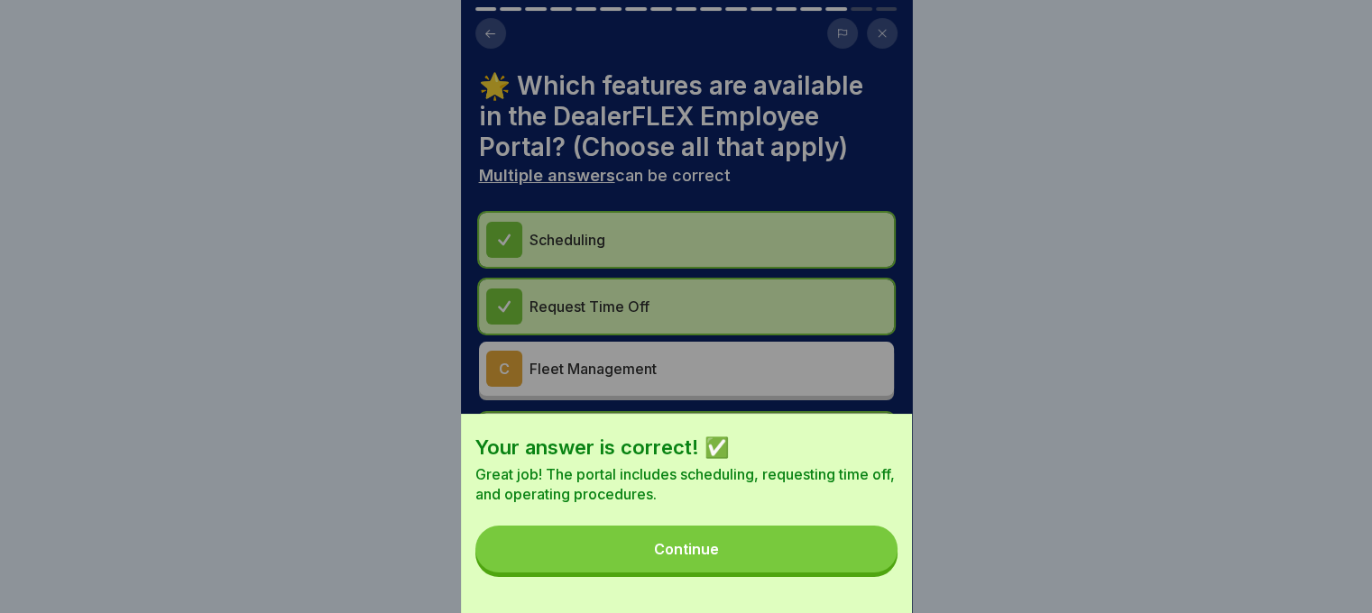
click at [827, 557] on button "Continue" at bounding box center [686, 549] width 422 height 47
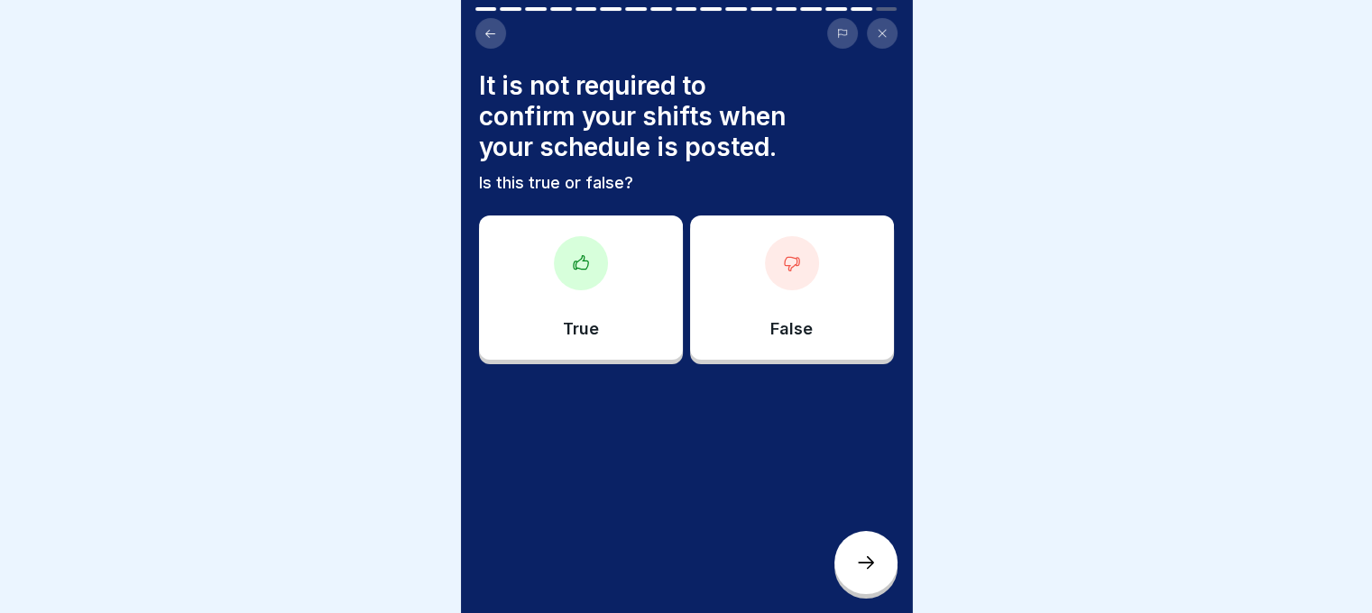
click at [789, 319] on p "False" at bounding box center [791, 329] width 42 height 20
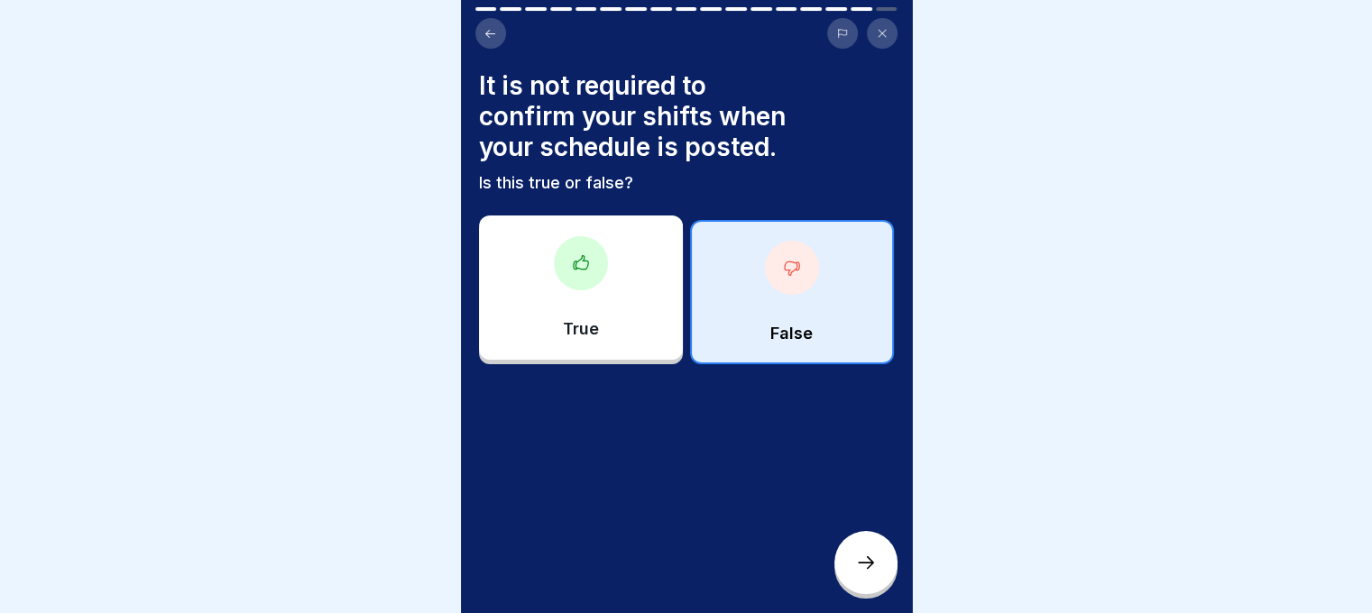
click at [846, 538] on div "It is not required to confirm your shifts when your schedule is posted. Is this…" at bounding box center [686, 306] width 451 height 613
click at [859, 558] on div at bounding box center [865, 562] width 63 height 63
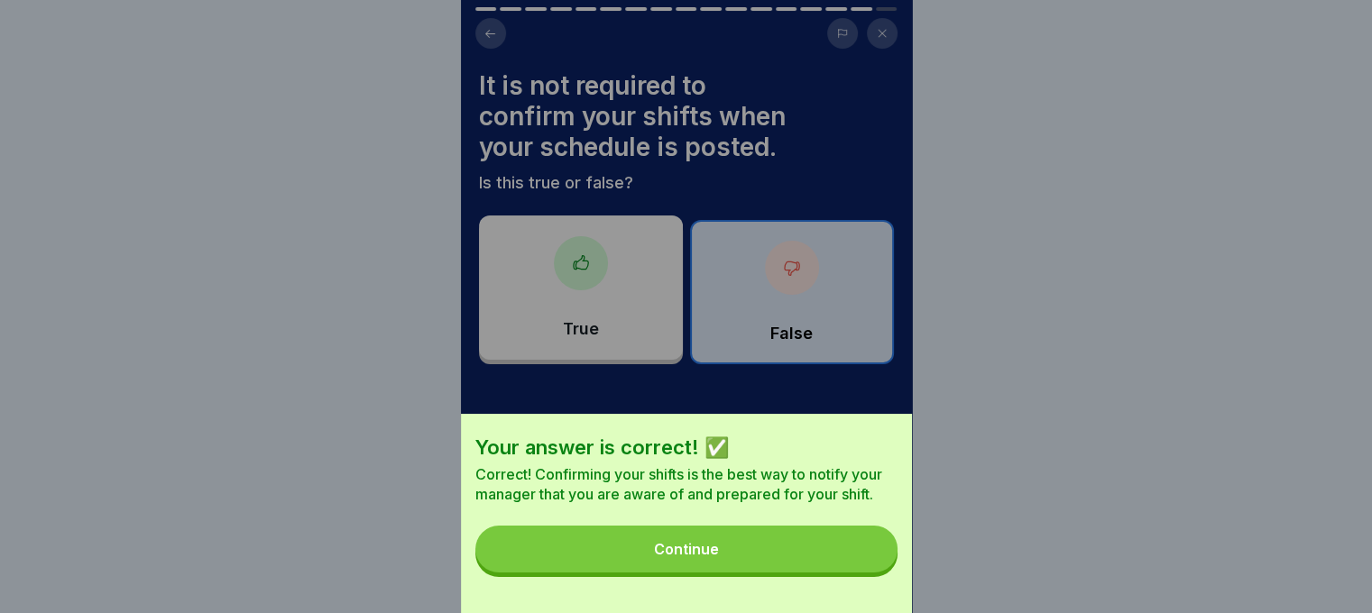
click at [783, 554] on button "Continue" at bounding box center [686, 549] width 422 height 47
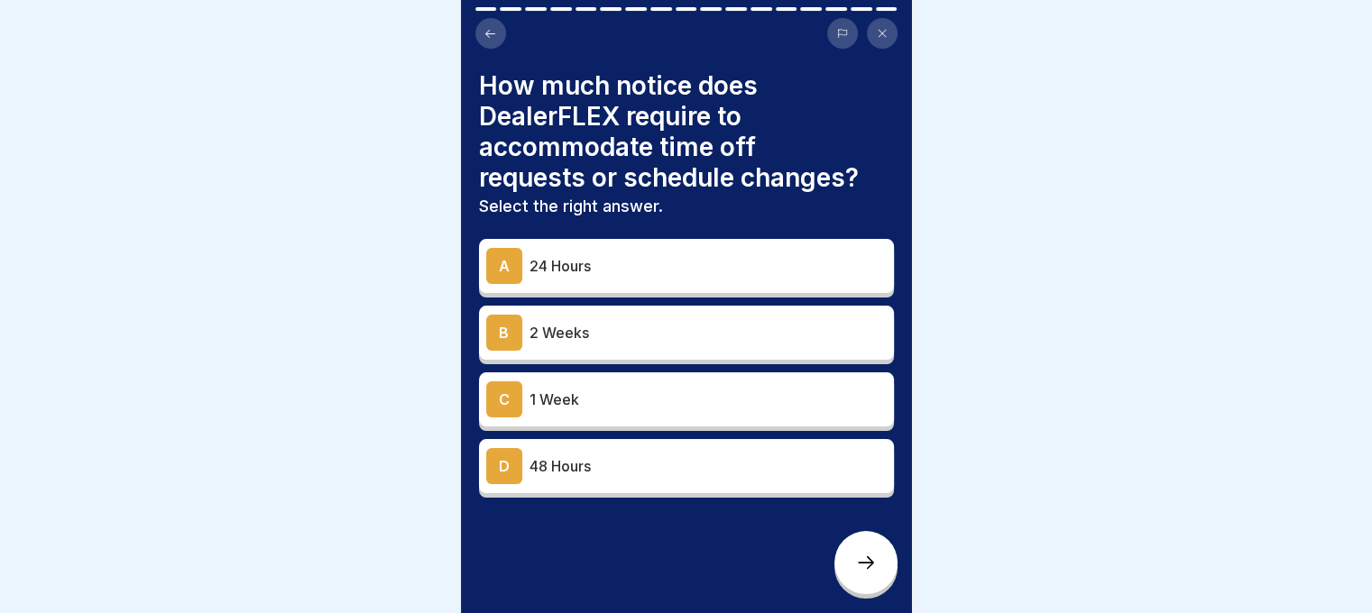
click at [590, 345] on div "B 2 Weeks" at bounding box center [686, 333] width 400 height 36
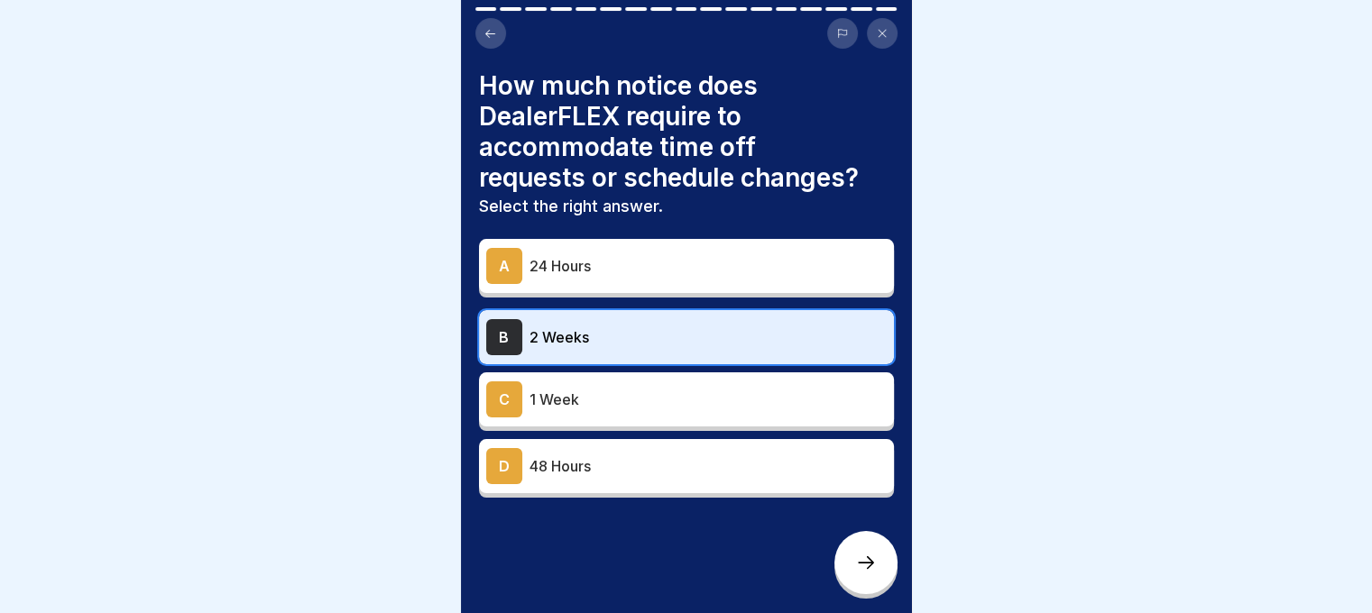
click at [888, 593] on div "DealerFLEX Orientation - Fixed Operations Division 17 Steps English 🛠️ Tools an…" at bounding box center [686, 306] width 451 height 613
click at [873, 574] on icon at bounding box center [866, 563] width 22 height 22
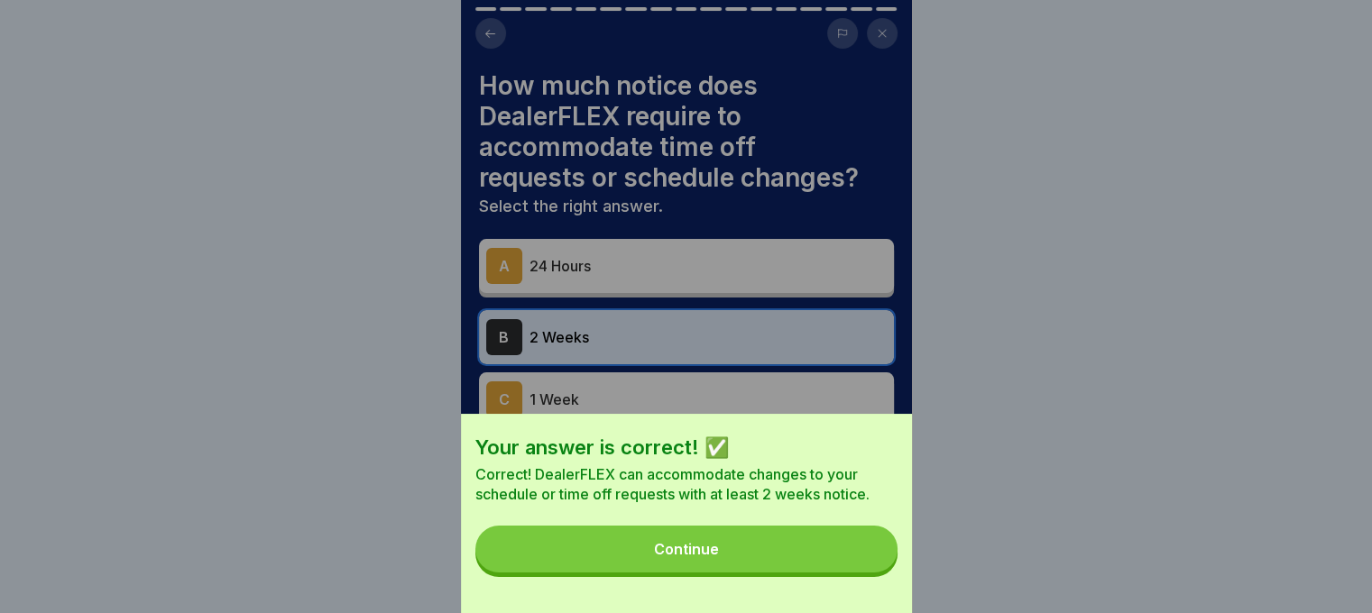
click at [823, 557] on button "Continue" at bounding box center [686, 549] width 422 height 47
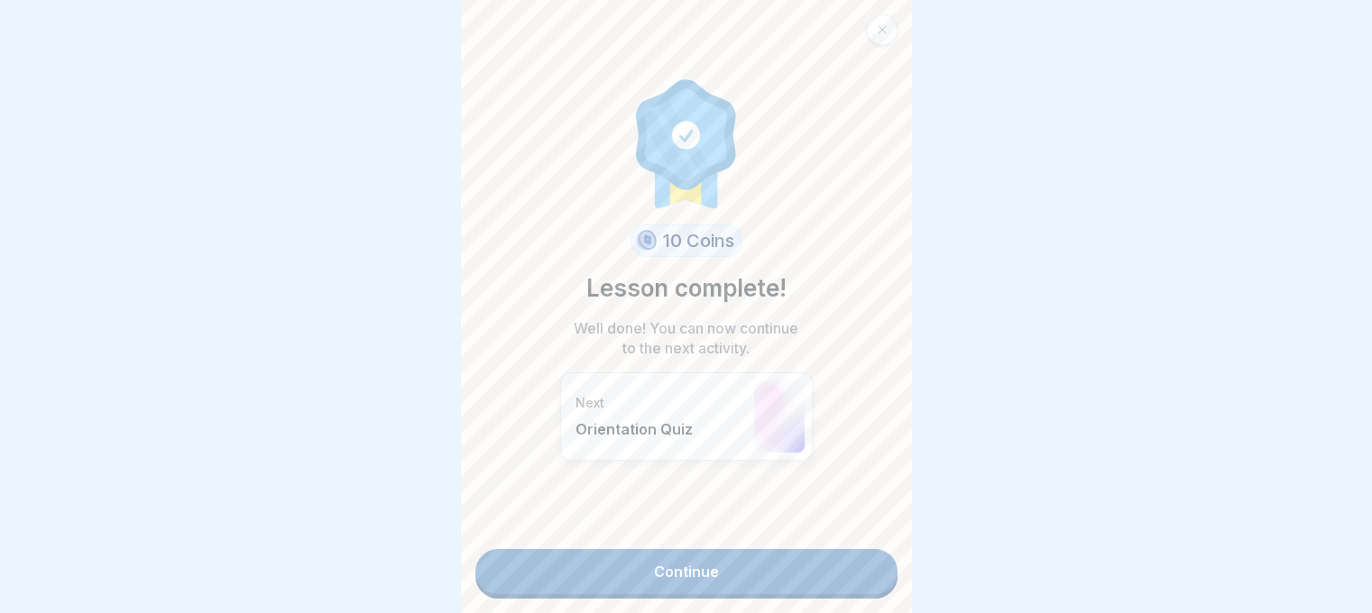
click at [760, 580] on link "Continue" at bounding box center [686, 571] width 422 height 45
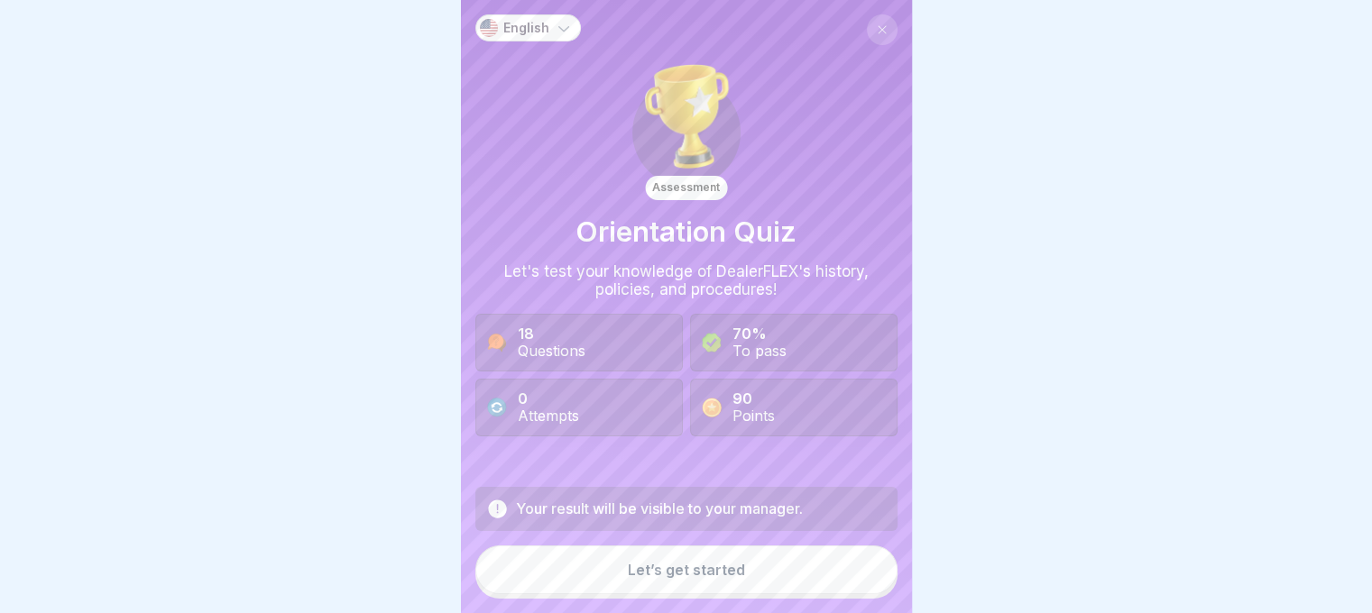
click at [562, 345] on div "18 Questions" at bounding box center [552, 343] width 68 height 34
click at [590, 437] on div "0 Attempts" at bounding box center [578, 408] width 207 height 58
click at [761, 583] on button "Let’s get started" at bounding box center [686, 570] width 422 height 49
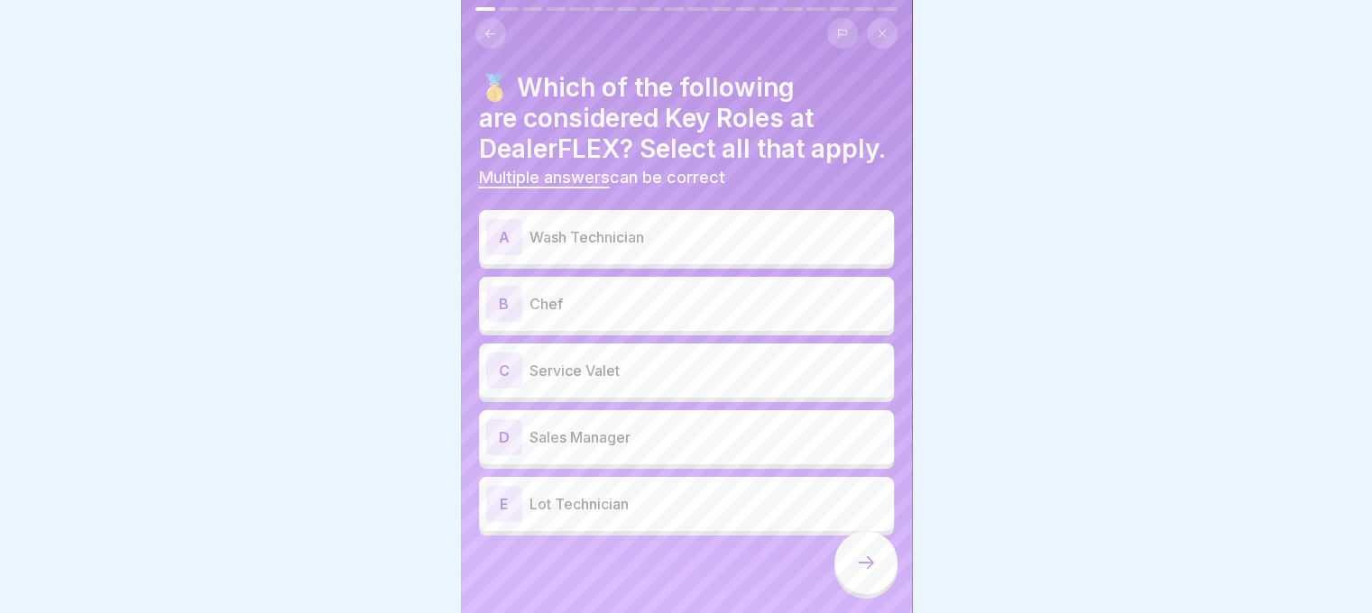
click at [592, 248] on p "Wash Technician" at bounding box center [707, 237] width 357 height 22
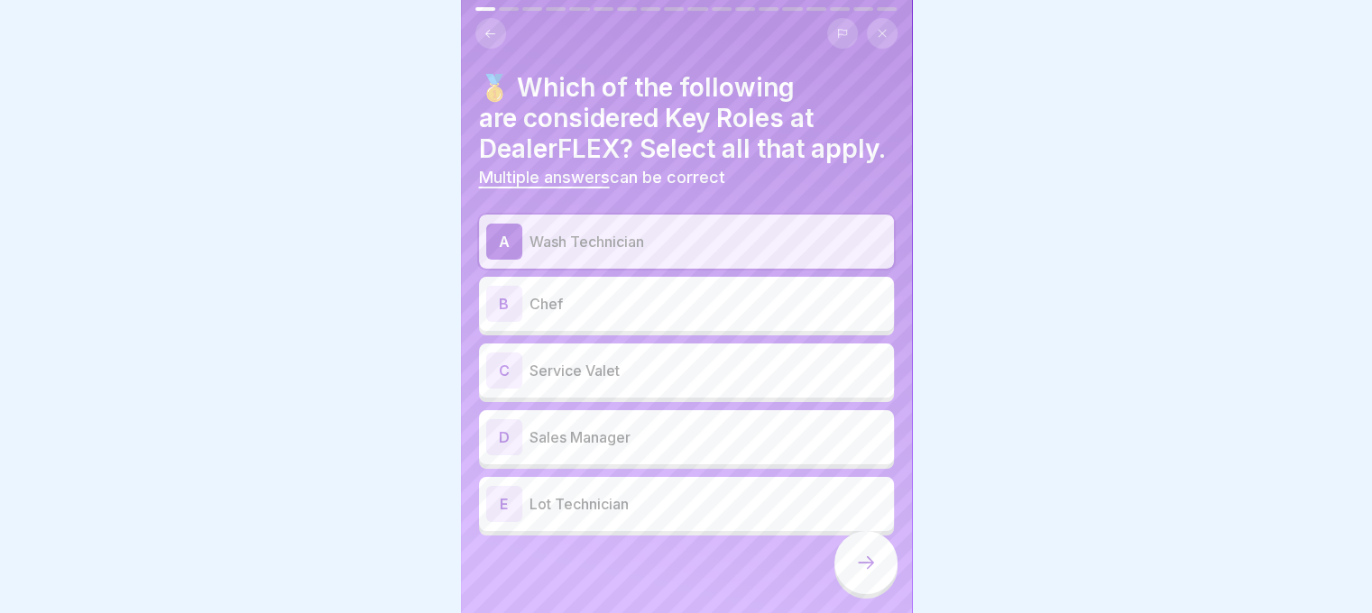
click at [604, 382] on p "Service Valet" at bounding box center [707, 371] width 357 height 22
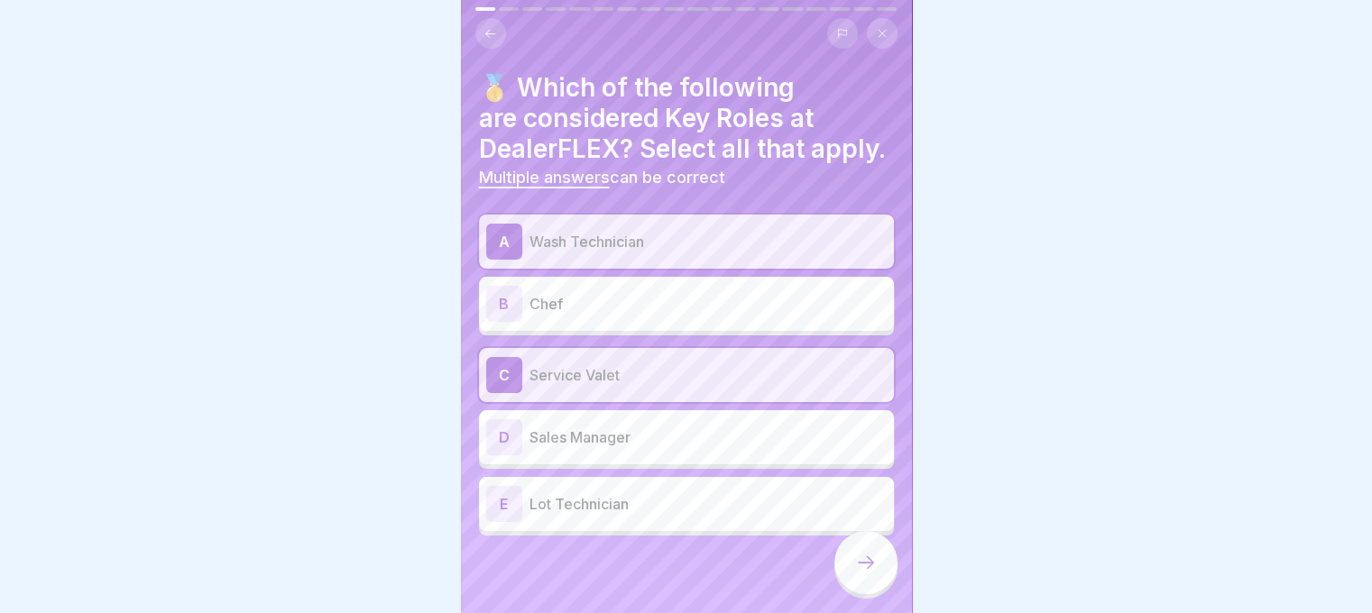
click at [635, 515] on p "Lot Technician" at bounding box center [707, 504] width 357 height 22
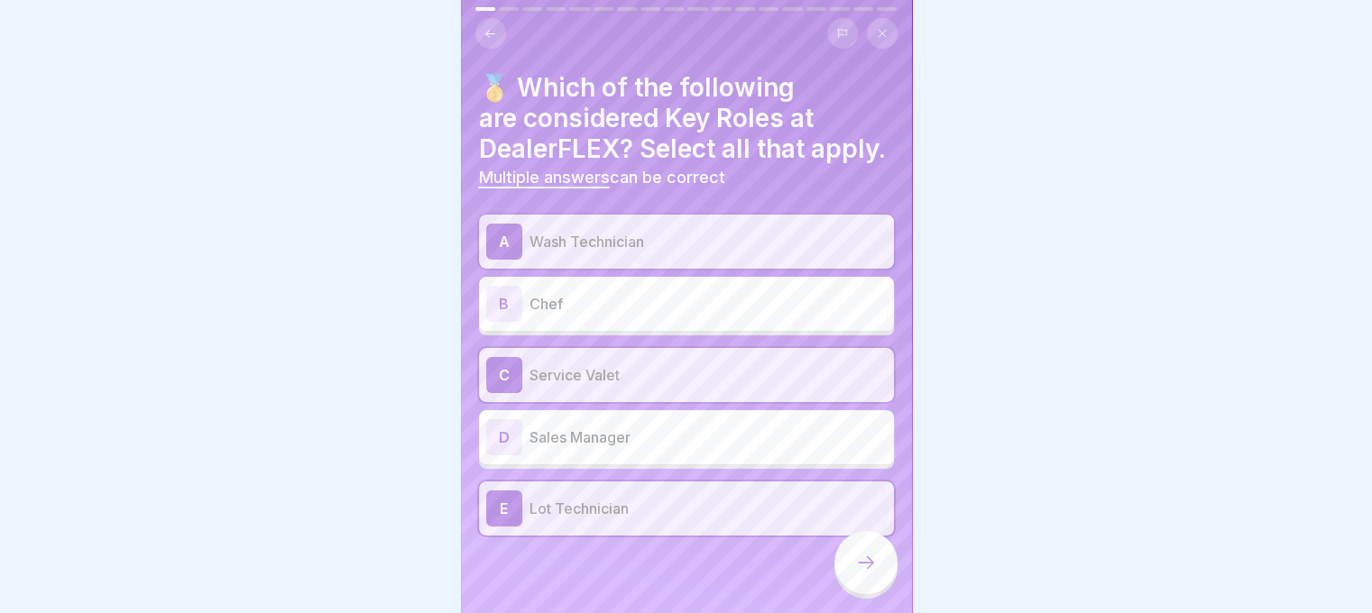
click at [861, 574] on icon at bounding box center [866, 563] width 22 height 22
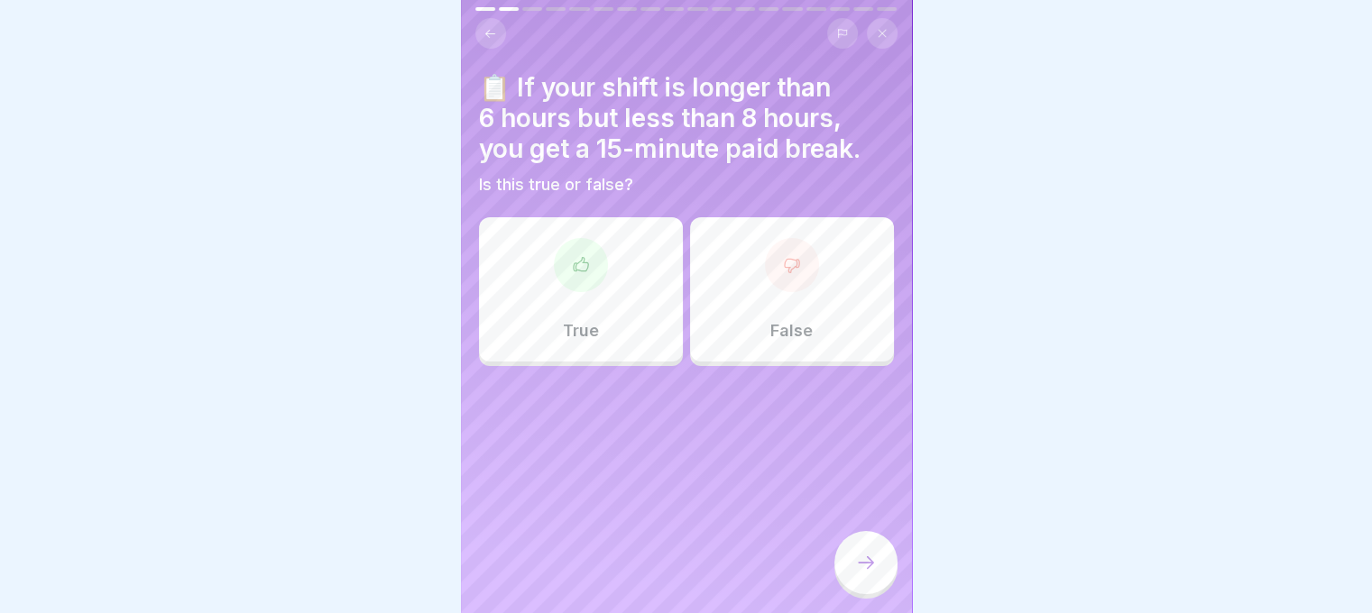
click at [610, 327] on div "True" at bounding box center [581, 289] width 204 height 144
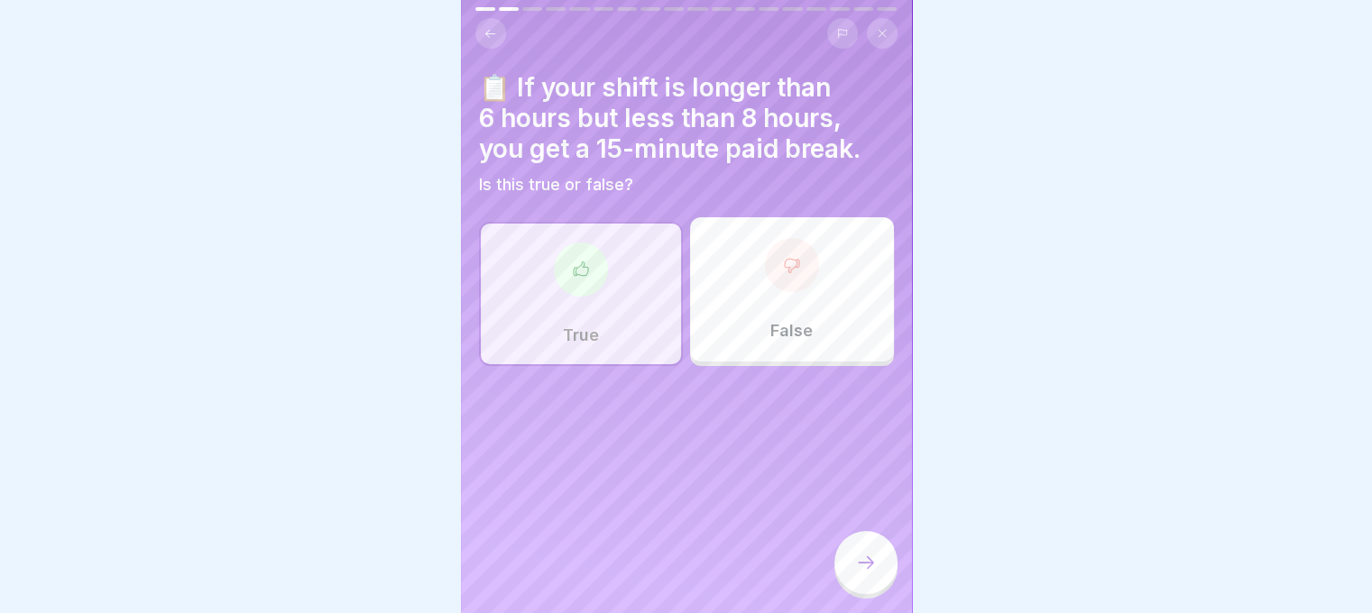
click at [877, 575] on div at bounding box center [865, 562] width 63 height 63
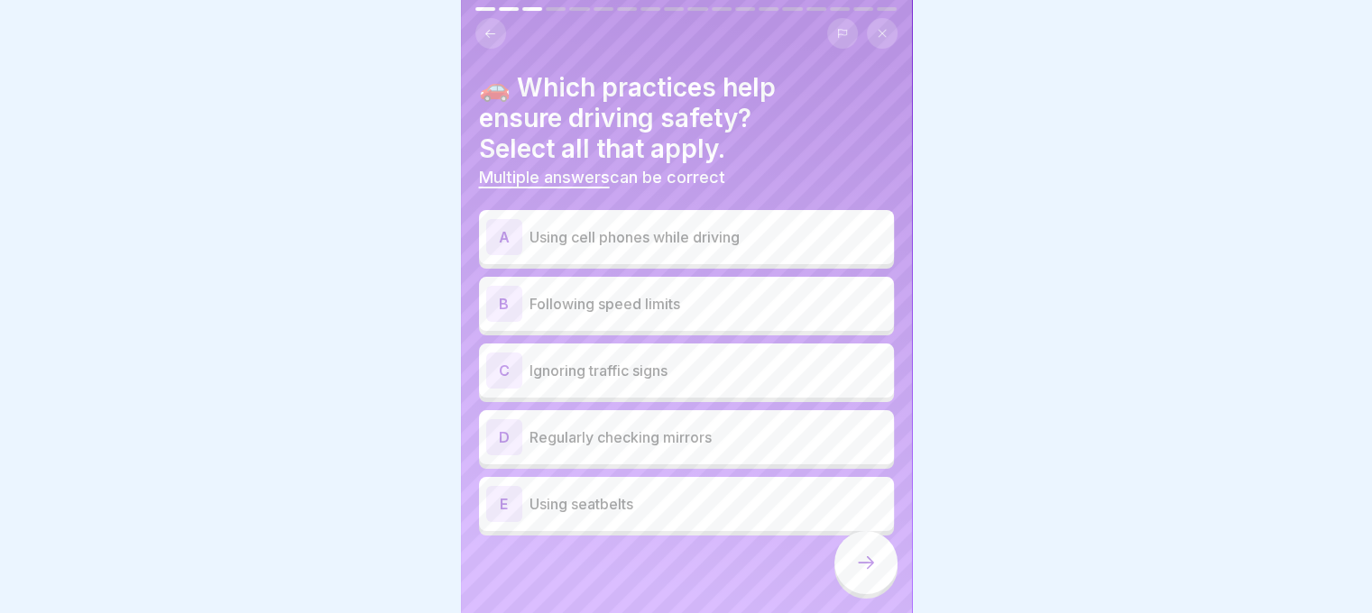
click at [651, 316] on div "B Following speed limits" at bounding box center [686, 304] width 400 height 36
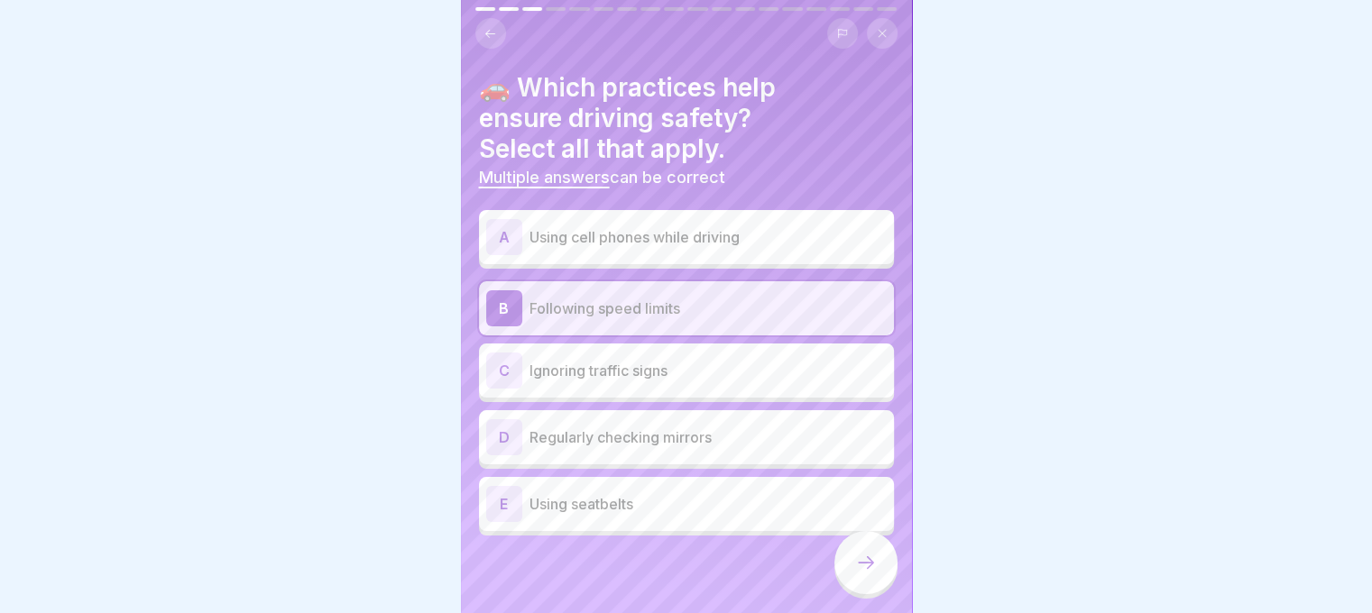
click at [659, 450] on div "D Regularly checking mirrors" at bounding box center [686, 437] width 400 height 36
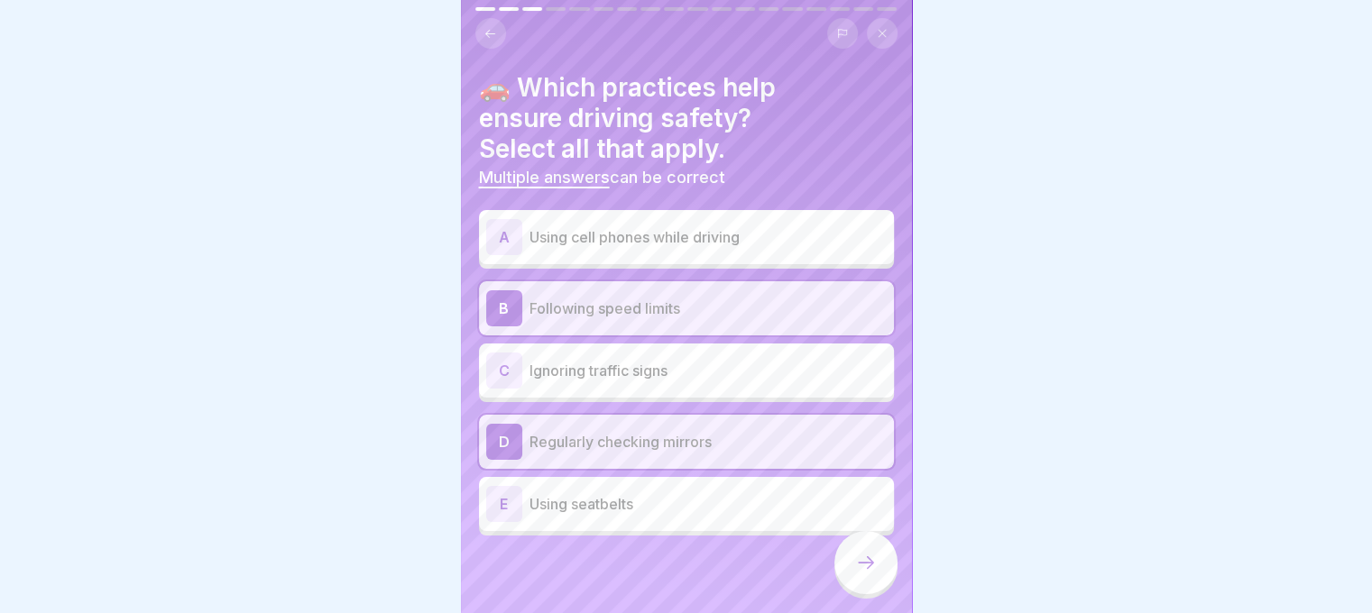
click at [750, 525] on div "E Using seatbelts" at bounding box center [686, 504] width 415 height 54
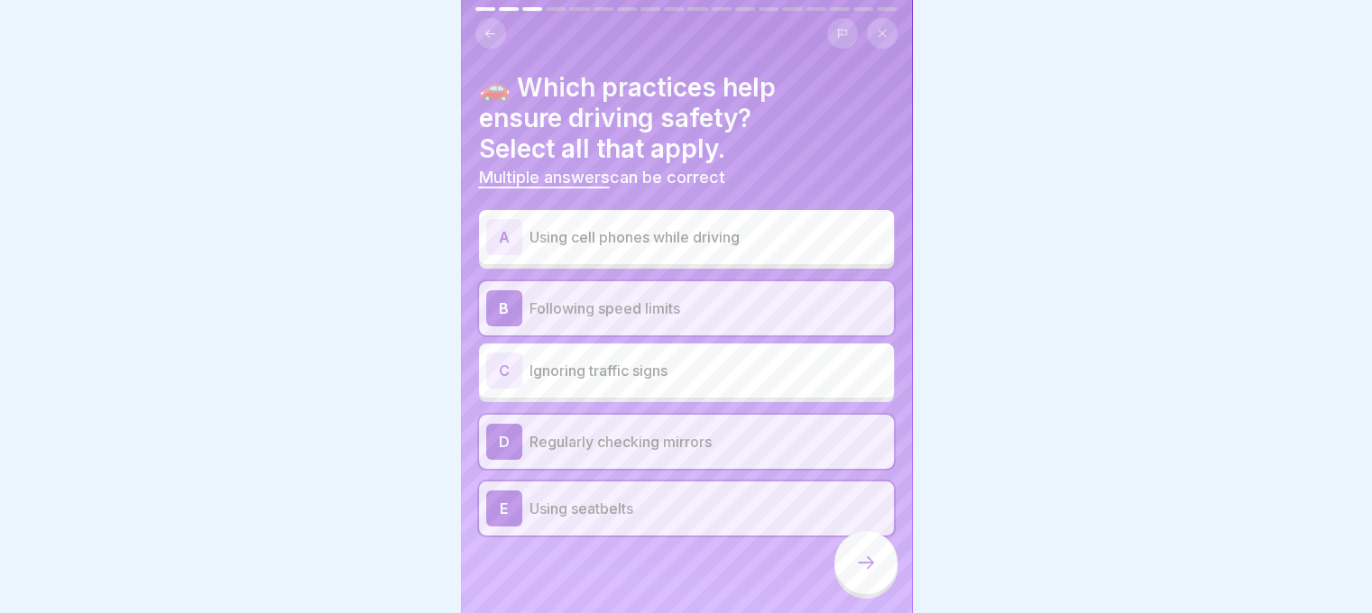
scroll to position [14, 0]
click at [848, 558] on div at bounding box center [865, 562] width 63 height 63
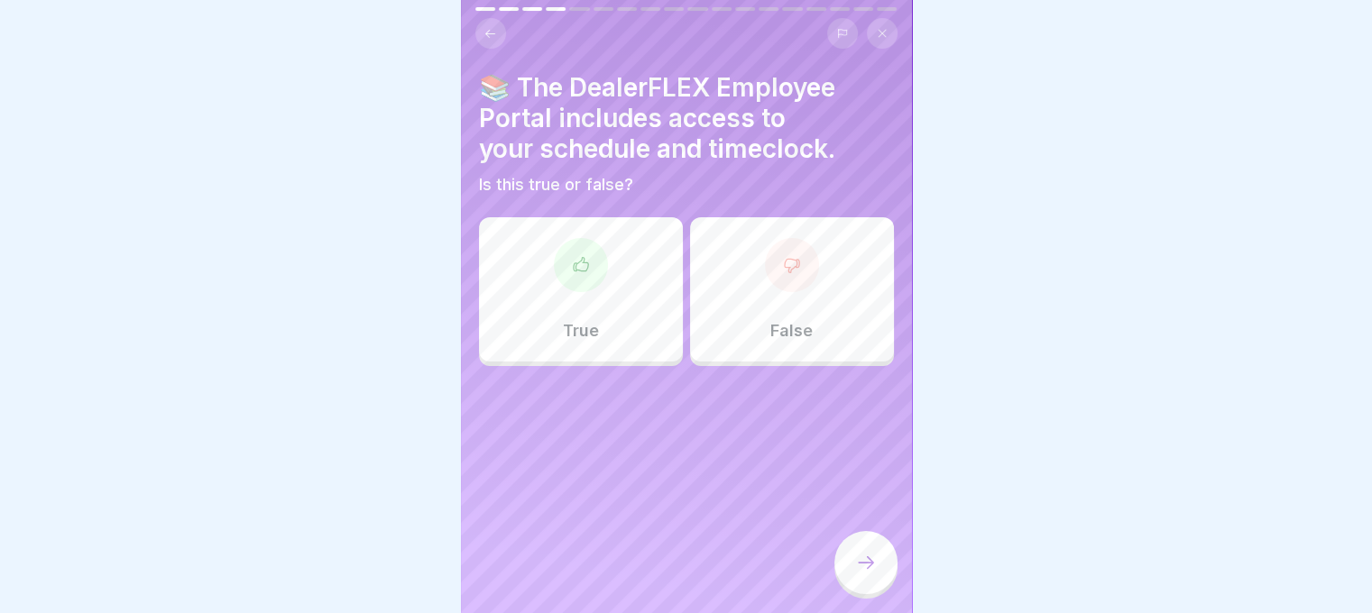
scroll to position [0, 0]
click at [629, 319] on div "True" at bounding box center [581, 289] width 204 height 144
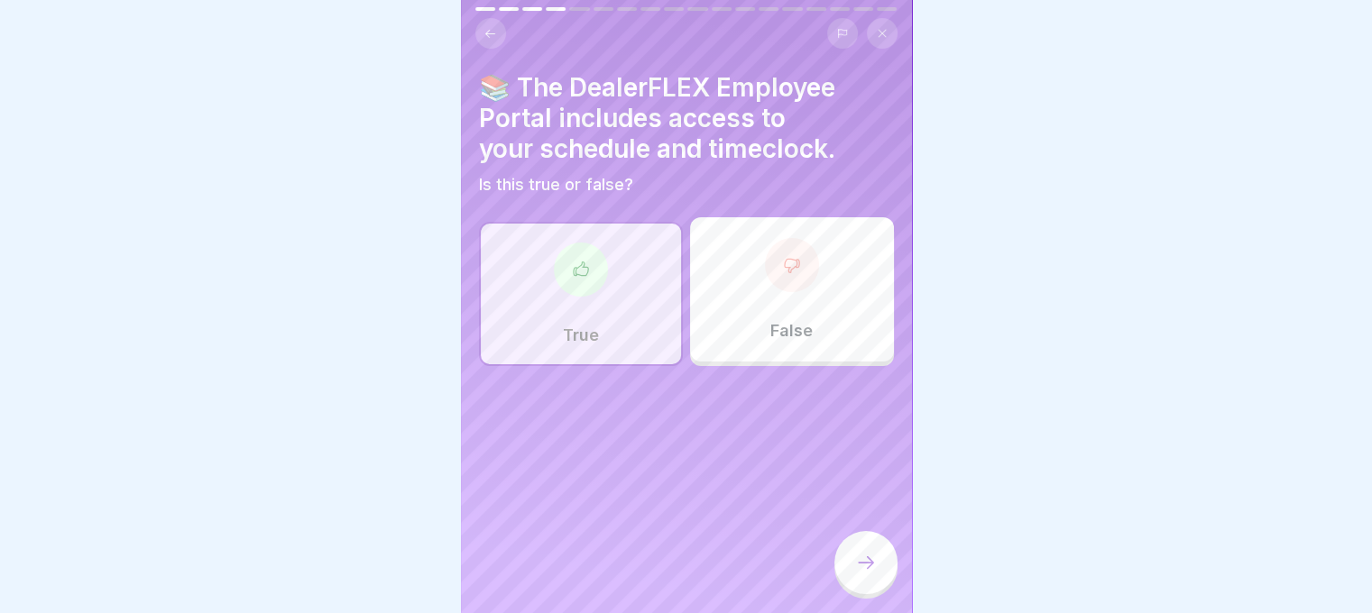
click at [877, 594] on div at bounding box center [865, 562] width 63 height 63
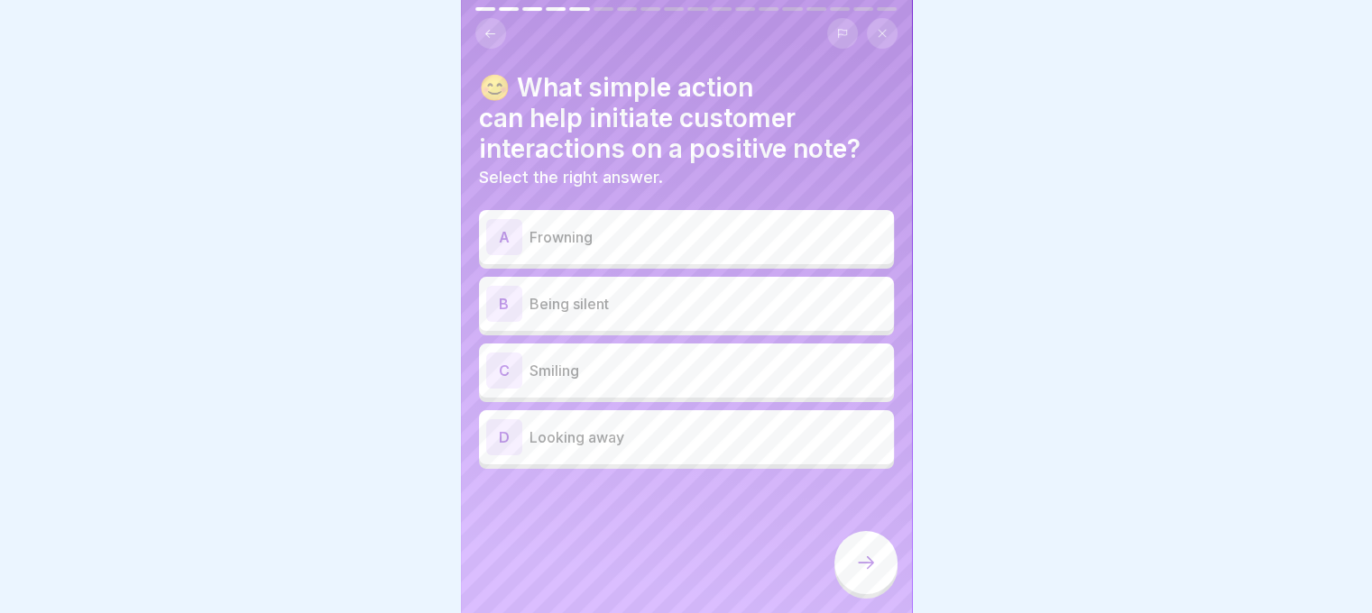
click at [585, 366] on p "Smiling" at bounding box center [707, 371] width 357 height 22
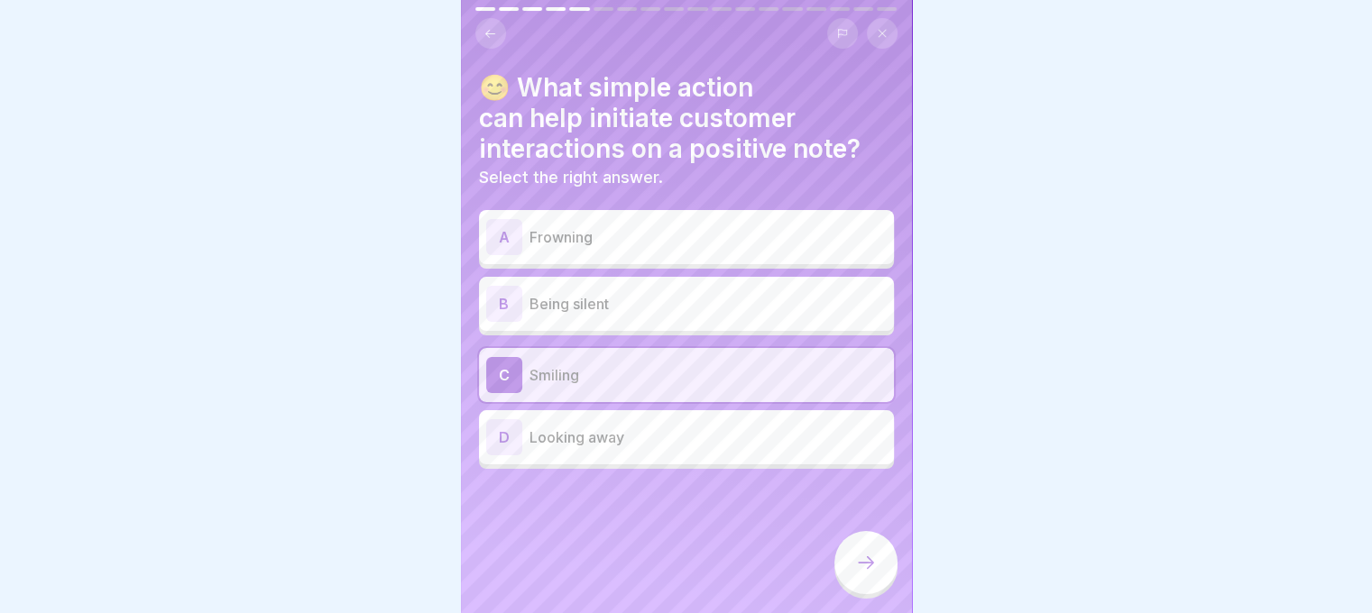
click at [886, 584] on div at bounding box center [865, 562] width 63 height 63
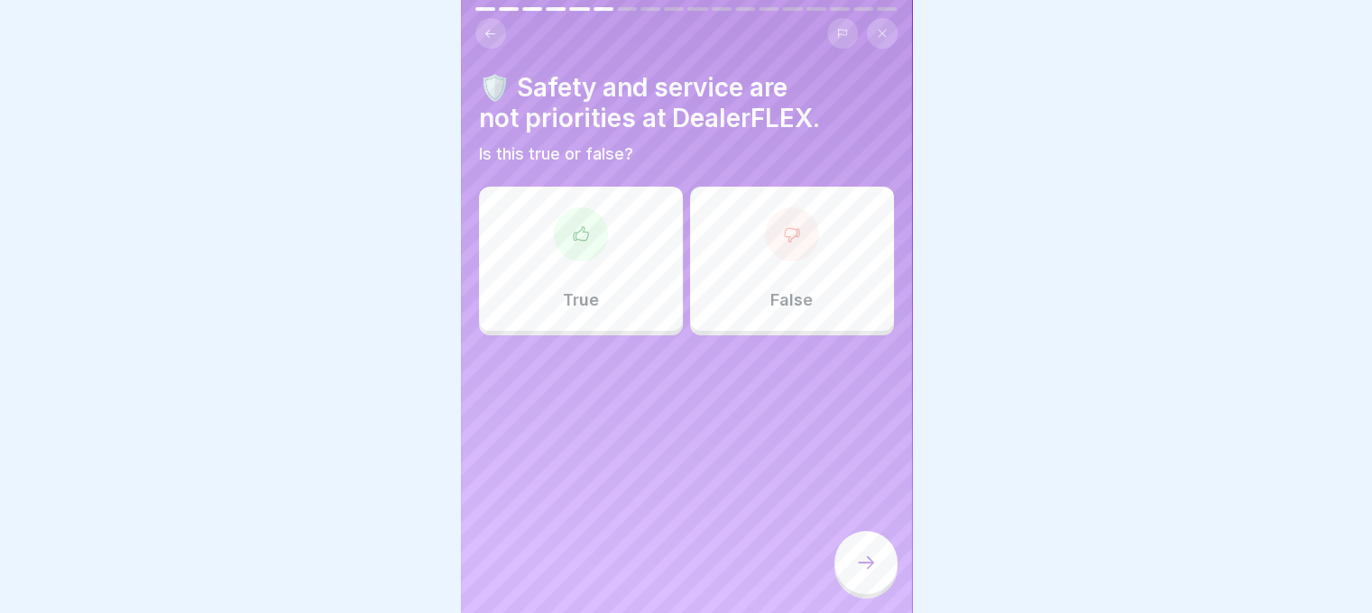
click at [770, 303] on p "False" at bounding box center [791, 300] width 42 height 20
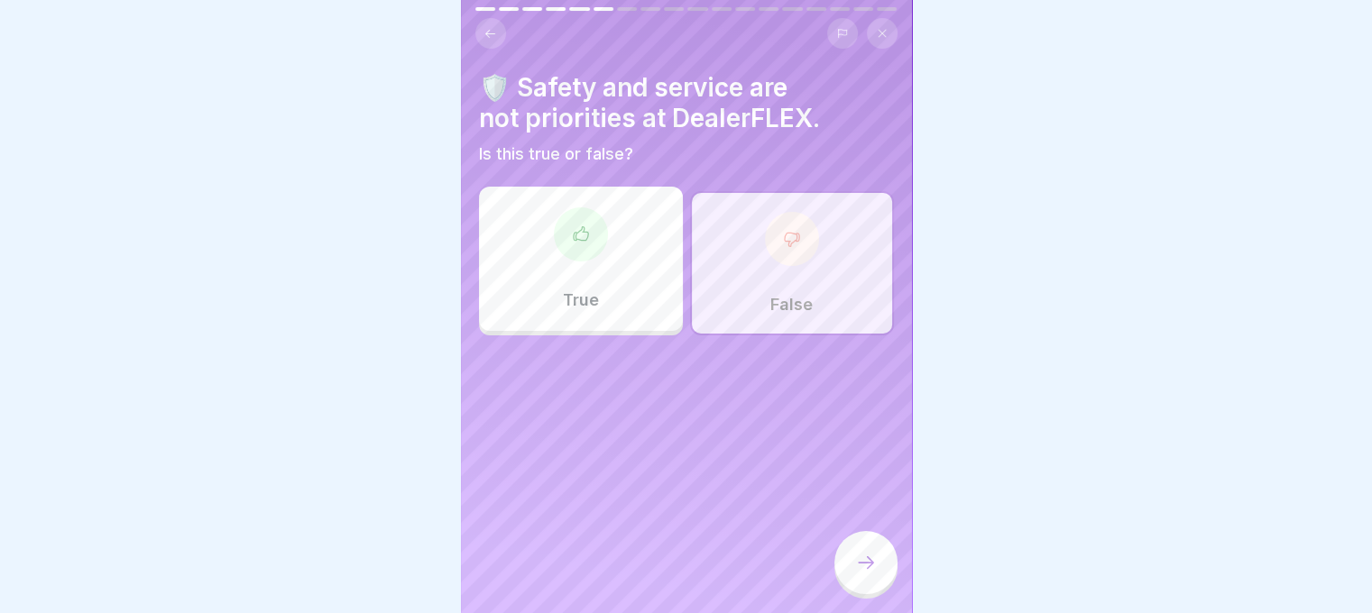
click at [882, 576] on div at bounding box center [865, 562] width 63 height 63
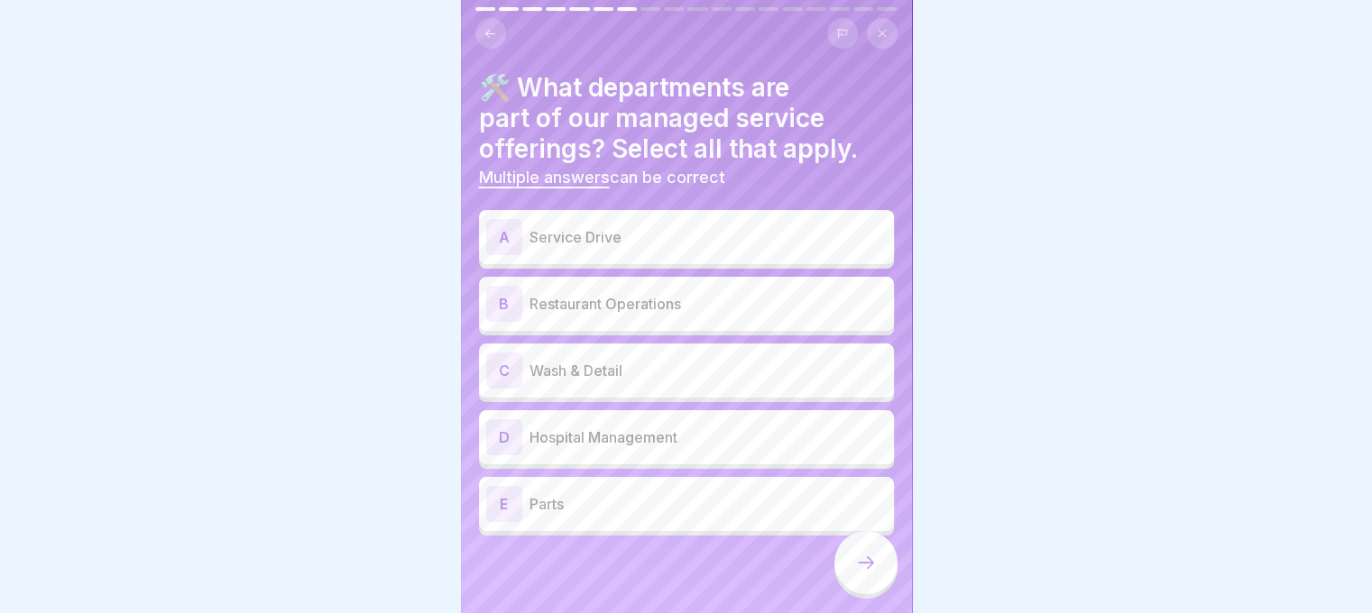
click at [613, 248] on div "A Service Drive" at bounding box center [686, 237] width 400 height 36
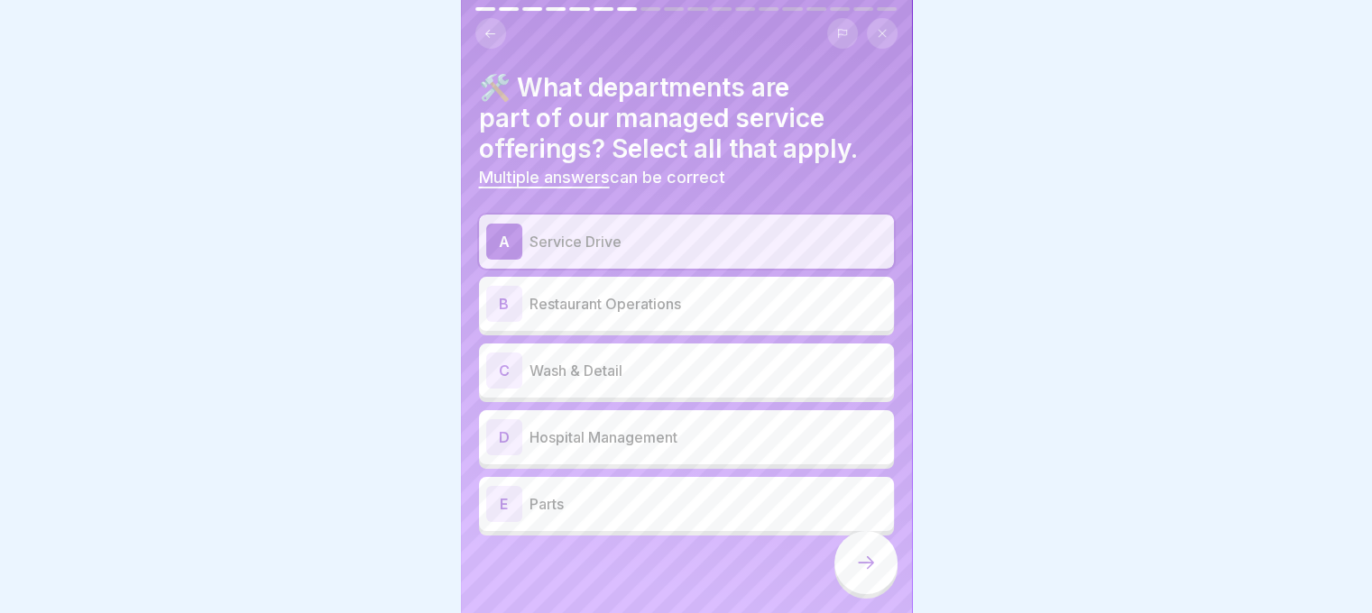
click at [615, 385] on div "C Wash & Detail" at bounding box center [686, 371] width 400 height 36
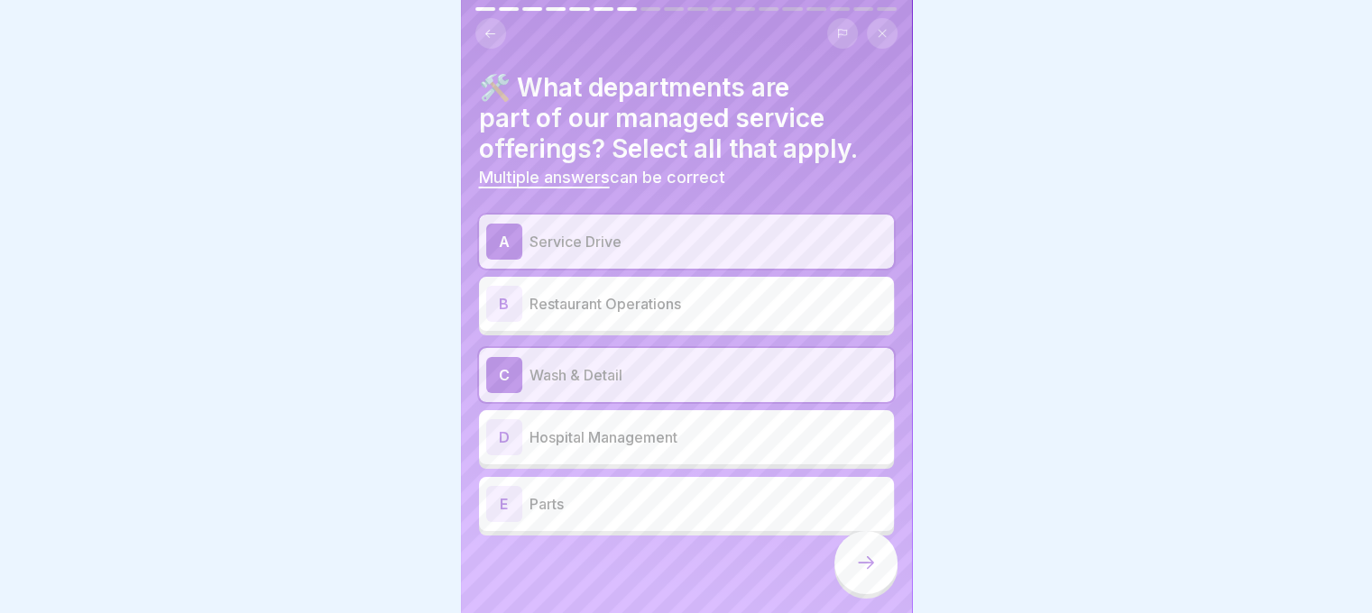
click at [647, 530] on div "A Service Drive B Restaurant Operations C Wash & Detail D Hospital Management E…" at bounding box center [686, 375] width 415 height 321
click at [778, 526] on div "E Parts" at bounding box center [686, 504] width 415 height 54
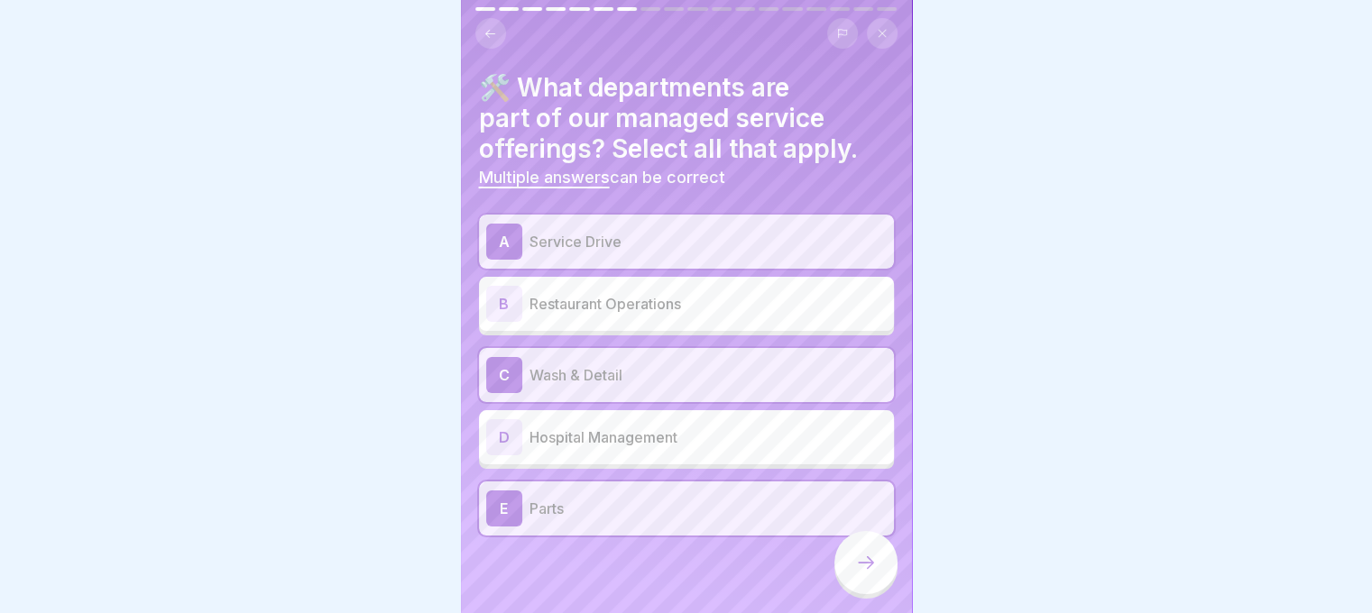
click at [778, 526] on div "E Parts" at bounding box center [686, 509] width 400 height 36
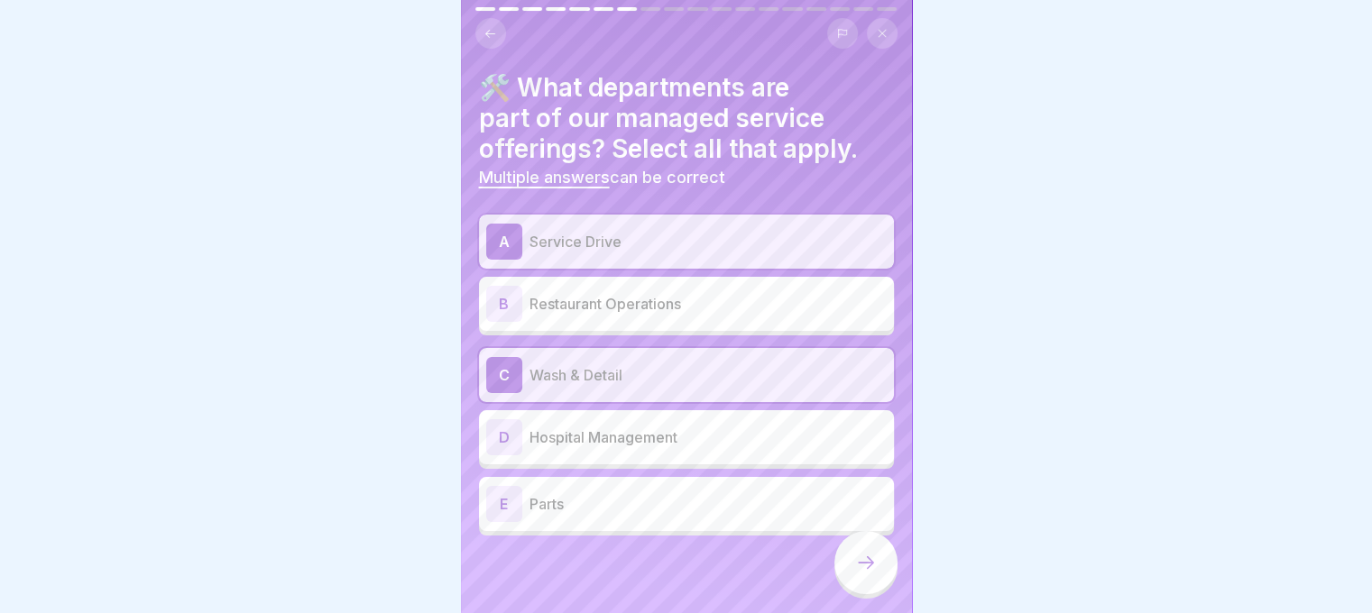
click at [857, 574] on icon at bounding box center [866, 563] width 22 height 22
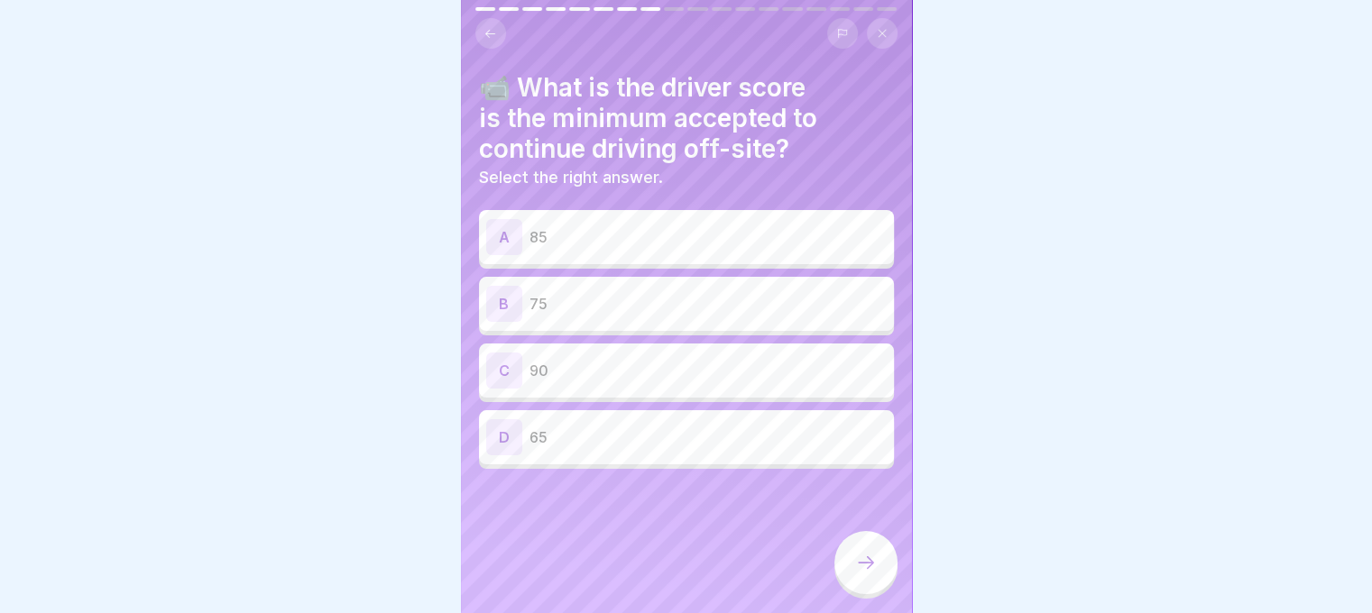
click at [485, 32] on icon at bounding box center [490, 33] width 10 height 8
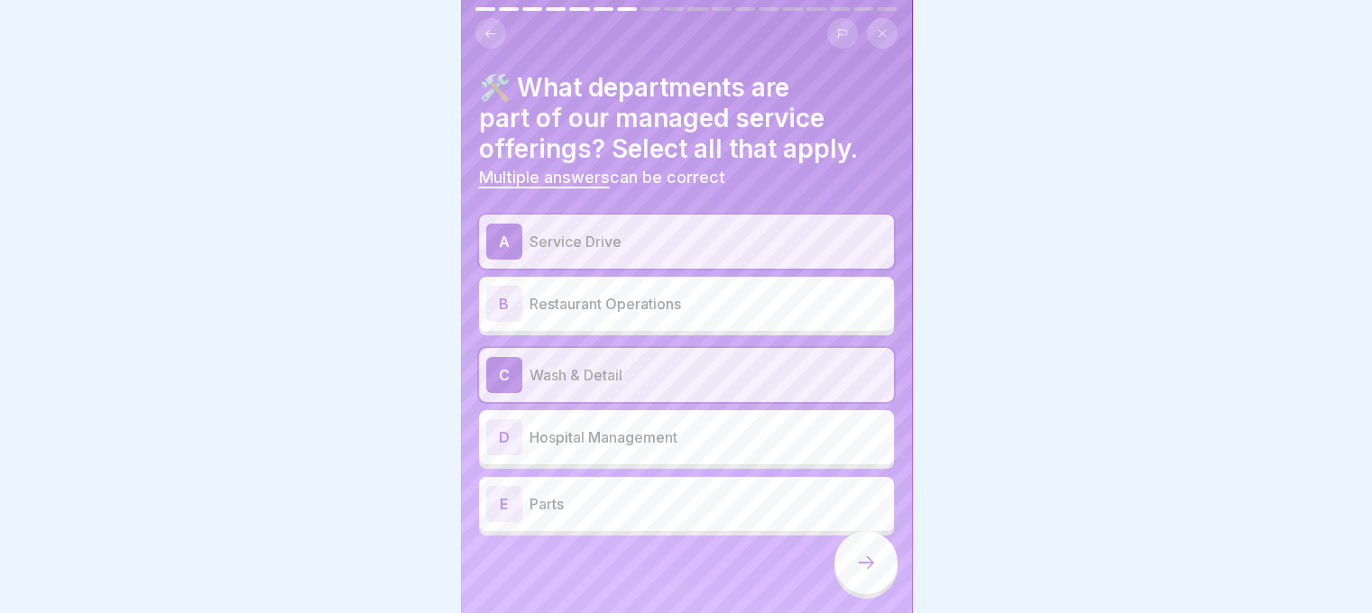
click at [682, 510] on p "Parts" at bounding box center [707, 504] width 357 height 22
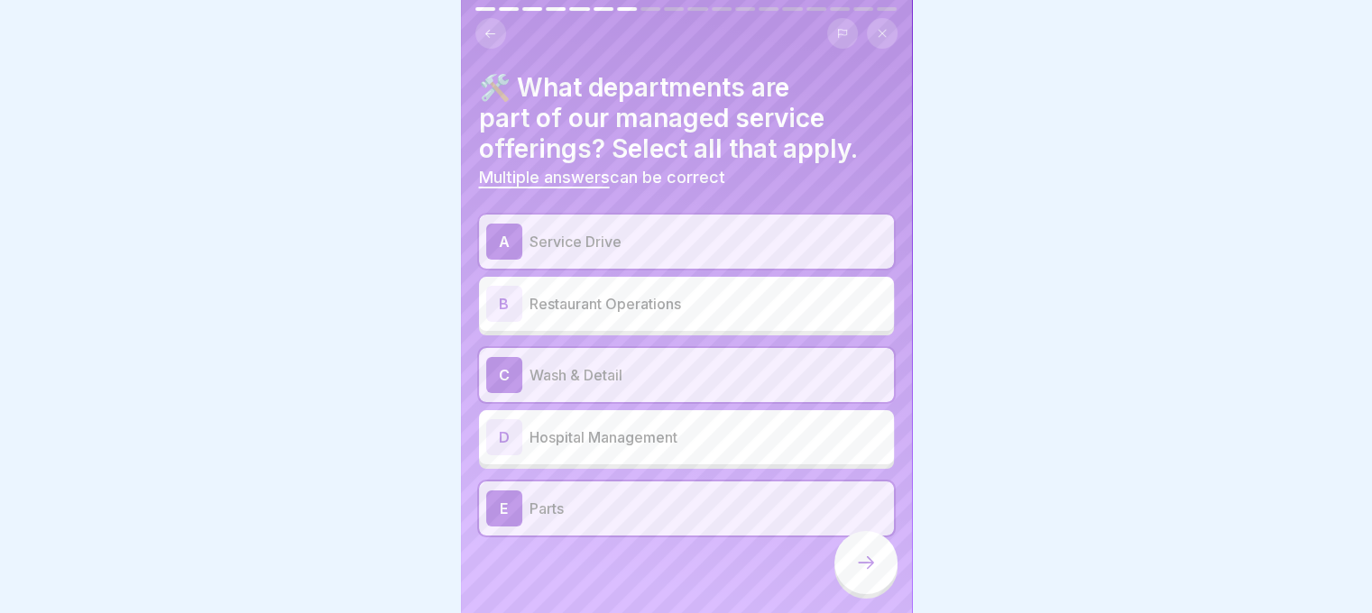
scroll to position [14, 0]
click at [852, 566] on div at bounding box center [865, 562] width 63 height 63
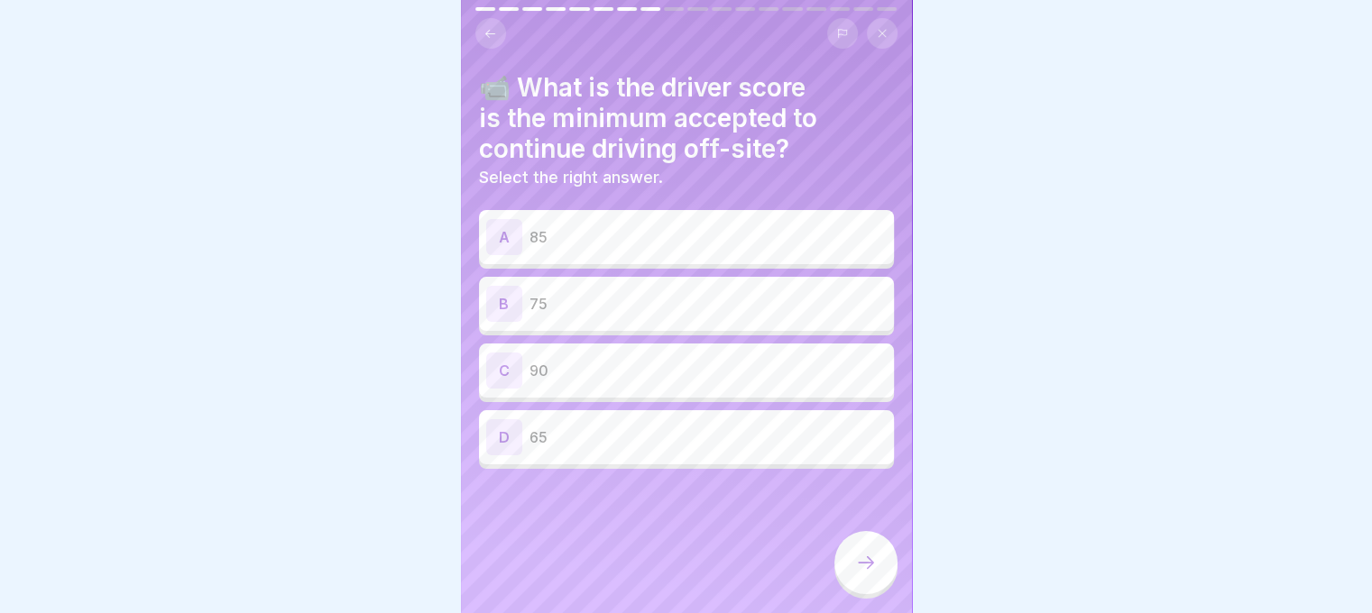
click at [587, 353] on div "C 90" at bounding box center [686, 371] width 400 height 36
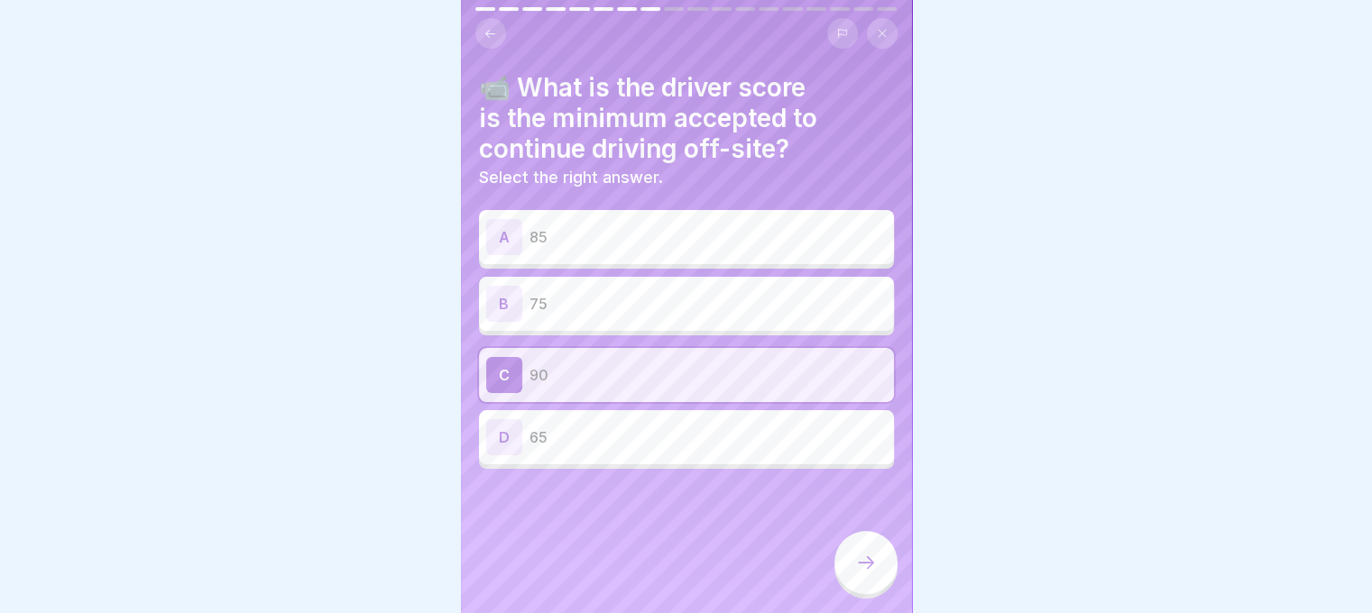
click at [835, 538] on div at bounding box center [865, 565] width 63 height 68
click at [851, 547] on div at bounding box center [865, 562] width 63 height 63
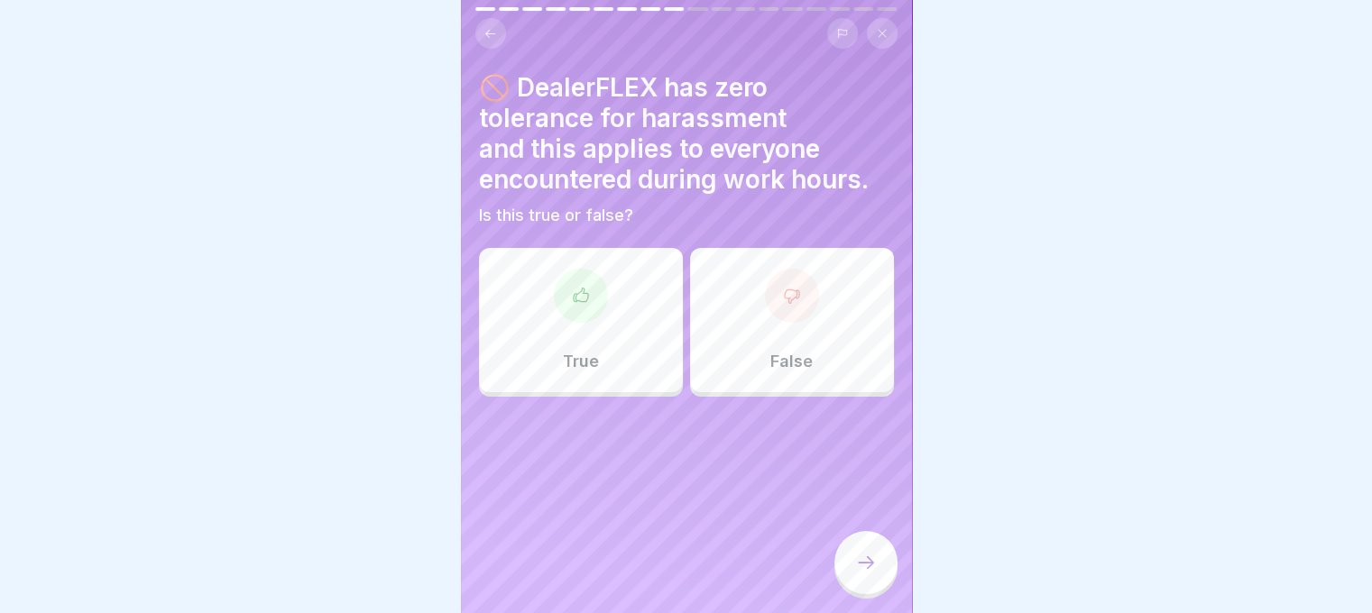
click at [579, 299] on div at bounding box center [581, 296] width 54 height 54
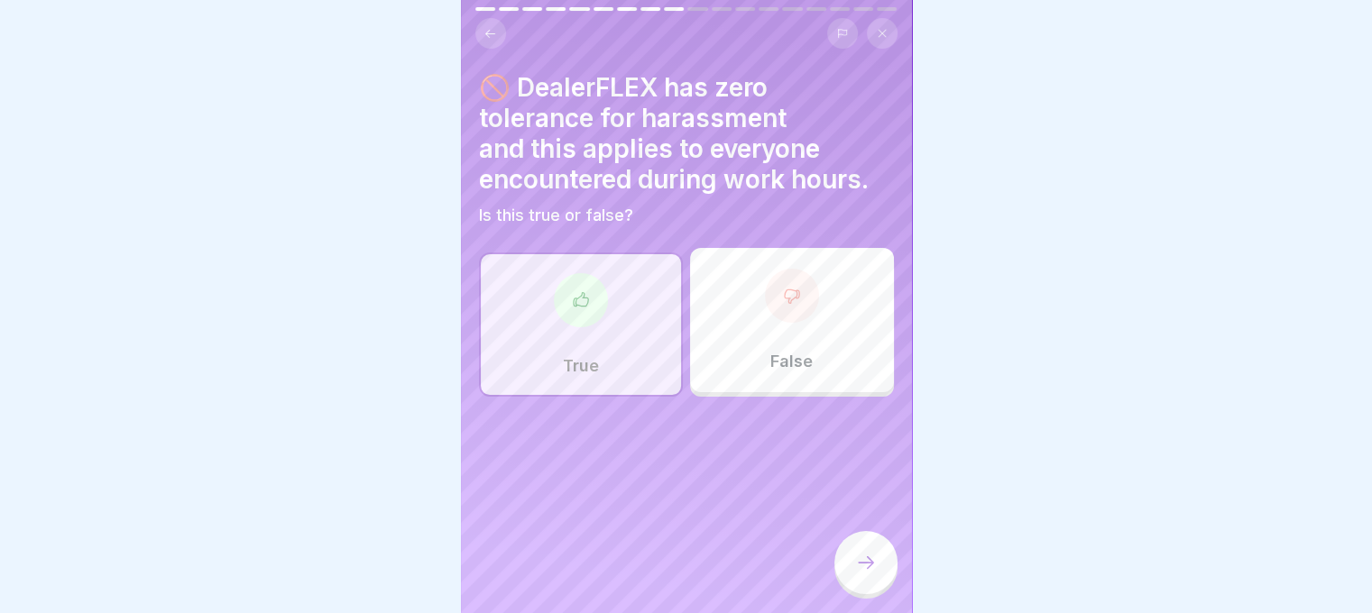
click at [852, 557] on div at bounding box center [865, 562] width 63 height 63
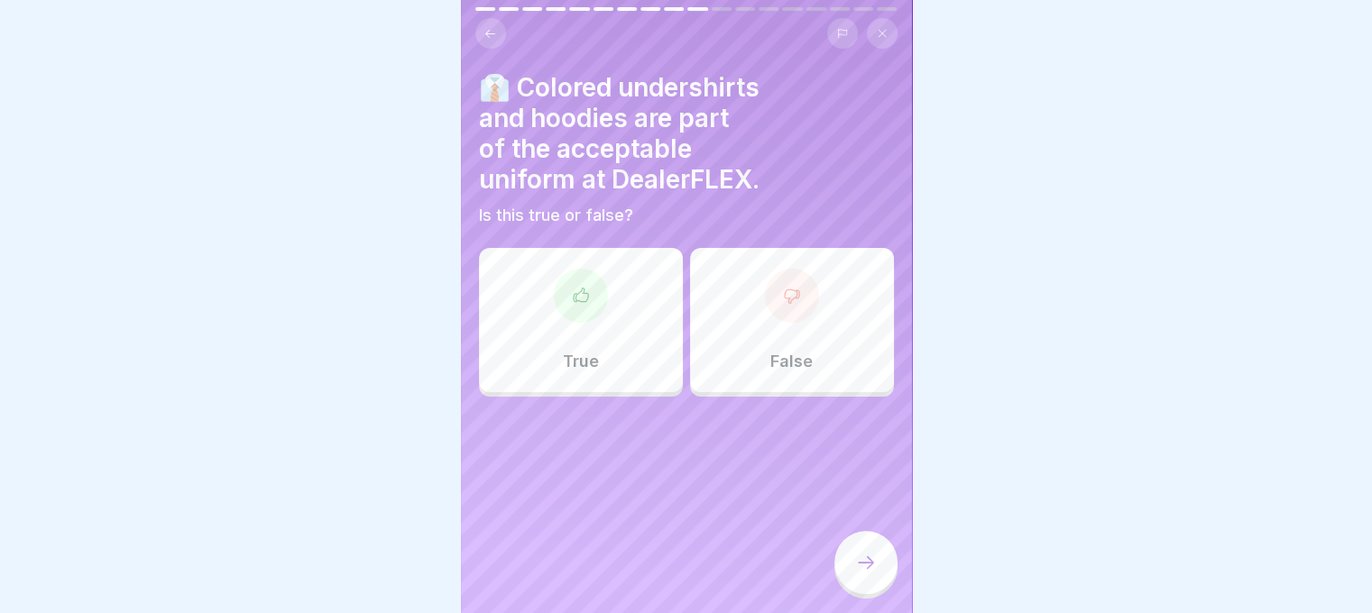
click at [779, 308] on div at bounding box center [792, 296] width 54 height 54
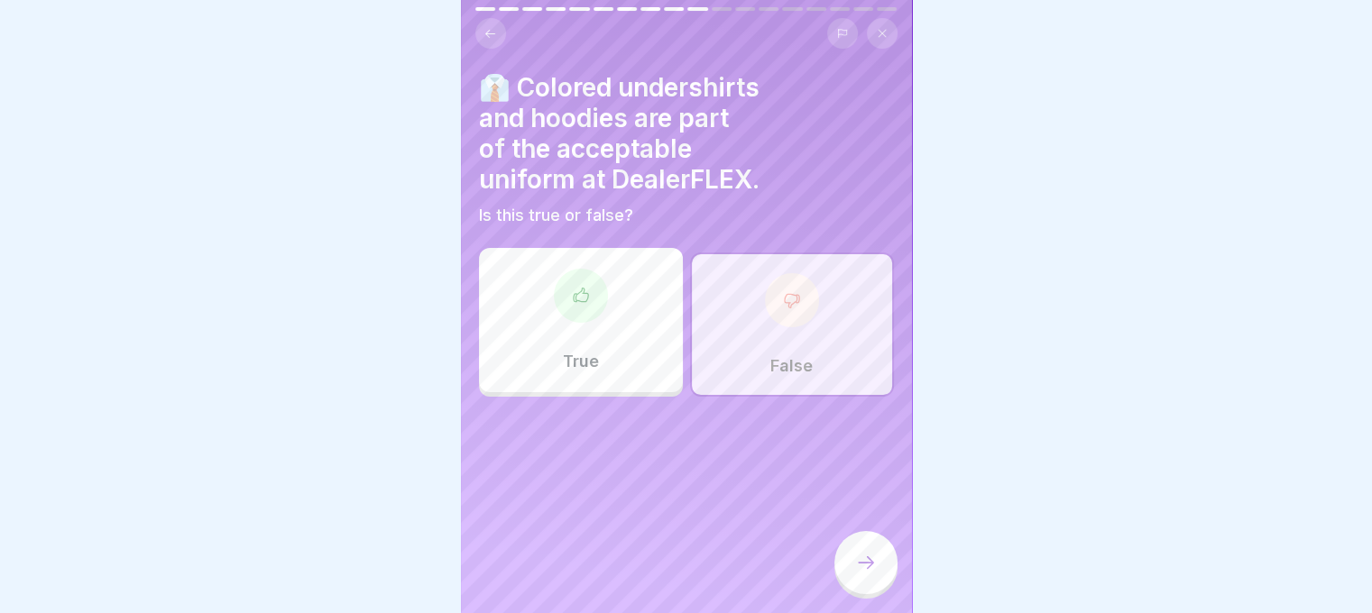
click at [869, 560] on icon at bounding box center [866, 563] width 22 height 22
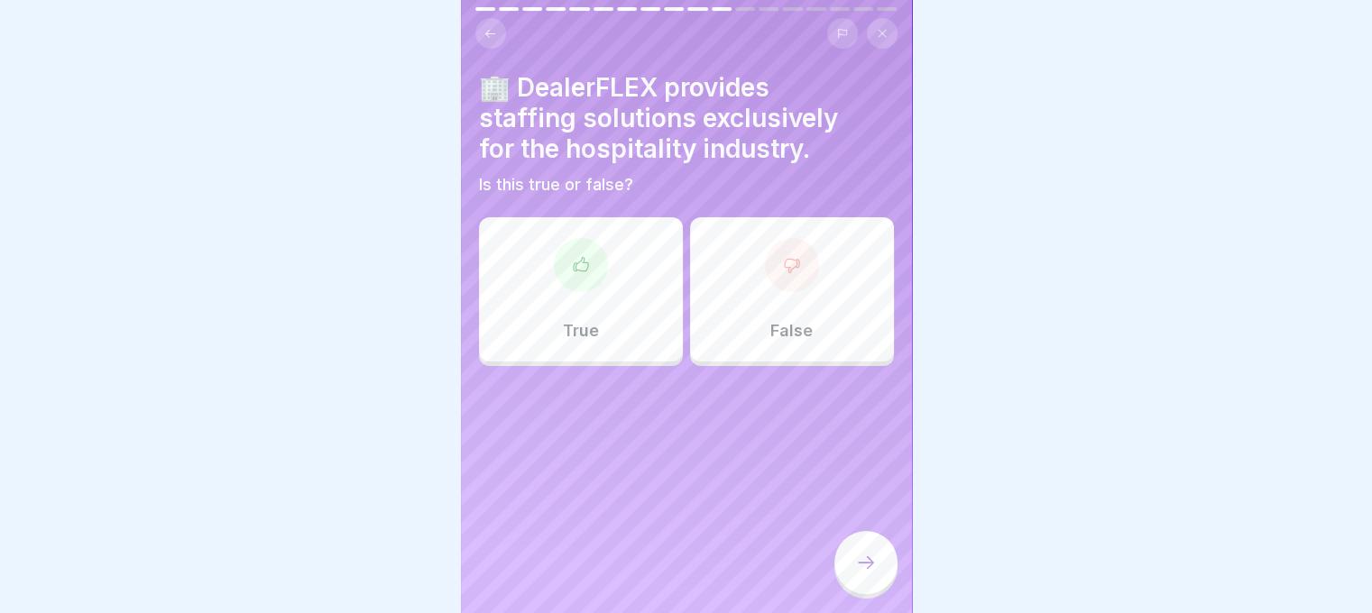
click at [624, 309] on div "True" at bounding box center [581, 289] width 204 height 144
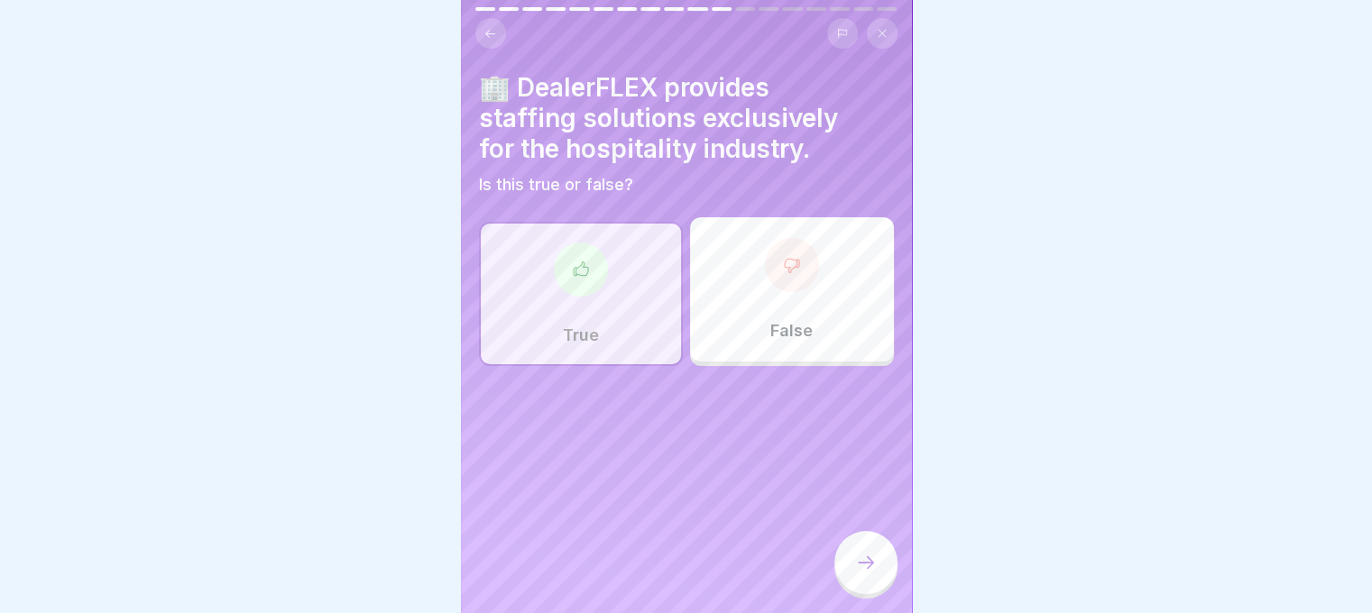
click at [771, 321] on p "False" at bounding box center [791, 331] width 42 height 20
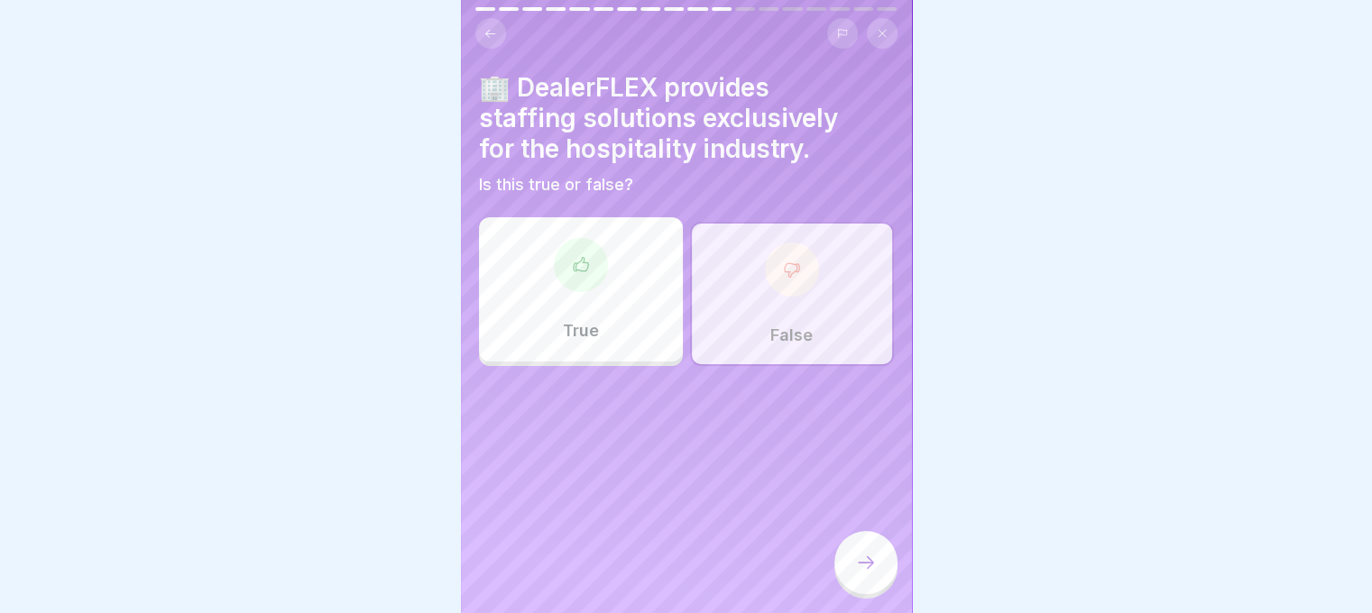
click at [863, 550] on div at bounding box center [865, 562] width 63 height 63
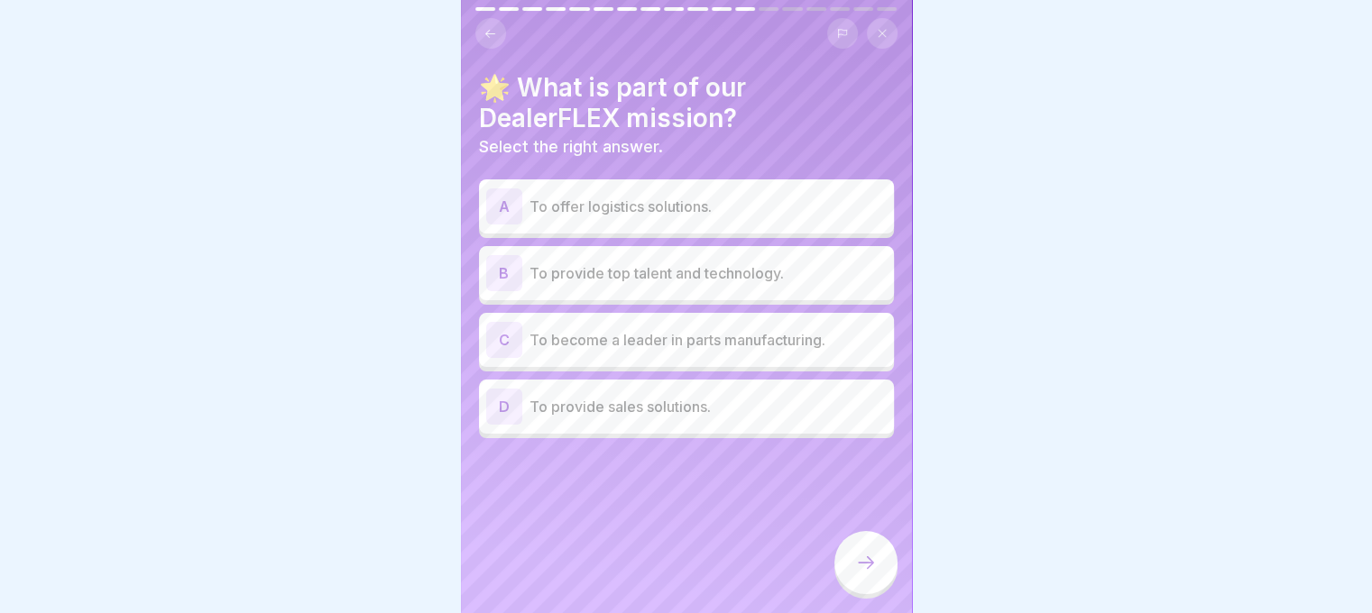
click at [696, 262] on p "To provide top talent and technology." at bounding box center [707, 273] width 357 height 22
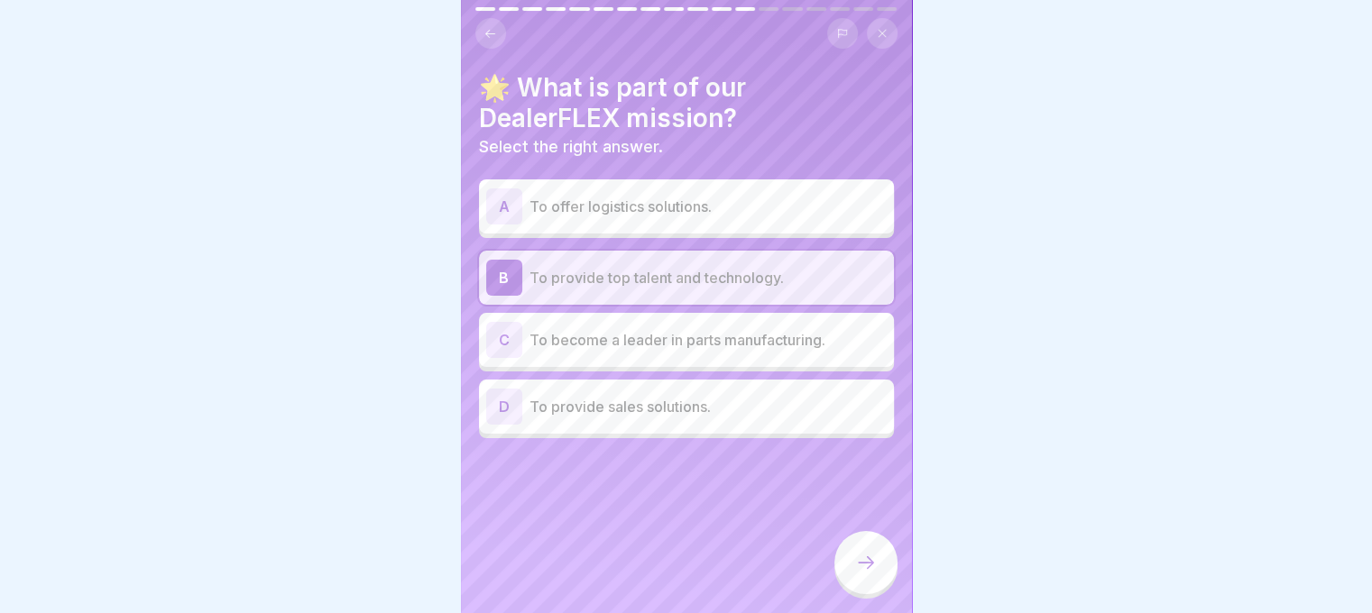
click at [851, 566] on div at bounding box center [865, 562] width 63 height 63
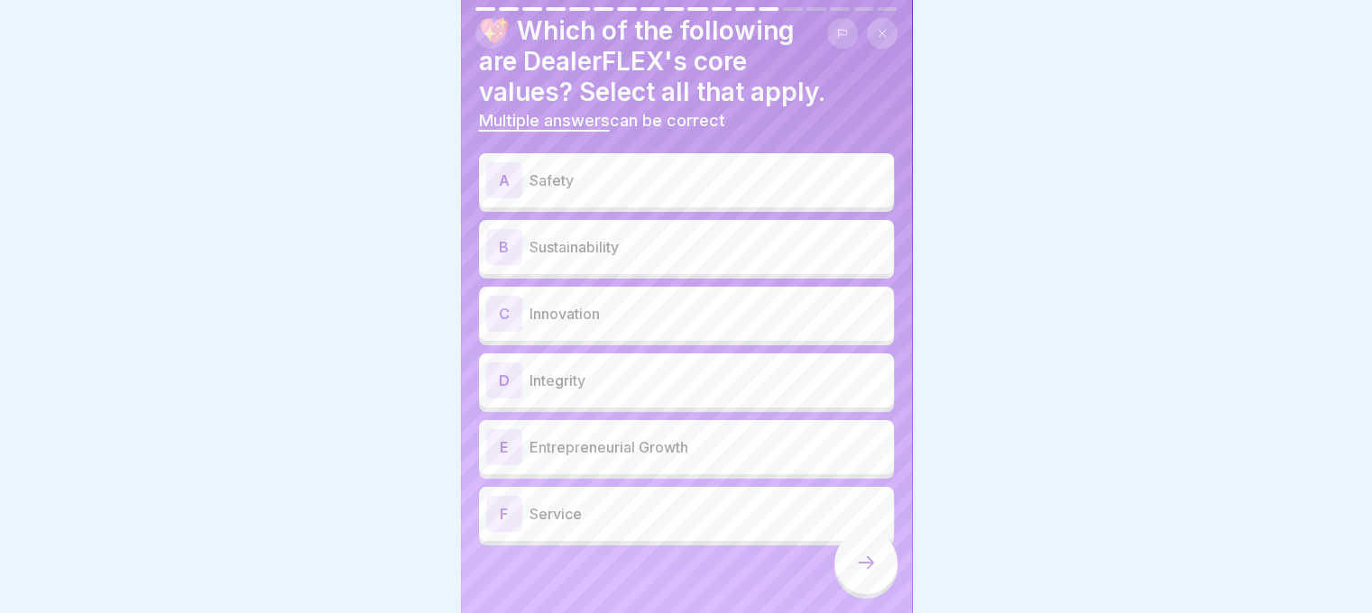
scroll to position [61, 0]
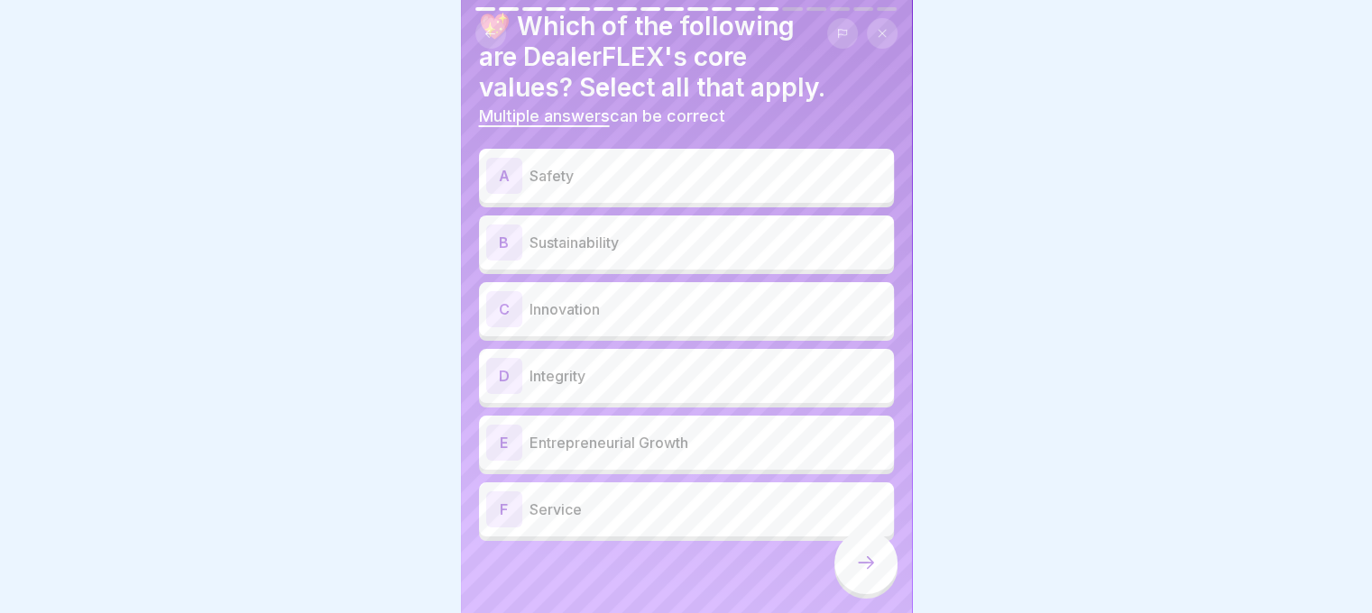
click at [594, 170] on p "Safety" at bounding box center [707, 176] width 357 height 22
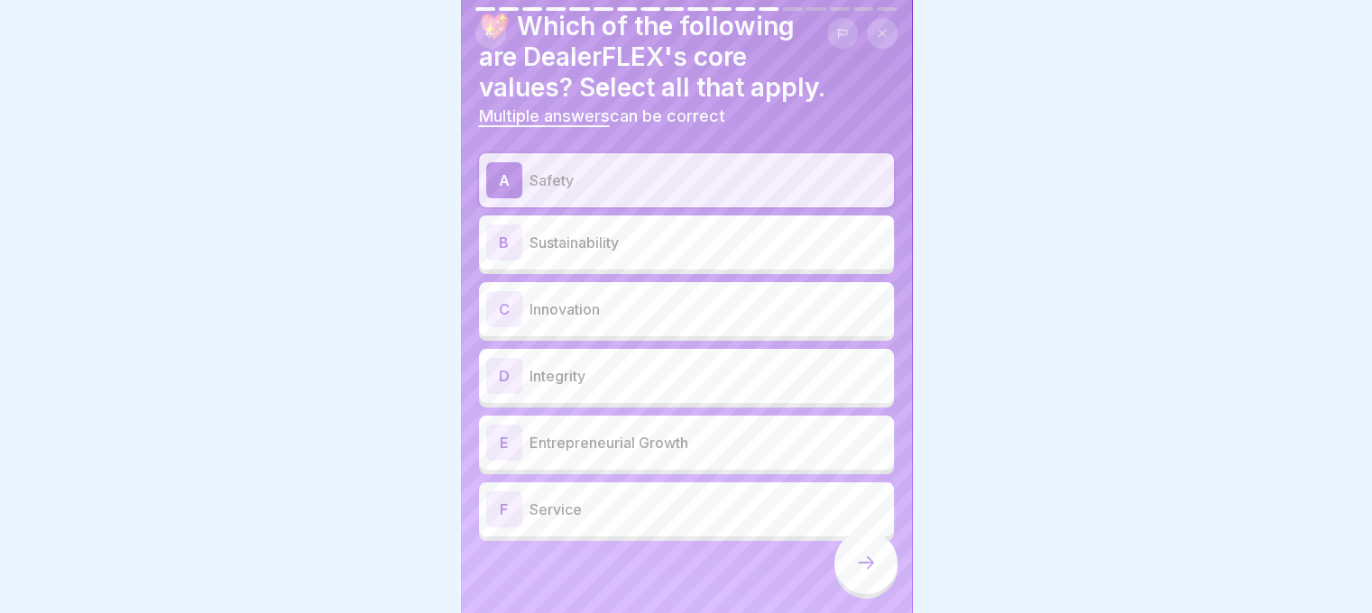
click at [599, 232] on p "Sustainability" at bounding box center [707, 243] width 357 height 22
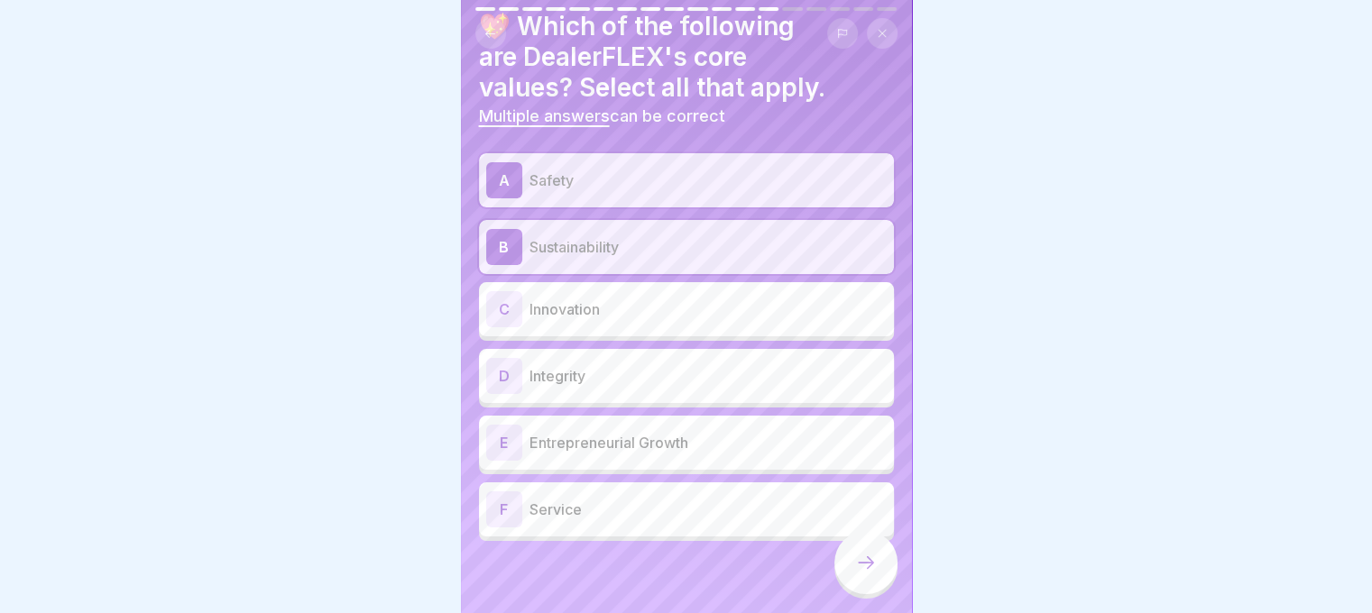
click at [601, 299] on p "Innovation" at bounding box center [707, 310] width 357 height 22
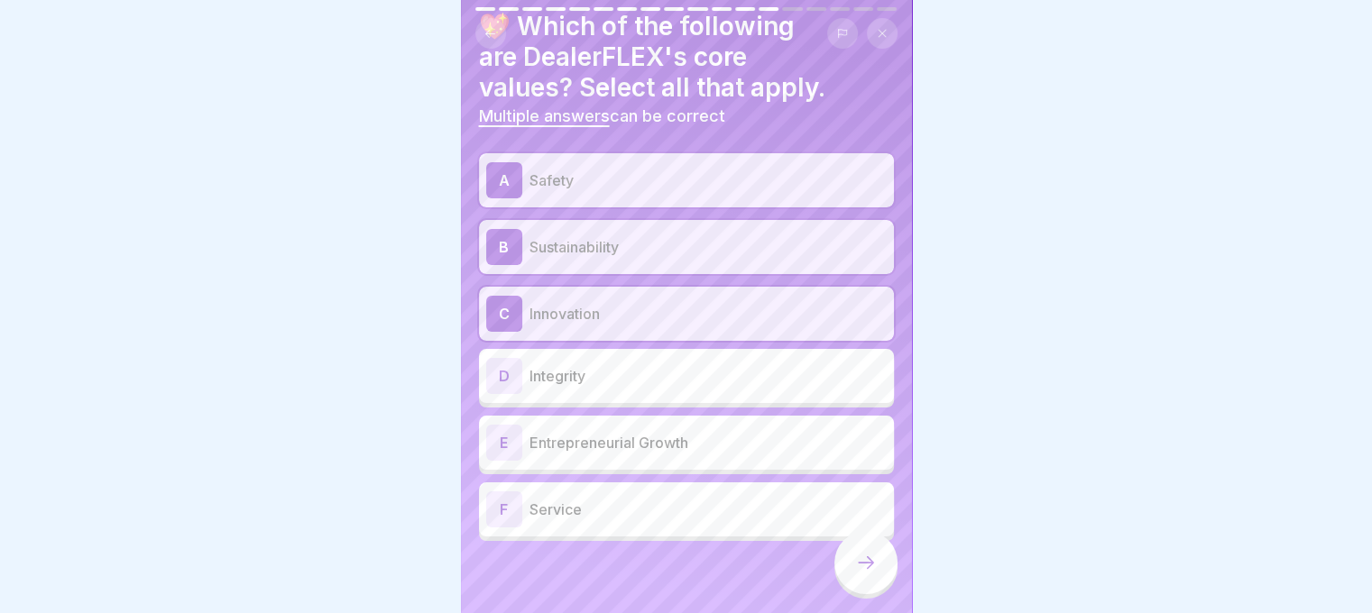
click at [600, 358] on div "D Integrity" at bounding box center [686, 376] width 400 height 36
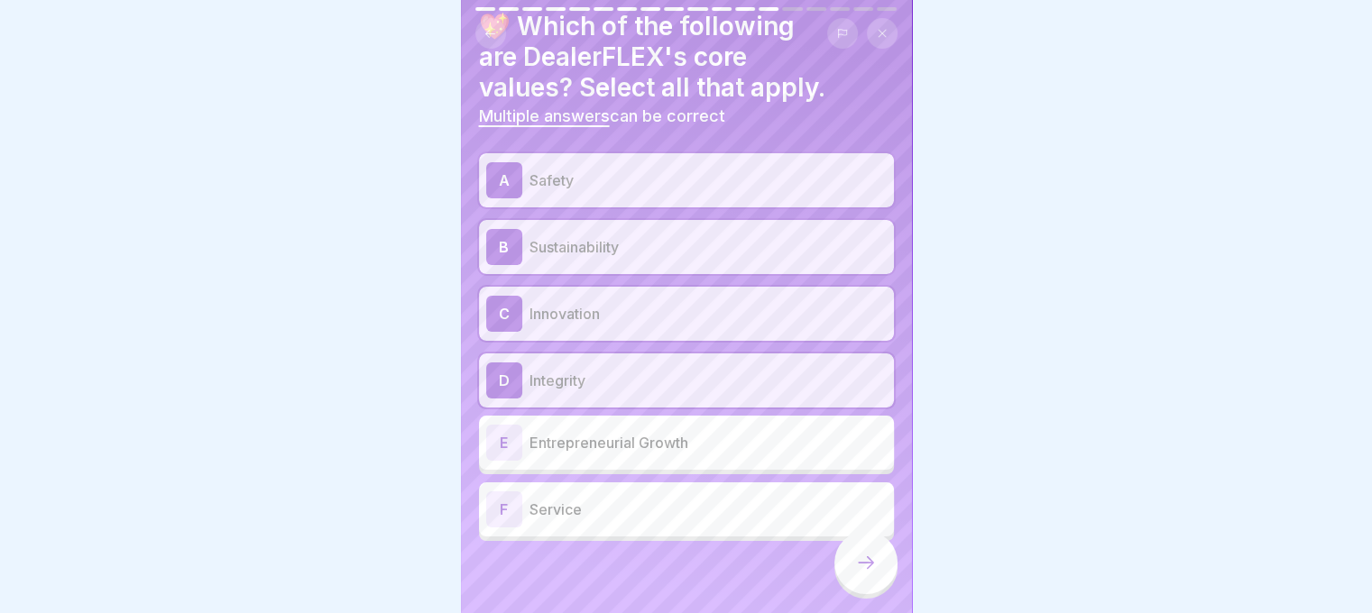
click at [627, 432] on p "Entrepreneurial Growth" at bounding box center [707, 443] width 357 height 22
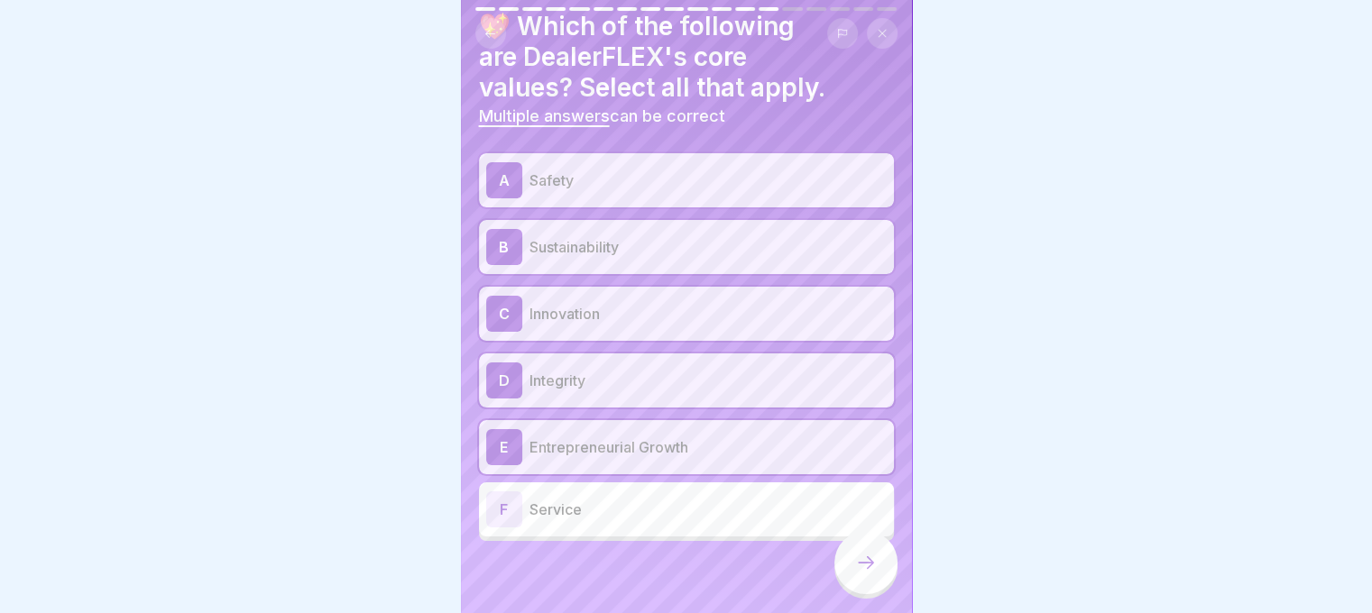
click at [632, 499] on p "Service" at bounding box center [707, 510] width 357 height 22
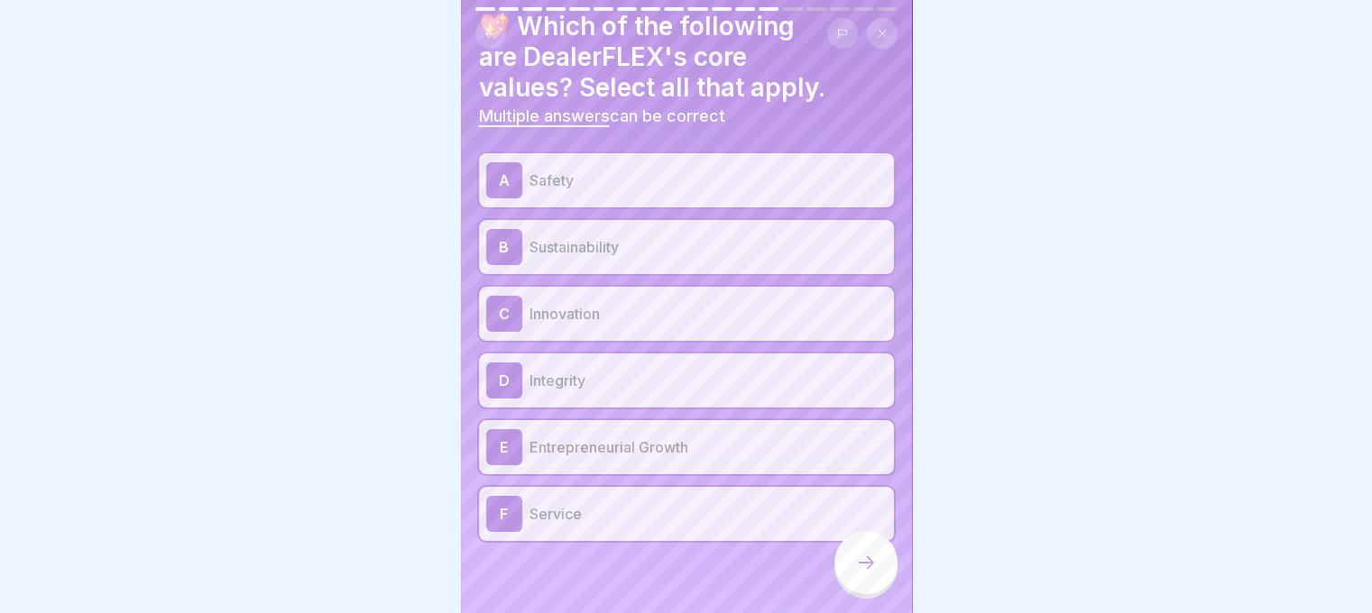
click at [841, 561] on div at bounding box center [865, 562] width 63 height 63
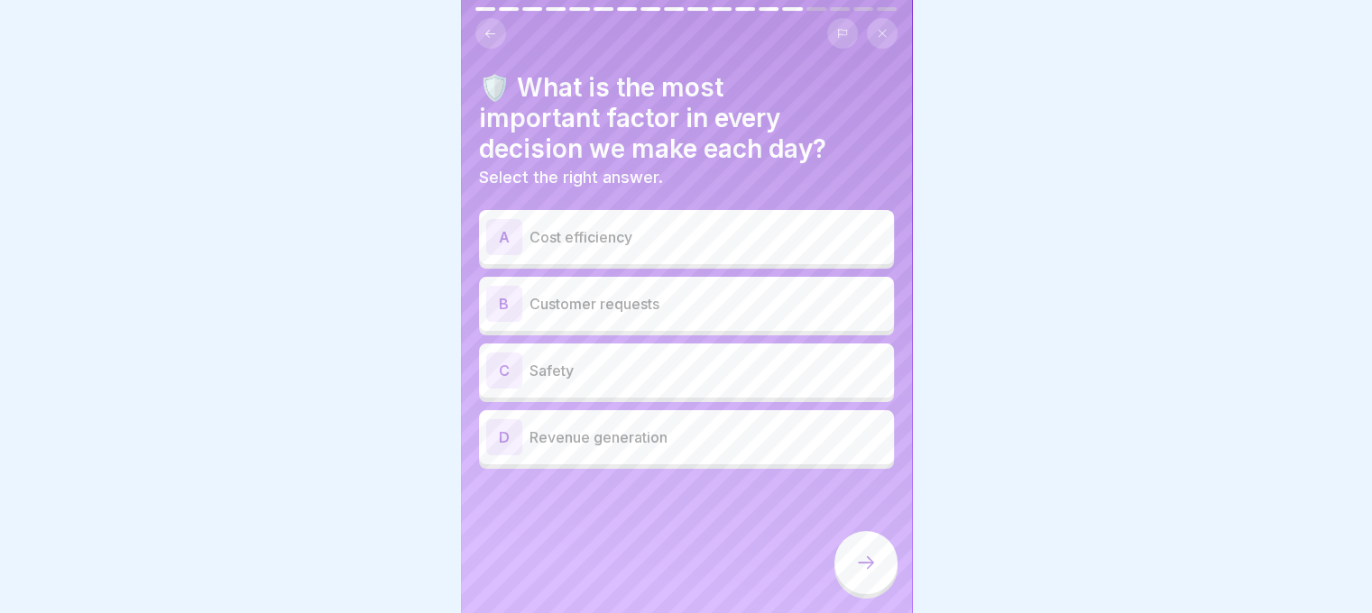
click at [620, 353] on div "C Safety" at bounding box center [686, 371] width 400 height 36
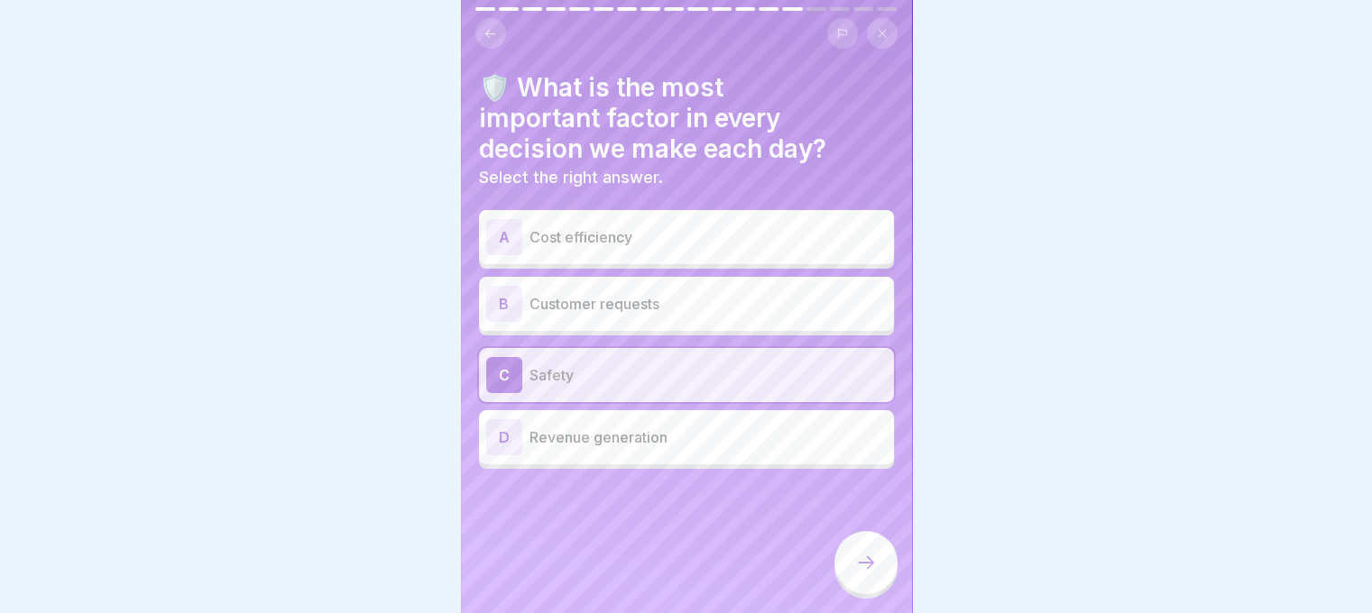
click at [850, 569] on div at bounding box center [865, 562] width 63 height 63
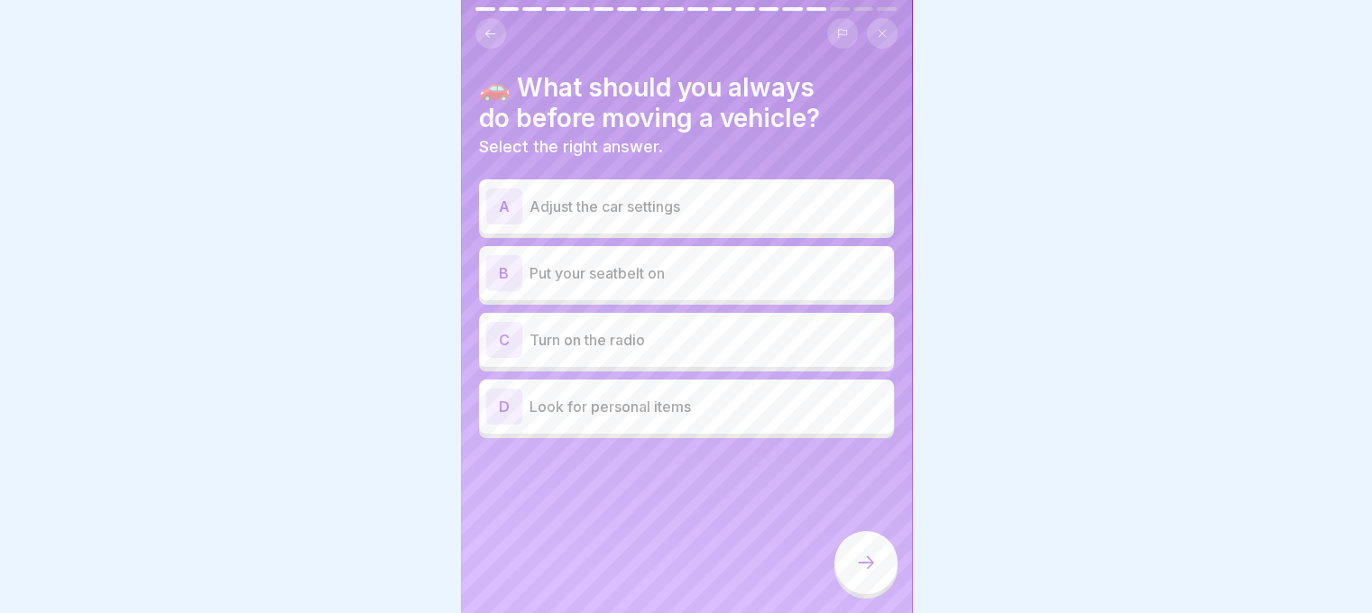
scroll to position [0, 0]
click at [617, 272] on p "Put your seatbelt on" at bounding box center [707, 273] width 357 height 22
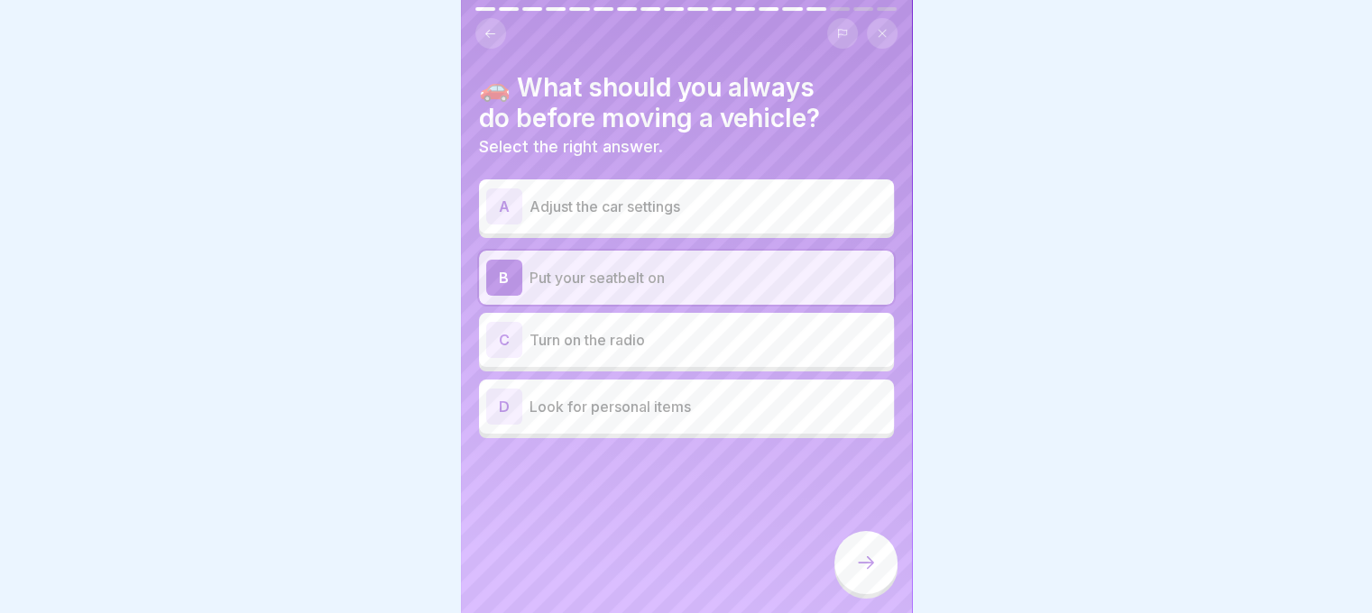
click at [860, 574] on icon at bounding box center [866, 563] width 22 height 22
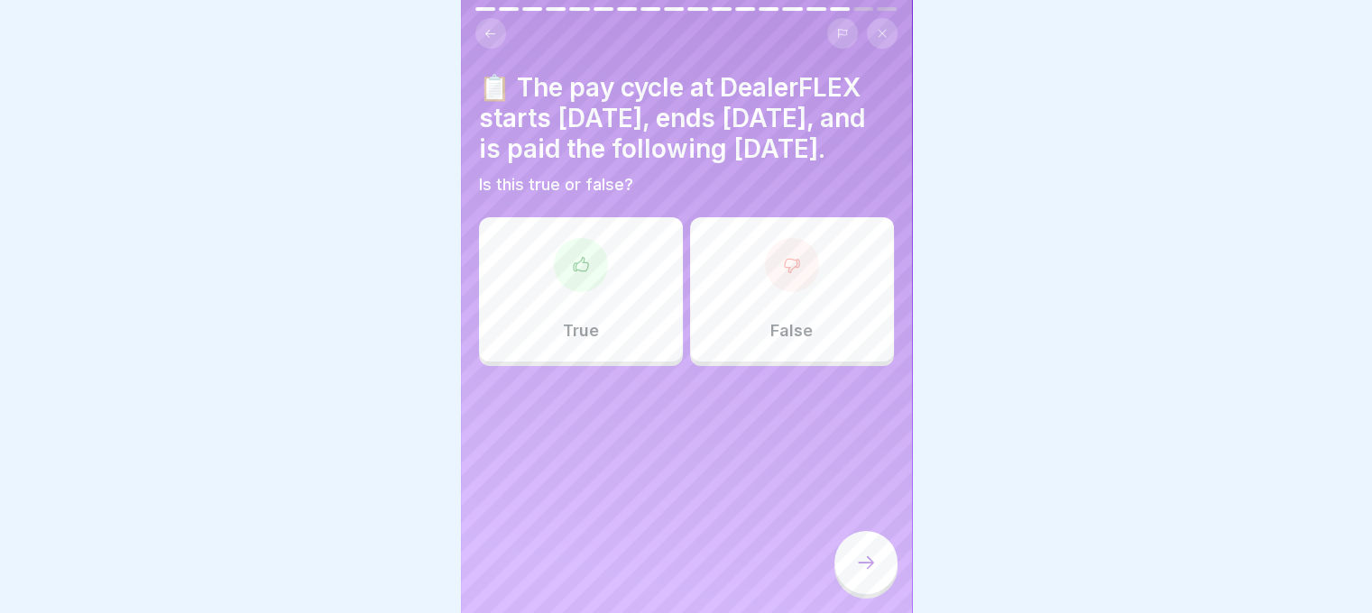
click at [629, 347] on div "True" at bounding box center [581, 289] width 204 height 144
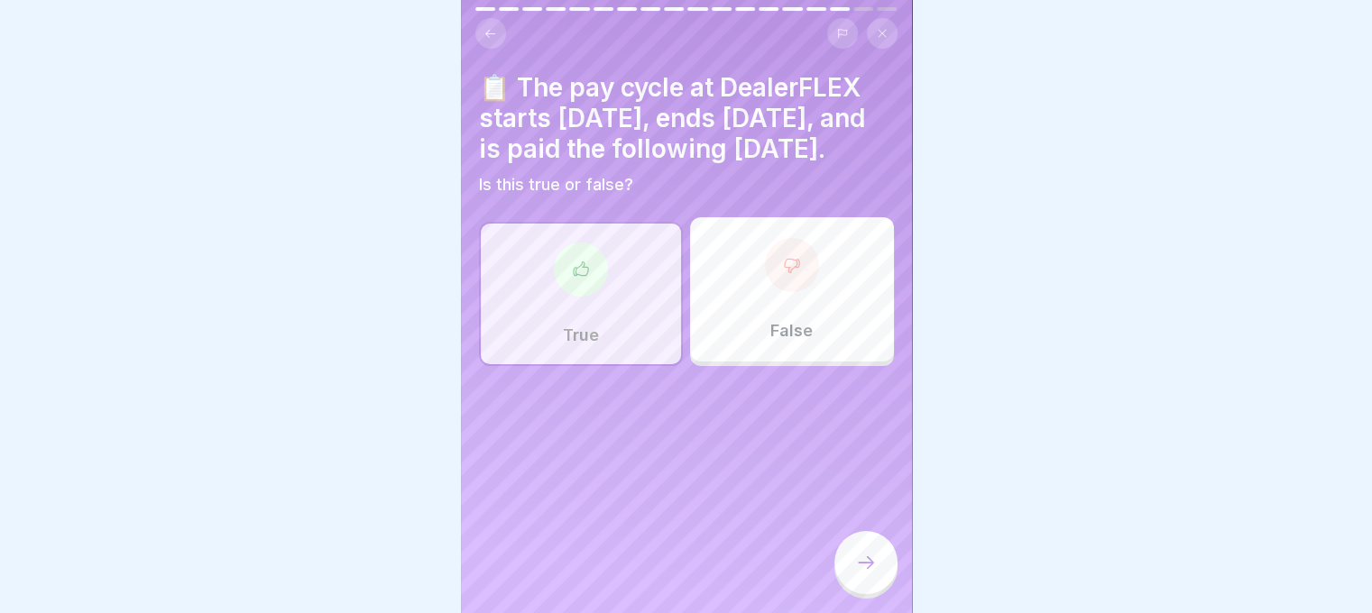
click at [843, 561] on div at bounding box center [865, 562] width 63 height 63
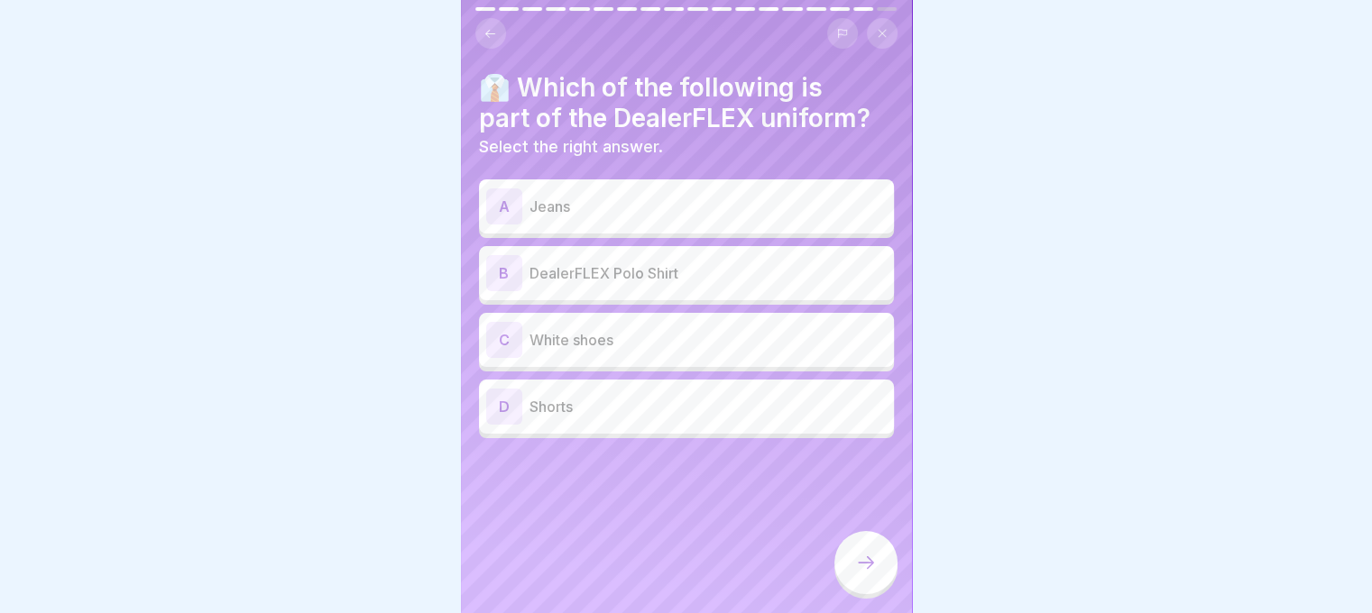
click at [610, 268] on p "DealerFLEX Polo Shirt" at bounding box center [707, 273] width 357 height 22
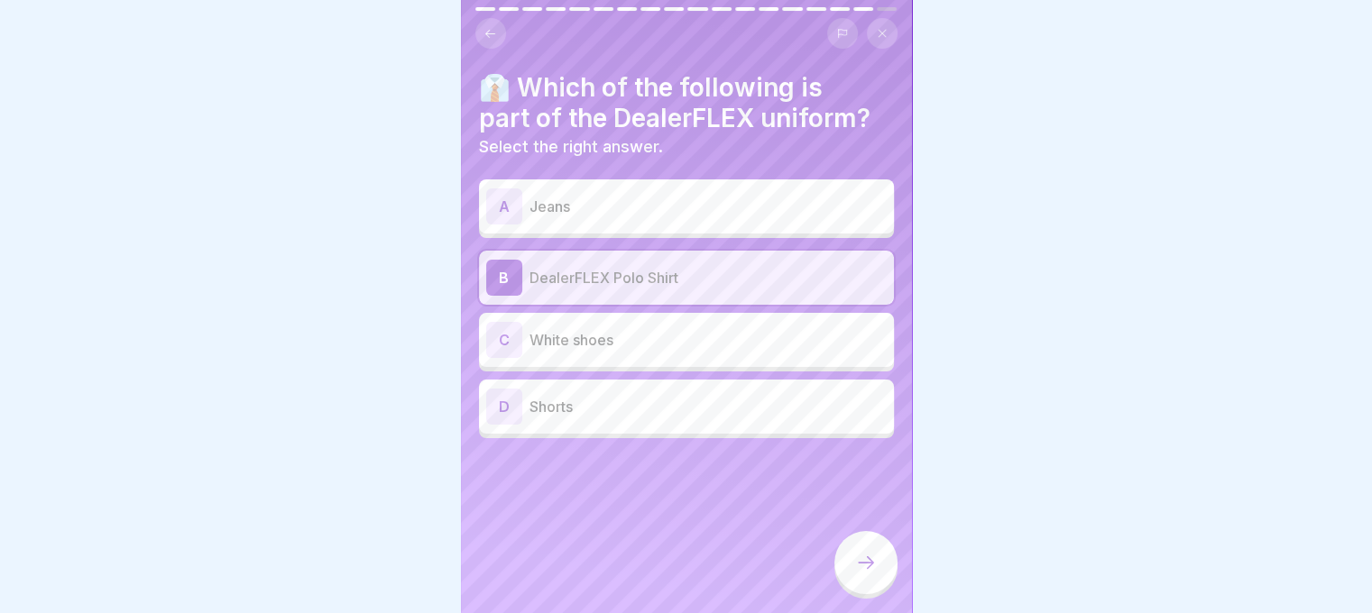
click at [884, 593] on div at bounding box center [865, 562] width 63 height 63
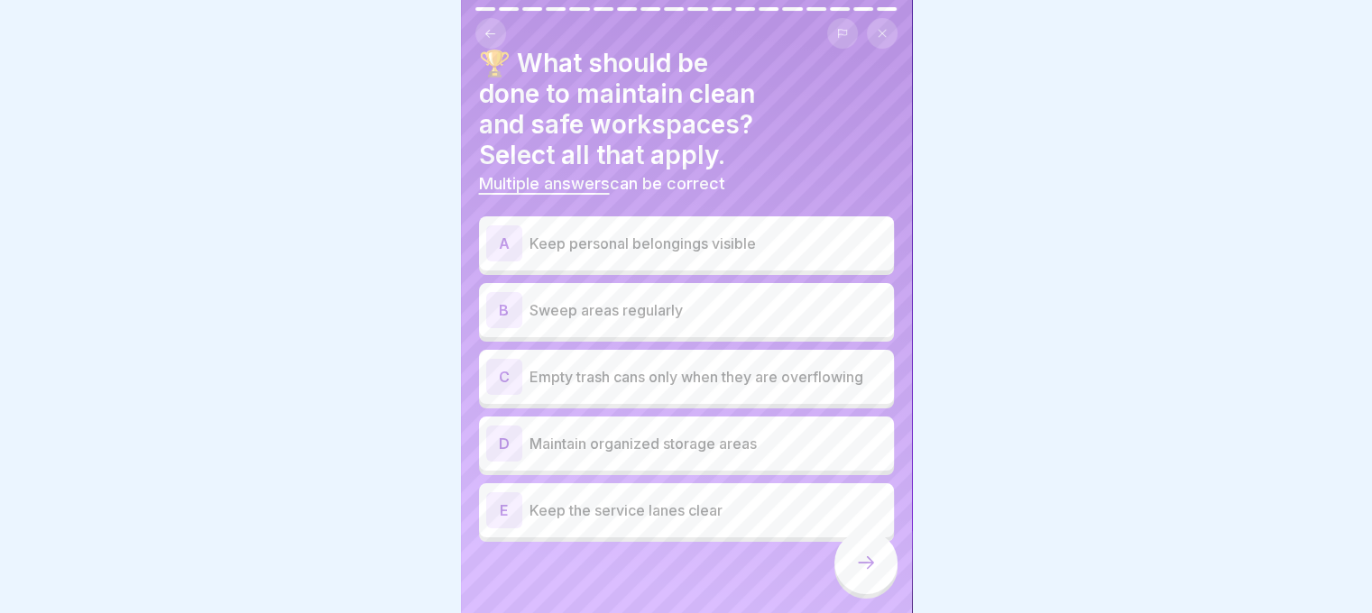
scroll to position [25, 0]
click at [711, 316] on p "Sweep areas regularly" at bounding box center [707, 310] width 357 height 22
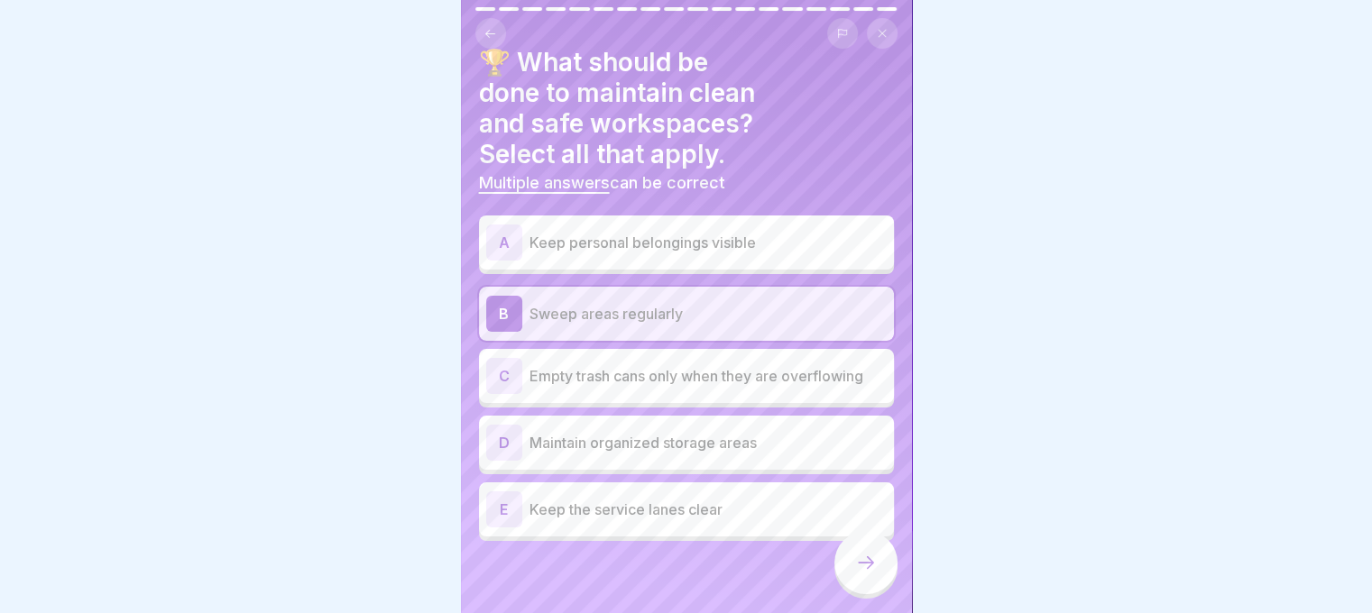
click at [711, 384] on p "Empty trash cans only when they are overflowing" at bounding box center [707, 376] width 357 height 22
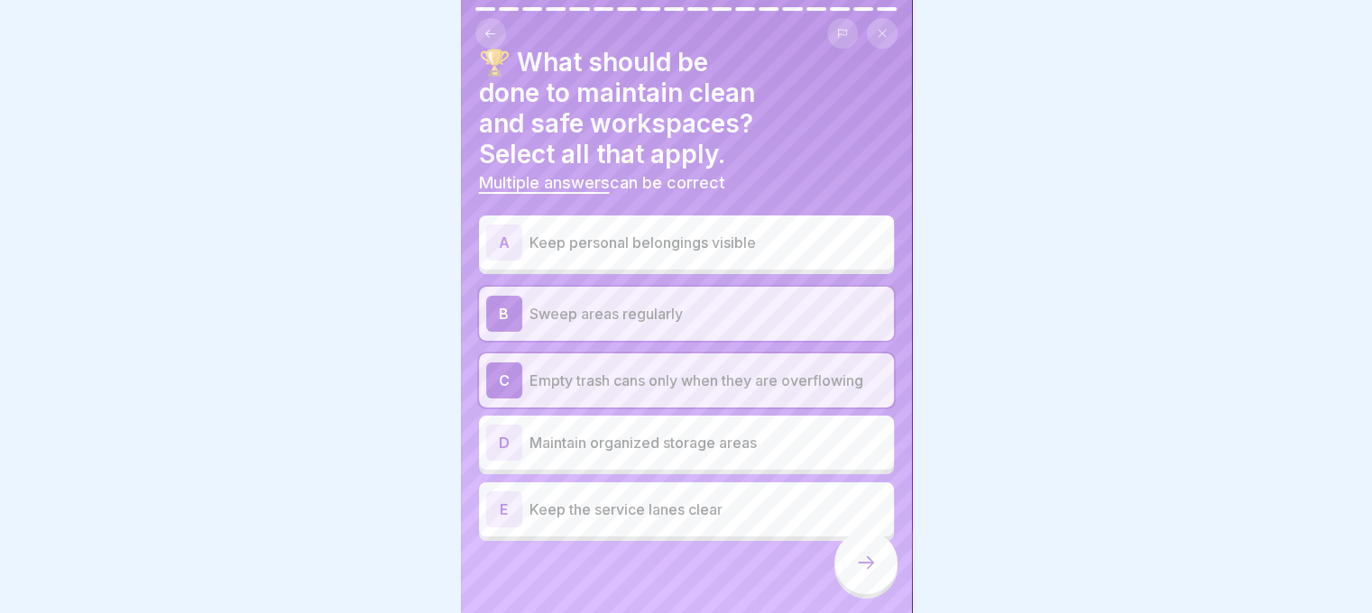
click at [707, 450] on p "Maintain organized storage areas" at bounding box center [707, 443] width 357 height 22
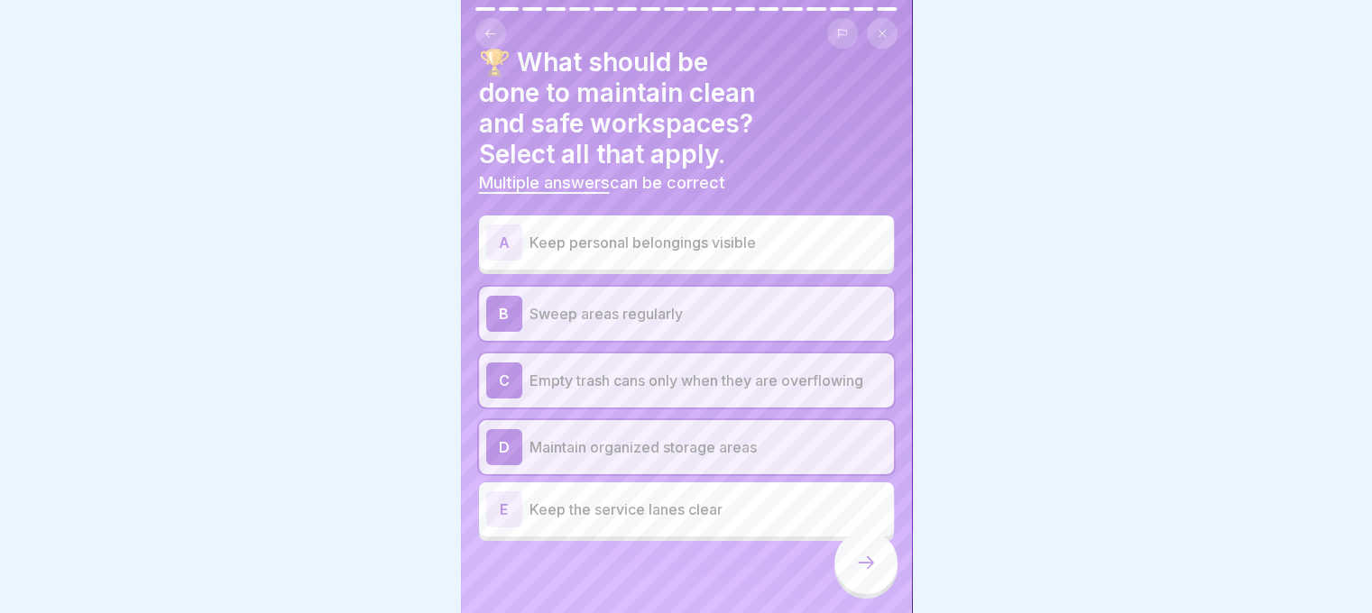
click at [758, 520] on div "E Keep the service lanes clear" at bounding box center [686, 510] width 400 height 36
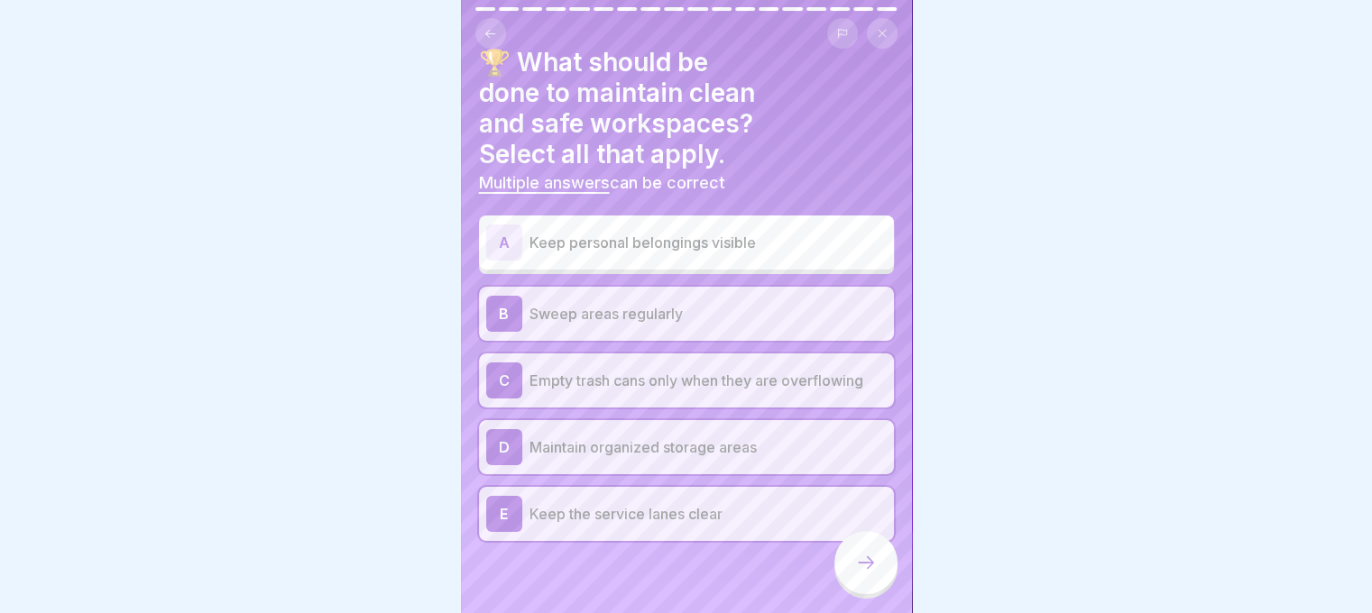
click at [847, 575] on div at bounding box center [865, 562] width 63 height 63
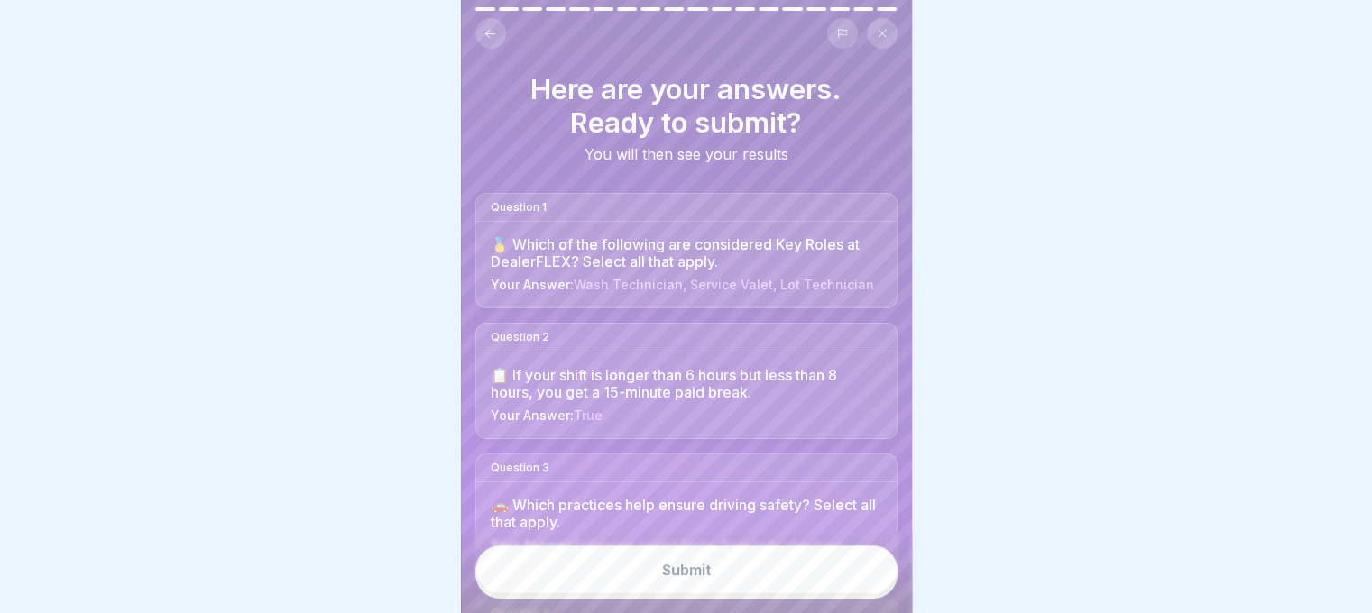
click at [772, 594] on button "Submit" at bounding box center [686, 570] width 422 height 49
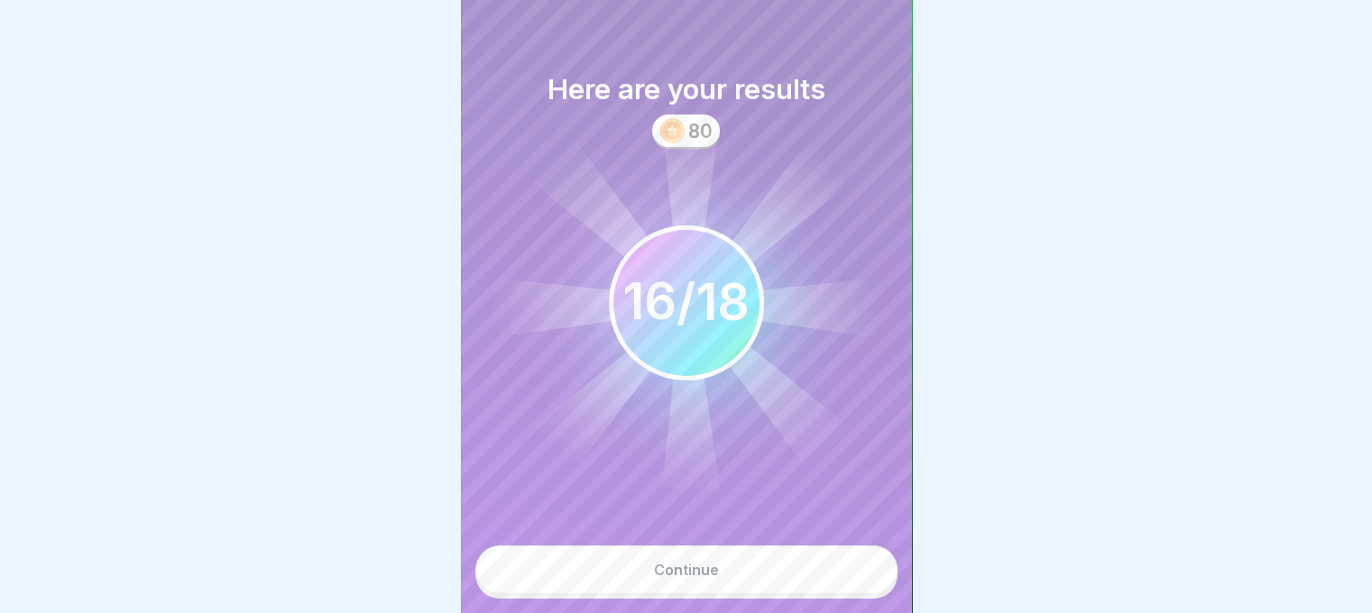
click at [770, 586] on button "Continue" at bounding box center [686, 570] width 422 height 49
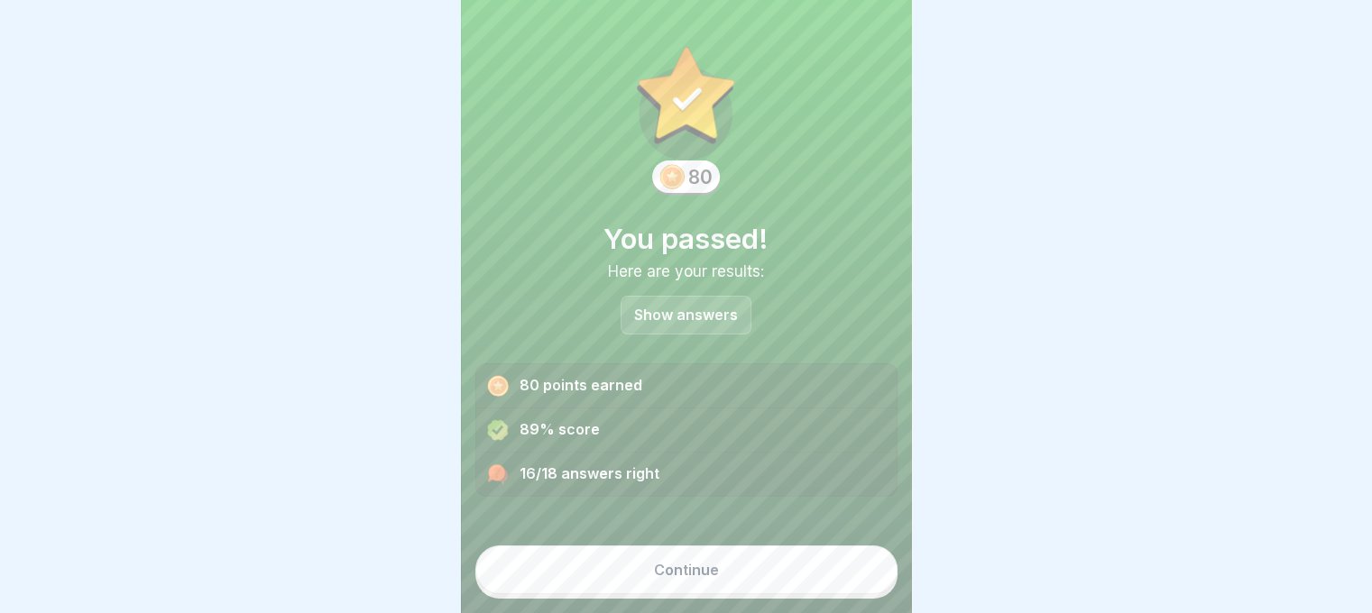
click at [765, 589] on button "Continue" at bounding box center [686, 570] width 422 height 49
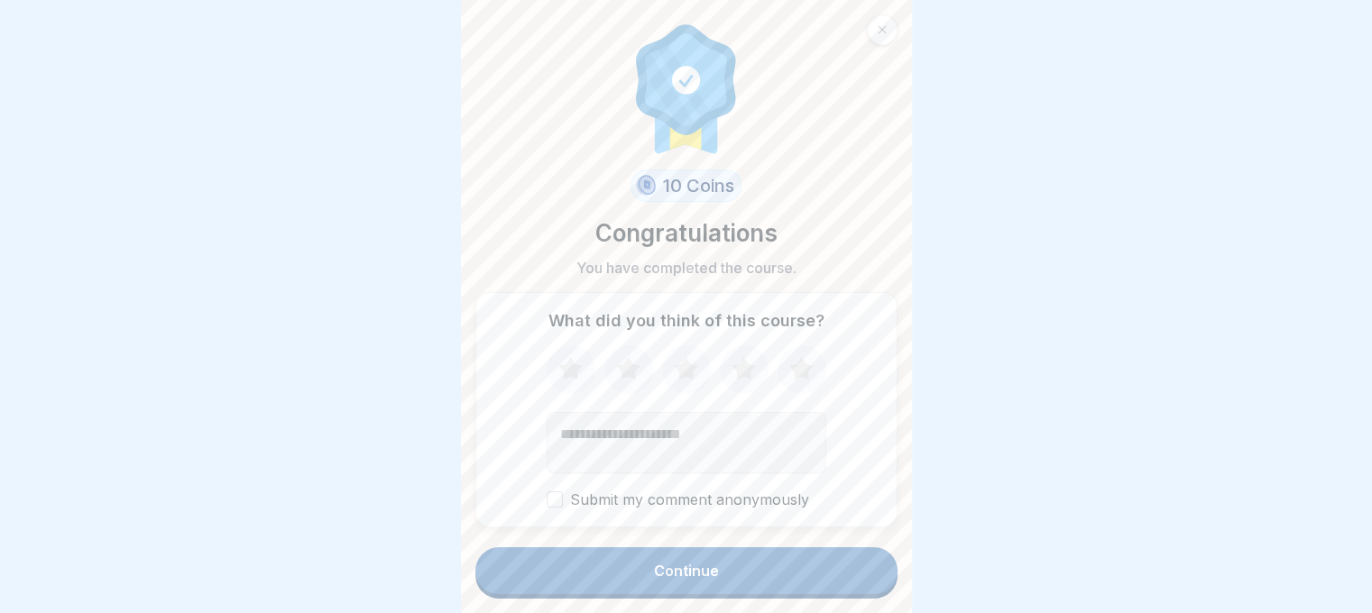
click at [777, 375] on icon at bounding box center [801, 369] width 48 height 47
click at [747, 509] on label "Submit my comment anonymously" at bounding box center [687, 500] width 280 height 17
click at [563, 508] on button "Submit my comment anonymously" at bounding box center [555, 500] width 16 height 16
click at [743, 566] on button "Continue" at bounding box center [686, 570] width 422 height 47
click at [745, 509] on label "Submit my comment anonymously" at bounding box center [687, 500] width 280 height 17
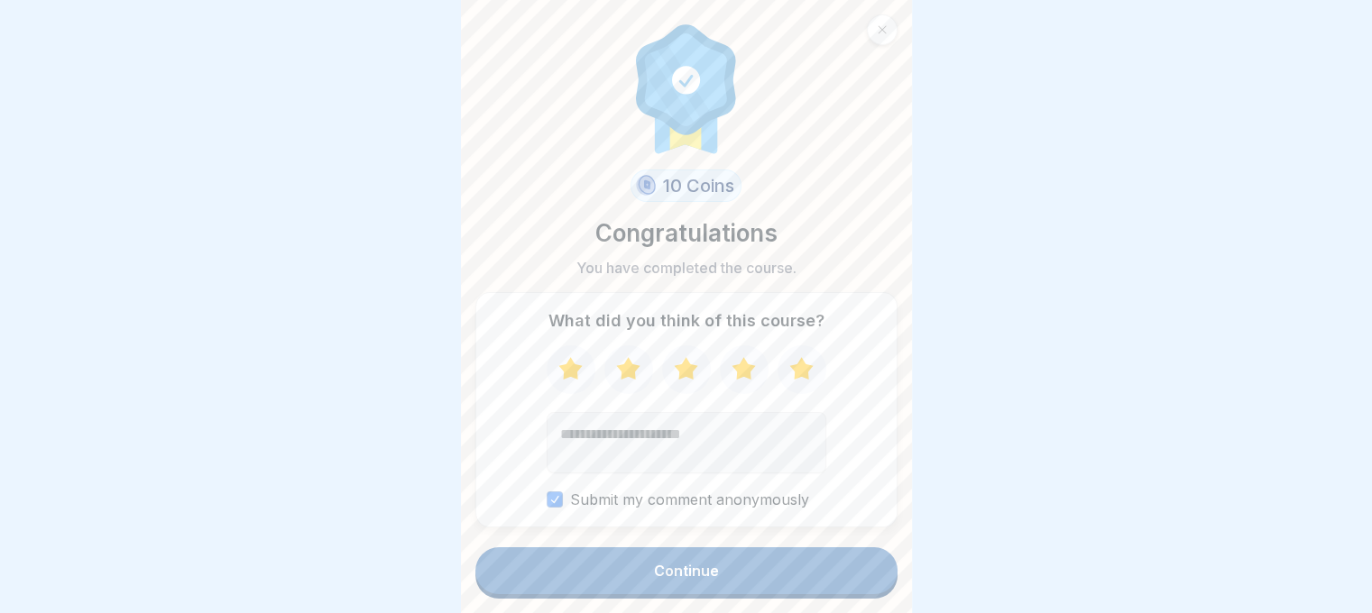
click at [563, 508] on button "Submit my comment anonymously" at bounding box center [555, 500] width 16 height 16
click at [772, 584] on button "Continue" at bounding box center [686, 570] width 422 height 47
click at [718, 565] on button "Continue" at bounding box center [686, 570] width 422 height 47
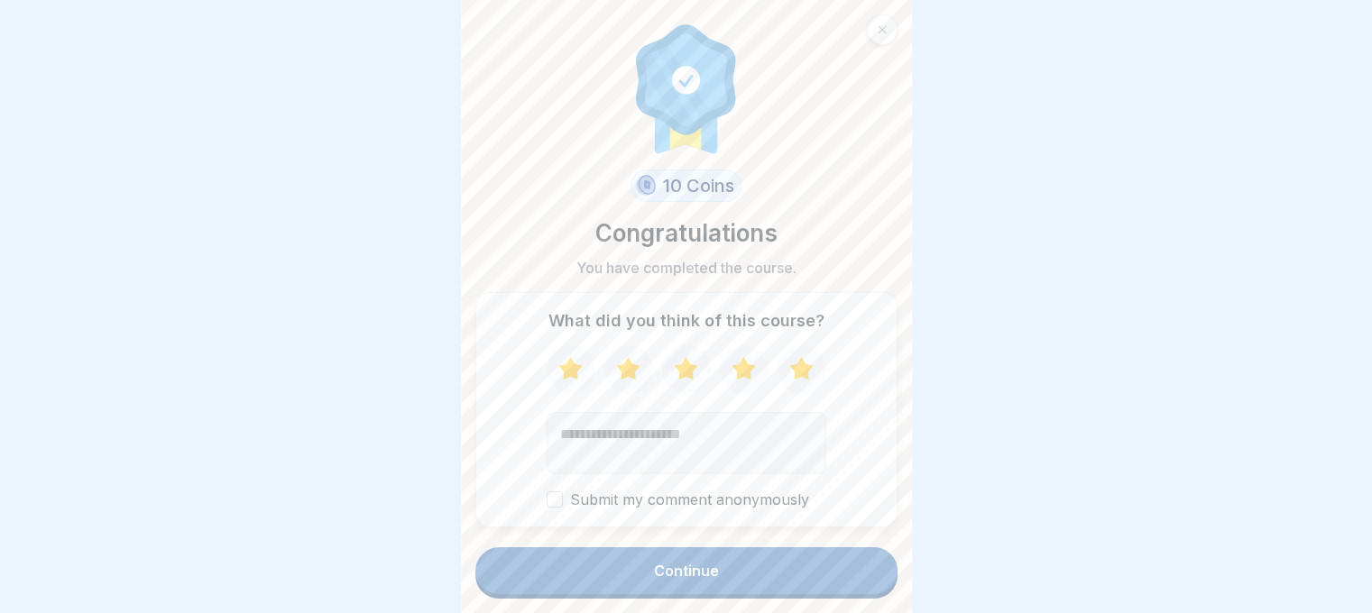
click at [718, 565] on button "Continue" at bounding box center [686, 570] width 422 height 47
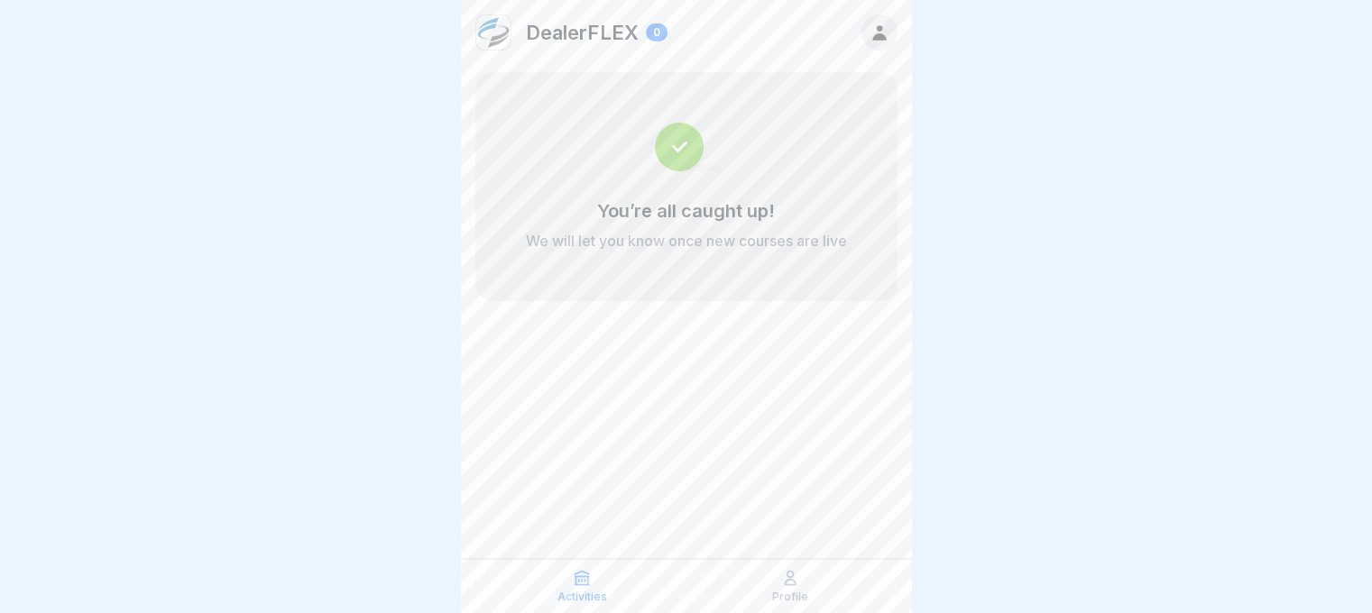
scroll to position [14, 0]
click at [599, 587] on div "Activities" at bounding box center [582, 586] width 199 height 34
click at [773, 578] on div "Profile" at bounding box center [790, 586] width 199 height 34
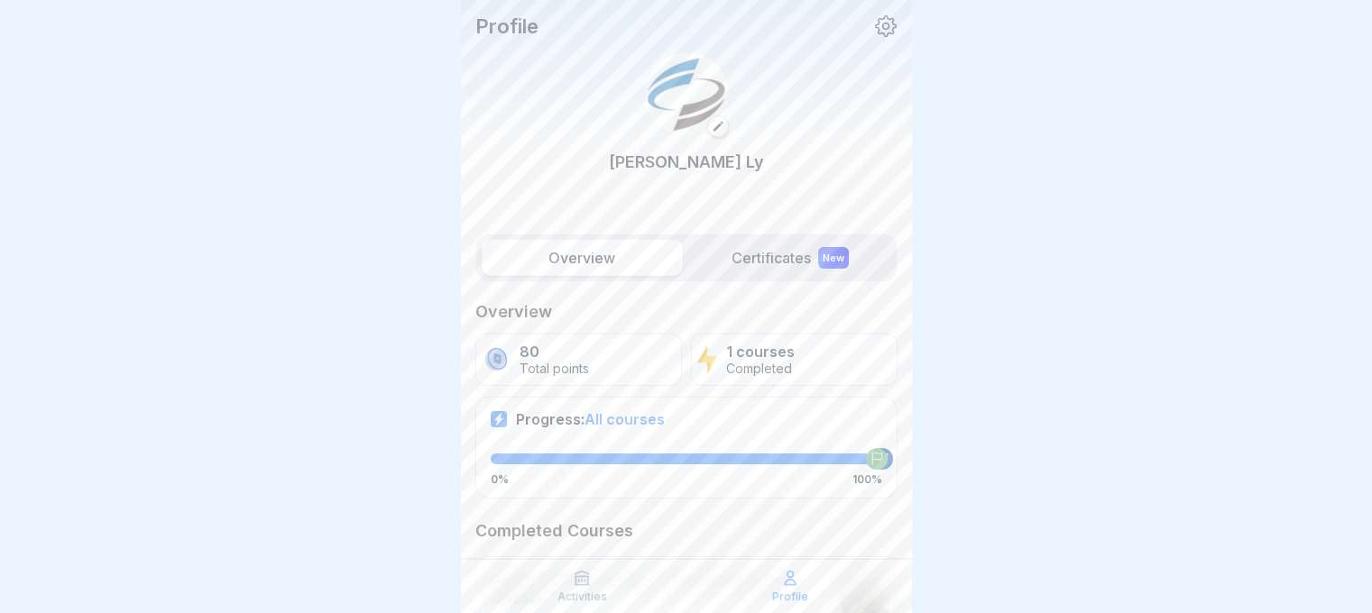
click at [646, 374] on div "80 Total points" at bounding box center [578, 360] width 207 height 52
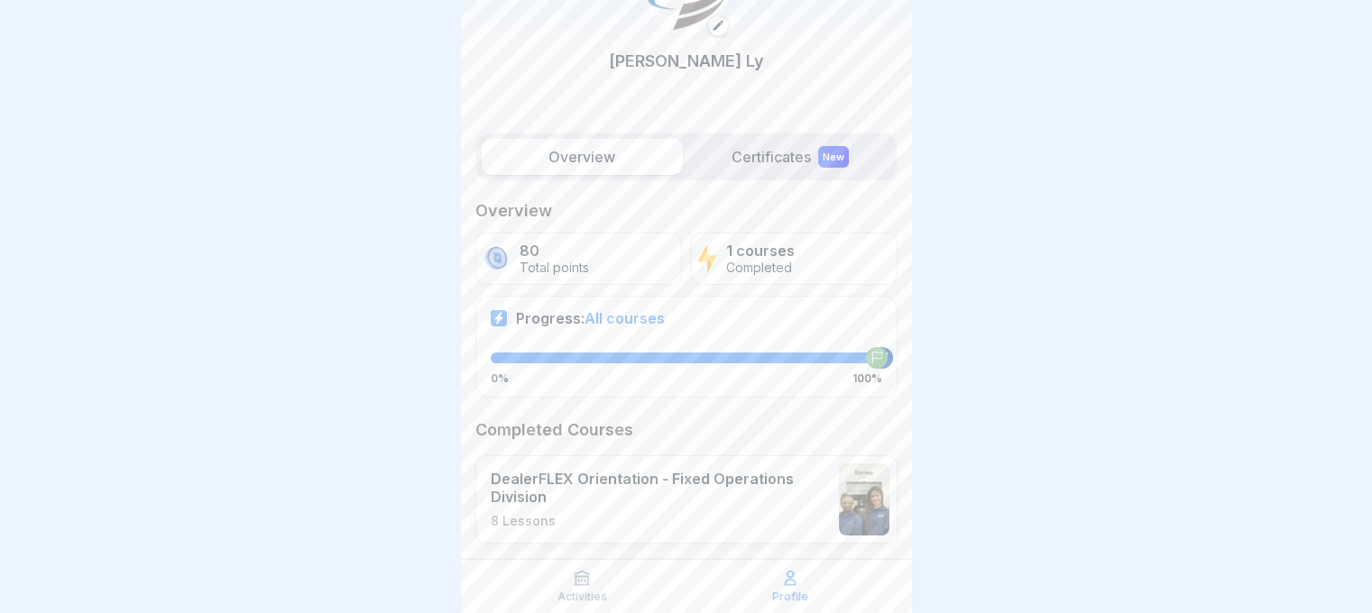
scroll to position [121, 0]
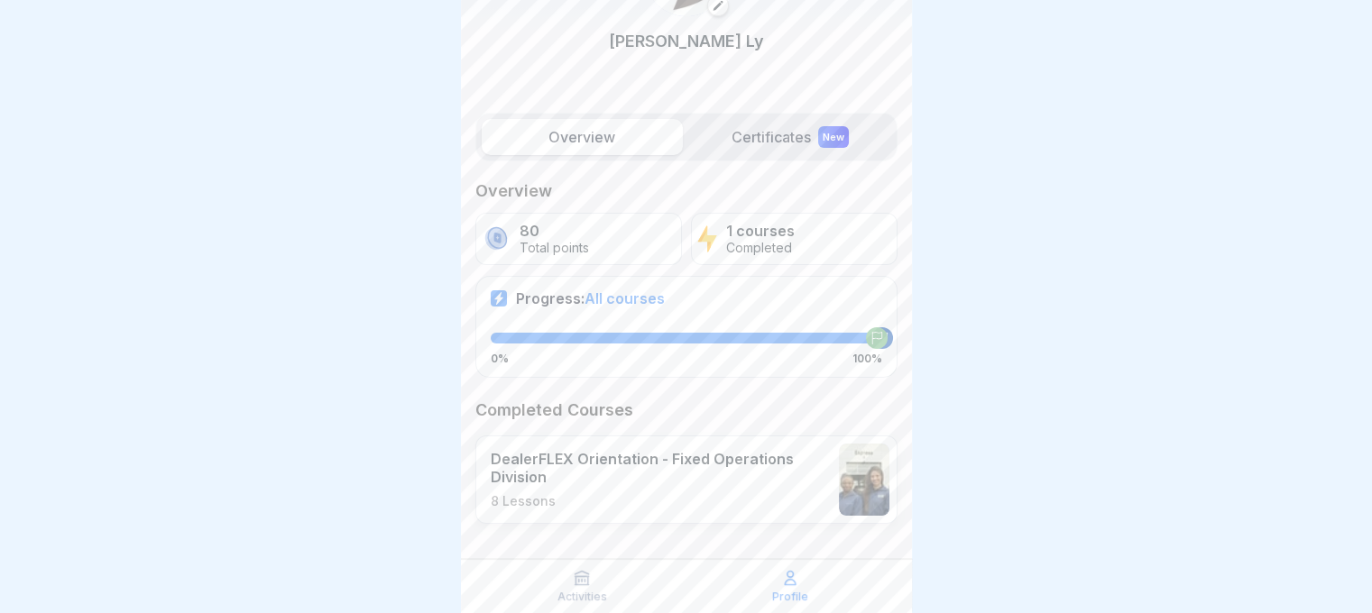
click at [757, 483] on p "DealerFLEX Orientation - Fixed Operations Division" at bounding box center [660, 468] width 339 height 36
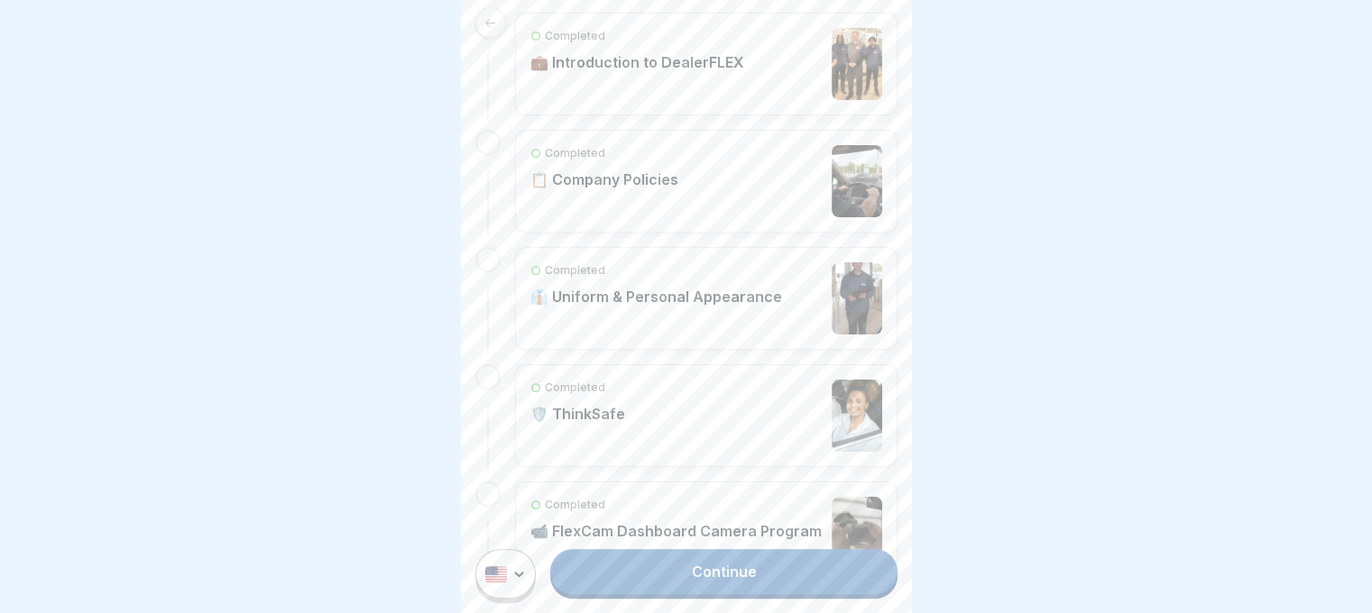
scroll to position [1162, 0]
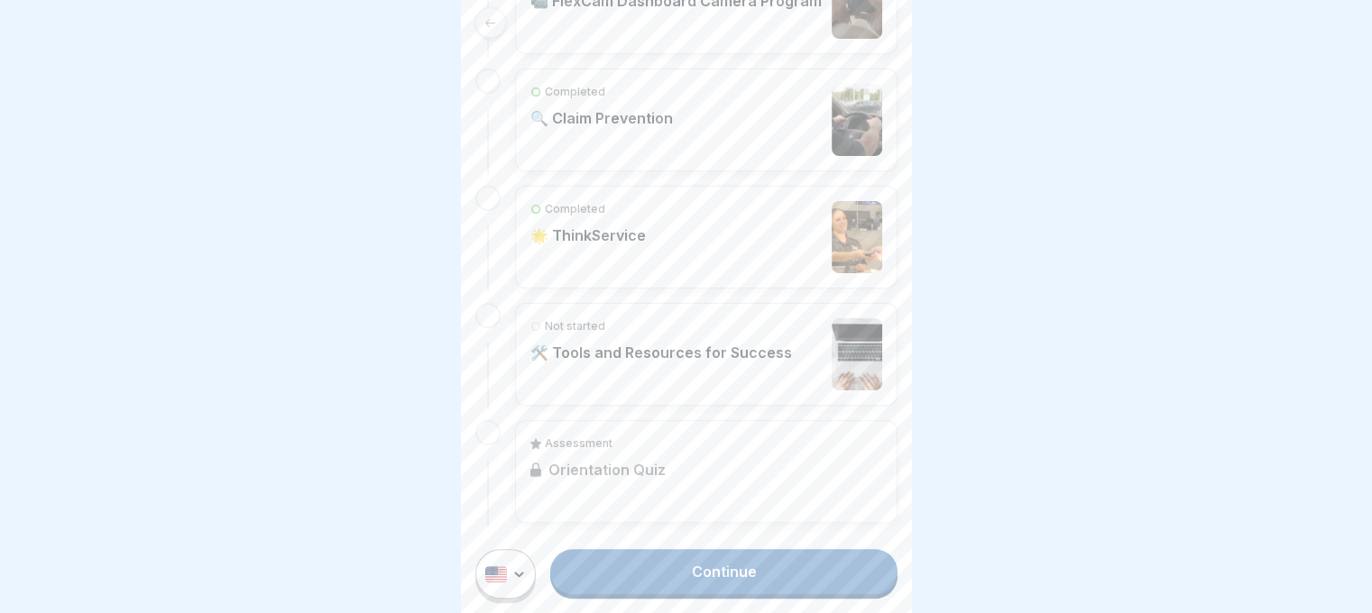
click at [739, 468] on div "Assessment Orientation Quiz" at bounding box center [706, 471] width 382 height 103
click at [694, 593] on link "Continue" at bounding box center [723, 571] width 346 height 45
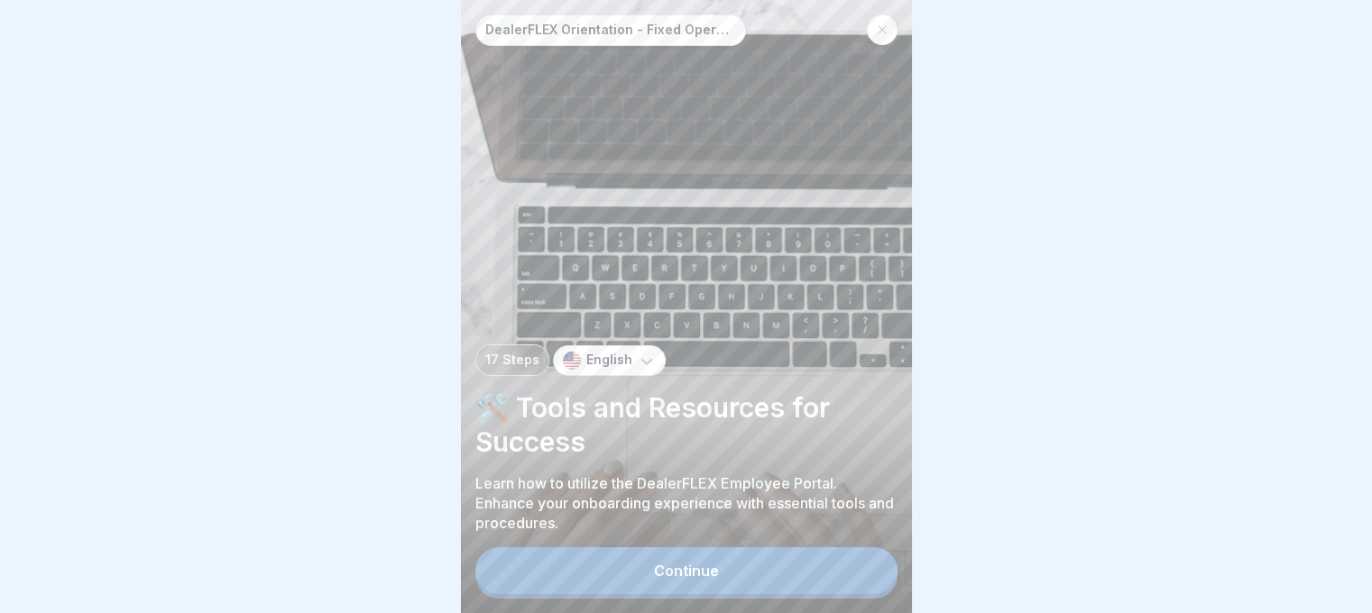
click at [884, 33] on div at bounding box center [882, 29] width 31 height 31
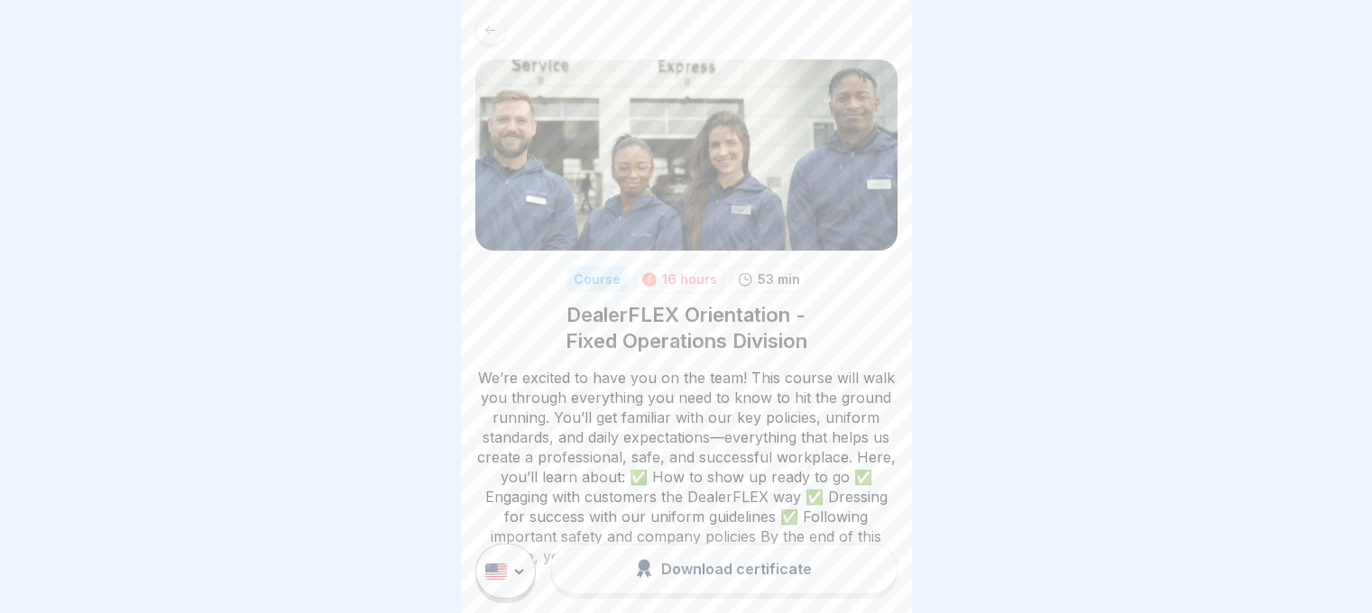
click at [498, 26] on div at bounding box center [490, 29] width 31 height 31
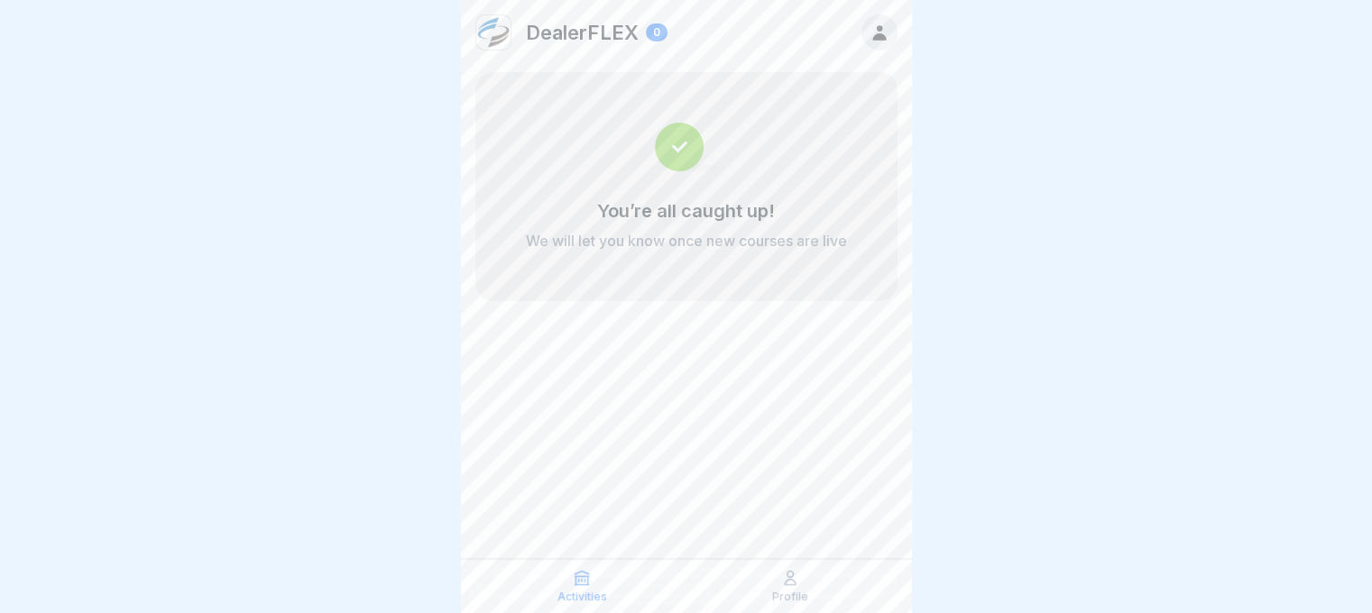
drag, startPoint x: 848, startPoint y: 28, endPoint x: 857, endPoint y: 26, distance: 9.2
click at [849, 29] on div "DealerFLEX 0" at bounding box center [686, 32] width 451 height 65
click at [859, 25] on div "DealerFLEX 0" at bounding box center [686, 32] width 451 height 65
click at [880, 35] on icon at bounding box center [879, 32] width 14 height 15
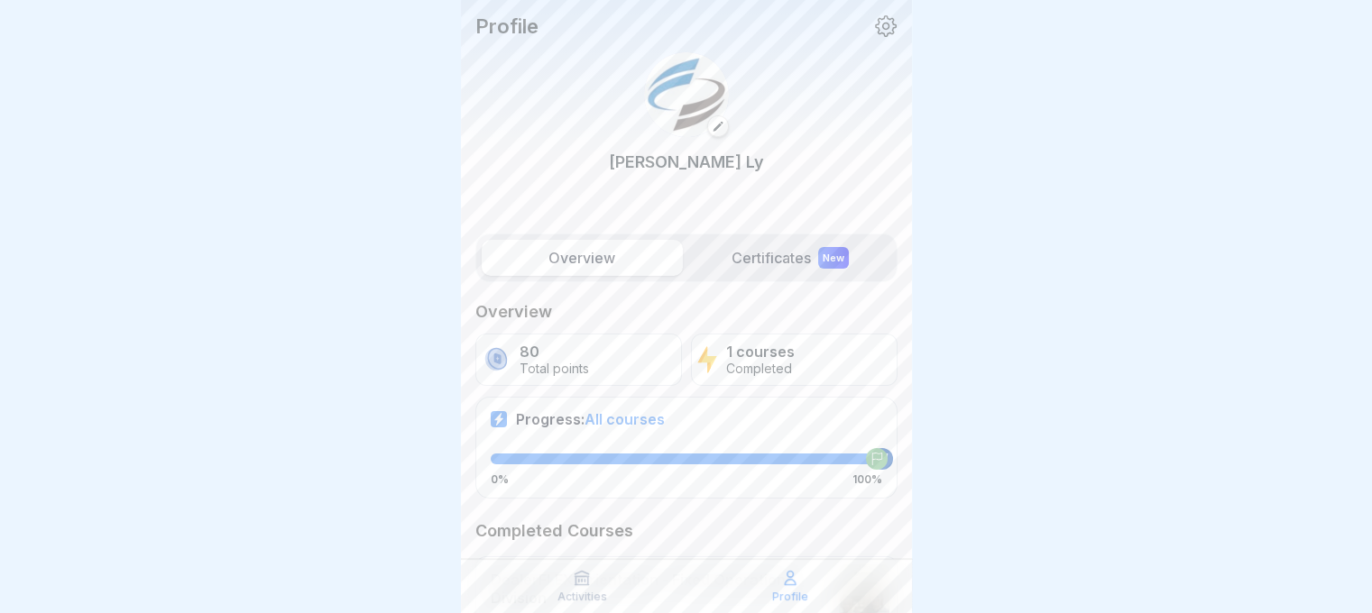
click at [750, 263] on label "Certificates New" at bounding box center [790, 258] width 201 height 36
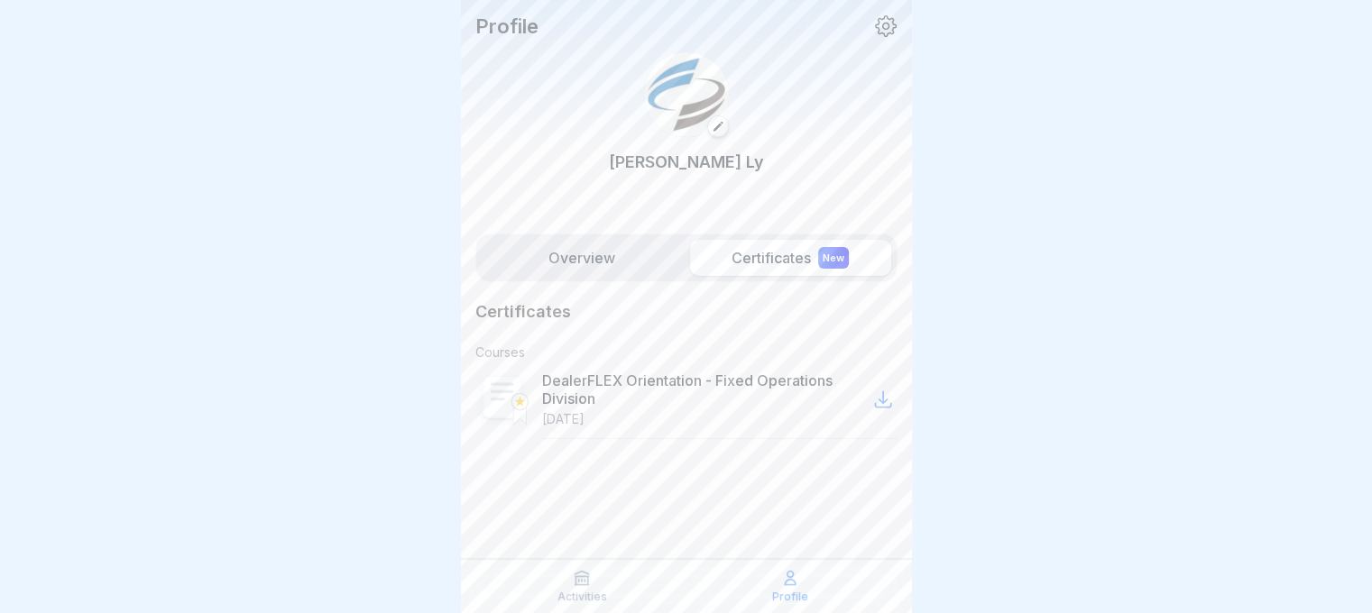
click at [697, 387] on p "DealerFLEX Orientation - Fixed Operations Division" at bounding box center [705, 390] width 327 height 36
click at [622, 254] on label "Overview" at bounding box center [582, 258] width 201 height 36
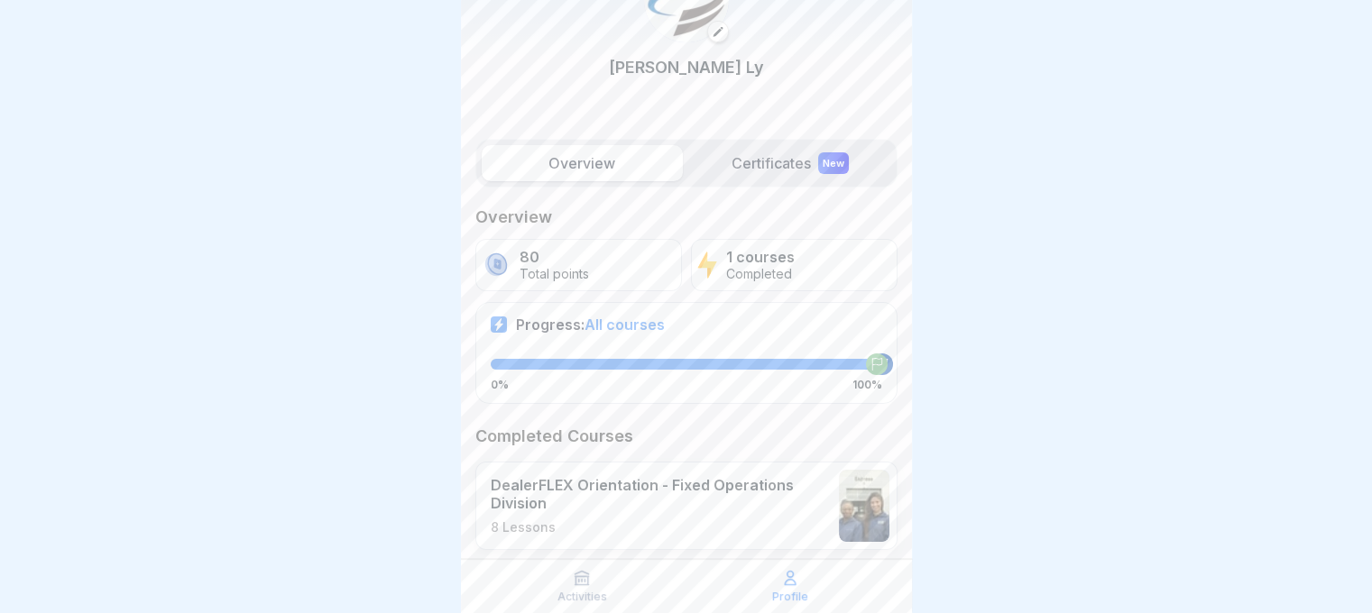
scroll to position [121, 0]
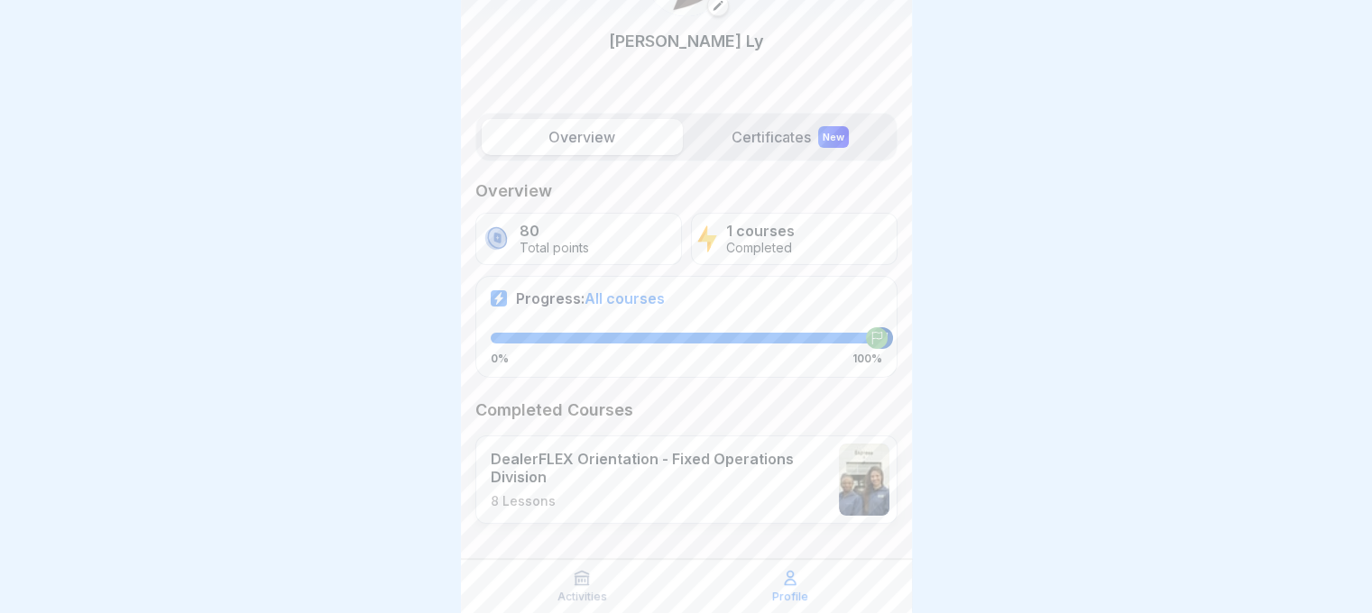
click at [612, 461] on p "DealerFLEX Orientation - Fixed Operations Division" at bounding box center [660, 468] width 339 height 36
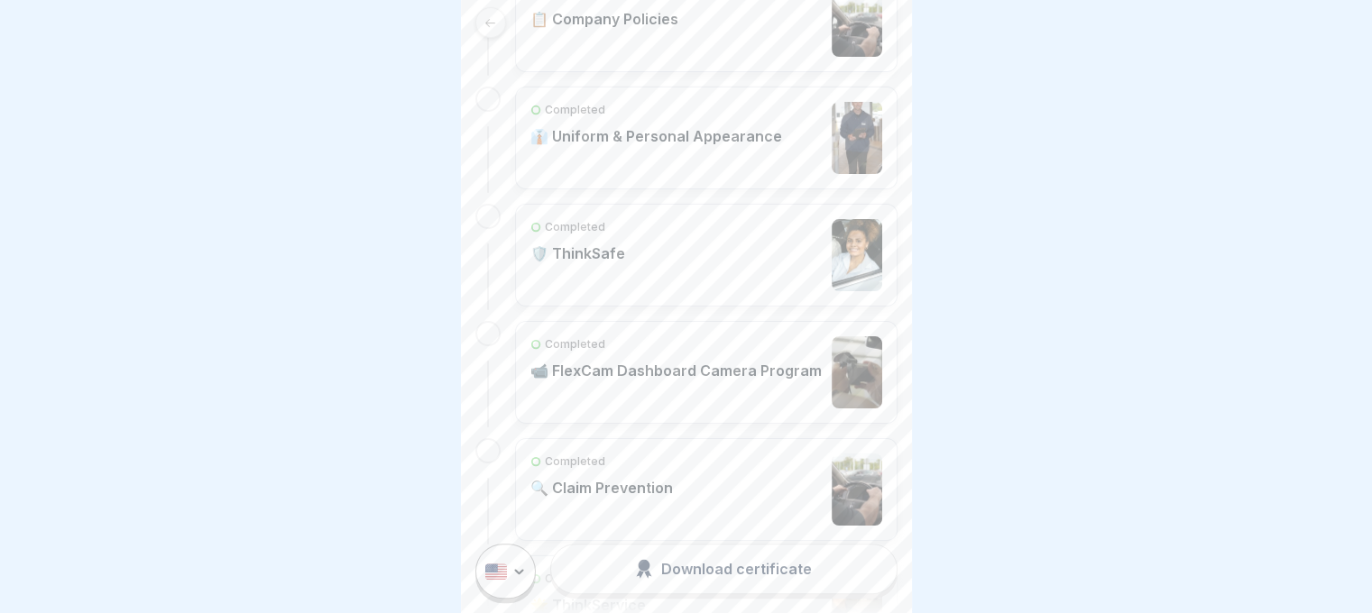
scroll to position [902, 0]
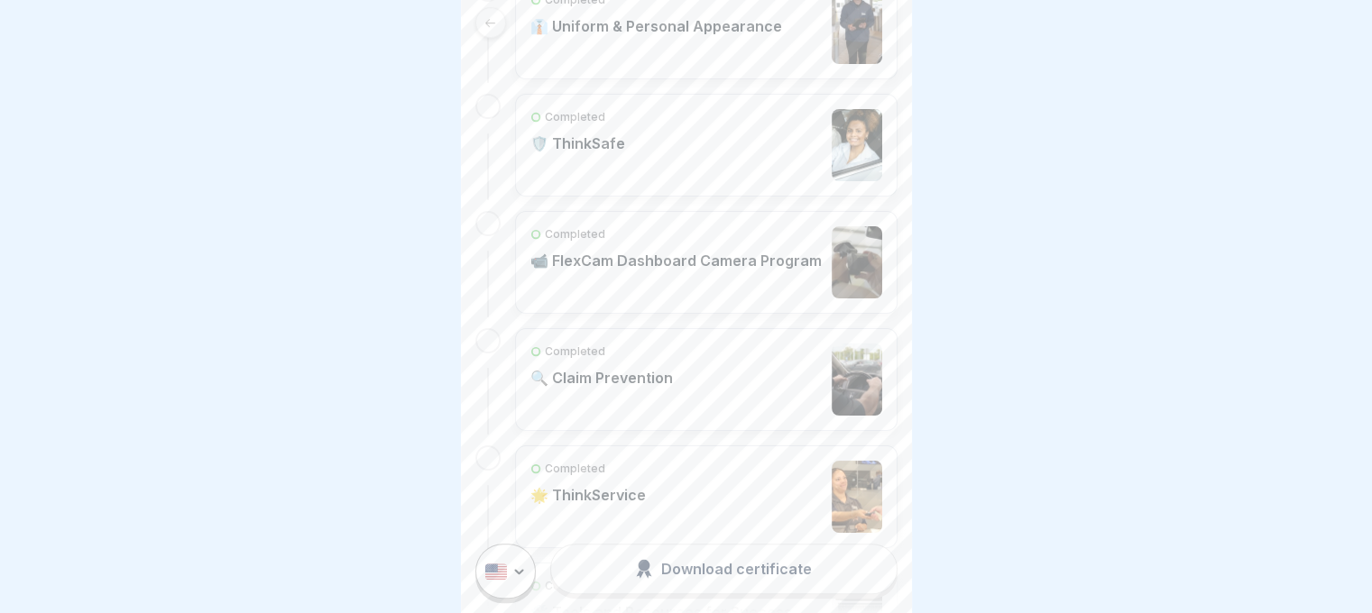
click at [649, 455] on div "Completed 🌟 ThinkService" at bounding box center [706, 497] width 382 height 103
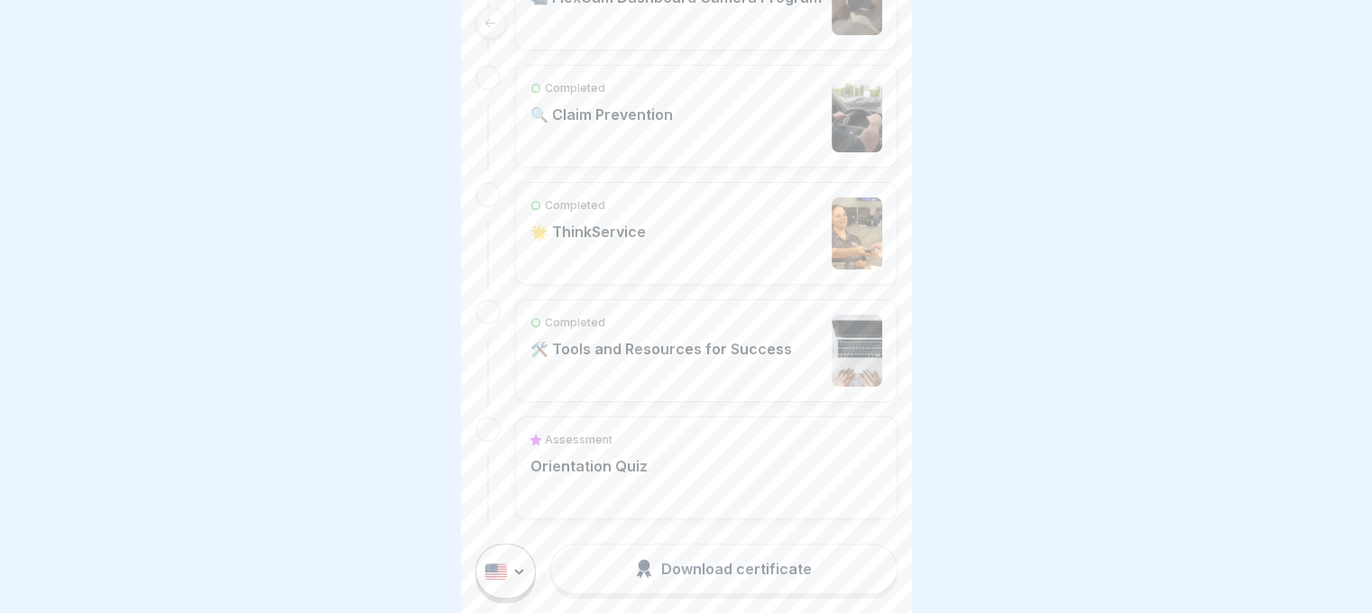
scroll to position [1166, 0]
click at [599, 457] on p "Orientation Quiz" at bounding box center [588, 465] width 117 height 18
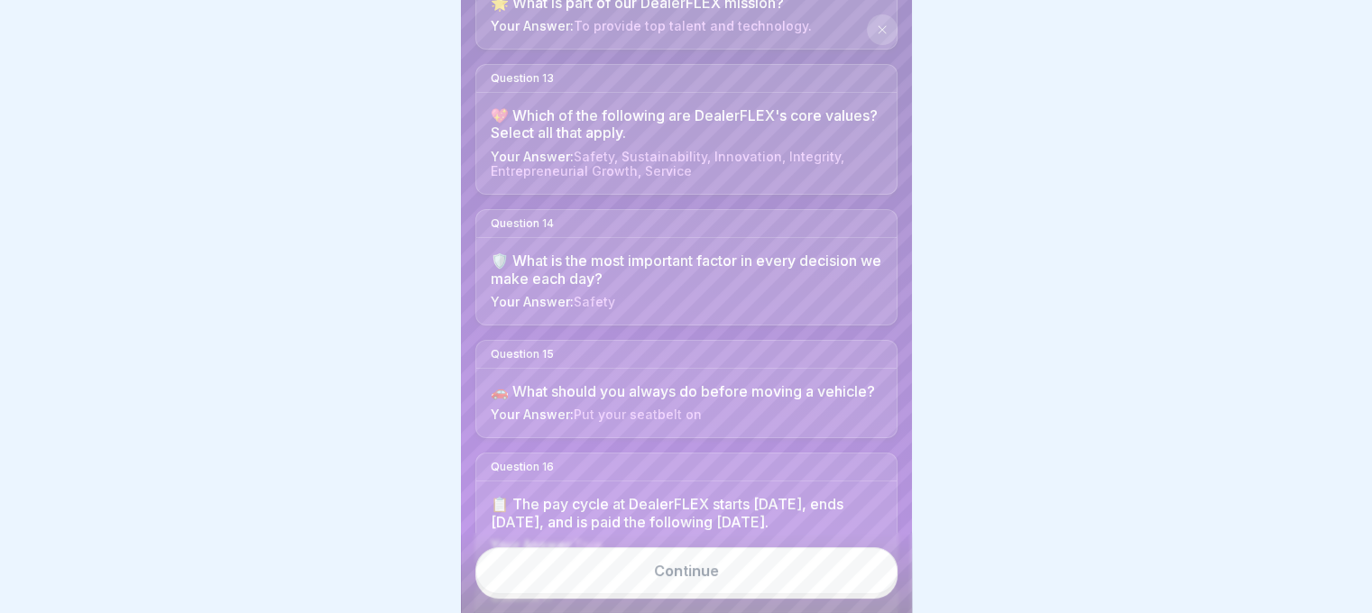
scroll to position [2019, 0]
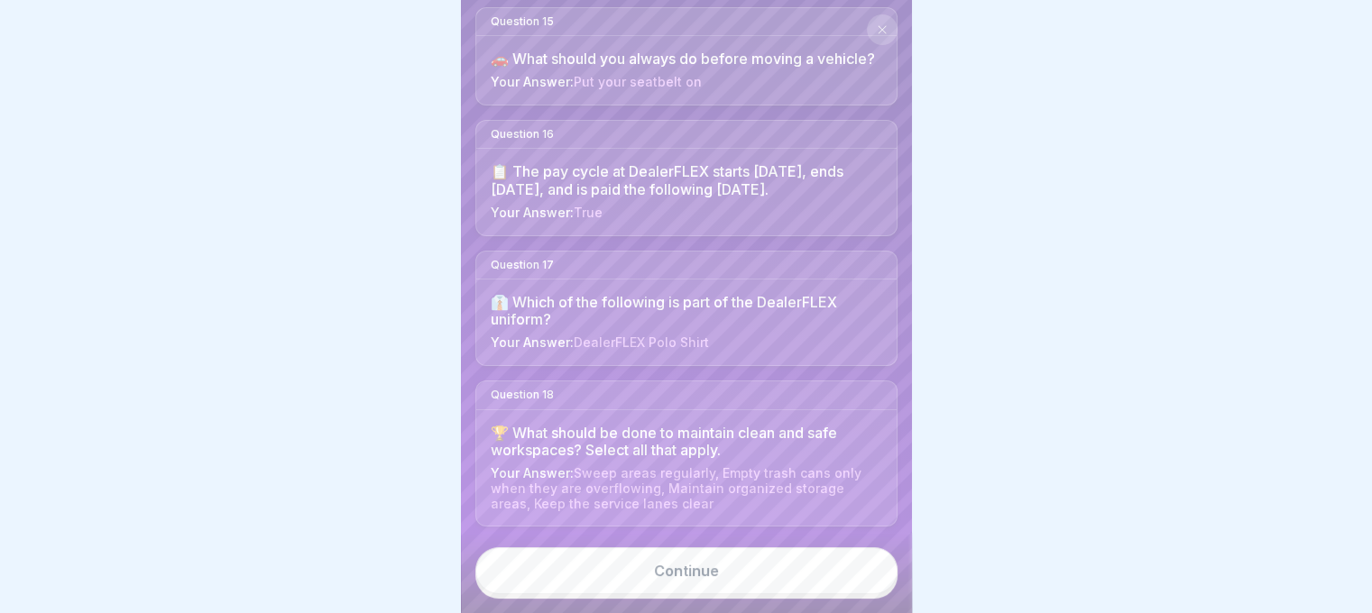
click at [689, 559] on div "Continue" at bounding box center [686, 573] width 451 height 80
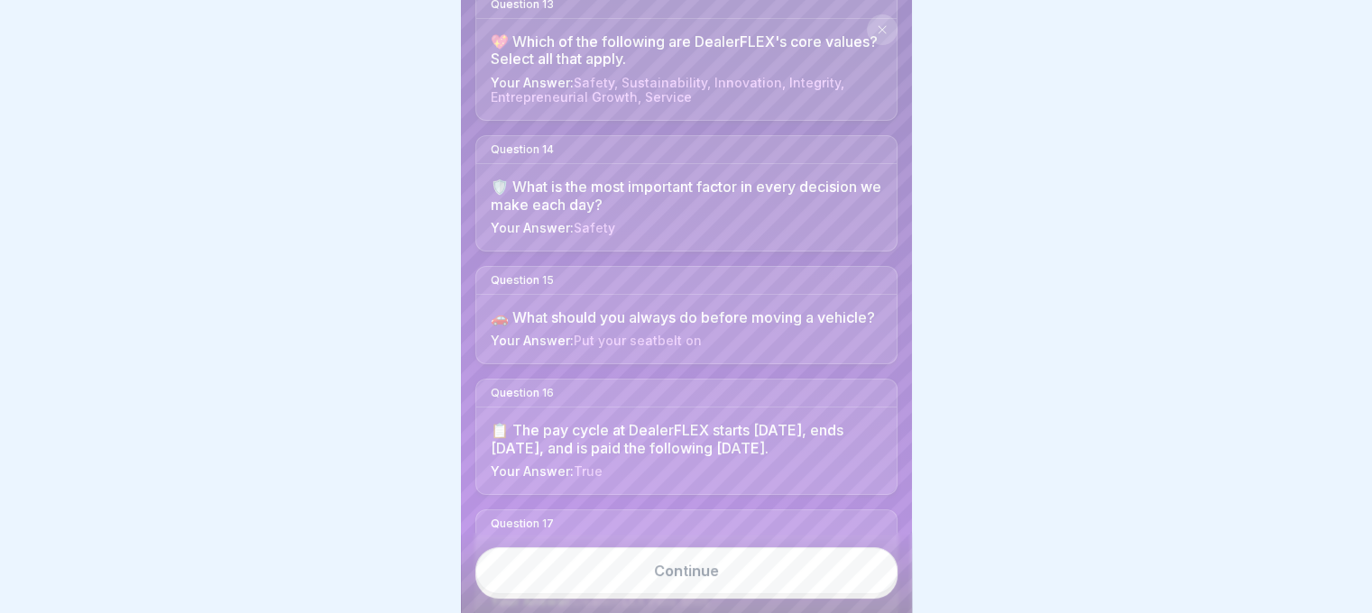
scroll to position [1387, 0]
